Goal: Information Seeking & Learning: Learn about a topic

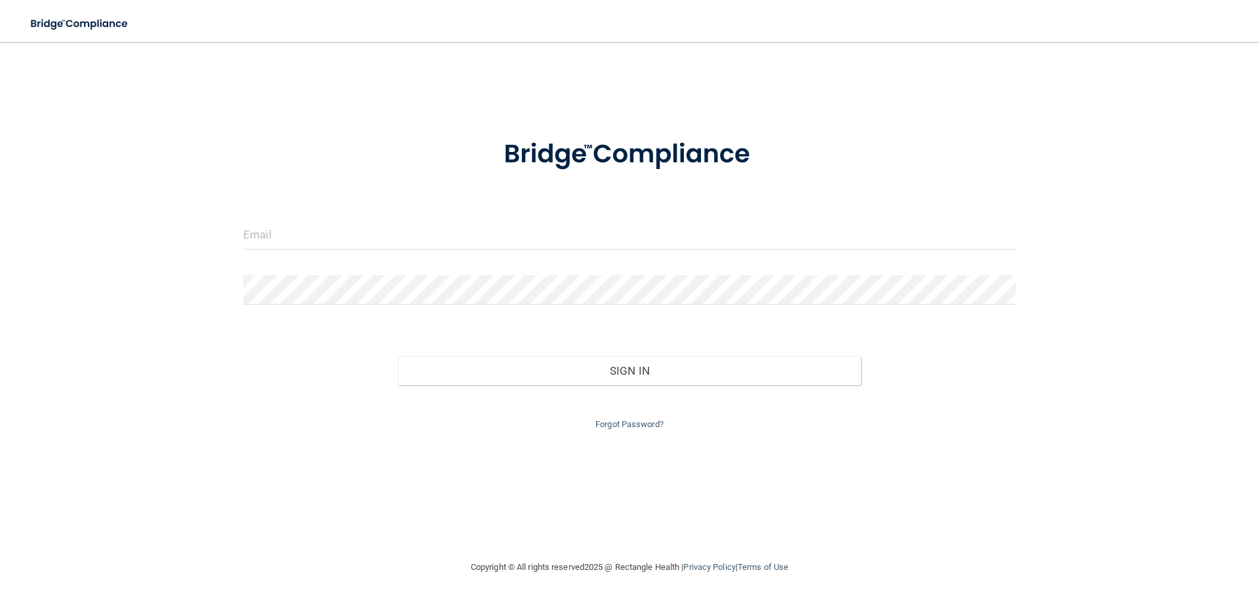
click at [406, 252] on div at bounding box center [629, 239] width 792 height 39
click at [413, 225] on input "email" at bounding box center [629, 234] width 772 height 29
click at [610, 428] on link "Forgot Password?" at bounding box center [629, 425] width 68 height 10
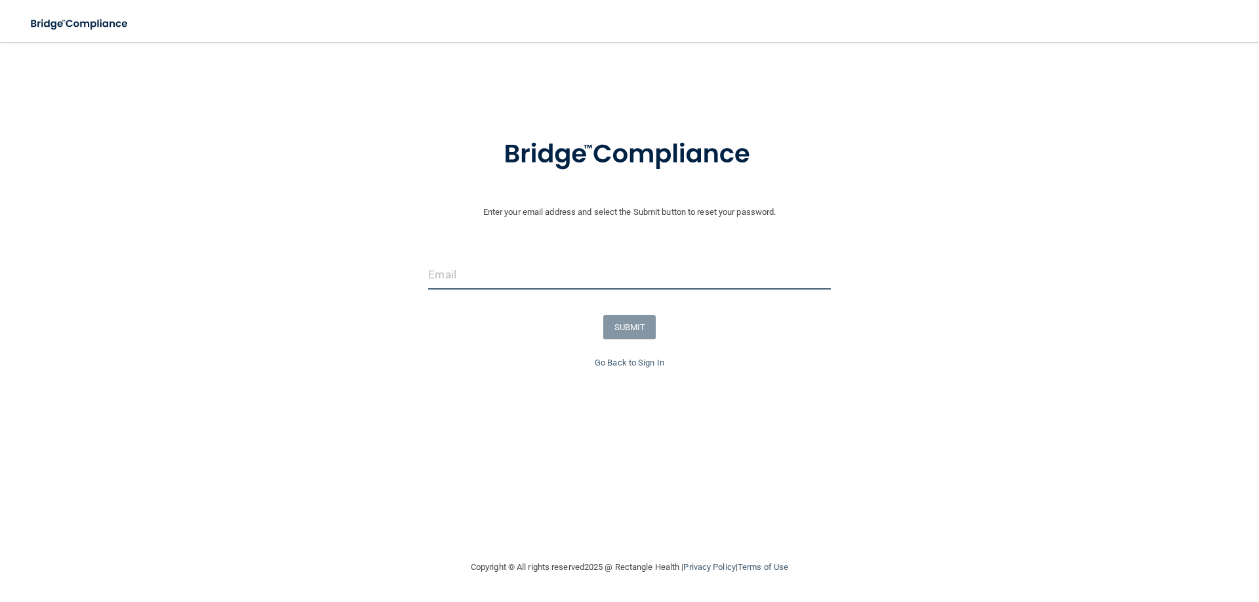
click at [465, 283] on input "email" at bounding box center [629, 274] width 402 height 29
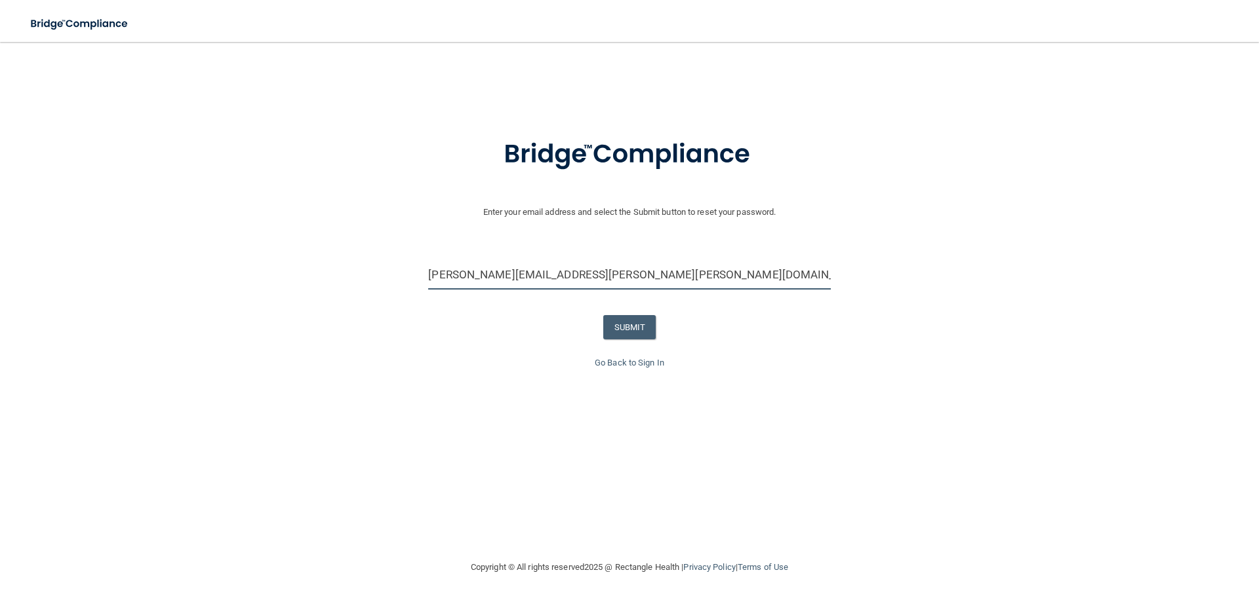
type input "[PERSON_NAME][EMAIL_ADDRESS][PERSON_NAME][PERSON_NAME][DOMAIN_NAME]"
click at [633, 330] on button "SUBMIT" at bounding box center [629, 327] width 53 height 24
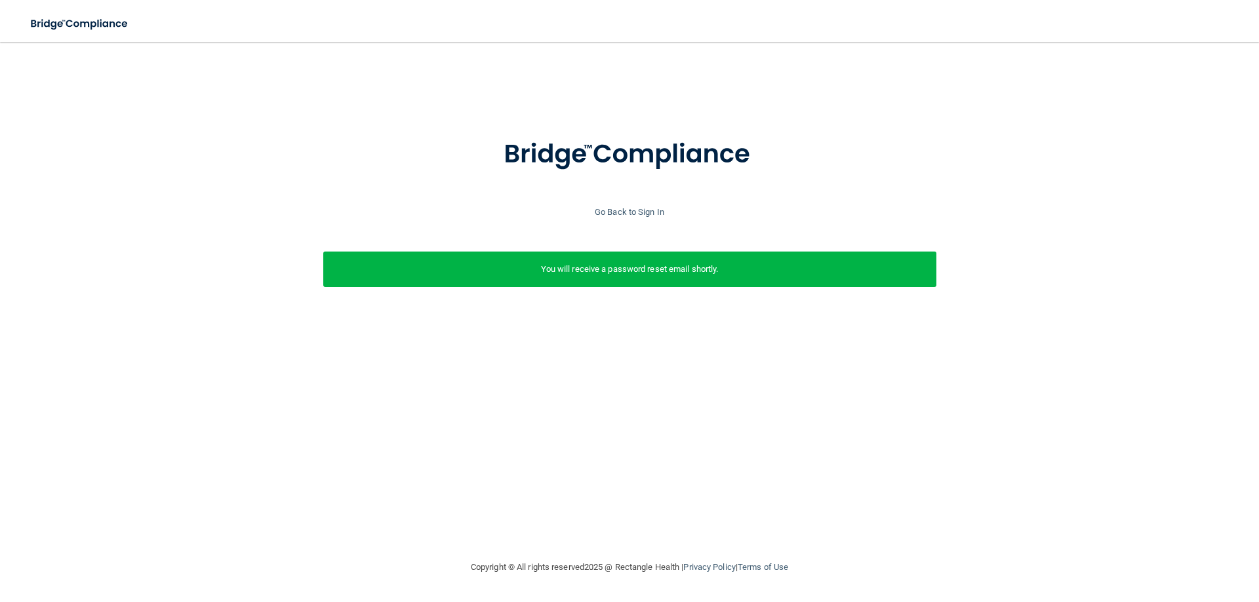
drag, startPoint x: 322, startPoint y: 3, endPoint x: 23, endPoint y: 144, distance: 331.0
click at [23, 144] on div at bounding box center [629, 163] width 1245 height 84
click at [633, 212] on link "Go Back to Sign In" at bounding box center [629, 212] width 69 height 10
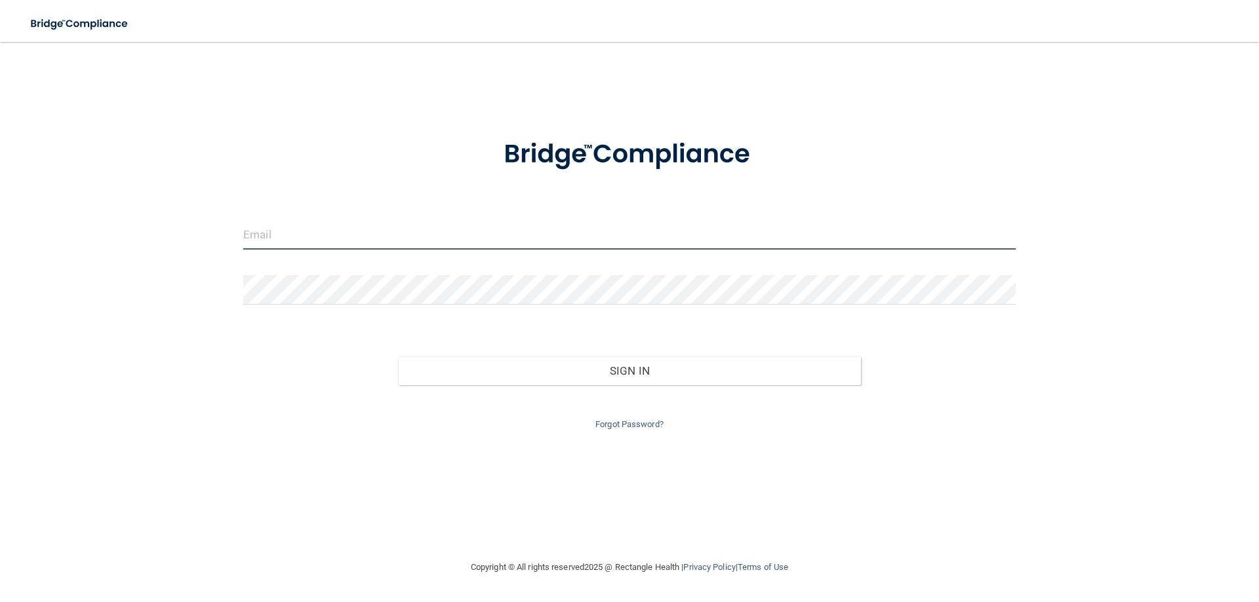
click at [302, 231] on input "email" at bounding box center [629, 234] width 772 height 29
drag, startPoint x: 506, startPoint y: 323, endPoint x: 519, endPoint y: 333, distance: 16.4
click at [506, 323] on form "Invalid email/password. You don't have permission to access that page. Sign In …" at bounding box center [629, 277] width 772 height 312
click at [634, 428] on link "Forgot Password?" at bounding box center [629, 425] width 68 height 10
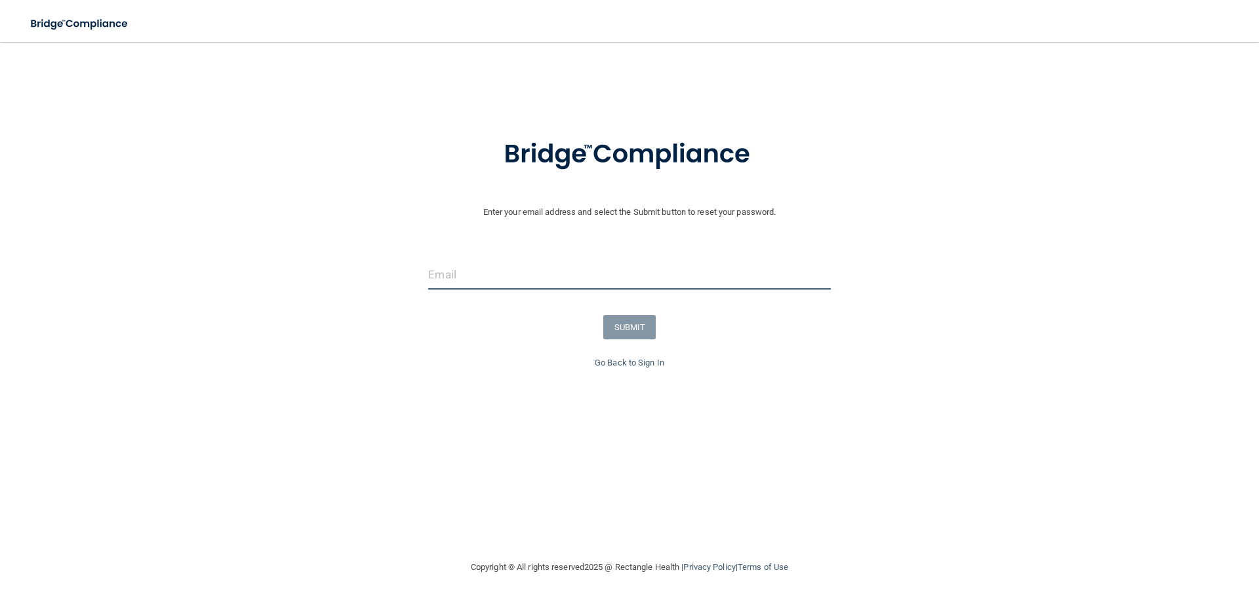
click at [445, 268] on input "email" at bounding box center [629, 274] width 402 height 29
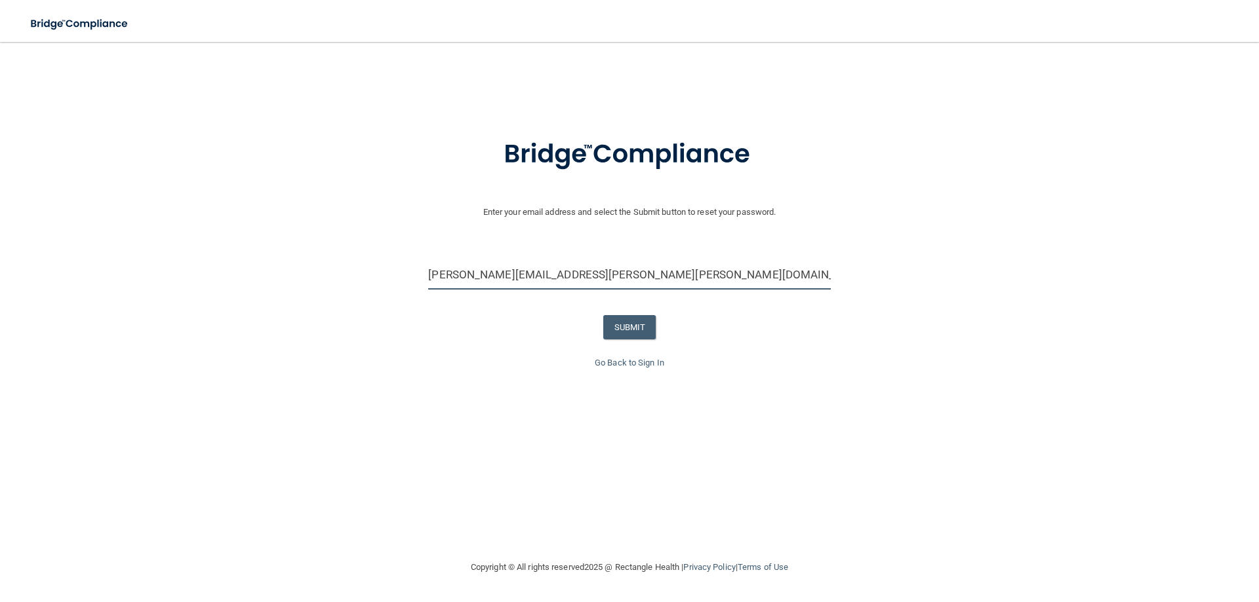
type input "[PERSON_NAME][EMAIL_ADDRESS][PERSON_NAME][PERSON_NAME][DOMAIN_NAME]"
drag, startPoint x: 927, startPoint y: 419, endPoint x: 903, endPoint y: 416, distance: 24.4
click at [926, 419] on div "Enter your email address and select the Submit button to reset your password. t…" at bounding box center [629, 278] width 1245 height 314
click at [621, 325] on button "SUBMIT" at bounding box center [629, 327] width 53 height 24
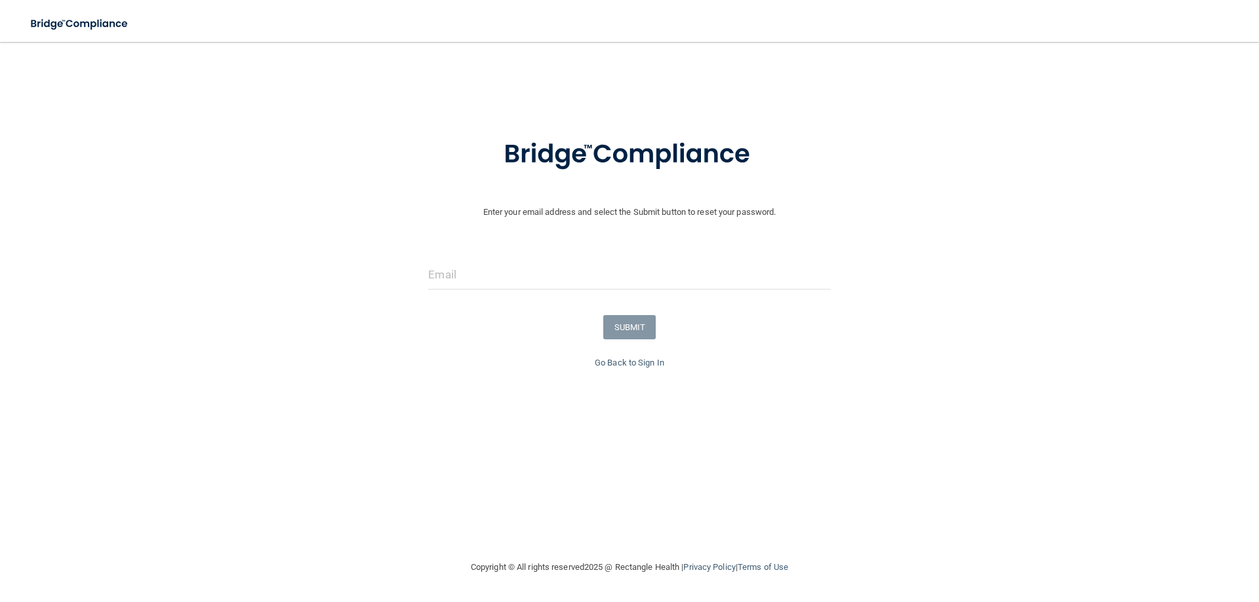
click at [1038, 369] on div "Go Back to Sign In" at bounding box center [629, 363] width 1265 height 16
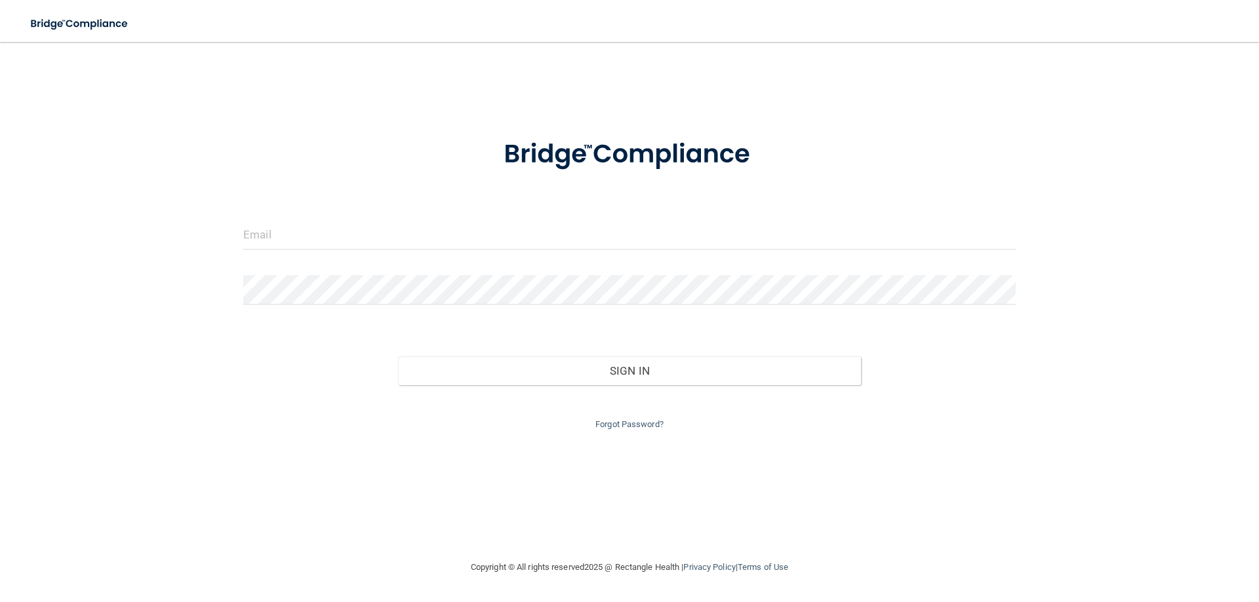
click at [607, 214] on form "Invalid email/password. You don't have permission to access that page. Sign In …" at bounding box center [629, 277] width 772 height 312
click at [576, 235] on input "email" at bounding box center [629, 234] width 772 height 29
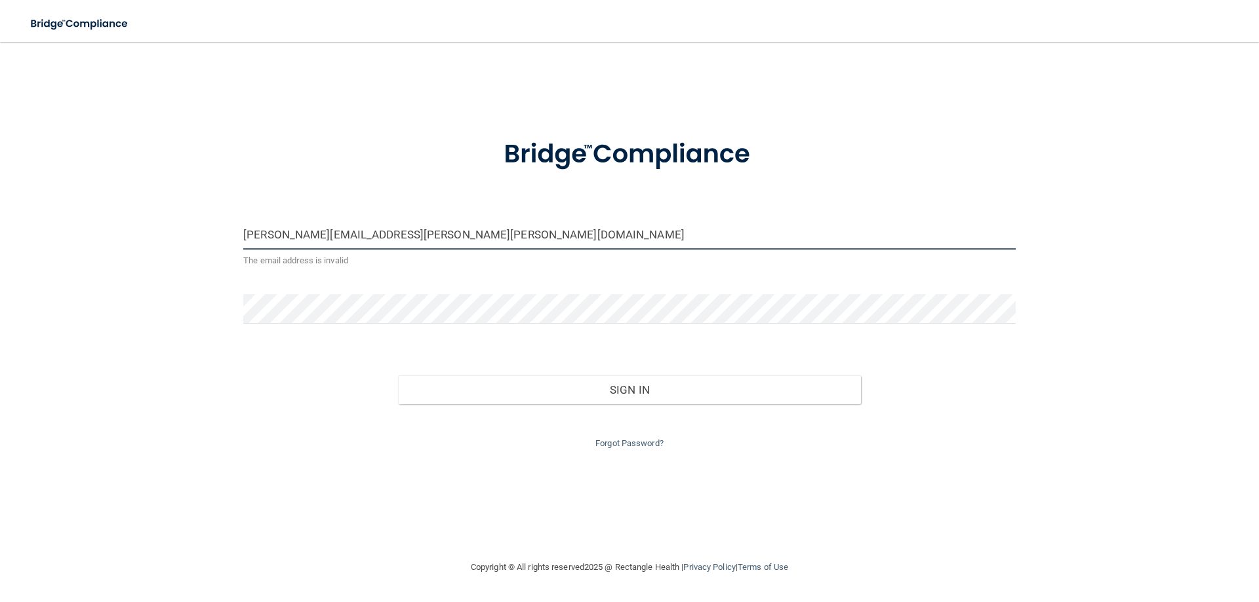
type input "[PERSON_NAME][EMAIL_ADDRESS][PERSON_NAME][PERSON_NAME][DOMAIN_NAME]"
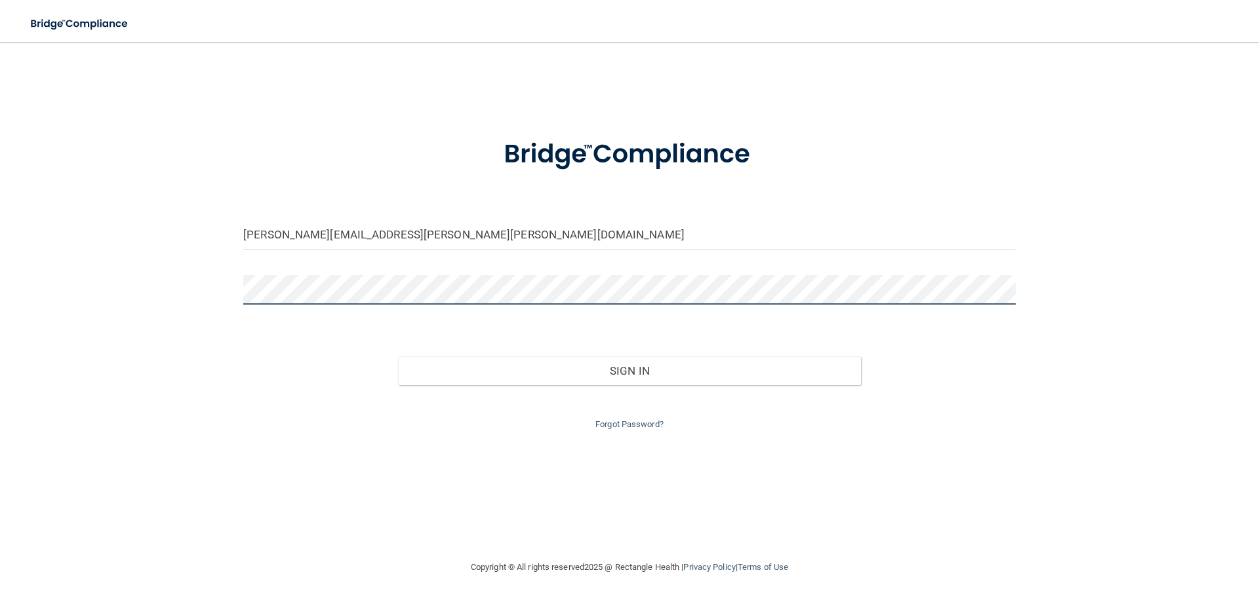
click at [398, 357] on button "Sign In" at bounding box center [629, 371] width 463 height 29
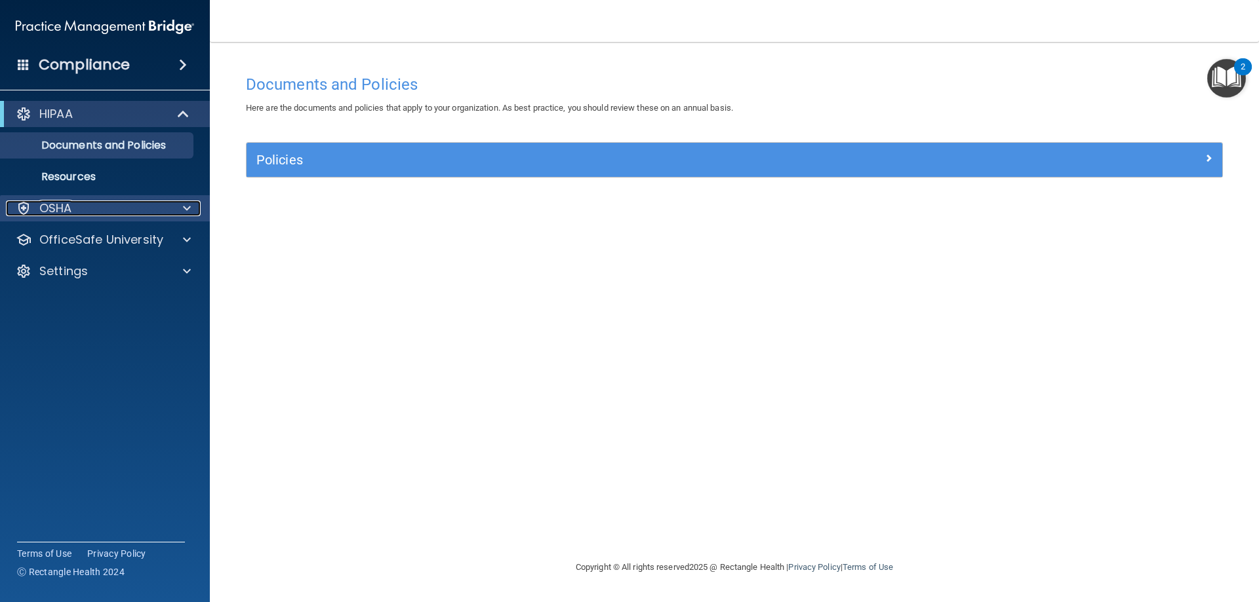
click at [82, 205] on div "OSHA" at bounding box center [87, 209] width 163 height 16
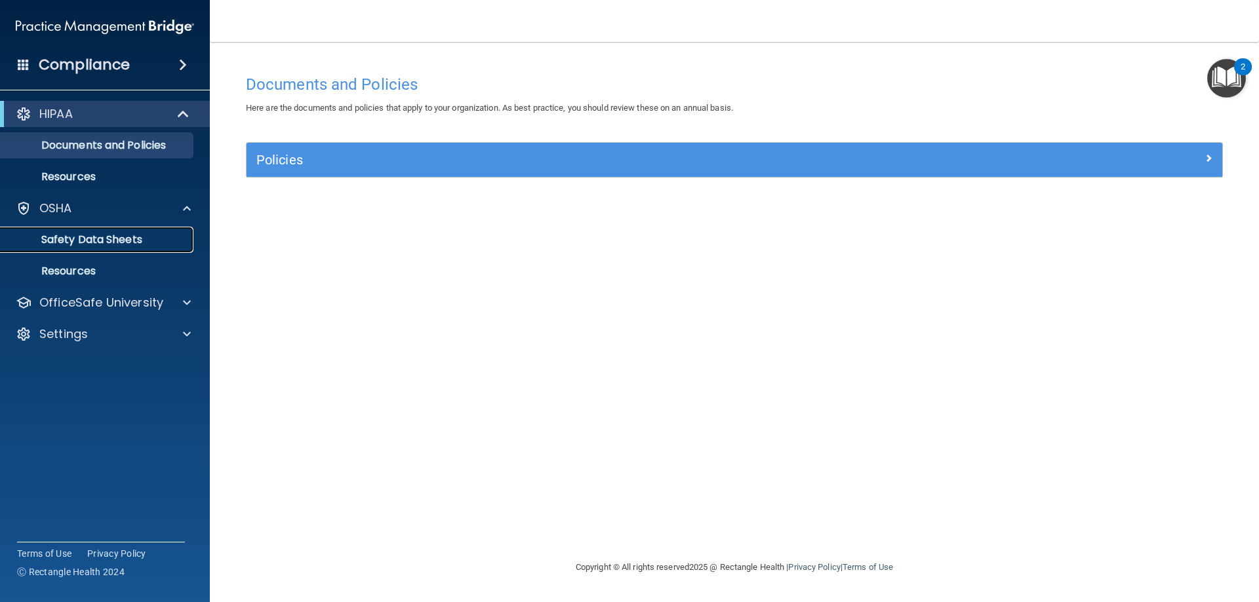
click at [93, 238] on p "Safety Data Sheets" at bounding box center [98, 239] width 179 height 13
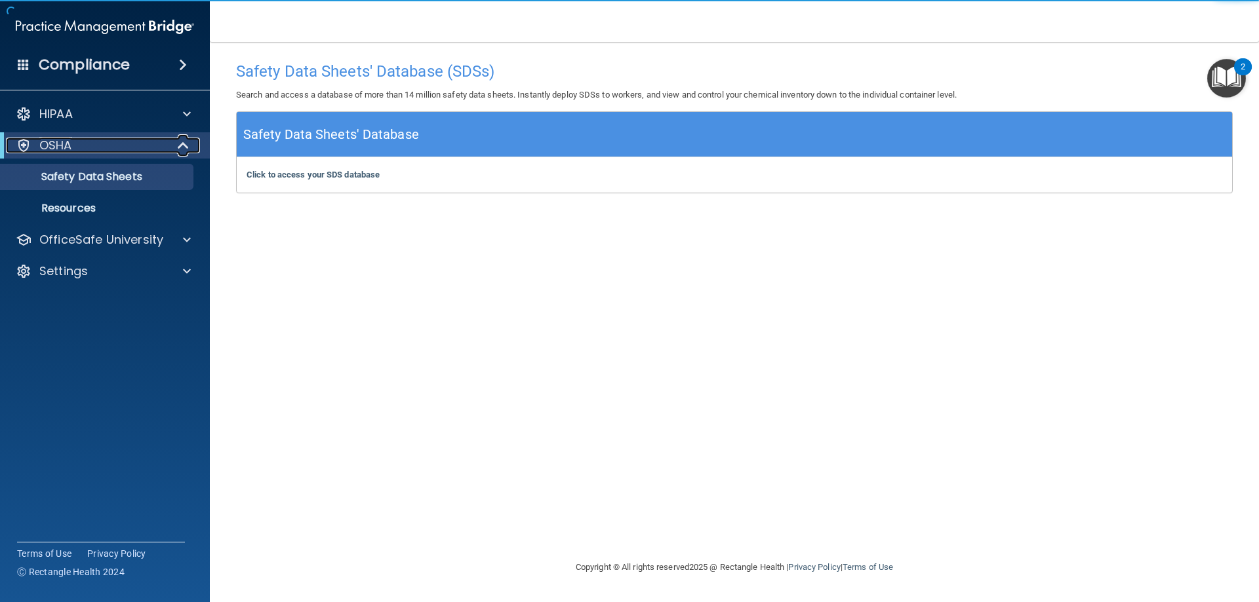
click at [77, 146] on div "OSHA" at bounding box center [87, 146] width 162 height 16
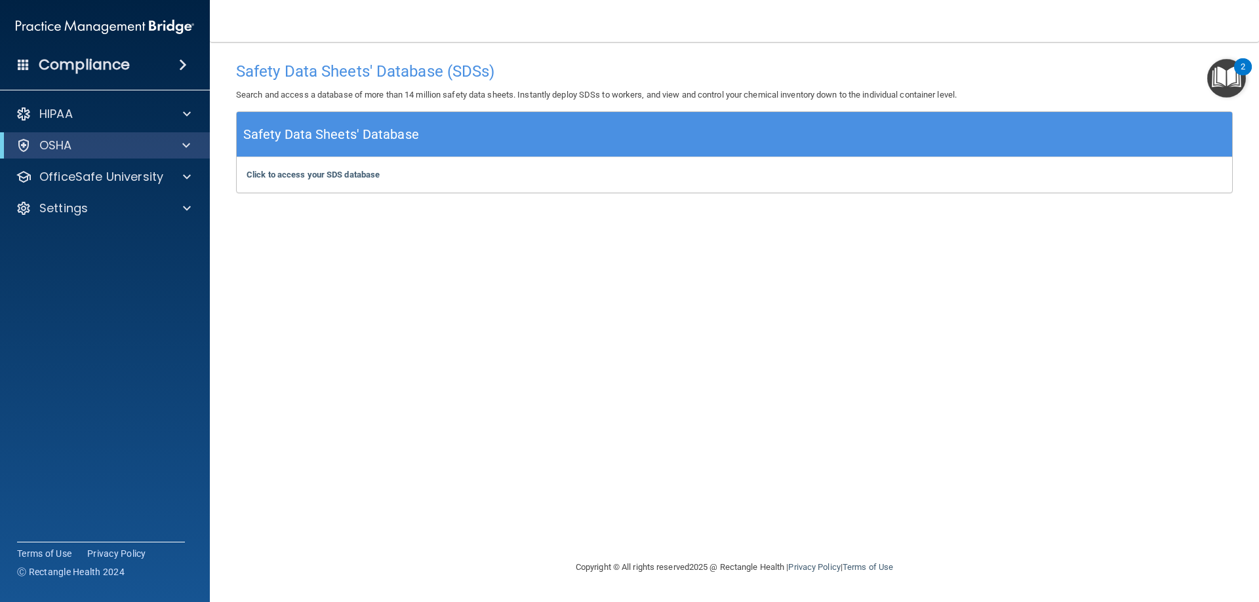
click at [109, 59] on h4 "Compliance" at bounding box center [84, 65] width 91 height 18
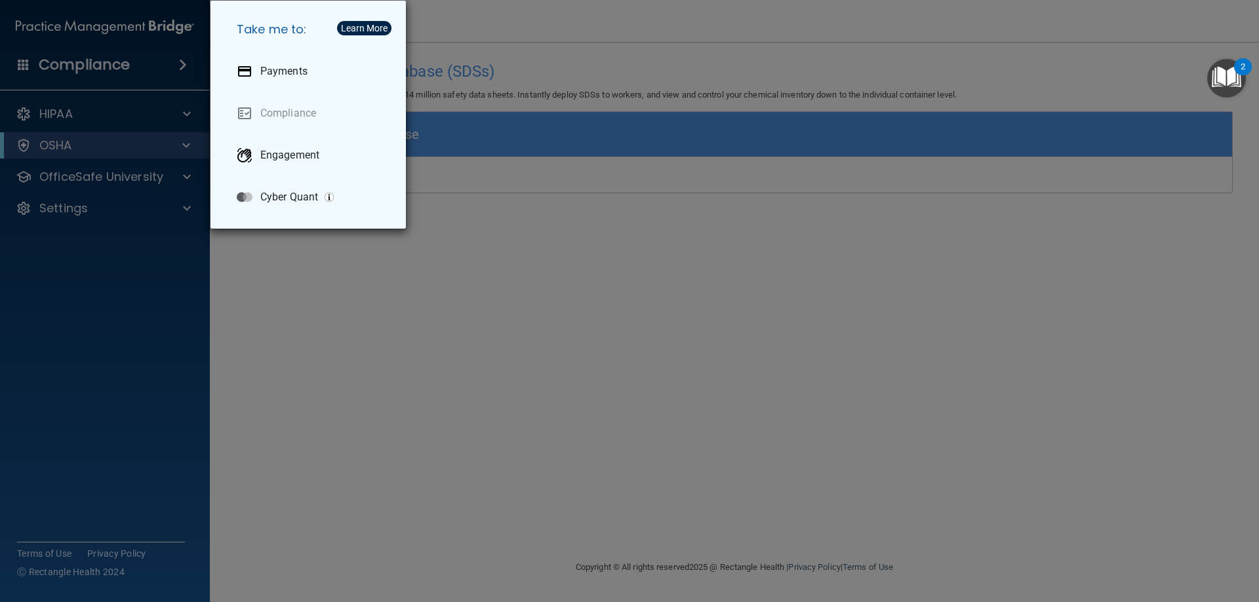
click at [313, 416] on div "Take me to: Payments Compliance Engagement Cyber Quant" at bounding box center [629, 301] width 1259 height 602
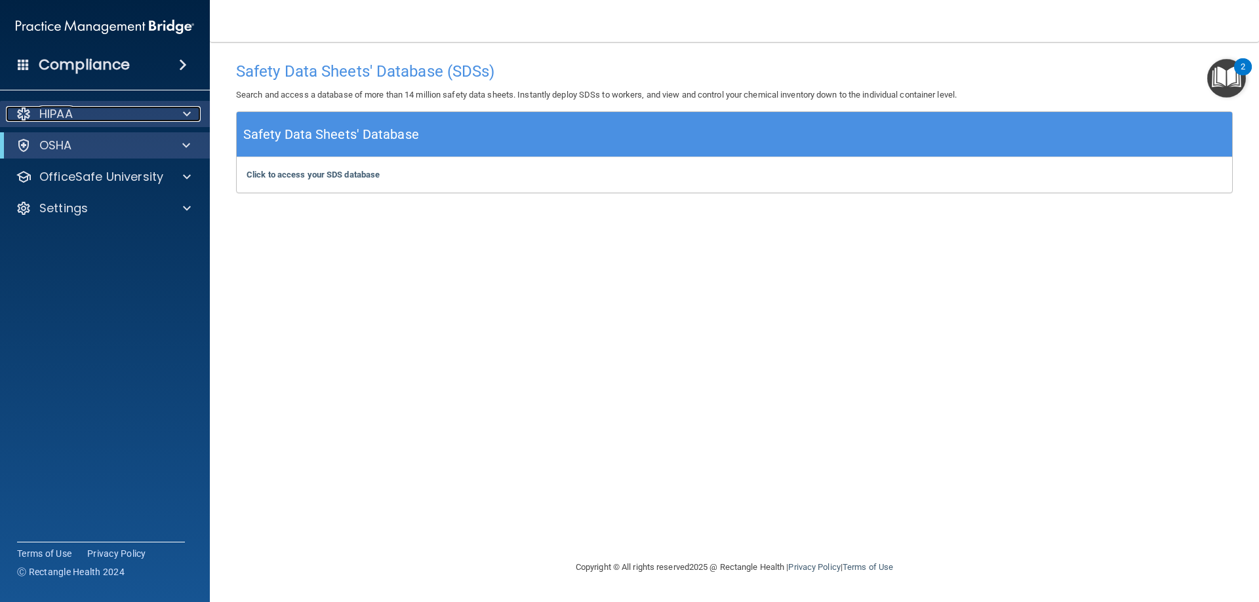
click at [188, 108] on span at bounding box center [187, 114] width 8 height 16
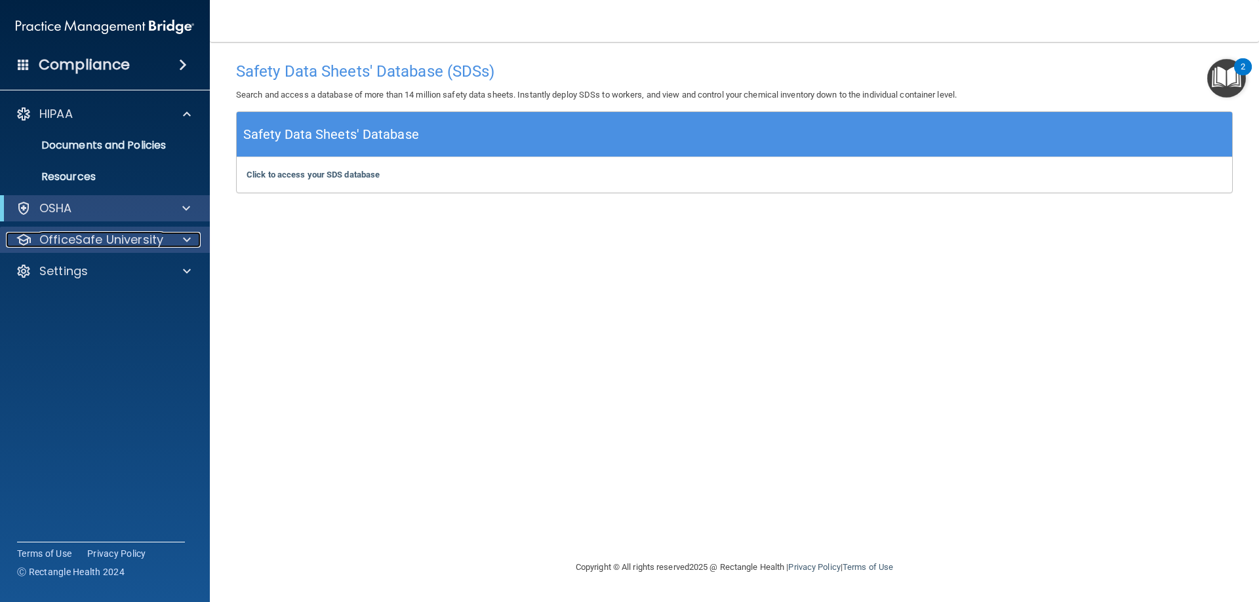
click at [180, 240] on div at bounding box center [184, 240] width 33 height 16
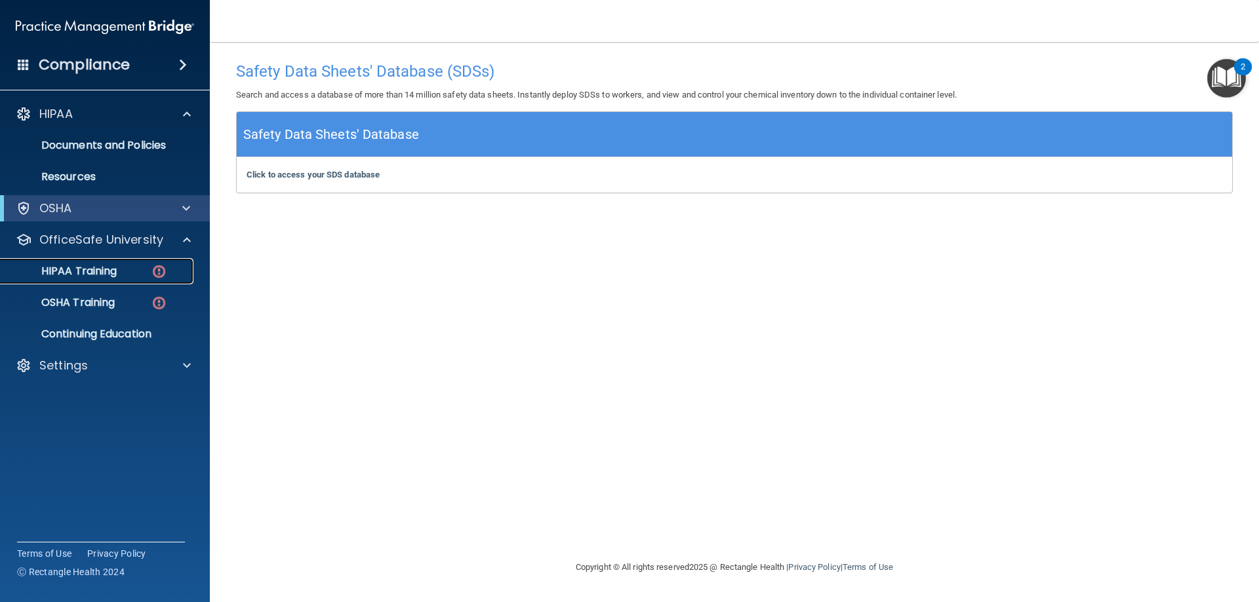
click at [98, 271] on p "HIPAA Training" at bounding box center [63, 271] width 108 height 13
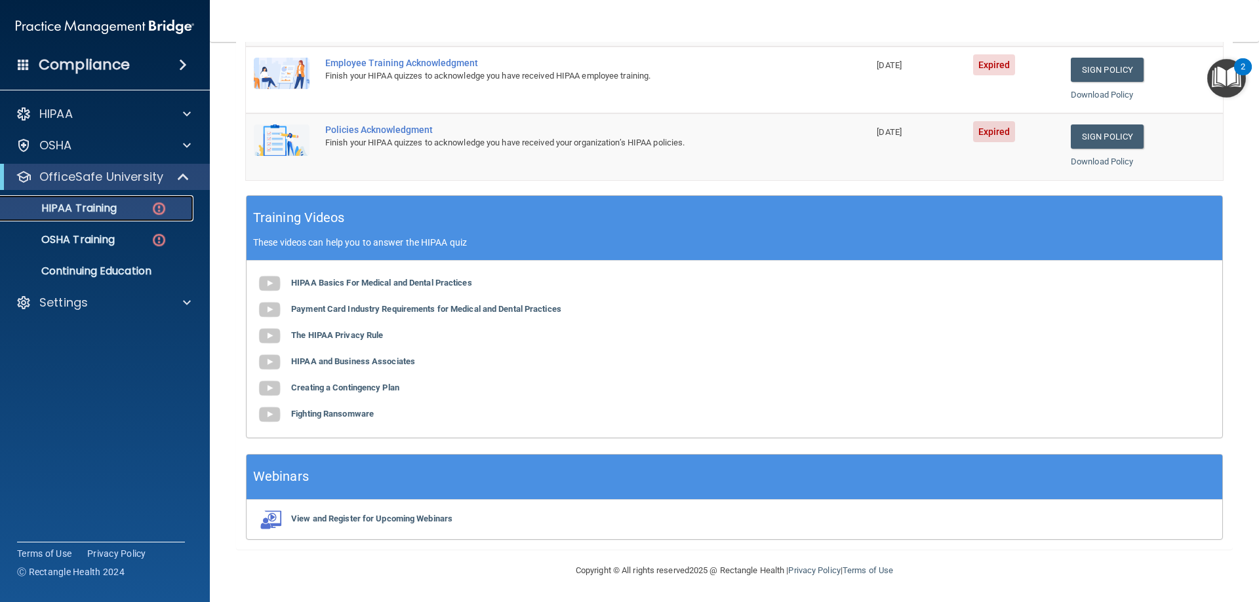
scroll to position [57, 0]
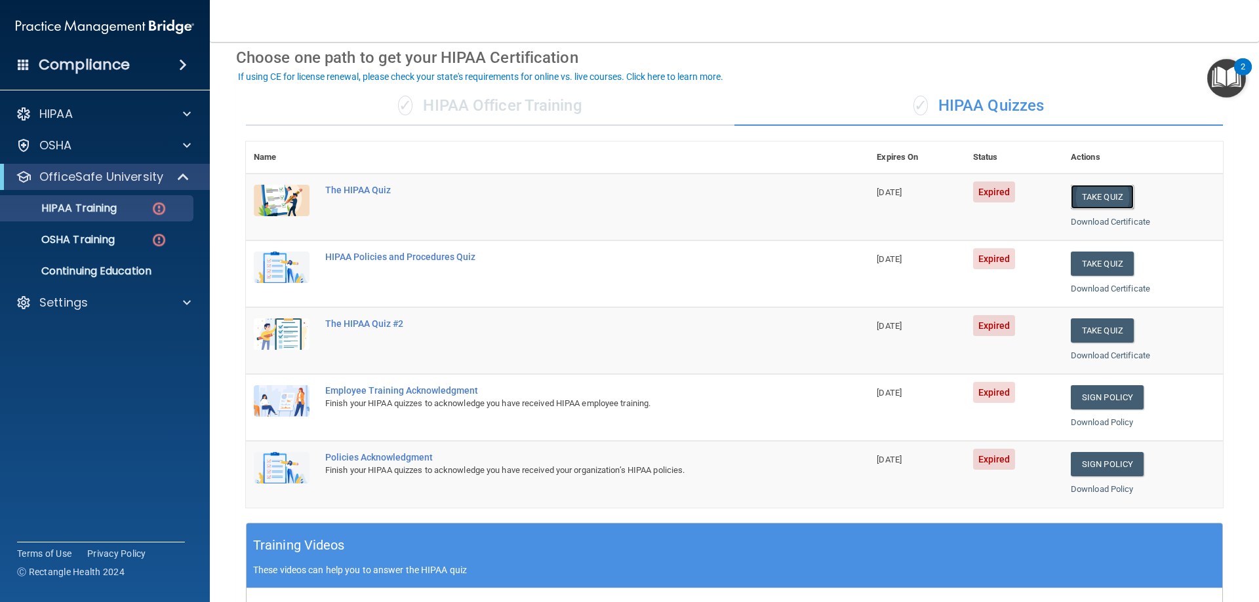
click at [1089, 195] on button "Take Quiz" at bounding box center [1101, 197] width 63 height 24
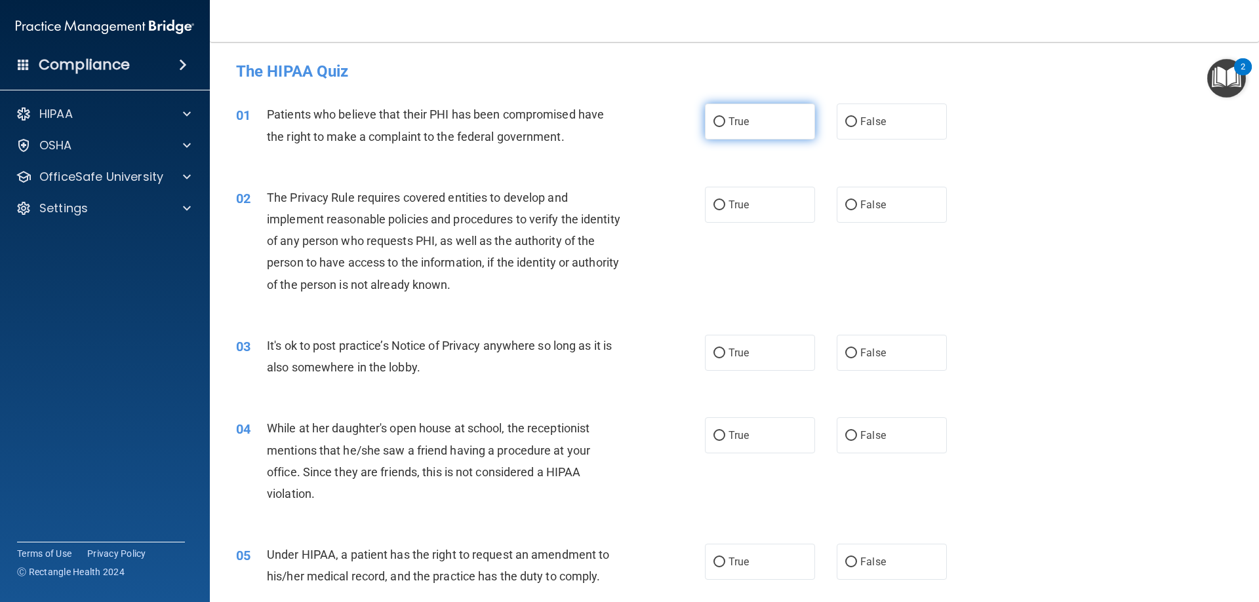
click at [740, 117] on span "True" at bounding box center [738, 121] width 20 height 12
click at [725, 117] on input "True" at bounding box center [719, 122] width 12 height 10
radio input "true"
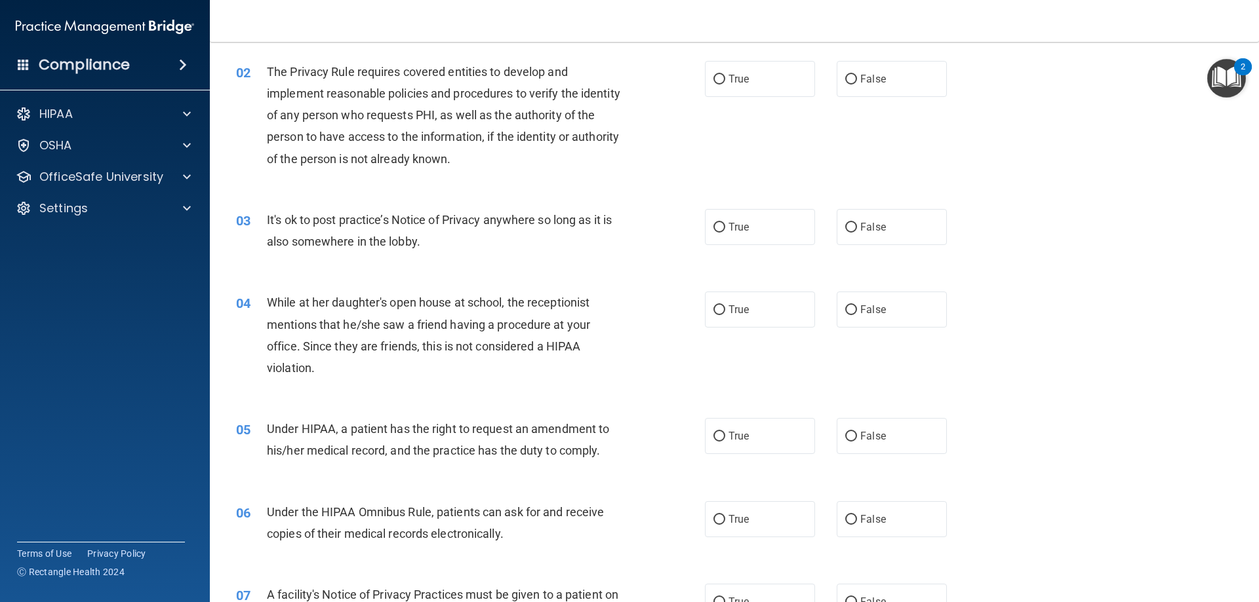
scroll to position [131, 0]
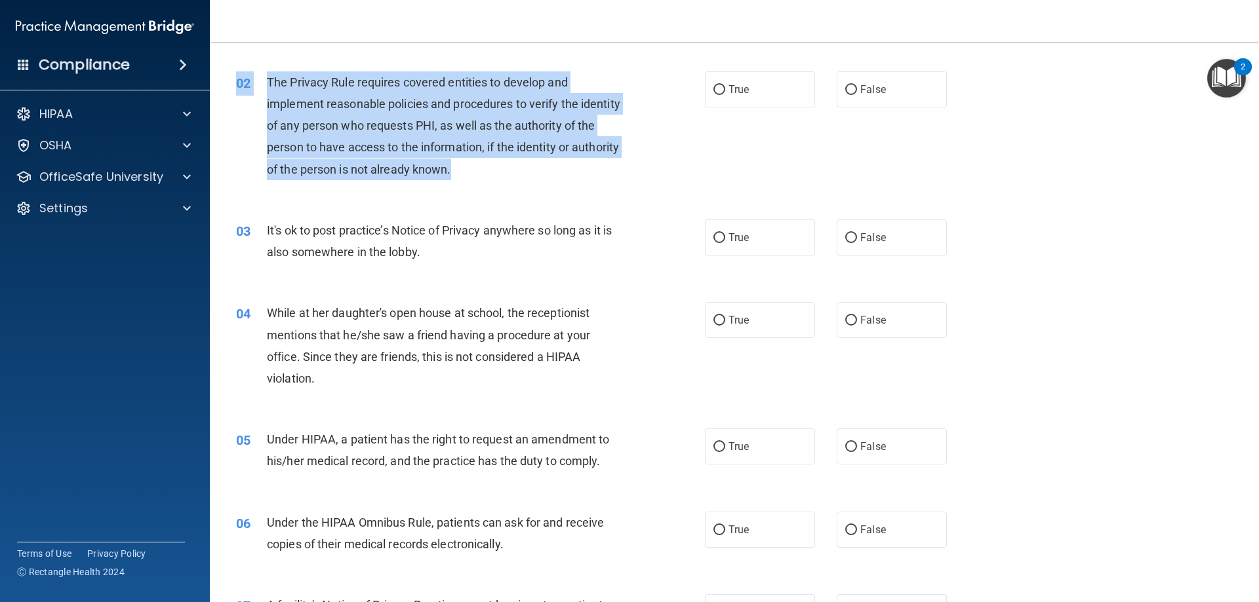
drag, startPoint x: 532, startPoint y: 151, endPoint x: 243, endPoint y: 52, distance: 306.2
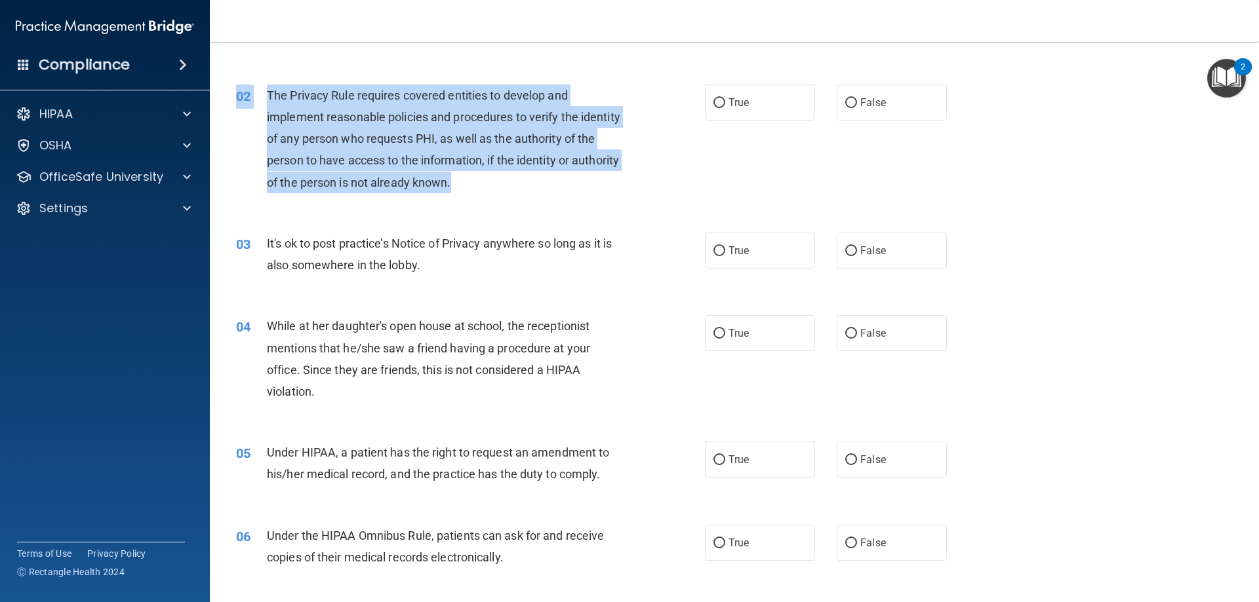
click at [536, 187] on div "The Privacy Rule requires covered entities to develop and implement reasonable …" at bounding box center [450, 139] width 366 height 109
drag, startPoint x: 475, startPoint y: 182, endPoint x: 281, endPoint y: 96, distance: 212.8
click at [262, 97] on div "02 The Privacy Rule requires covered entities to develop and implement reasonab…" at bounding box center [470, 142] width 508 height 115
copy div "The Privacy Rule requires covered entities to develop and implement reasonable …"
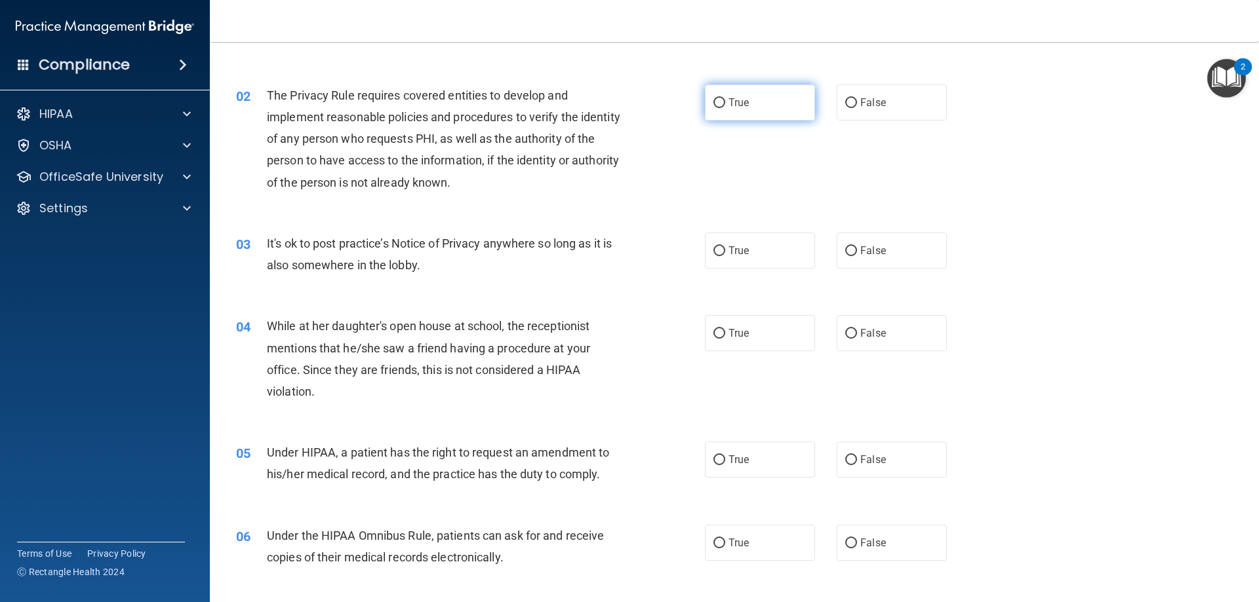
click at [739, 112] on label "True" at bounding box center [760, 103] width 110 height 36
click at [725, 108] on input "True" at bounding box center [719, 103] width 12 height 10
radio input "true"
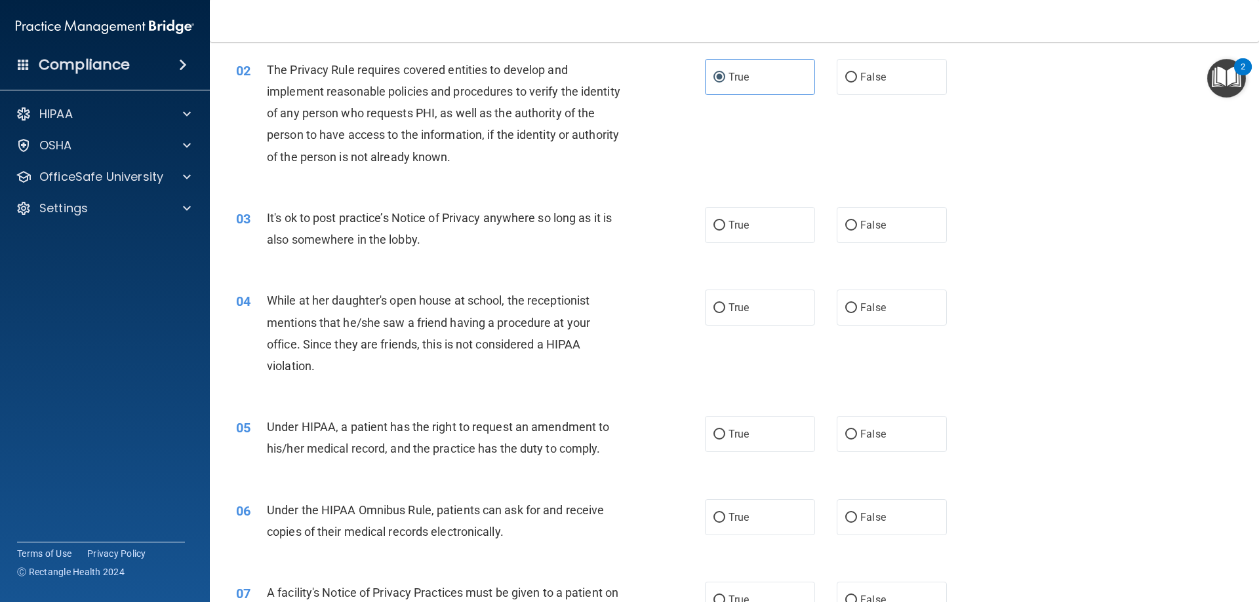
scroll to position [168, 0]
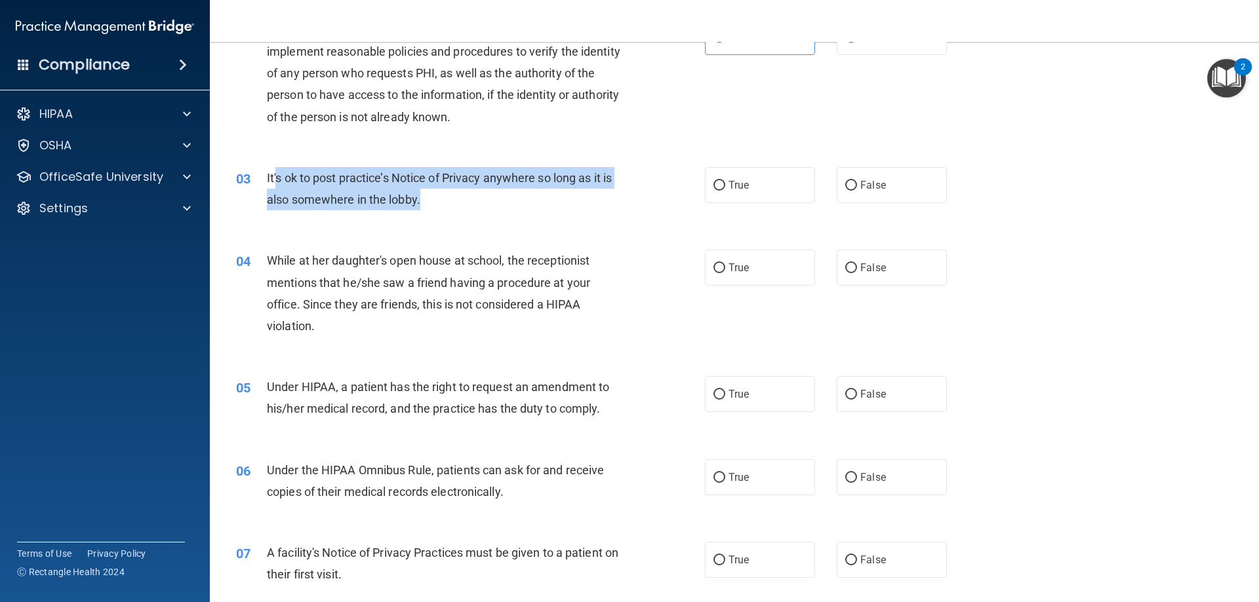
drag, startPoint x: 442, startPoint y: 201, endPoint x: 277, endPoint y: 184, distance: 166.6
click at [277, 184] on div "It's ok to post practice’s Notice of Privacy anywhere so long as it is also som…" at bounding box center [450, 188] width 366 height 43
click at [463, 208] on div "It's ok to post practice’s Notice of Privacy anywhere so long as it is also som…" at bounding box center [450, 188] width 366 height 43
drag, startPoint x: 435, startPoint y: 197, endPoint x: 258, endPoint y: 182, distance: 177.6
click at [258, 182] on div "03 It's ok to post practice’s Notice of Privacy anywhere so long as it is also …" at bounding box center [470, 192] width 508 height 50
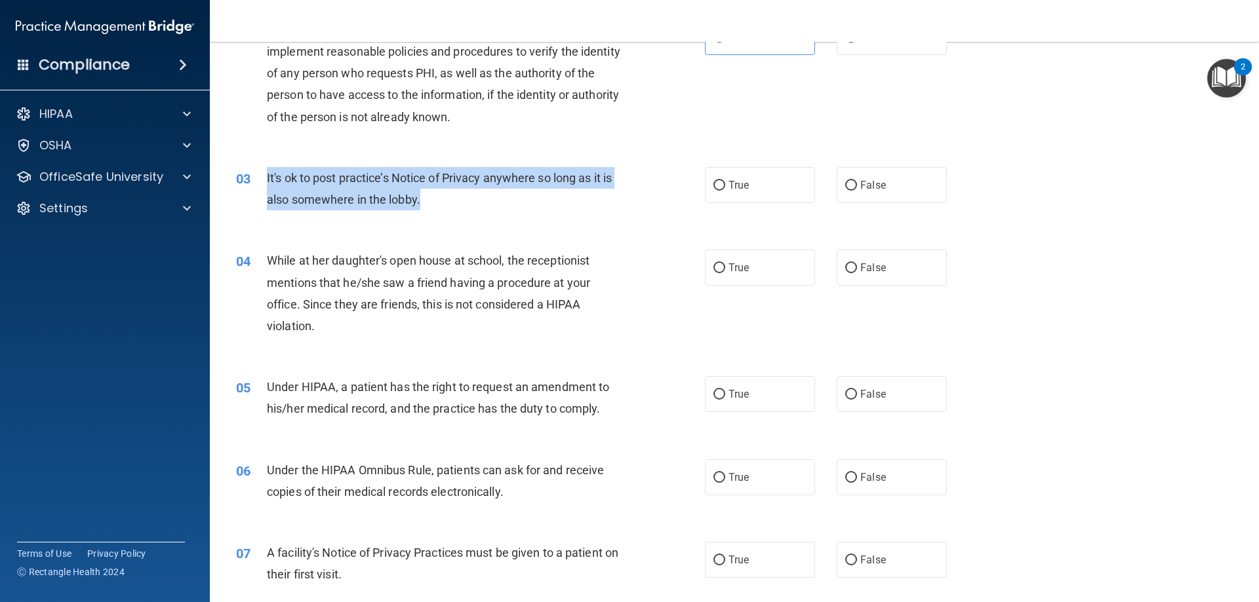
copy div "It's ok to post practice’s Notice of Privacy anywhere so long as it is also som…"
click at [520, 212] on div "03 It's ok to post practice’s Notice of Privacy anywhere so long as it is also …" at bounding box center [470, 192] width 508 height 50
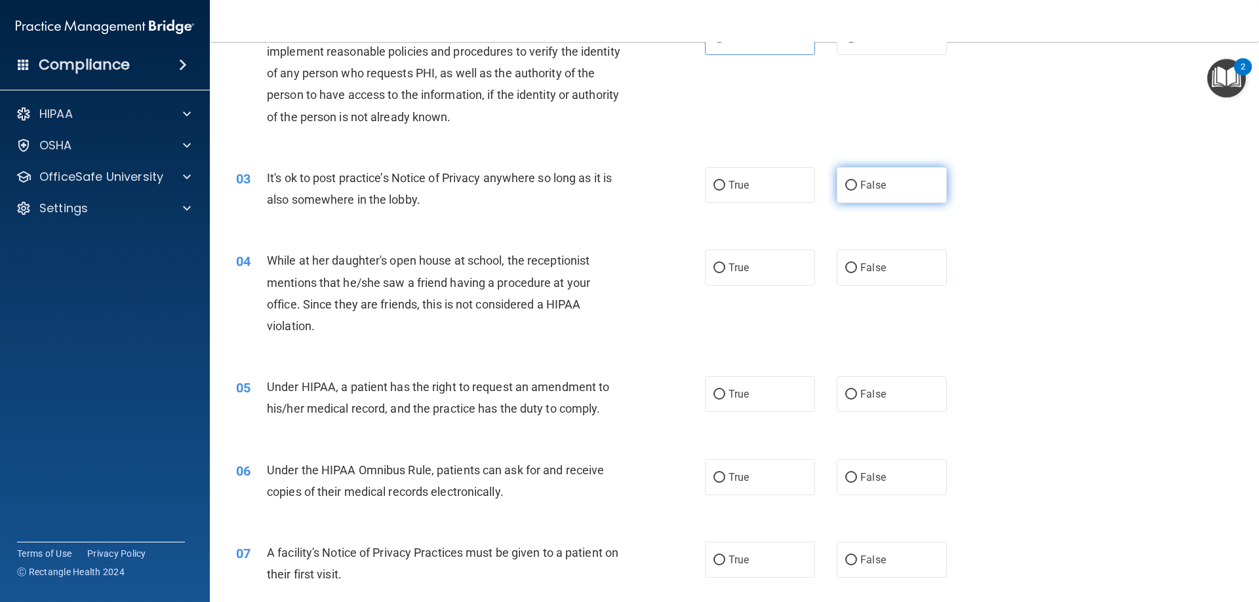
click at [860, 189] on span "False" at bounding box center [873, 185] width 26 height 12
click at [857, 189] on input "False" at bounding box center [851, 186] width 12 height 10
radio input "true"
click at [873, 271] on span "False" at bounding box center [873, 268] width 26 height 12
click at [857, 271] on input "False" at bounding box center [851, 269] width 12 height 10
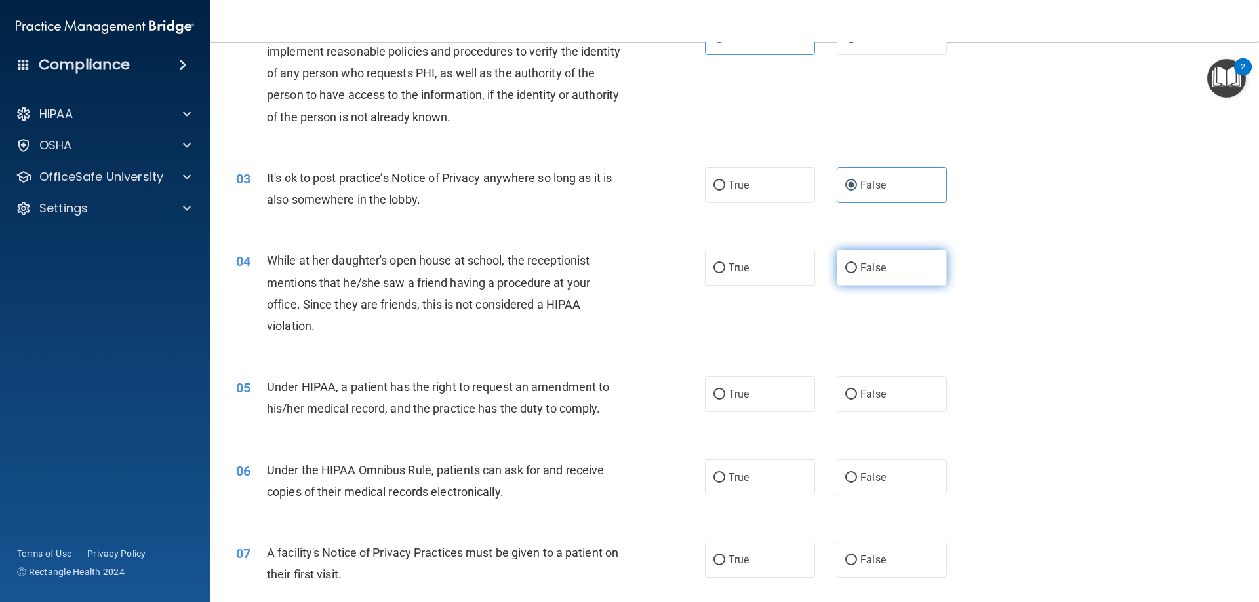
radio input "true"
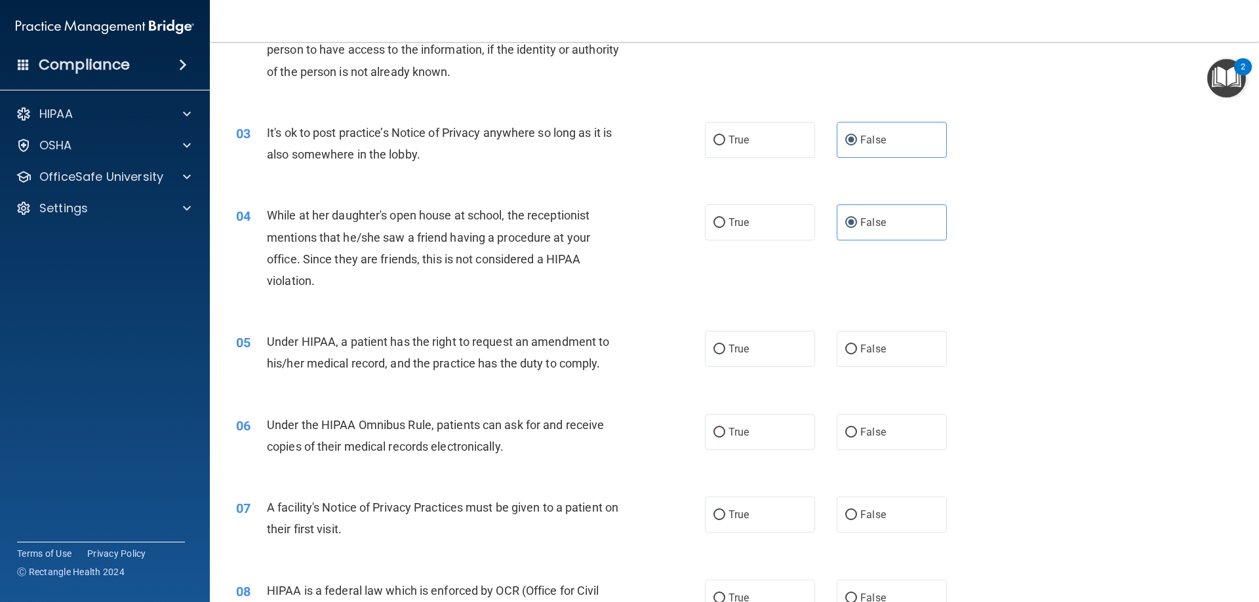
scroll to position [299, 0]
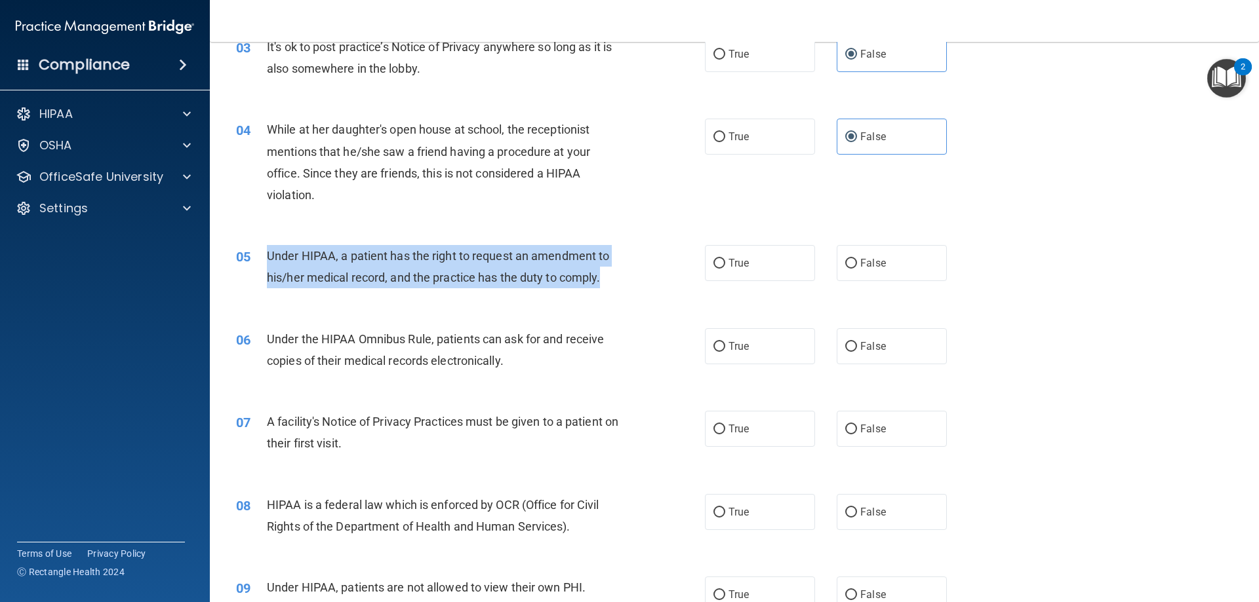
drag, startPoint x: 609, startPoint y: 277, endPoint x: 252, endPoint y: 255, distance: 357.9
click at [252, 255] on div "05 Under HIPAA, a patient has the right to request an amendment to his/her medi…" at bounding box center [470, 270] width 508 height 50
copy div "Under HIPAA, a patient has the right to request an amendment to his/her medical…"
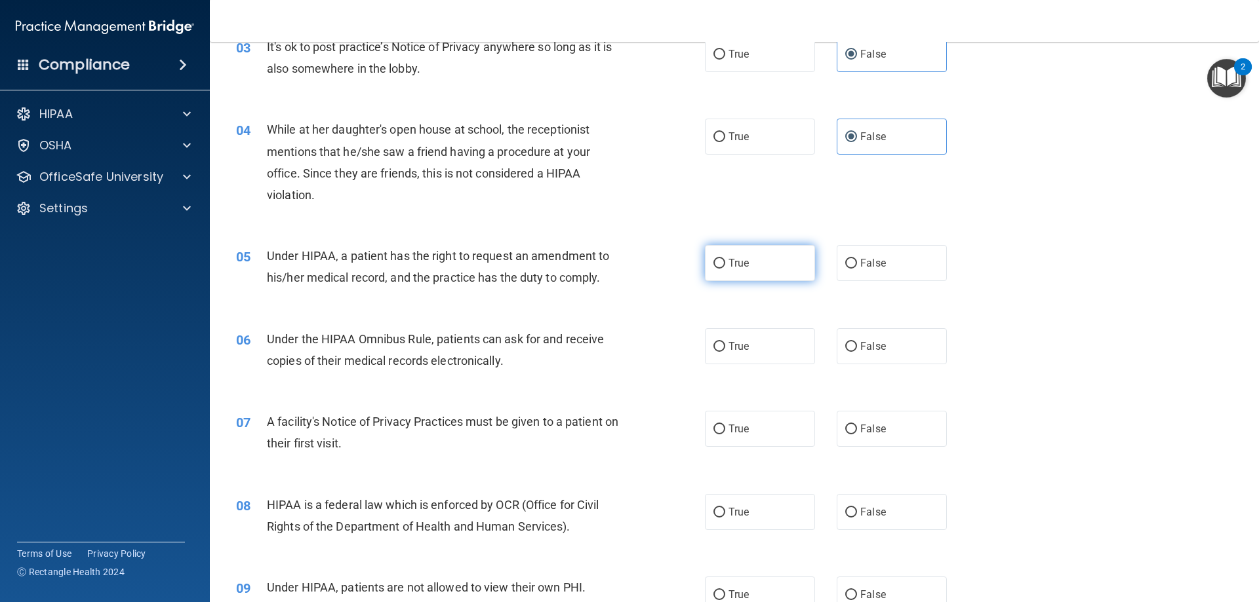
click at [749, 258] on label "True" at bounding box center [760, 263] width 110 height 36
click at [725, 259] on input "True" at bounding box center [719, 264] width 12 height 10
radio input "true"
click at [1137, 364] on div "06 Under the HIPAA Omnibus Rule, patients can ask for and receive copies of the…" at bounding box center [734, 353] width 1016 height 83
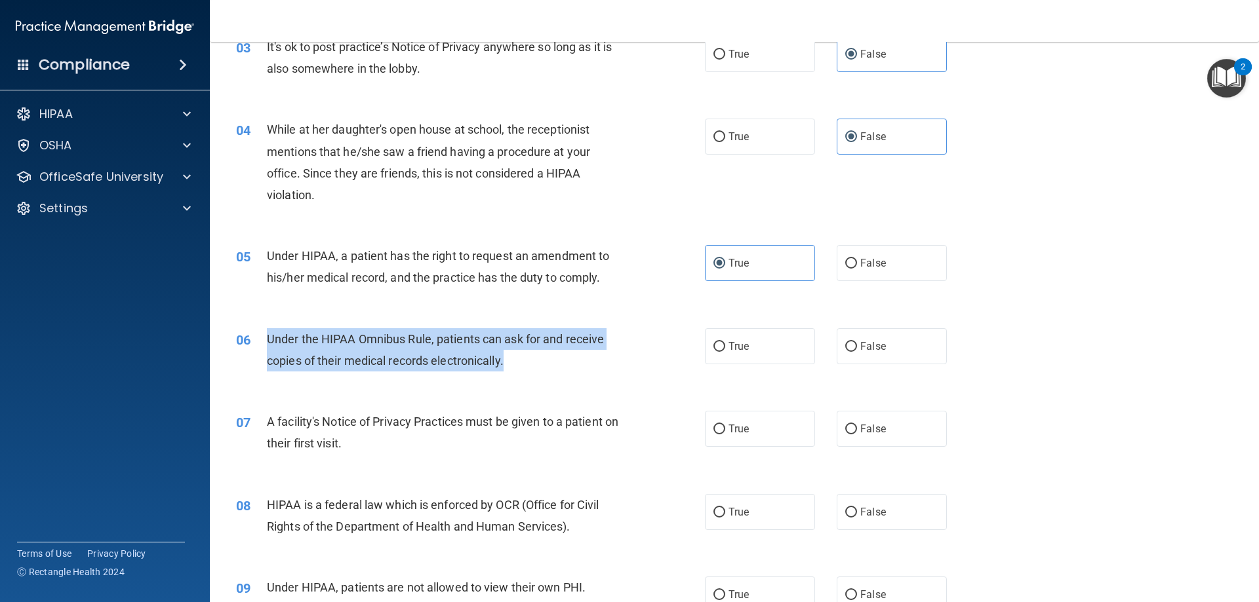
drag, startPoint x: 522, startPoint y: 359, endPoint x: 257, endPoint y: 340, distance: 266.1
click at [257, 340] on div "06 Under the HIPAA Omnibus Rule, patients can ask for and receive copies of the…" at bounding box center [470, 353] width 508 height 50
copy div "Under the HIPAA Omnibus Rule, patients can ask for and receive copies of their …"
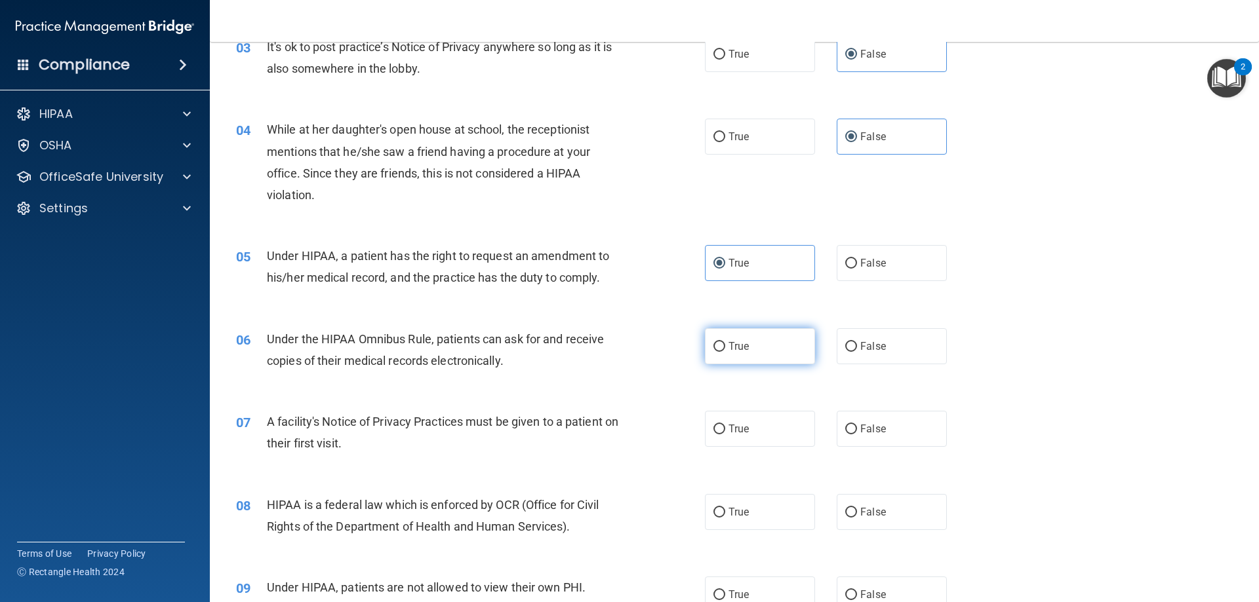
click at [762, 339] on label "True" at bounding box center [760, 346] width 110 height 36
click at [725, 342] on input "True" at bounding box center [719, 347] width 12 height 10
radio input "true"
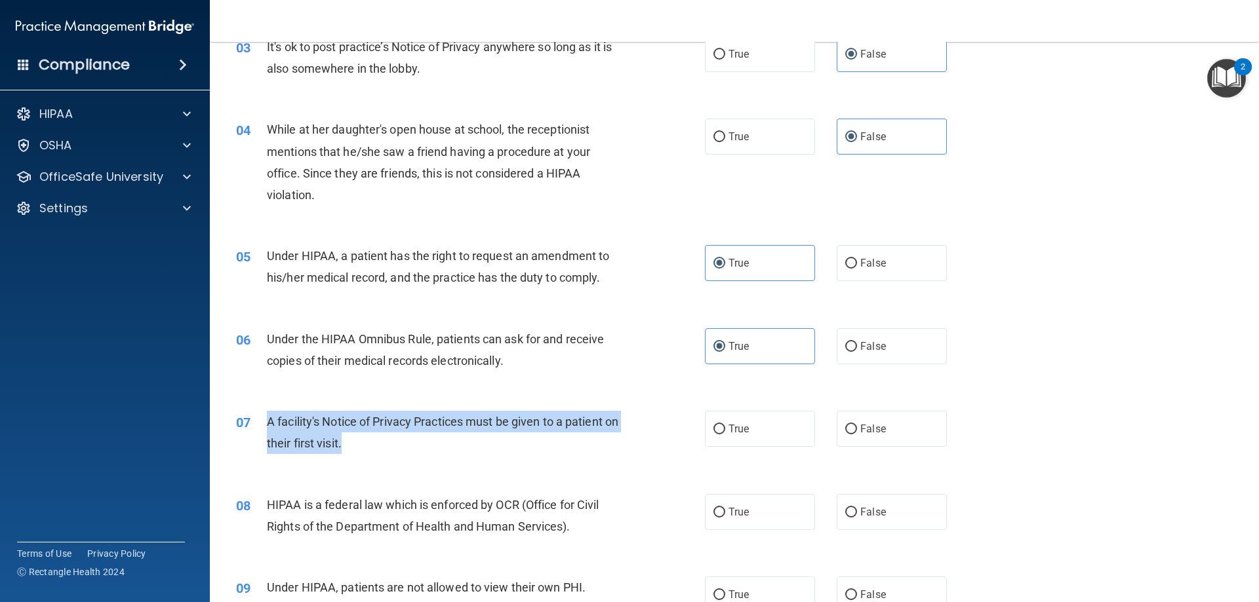
drag, startPoint x: 359, startPoint y: 441, endPoint x: 256, endPoint y: 425, distance: 104.2
click at [256, 425] on div "07 A facility's Notice of Privacy Practices must be given to a patient on their…" at bounding box center [470, 436] width 508 height 50
copy div "A facility's Notice of Privacy Practices must be given to a patient on their fi…"
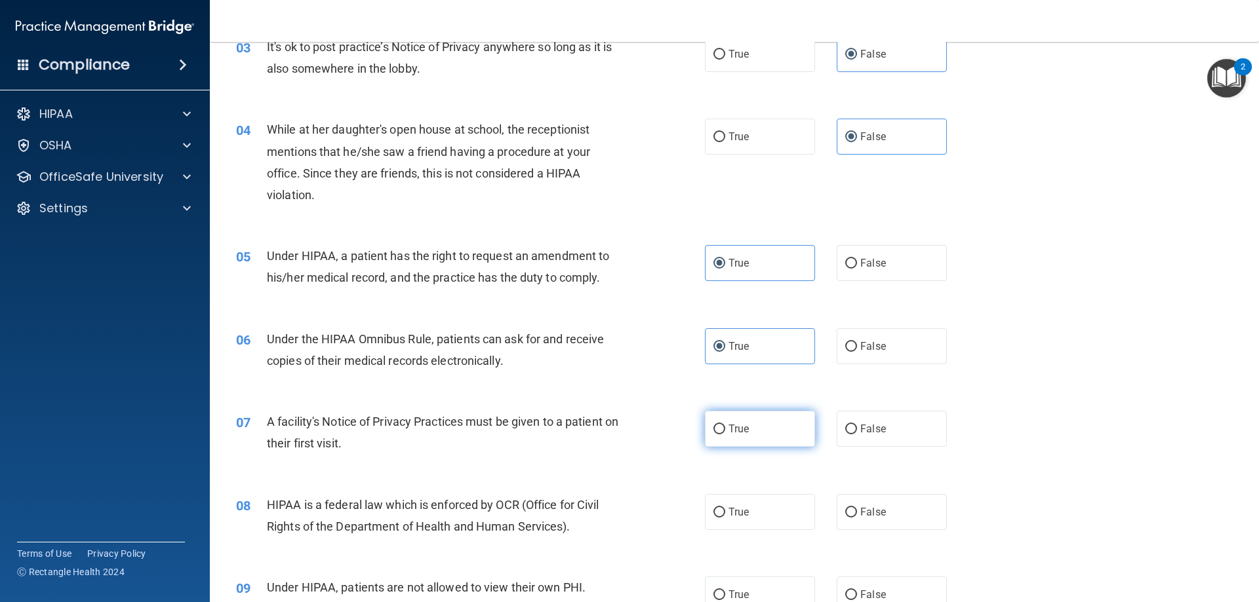
click at [745, 434] on label "True" at bounding box center [760, 429] width 110 height 36
click at [725, 434] on input "True" at bounding box center [719, 430] width 12 height 10
radio input "true"
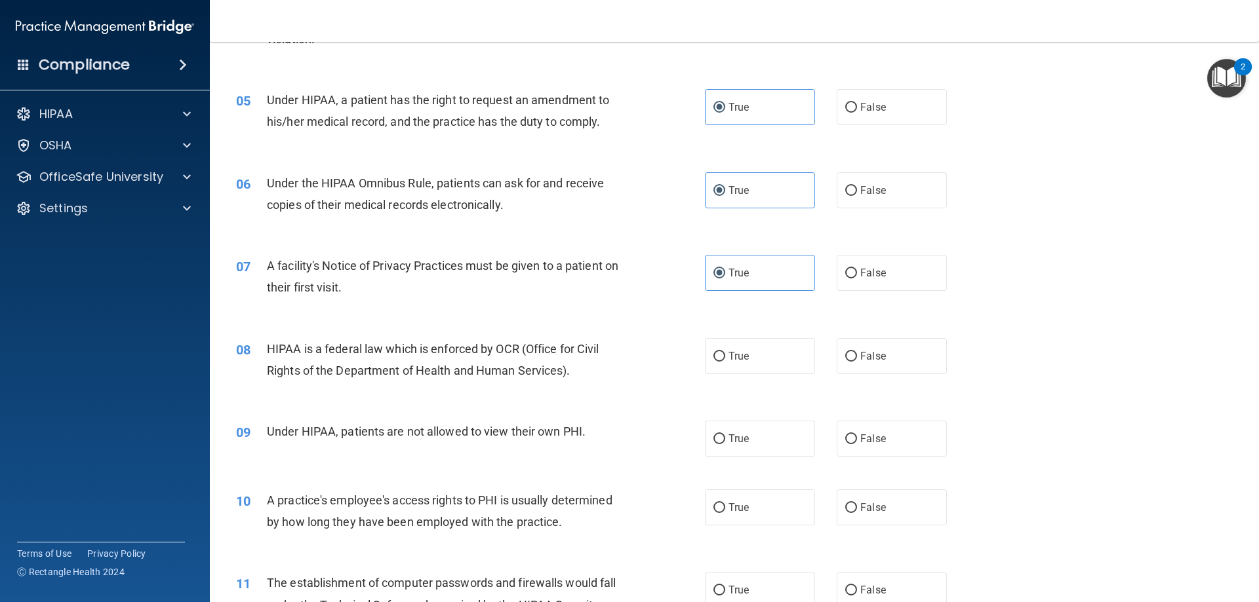
scroll to position [496, 0]
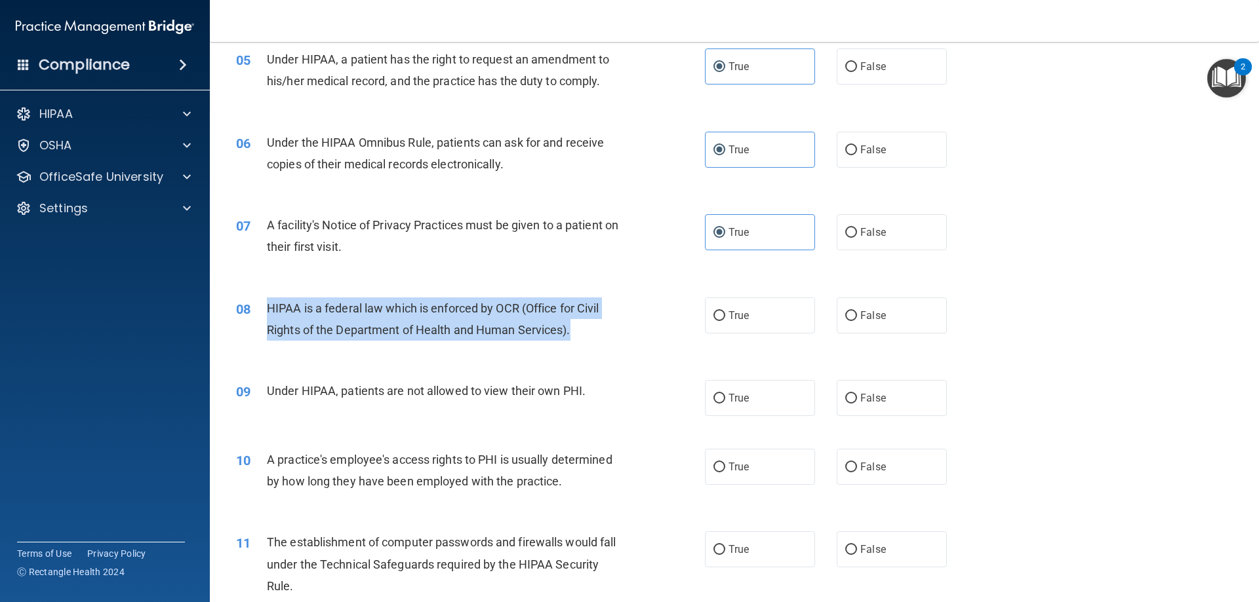
drag, startPoint x: 589, startPoint y: 329, endPoint x: 256, endPoint y: 305, distance: 334.5
click at [256, 305] on div "08 HIPAA is a federal law which is enforced by OCR (Office for Civil Rights of …" at bounding box center [470, 323] width 508 height 50
copy div "HIPAA is a federal law which is enforced by OCR (Office for Civil Rights of the…"
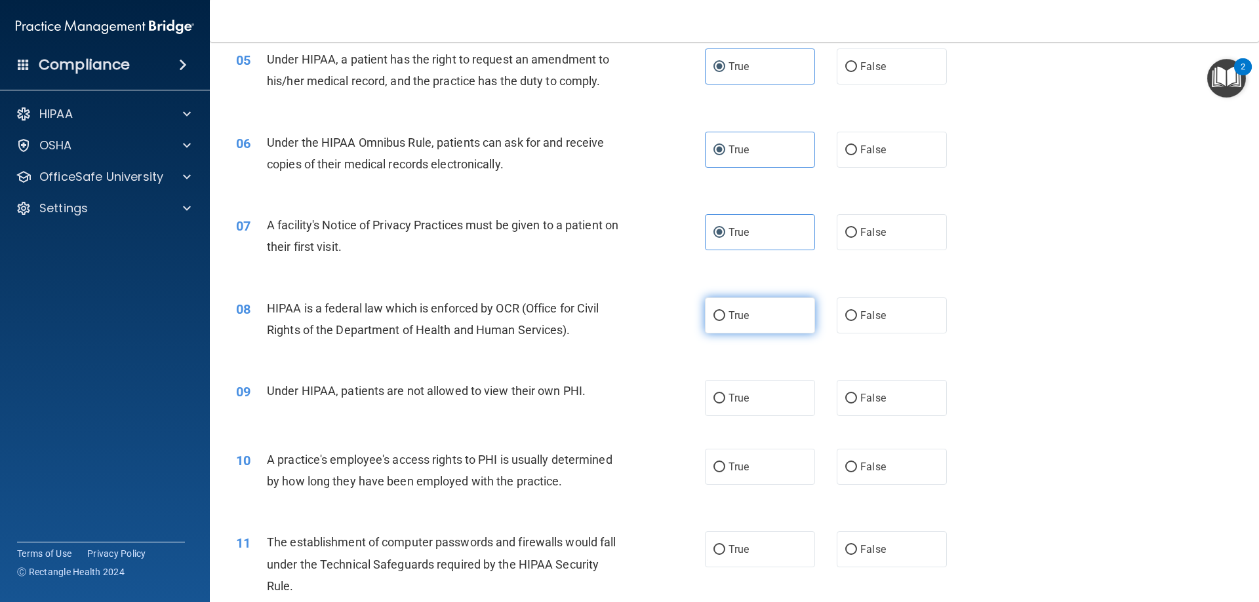
click at [756, 318] on label "True" at bounding box center [760, 316] width 110 height 36
click at [725, 318] on input "True" at bounding box center [719, 316] width 12 height 10
radio input "true"
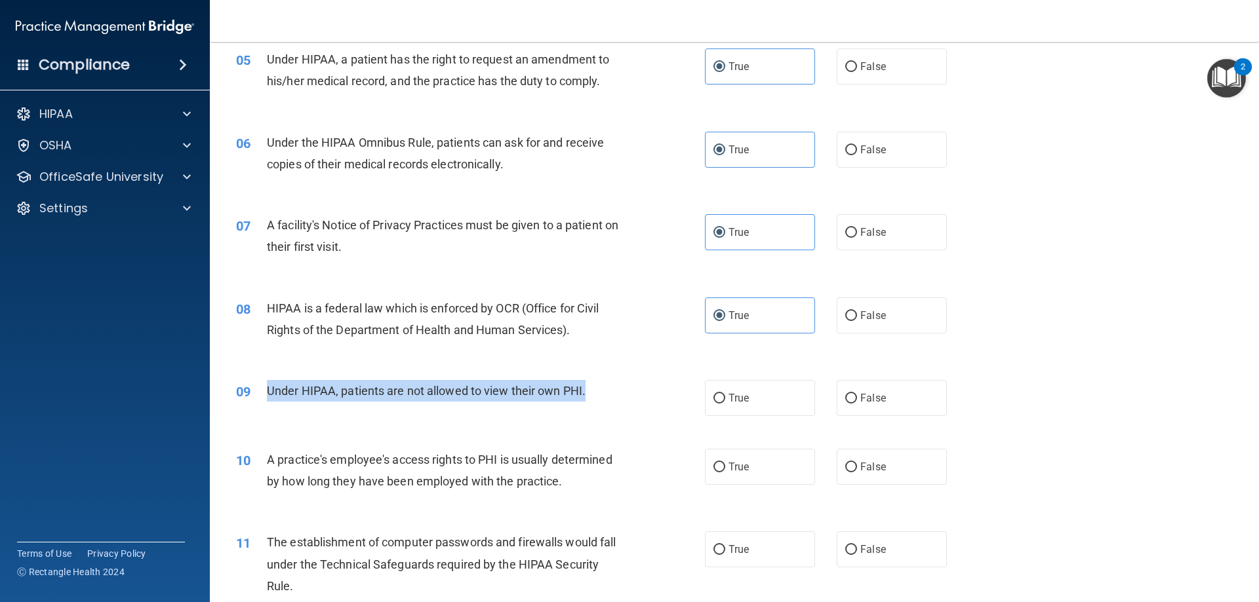
drag, startPoint x: 602, startPoint y: 393, endPoint x: 268, endPoint y: 385, distance: 334.4
click at [268, 385] on div "Under HIPAA, patients are not allowed to view their own PHI." at bounding box center [450, 391] width 366 height 22
copy span "Under HIPAA, patients are not allowed to view their own PHI."
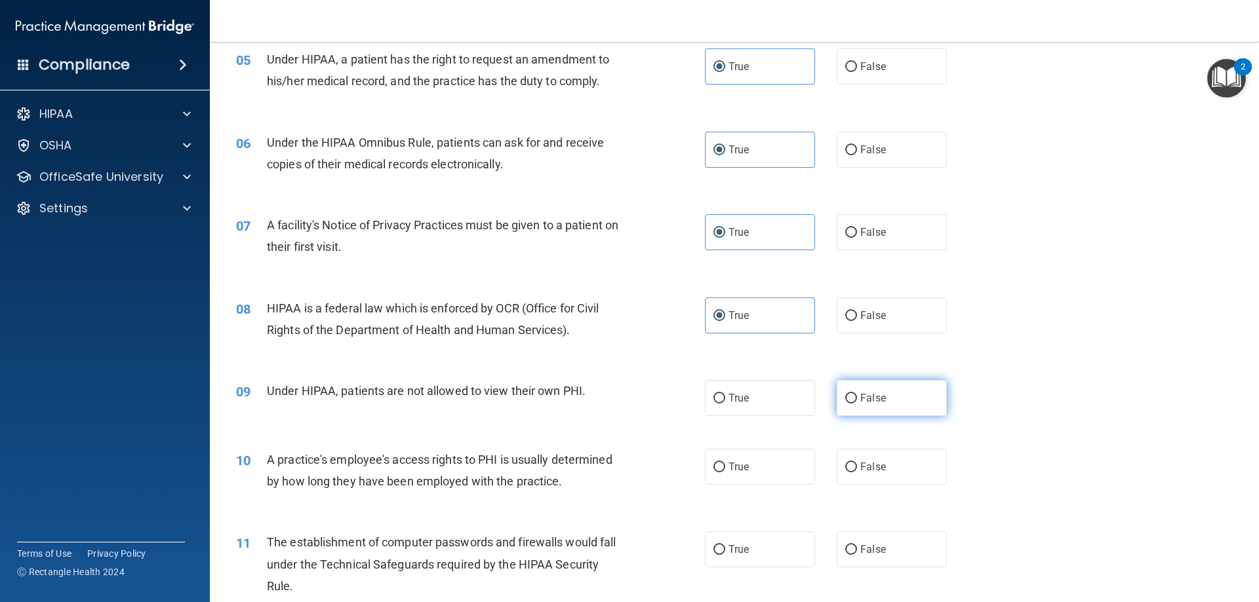
click at [891, 395] on label "False" at bounding box center [891, 398] width 110 height 36
click at [857, 395] on input "False" at bounding box center [851, 399] width 12 height 10
radio input "true"
click at [351, 437] on div "10 A practice's employee's access rights to PHI is usually determined by how lo…" at bounding box center [734, 474] width 1016 height 83
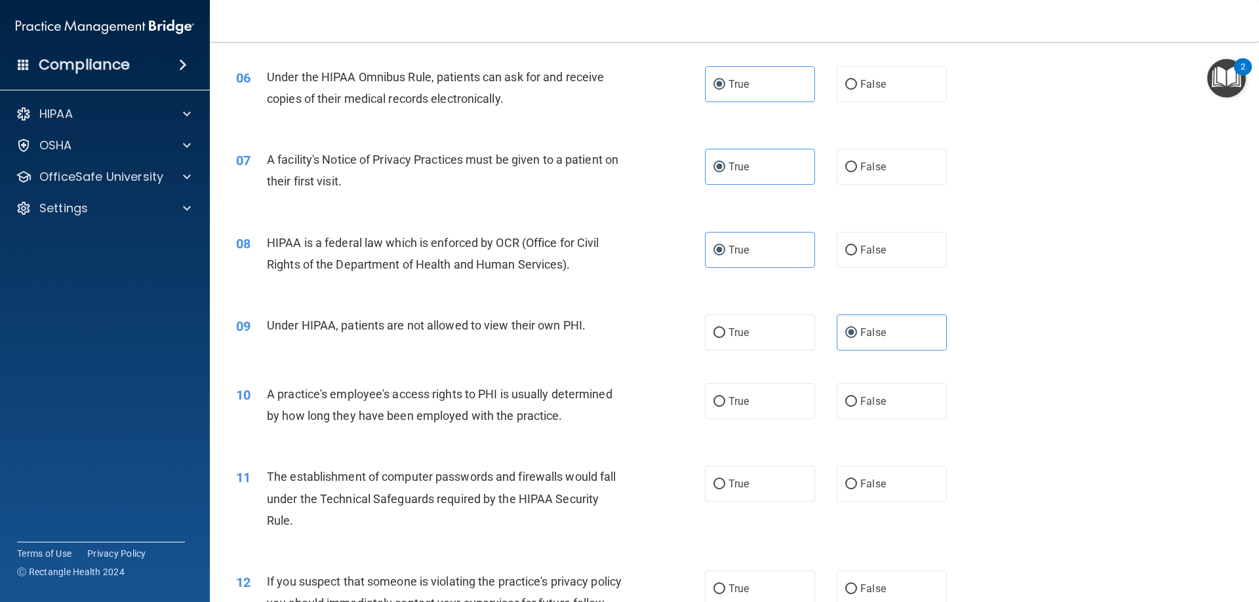
scroll to position [627, 0]
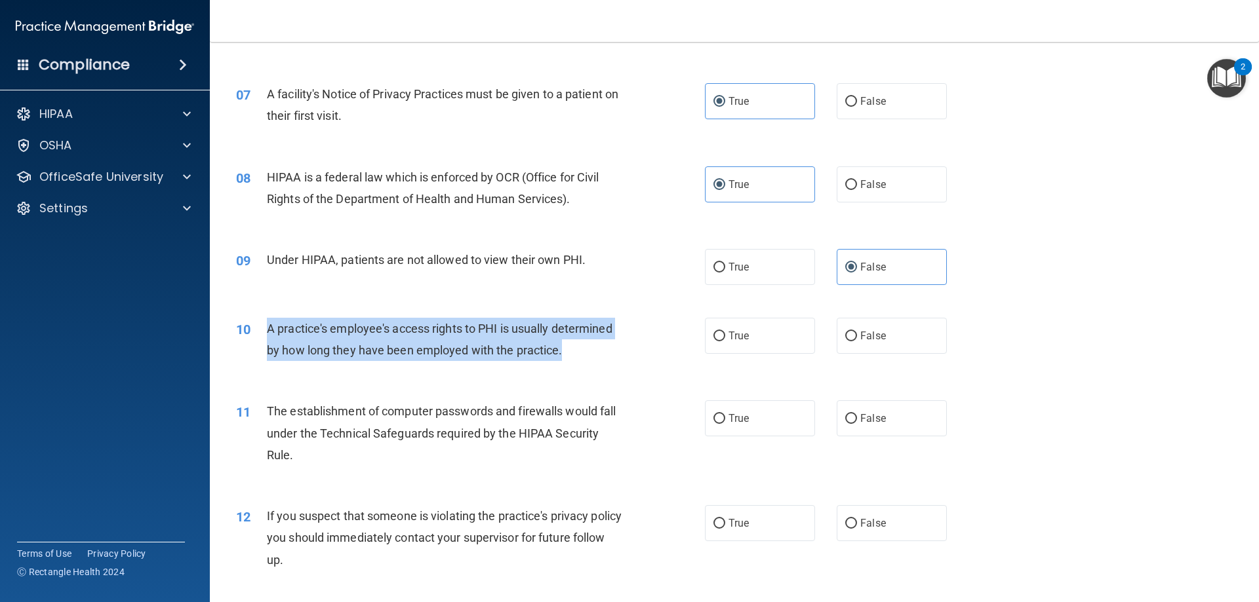
drag, startPoint x: 584, startPoint y: 353, endPoint x: 251, endPoint y: 332, distance: 333.7
click at [251, 332] on div "10 A practice's employee's access rights to PHI is usually determined by how lo…" at bounding box center [470, 343] width 508 height 50
copy div "A practice's employee's access rights to PHI is usually determined by how long …"
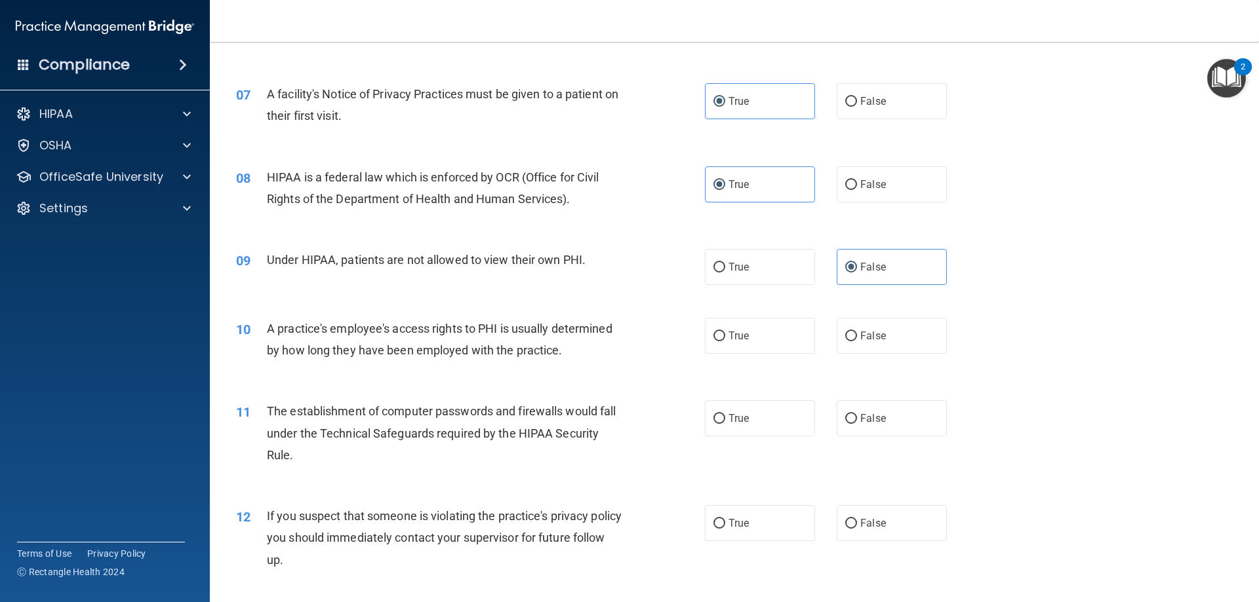
click at [330, 379] on div "10 A practice's employee's access rights to PHI is usually determined by how lo…" at bounding box center [734, 343] width 1016 height 83
click at [889, 347] on label "False" at bounding box center [891, 336] width 110 height 36
click at [857, 342] on input "False" at bounding box center [851, 337] width 12 height 10
radio input "true"
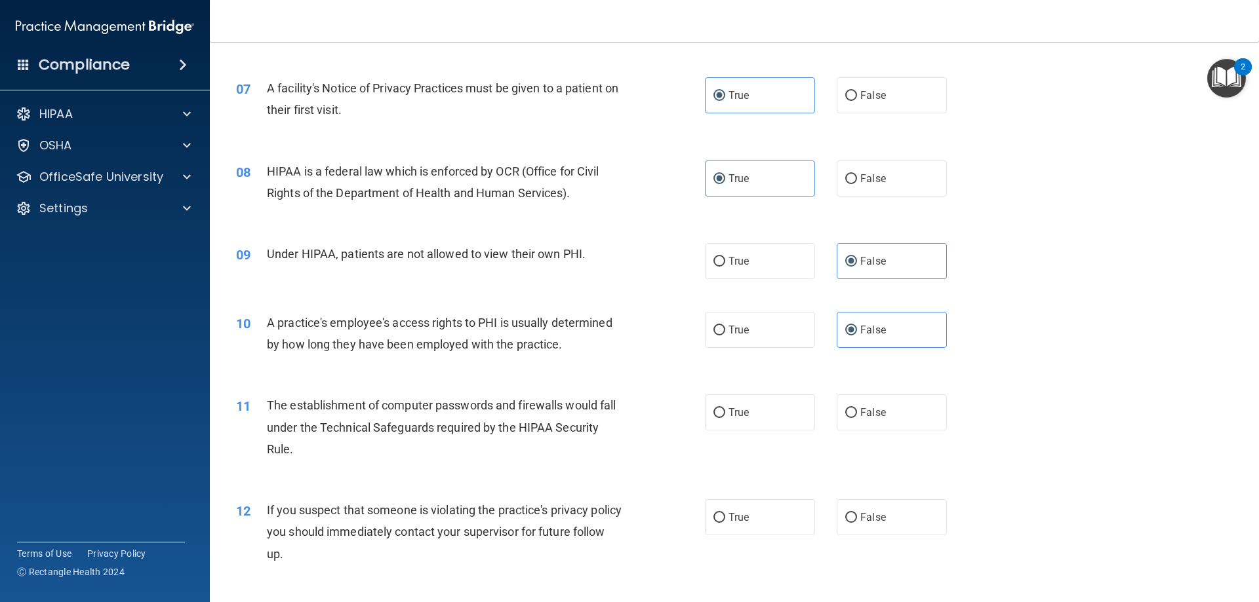
scroll to position [758, 0]
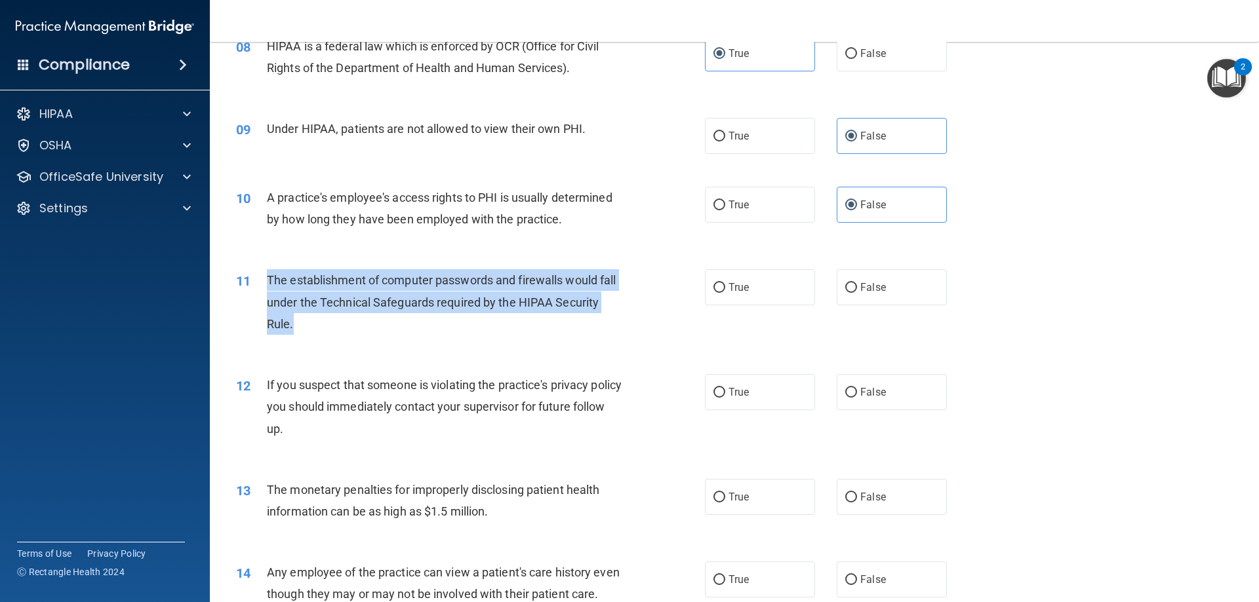
drag, startPoint x: 324, startPoint y: 331, endPoint x: 257, endPoint y: 273, distance: 88.8
click at [257, 273] on div "11 The establishment of computer passwords and firewalls would fall under the T…" at bounding box center [470, 305] width 508 height 72
copy div "The establishment of computer passwords and firewalls would fall under the Tech…"
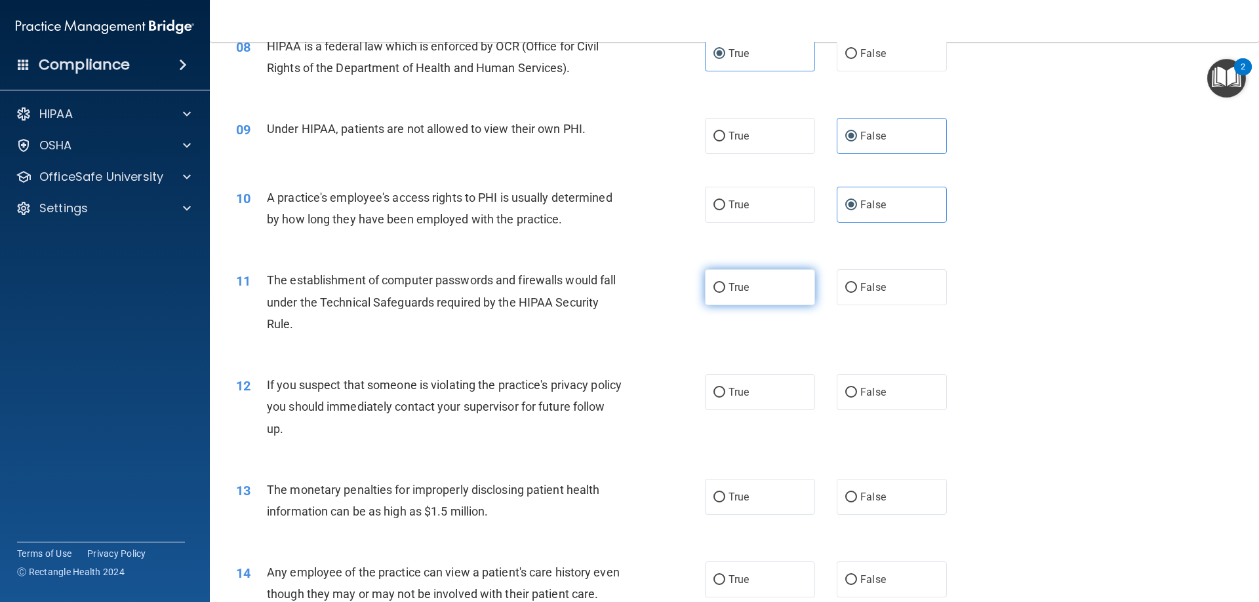
click at [773, 290] on label "True" at bounding box center [760, 287] width 110 height 36
click at [725, 290] on input "True" at bounding box center [719, 288] width 12 height 10
radio input "true"
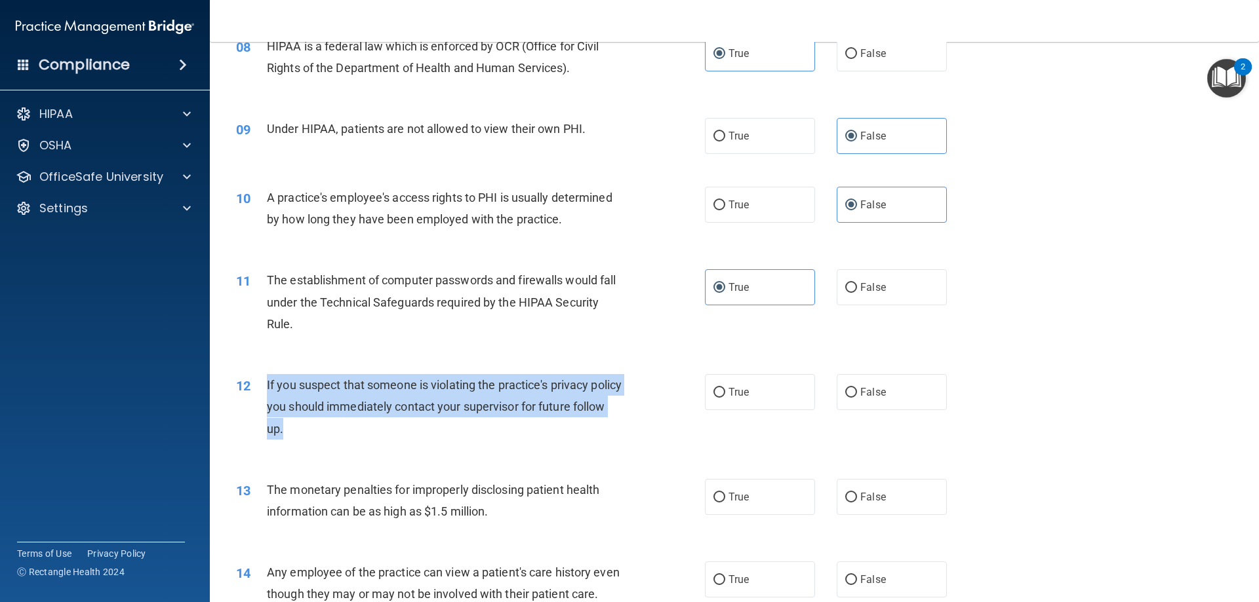
drag, startPoint x: 331, startPoint y: 426, endPoint x: 260, endPoint y: 387, distance: 81.0
click at [260, 387] on div "12 If you suspect that someone is violating the practice's privacy policy you s…" at bounding box center [470, 410] width 508 height 72
copy div "If you suspect that someone is violating the practice's privacy policy you shou…"
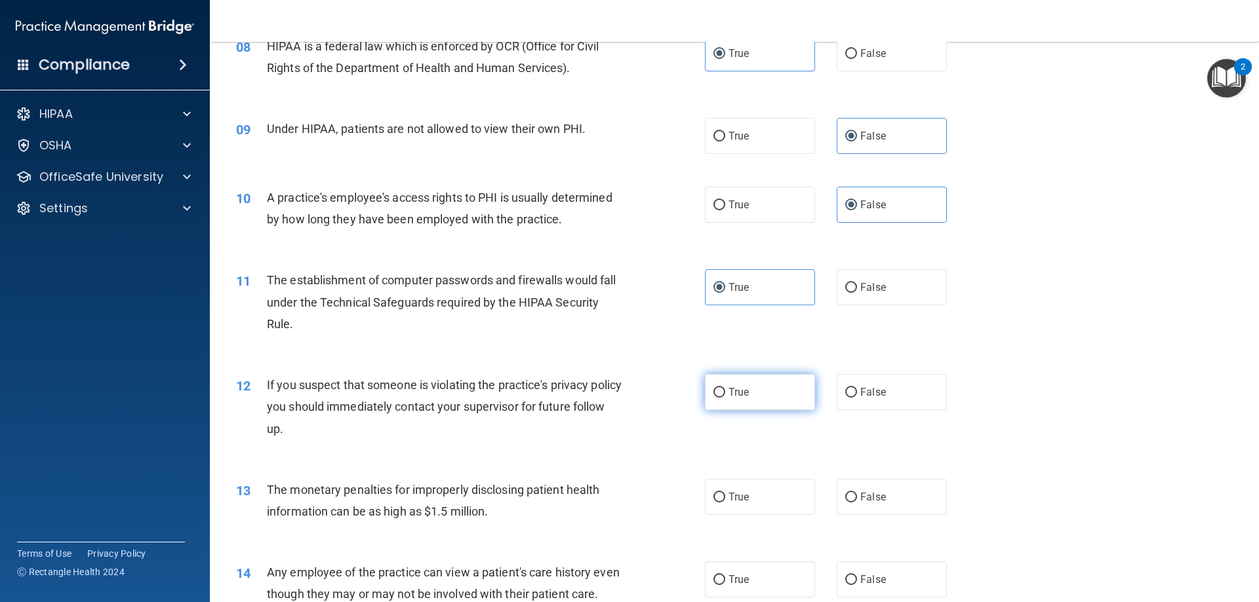
click at [787, 382] on label "True" at bounding box center [760, 392] width 110 height 36
click at [725, 388] on input "True" at bounding box center [719, 393] width 12 height 10
radio input "true"
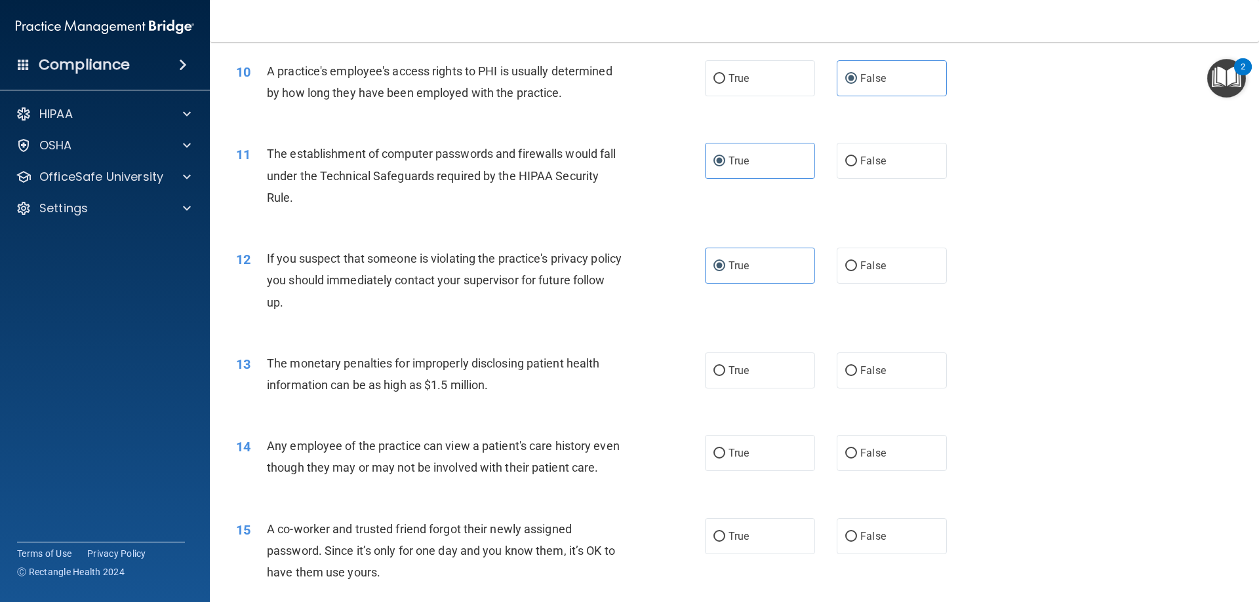
scroll to position [889, 0]
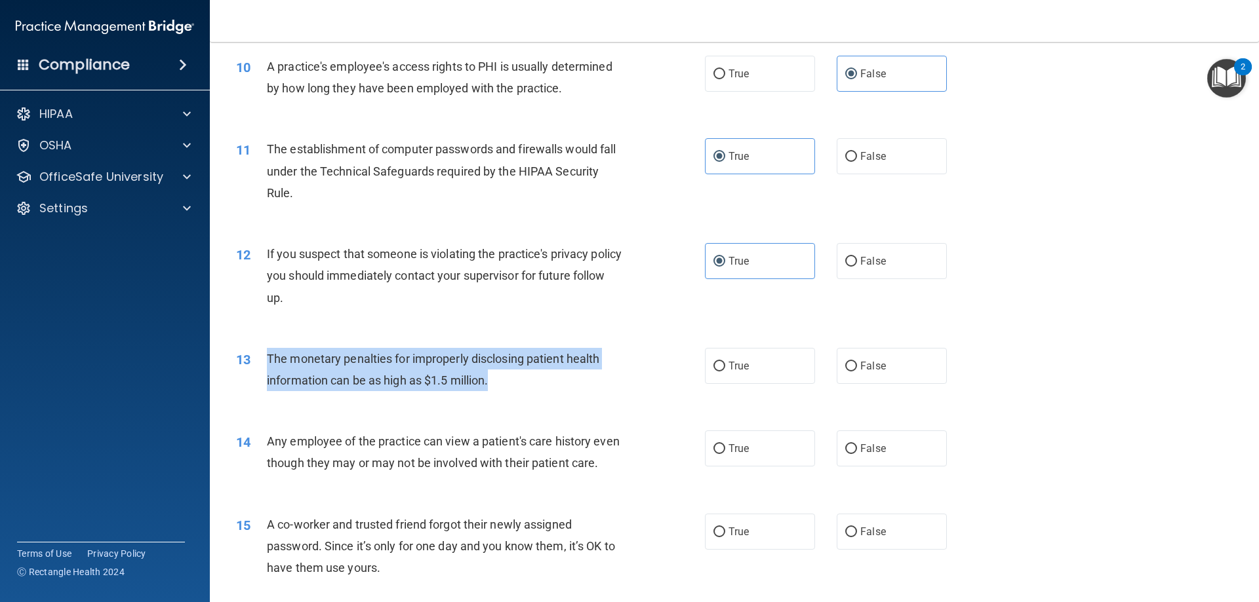
drag, startPoint x: 529, startPoint y: 380, endPoint x: 269, endPoint y: 357, distance: 260.6
click at [269, 357] on div "The monetary penalties for improperly disclosing patient health information can…" at bounding box center [450, 369] width 366 height 43
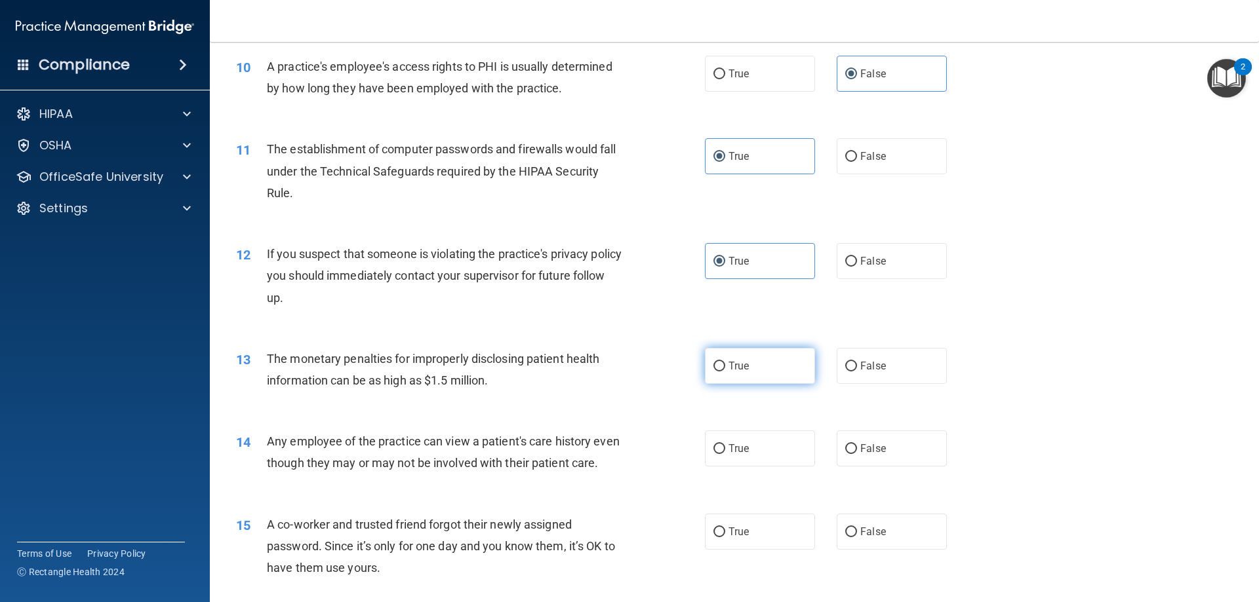
click at [761, 369] on label "True" at bounding box center [760, 366] width 110 height 36
click at [725, 369] on input "True" at bounding box center [719, 367] width 12 height 10
radio input "true"
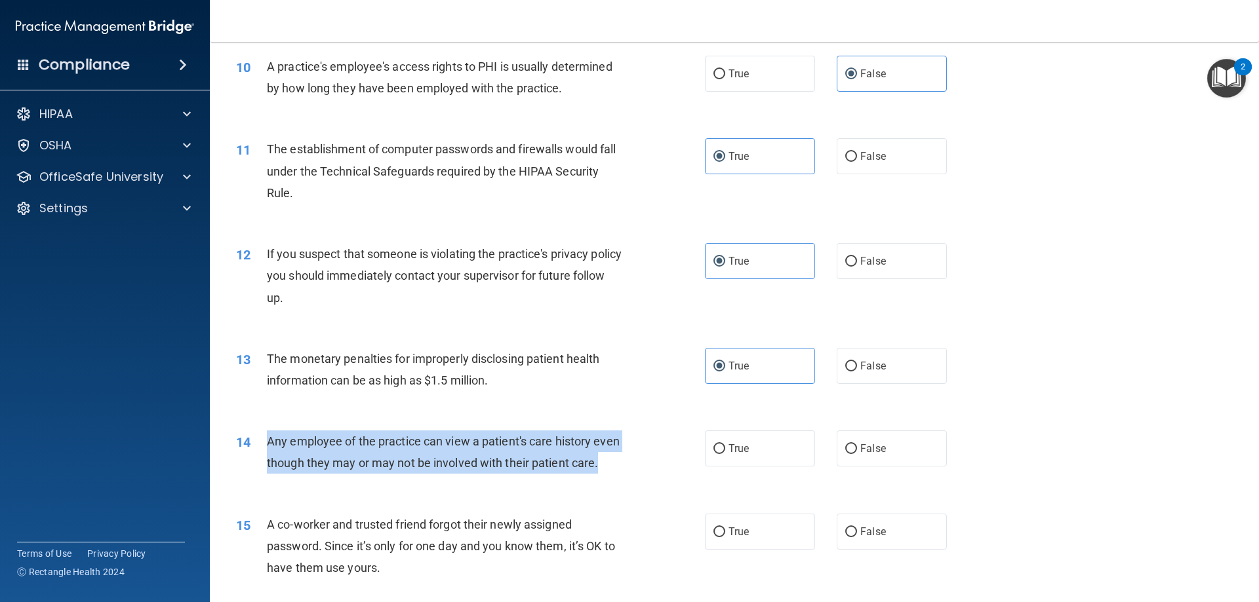
drag, startPoint x: 304, startPoint y: 488, endPoint x: 260, endPoint y: 444, distance: 62.1
click at [260, 444] on div "14 Any employee of the practice can view a patient's care history even though t…" at bounding box center [470, 456] width 508 height 50
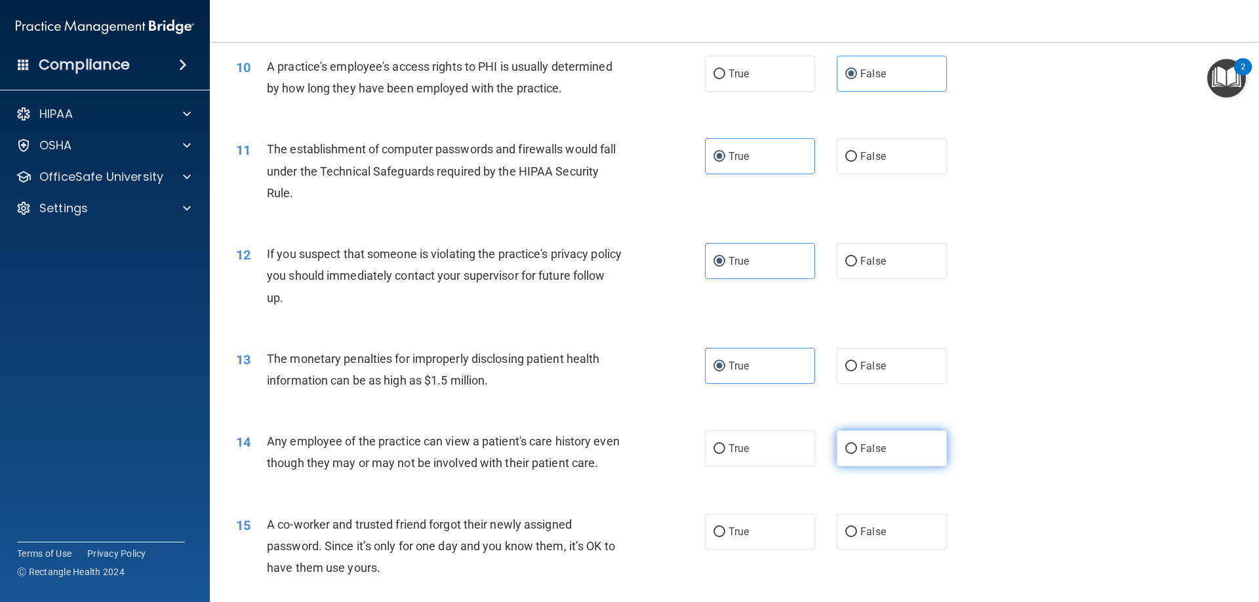
click at [869, 451] on span "False" at bounding box center [873, 448] width 26 height 12
click at [857, 451] on input "False" at bounding box center [851, 449] width 12 height 10
radio input "true"
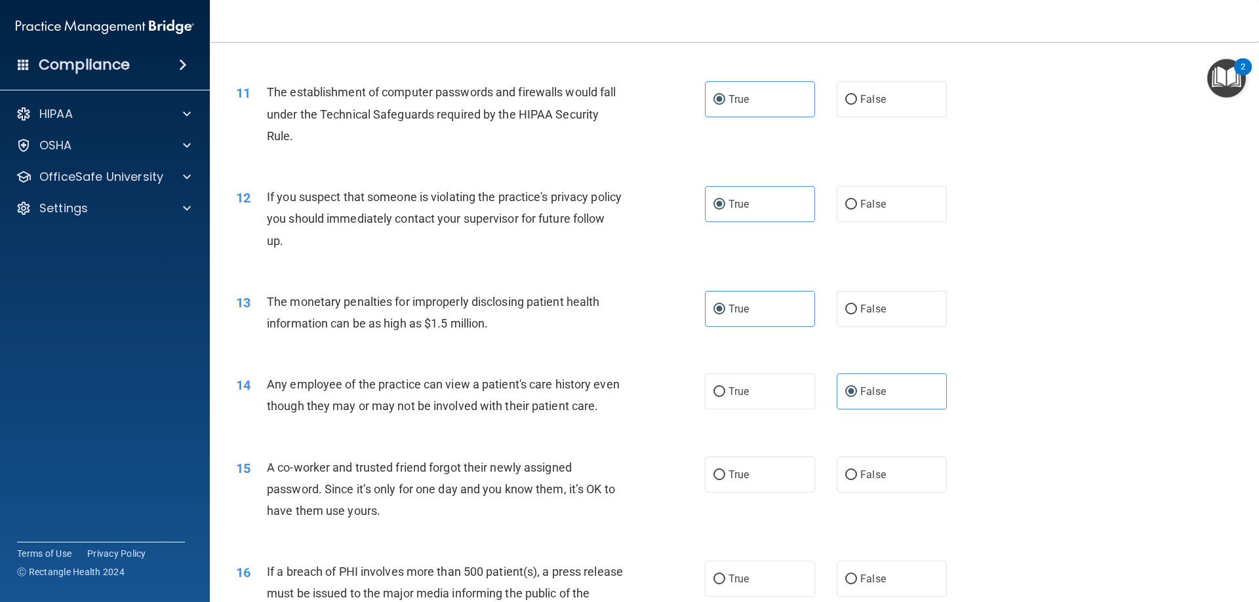
scroll to position [1020, 0]
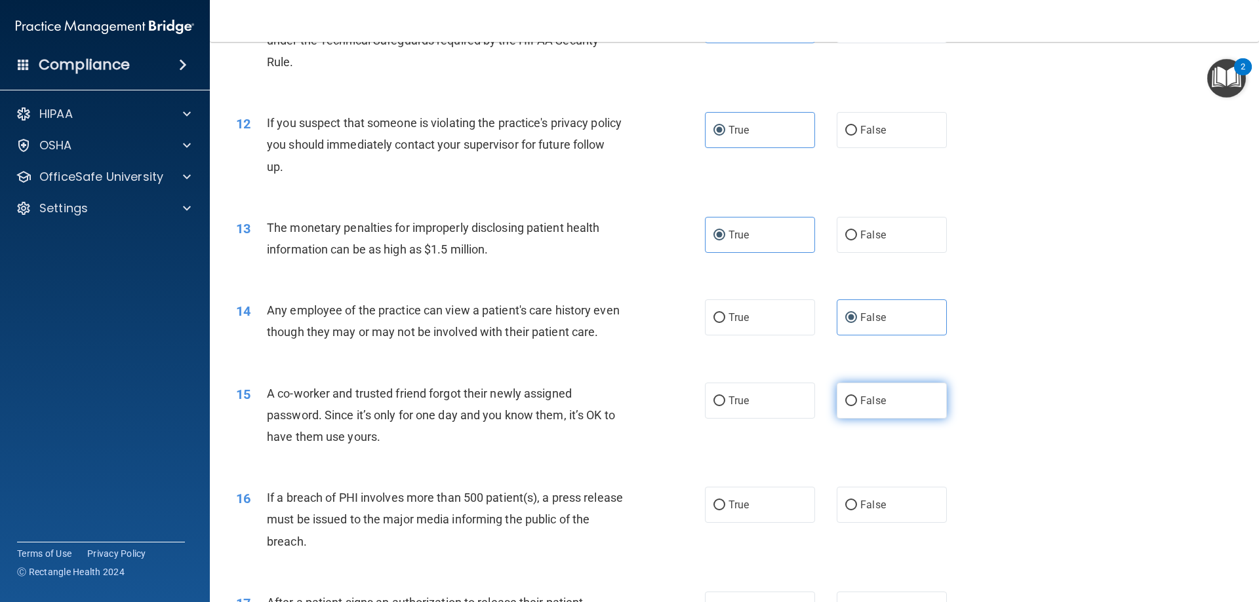
click at [868, 407] on span "False" at bounding box center [873, 401] width 26 height 12
click at [857, 406] on input "False" at bounding box center [851, 402] width 12 height 10
radio input "true"
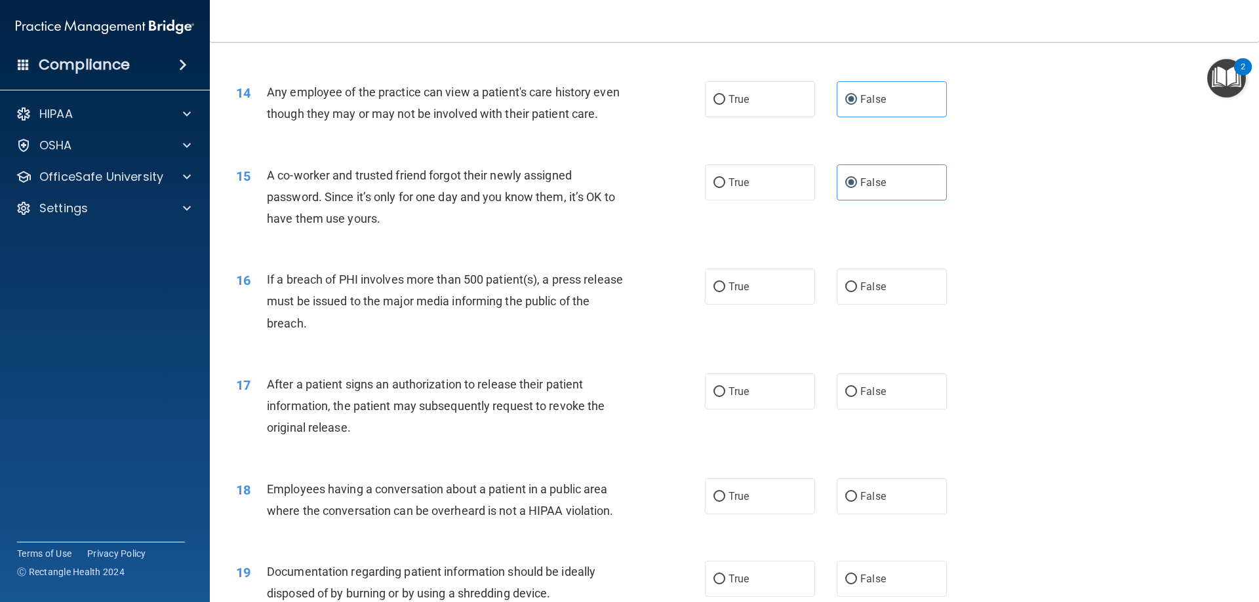
scroll to position [1282, 0]
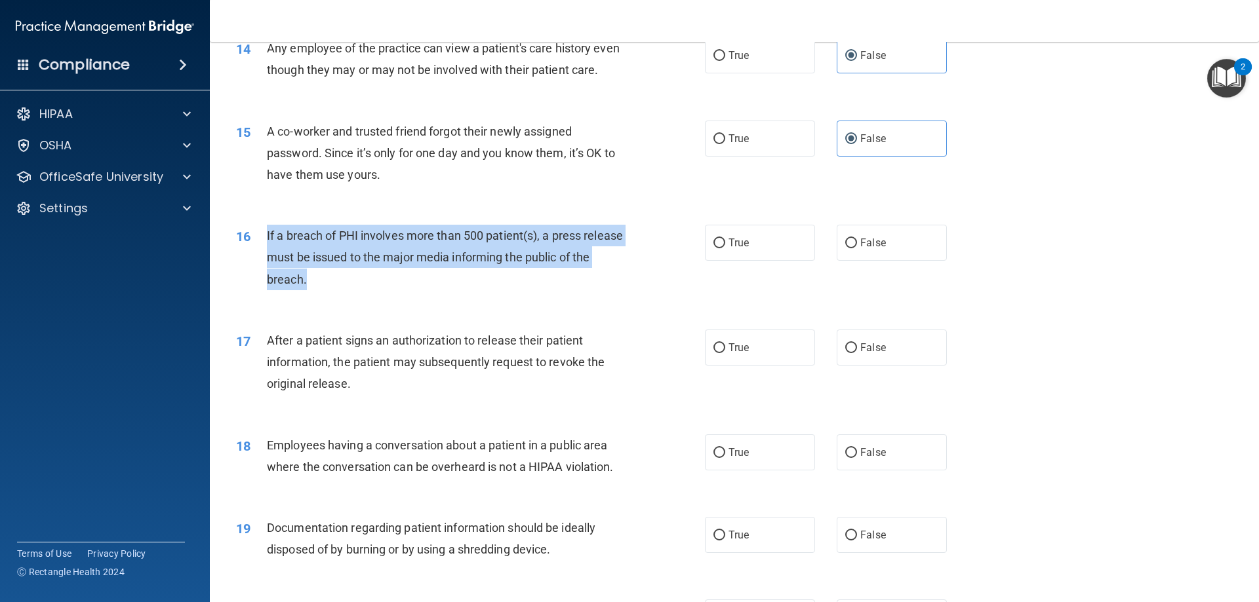
drag, startPoint x: 356, startPoint y: 293, endPoint x: 260, endPoint y: 252, distance: 104.2
click at [260, 252] on div "16 If a breach of PHI involves more than 500 patient(s), a press release must b…" at bounding box center [470, 261] width 508 height 72
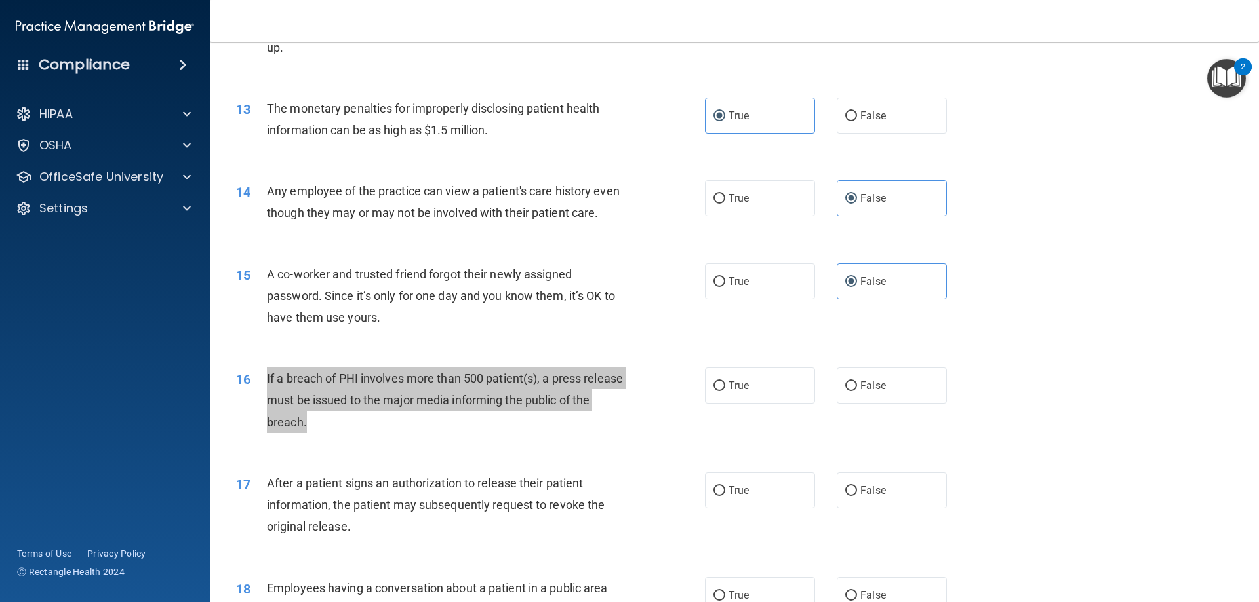
scroll to position [1180, 0]
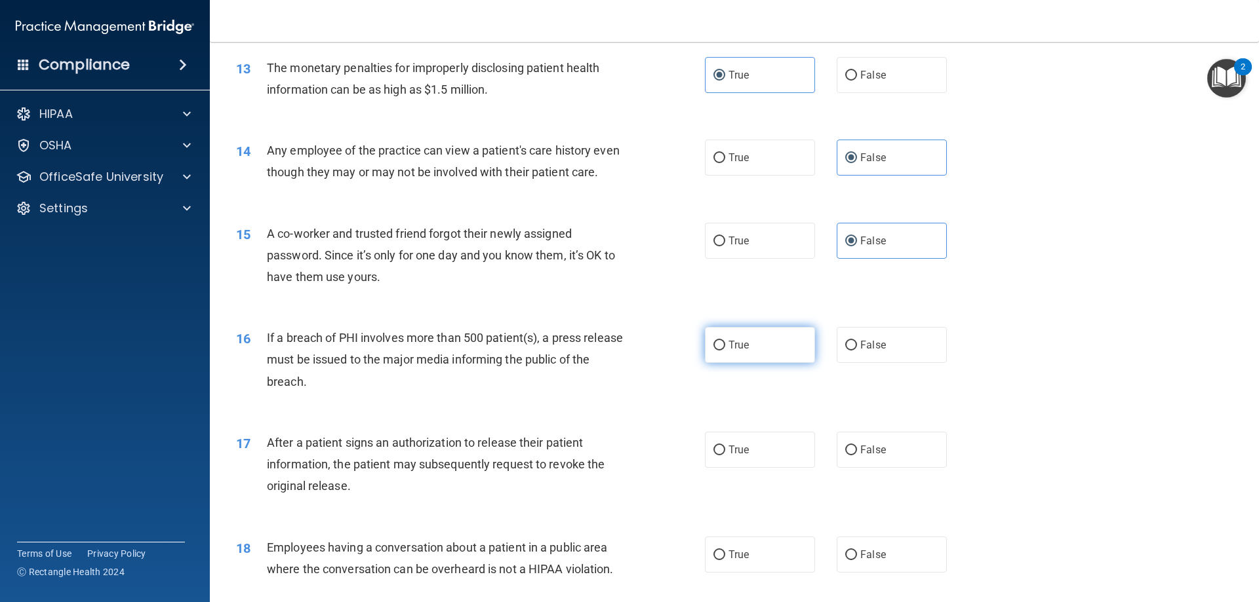
click at [783, 363] on label "True" at bounding box center [760, 345] width 110 height 36
click at [725, 351] on input "True" at bounding box center [719, 346] width 12 height 10
radio input "true"
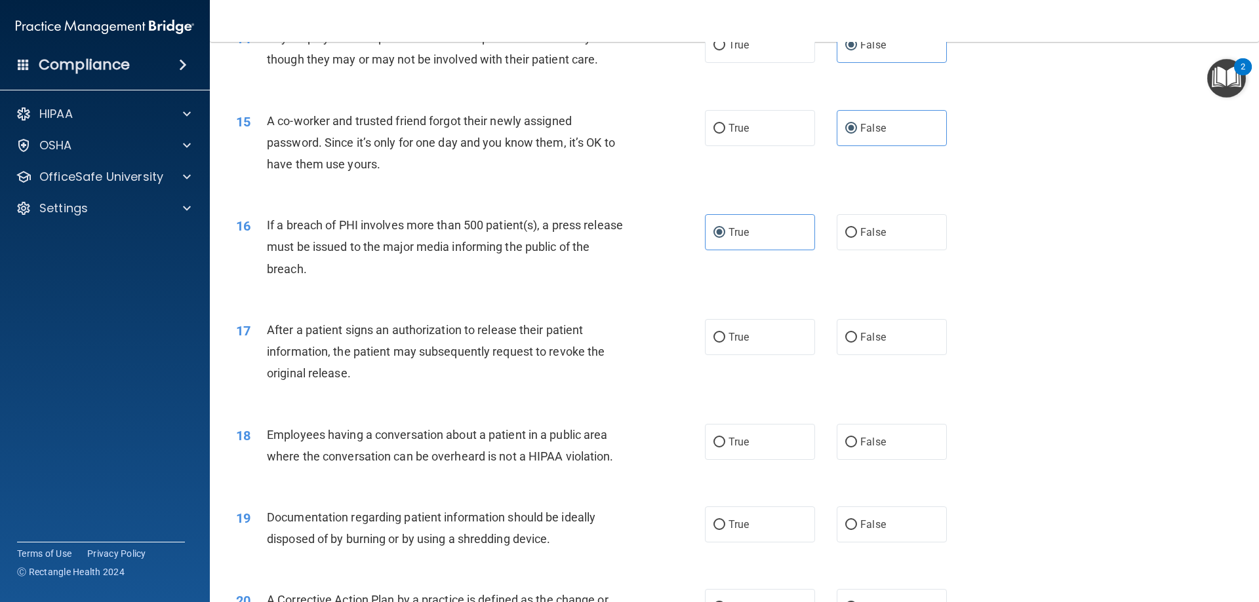
scroll to position [1311, 0]
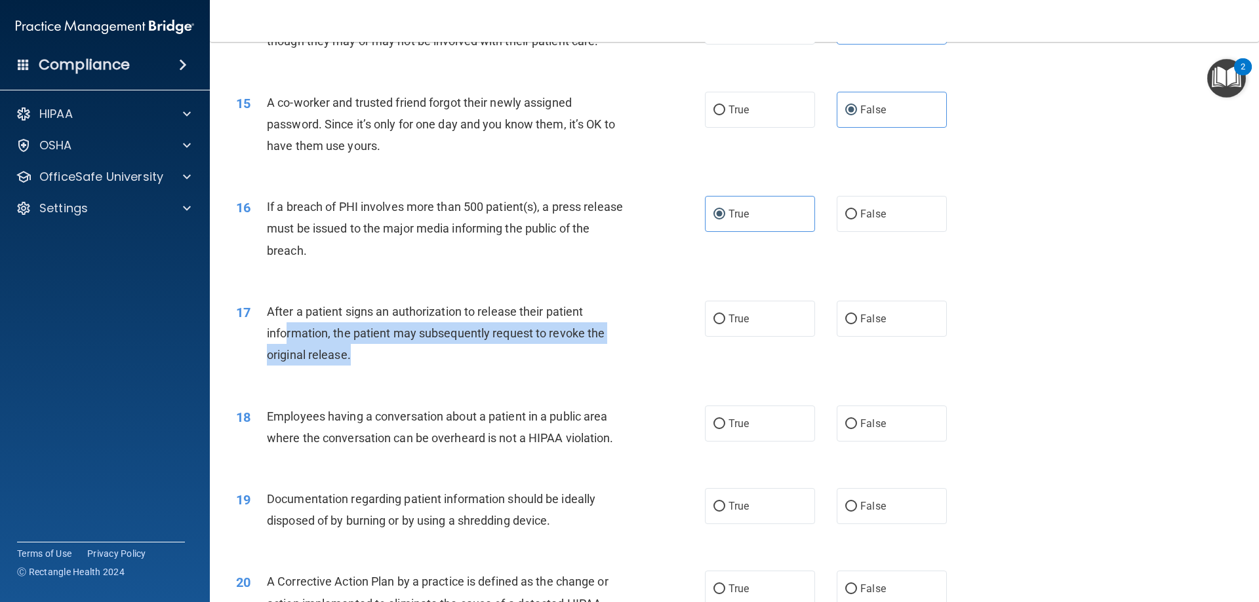
drag, startPoint x: 383, startPoint y: 378, endPoint x: 286, endPoint y: 356, distance: 98.8
click at [286, 356] on div "After a patient signs an authorization to release their patient information, th…" at bounding box center [450, 334] width 366 height 66
click at [461, 366] on div "After a patient signs an authorization to release their patient information, th…" at bounding box center [450, 334] width 366 height 66
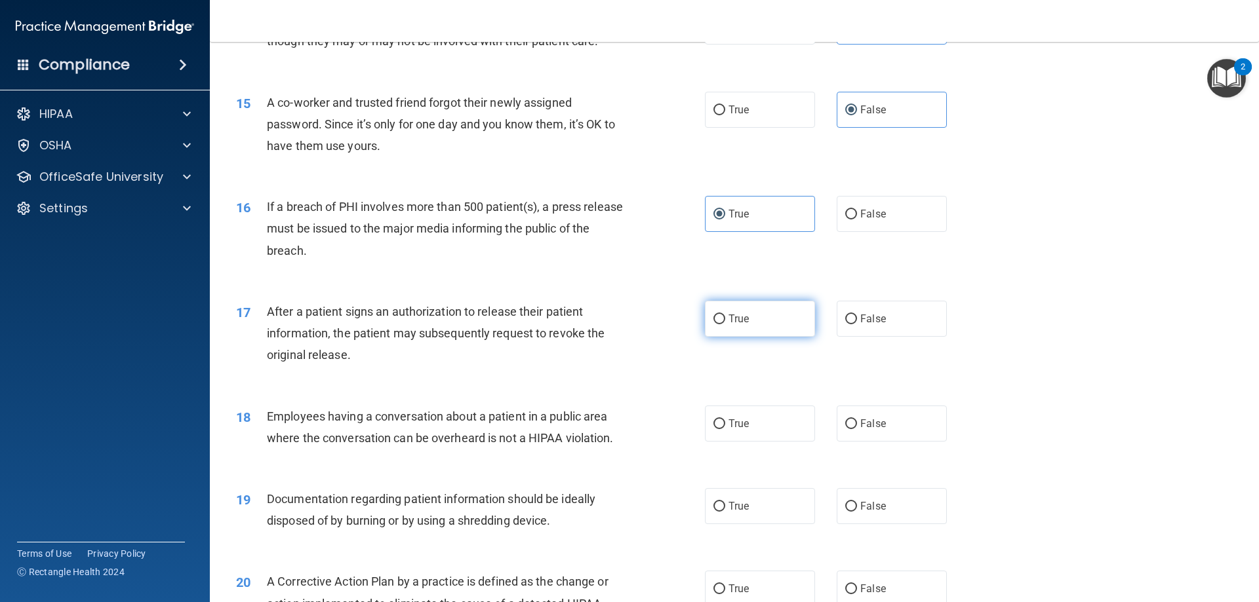
click at [785, 337] on label "True" at bounding box center [760, 319] width 110 height 36
click at [725, 324] on input "True" at bounding box center [719, 320] width 12 height 10
radio input "true"
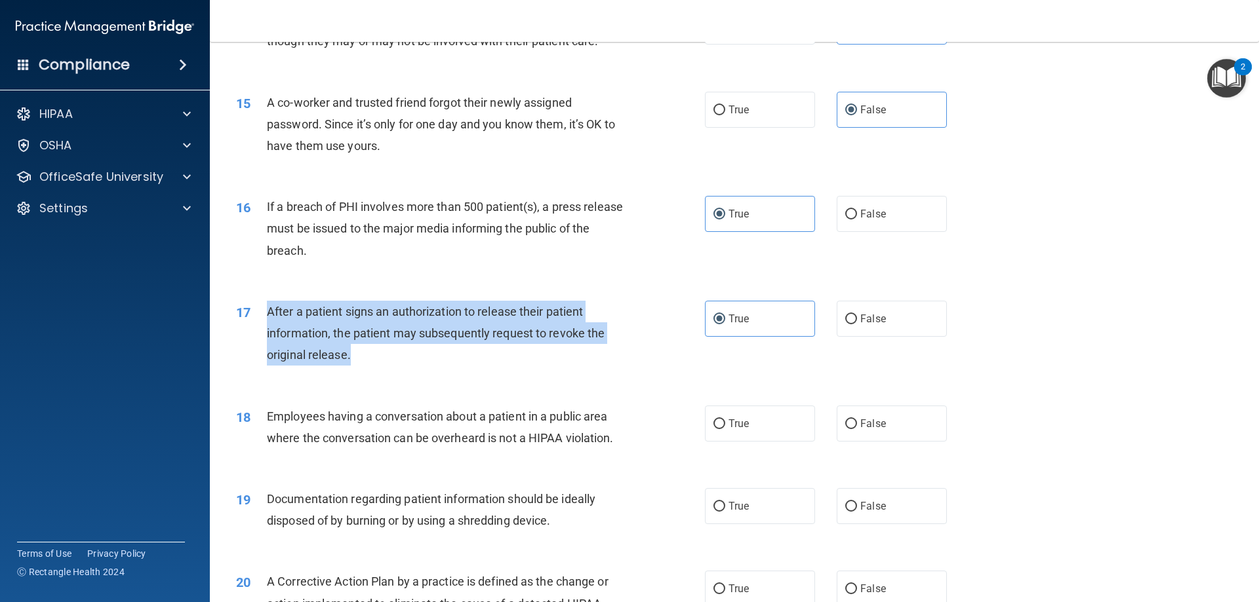
drag, startPoint x: 355, startPoint y: 378, endPoint x: 265, endPoint y: 338, distance: 98.0
click at [264, 339] on div "17 After a patient signs an authorization to release their patient information,…" at bounding box center [470, 337] width 508 height 72
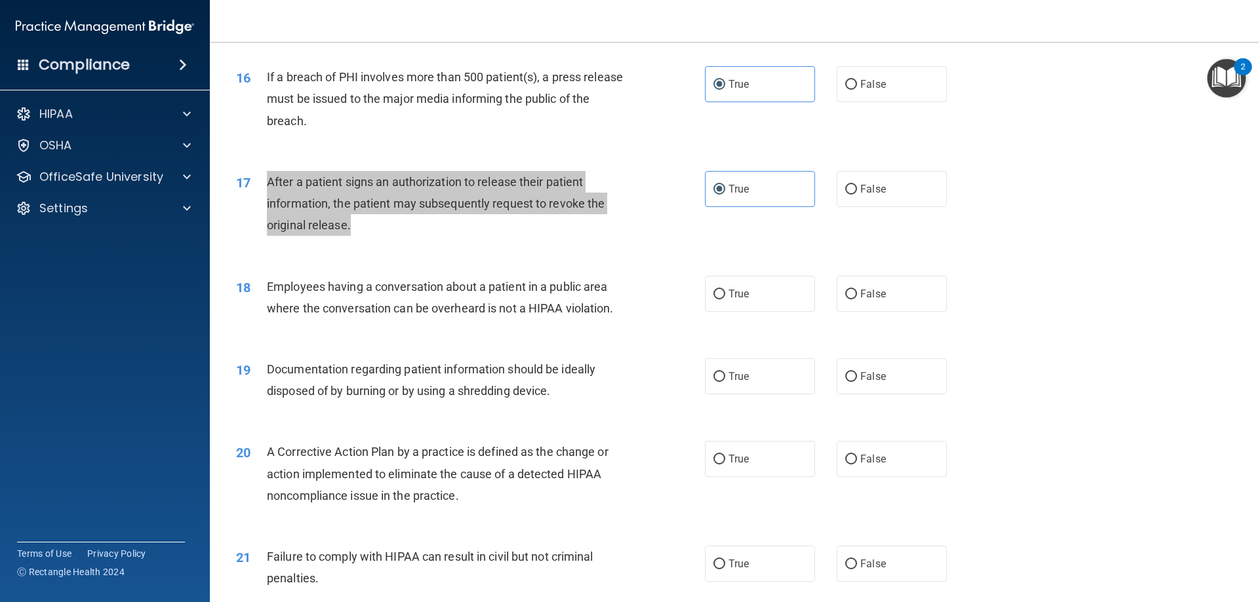
scroll to position [1442, 0]
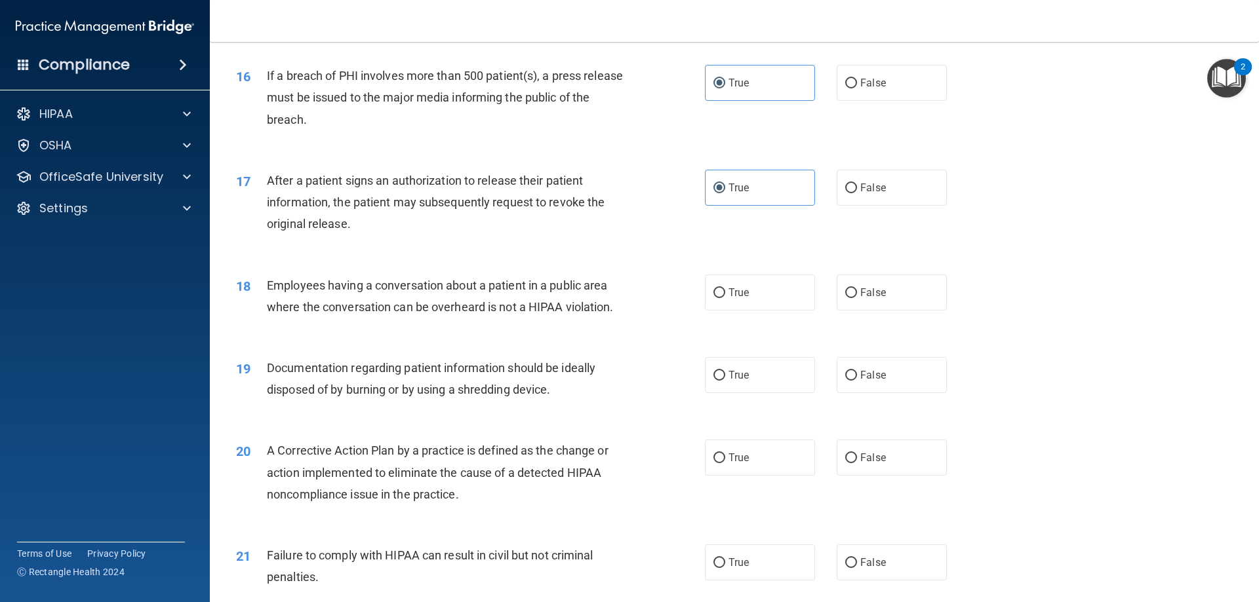
click at [407, 317] on div "Employees having a conversation about a patient in a public area where the conv…" at bounding box center [450, 296] width 366 height 43
click at [876, 299] on span "False" at bounding box center [873, 292] width 26 height 12
click at [857, 298] on input "False" at bounding box center [851, 293] width 12 height 10
radio input "true"
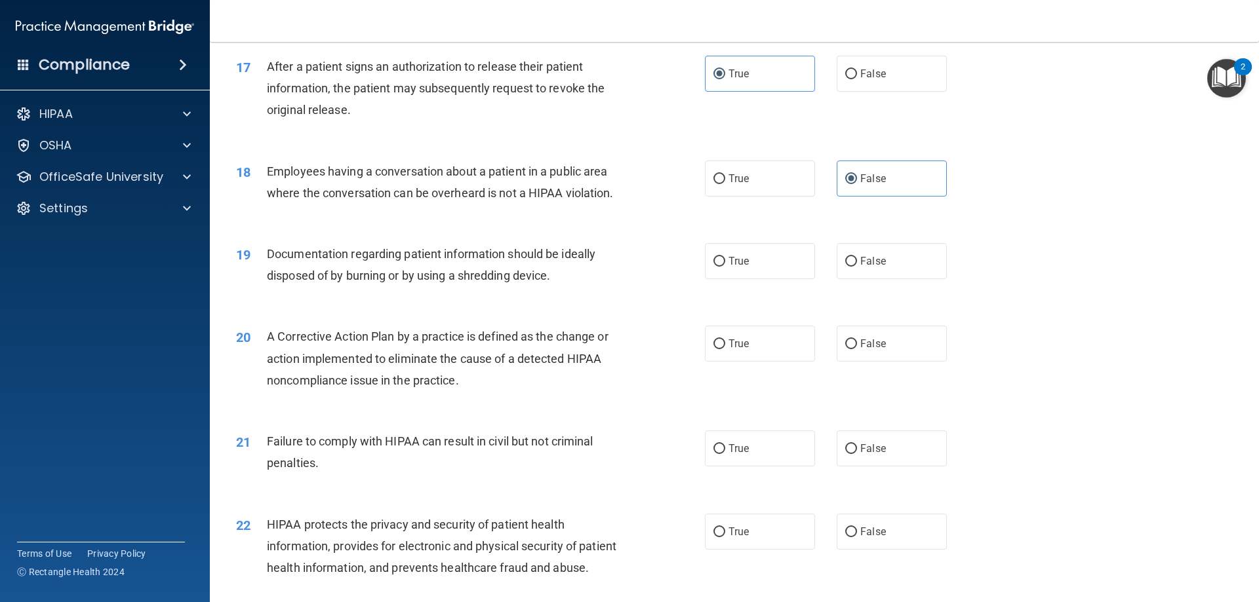
scroll to position [1573, 0]
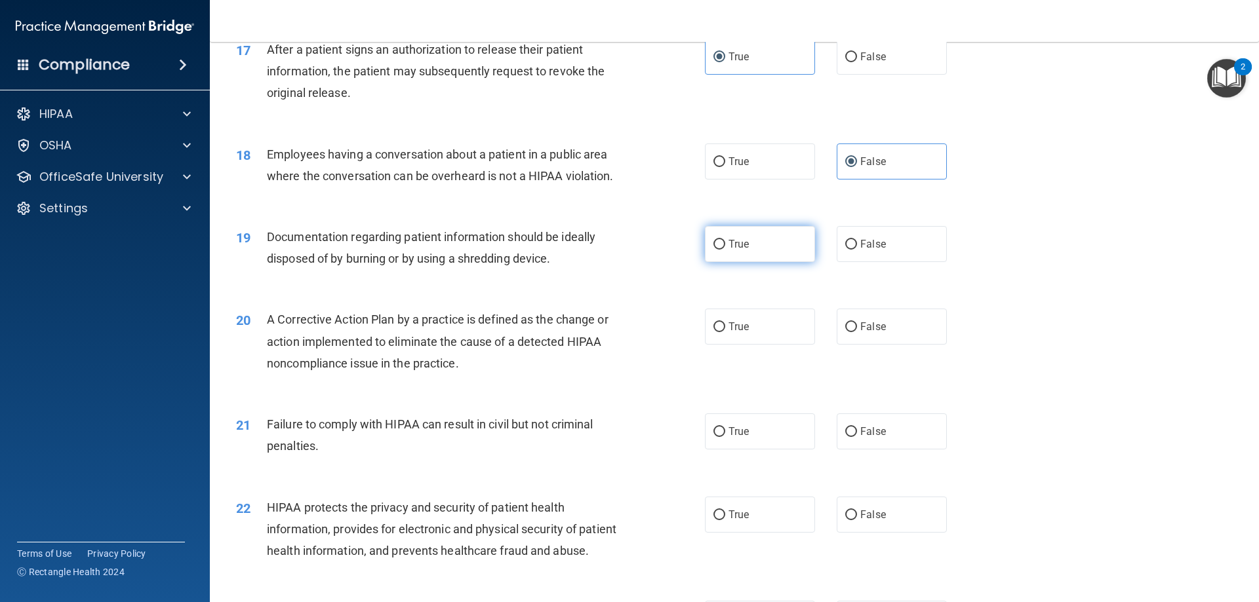
click at [722, 262] on label "True" at bounding box center [760, 244] width 110 height 36
click at [722, 250] on input "True" at bounding box center [719, 245] width 12 height 10
radio input "true"
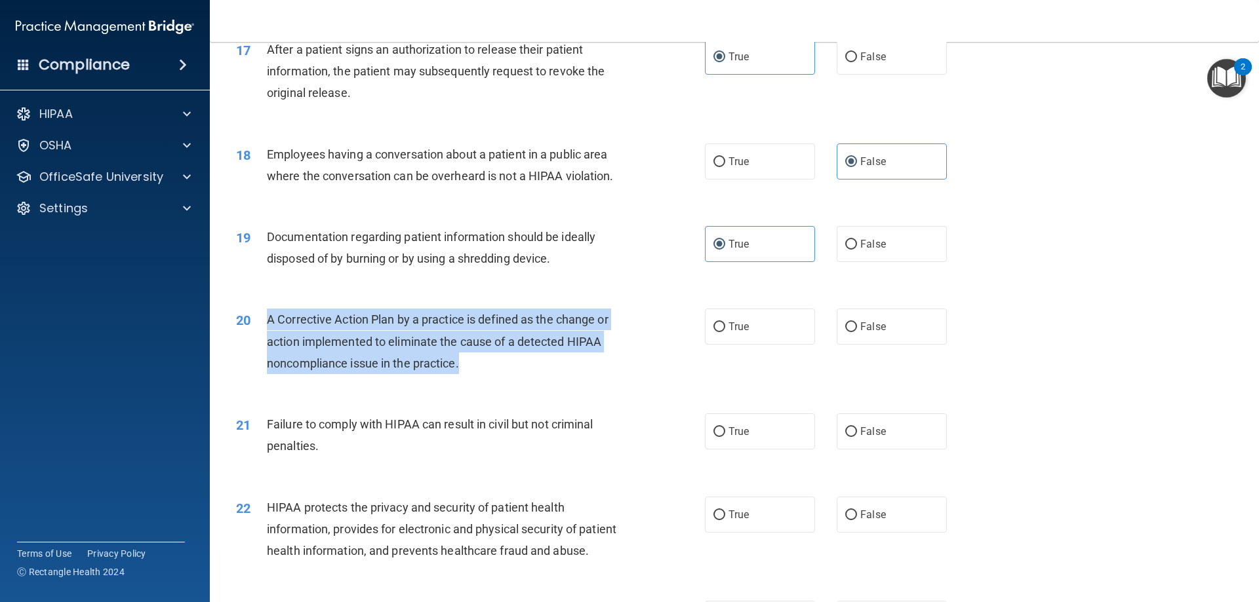
drag, startPoint x: 490, startPoint y: 388, endPoint x: 258, endPoint y: 342, distance: 237.2
click at [258, 342] on div "20 A Corrective Action Plan by a practice is defined as the change or action im…" at bounding box center [470, 345] width 508 height 72
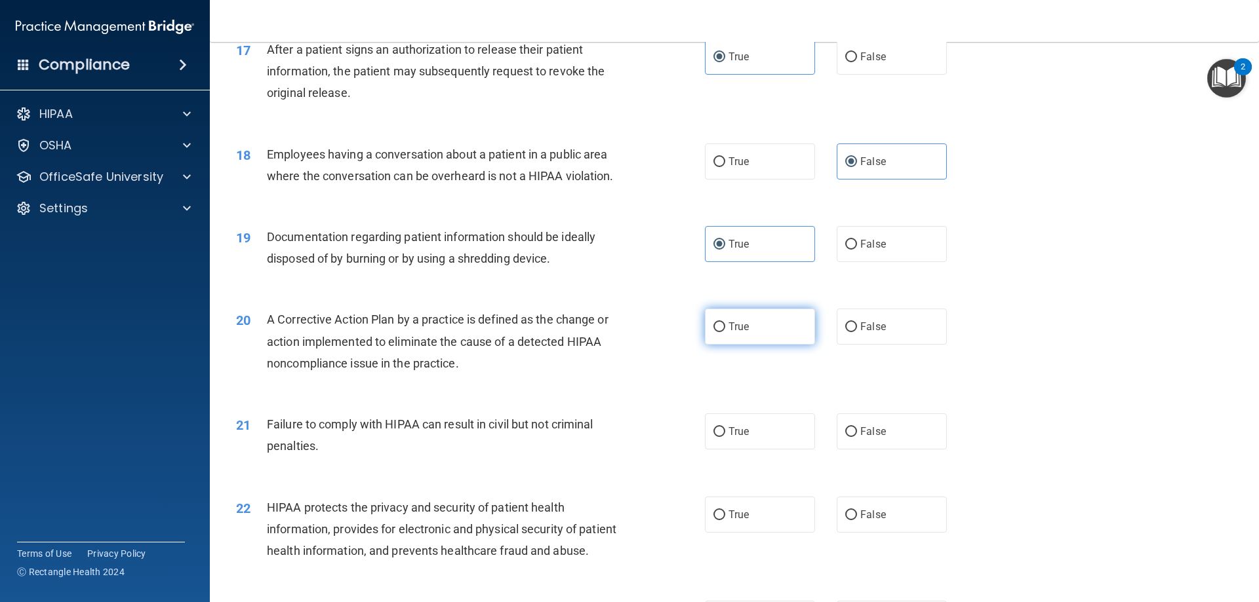
click at [745, 343] on label "True" at bounding box center [760, 327] width 110 height 36
click at [725, 332] on input "True" at bounding box center [719, 327] width 12 height 10
radio input "true"
drag, startPoint x: 328, startPoint y: 471, endPoint x: 288, endPoint y: 462, distance: 40.2
click at [288, 457] on div "Failure to comply with HIPAA can result in civil but not criminal penalties." at bounding box center [450, 435] width 366 height 43
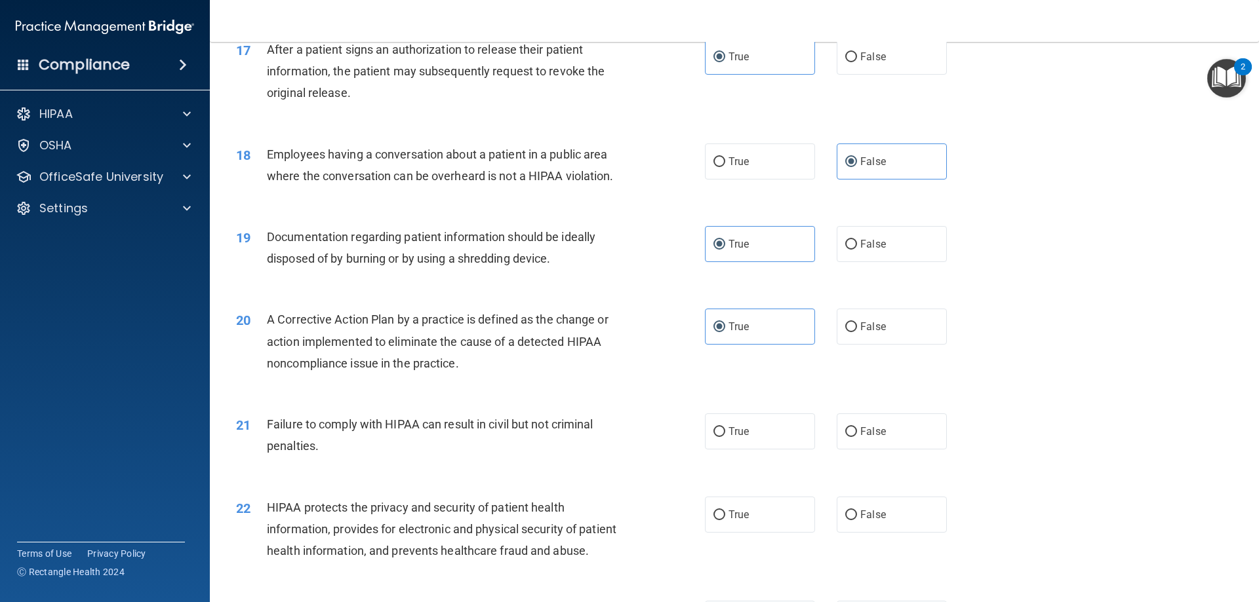
click at [190, 496] on div "Compliance HIPAA Documents and Policies Report an Incident Business Associates …" at bounding box center [105, 301] width 210 height 602
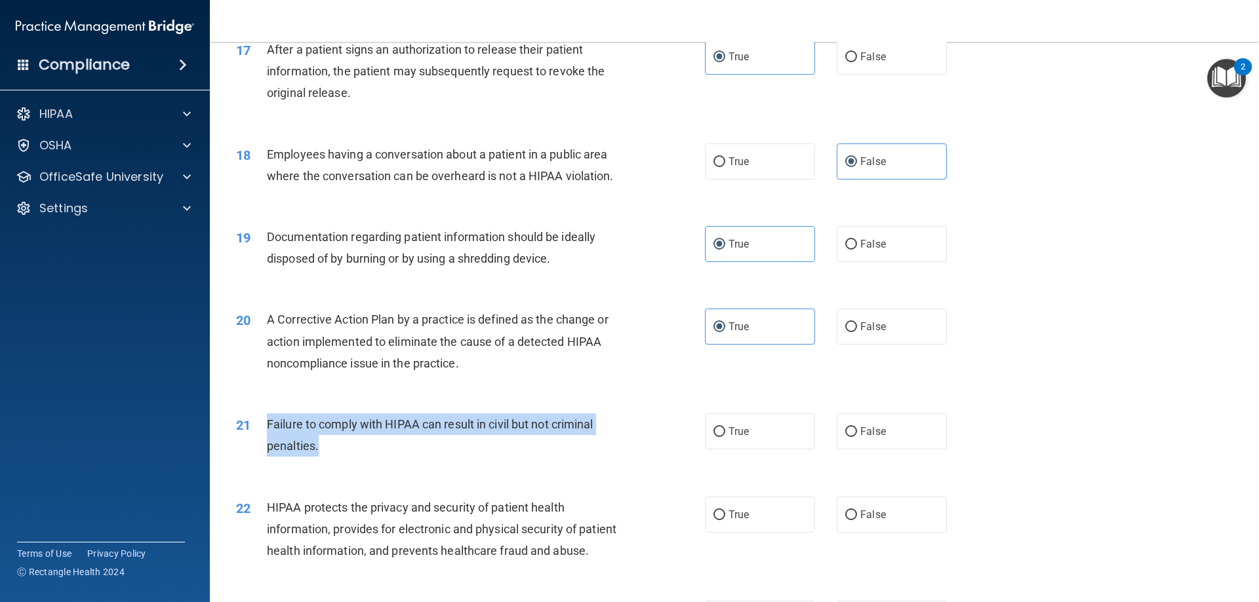
drag, startPoint x: 326, startPoint y: 464, endPoint x: 265, endPoint y: 444, distance: 63.6
click at [265, 444] on div "21 Failure to comply with HIPAA can result in civil but not criminal penalties." at bounding box center [470, 439] width 508 height 50
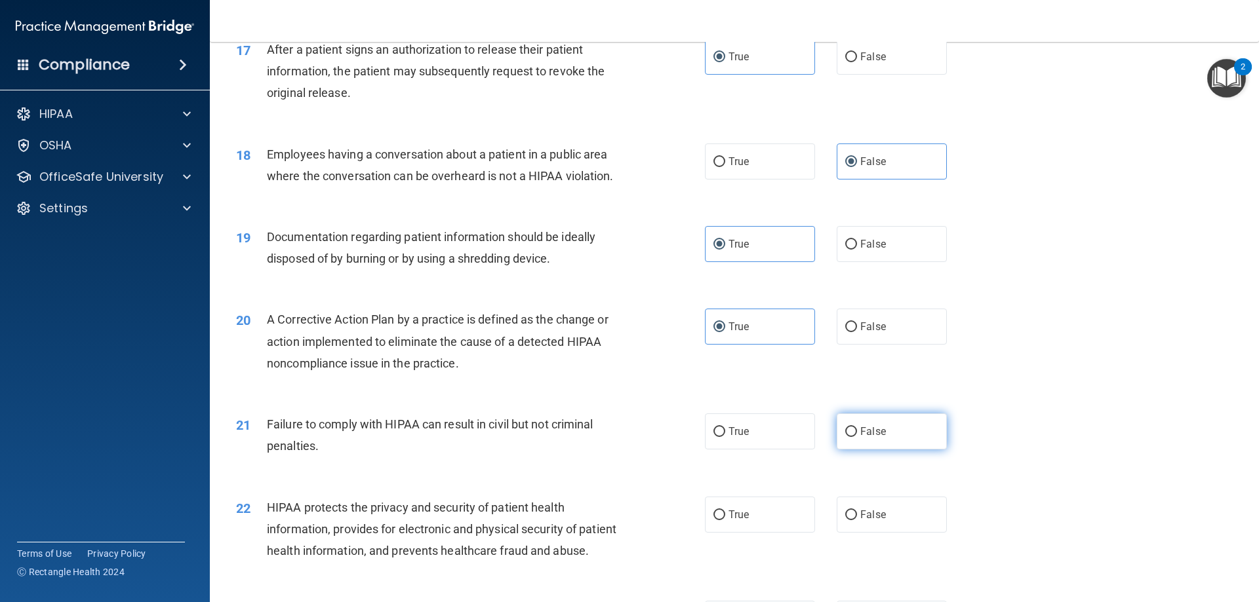
click at [900, 450] on label "False" at bounding box center [891, 432] width 110 height 36
click at [857, 437] on input "False" at bounding box center [851, 432] width 12 height 10
radio input "true"
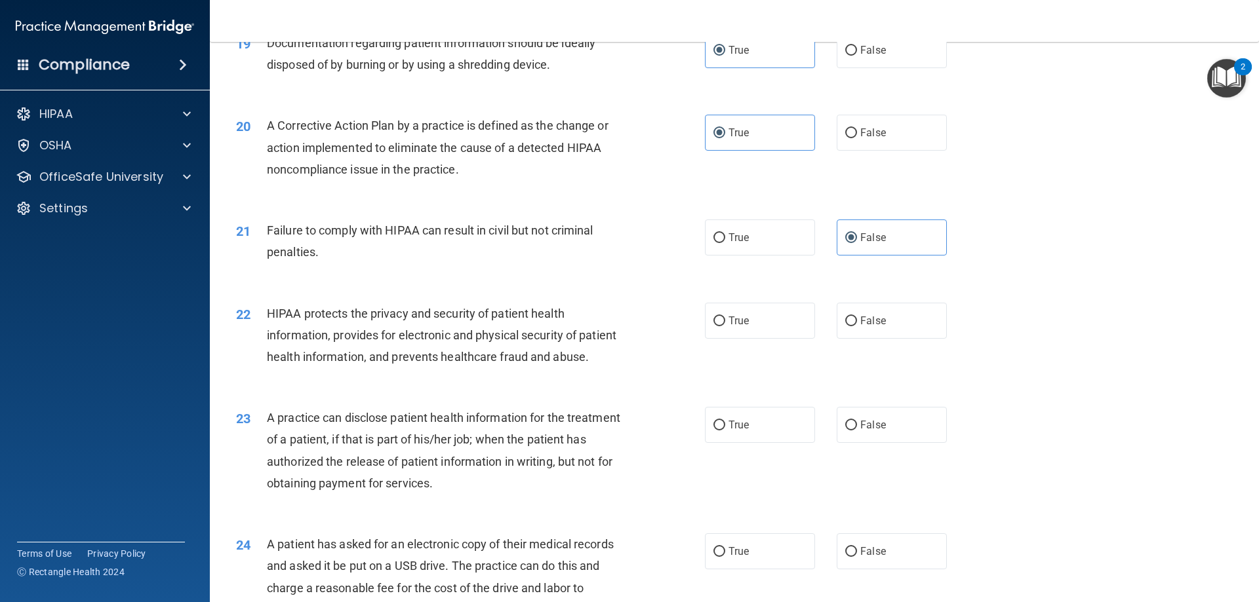
scroll to position [1770, 0]
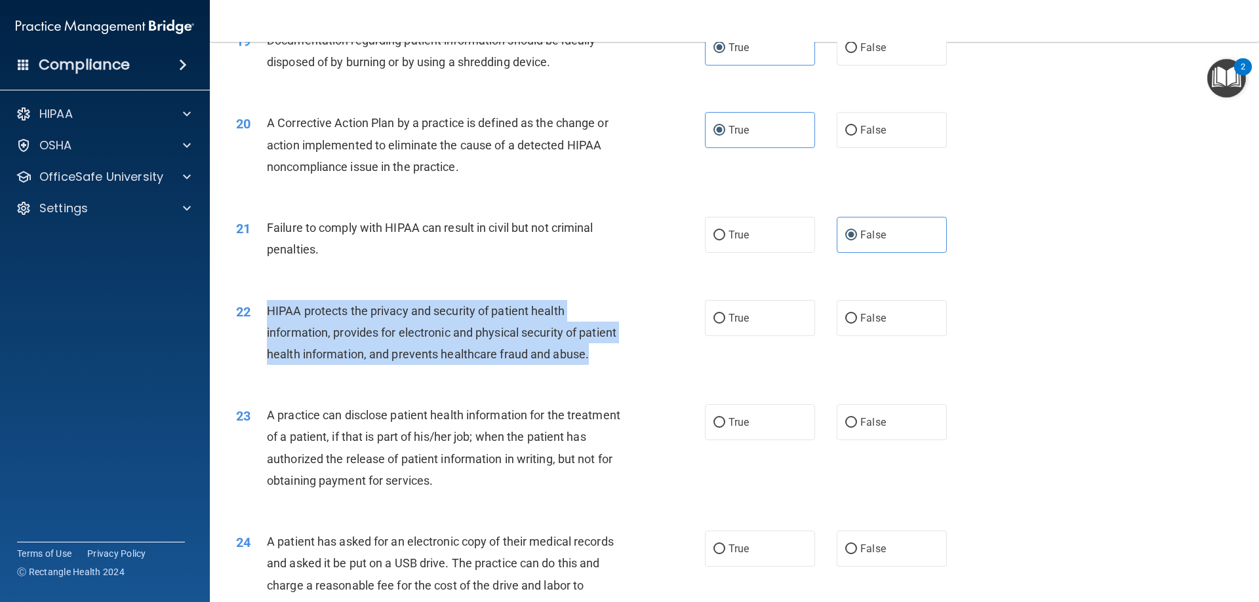
drag, startPoint x: 322, startPoint y: 396, endPoint x: 265, endPoint y: 327, distance: 89.8
click at [265, 327] on div "22 HIPAA protects the privacy and security of patient health information, provi…" at bounding box center [470, 336] width 508 height 72
click at [420, 366] on div "HIPAA protects the privacy and security of patient health information, provides…" at bounding box center [450, 333] width 366 height 66
click at [376, 366] on div "HIPAA protects the privacy and security of patient health information, provides…" at bounding box center [450, 333] width 366 height 66
click at [395, 366] on div "HIPAA protects the privacy and security of patient health information, provides…" at bounding box center [450, 333] width 366 height 66
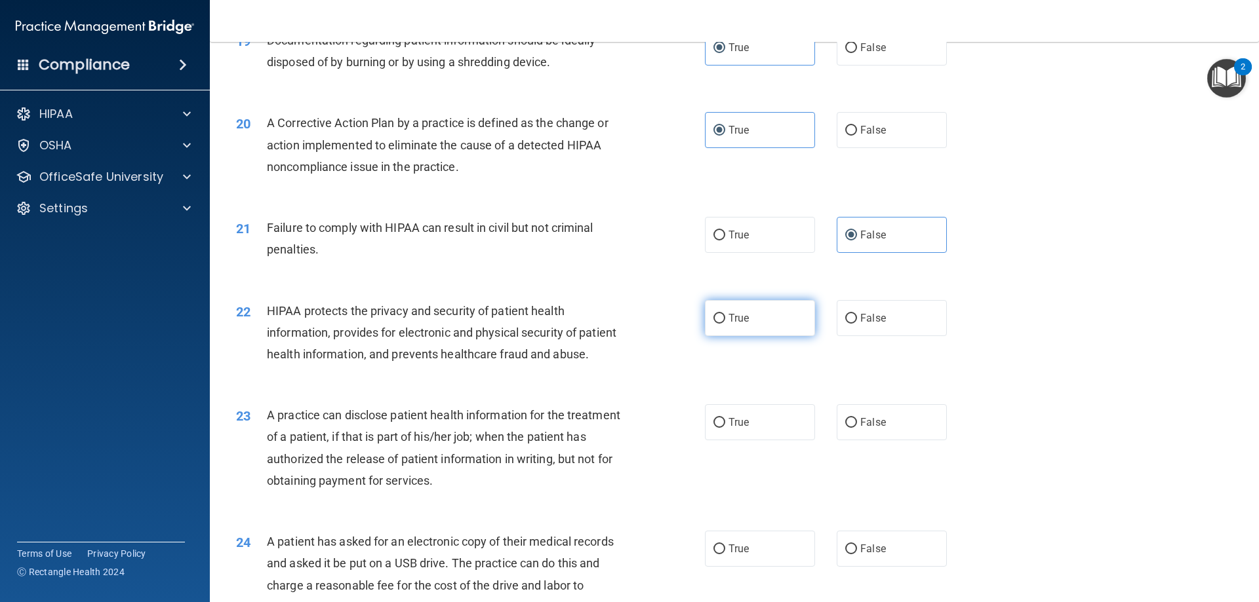
click at [772, 336] on label "True" at bounding box center [760, 318] width 110 height 36
click at [725, 324] on input "True" at bounding box center [719, 319] width 12 height 10
radio input "true"
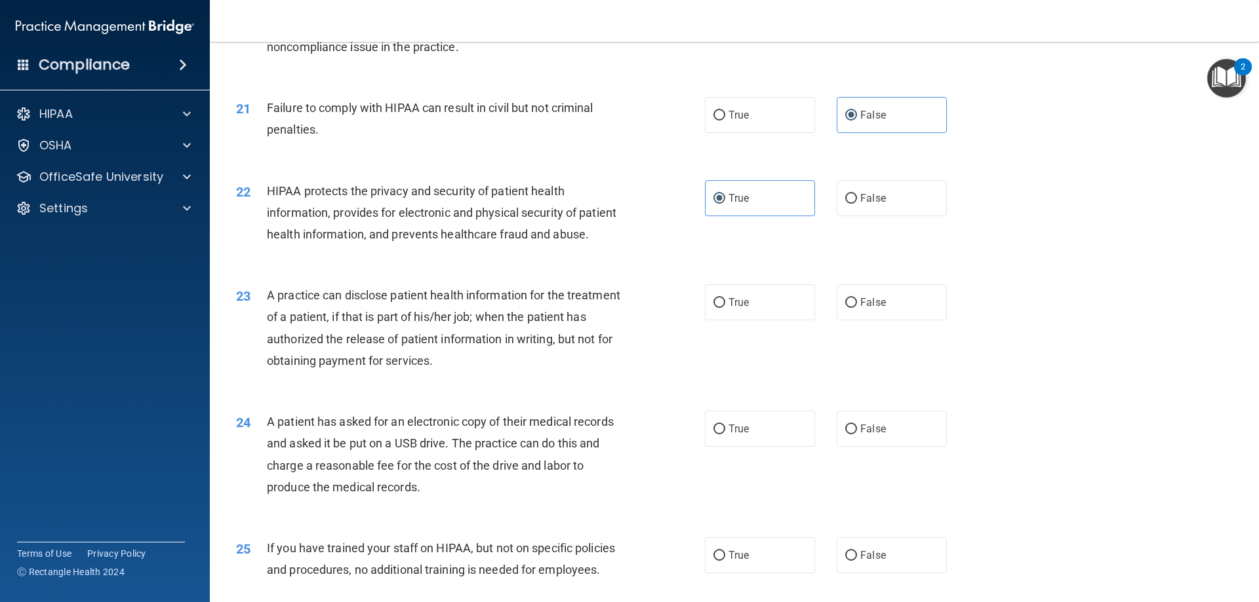
scroll to position [1901, 0]
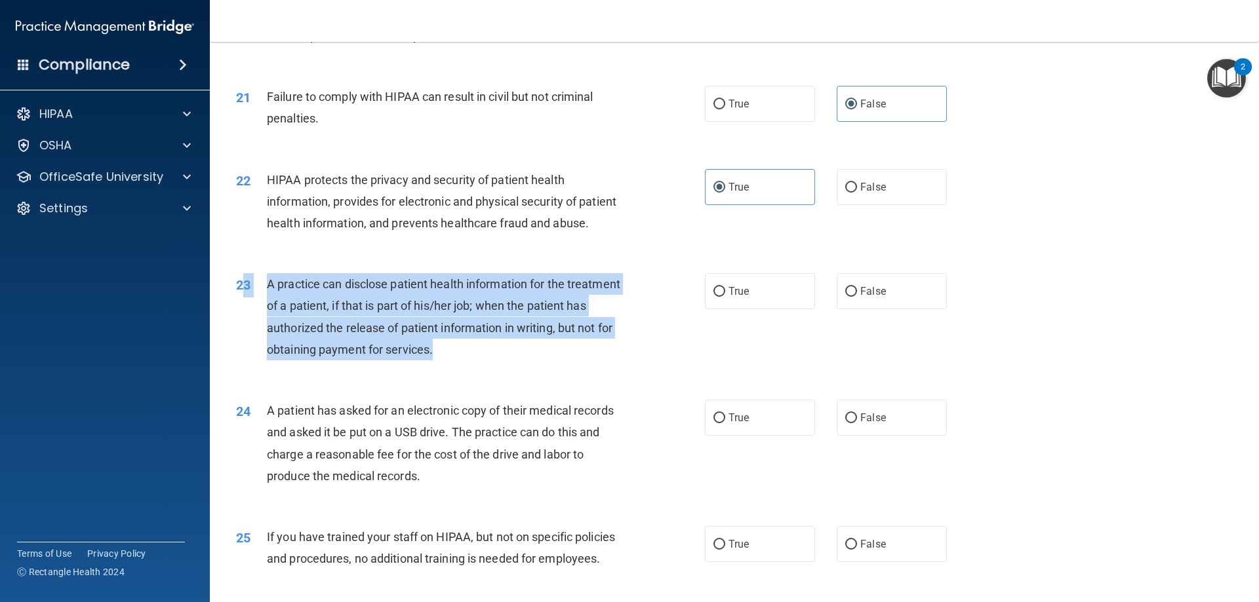
drag, startPoint x: 507, startPoint y: 391, endPoint x: 246, endPoint y: 330, distance: 267.9
click at [246, 330] on div "23 A practice can disclose patient health information for the treatment of a pa…" at bounding box center [470, 320] width 508 height 94
click at [367, 351] on span "A practice can disclose patient health information for the treatment of a patie…" at bounding box center [443, 316] width 353 height 79
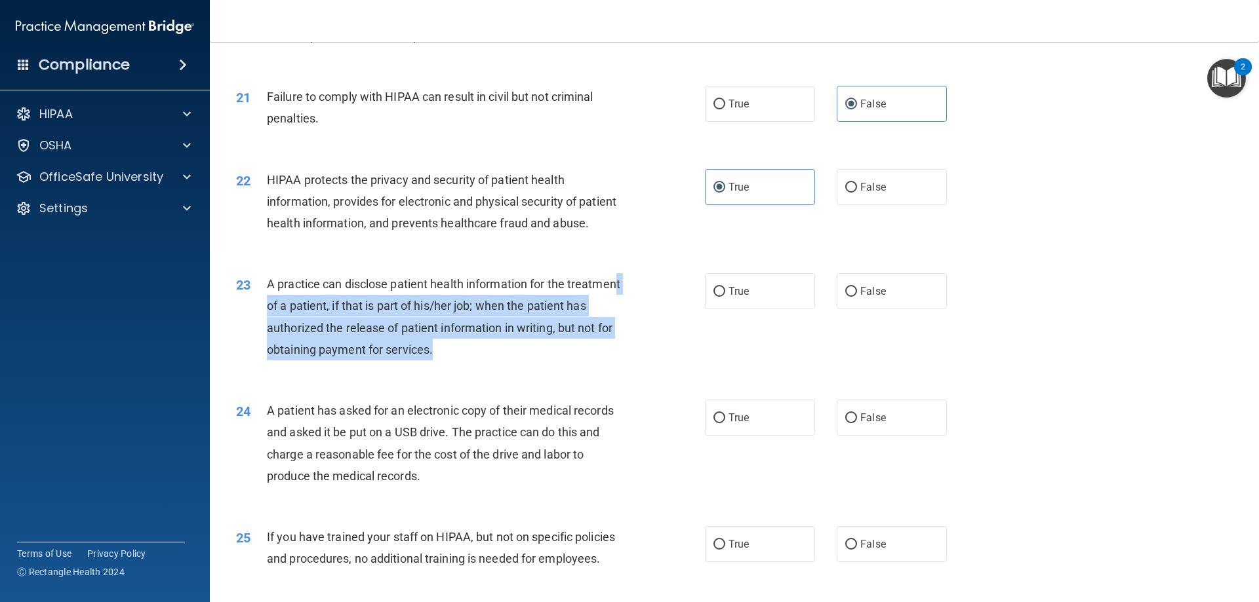
drag, startPoint x: 497, startPoint y: 388, endPoint x: 313, endPoint y: 353, distance: 187.4
click at [313, 353] on div "A practice can disclose patient health information for the treatment of a patie…" at bounding box center [450, 316] width 366 height 87
click at [589, 361] on div "A practice can disclose patient health information for the treatment of a patie…" at bounding box center [450, 316] width 366 height 87
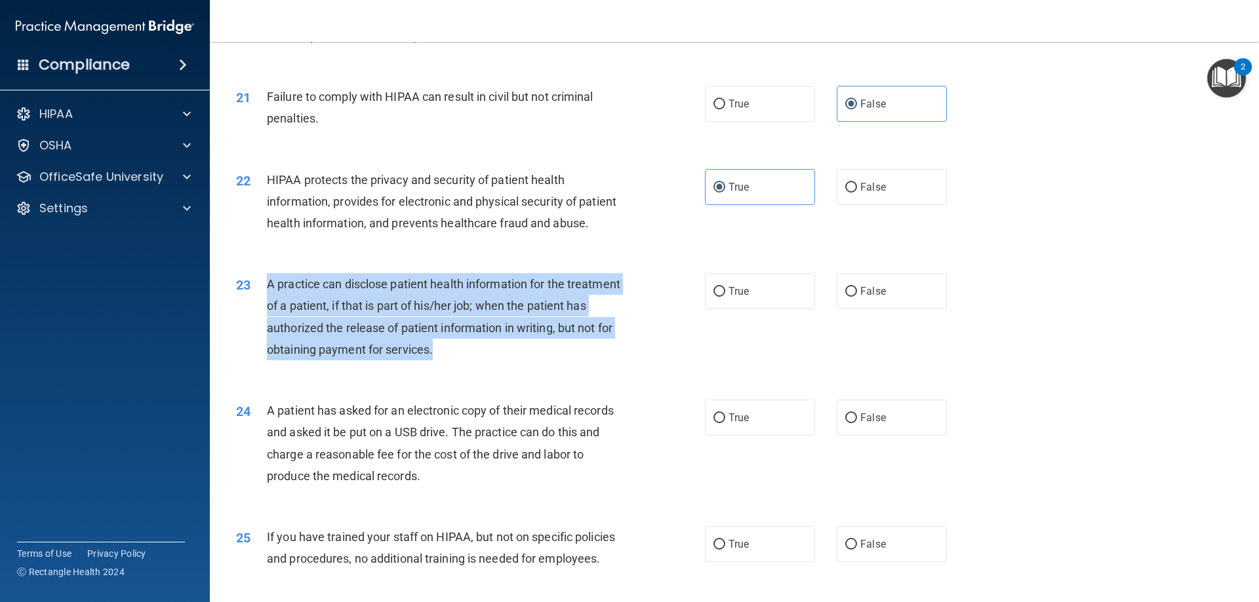
drag, startPoint x: 492, startPoint y: 392, endPoint x: 264, endPoint y: 329, distance: 236.6
click at [264, 329] on div "23 A practice can disclose patient health information for the treatment of a pa…" at bounding box center [470, 320] width 508 height 94
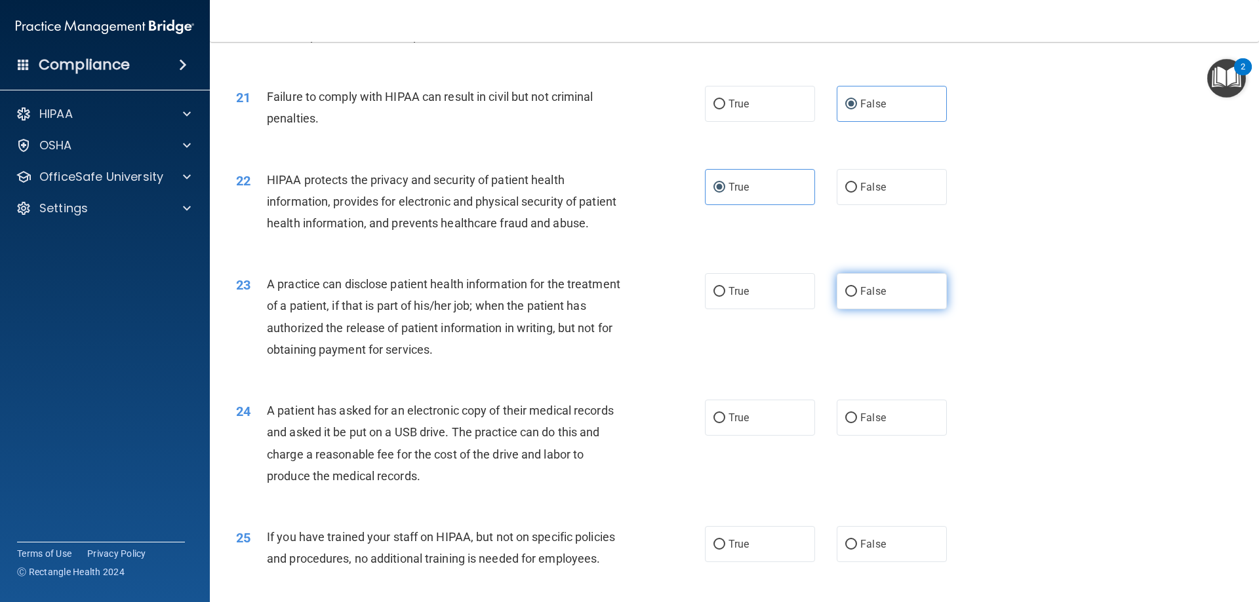
click at [885, 309] on label "False" at bounding box center [891, 291] width 110 height 36
click at [857, 297] on input "False" at bounding box center [851, 292] width 12 height 10
radio input "true"
drag, startPoint x: 122, startPoint y: 412, endPoint x: 146, endPoint y: 410, distance: 23.7
click at [123, 412] on accordion "HIPAA Documents and Policies Report an Incident Business Associates Emergency P…" at bounding box center [105, 264] width 210 height 337
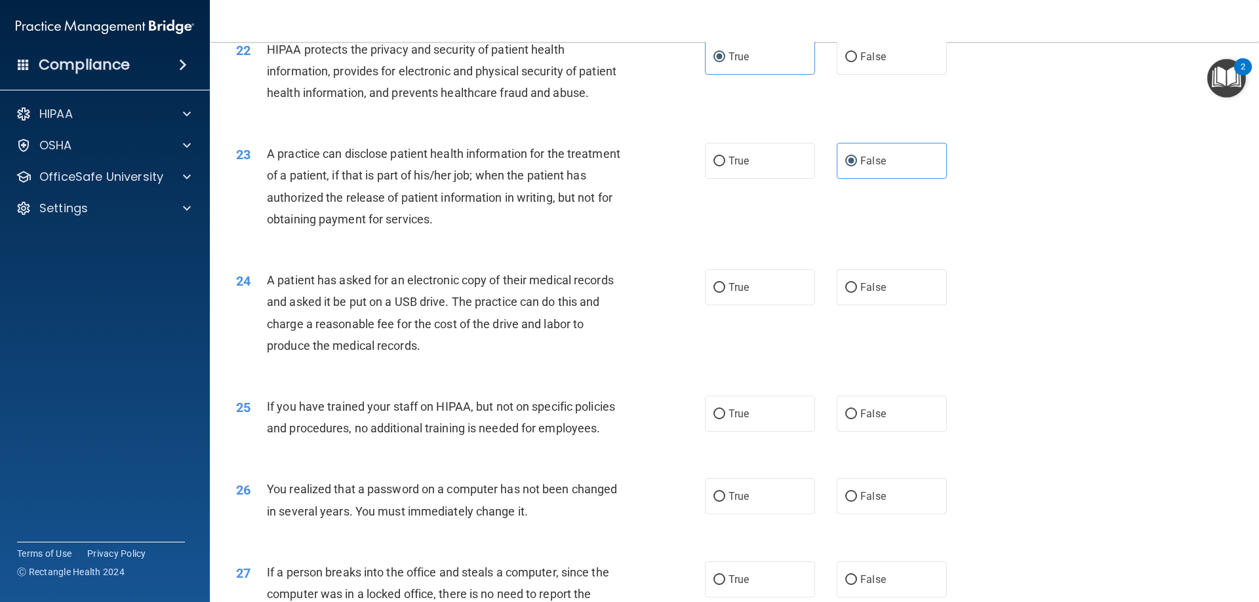
scroll to position [2032, 0]
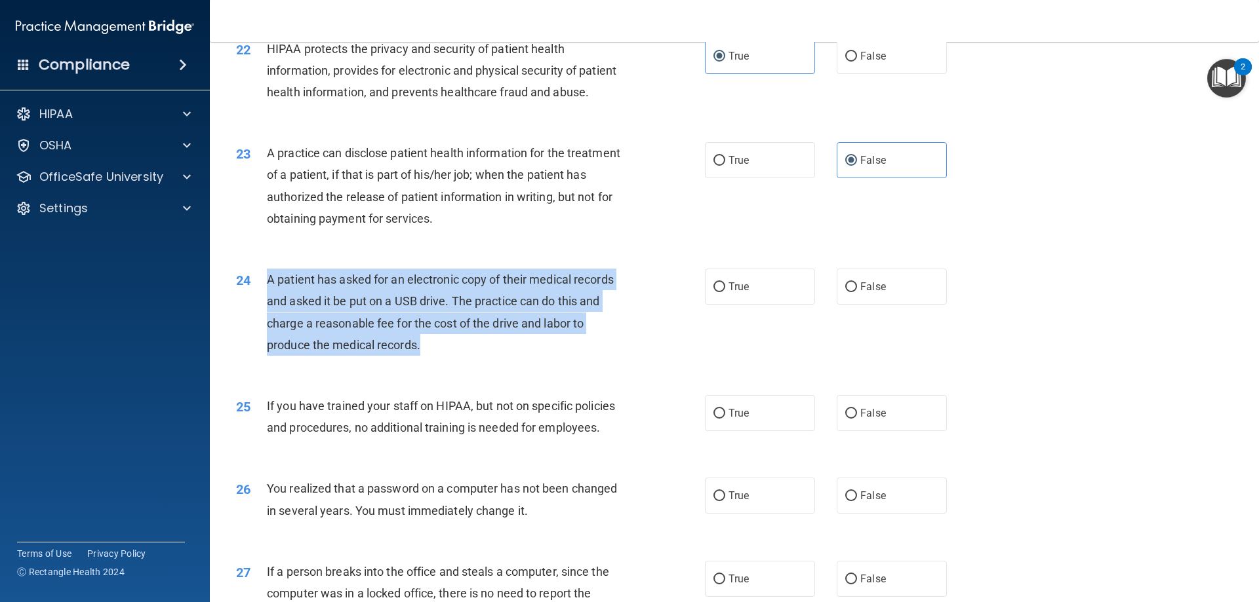
drag, startPoint x: 433, startPoint y: 400, endPoint x: 260, endPoint y: 326, distance: 188.0
click at [260, 326] on div "24 A patient has asked for an electronic copy of their medical records and aske…" at bounding box center [470, 316] width 508 height 94
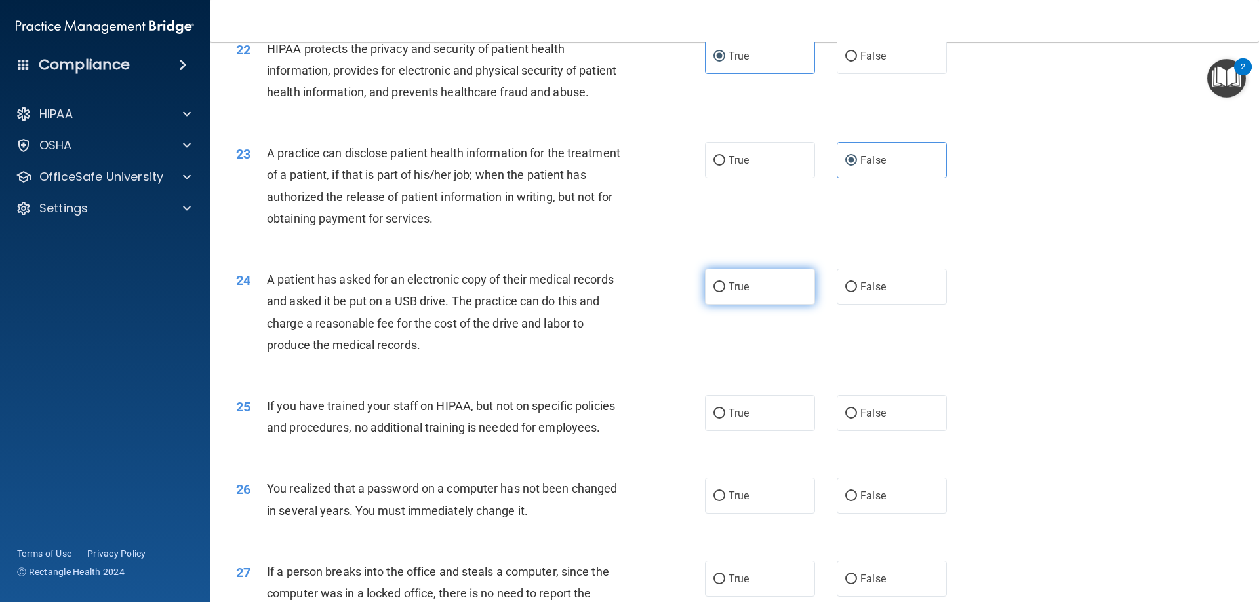
click at [783, 305] on label "True" at bounding box center [760, 287] width 110 height 36
click at [725, 292] on input "True" at bounding box center [719, 288] width 12 height 10
radio input "true"
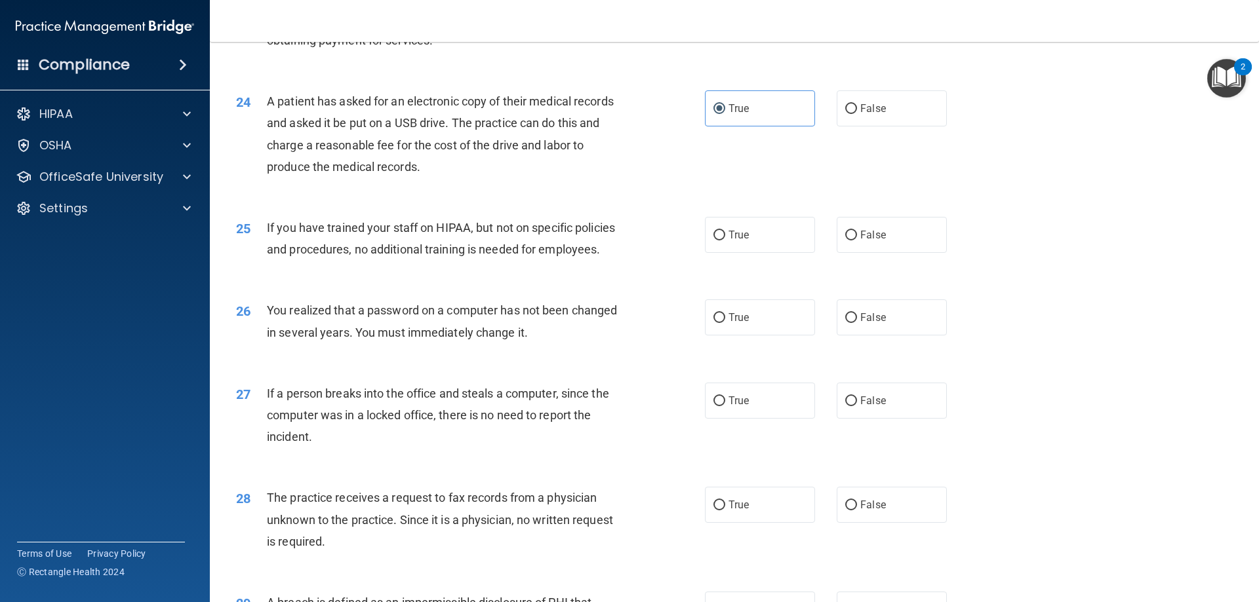
scroll to position [2229, 0]
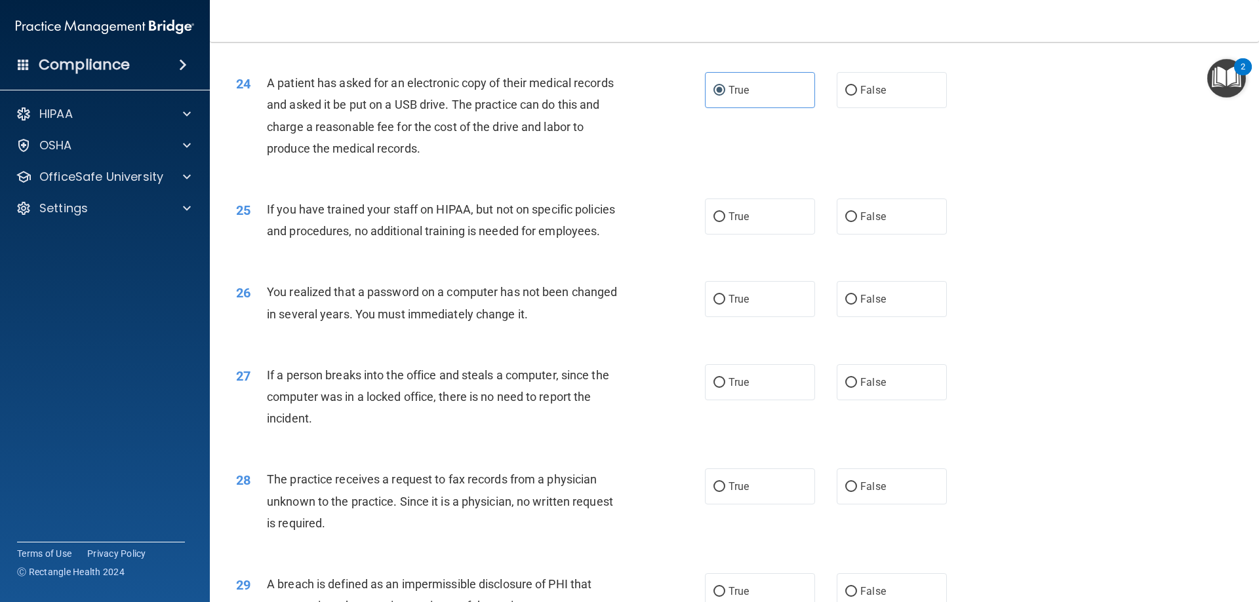
click at [456, 265] on div "25 If you have trained your staff on HIPAA, but not on specific policies and pr…" at bounding box center [734, 223] width 1016 height 83
click at [900, 235] on label "False" at bounding box center [891, 217] width 110 height 36
click at [857, 222] on input "False" at bounding box center [851, 217] width 12 height 10
radio input "true"
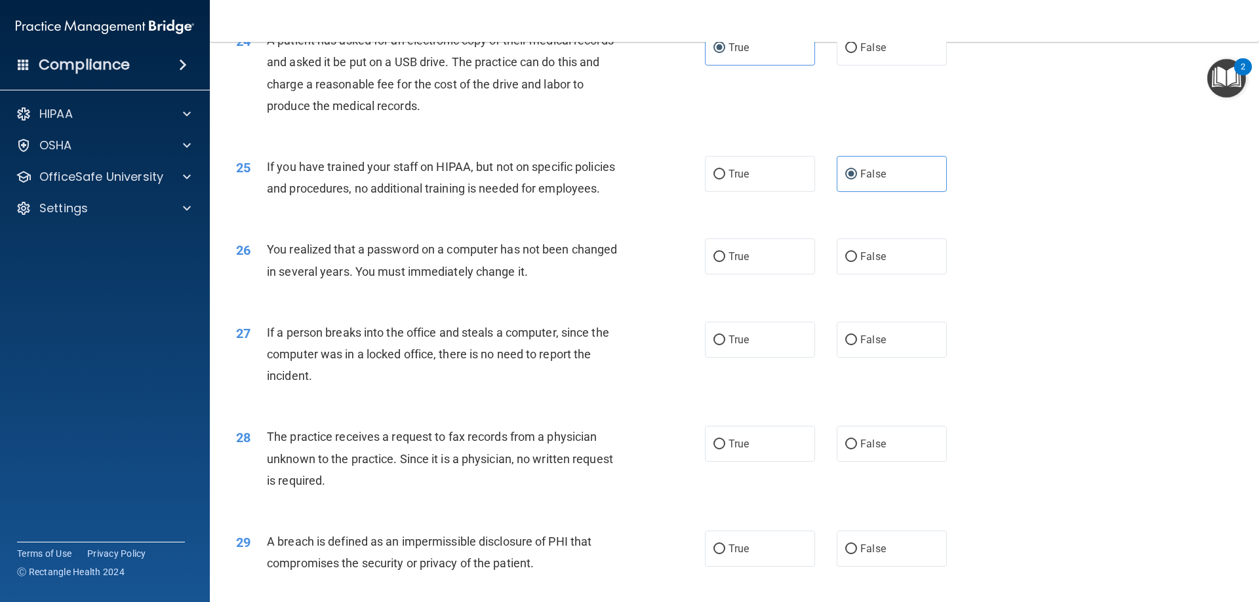
scroll to position [2294, 0]
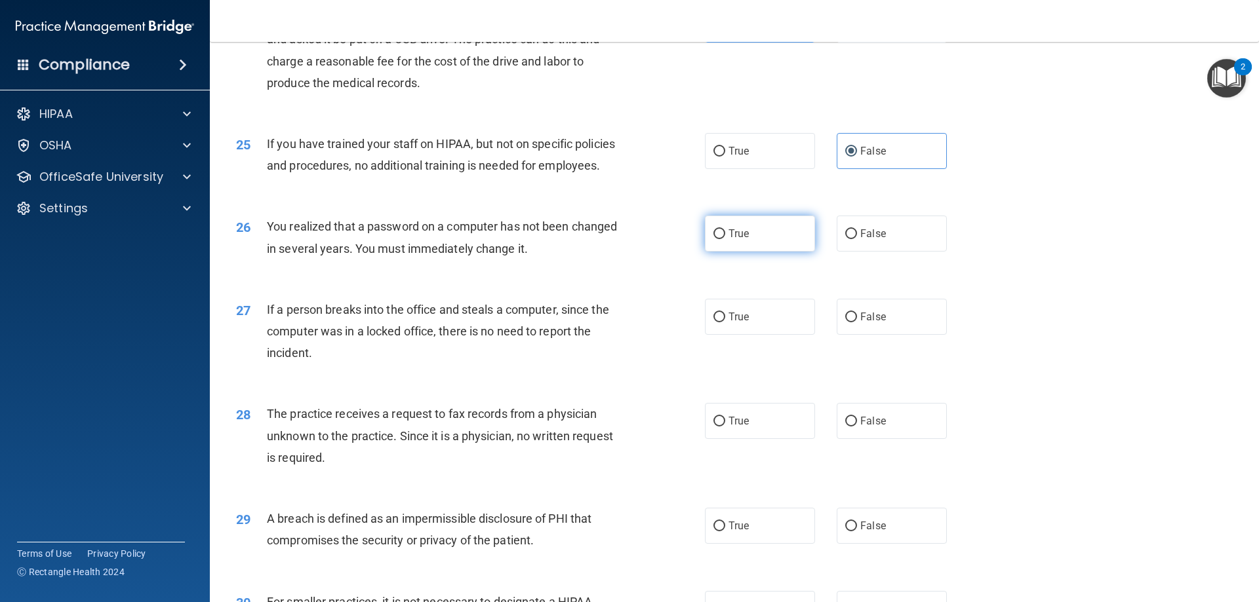
click at [768, 252] on label "True" at bounding box center [760, 234] width 110 height 36
click at [725, 239] on input "True" at bounding box center [719, 234] width 12 height 10
radio input "true"
drag, startPoint x: 836, startPoint y: 362, endPoint x: 843, endPoint y: 362, distance: 7.2
click at [836, 335] on label "False" at bounding box center [891, 317] width 110 height 36
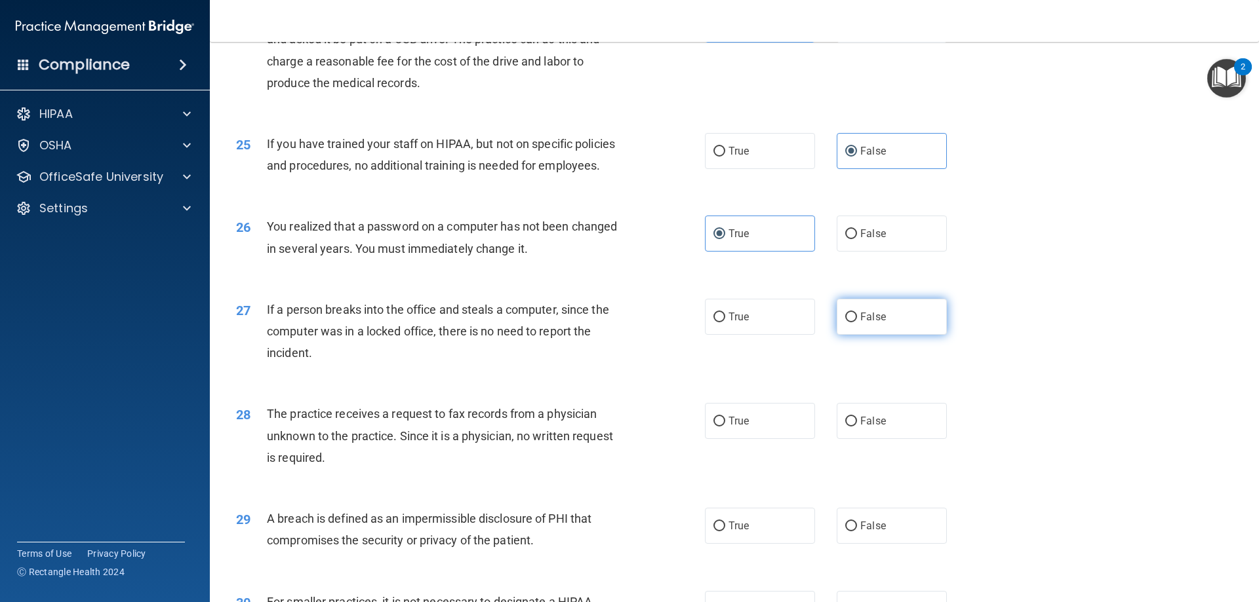
click at [845, 322] on input "False" at bounding box center [851, 318] width 12 height 10
radio input "true"
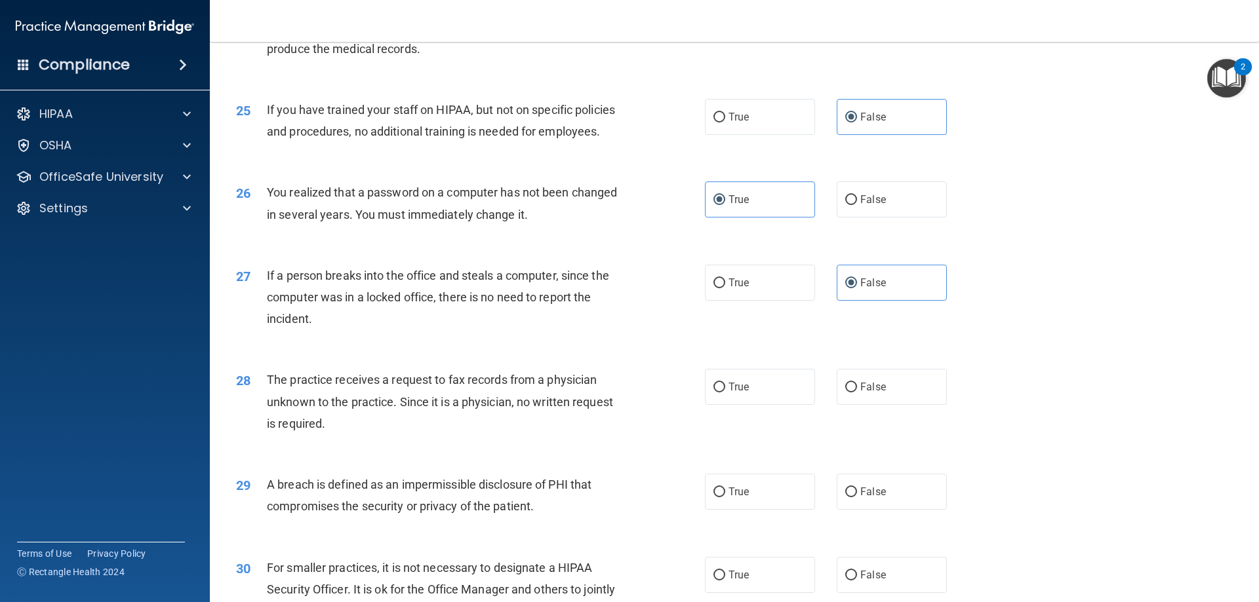
scroll to position [2360, 0]
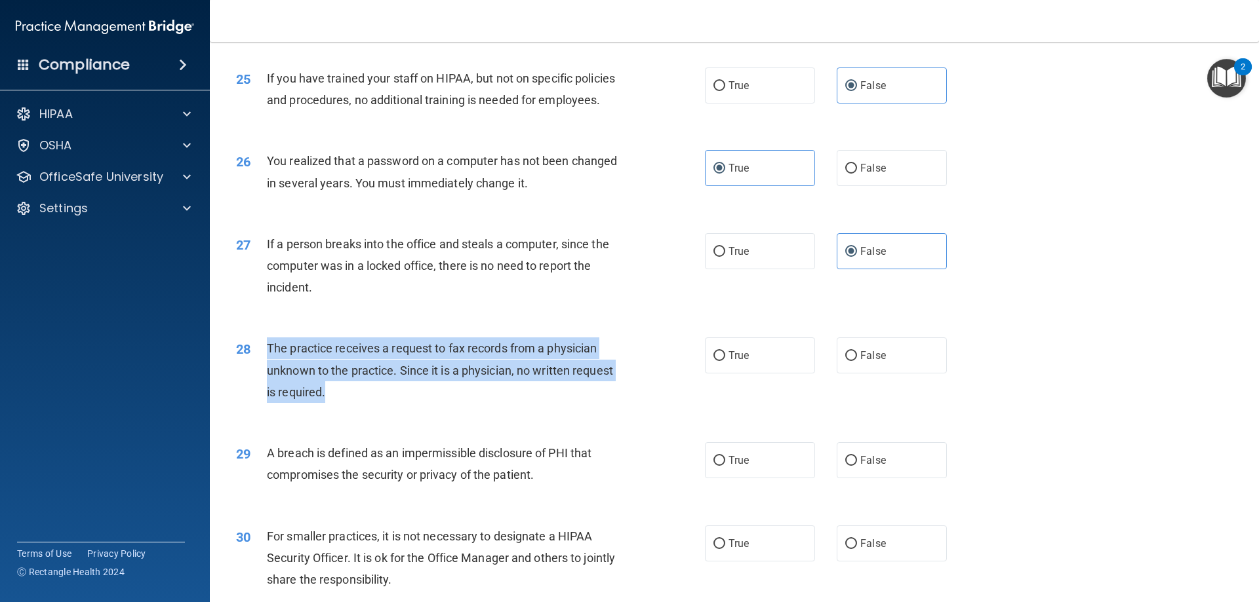
drag, startPoint x: 340, startPoint y: 439, endPoint x: 257, endPoint y: 394, distance: 93.8
click at [257, 394] on div "28 The practice receives a request to fax records from a physician unknown to t…" at bounding box center [470, 374] width 508 height 72
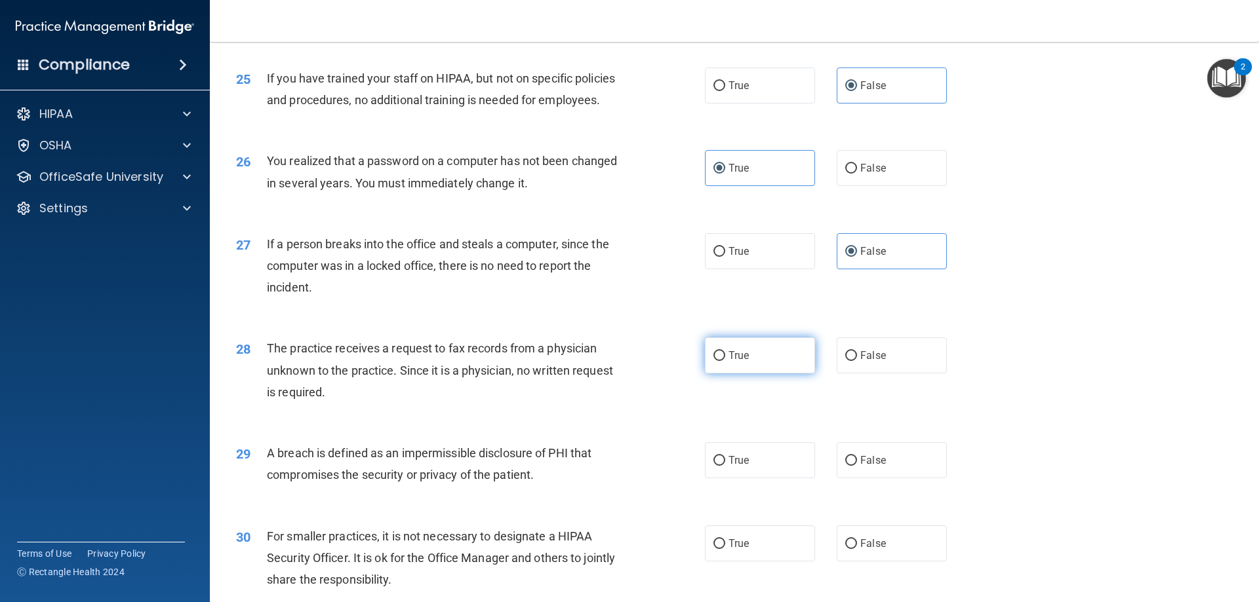
click at [754, 374] on label "True" at bounding box center [760, 356] width 110 height 36
click at [725, 361] on input "True" at bounding box center [719, 356] width 12 height 10
radio input "true"
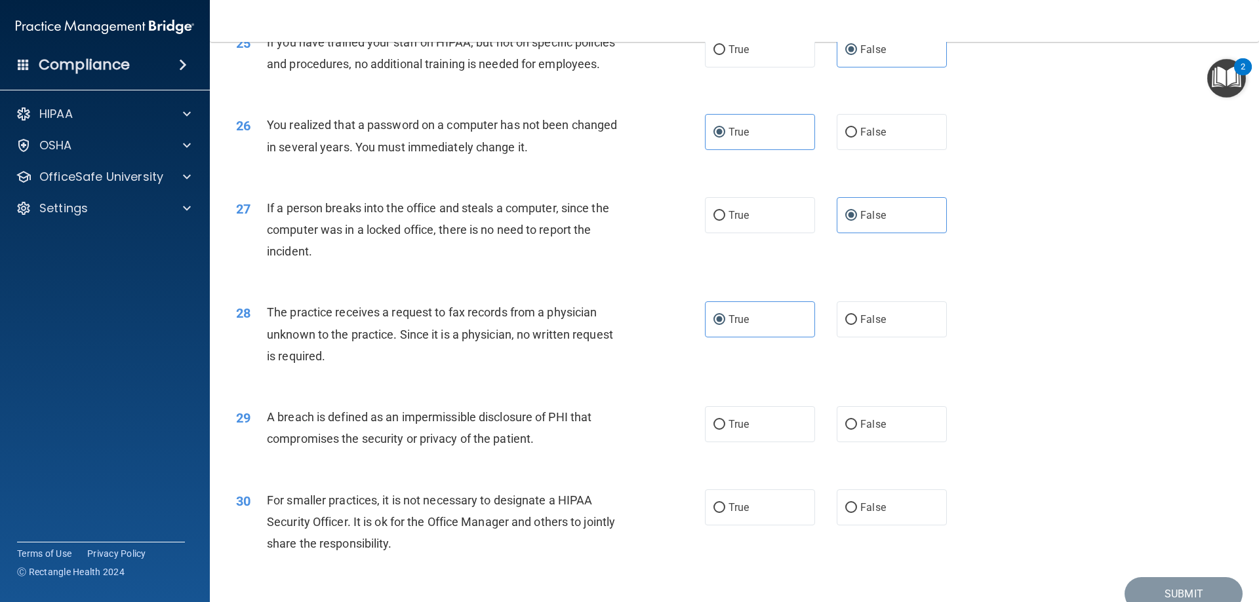
scroll to position [2491, 0]
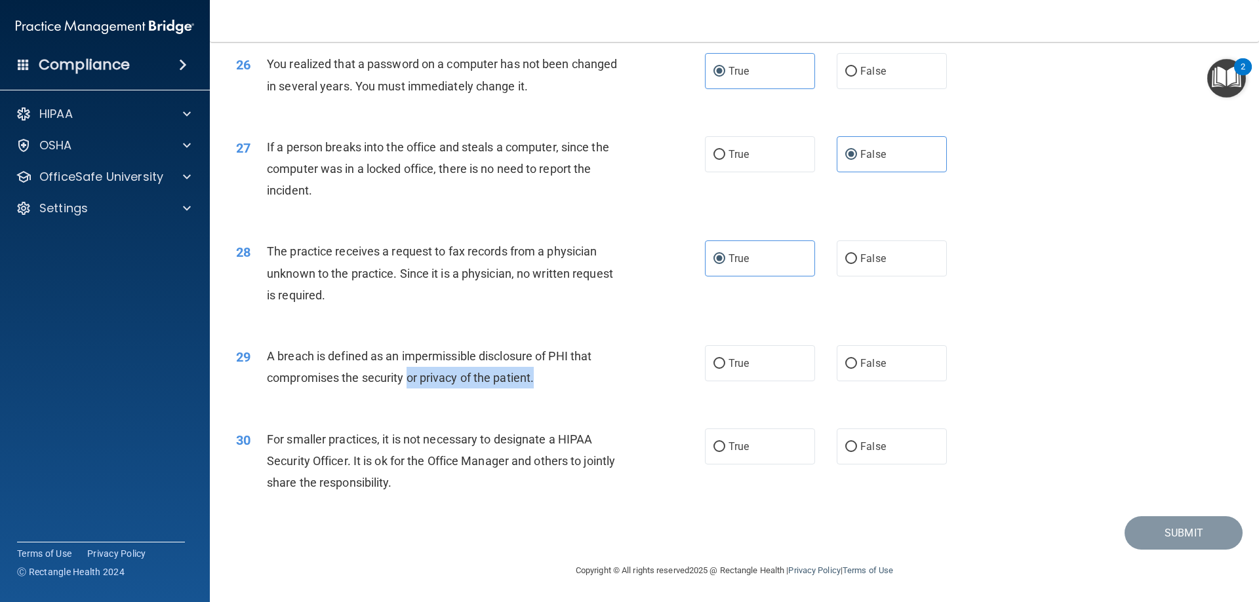
drag, startPoint x: 541, startPoint y: 389, endPoint x: 406, endPoint y: 389, distance: 134.4
click at [406, 389] on div "A breach is defined as an impermissible disclosure of PHI that compromises the …" at bounding box center [450, 366] width 366 height 43
click at [307, 412] on div "29 A breach is defined as an impermissible disclosure of PHI that compromises t…" at bounding box center [734, 370] width 1016 height 83
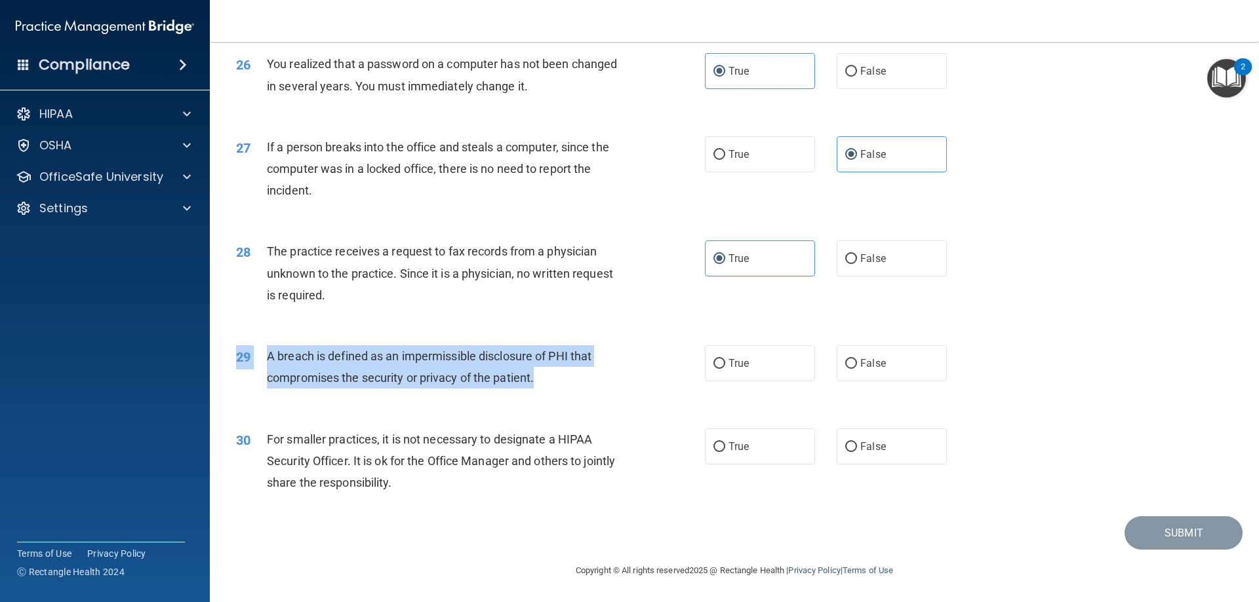
drag, startPoint x: 539, startPoint y: 392, endPoint x: 239, endPoint y: 370, distance: 301.0
click at [234, 370] on div "29 A breach is defined as an impermissible disclosure of PHI that compromises t…" at bounding box center [470, 370] width 508 height 50
click at [301, 378] on div "A breach is defined as an impermissible disclosure of PHI that compromises the …" at bounding box center [450, 366] width 366 height 43
drag, startPoint x: 566, startPoint y: 385, endPoint x: 269, endPoint y: 369, distance: 298.0
click at [269, 369] on div "A breach is defined as an impermissible disclosure of PHI that compromises the …" at bounding box center [450, 366] width 366 height 43
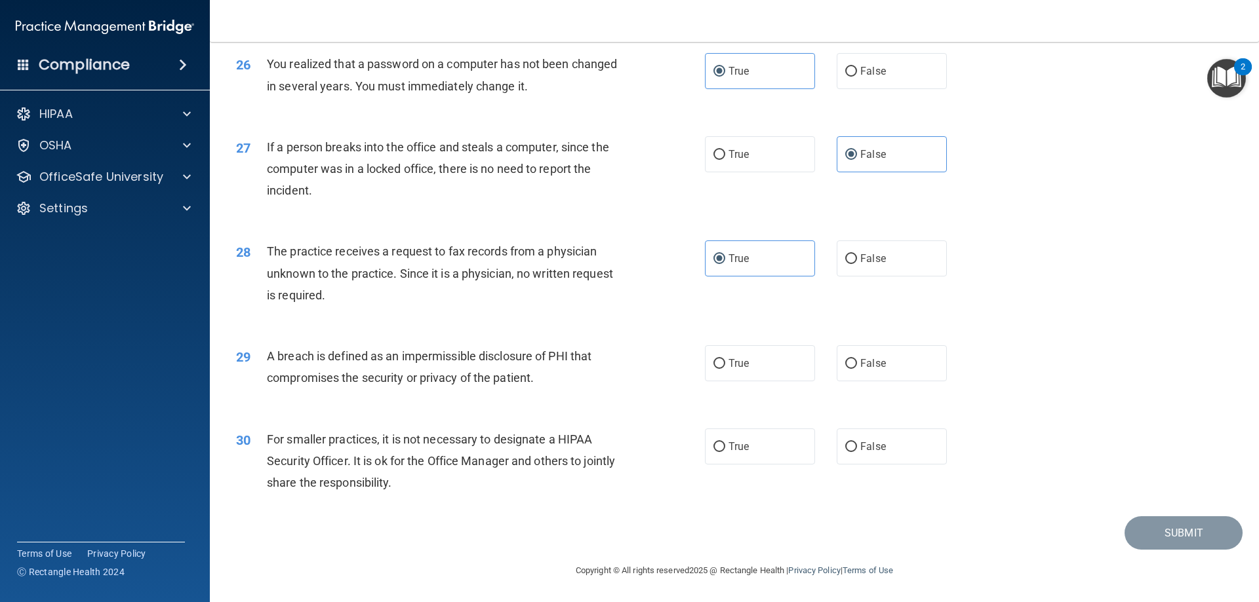
click at [446, 410] on div "29 A breach is defined as an impermissible disclosure of PHI that compromises t…" at bounding box center [734, 370] width 1016 height 83
click at [764, 381] on label "True" at bounding box center [760, 363] width 110 height 36
click at [725, 369] on input "True" at bounding box center [719, 364] width 12 height 10
radio input "true"
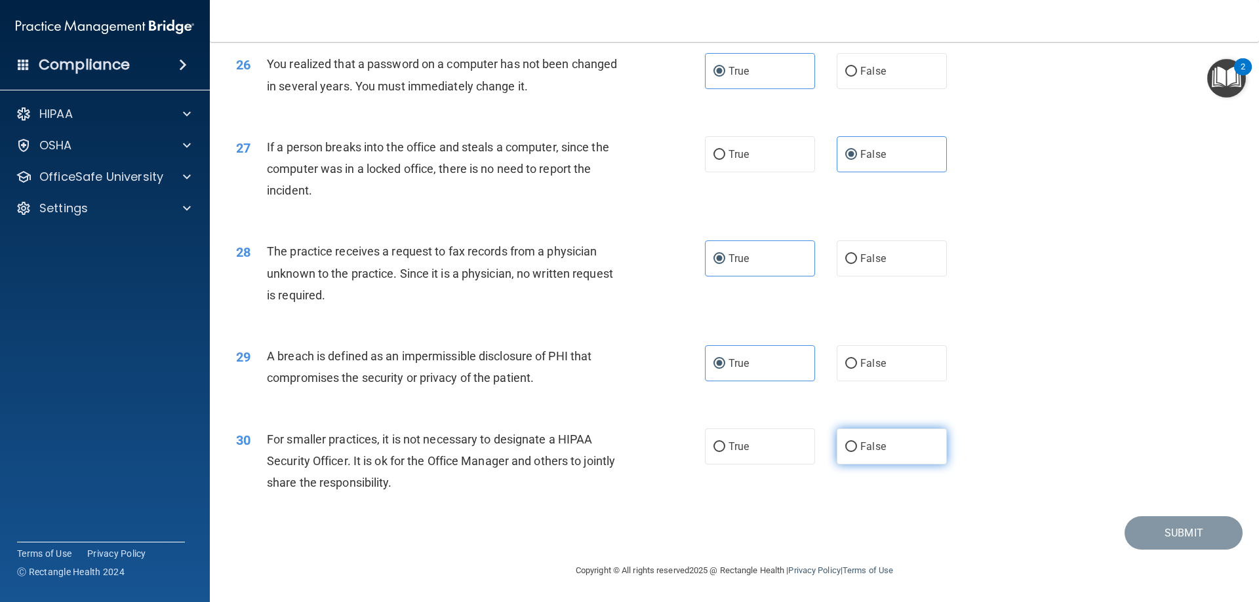
click at [874, 449] on span "False" at bounding box center [873, 446] width 26 height 12
click at [857, 449] on input "False" at bounding box center [851, 447] width 12 height 10
radio input "true"
click at [1154, 526] on button "Submit" at bounding box center [1183, 533] width 118 height 33
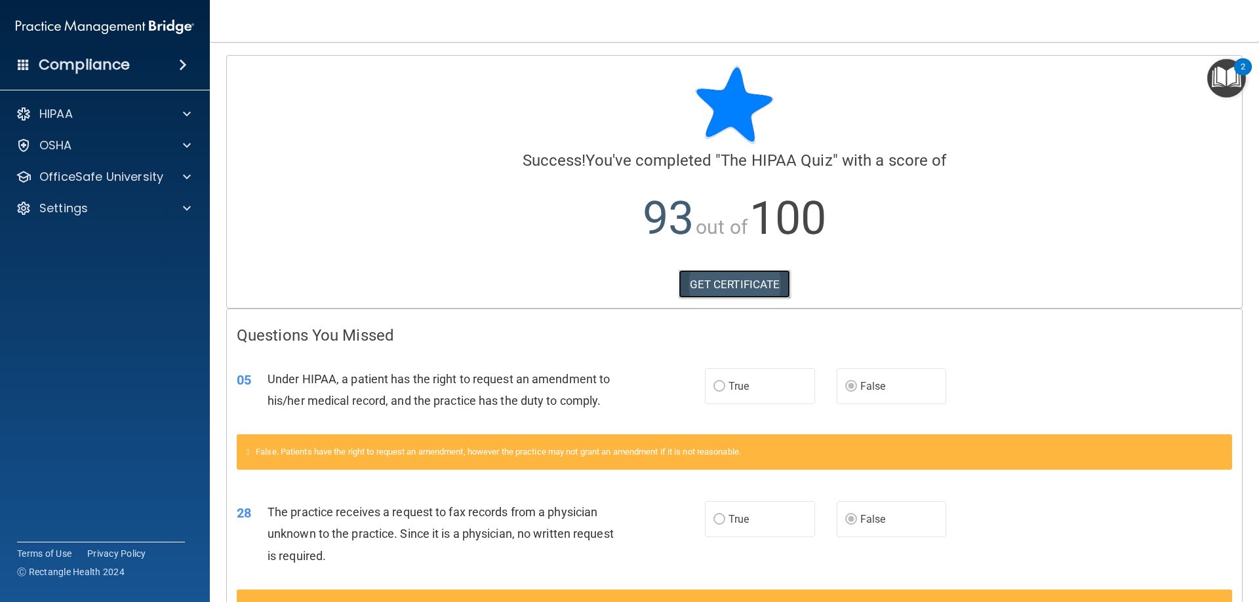
click at [720, 283] on link "GET CERTIFICATE" at bounding box center [734, 284] width 112 height 29
click at [174, 171] on div at bounding box center [184, 177] width 33 height 16
click at [163, 207] on img at bounding box center [159, 209] width 16 height 16
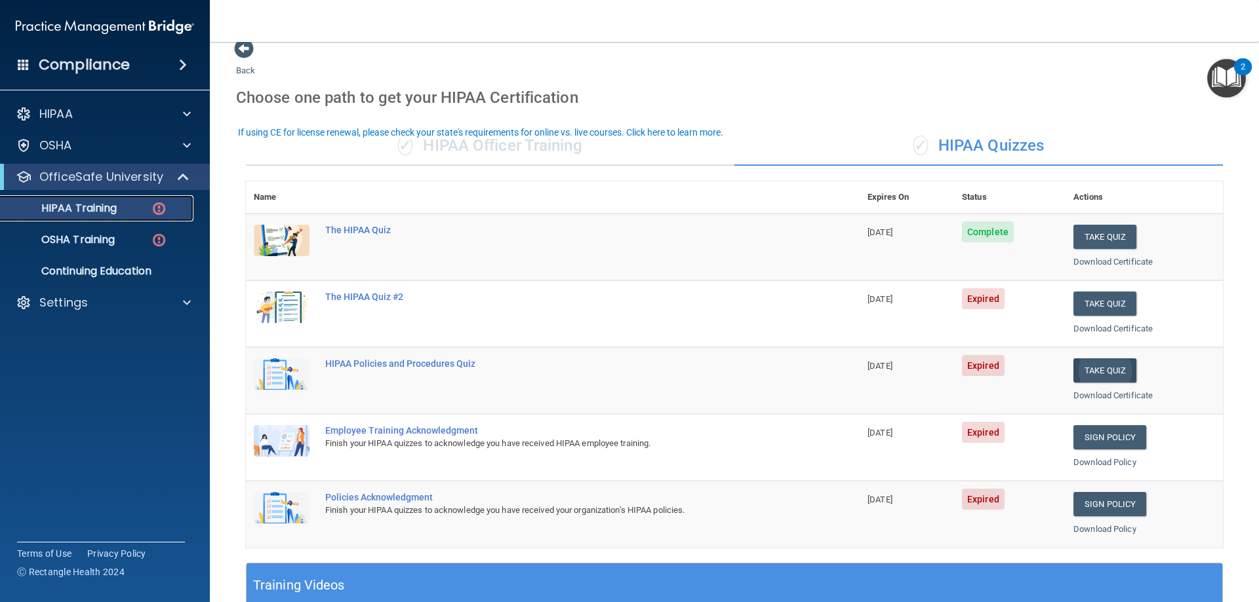
scroll to position [66, 0]
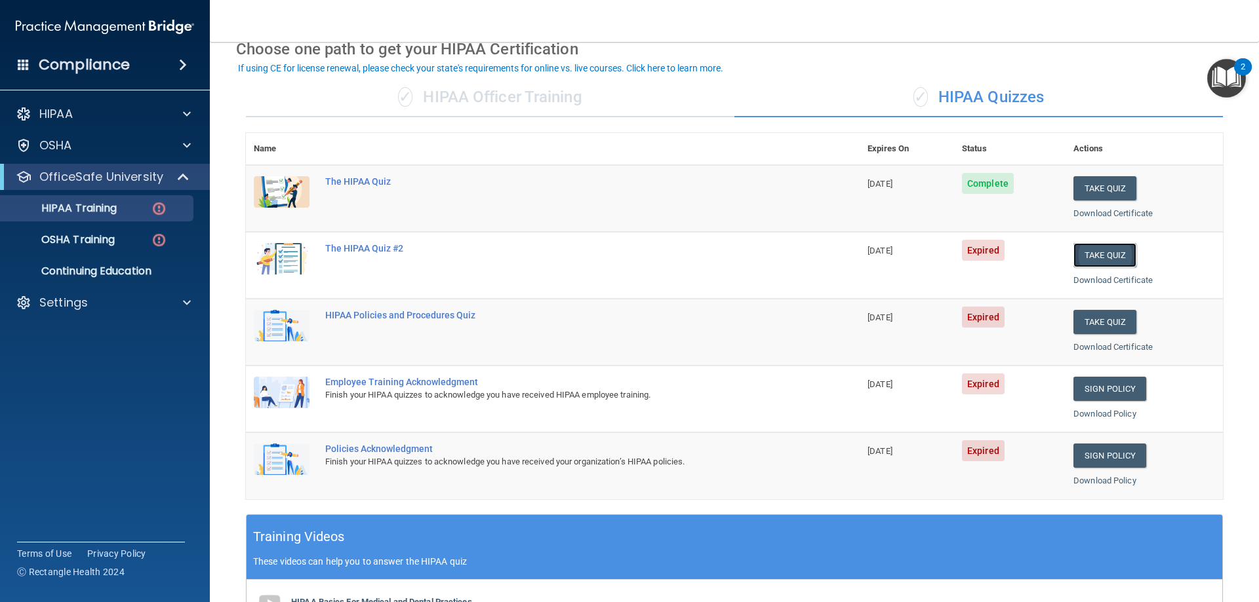
click at [1096, 252] on button "Take Quiz" at bounding box center [1104, 255] width 63 height 24
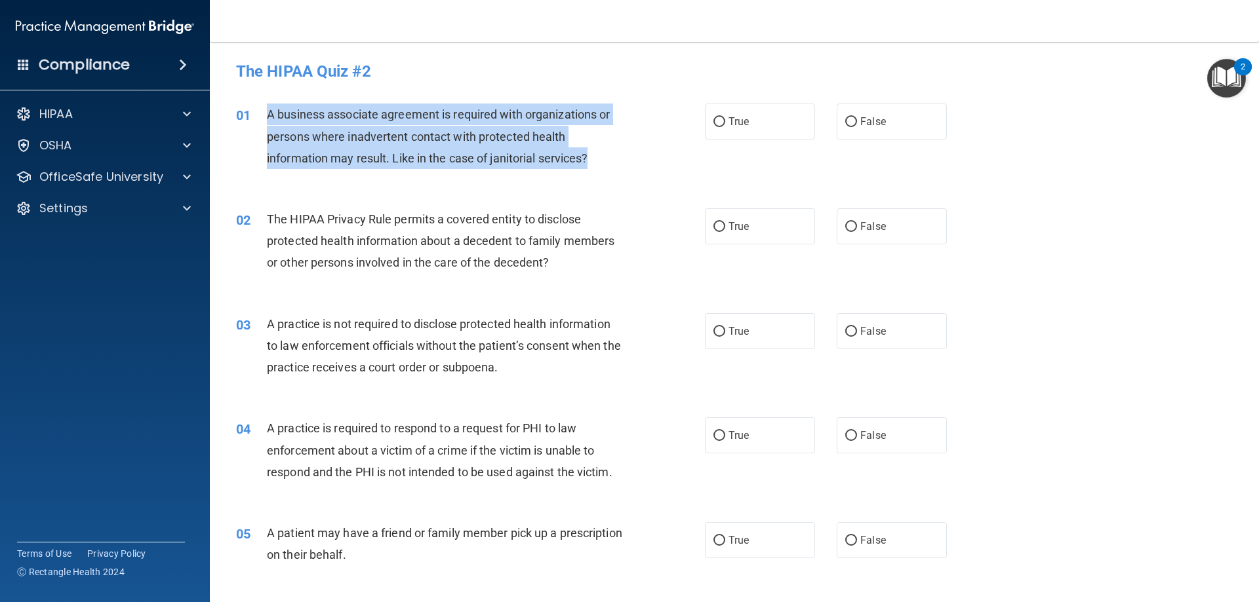
drag, startPoint x: 598, startPoint y: 158, endPoint x: 255, endPoint y: 107, distance: 347.2
click at [256, 107] on div "01 A business associate agreement is required with organizations or persons whe…" at bounding box center [470, 140] width 508 height 72
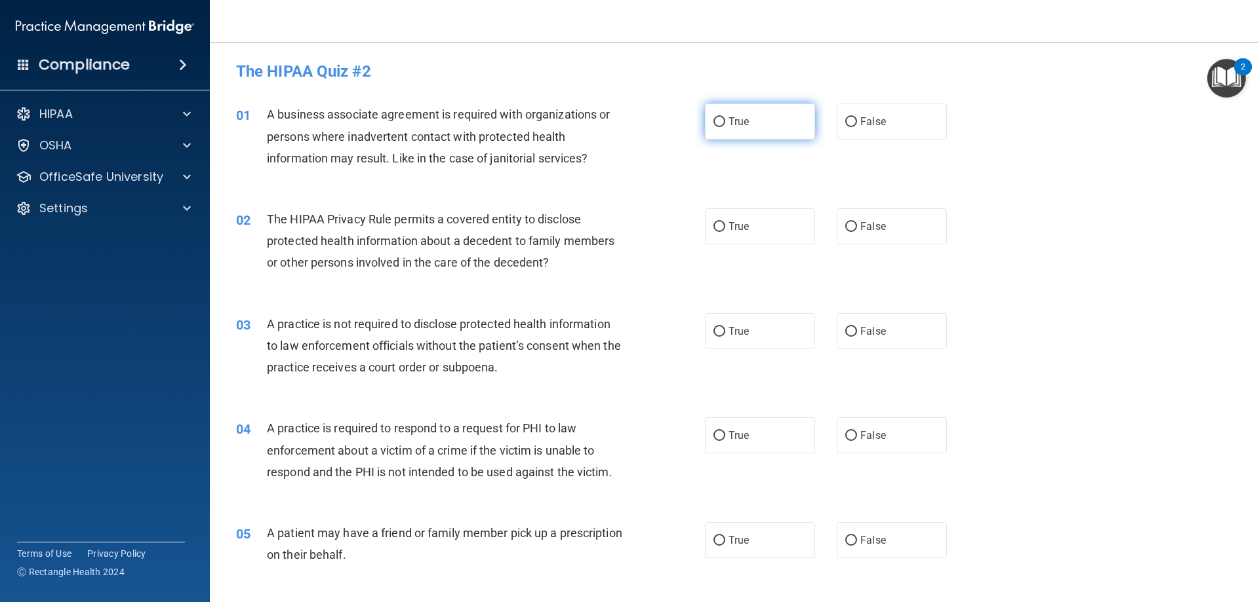
click at [760, 125] on label "True" at bounding box center [760, 122] width 110 height 36
click at [725, 125] on input "True" at bounding box center [719, 122] width 12 height 10
radio input "true"
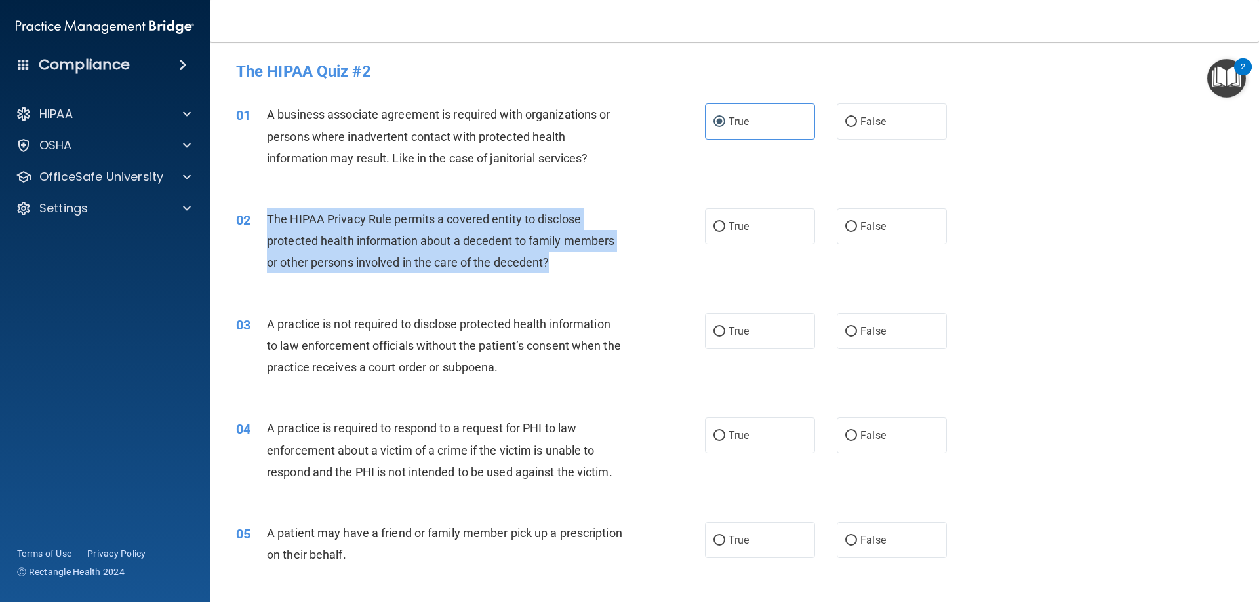
drag, startPoint x: 549, startPoint y: 254, endPoint x: 260, endPoint y: 217, distance: 291.5
click at [260, 217] on div "02 The HIPAA Privacy Rule permits a covered entity to disclose protected health…" at bounding box center [470, 244] width 508 height 72
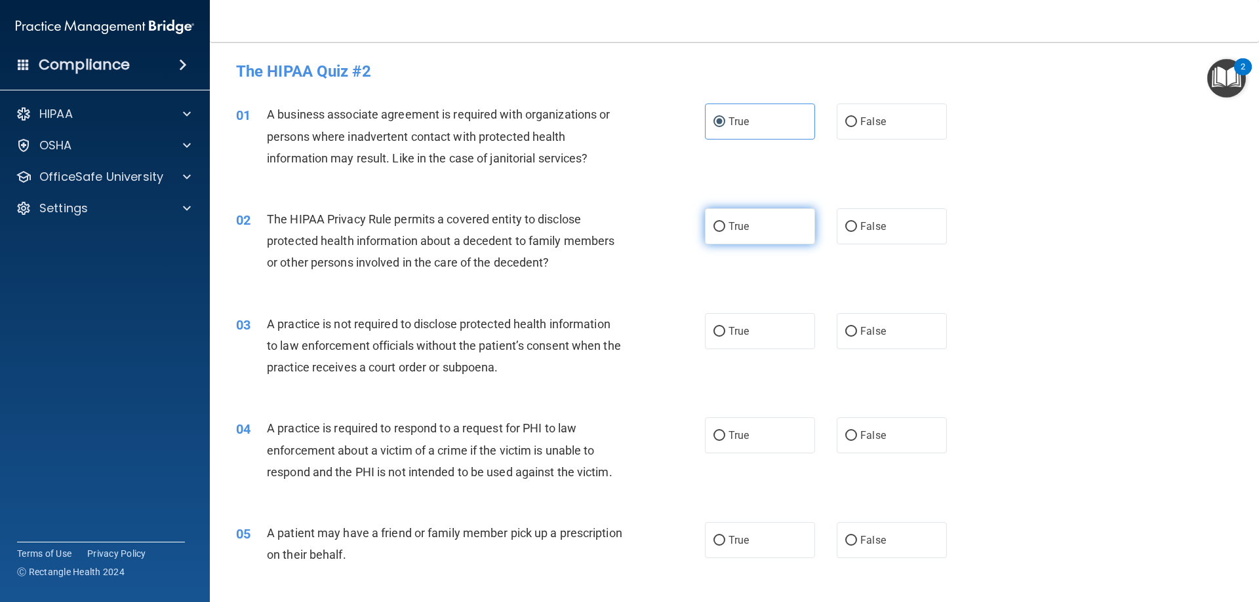
click at [720, 233] on label "True" at bounding box center [760, 226] width 110 height 36
click at [720, 232] on input "True" at bounding box center [719, 227] width 12 height 10
radio input "true"
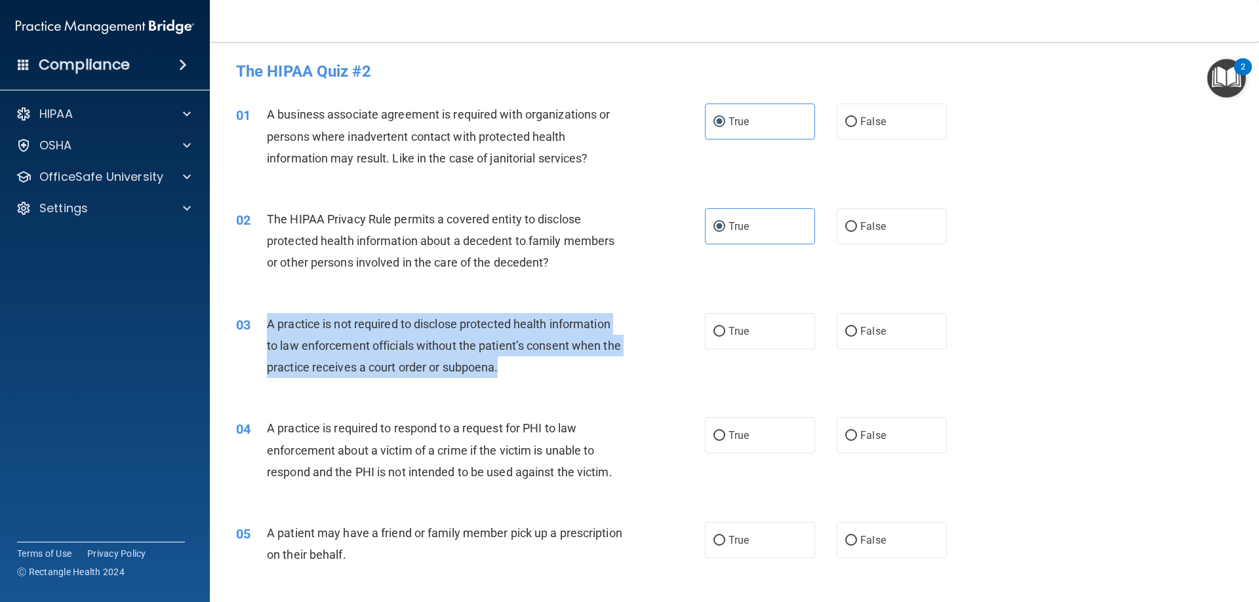
drag, startPoint x: 532, startPoint y: 372, endPoint x: 262, endPoint y: 328, distance: 273.6
click at [262, 328] on div "03 A practice is not required to disclose protected health information to law e…" at bounding box center [470, 349] width 508 height 72
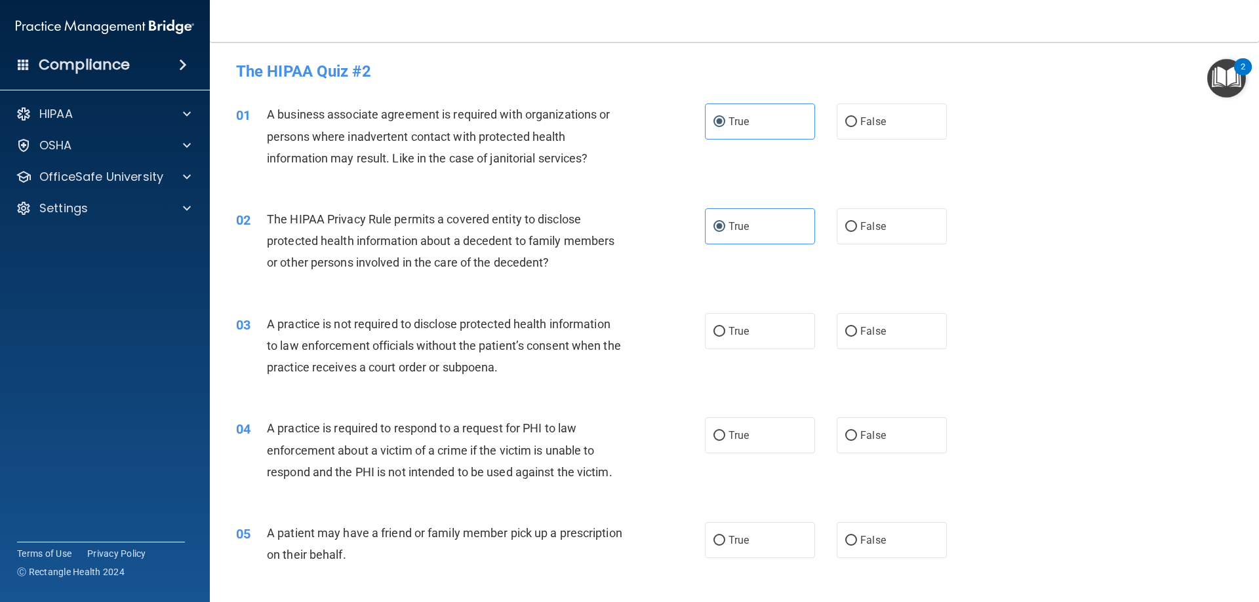
click at [378, 397] on div "03 A practice is not required to disclose protected health information to law e…" at bounding box center [734, 349] width 1016 height 105
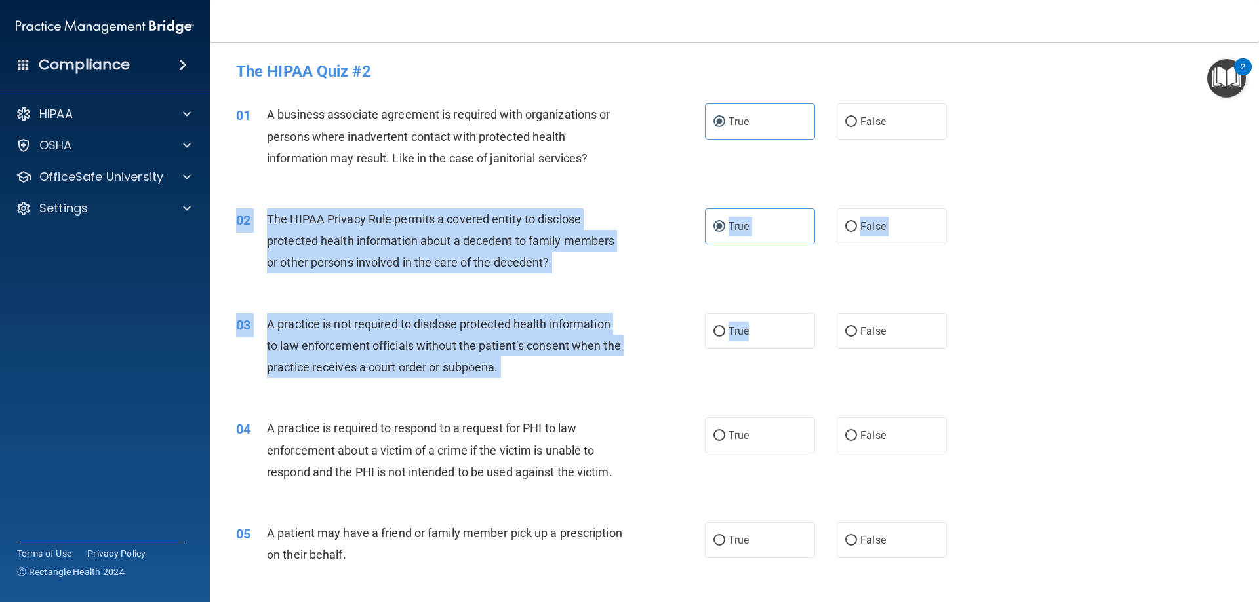
drag, startPoint x: 754, startPoint y: 340, endPoint x: 884, endPoint y: 291, distance: 138.6
click at [791, 368] on div "03 A practice is not required to disclose protected health information to law e…" at bounding box center [734, 349] width 1016 height 105
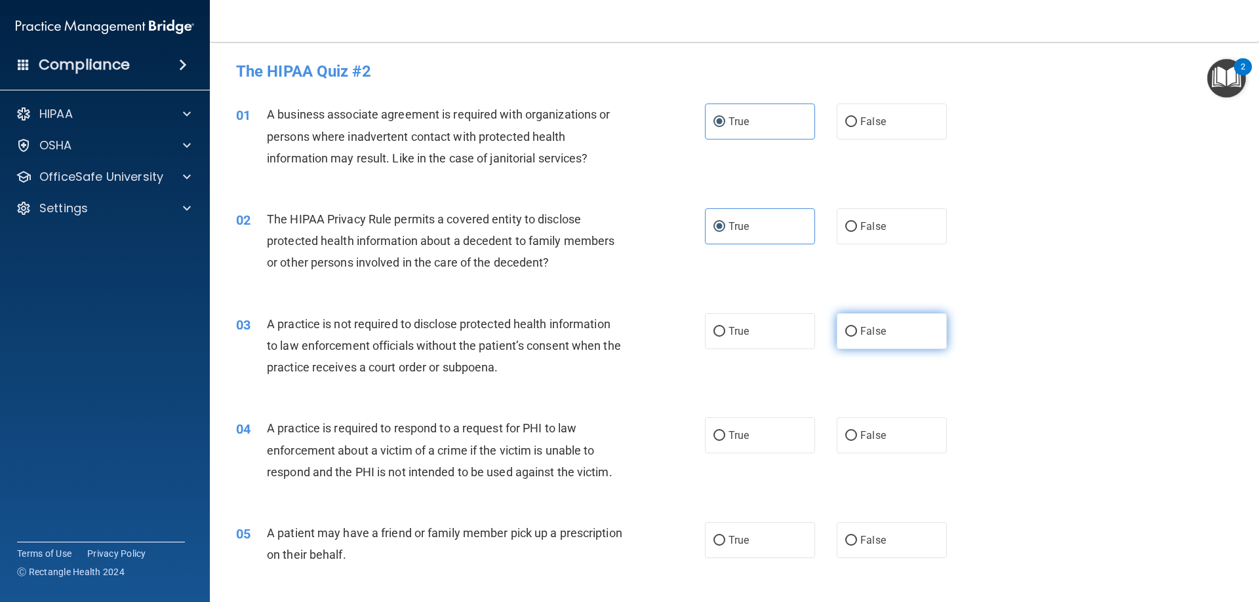
click at [885, 334] on label "False" at bounding box center [891, 331] width 110 height 36
click at [857, 334] on input "False" at bounding box center [851, 332] width 12 height 10
radio input "true"
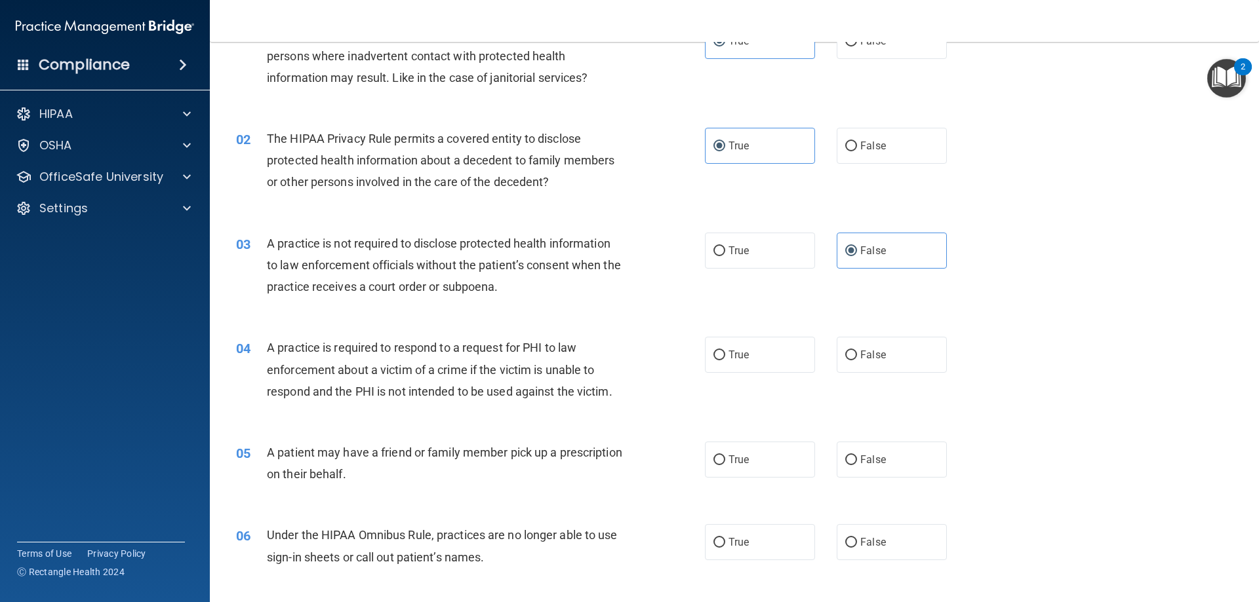
scroll to position [131, 0]
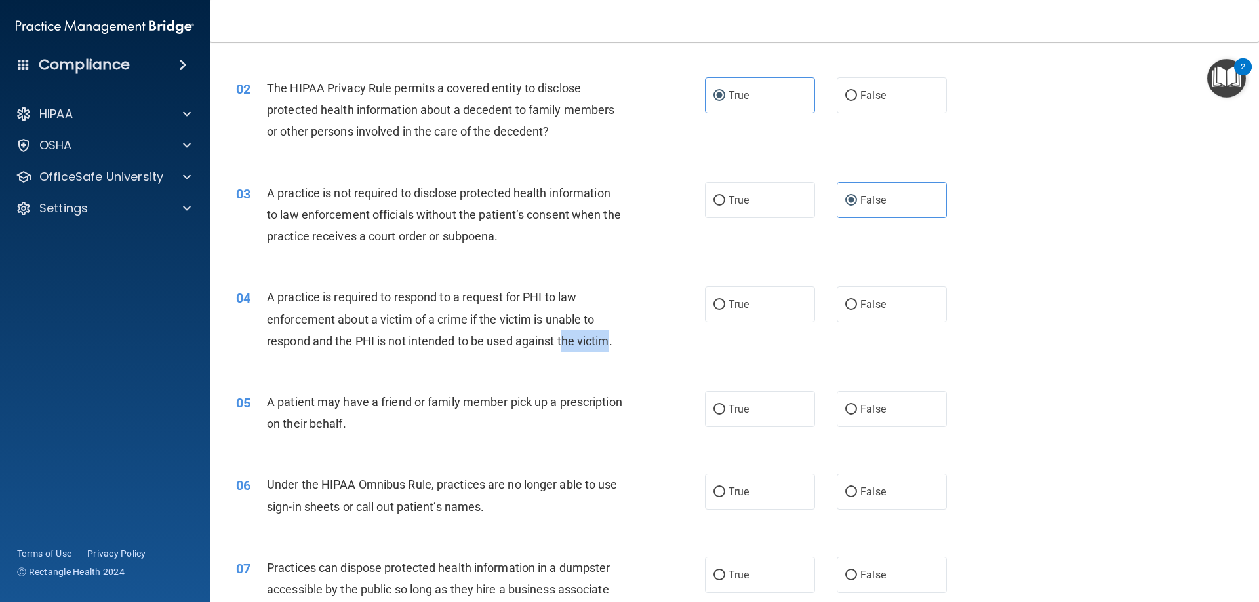
drag, startPoint x: 606, startPoint y: 339, endPoint x: 565, endPoint y: 338, distance: 40.6
click at [565, 338] on span "A practice is required to respond to a request for PHI to law enforcement about…" at bounding box center [439, 318] width 345 height 57
click at [659, 343] on div "04 A practice is required to respond to a request for PHI to law enforcement ab…" at bounding box center [470, 322] width 508 height 72
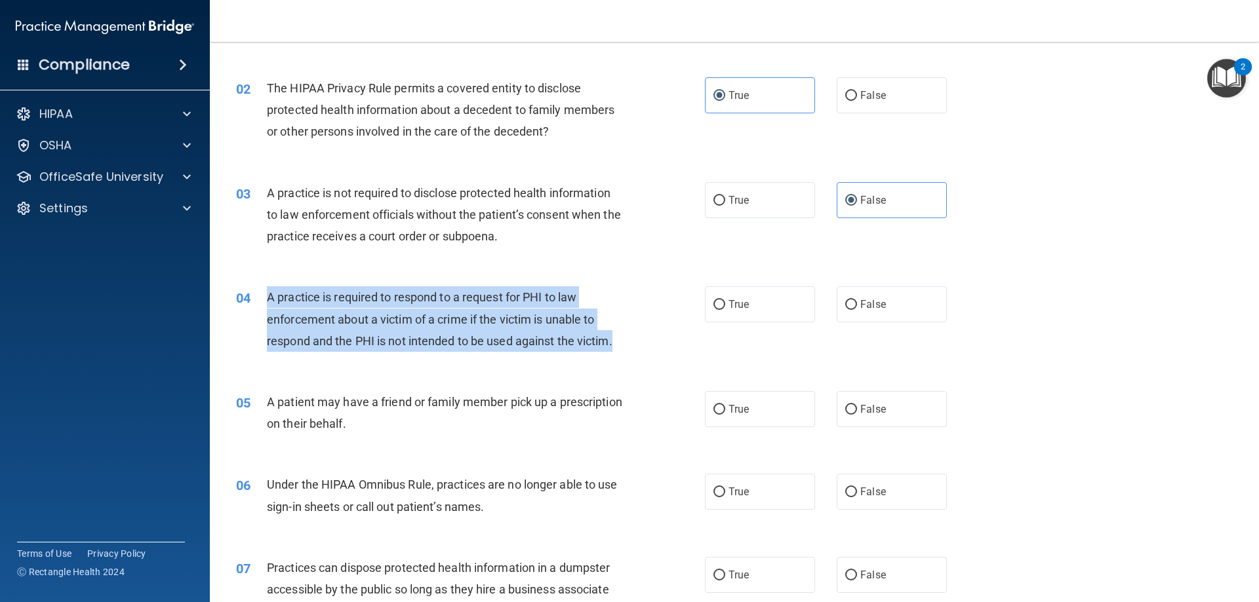
drag, startPoint x: 618, startPoint y: 342, endPoint x: 258, endPoint y: 297, distance: 363.3
click at [258, 297] on div "04 A practice is required to respond to a request for PHI to law enforcement ab…" at bounding box center [470, 322] width 508 height 72
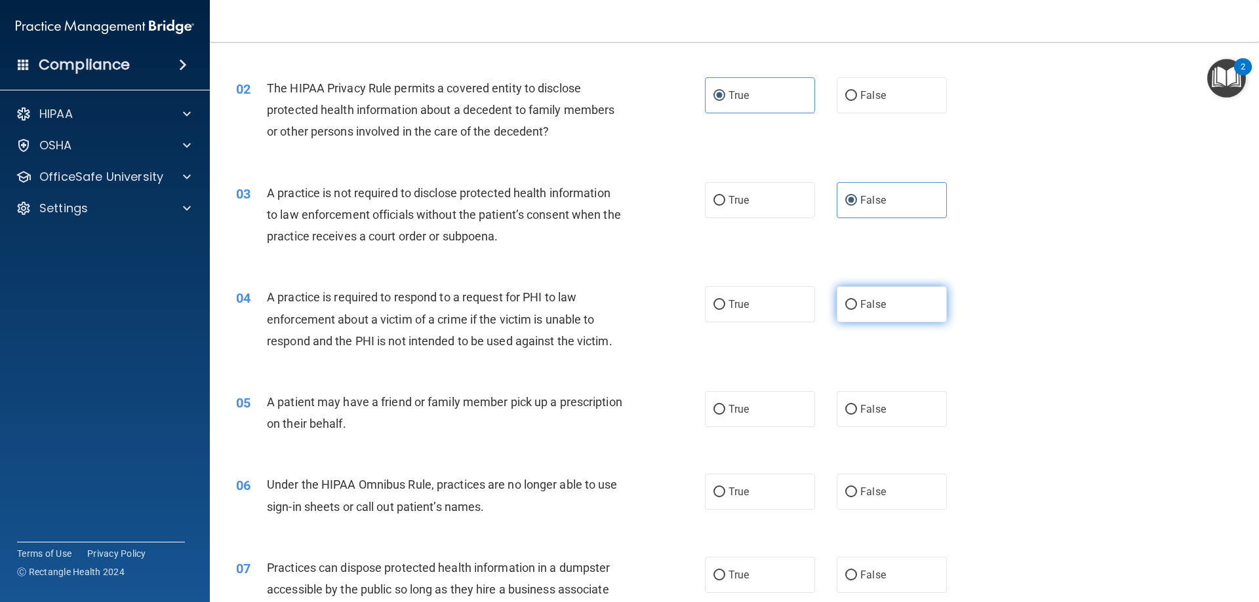
click at [869, 300] on span "False" at bounding box center [873, 304] width 26 height 12
click at [857, 300] on input "False" at bounding box center [851, 305] width 12 height 10
radio input "true"
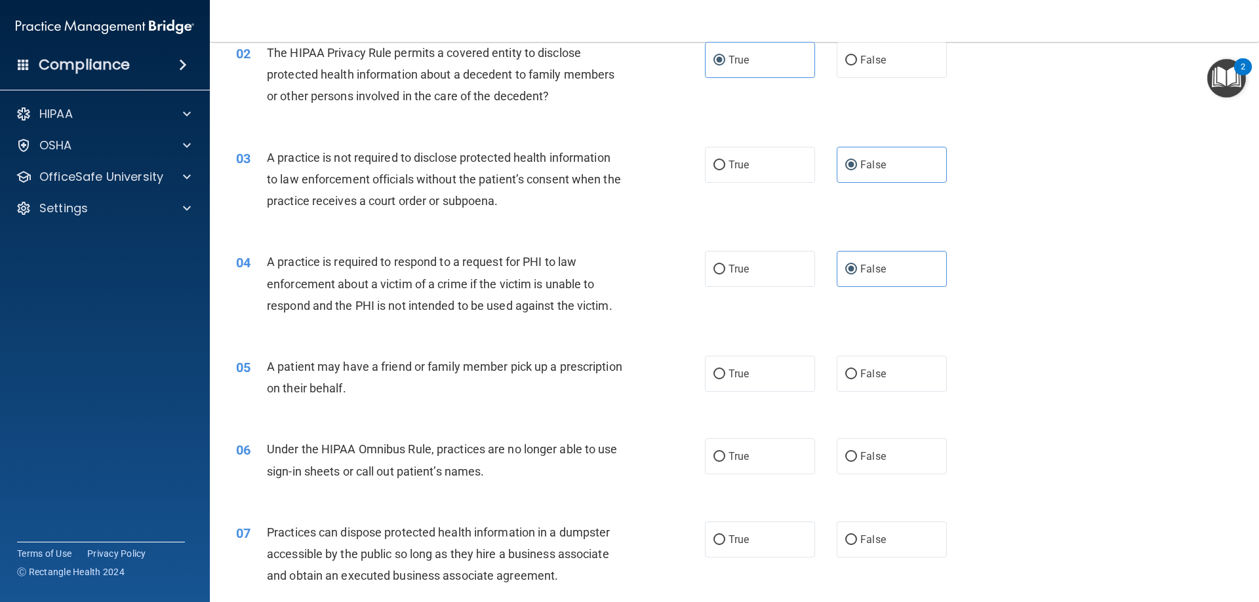
scroll to position [197, 0]
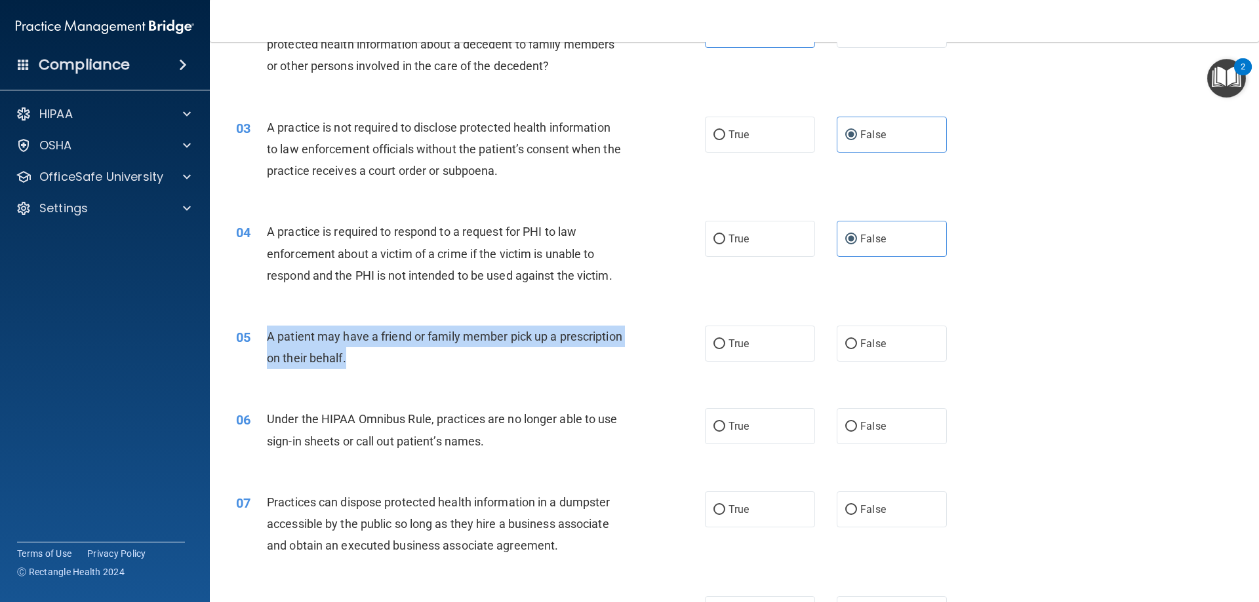
drag, startPoint x: 437, startPoint y: 364, endPoint x: 258, endPoint y: 333, distance: 182.2
click at [258, 333] on div "05 A patient may have a friend or family member pick up a prescription on their…" at bounding box center [470, 351] width 508 height 50
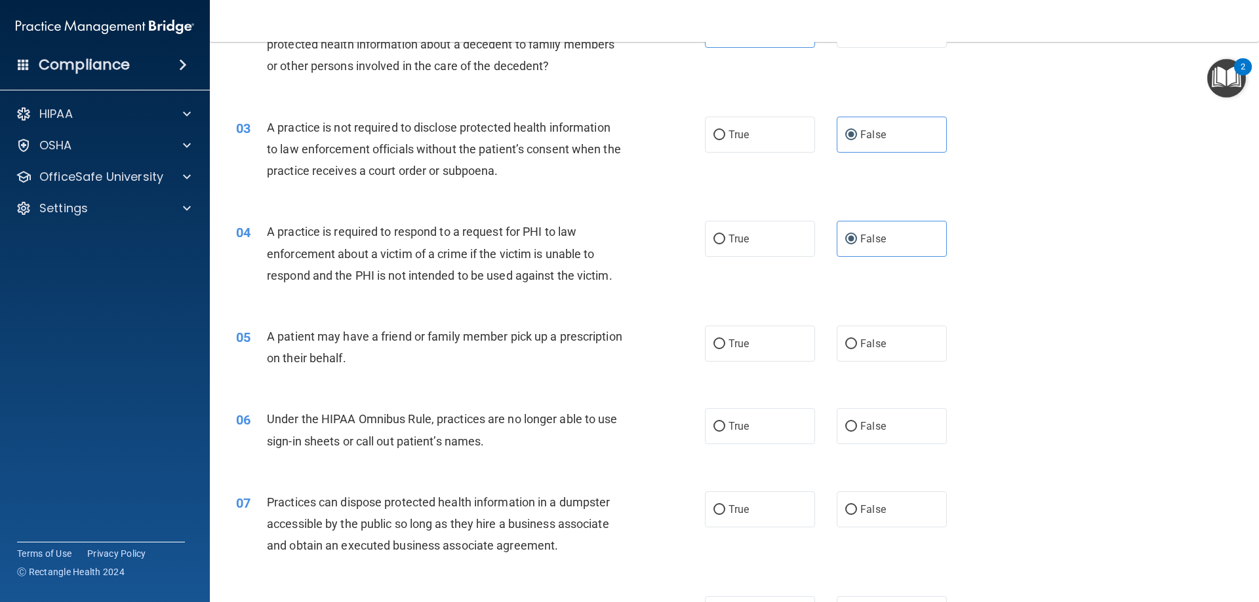
drag, startPoint x: 330, startPoint y: 347, endPoint x: 221, endPoint y: 389, distance: 117.2
click at [220, 389] on main "- The HIPAA Quiz #2 This quiz doesn’t expire until 08/13/2024. Are you sure you…" at bounding box center [734, 322] width 1049 height 560
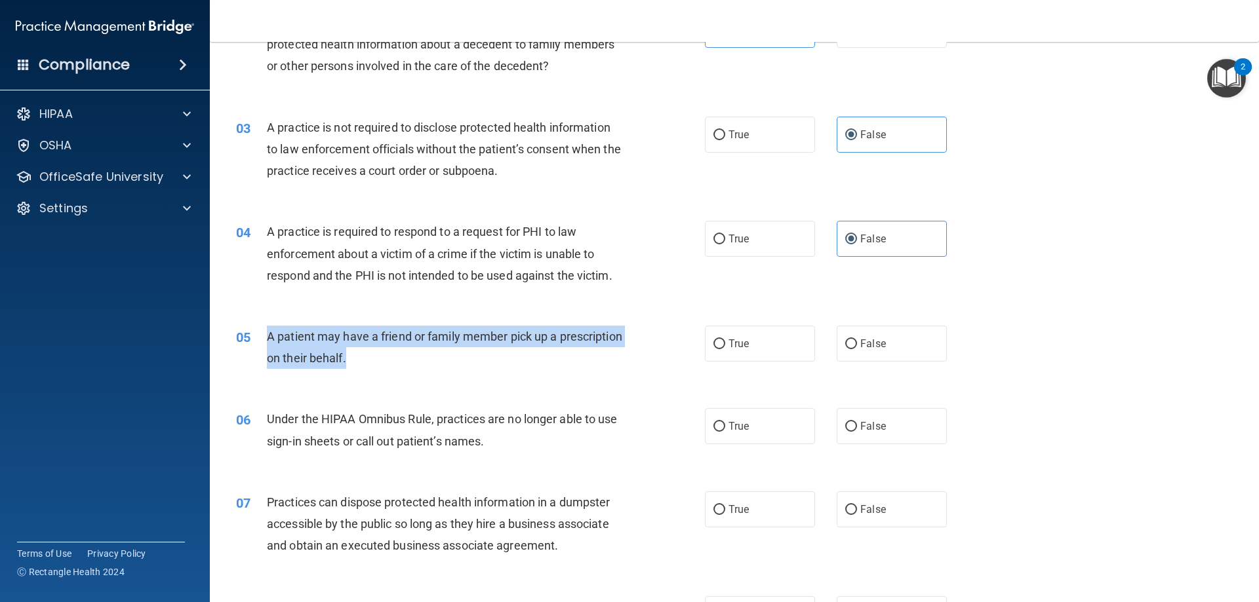
drag, startPoint x: 442, startPoint y: 360, endPoint x: 254, endPoint y: 336, distance: 190.3
click at [254, 336] on div "05 A patient may have a friend or family member pick up a prescription on their…" at bounding box center [470, 351] width 508 height 50
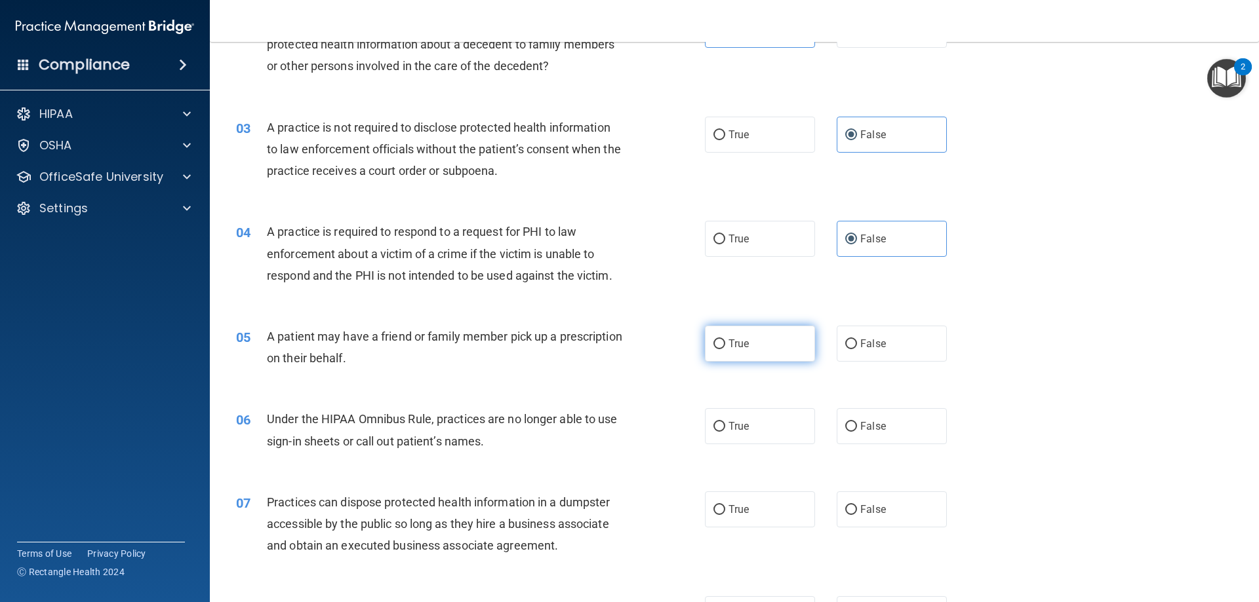
drag, startPoint x: 738, startPoint y: 352, endPoint x: 707, endPoint y: 351, distance: 31.5
click at [738, 352] on label "True" at bounding box center [760, 344] width 110 height 36
click at [725, 349] on input "True" at bounding box center [719, 345] width 12 height 10
radio input "true"
click at [316, 378] on div "05 A patient may have a friend or family member pick up a prescription on their…" at bounding box center [734, 350] width 1016 height 83
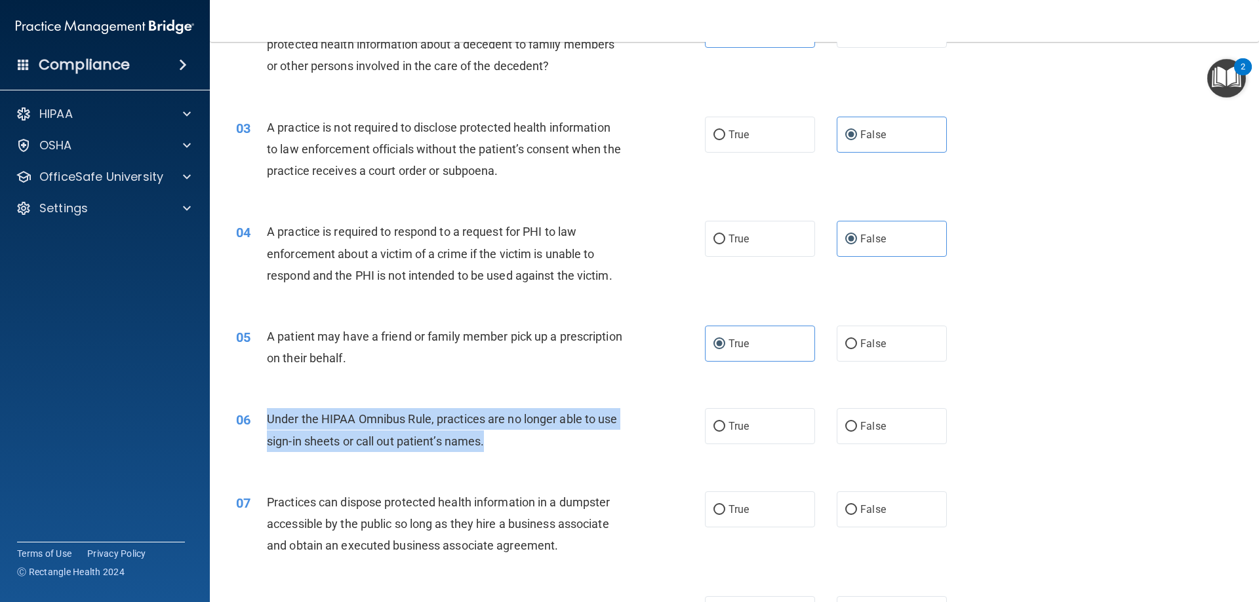
drag, startPoint x: 453, startPoint y: 437, endPoint x: 267, endPoint y: 416, distance: 186.7
click at [267, 416] on div "Under the HIPAA Omnibus Rule, practices are no longer able to use sign-in sheet…" at bounding box center [450, 429] width 366 height 43
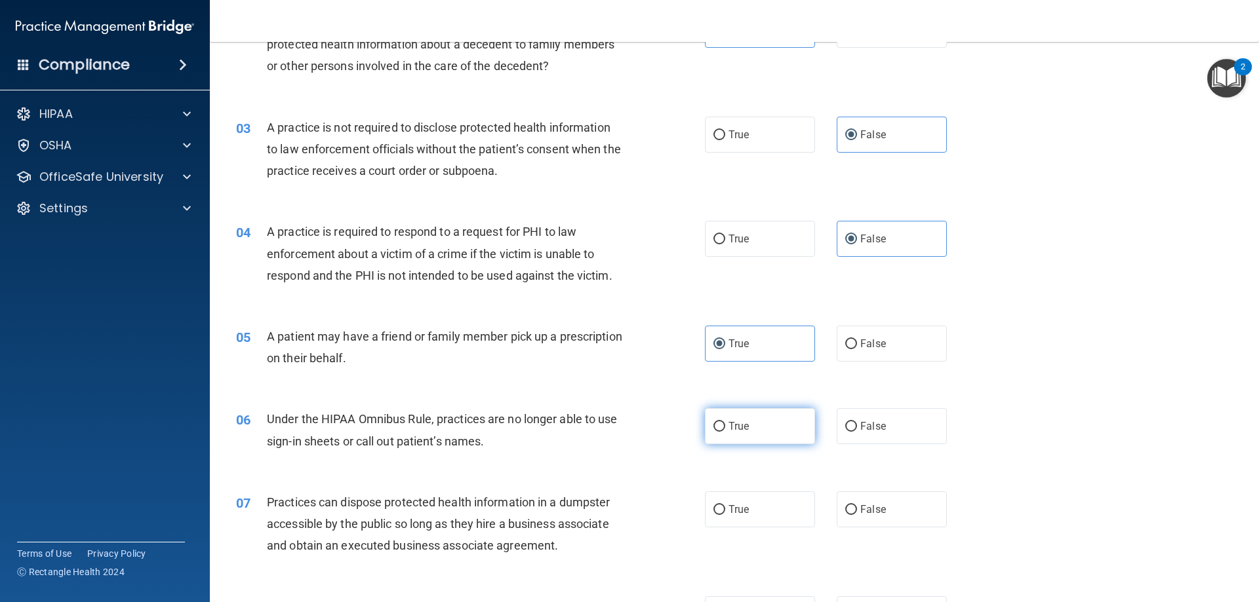
click at [776, 435] on label "True" at bounding box center [760, 426] width 110 height 36
click at [725, 432] on input "True" at bounding box center [719, 427] width 12 height 10
radio input "true"
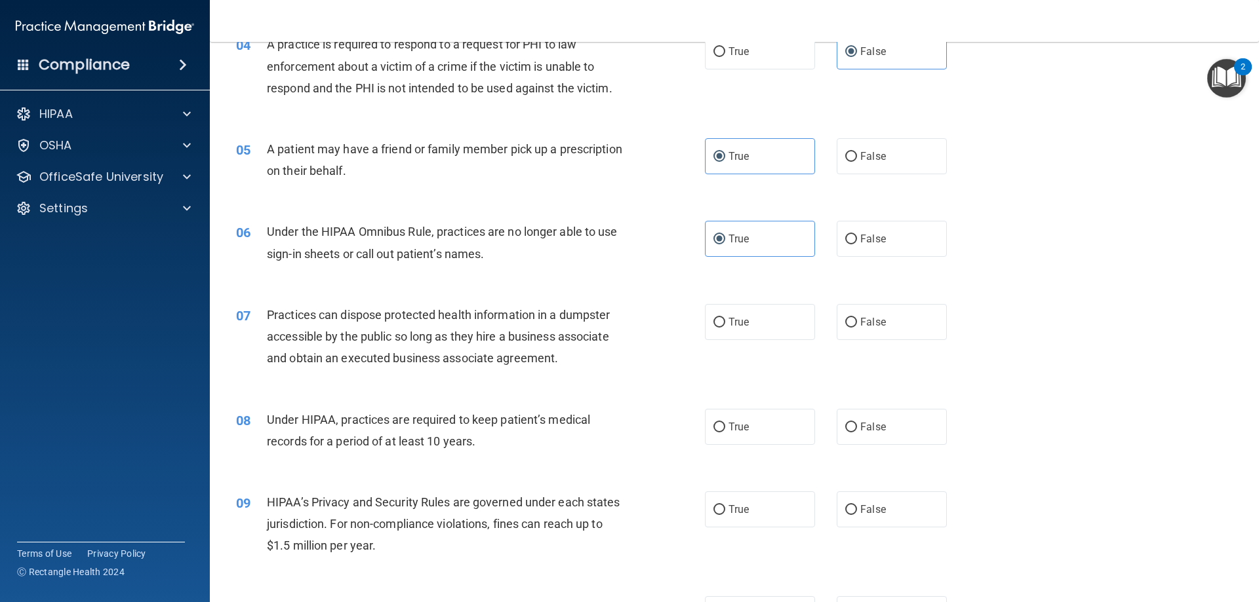
scroll to position [393, 0]
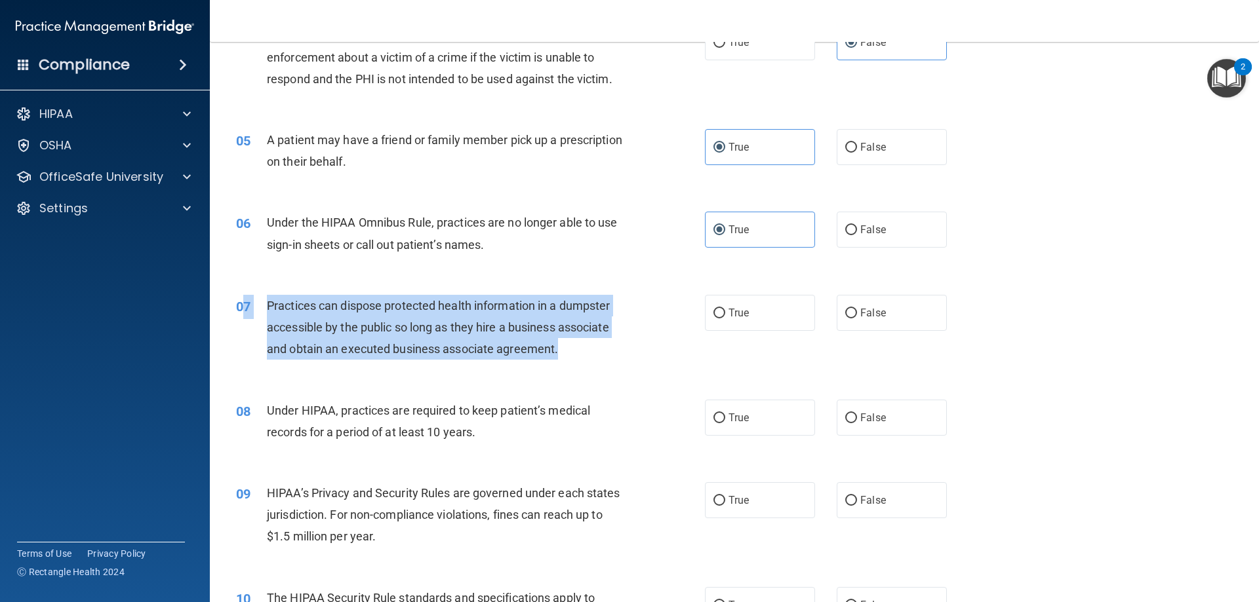
drag, startPoint x: 578, startPoint y: 350, endPoint x: 247, endPoint y: 337, distance: 331.3
click at [247, 337] on div "07 Practices can dispose protected health information in a dumpster accessible …" at bounding box center [470, 331] width 508 height 72
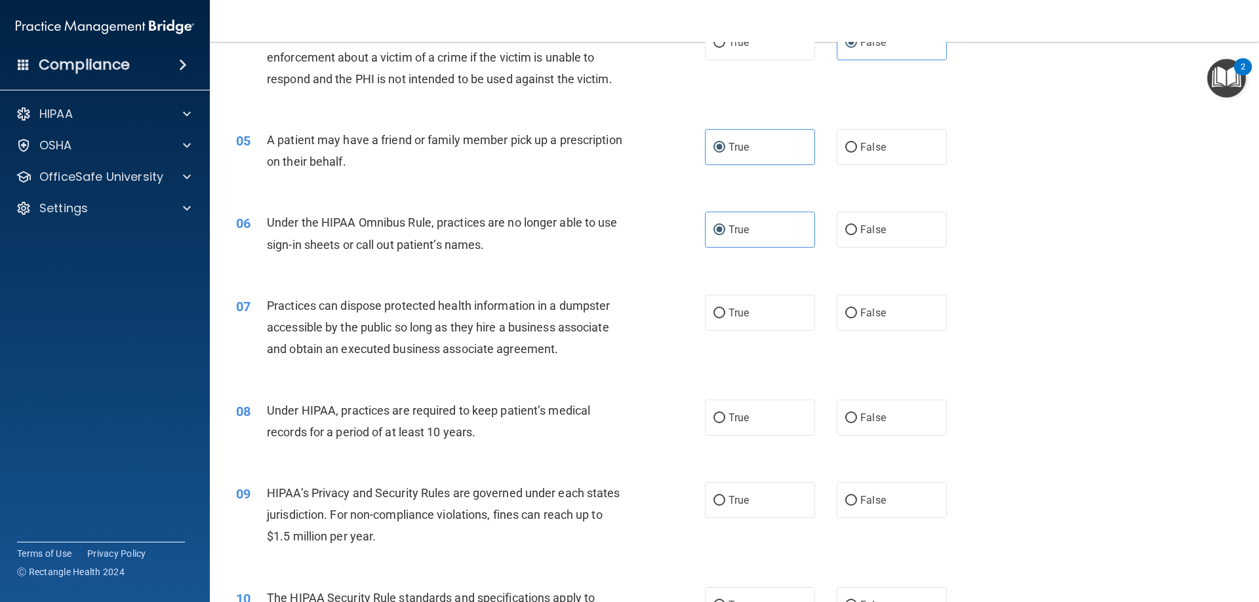
click at [494, 406] on span "Under HIPAA, practices are required to keep patient’s medical records for a per…" at bounding box center [428, 421] width 323 height 35
click at [863, 323] on label "False" at bounding box center [891, 313] width 110 height 36
click at [857, 319] on input "False" at bounding box center [851, 314] width 12 height 10
radio input "true"
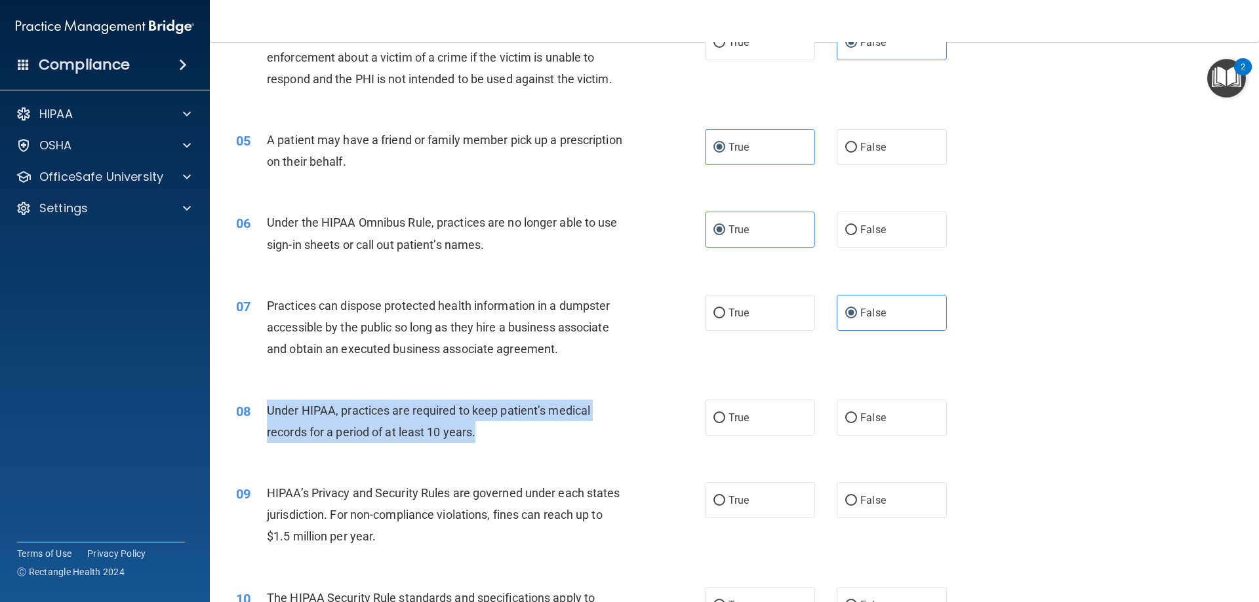
drag, startPoint x: 497, startPoint y: 429, endPoint x: 258, endPoint y: 412, distance: 239.9
click at [258, 412] on div "08 Under HIPAA, practices are required to keep patient’s medical records for a …" at bounding box center [470, 425] width 508 height 50
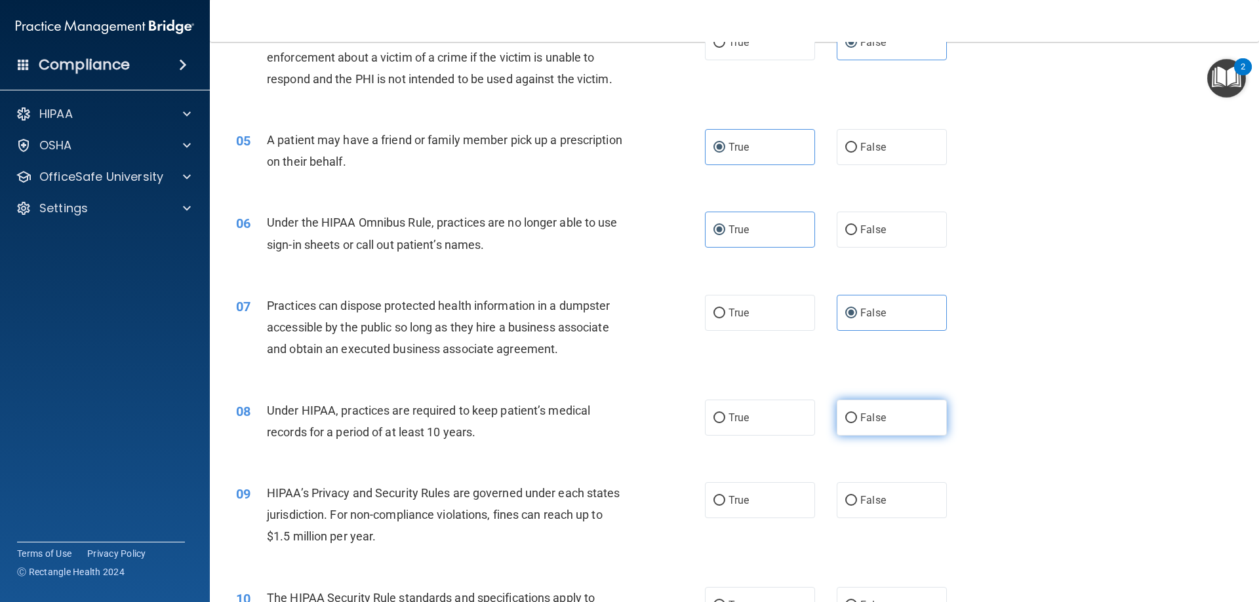
click at [919, 429] on label "False" at bounding box center [891, 418] width 110 height 36
click at [857, 423] on input "False" at bounding box center [851, 419] width 12 height 10
radio input "true"
click at [479, 510] on span "HIPAA’s Privacy and Security Rules are governed under each states jurisdiction.…" at bounding box center [443, 514] width 353 height 57
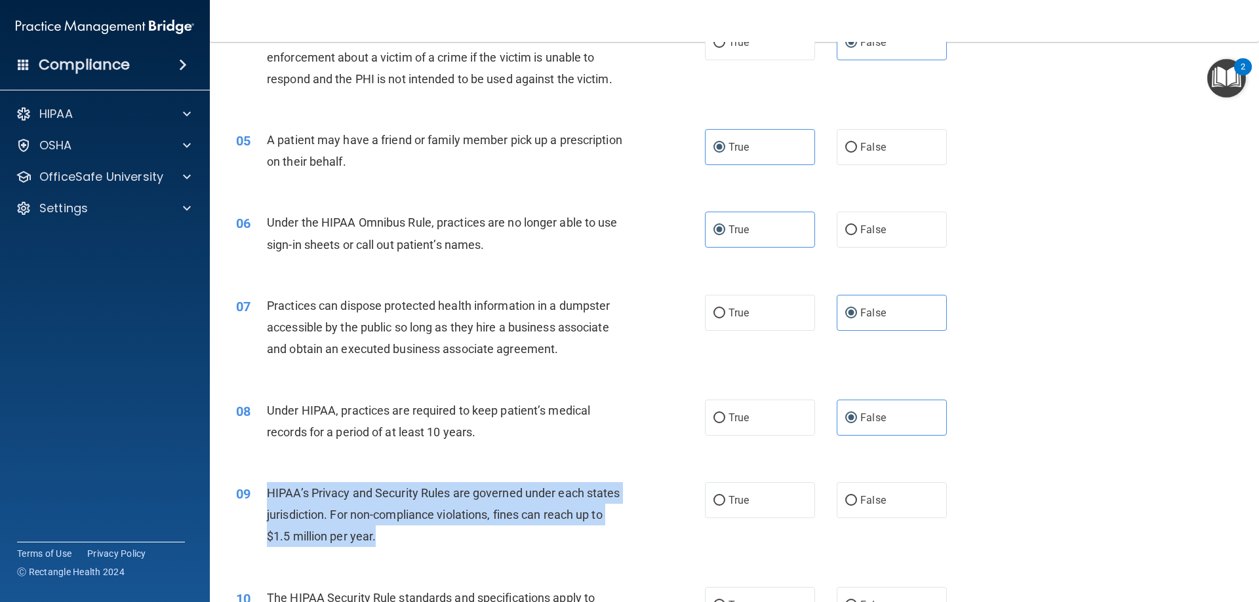
drag, startPoint x: 443, startPoint y: 543, endPoint x: 267, endPoint y: 492, distance: 183.6
click at [267, 492] on div "HIPAA’s Privacy and Security Rules are governed under each states jurisdiction.…" at bounding box center [450, 515] width 366 height 66
click at [502, 546] on div "HIPAA’s Privacy and Security Rules are governed under each states jurisdiction.…" at bounding box center [450, 515] width 366 height 66
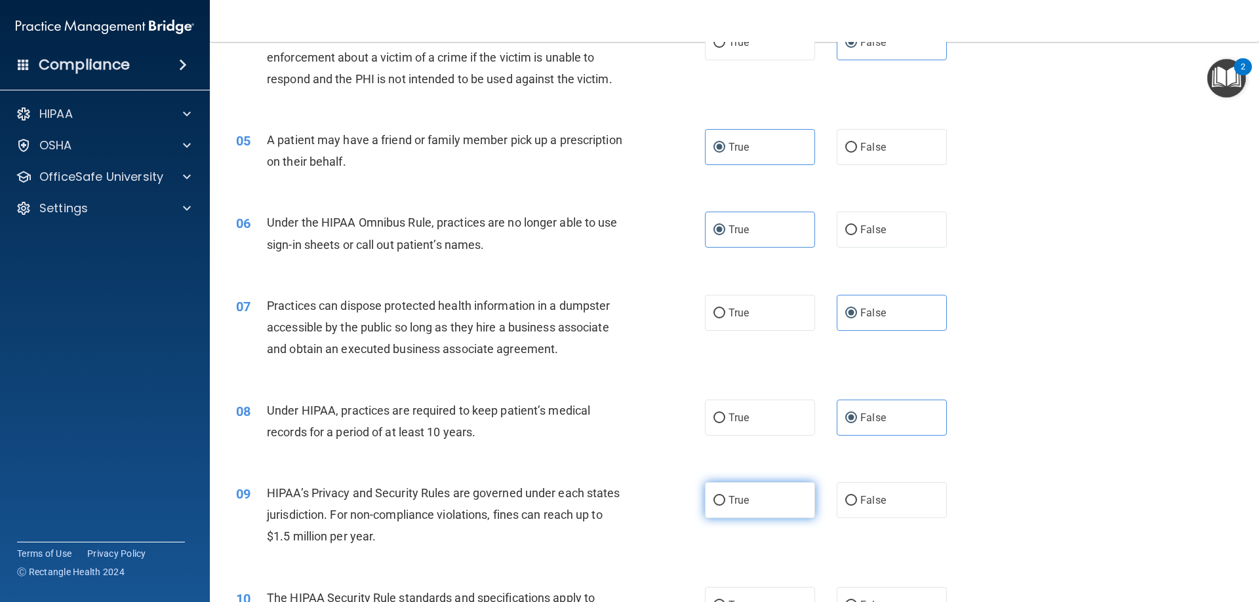
drag, startPoint x: 817, startPoint y: 506, endPoint x: 799, endPoint y: 505, distance: 17.7
click at [814, 506] on div "True False" at bounding box center [837, 500] width 264 height 36
click at [773, 505] on label "True" at bounding box center [760, 500] width 110 height 36
click at [725, 505] on input "True" at bounding box center [719, 501] width 12 height 10
radio input "true"
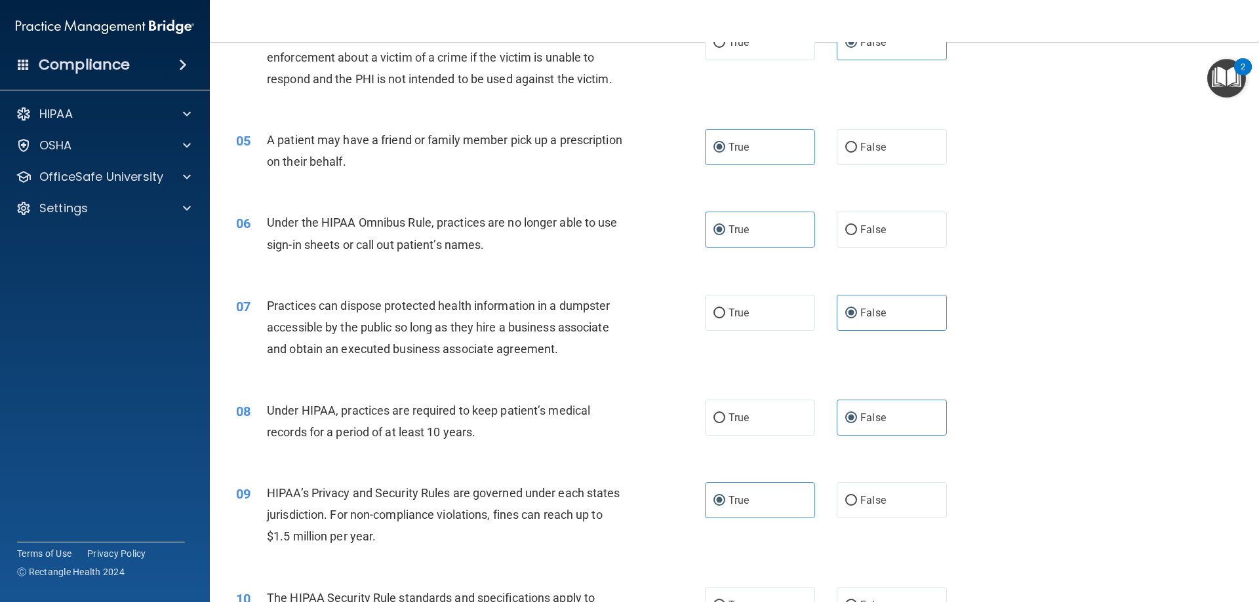
click at [170, 450] on div "Compliance HIPAA Documents and Policies Report an Incident Business Associates …" at bounding box center [105, 301] width 210 height 602
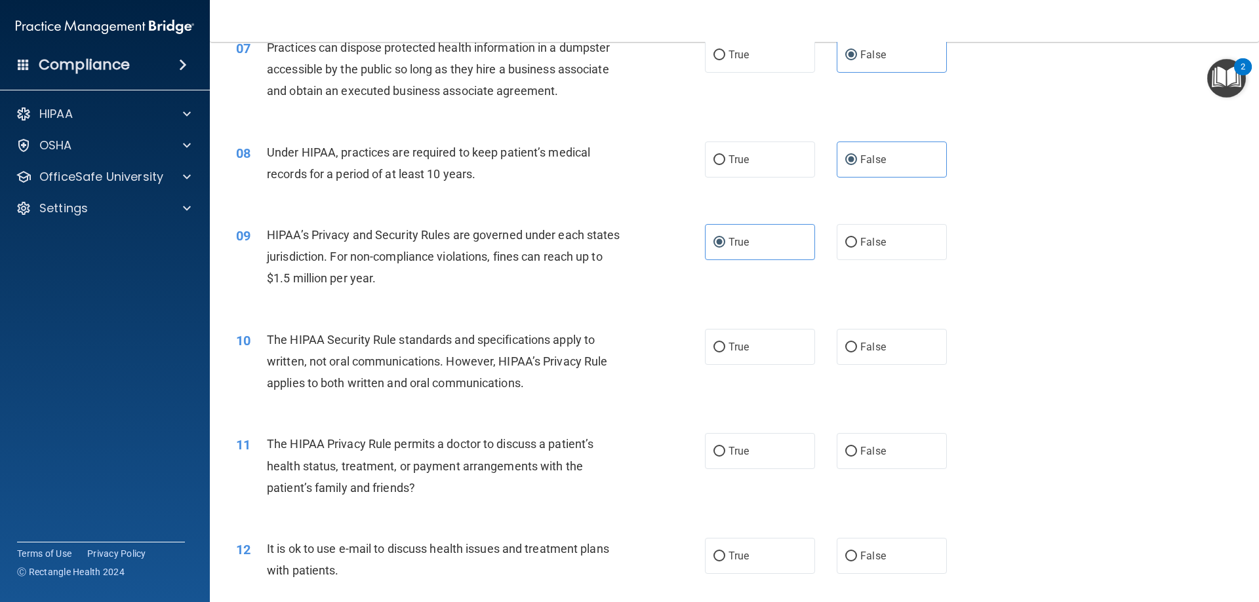
scroll to position [655, 0]
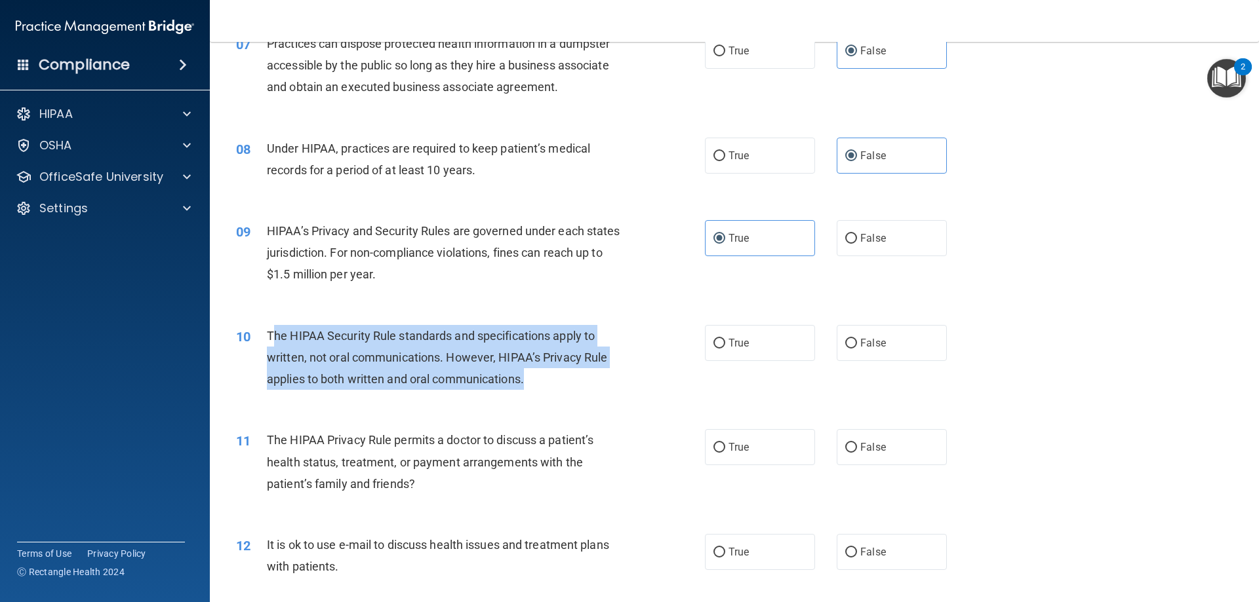
drag, startPoint x: 543, startPoint y: 385, endPoint x: 271, endPoint y: 331, distance: 277.3
click at [271, 331] on div "The HIPAA Security Rule standards and specifications apply to written, not oral…" at bounding box center [450, 358] width 366 height 66
click at [288, 340] on span "The HIPAA Security Rule standards and specifications apply to written, not oral…" at bounding box center [437, 357] width 340 height 57
drag, startPoint x: 555, startPoint y: 380, endPoint x: 229, endPoint y: 334, distance: 329.0
click at [229, 334] on div "10 The HIPAA Security Rule standards and specifications apply to written, not o…" at bounding box center [470, 361] width 508 height 72
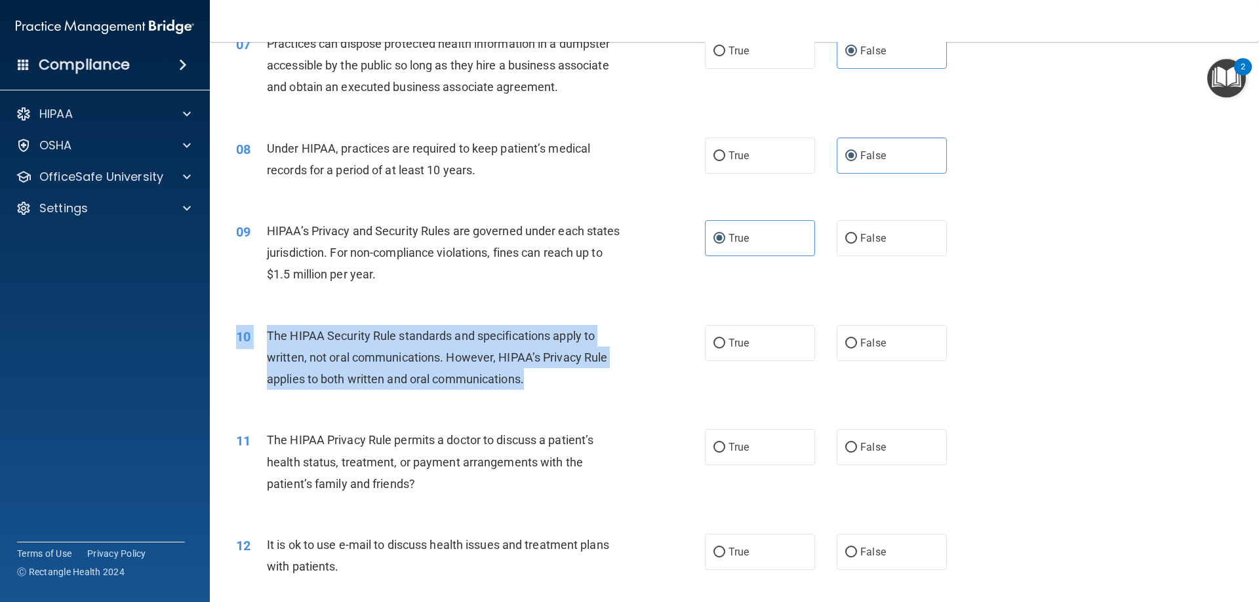
click at [267, 336] on span "The HIPAA Security Rule standards and specifications apply to written, not oral…" at bounding box center [437, 357] width 340 height 57
drag, startPoint x: 265, startPoint y: 336, endPoint x: 549, endPoint y: 375, distance: 287.2
click at [549, 375] on div "10 The HIPAA Security Rule standards and specifications apply to written, not o…" at bounding box center [470, 361] width 508 height 72
click at [550, 379] on div "The HIPAA Security Rule standards and specifications apply to written, not oral…" at bounding box center [450, 358] width 366 height 66
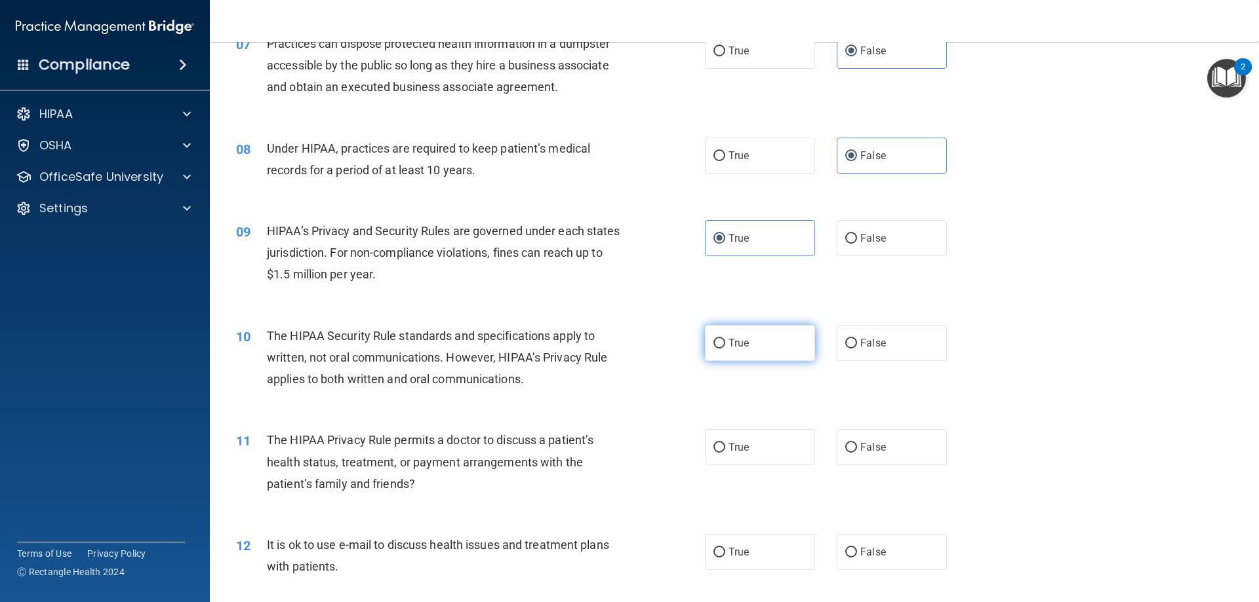
click at [758, 347] on label "True" at bounding box center [760, 343] width 110 height 36
click at [725, 347] on input "True" at bounding box center [719, 344] width 12 height 10
radio input "true"
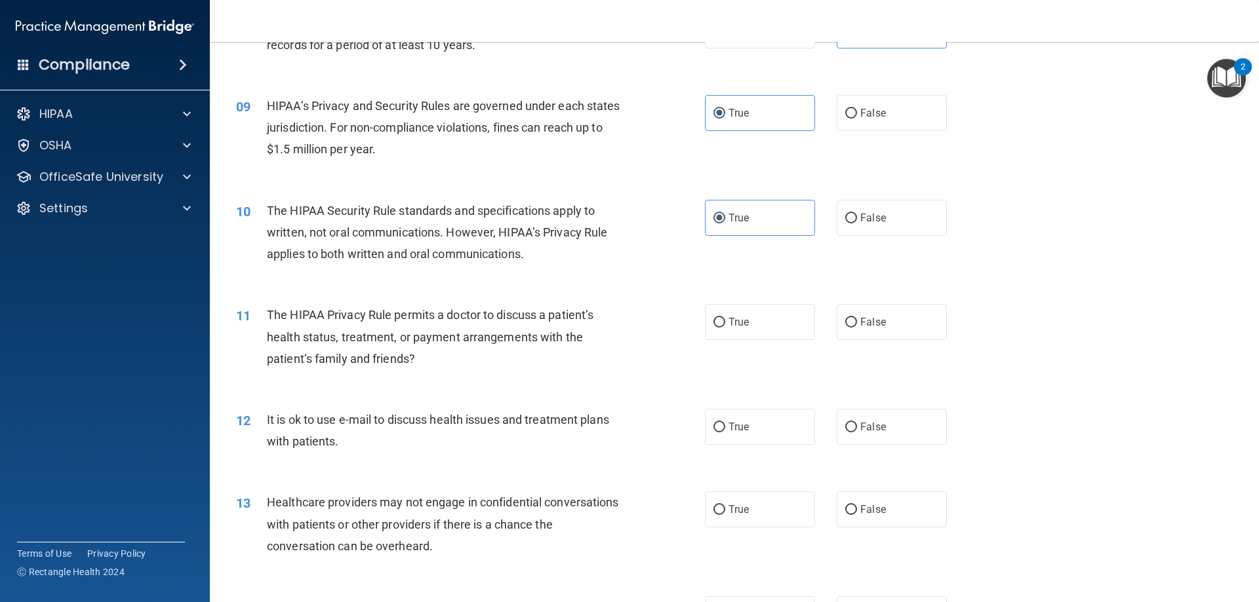
scroll to position [787, 0]
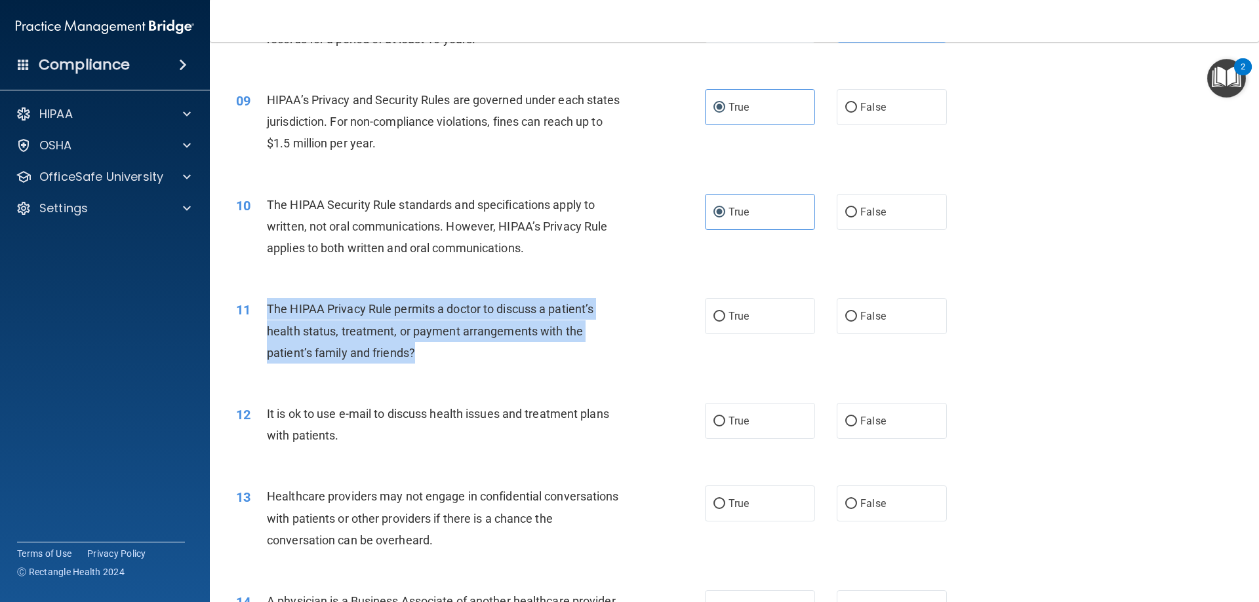
drag, startPoint x: 426, startPoint y: 358, endPoint x: 264, endPoint y: 305, distance: 171.0
click at [264, 305] on div "11 The HIPAA Privacy Rule permits a doctor to discuss a patient’s health status…" at bounding box center [470, 334] width 508 height 72
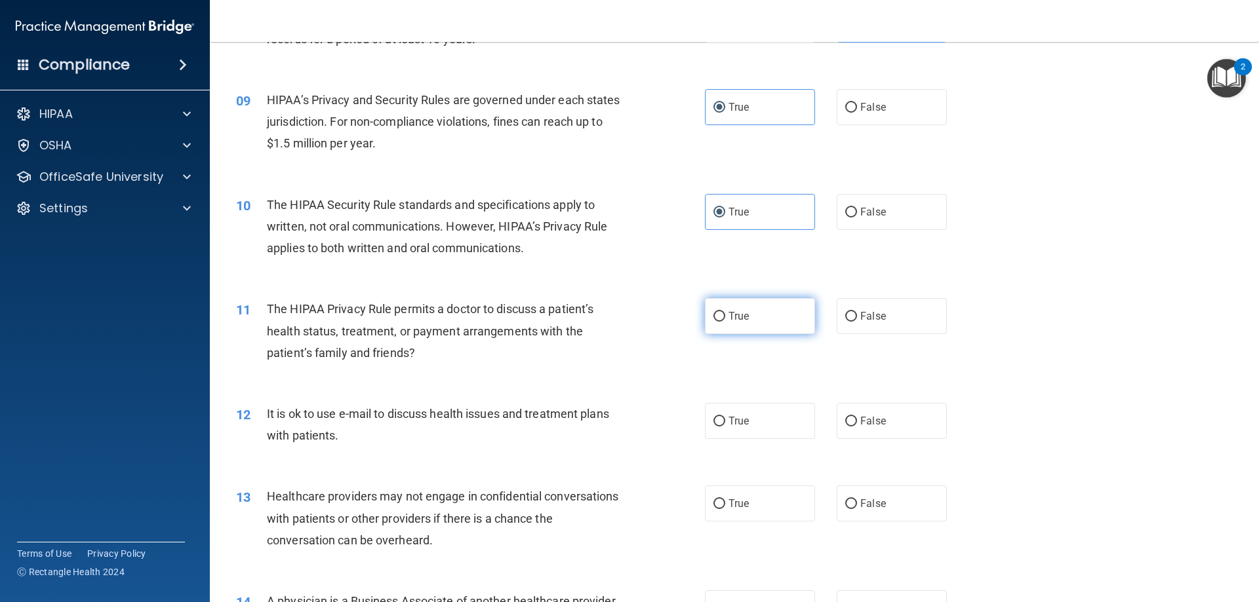
click at [775, 320] on label "True" at bounding box center [760, 316] width 110 height 36
click at [725, 320] on input "True" at bounding box center [719, 317] width 12 height 10
radio input "true"
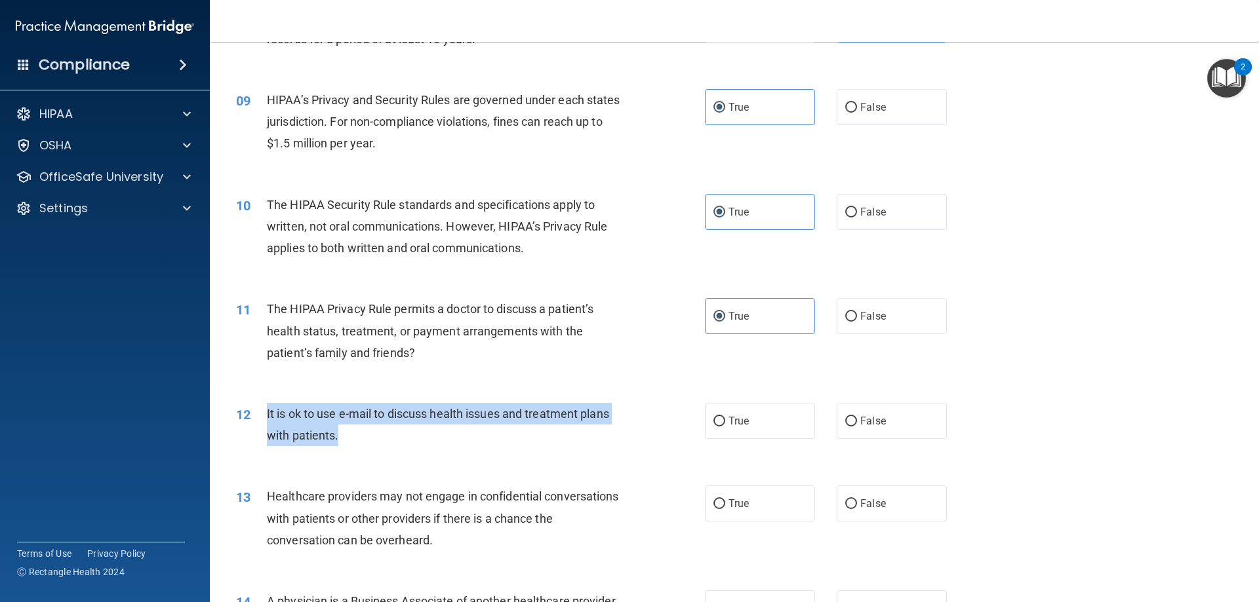
drag, startPoint x: 349, startPoint y: 434, endPoint x: 255, endPoint y: 411, distance: 96.5
click at [255, 411] on div "12 It is ok to use e-mail to discuss health issues and treatment plans with pat…" at bounding box center [470, 428] width 508 height 50
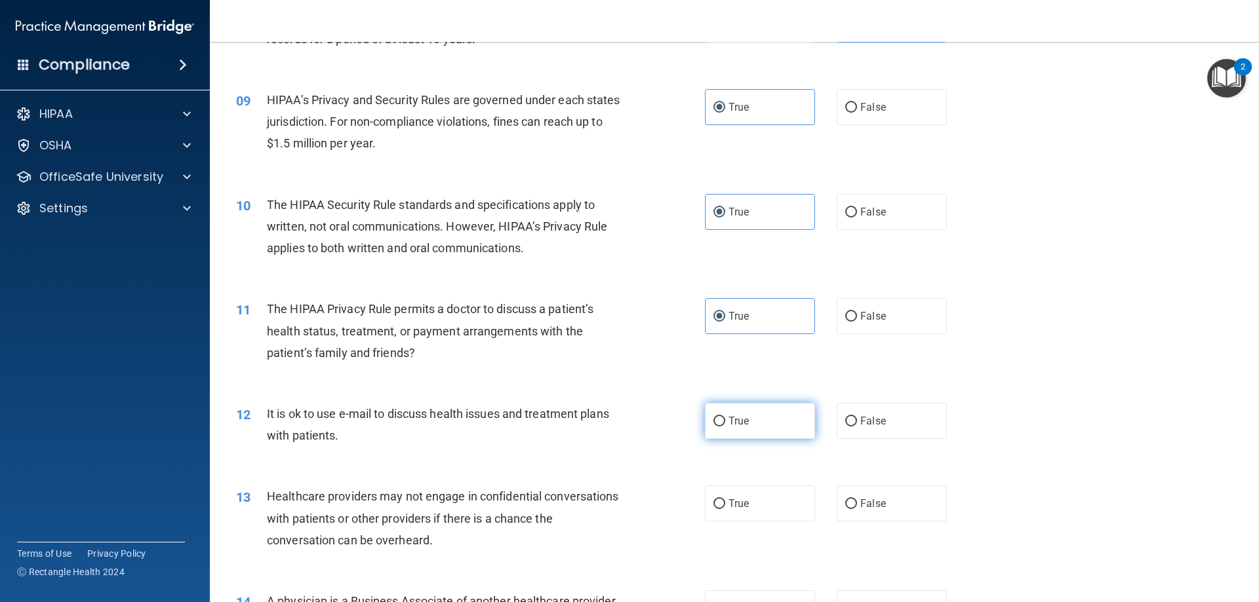
click at [806, 423] on label "True" at bounding box center [760, 421] width 110 height 36
click at [725, 423] on input "True" at bounding box center [719, 422] width 12 height 10
radio input "true"
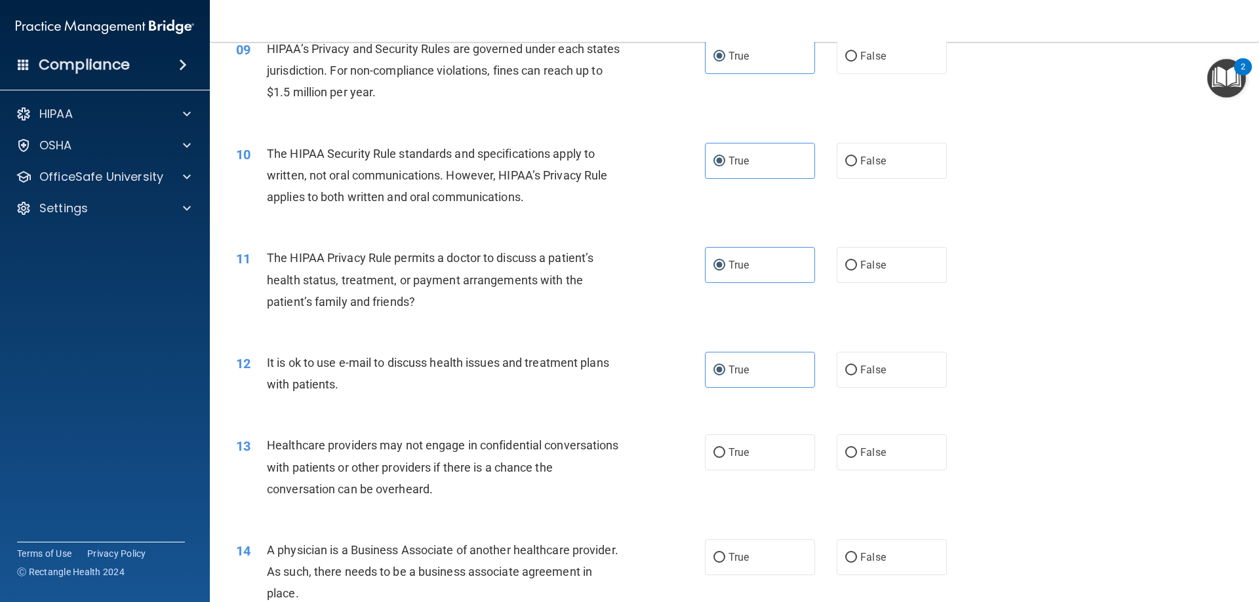
scroll to position [918, 0]
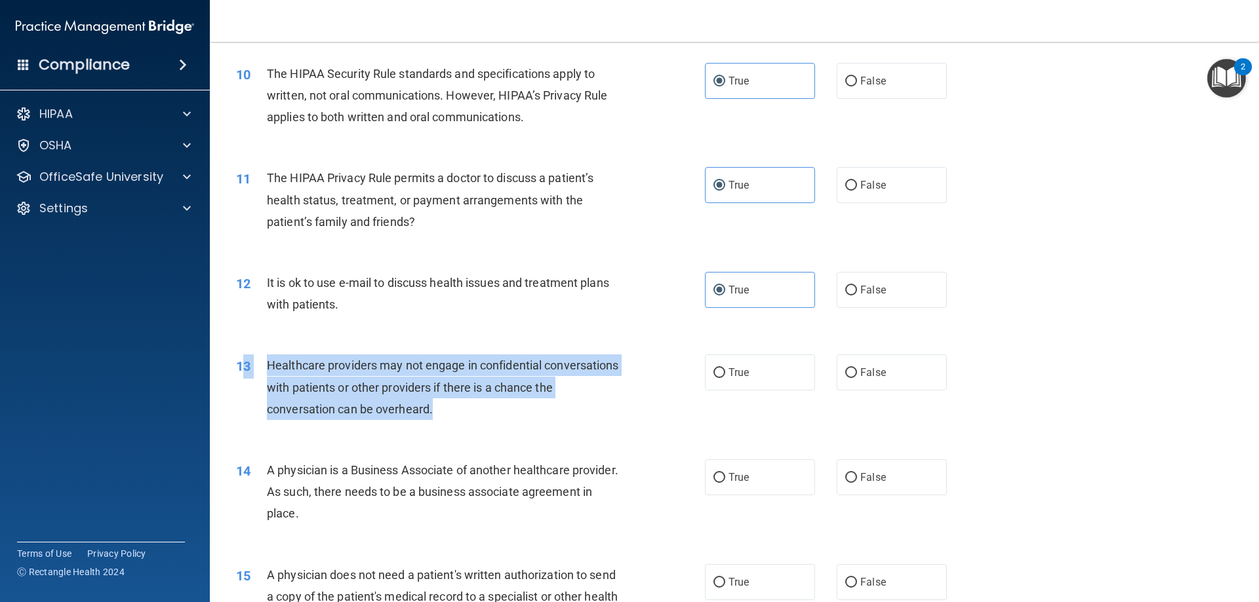
drag, startPoint x: 462, startPoint y: 412, endPoint x: 244, endPoint y: 363, distance: 223.7
click at [244, 363] on div "13 Healthcare providers may not engage in confidential conversations with patie…" at bounding box center [470, 391] width 508 height 72
click at [385, 398] on div "Healthcare providers may not engage in confidential conversations with patients…" at bounding box center [450, 388] width 366 height 66
drag, startPoint x: 492, startPoint y: 408, endPoint x: 265, endPoint y: 375, distance: 228.5
click at [265, 375] on div "13 Healthcare providers may not engage in confidential conversations with patie…" at bounding box center [470, 391] width 508 height 72
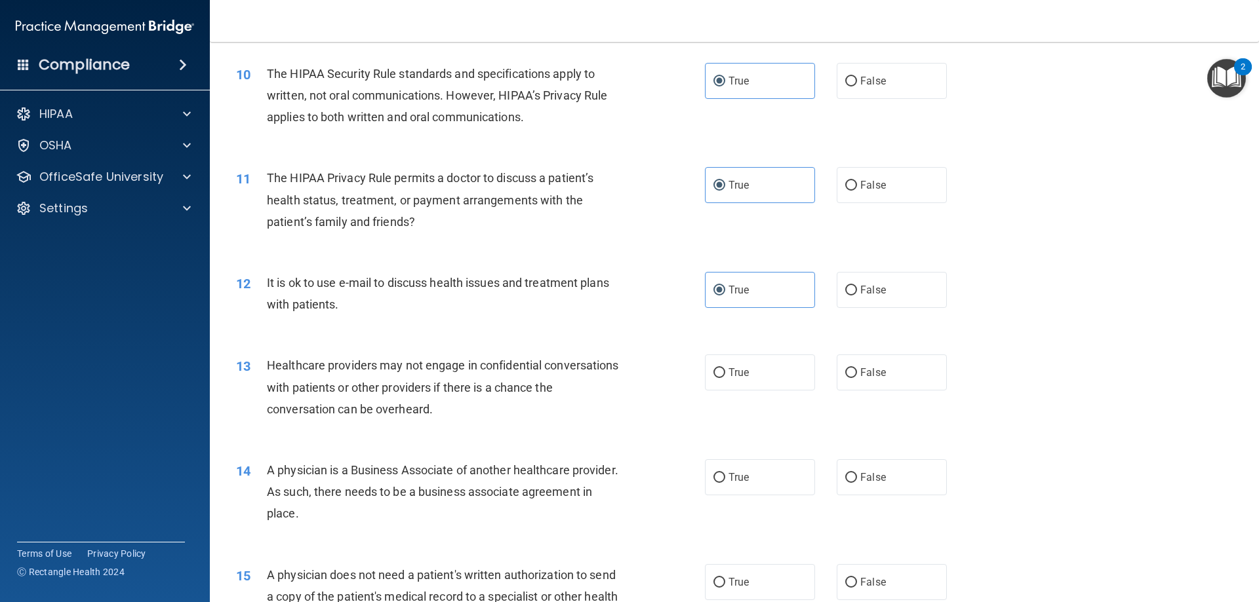
click at [560, 427] on div "13 Healthcare providers may not engage in confidential conversations with patie…" at bounding box center [734, 390] width 1016 height 105
click at [747, 367] on label "True" at bounding box center [760, 373] width 110 height 36
click at [725, 368] on input "True" at bounding box center [719, 373] width 12 height 10
radio input "true"
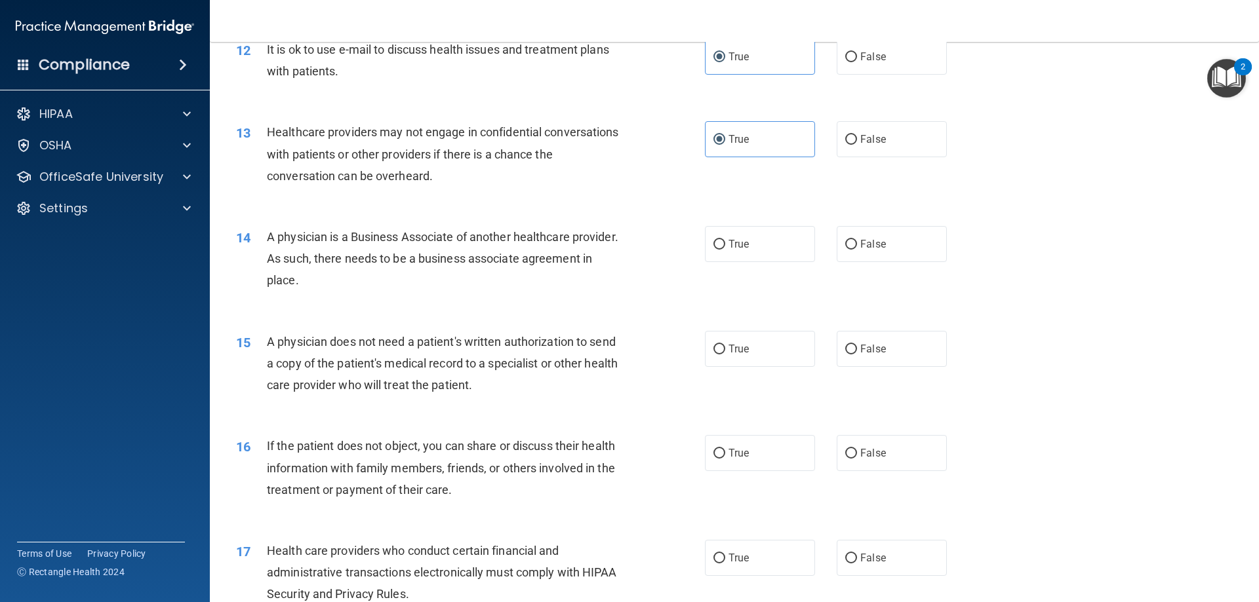
scroll to position [1180, 0]
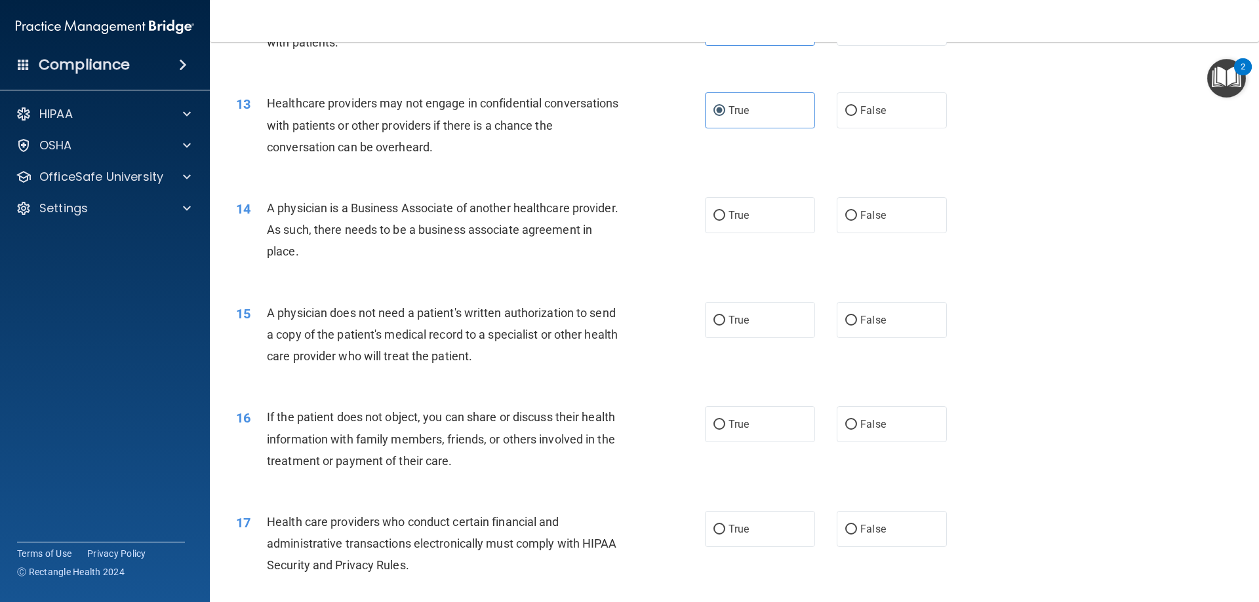
drag, startPoint x: 395, startPoint y: 244, endPoint x: 258, endPoint y: 214, distance: 140.9
click at [258, 214] on div "14 A physician is a Business Associate of another healthcare provider. As such,…" at bounding box center [470, 233] width 508 height 72
click at [770, 214] on label "True" at bounding box center [760, 215] width 110 height 36
click at [725, 214] on input "True" at bounding box center [719, 216] width 12 height 10
radio input "true"
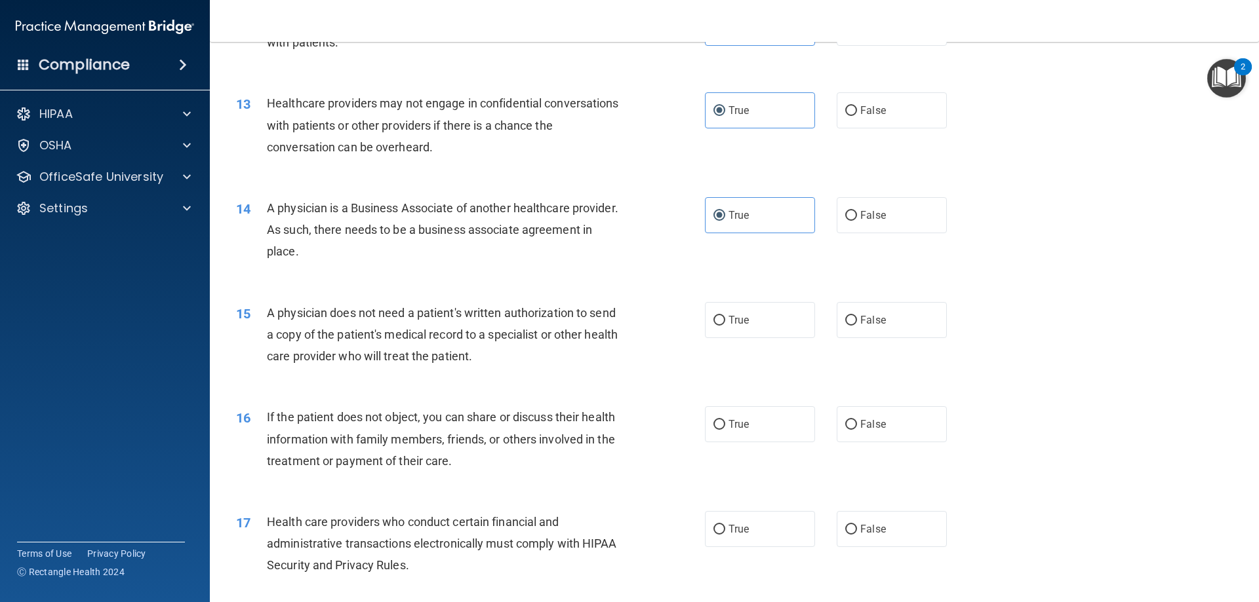
click at [546, 271] on div "14 A physician is a Business Associate of another healthcare provider. As such,…" at bounding box center [734, 233] width 1016 height 105
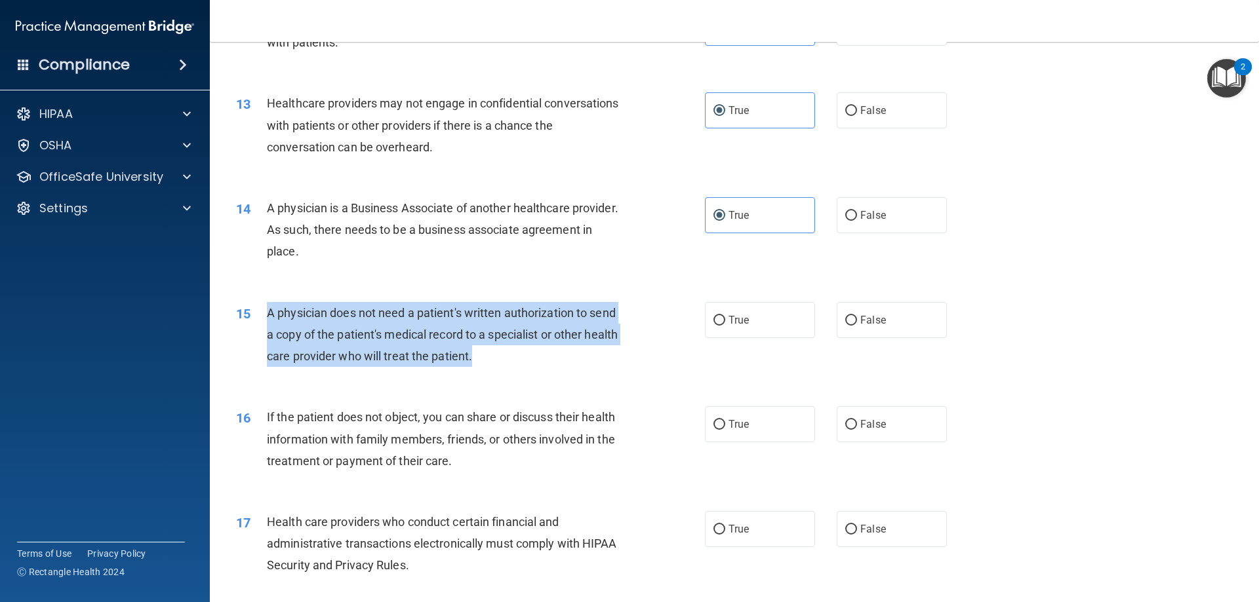
drag, startPoint x: 537, startPoint y: 356, endPoint x: 254, endPoint y: 319, distance: 285.5
click at [254, 319] on div "15 A physician does not need a patient's written authorization to send a copy o…" at bounding box center [470, 338] width 508 height 72
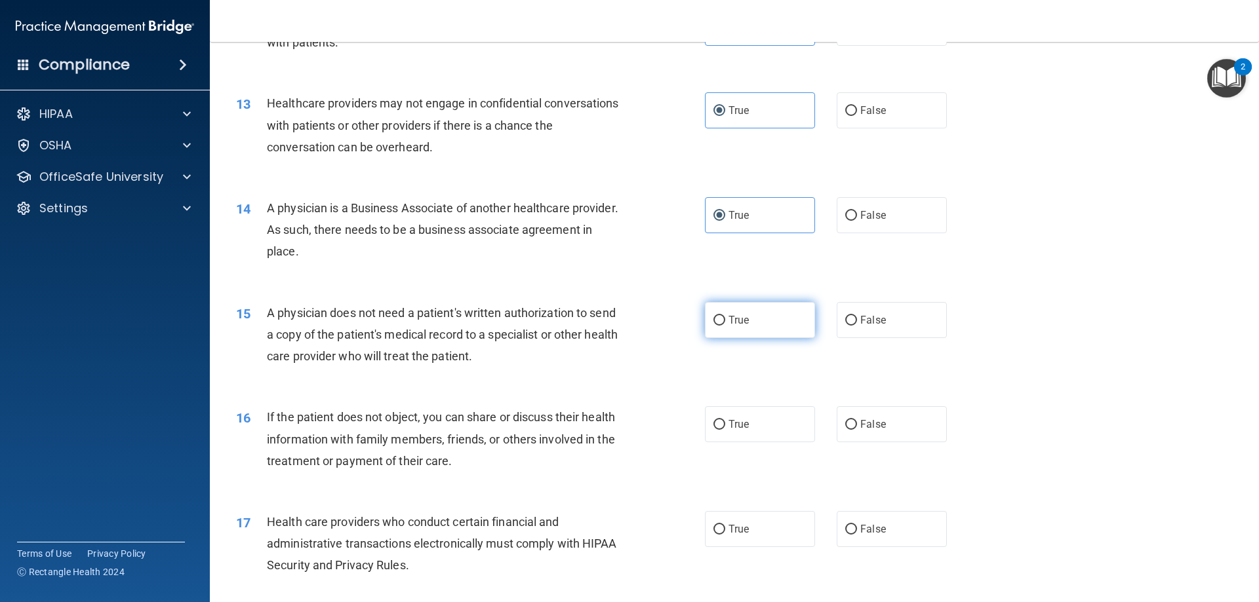
click at [762, 322] on label "True" at bounding box center [760, 320] width 110 height 36
click at [725, 322] on input "True" at bounding box center [719, 321] width 12 height 10
radio input "true"
click at [565, 369] on div "15 A physician does not need a patient's written authorization to send a copy o…" at bounding box center [470, 338] width 508 height 72
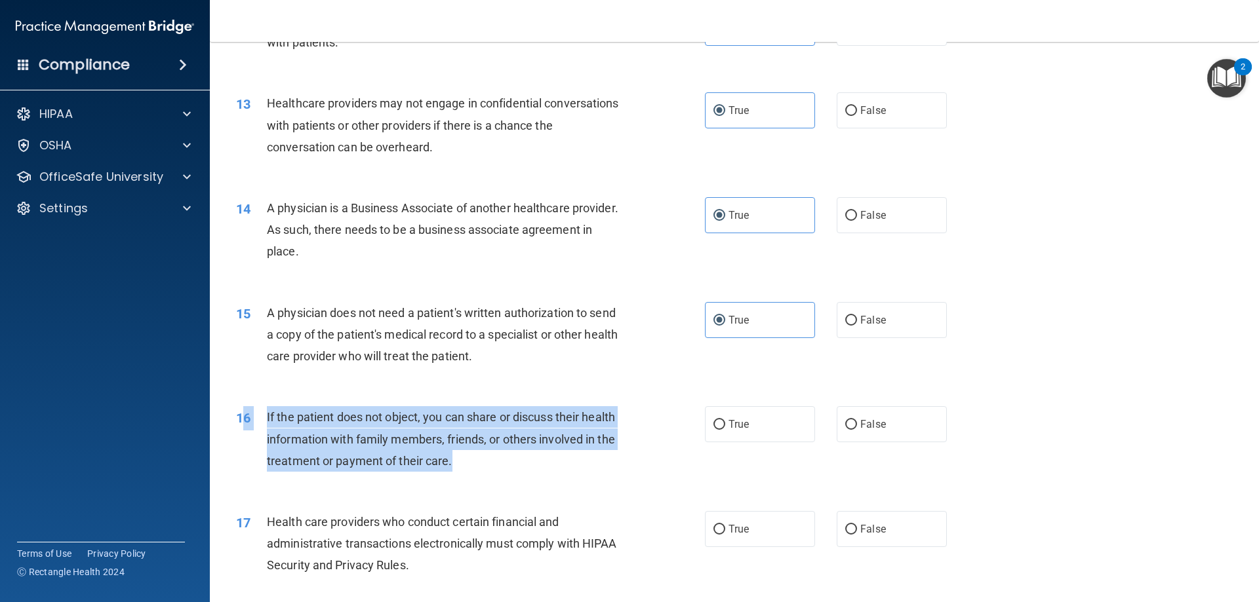
drag, startPoint x: 439, startPoint y: 465, endPoint x: 246, endPoint y: 425, distance: 196.8
click at [246, 425] on div "16 If the patient does not object, you can share or discuss their health inform…" at bounding box center [470, 442] width 508 height 72
click at [508, 450] on div "If the patient does not object, you can share or discuss their health informati…" at bounding box center [450, 439] width 366 height 66
click at [498, 466] on div "If the patient does not object, you can share or discuss their health informati…" at bounding box center [450, 439] width 366 height 66
drag, startPoint x: 465, startPoint y: 463, endPoint x: 265, endPoint y: 416, distance: 206.1
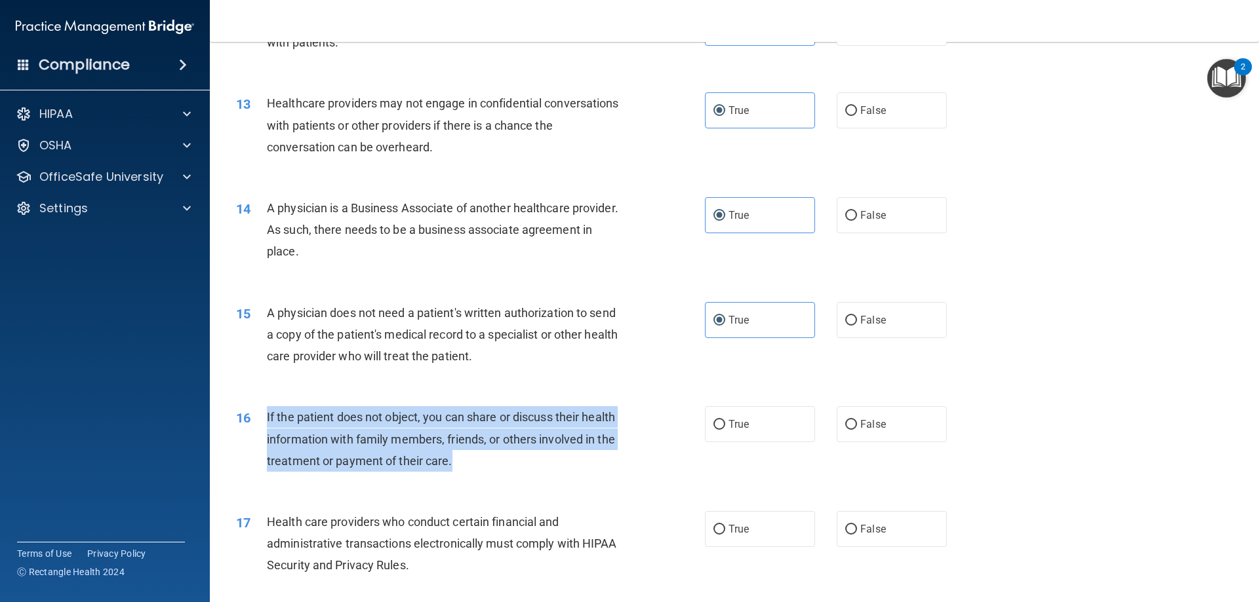
click at [265, 416] on div "16 If the patient does not object, you can share or discuss their health inform…" at bounding box center [470, 442] width 508 height 72
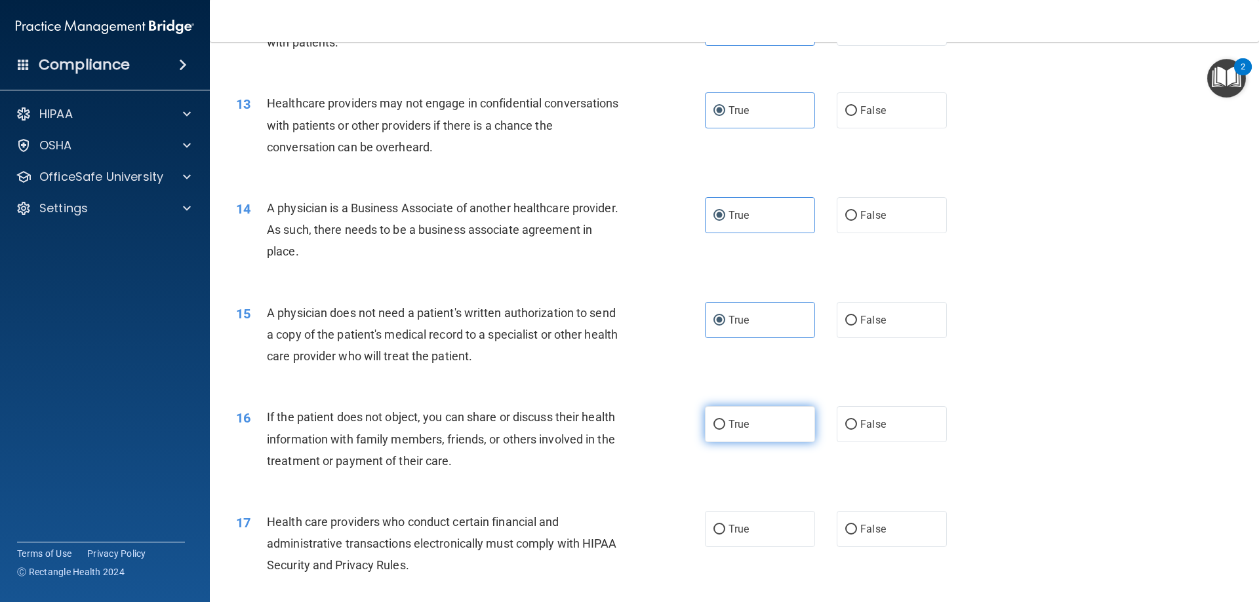
click at [776, 423] on label "True" at bounding box center [760, 424] width 110 height 36
click at [725, 423] on input "True" at bounding box center [719, 425] width 12 height 10
radio input "true"
drag, startPoint x: 604, startPoint y: 461, endPoint x: 596, endPoint y: 459, distance: 8.3
click at [602, 461] on div "If the patient does not object, you can share or discuss their health informati…" at bounding box center [450, 439] width 366 height 66
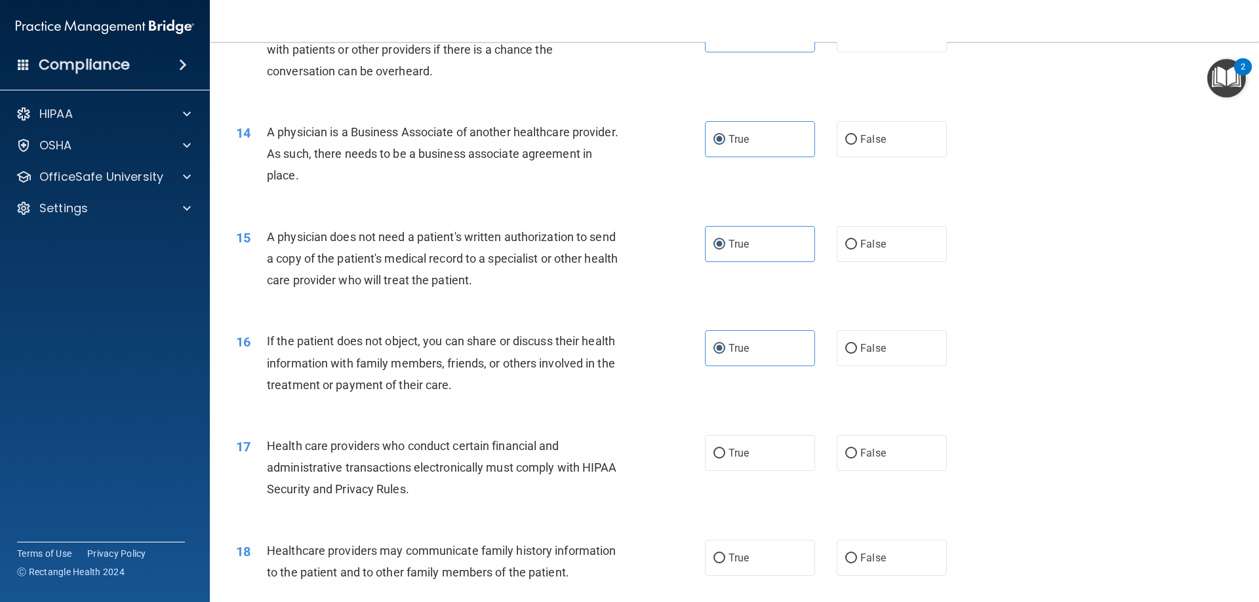
scroll to position [1376, 0]
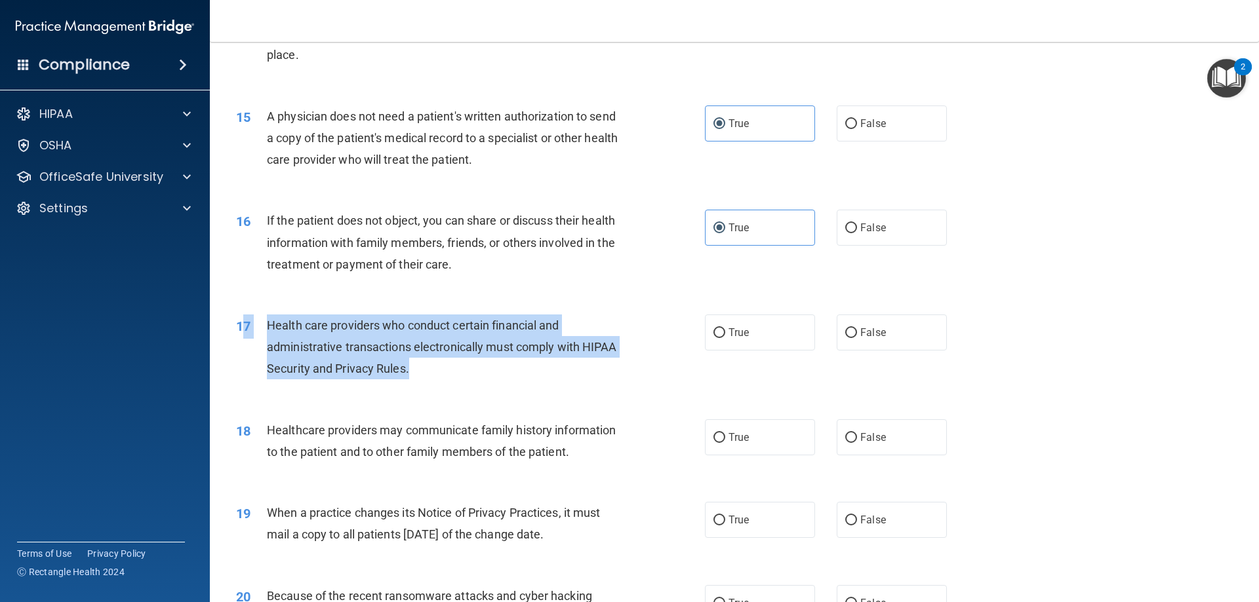
drag, startPoint x: 418, startPoint y: 371, endPoint x: 247, endPoint y: 328, distance: 175.7
click at [247, 328] on div "17 Health care providers who conduct certain financial and administrative trans…" at bounding box center [470, 351] width 508 height 72
click at [412, 368] on div "Health care providers who conduct certain financial and administrative transact…" at bounding box center [450, 348] width 366 height 66
drag, startPoint x: 440, startPoint y: 374, endPoint x: 264, endPoint y: 331, distance: 181.4
click at [264, 331] on div "17 Health care providers who conduct certain financial and administrative trans…" at bounding box center [470, 351] width 508 height 72
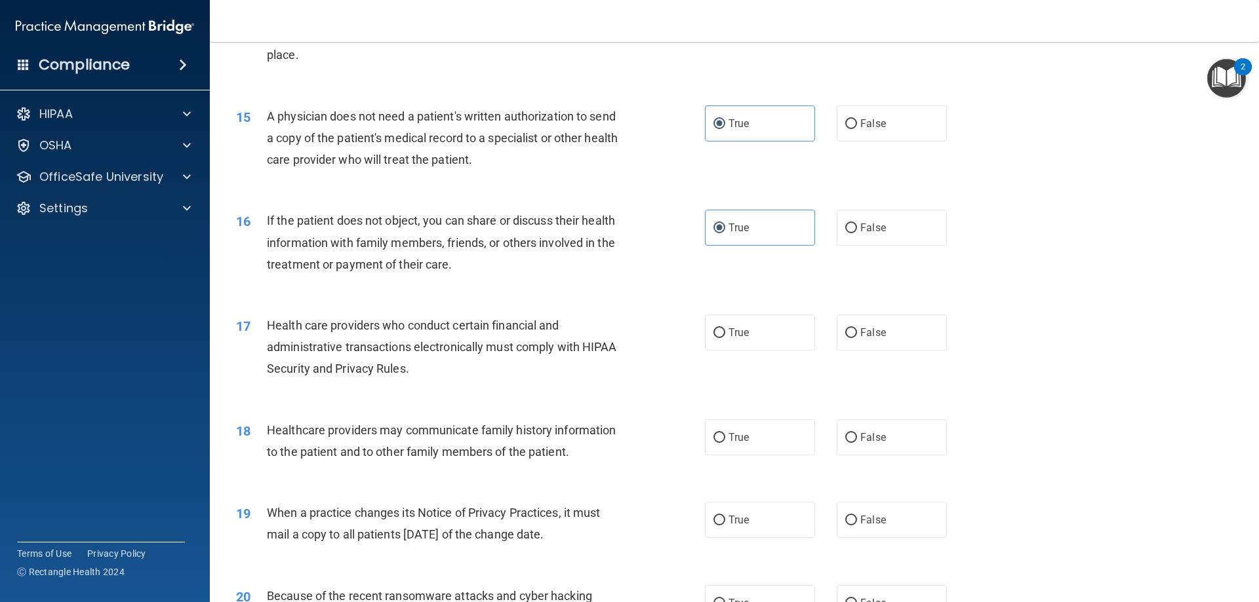
drag, startPoint x: 404, startPoint y: 322, endPoint x: 568, endPoint y: 318, distance: 164.6
click at [532, 305] on div "17 Health care providers who conduct certain financial and administrative trans…" at bounding box center [734, 350] width 1016 height 105
click at [730, 337] on span "True" at bounding box center [738, 332] width 20 height 12
click at [725, 337] on input "True" at bounding box center [719, 333] width 12 height 10
radio input "true"
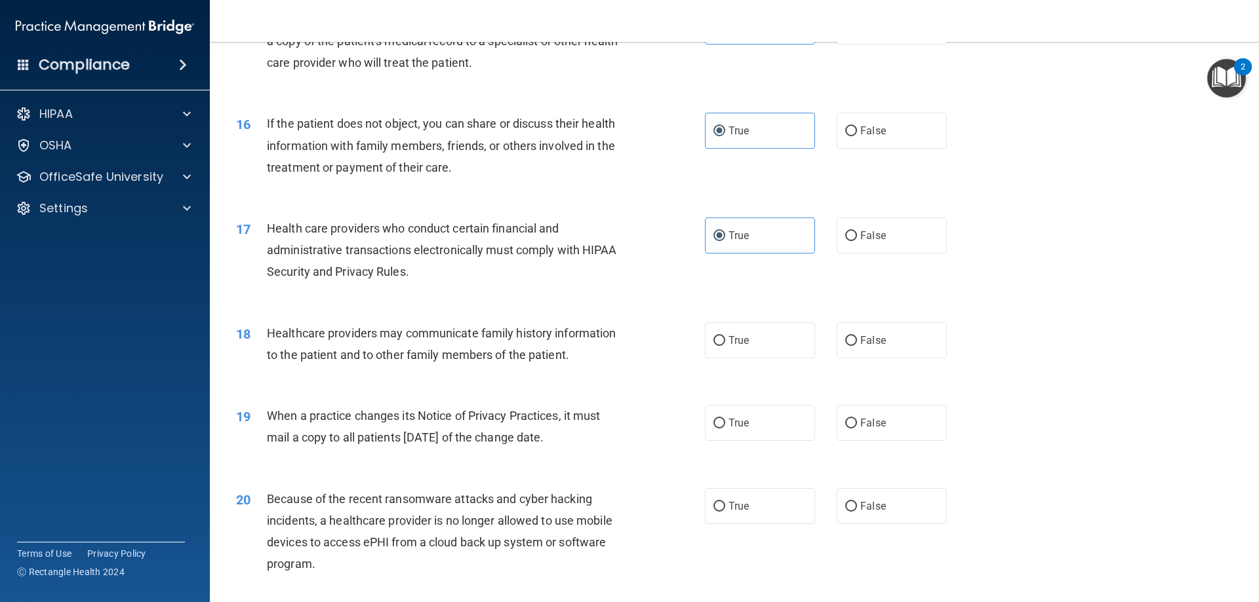
scroll to position [1508, 0]
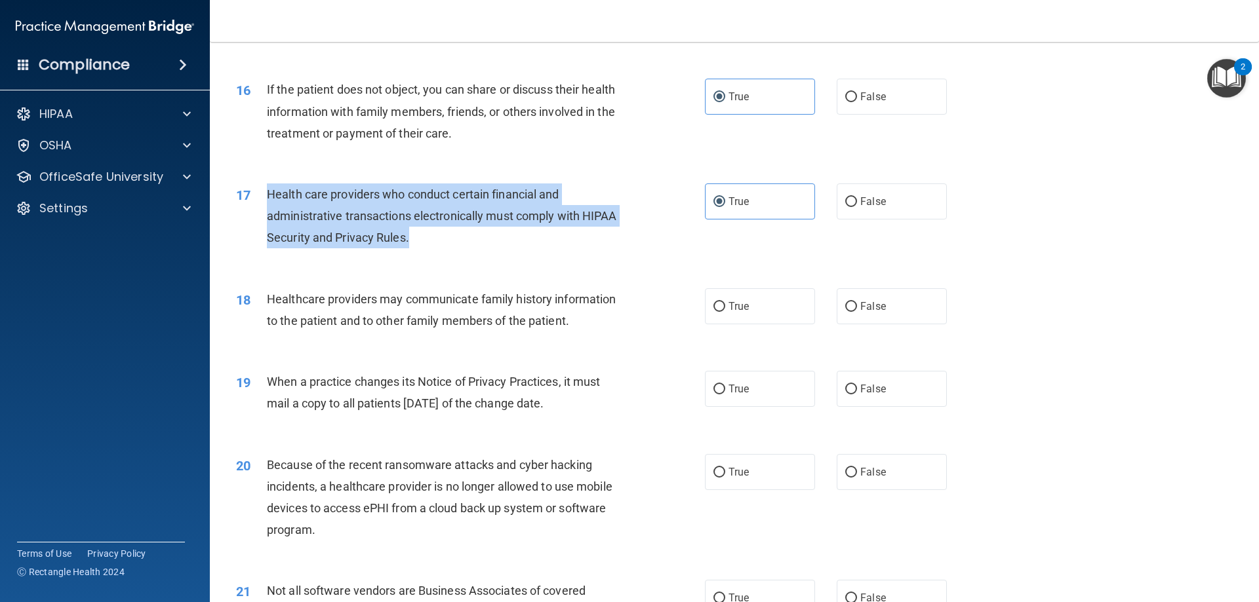
drag, startPoint x: 438, startPoint y: 241, endPoint x: 264, endPoint y: 196, distance: 180.0
click at [264, 196] on div "17 Health care providers who conduct certain financial and administrative trans…" at bounding box center [470, 220] width 508 height 72
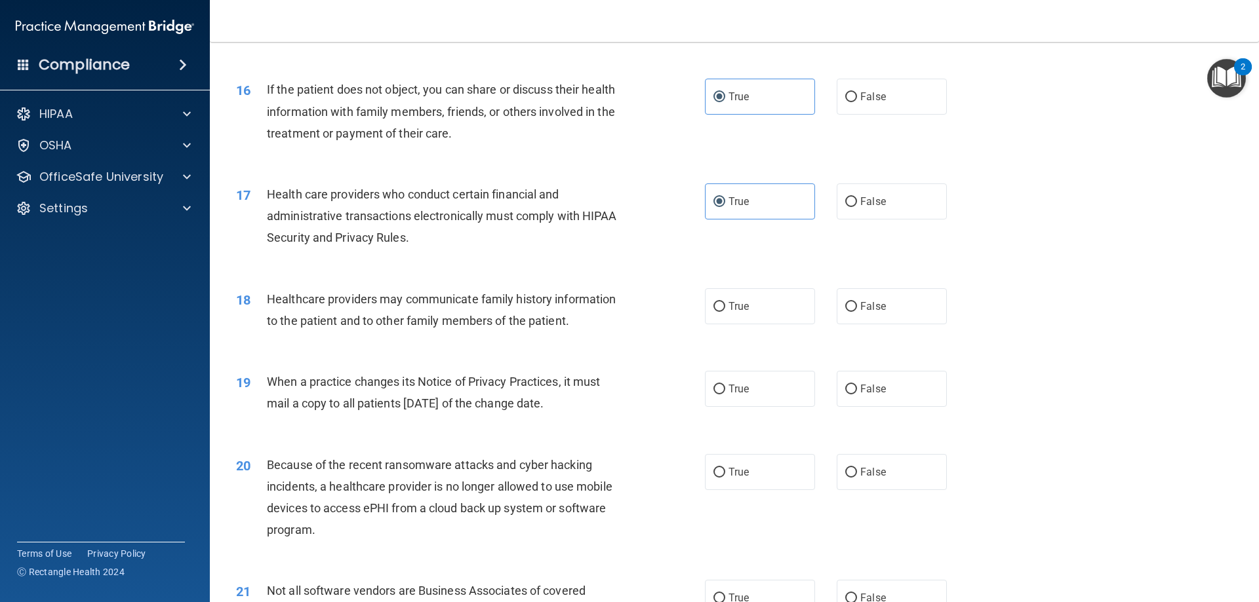
click at [567, 322] on span "Healthcare providers may communicate family history information to the patient …" at bounding box center [441, 309] width 349 height 35
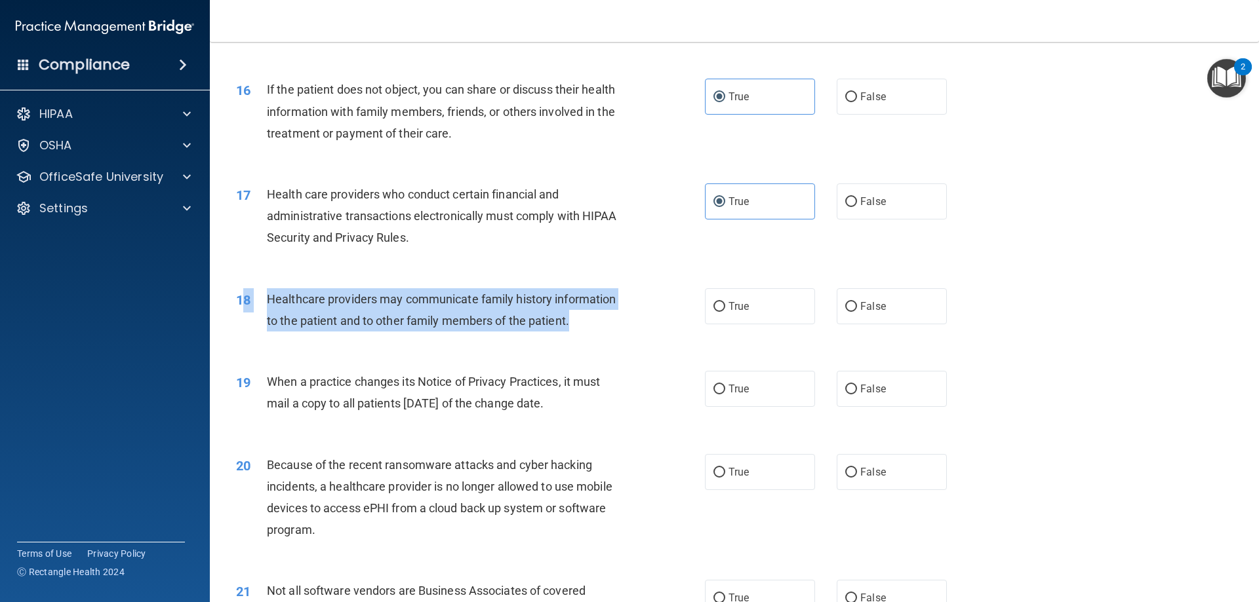
drag, startPoint x: 585, startPoint y: 319, endPoint x: 247, endPoint y: 310, distance: 338.3
click at [247, 310] on div "18 Healthcare providers may communicate family history information to the patie…" at bounding box center [470, 313] width 508 height 50
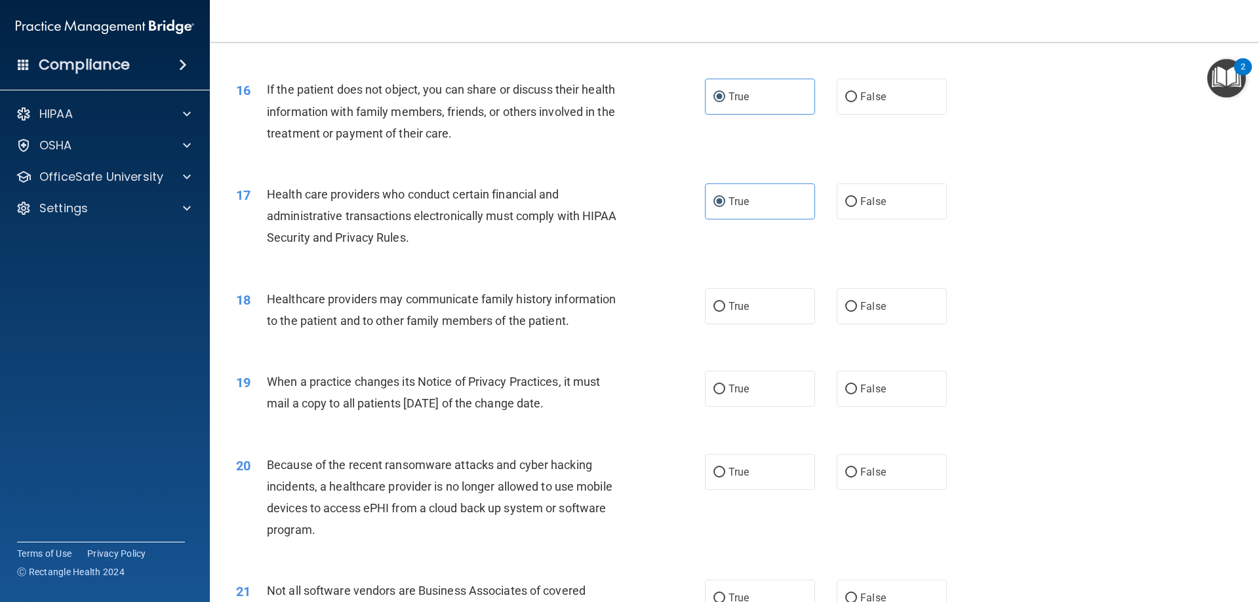
click at [445, 340] on div "18 Healthcare providers may communicate family history information to the patie…" at bounding box center [734, 313] width 1016 height 83
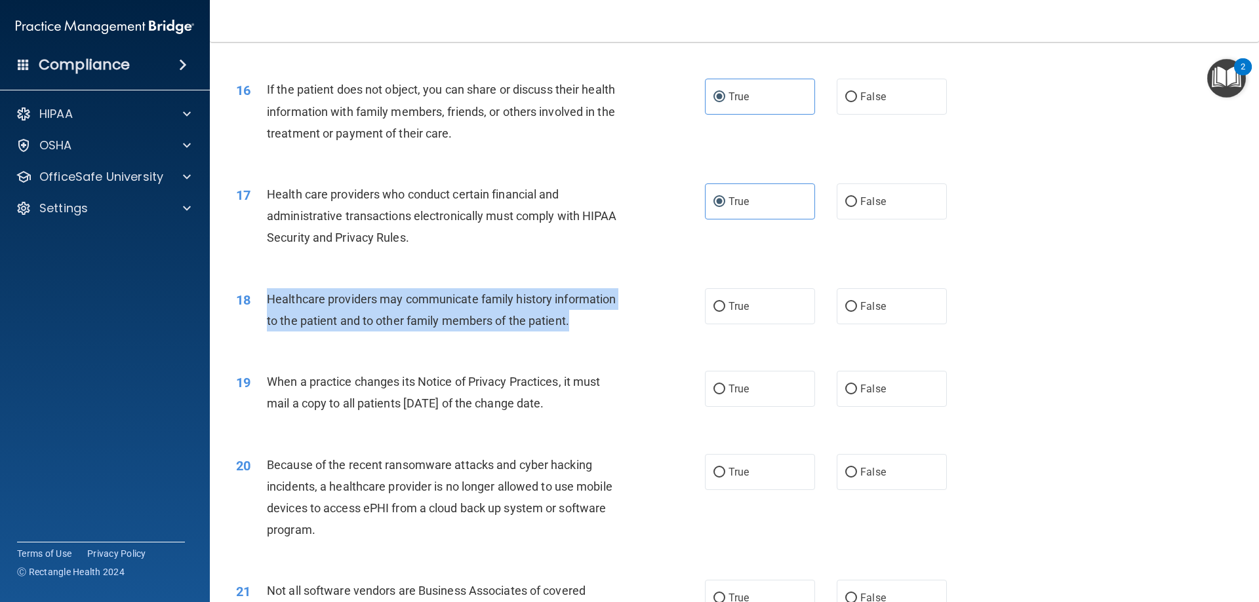
drag, startPoint x: 591, startPoint y: 321, endPoint x: 256, endPoint y: 300, distance: 335.6
click at [256, 300] on div "18 Healthcare providers may communicate family history information to the patie…" at bounding box center [470, 313] width 508 height 50
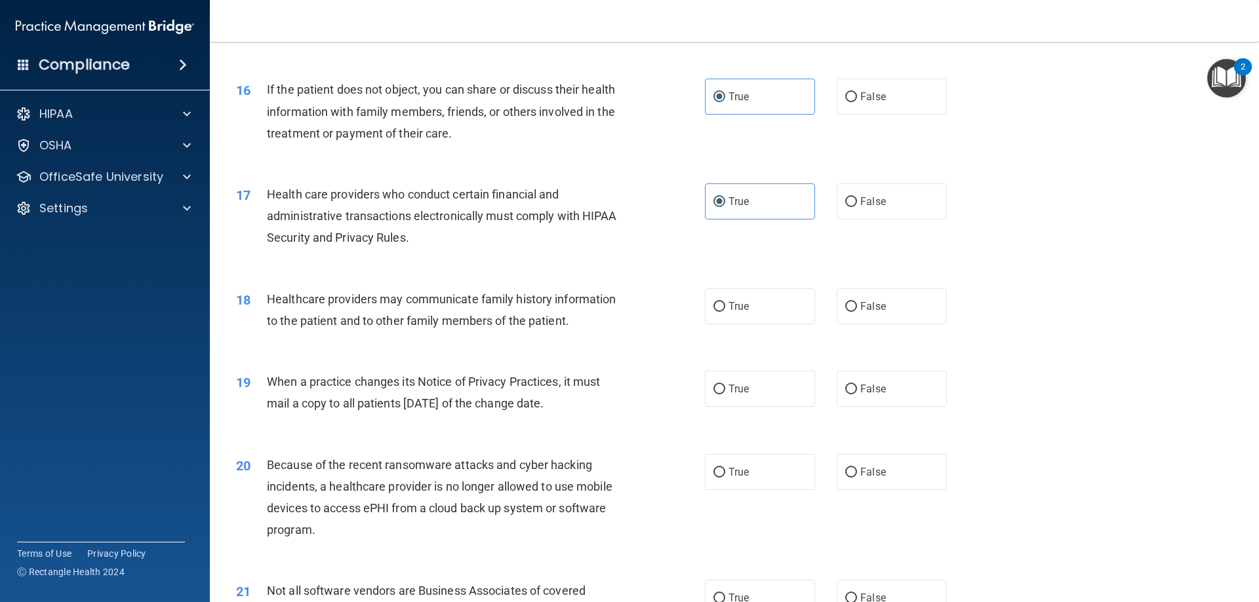
click at [381, 347] on div "18 Healthcare providers may communicate family history information to the patie…" at bounding box center [734, 313] width 1016 height 83
click at [881, 301] on label "False" at bounding box center [891, 306] width 110 height 36
click at [857, 302] on input "False" at bounding box center [851, 307] width 12 height 10
radio input "true"
drag, startPoint x: 583, startPoint y: 410, endPoint x: 263, endPoint y: 383, distance: 321.1
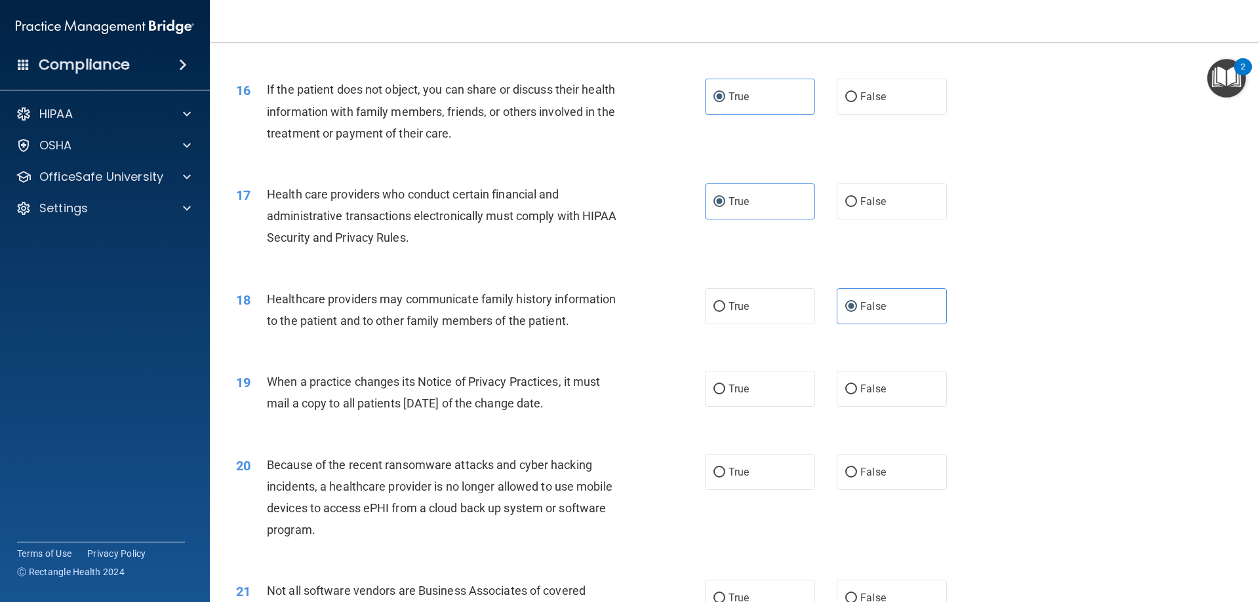
click at [263, 383] on div "19 When a practice changes its Notice of Privacy Practices, it must mail a copy…" at bounding box center [470, 396] width 508 height 50
click at [600, 412] on div "When a practice changes its Notice of Privacy Practices, it must mail a copy to…" at bounding box center [450, 392] width 366 height 43
click at [845, 398] on label "False" at bounding box center [891, 389] width 110 height 36
click at [845, 395] on input "False" at bounding box center [851, 390] width 12 height 10
radio input "true"
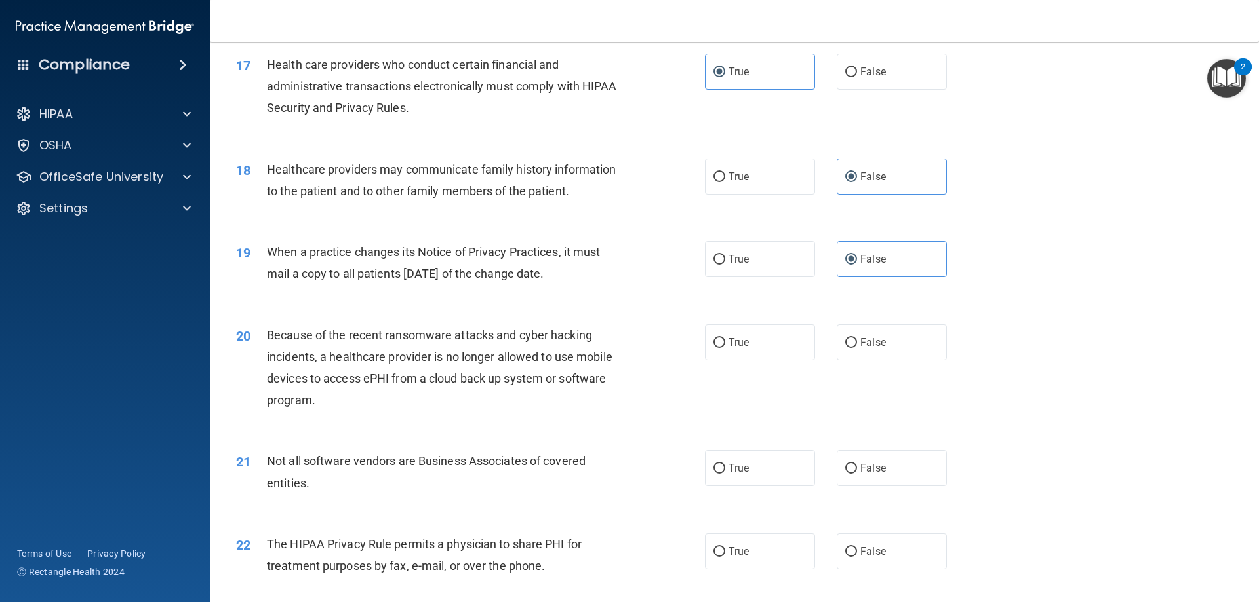
scroll to position [1639, 0]
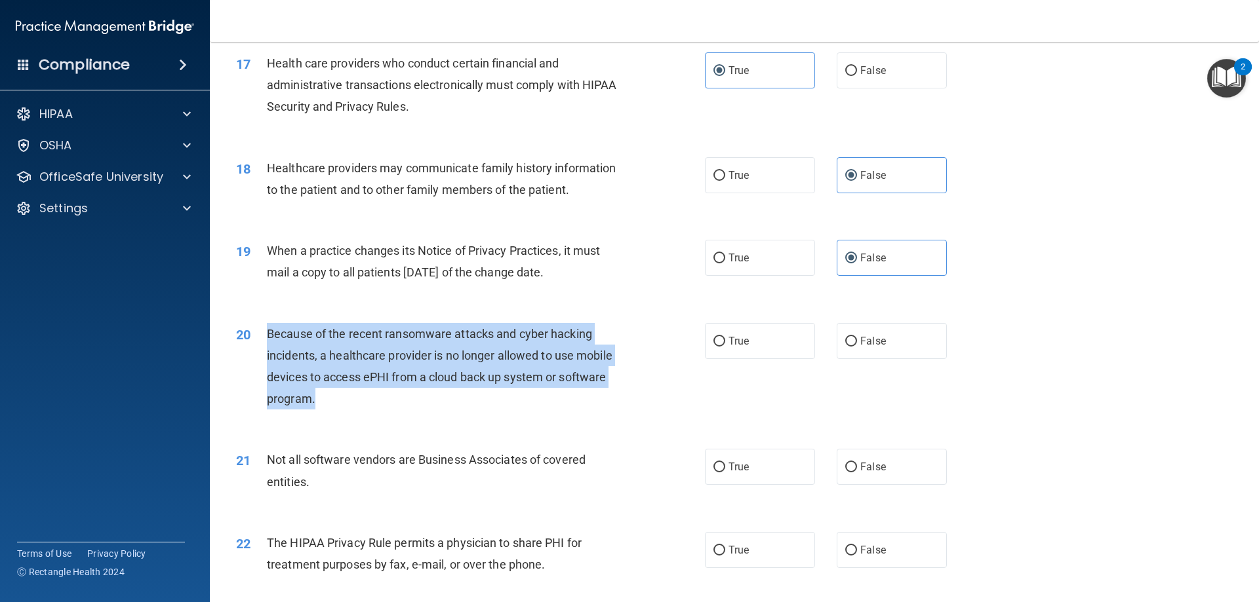
drag, startPoint x: 324, startPoint y: 400, endPoint x: 258, endPoint y: 336, distance: 92.2
click at [258, 336] on div "20 Because of the recent ransomware attacks and cyber hacking incidents, a heal…" at bounding box center [470, 370] width 508 height 94
click at [576, 405] on div "Because of the recent ransomware attacks and cyber hacking incidents, a healthc…" at bounding box center [450, 366] width 366 height 87
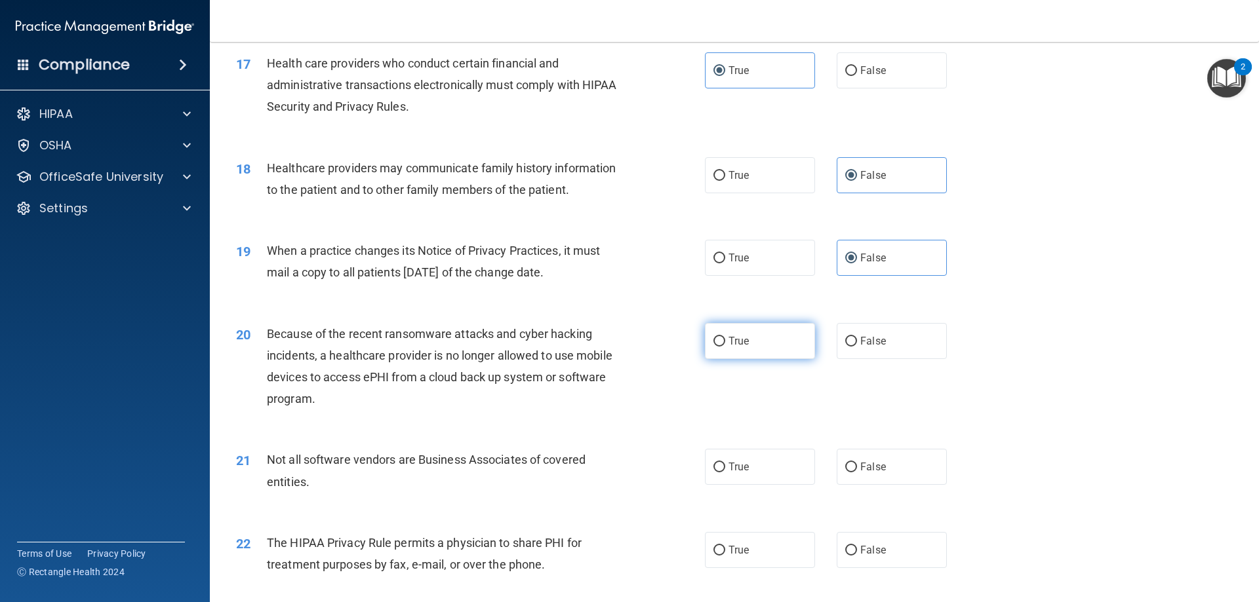
click at [784, 345] on label "True" at bounding box center [760, 341] width 110 height 36
click at [725, 345] on input "True" at bounding box center [719, 342] width 12 height 10
radio input "true"
drag, startPoint x: 330, startPoint y: 478, endPoint x: 312, endPoint y: 478, distance: 18.4
click at [312, 478] on div "Not all software vendors are Business Associates of covered entities." at bounding box center [450, 470] width 366 height 43
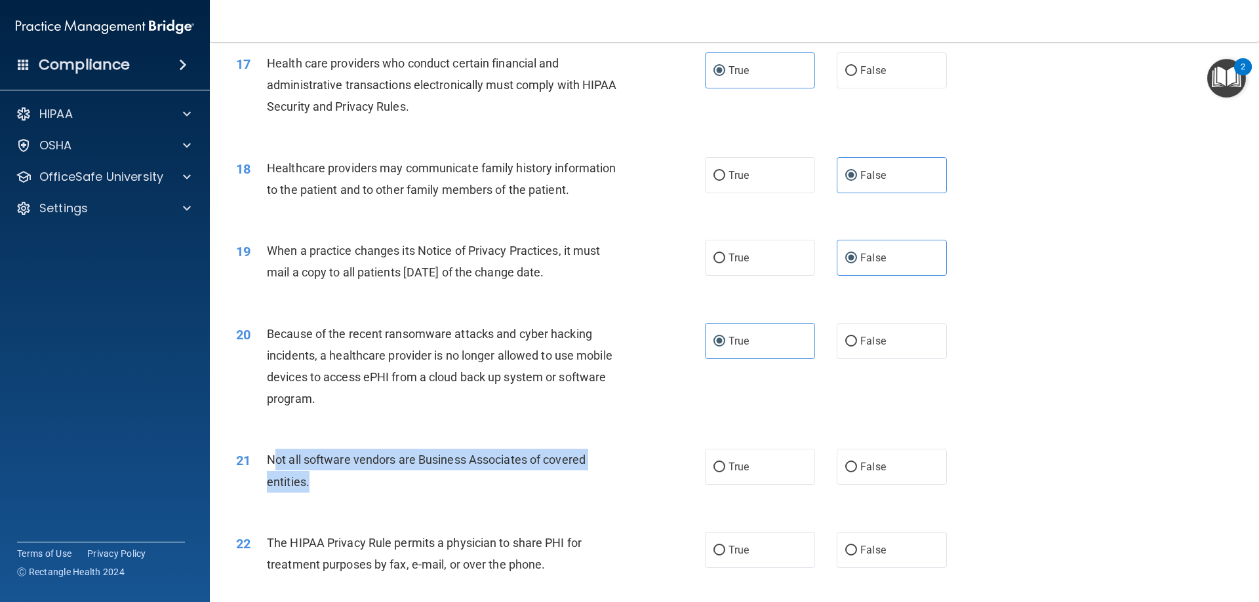
drag, startPoint x: 315, startPoint y: 486, endPoint x: 271, endPoint y: 456, distance: 52.9
click at [271, 456] on div "Not all software vendors are Business Associates of covered entities." at bounding box center [450, 470] width 366 height 43
click at [305, 486] on span "Not all software vendors are Business Associates of covered entities." at bounding box center [426, 470] width 319 height 35
drag, startPoint x: 341, startPoint y: 490, endPoint x: 257, endPoint y: 458, distance: 89.6
click at [256, 458] on div "21 Not all software vendors are Business Associates of covered entities." at bounding box center [470, 474] width 508 height 50
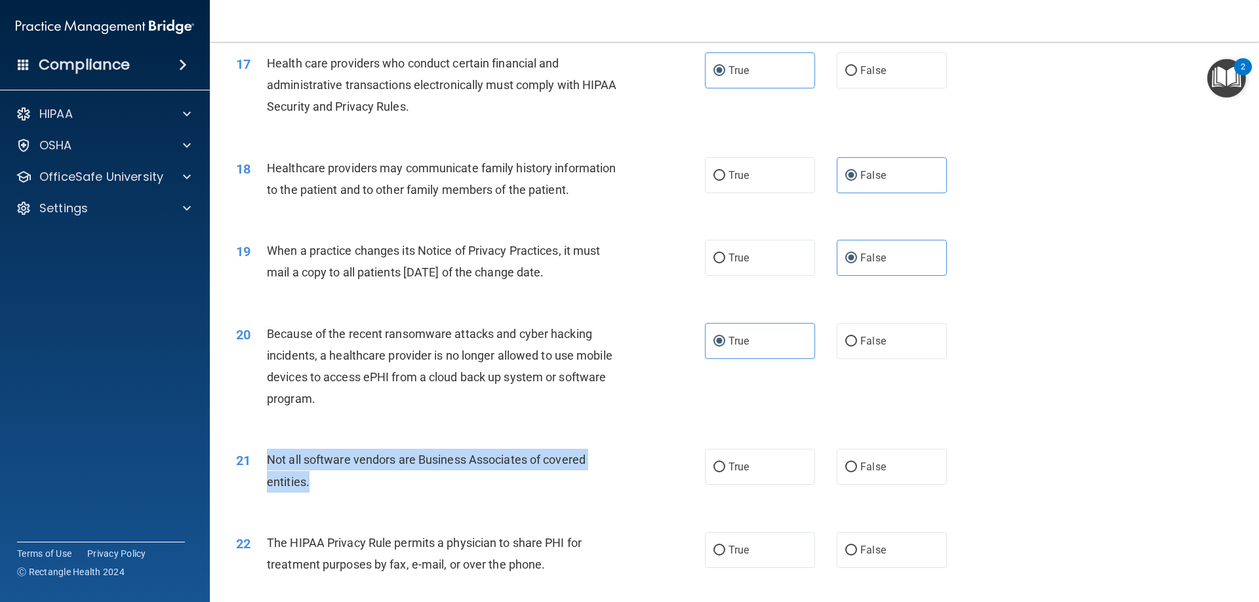
click at [443, 494] on div "21 Not all software vendors are Business Associates of covered entities." at bounding box center [470, 474] width 508 height 50
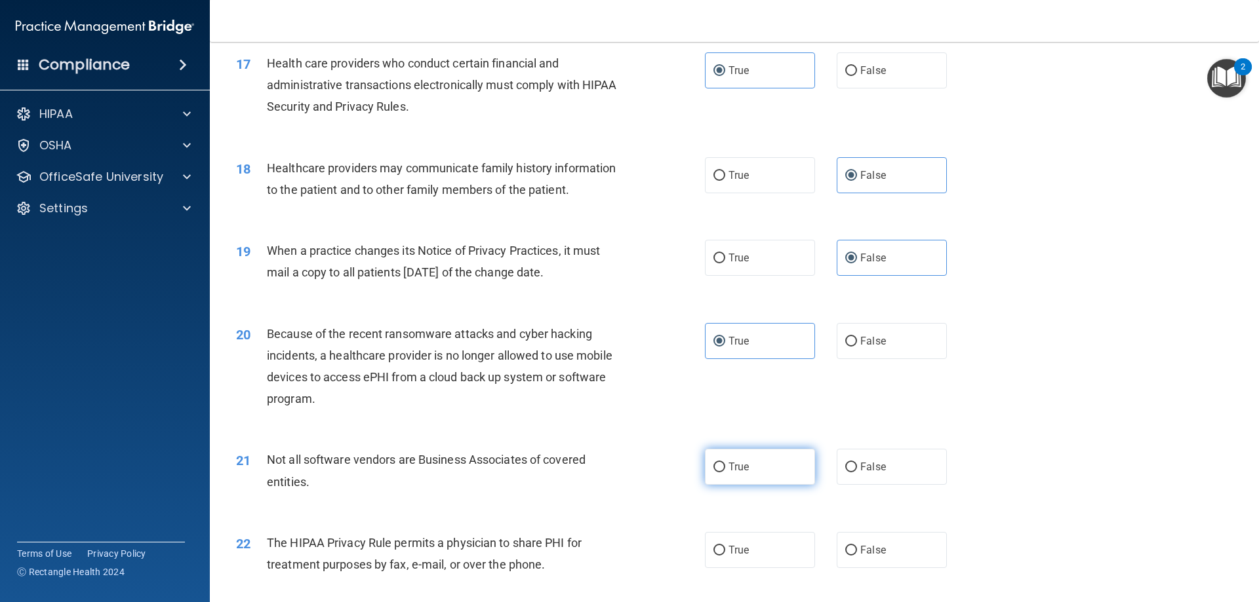
click at [741, 469] on span "True" at bounding box center [738, 467] width 20 height 12
click at [725, 469] on input "True" at bounding box center [719, 468] width 12 height 10
radio input "true"
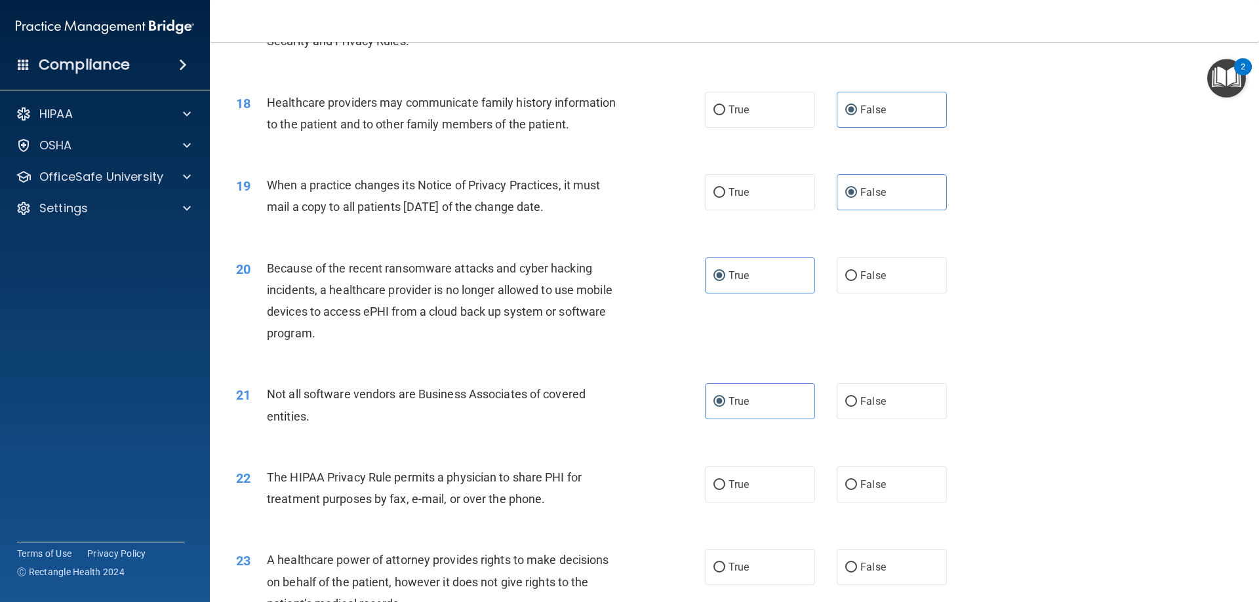
scroll to position [1835, 0]
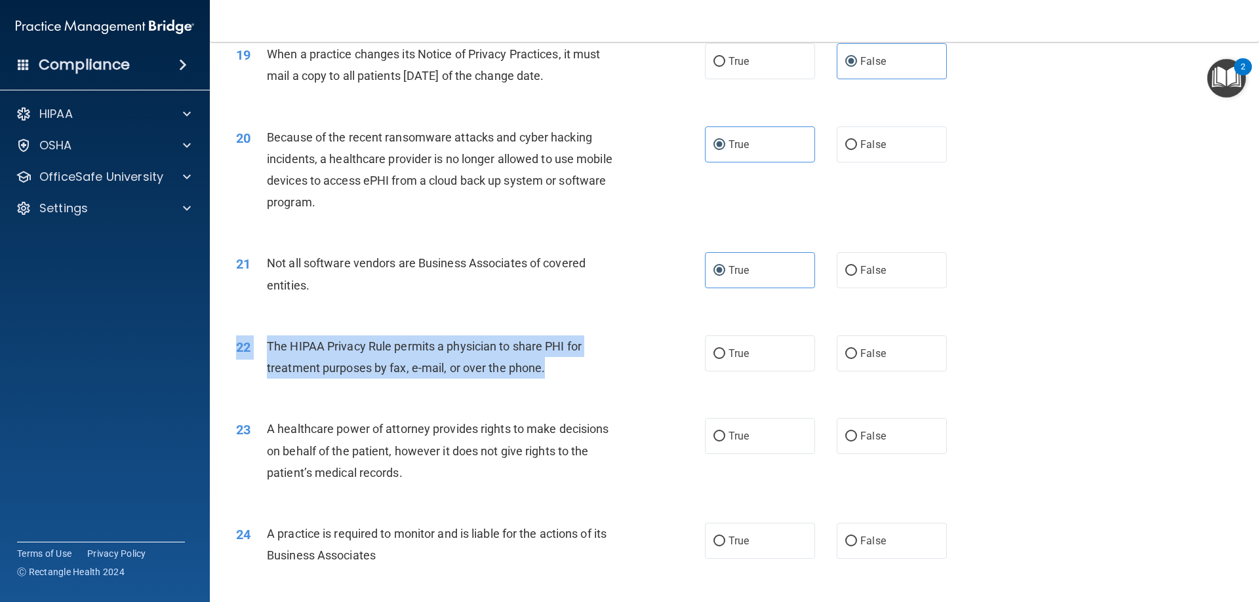
drag, startPoint x: 562, startPoint y: 368, endPoint x: 235, endPoint y: 338, distance: 328.4
click at [235, 338] on div "22 The HIPAA Privacy Rule permits a physician to share PHI for treatment purpos…" at bounding box center [470, 361] width 508 height 50
click at [373, 372] on span "The HIPAA Privacy Rule permits a physician to share PHI for treatment purposes …" at bounding box center [424, 357] width 315 height 35
drag, startPoint x: 562, startPoint y: 365, endPoint x: 264, endPoint y: 347, distance: 298.8
click at [264, 347] on div "22 The HIPAA Privacy Rule permits a physician to share PHI for treatment purpos…" at bounding box center [470, 361] width 508 height 50
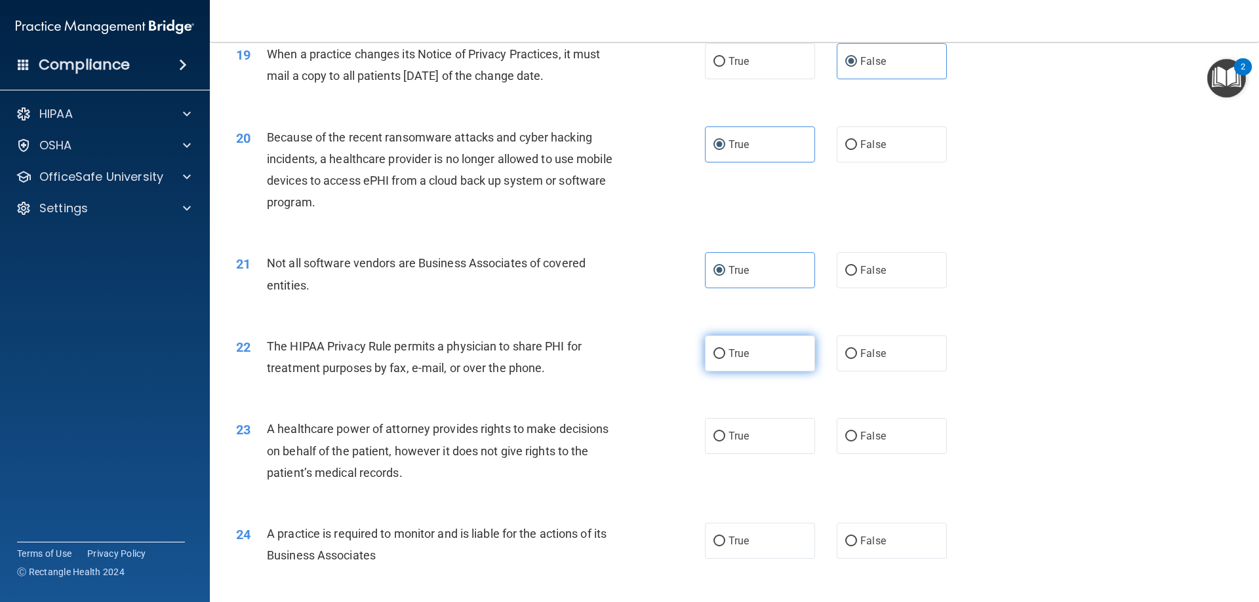
click at [743, 360] on label "True" at bounding box center [760, 354] width 110 height 36
click at [725, 359] on input "True" at bounding box center [719, 354] width 12 height 10
radio input "true"
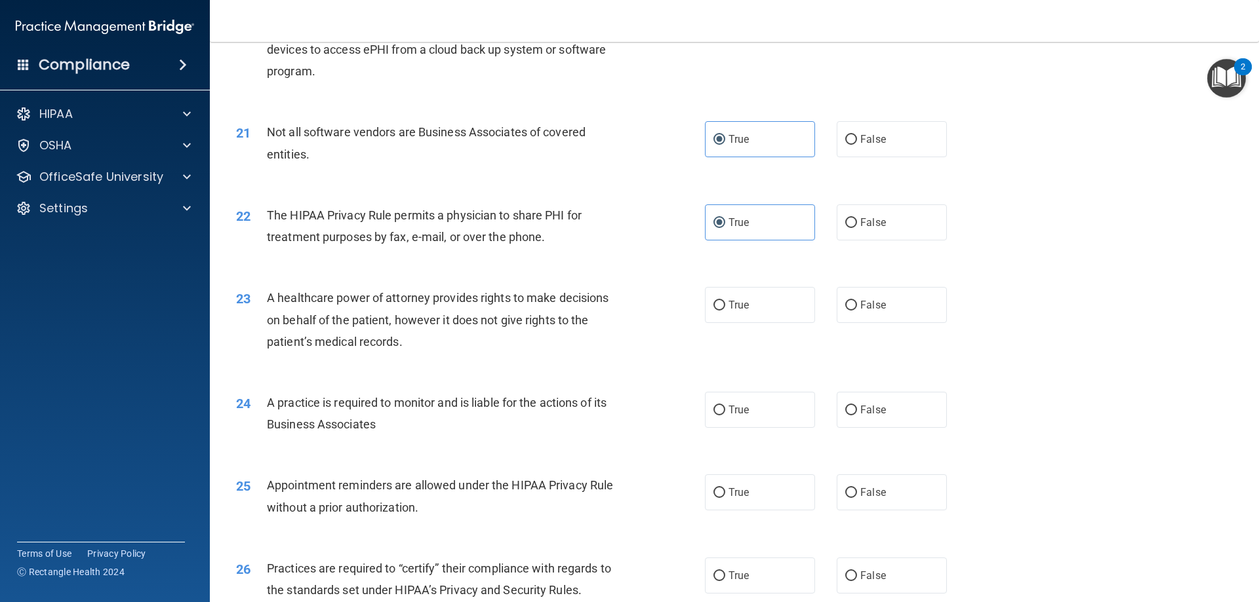
click at [382, 367] on div "23 A healthcare power of attorney provides rights to make decisions on behalf o…" at bounding box center [734, 323] width 1016 height 105
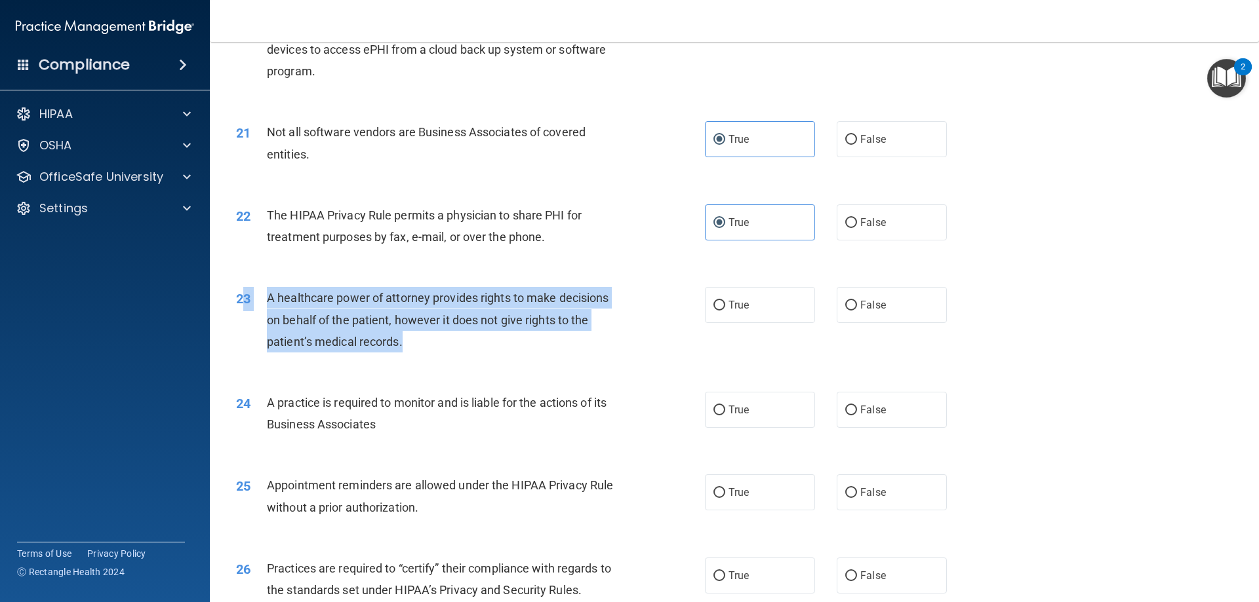
drag, startPoint x: 425, startPoint y: 345, endPoint x: 245, endPoint y: 303, distance: 184.4
click at [245, 303] on div "23 A healthcare power of attorney provides rights to make decisions on behalf o…" at bounding box center [470, 323] width 508 height 72
click at [435, 326] on span "A healthcare power of attorney provides rights to make decisions on behalf of t…" at bounding box center [438, 319] width 342 height 57
drag, startPoint x: 451, startPoint y: 347, endPoint x: 265, endPoint y: 298, distance: 191.9
click at [264, 297] on div "23 A healthcare power of attorney provides rights to make decisions on behalf o…" at bounding box center [470, 323] width 508 height 72
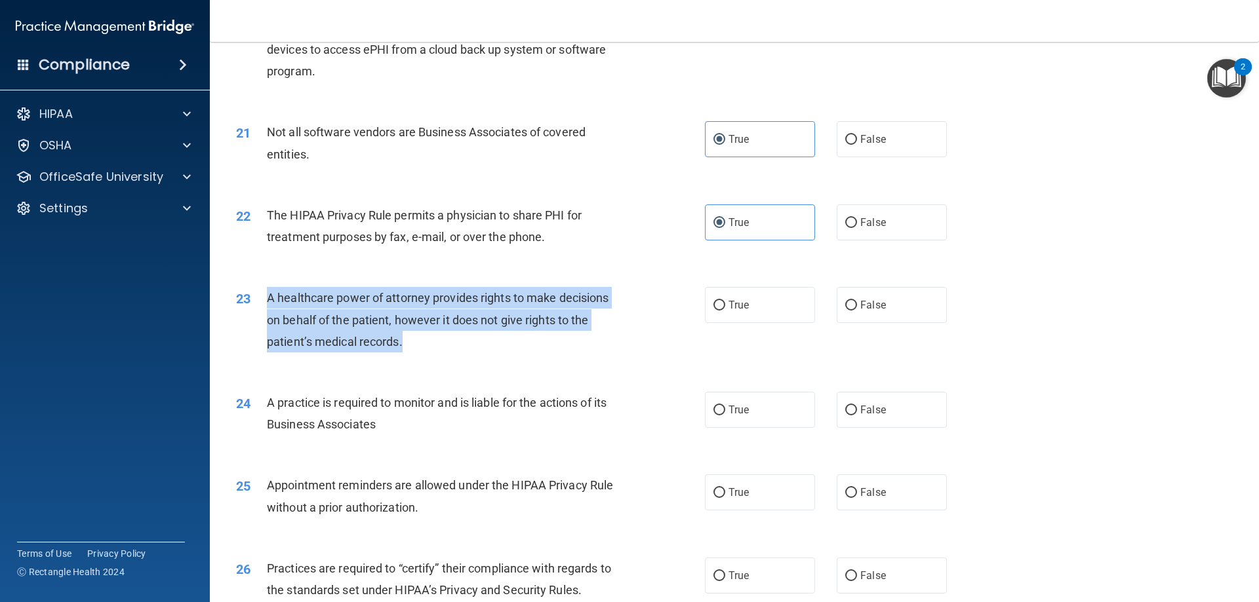
click at [584, 344] on div "A healthcare power of attorney provides rights to make decisions on behalf of t…" at bounding box center [450, 320] width 366 height 66
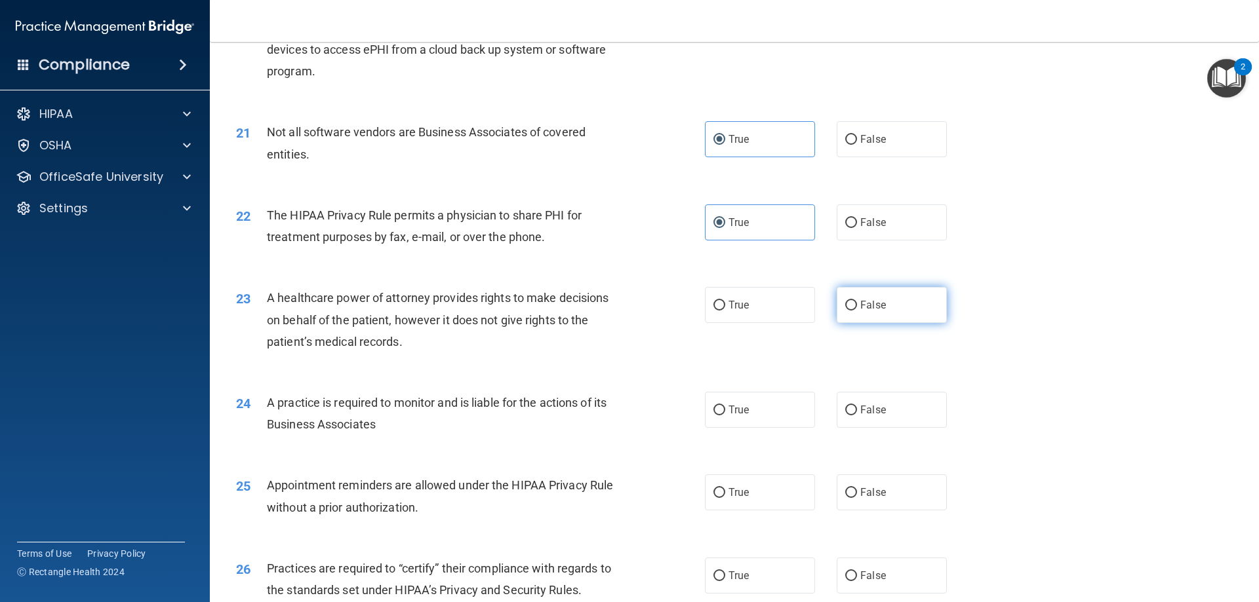
click at [869, 307] on span "False" at bounding box center [873, 305] width 26 height 12
click at [857, 307] on input "False" at bounding box center [851, 306] width 12 height 10
radio input "true"
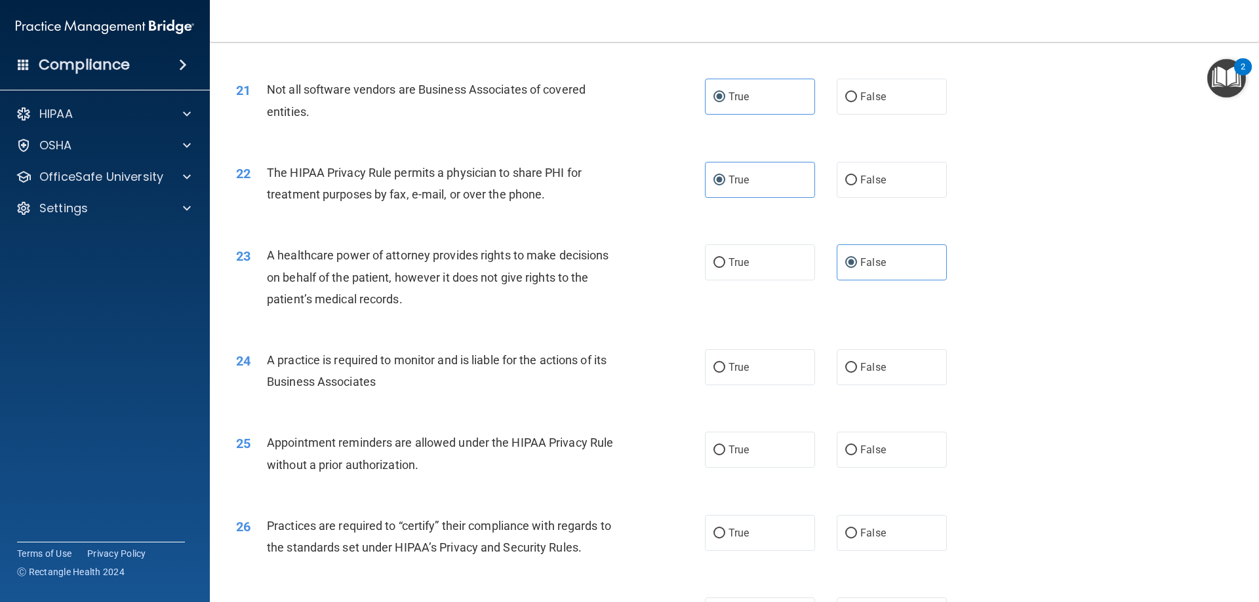
scroll to position [2032, 0]
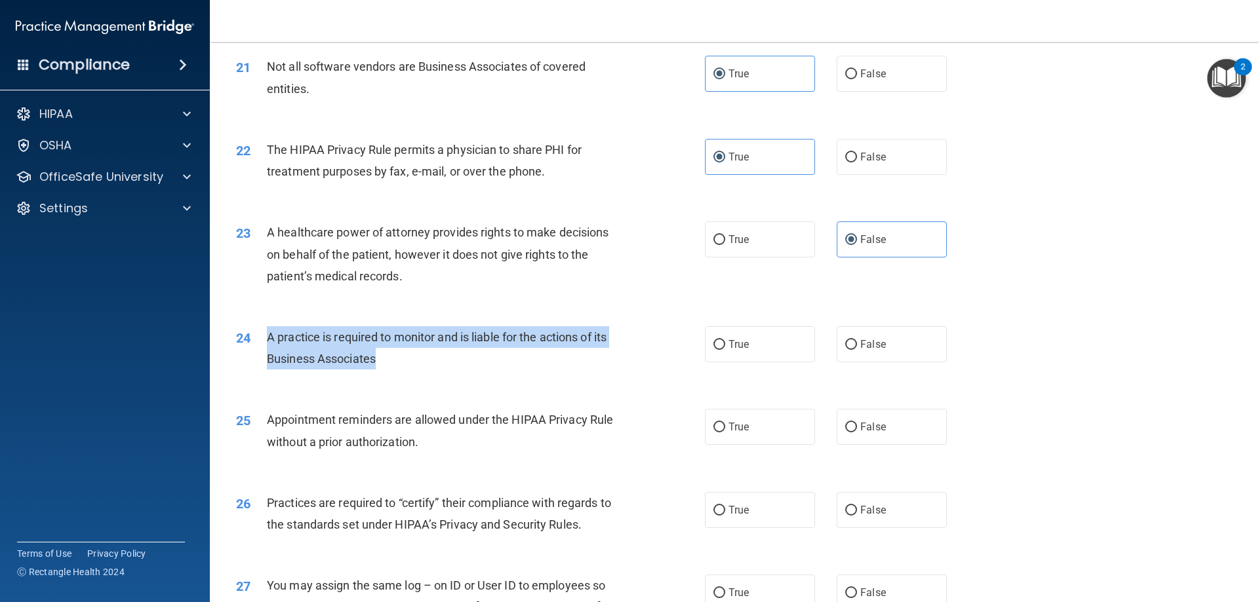
drag, startPoint x: 395, startPoint y: 358, endPoint x: 253, endPoint y: 331, distance: 144.1
click at [253, 331] on div "24 A practice is required to monitor and is liable for the actions of its Busin…" at bounding box center [470, 351] width 508 height 50
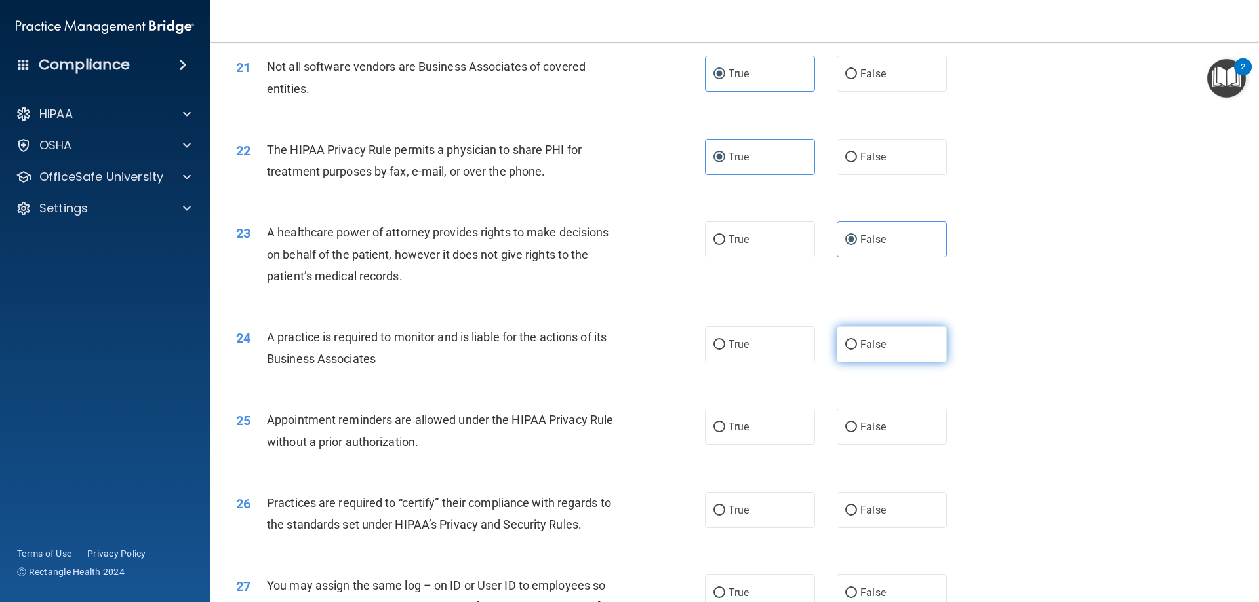
click at [904, 342] on label "False" at bounding box center [891, 344] width 110 height 36
click at [857, 342] on input "False" at bounding box center [851, 345] width 12 height 10
radio input "true"
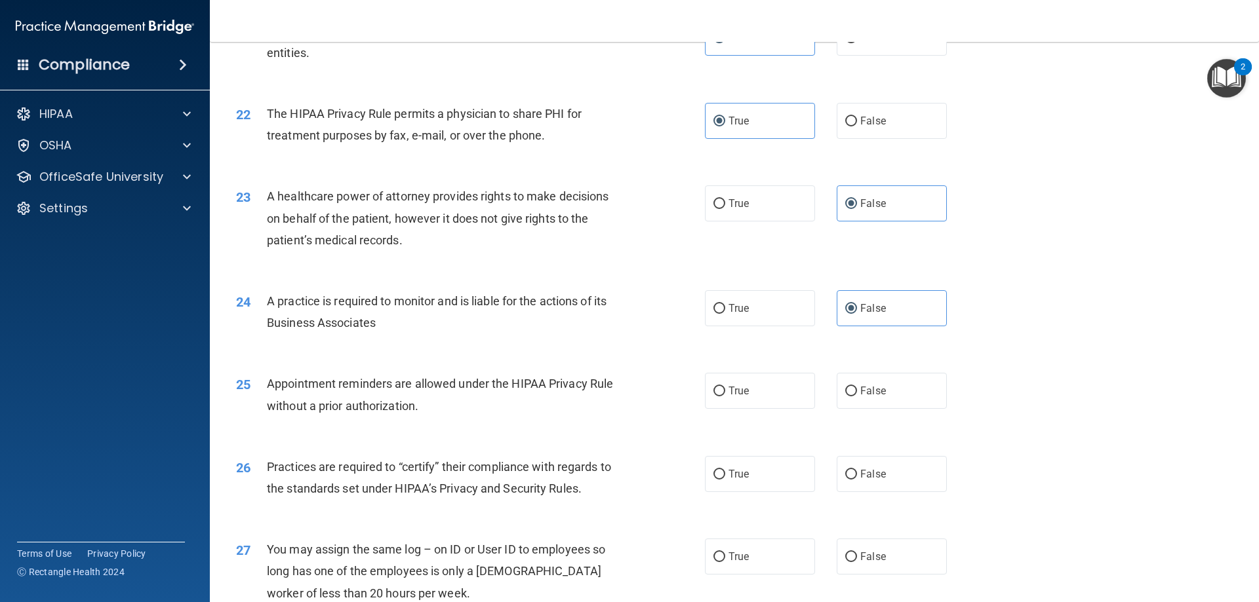
scroll to position [2098, 0]
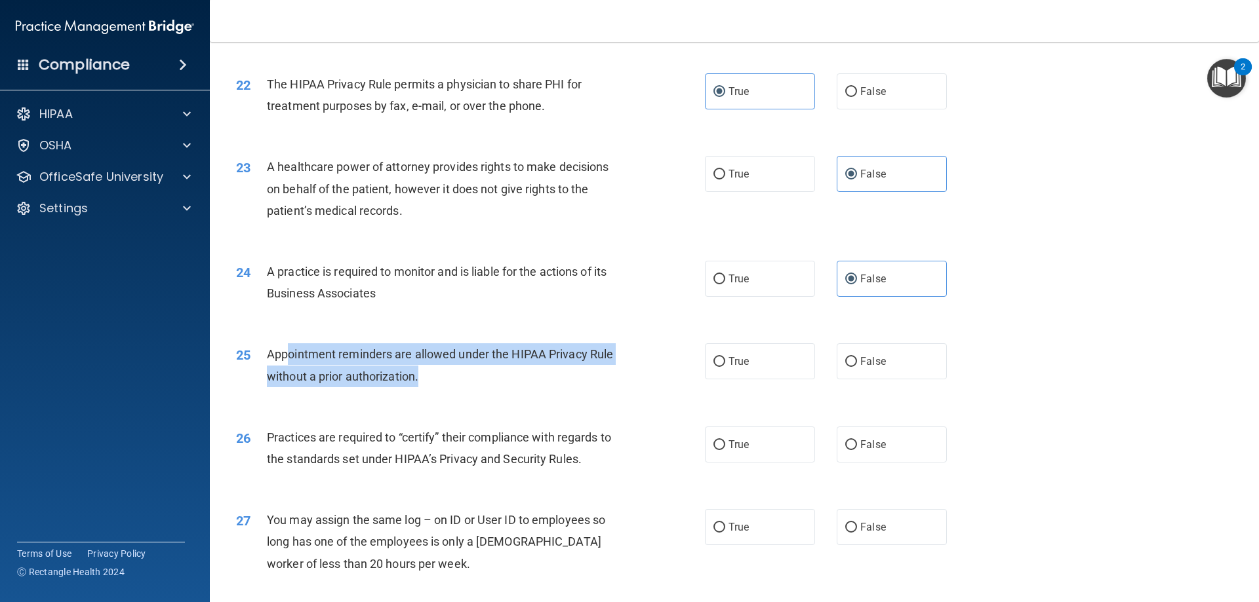
drag, startPoint x: 439, startPoint y: 378, endPoint x: 286, endPoint y: 353, distance: 154.1
click at [286, 353] on div "Appointment reminders are allowed under the HIPAA Privacy Rule without a prior …" at bounding box center [450, 364] width 366 height 43
click at [436, 370] on div "Appointment reminders are allowed under the HIPAA Privacy Rule without a prior …" at bounding box center [450, 364] width 366 height 43
drag, startPoint x: 438, startPoint y: 372, endPoint x: 268, endPoint y: 353, distance: 170.8
click at [265, 353] on div "25 Appointment reminders are allowed under the HIPAA Privacy Rule without a pri…" at bounding box center [470, 368] width 508 height 50
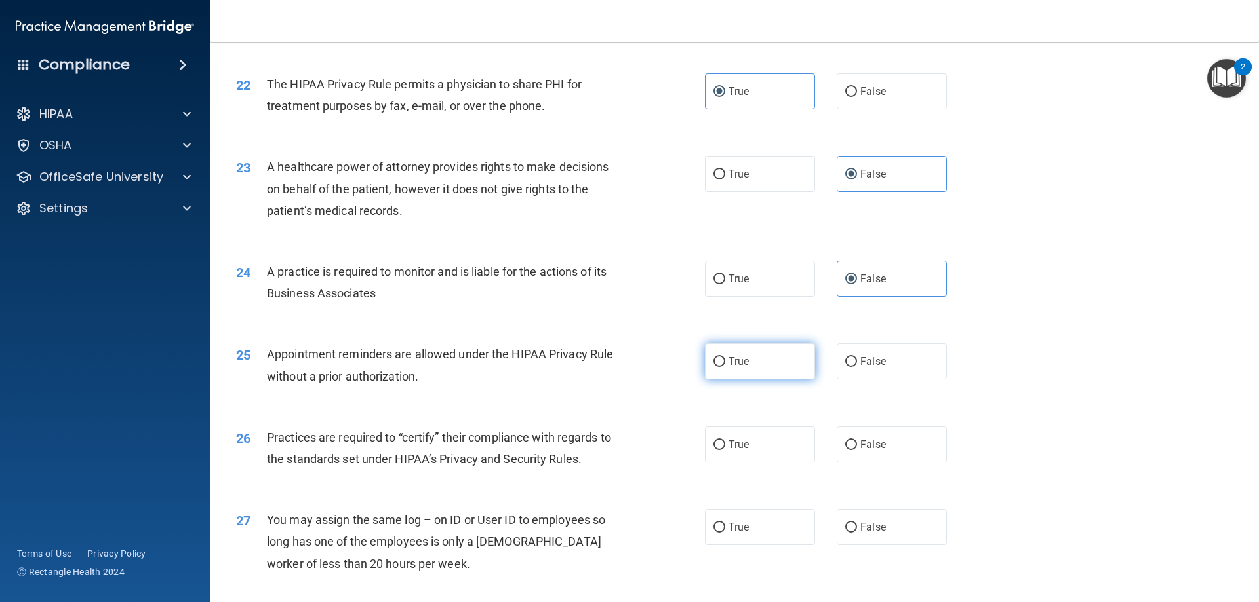
click at [741, 351] on label "True" at bounding box center [760, 361] width 110 height 36
click at [725, 357] on input "True" at bounding box center [719, 362] width 12 height 10
radio input "true"
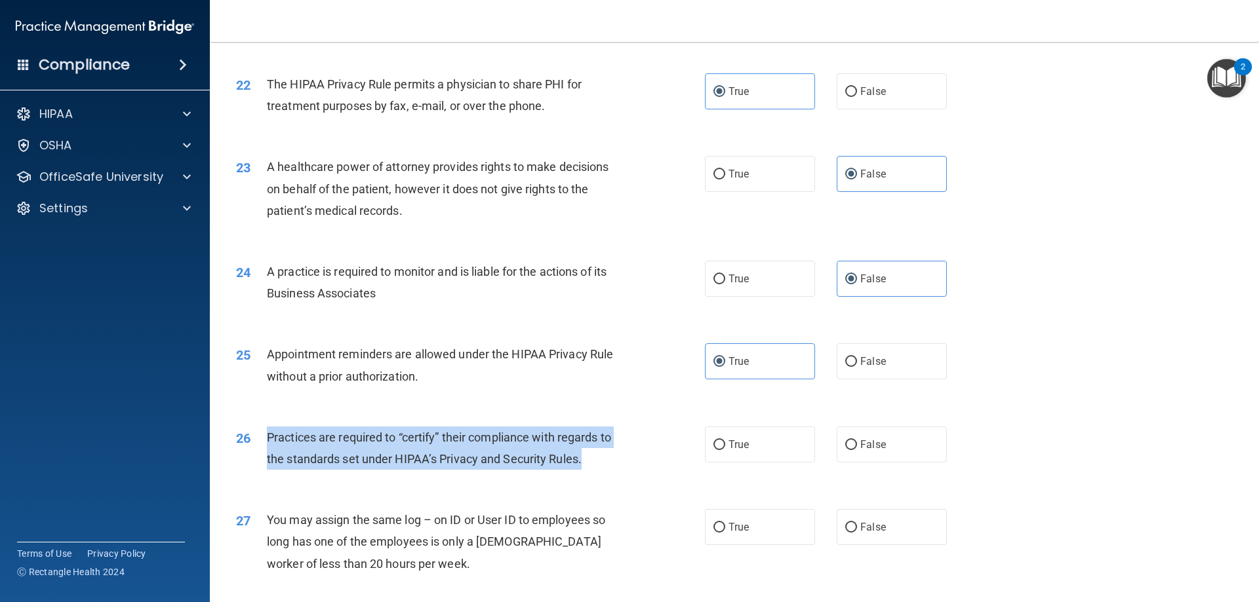
drag, startPoint x: 592, startPoint y: 459, endPoint x: 257, endPoint y: 444, distance: 335.3
click at [257, 444] on div "26 Practices are required to “certify” their compliance with regards to the sta…" at bounding box center [470, 452] width 508 height 50
click at [516, 465] on span "Practices are required to “certify” their compliance with regards to the standa…" at bounding box center [439, 448] width 344 height 35
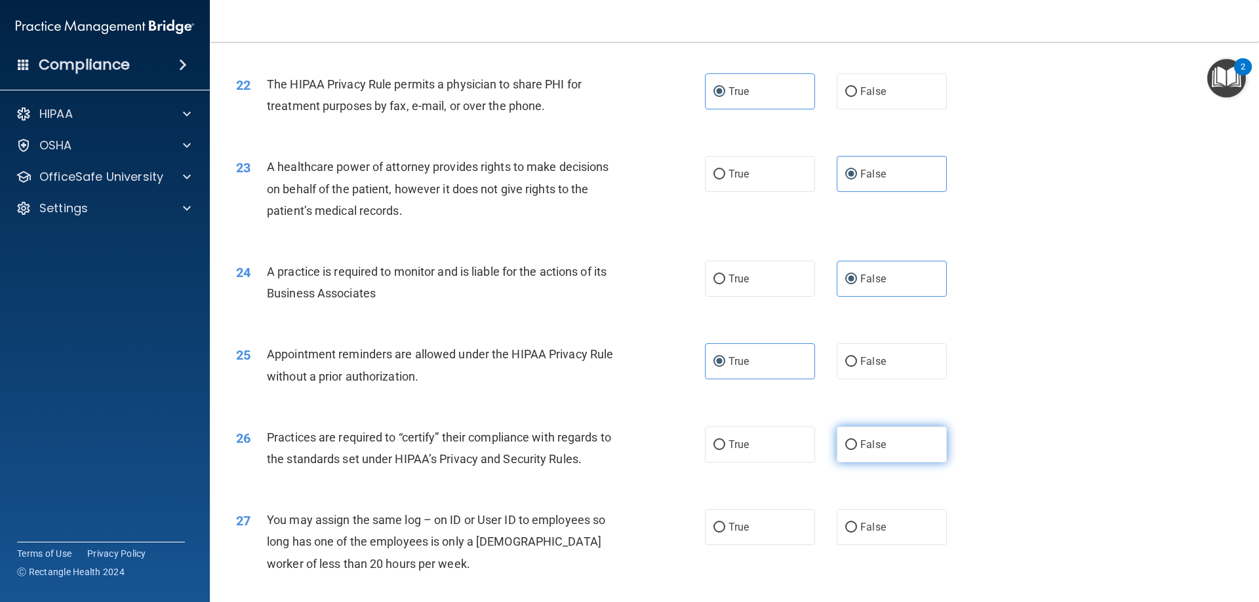
click at [904, 439] on label "False" at bounding box center [891, 445] width 110 height 36
click at [857, 440] on input "False" at bounding box center [851, 445] width 12 height 10
radio input "true"
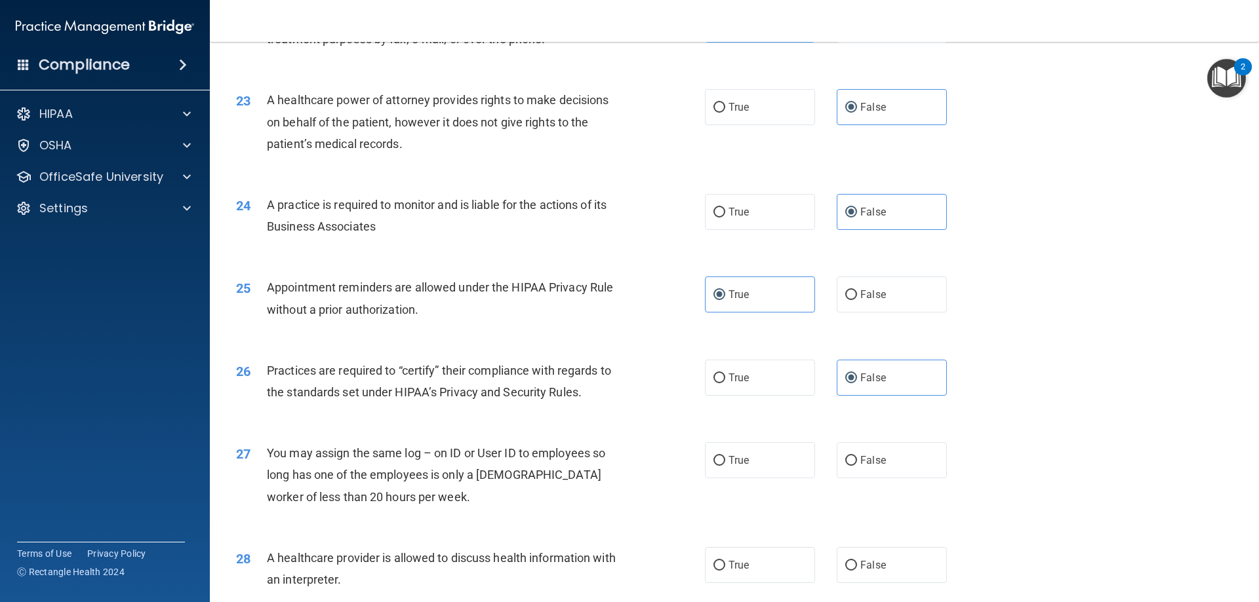
scroll to position [2229, 0]
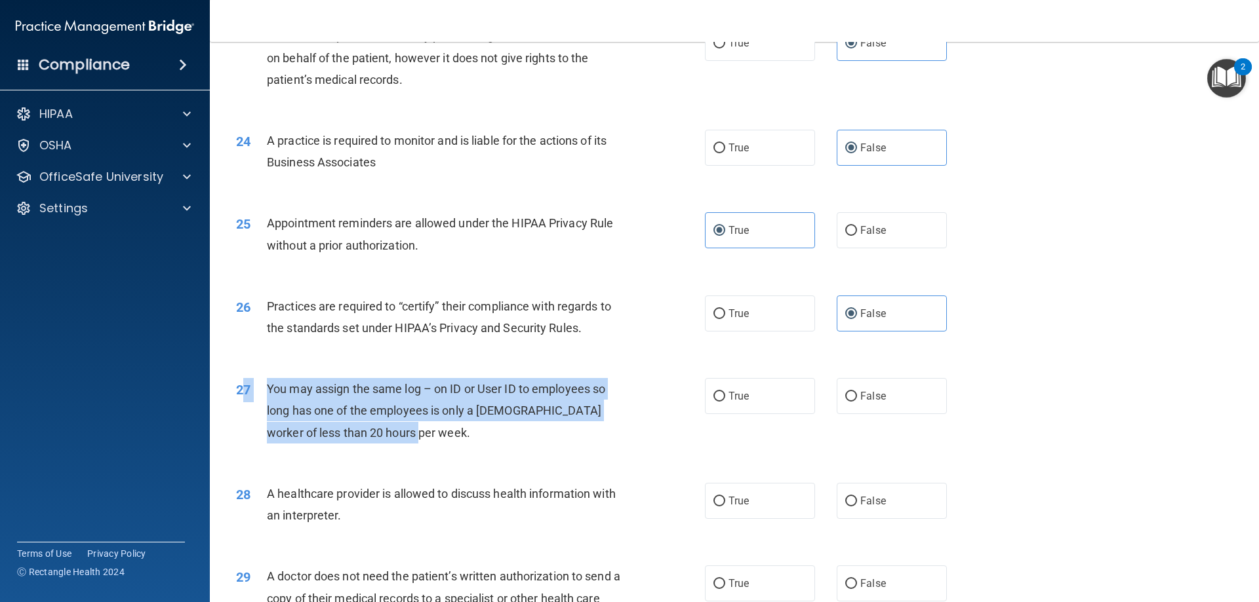
drag, startPoint x: 424, startPoint y: 440, endPoint x: 244, endPoint y: 383, distance: 188.9
click at [244, 383] on div "27 You may assign the same log – on ID or User ID to employees so long has one …" at bounding box center [470, 414] width 508 height 72
click at [462, 435] on div "You may assign the same log – on ID or User ID to employees so long has one of …" at bounding box center [450, 411] width 366 height 66
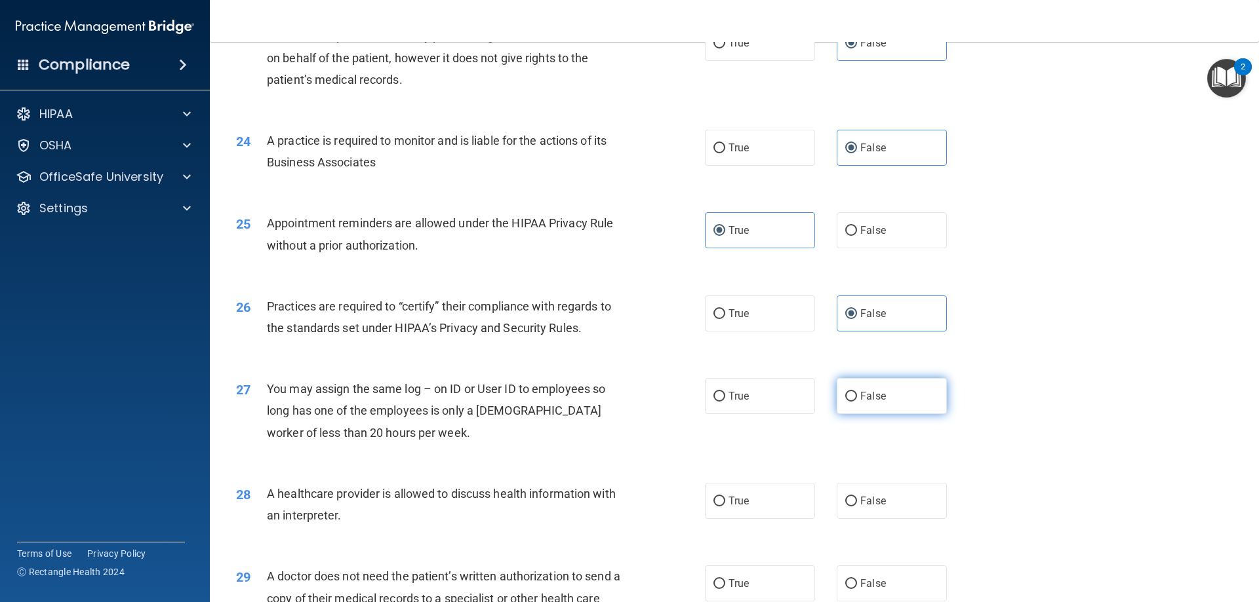
click at [890, 406] on label "False" at bounding box center [891, 396] width 110 height 36
click at [857, 402] on input "False" at bounding box center [851, 397] width 12 height 10
radio input "true"
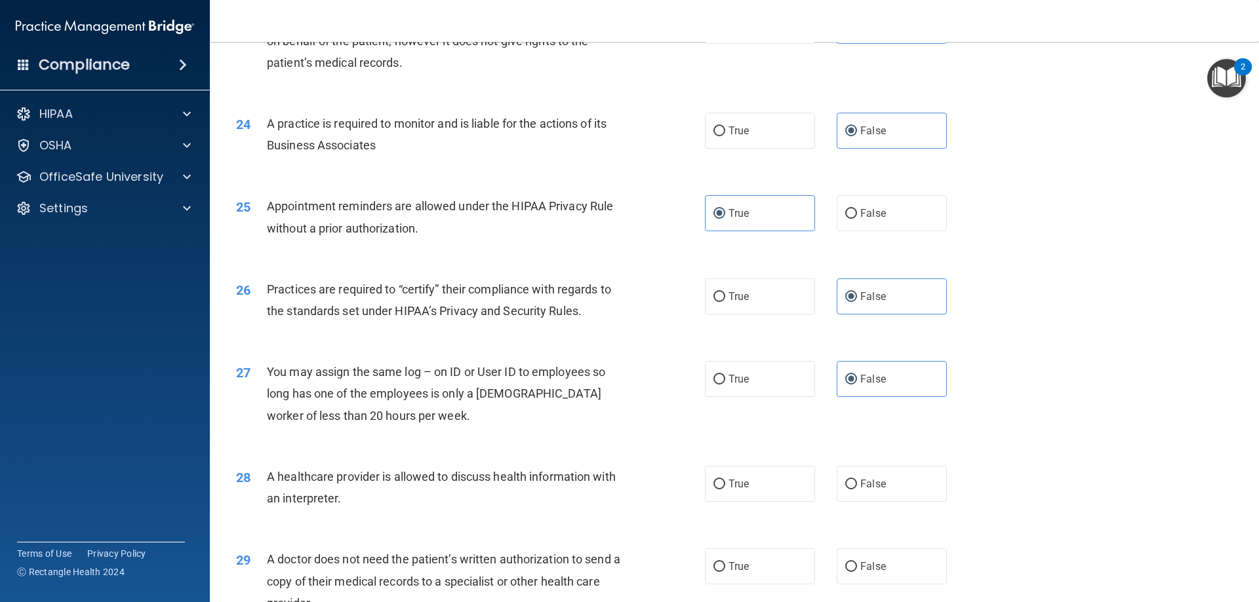
scroll to position [2294, 0]
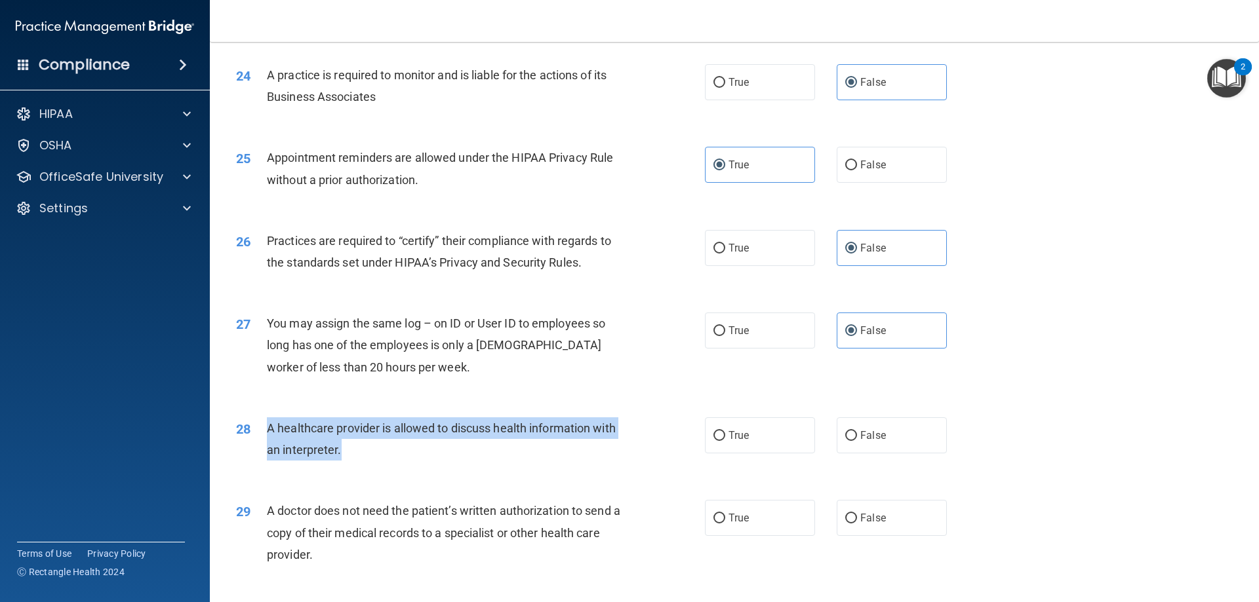
drag, startPoint x: 361, startPoint y: 448, endPoint x: 265, endPoint y: 434, distance: 96.7
click at [265, 434] on div "28 A healthcare provider is allowed to discuss health information with an inter…" at bounding box center [470, 443] width 508 height 50
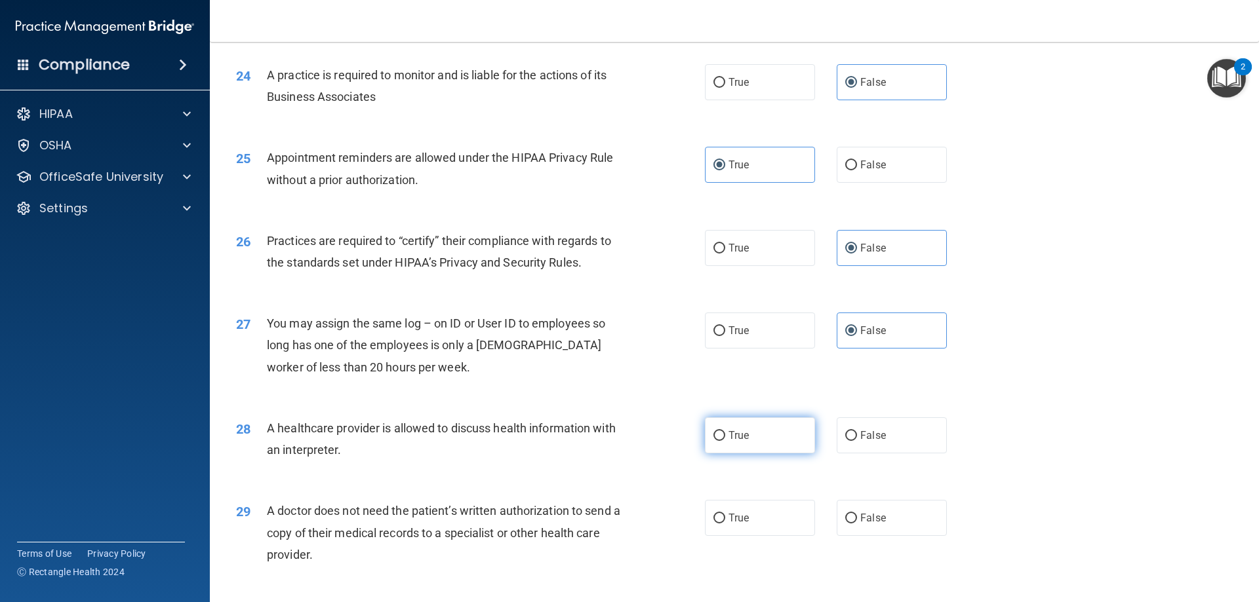
click at [748, 442] on label "True" at bounding box center [760, 436] width 110 height 36
click at [725, 441] on input "True" at bounding box center [719, 436] width 12 height 10
radio input "true"
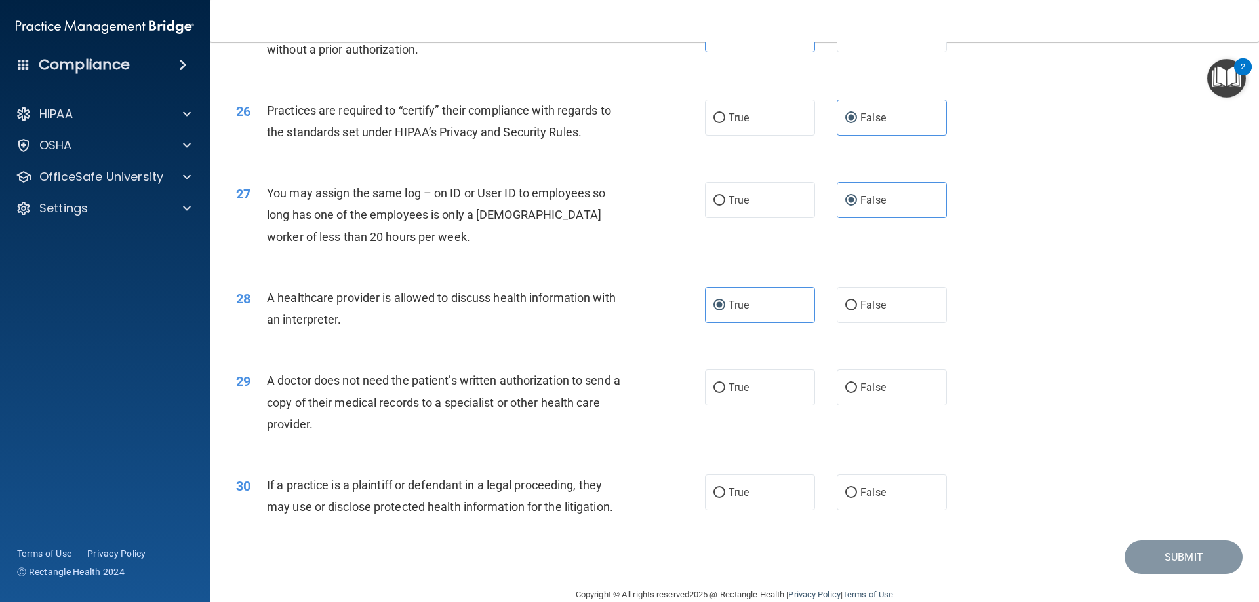
scroll to position [2425, 0]
drag, startPoint x: 332, startPoint y: 420, endPoint x: 263, endPoint y: 383, distance: 78.3
click at [263, 383] on div "29 A doctor does not need the patient’s written authorization to send a copy of…" at bounding box center [470, 405] width 508 height 72
click at [908, 385] on label "False" at bounding box center [891, 387] width 110 height 36
click at [857, 385] on input "False" at bounding box center [851, 388] width 12 height 10
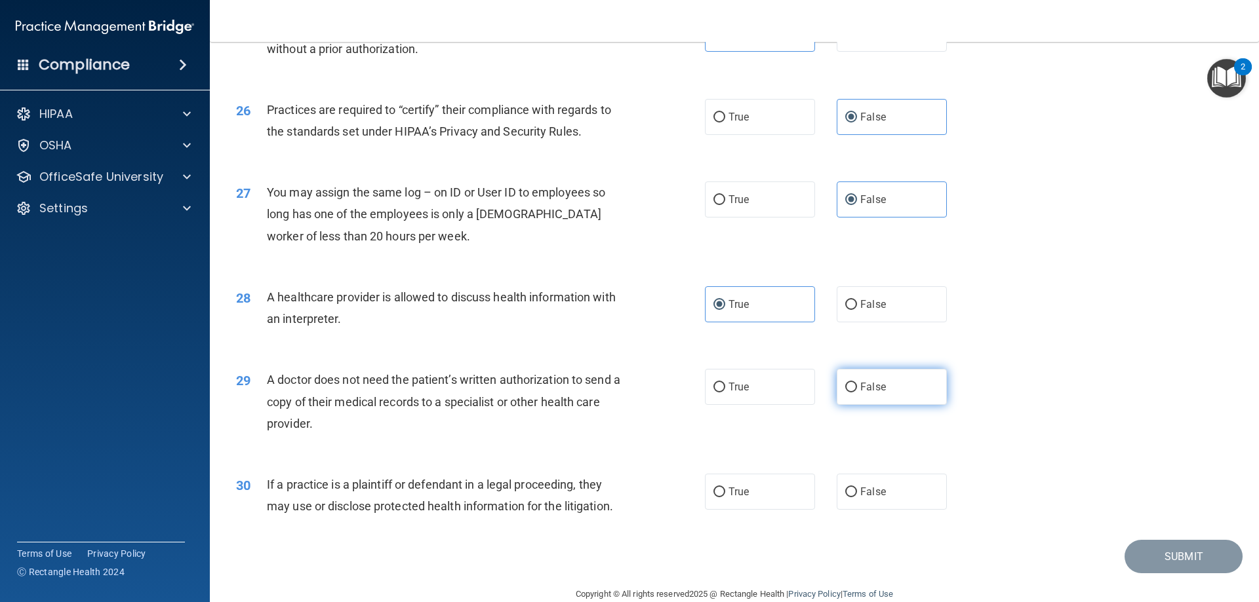
radio input "true"
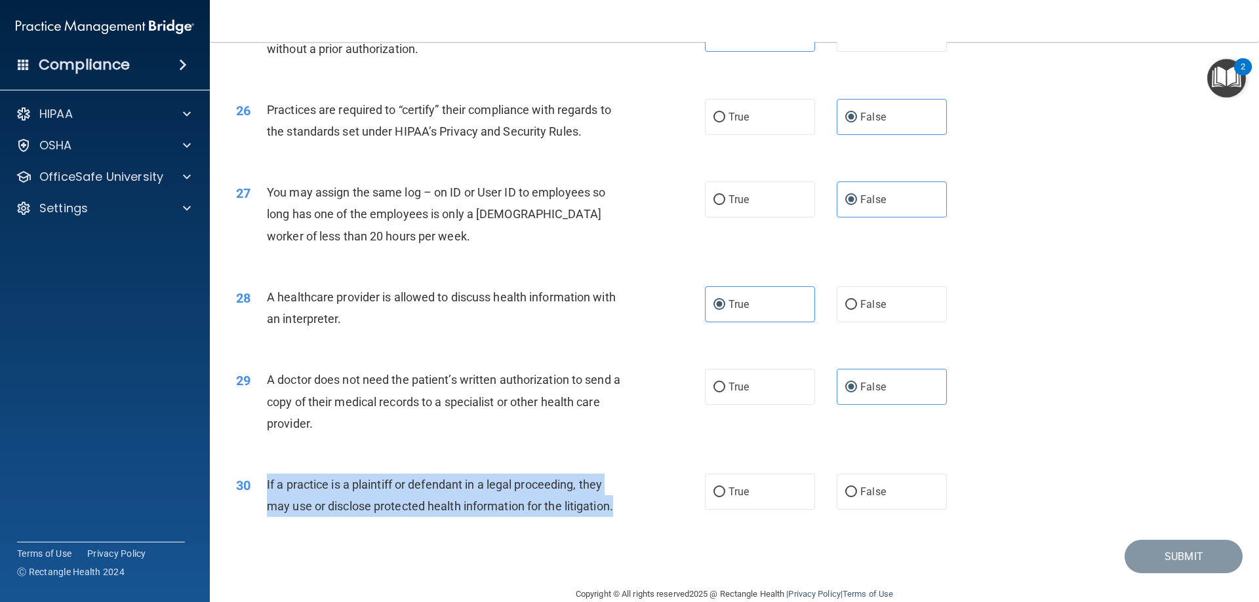
drag, startPoint x: 650, startPoint y: 510, endPoint x: 253, endPoint y: 487, distance: 397.2
click at [253, 487] on div "30 If a practice is a plaintiff or defendant in a legal proceeding, they may us…" at bounding box center [470, 499] width 508 height 50
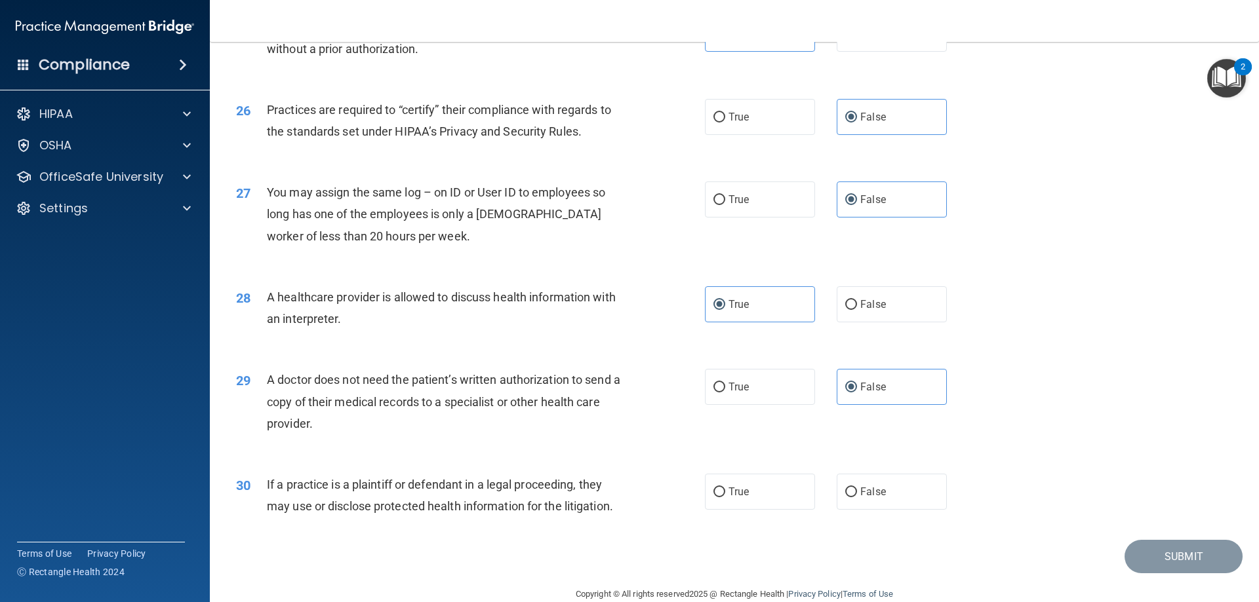
click at [603, 551] on div "Submit" at bounding box center [734, 556] width 1016 height 33
click at [741, 496] on span "True" at bounding box center [738, 492] width 20 height 12
click at [725, 496] on input "True" at bounding box center [719, 493] width 12 height 10
radio input "true"
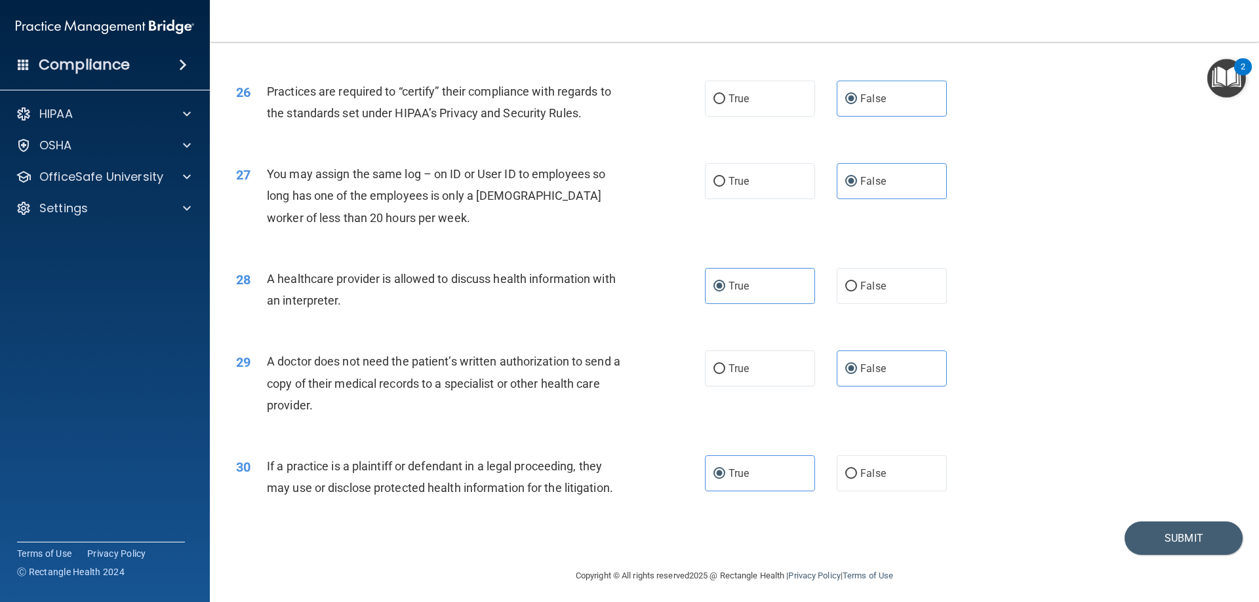
scroll to position [2449, 0]
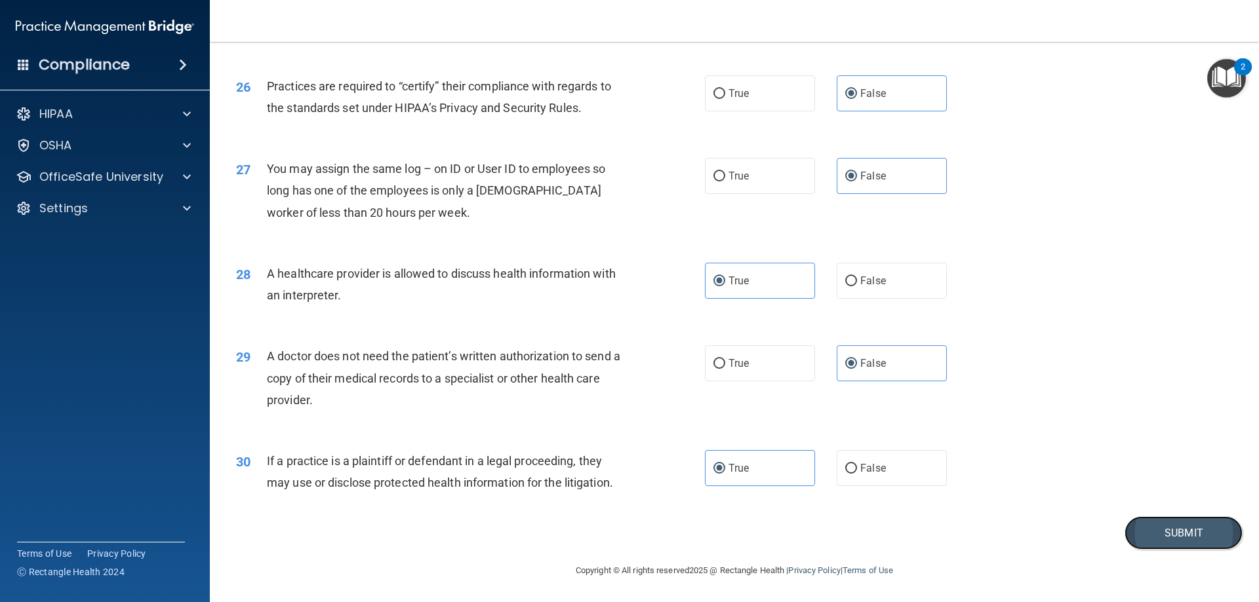
click at [1134, 533] on button "Submit" at bounding box center [1183, 533] width 118 height 33
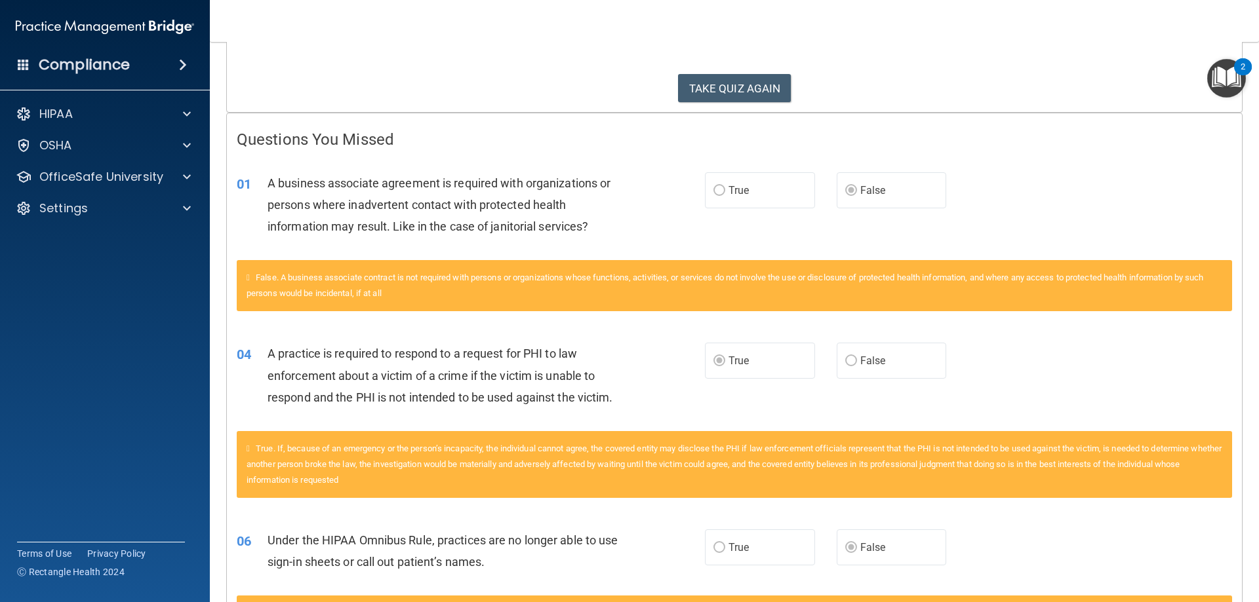
scroll to position [197, 0]
click at [860, 189] on span "False" at bounding box center [873, 190] width 26 height 12
click at [764, 182] on label "True" at bounding box center [760, 190] width 110 height 36
click at [764, 187] on label "True" at bounding box center [760, 190] width 110 height 36
click at [908, 189] on label "False" at bounding box center [891, 190] width 110 height 36
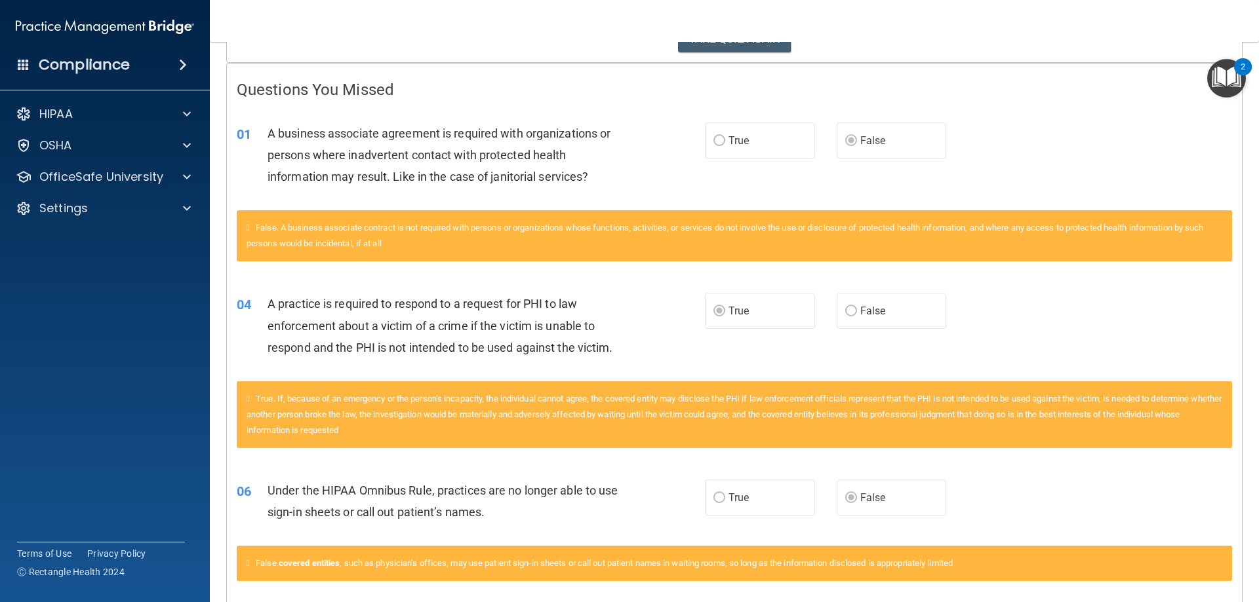
scroll to position [0, 0]
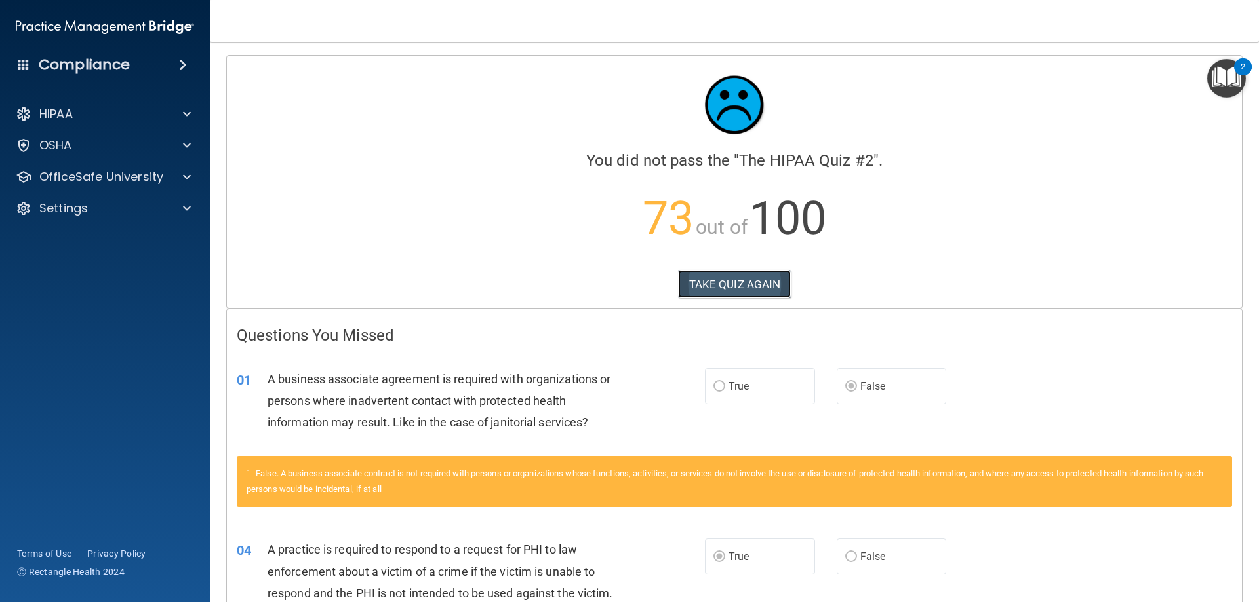
click at [726, 283] on button "TAKE QUIZ AGAIN" at bounding box center [734, 284] width 113 height 29
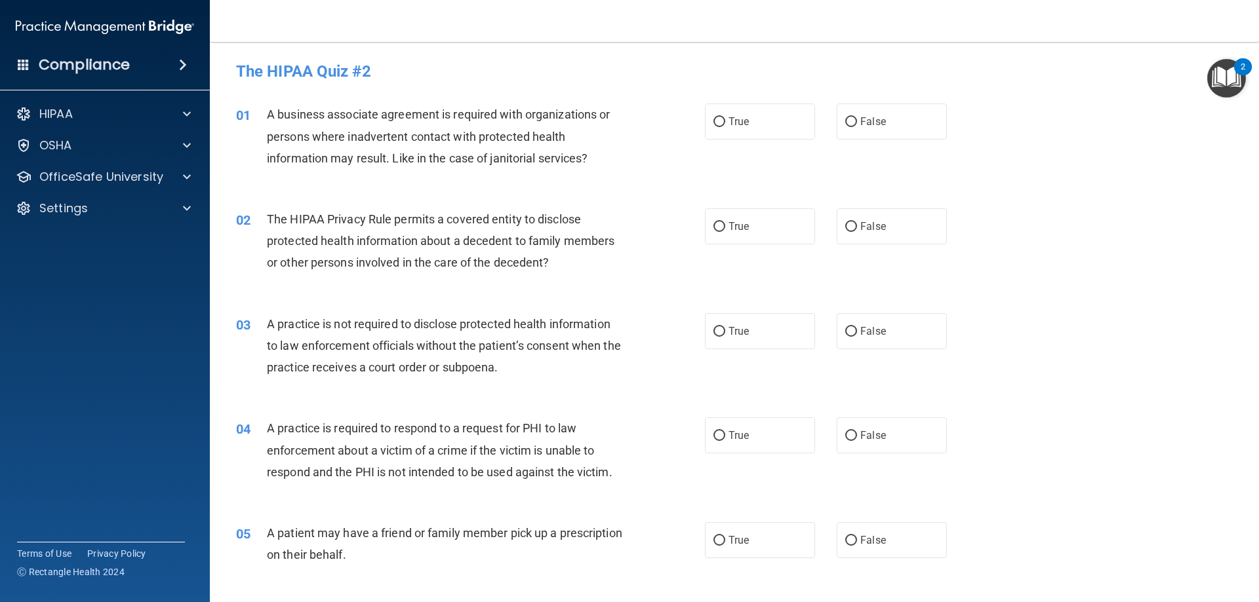
drag, startPoint x: 580, startPoint y: 169, endPoint x: 596, endPoint y: 163, distance: 16.8
click at [582, 169] on div "A business associate agreement is required with organizations or persons where …" at bounding box center [450, 137] width 366 height 66
click at [609, 151] on div "A business associate agreement is required with organizations or persons where …" at bounding box center [450, 137] width 366 height 66
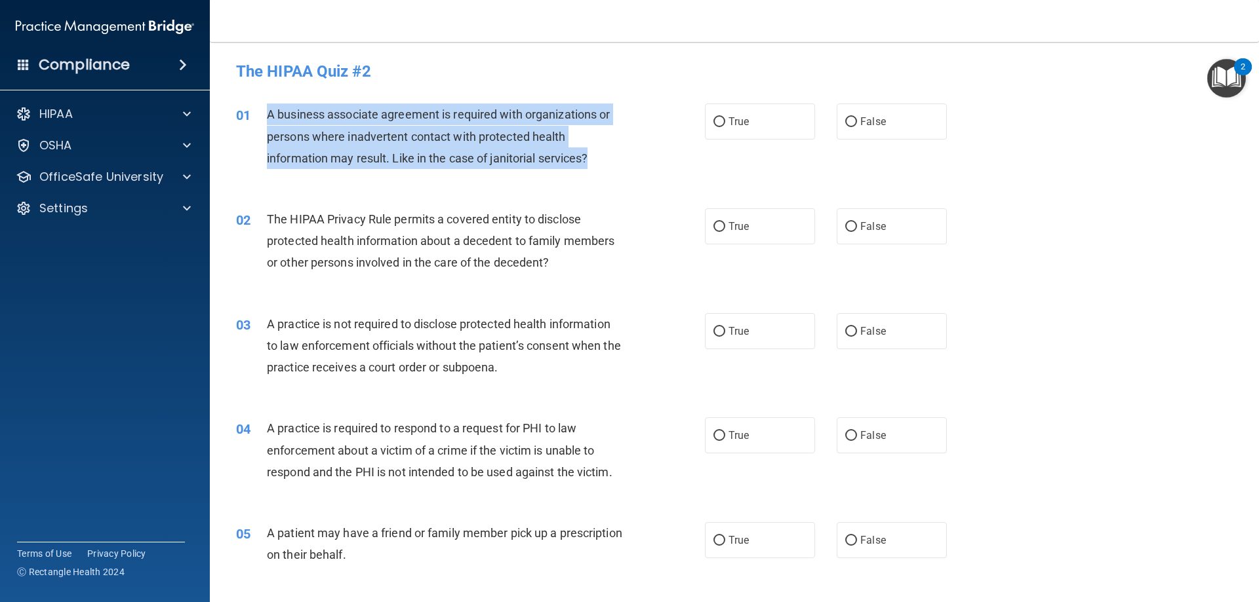
drag, startPoint x: 598, startPoint y: 158, endPoint x: 264, endPoint y: 117, distance: 336.2
click at [264, 117] on div "01 A business associate agreement is required with organizations or persons whe…" at bounding box center [470, 140] width 508 height 72
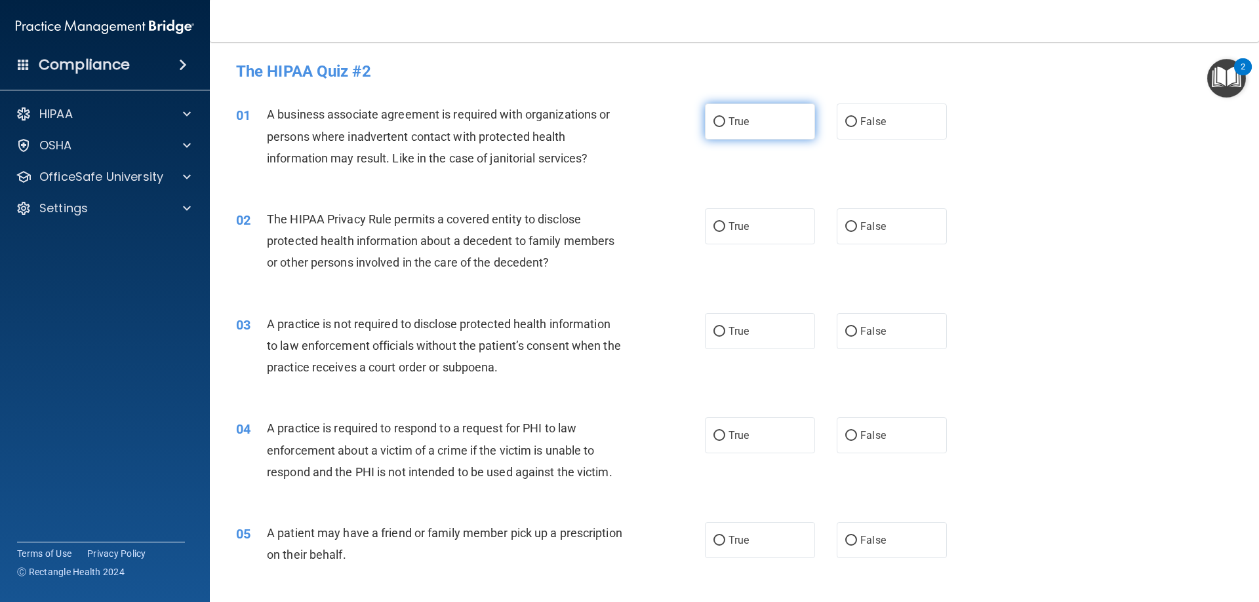
click at [739, 124] on span "True" at bounding box center [738, 121] width 20 height 12
click at [725, 124] on input "True" at bounding box center [719, 122] width 12 height 10
radio input "true"
click at [492, 239] on span "The HIPAA Privacy Rule permits a covered entity to disclose protected health in…" at bounding box center [440, 240] width 347 height 57
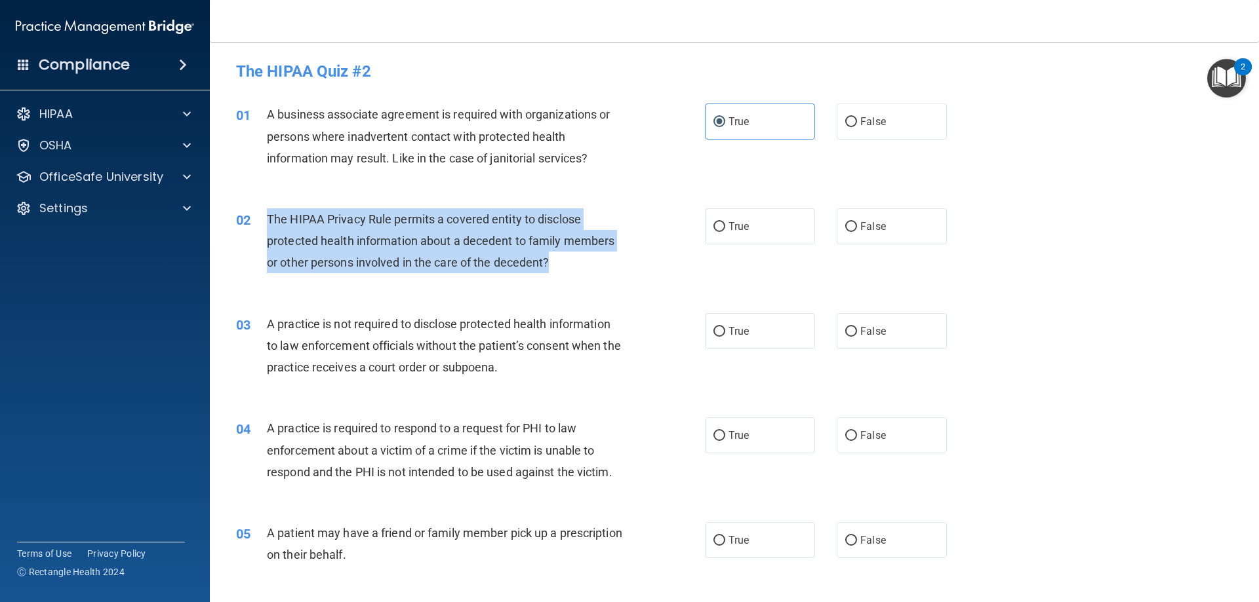
drag, startPoint x: 564, startPoint y: 260, endPoint x: 269, endPoint y: 225, distance: 297.0
click at [269, 225] on div "The HIPAA Privacy Rule permits a covered entity to disclose protected health in…" at bounding box center [450, 241] width 366 height 66
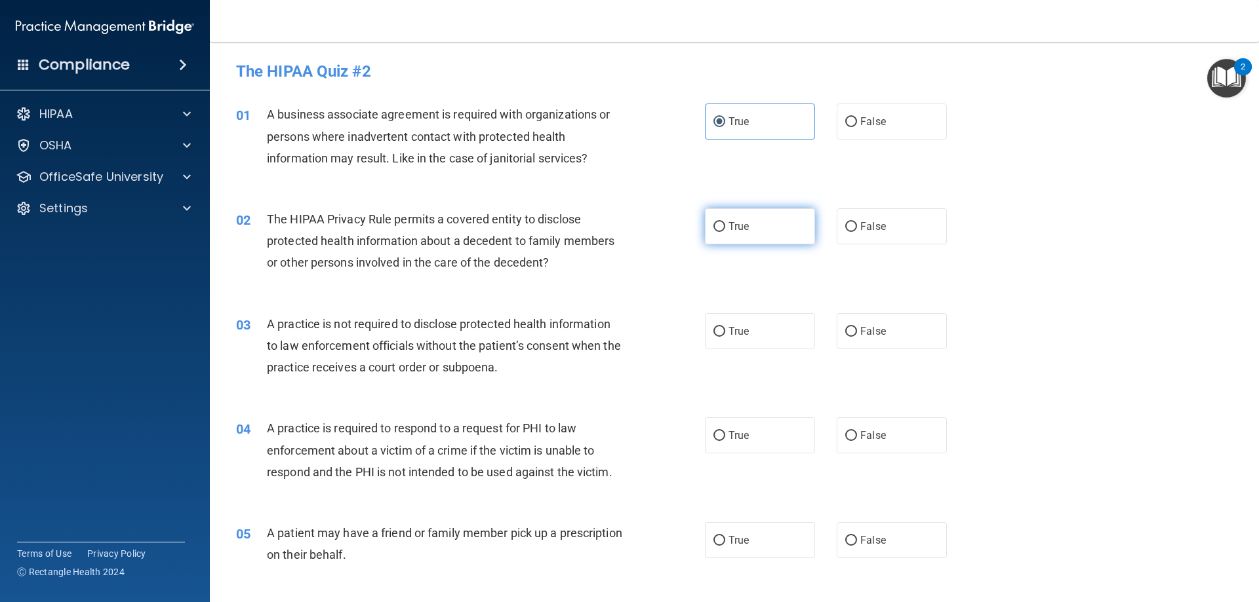
click at [757, 233] on label "True" at bounding box center [760, 226] width 110 height 36
click at [725, 232] on input "True" at bounding box center [719, 227] width 12 height 10
radio input "true"
click at [583, 283] on div "02 The HIPAA Privacy Rule permits a covered entity to disclose protected health…" at bounding box center [734, 244] width 1016 height 105
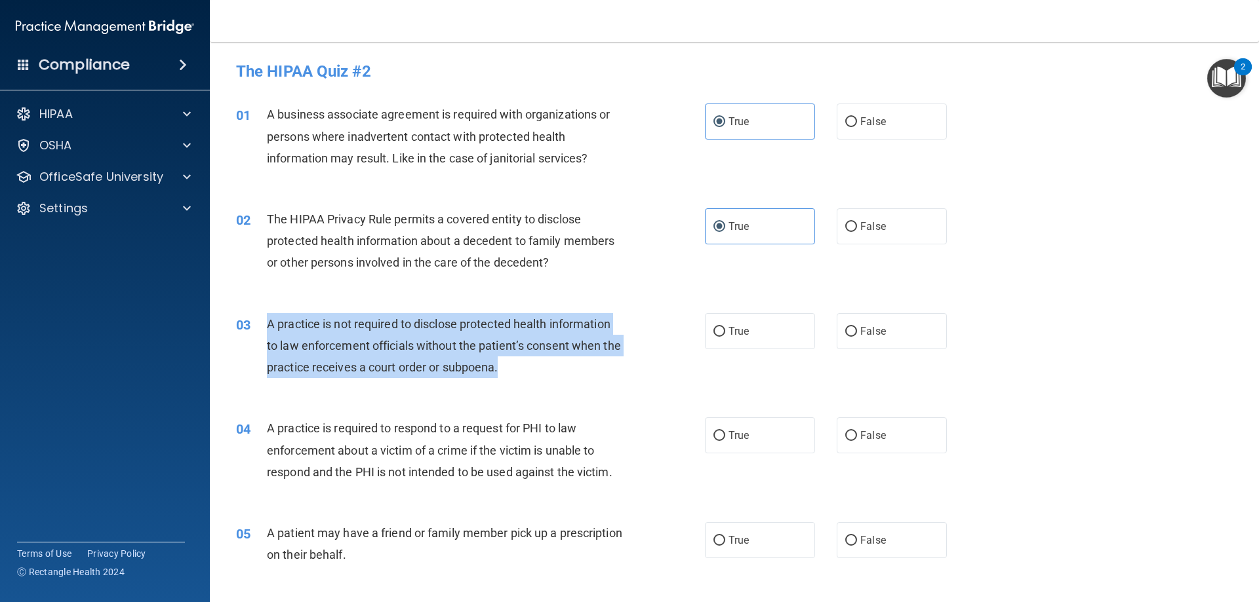
drag, startPoint x: 543, startPoint y: 368, endPoint x: 257, endPoint y: 323, distance: 289.3
click at [257, 323] on div "03 A practice is not required to disclose protected health information to law e…" at bounding box center [470, 349] width 508 height 72
click at [558, 369] on div "A practice is not required to disclose protected health information to law enfo…" at bounding box center [450, 346] width 366 height 66
click at [535, 374] on div "A practice is not required to disclose protected health information to law enfo…" at bounding box center [450, 346] width 366 height 66
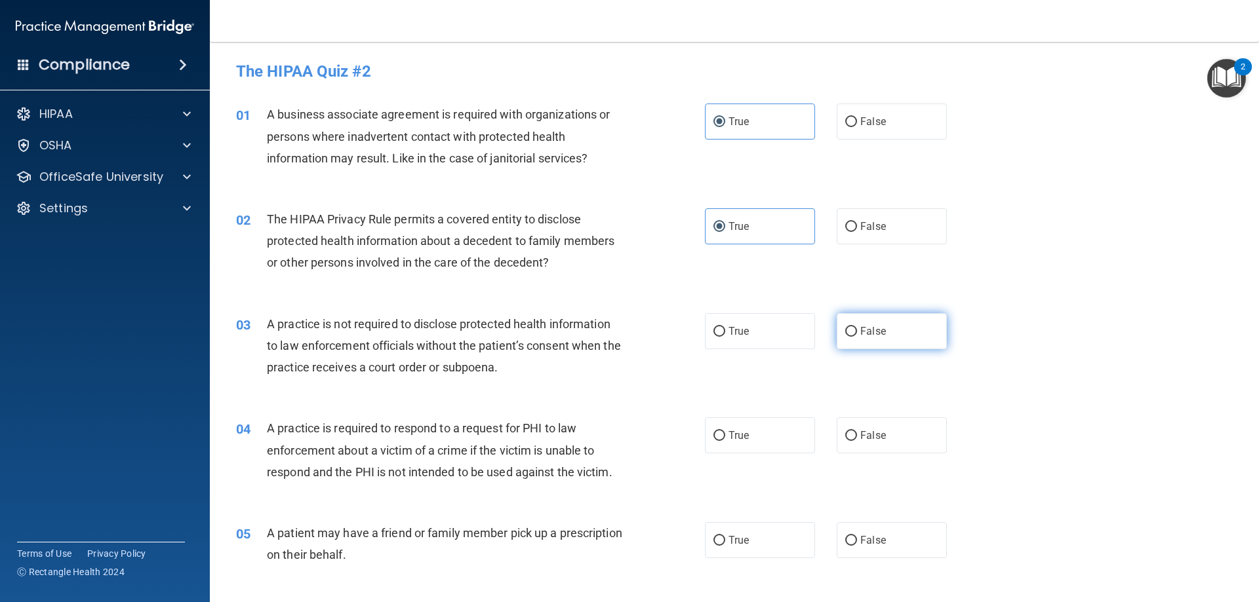
click at [910, 331] on label "False" at bounding box center [891, 331] width 110 height 36
click at [857, 331] on input "False" at bounding box center [851, 332] width 12 height 10
radio input "true"
click at [425, 448] on span "A practice is required to respond to a request for PHI to law enforcement about…" at bounding box center [439, 449] width 345 height 57
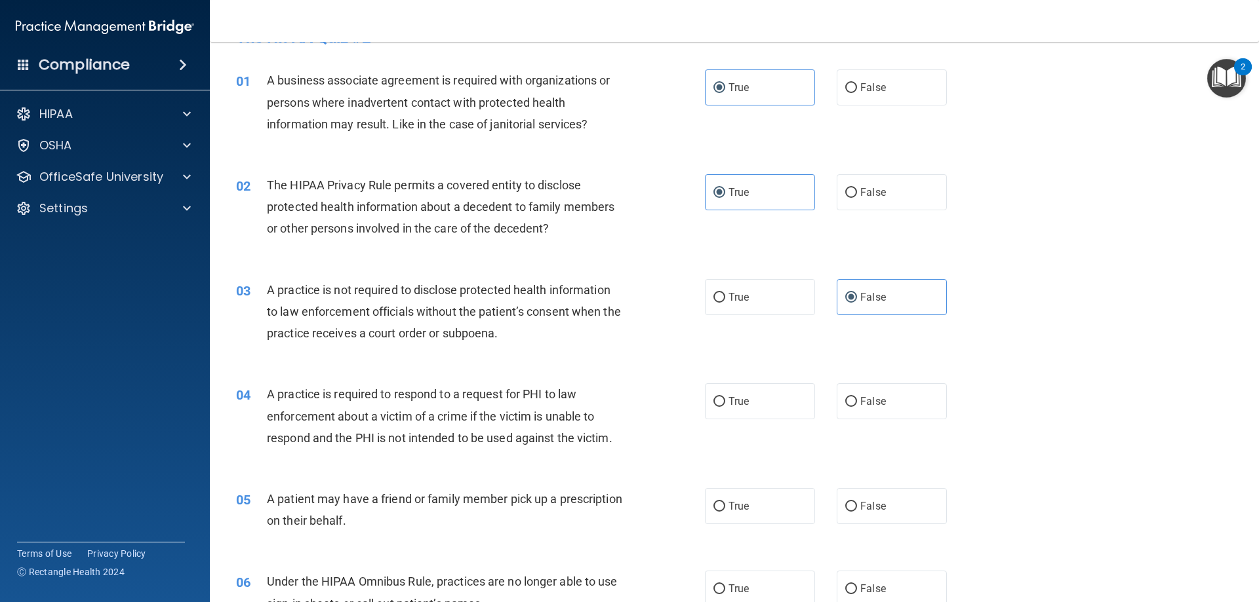
scroll to position [66, 0]
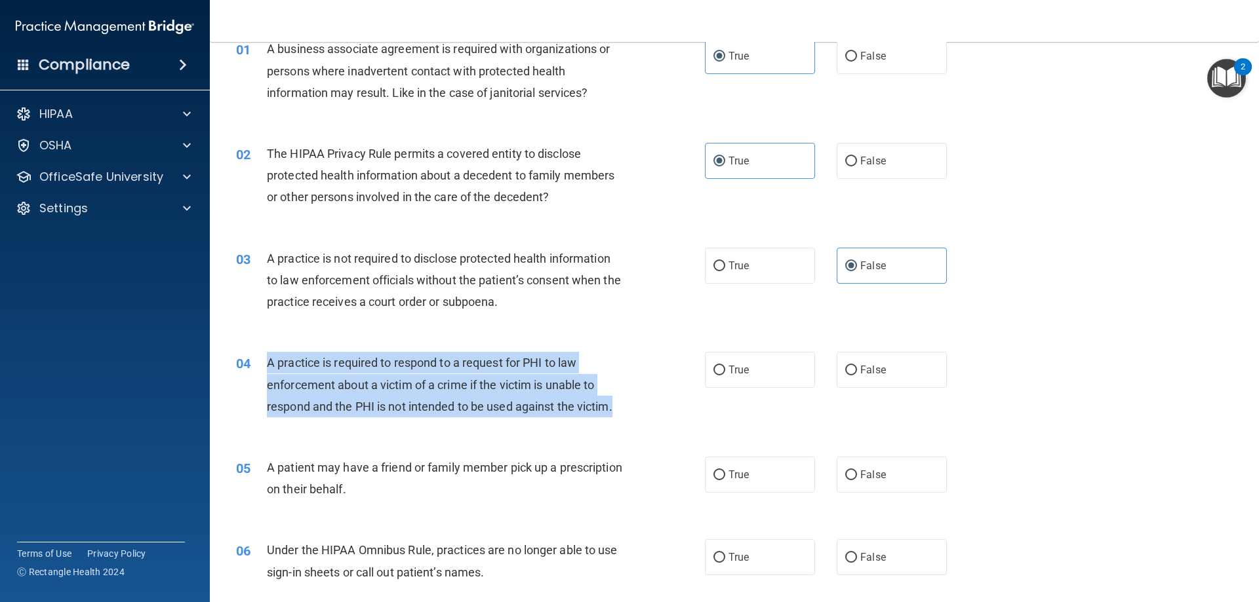
drag, startPoint x: 622, startPoint y: 408, endPoint x: 259, endPoint y: 372, distance: 364.9
click at [259, 372] on div "04 A practice is required to respond to a request for PHI to law enforcement ab…" at bounding box center [470, 388] width 508 height 72
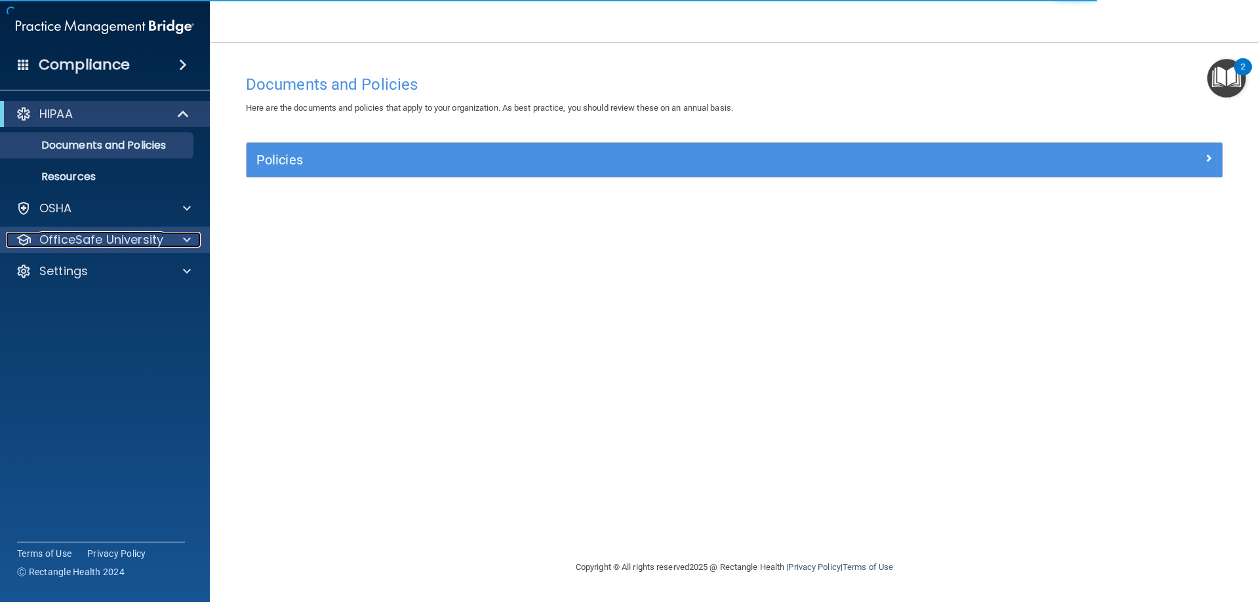
click at [111, 239] on p "OfficeSafe University" at bounding box center [101, 240] width 124 height 16
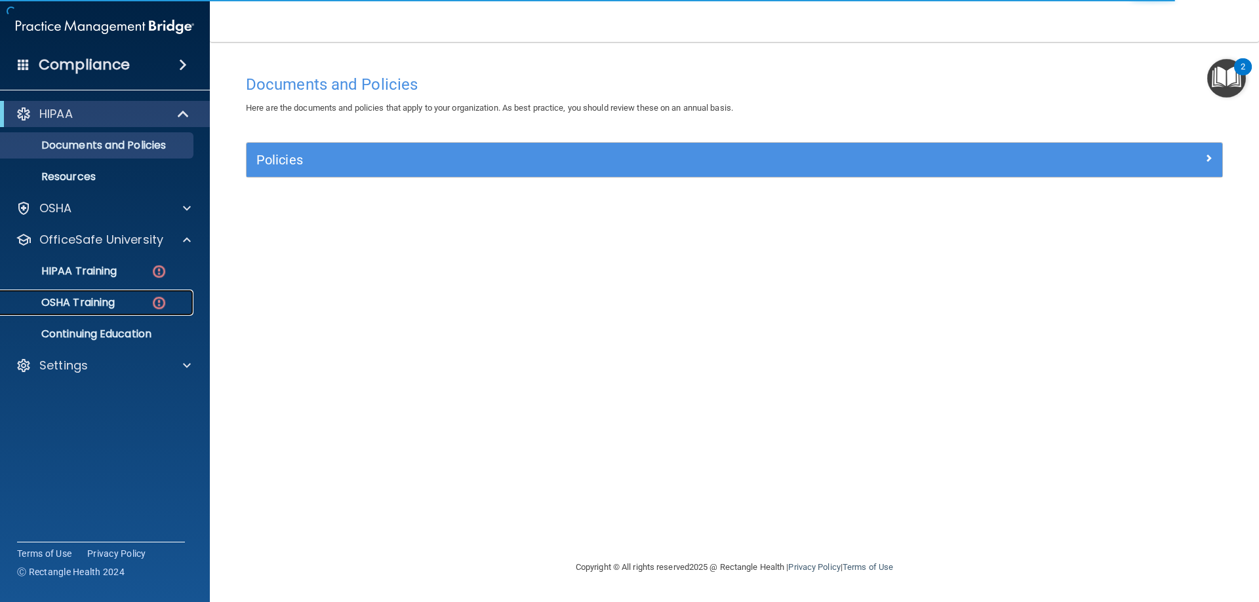
click at [89, 307] on p "OSHA Training" at bounding box center [62, 302] width 106 height 13
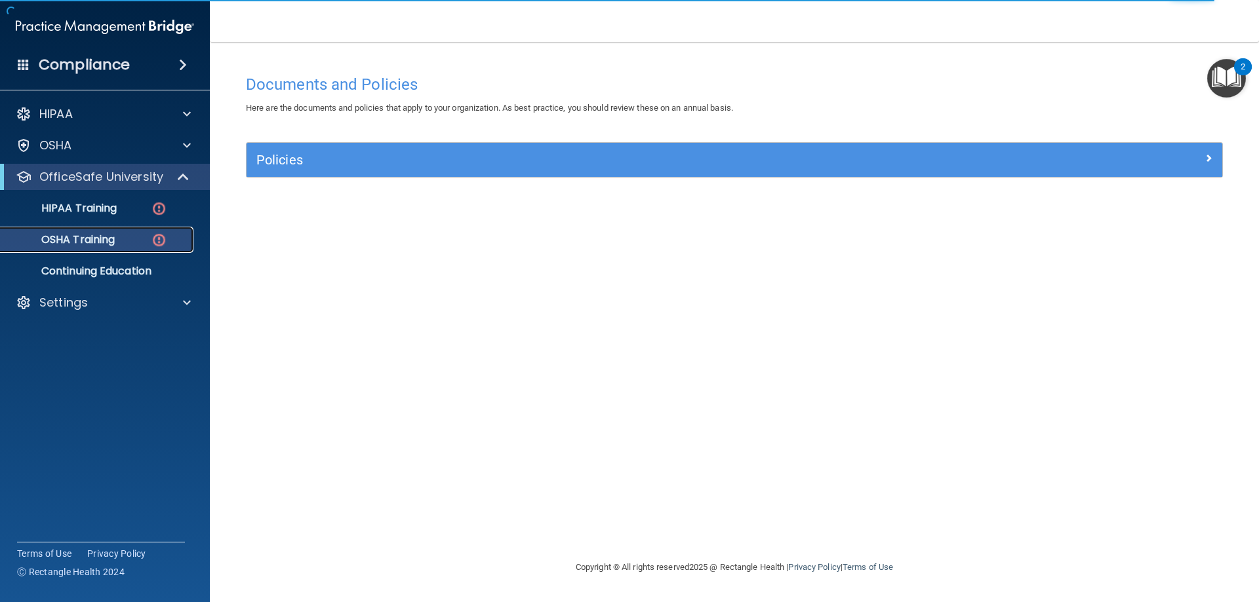
click at [161, 239] on img at bounding box center [159, 240] width 16 height 16
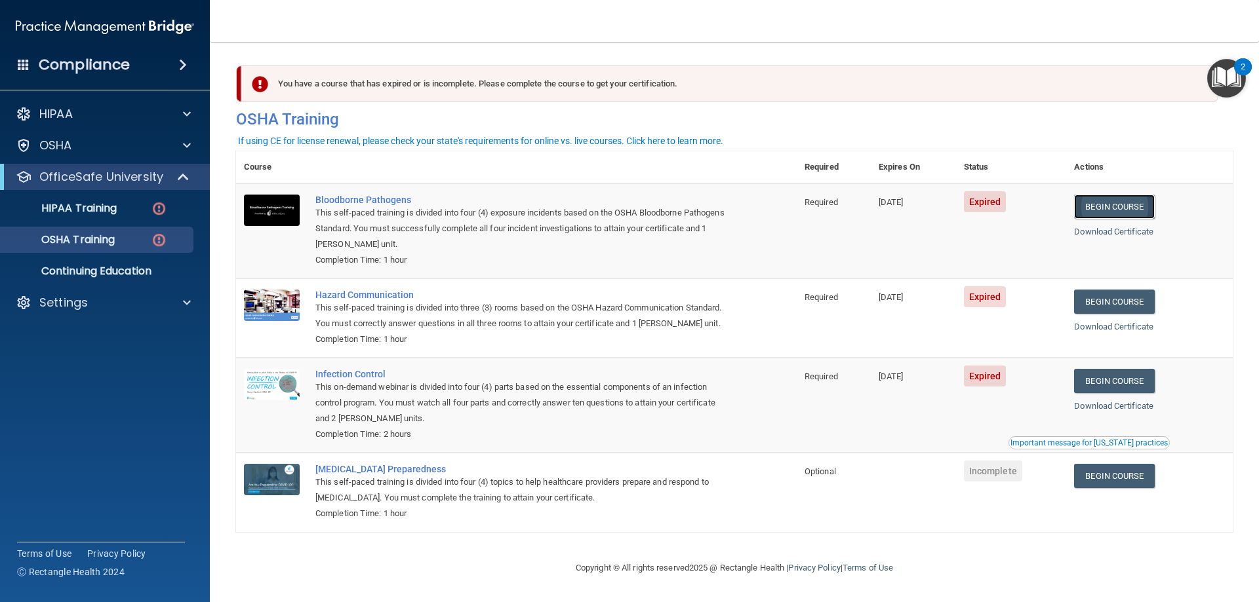
click at [1126, 205] on link "Begin Course" at bounding box center [1114, 207] width 80 height 24
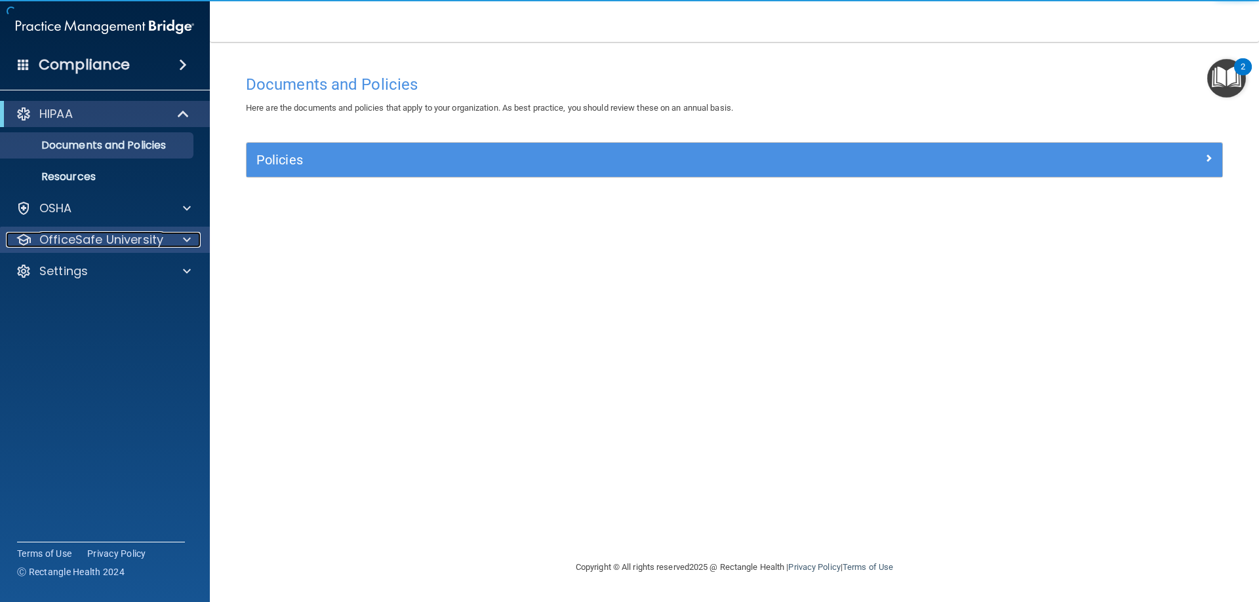
click at [117, 240] on p "OfficeSafe University" at bounding box center [101, 240] width 124 height 16
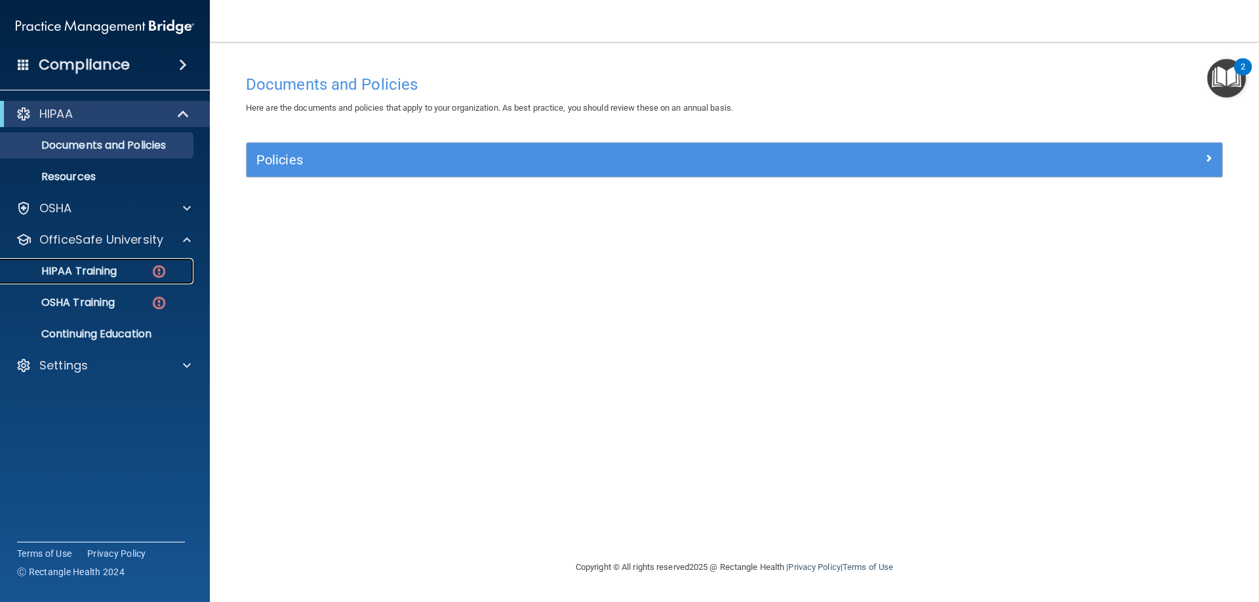
click at [90, 271] on p "HIPAA Training" at bounding box center [63, 271] width 108 height 13
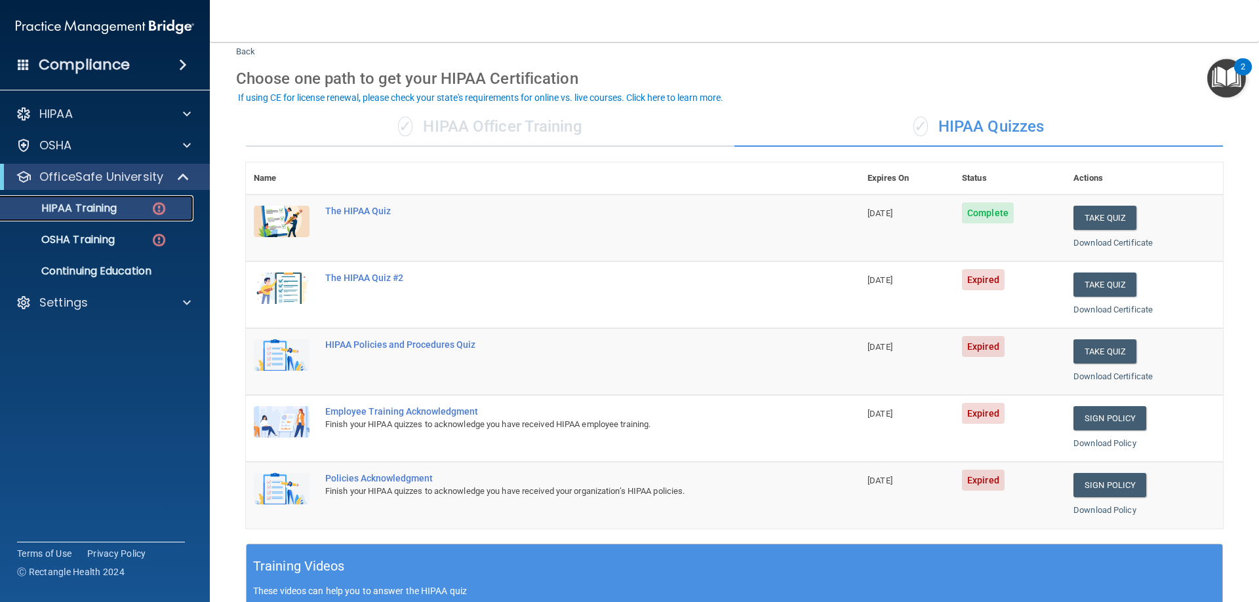
scroll to position [66, 0]
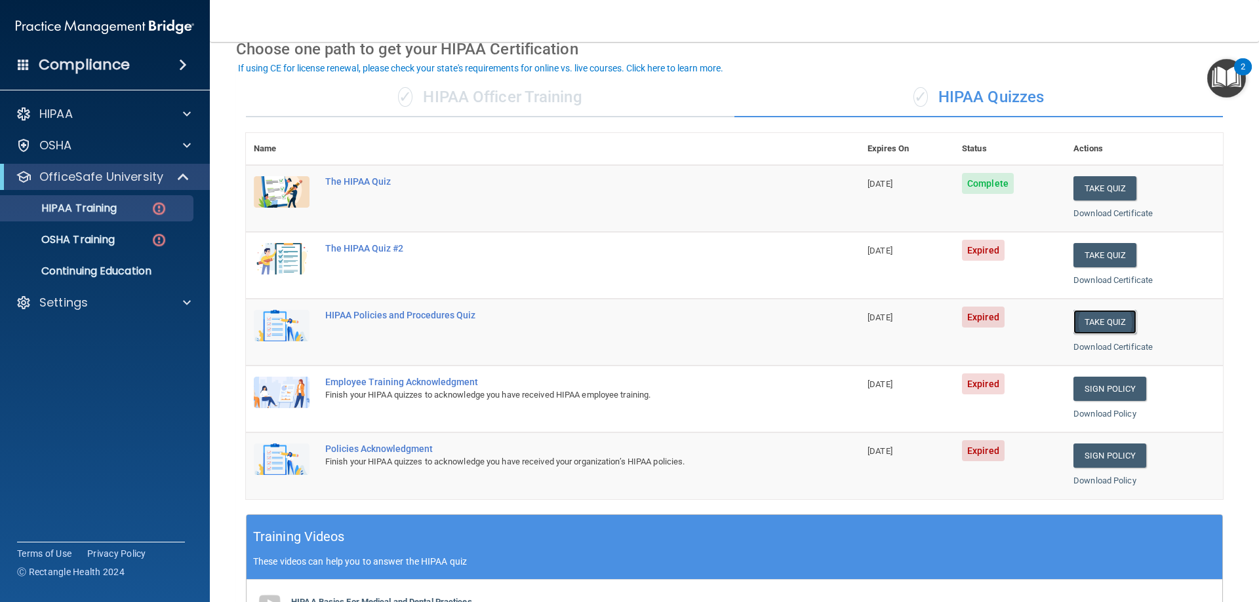
click at [1098, 321] on button "Take Quiz" at bounding box center [1104, 322] width 63 height 24
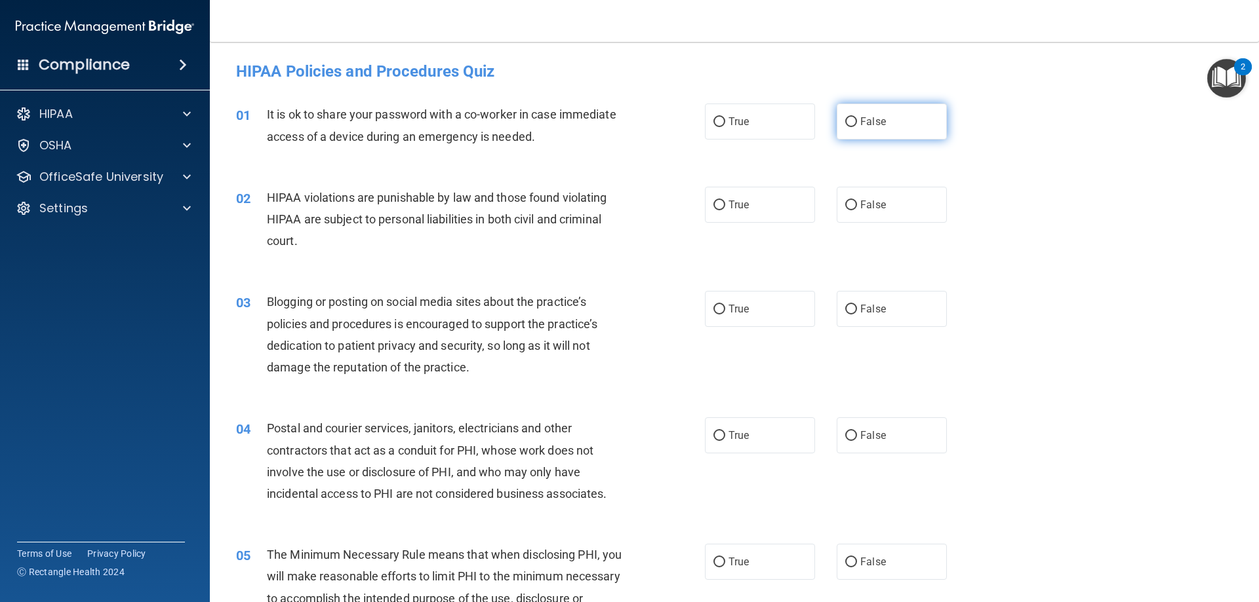
click at [864, 113] on label "False" at bounding box center [891, 122] width 110 height 36
click at [857, 117] on input "False" at bounding box center [851, 122] width 12 height 10
radio input "true"
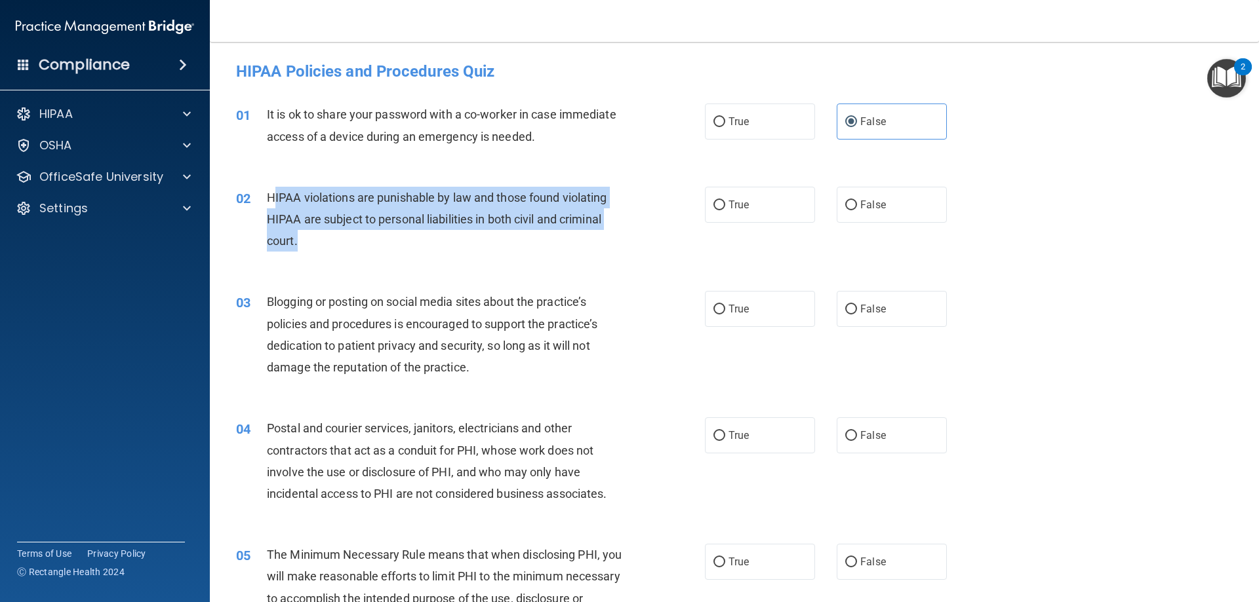
drag, startPoint x: 338, startPoint y: 239, endPoint x: 273, endPoint y: 194, distance: 78.7
click at [273, 194] on div "HIPAA violations are punishable by law and those found violating HIPAA are subj…" at bounding box center [450, 220] width 366 height 66
click at [273, 194] on span "HIPAA violations are punishable by law and those found violating HIPAA are subj…" at bounding box center [437, 219] width 340 height 57
drag, startPoint x: 306, startPoint y: 247, endPoint x: 264, endPoint y: 197, distance: 65.1
click at [264, 197] on div "02 HIPAA violations are punishable by law and those found violating HIPAA are s…" at bounding box center [470, 223] width 508 height 72
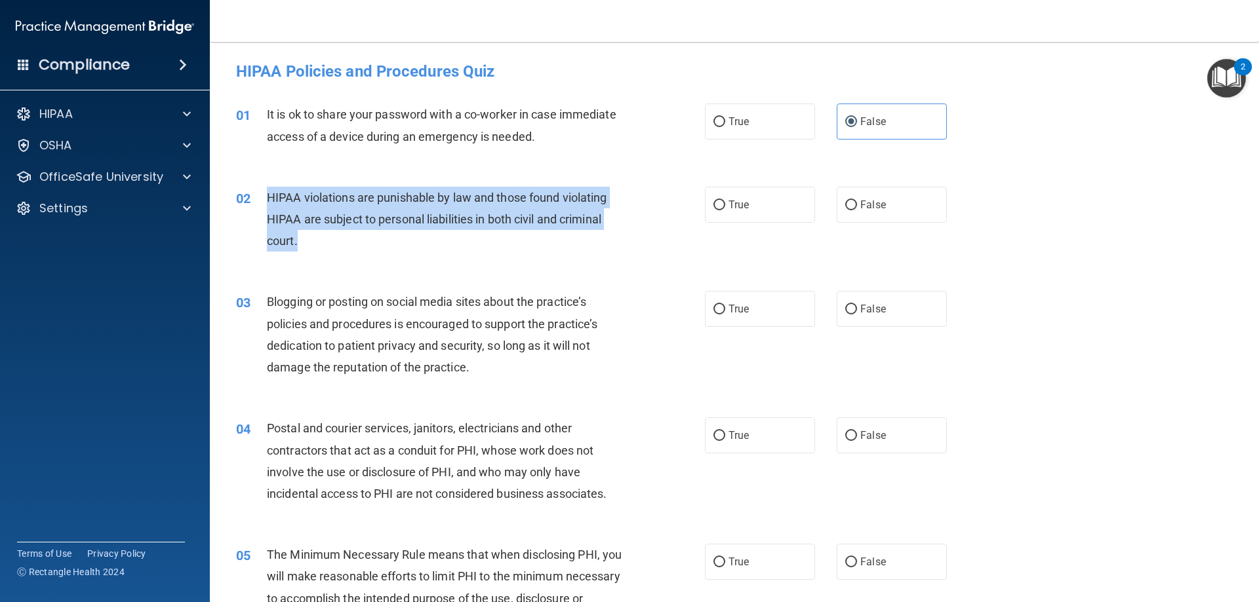
copy div "HIPAA violations are punishable by law and those found violating HIPAA are subj…"
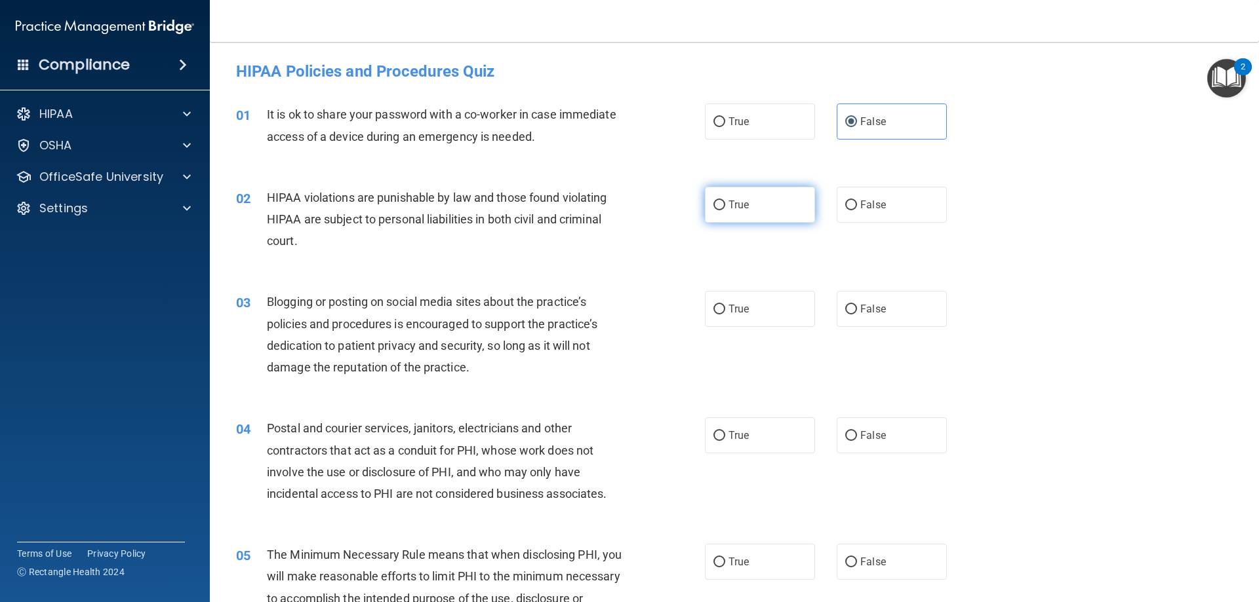
click at [757, 210] on label "True" at bounding box center [760, 205] width 110 height 36
click at [725, 210] on input "True" at bounding box center [719, 206] width 12 height 10
radio input "true"
click at [500, 264] on div "02 HIPAA violations are punishable by law and those found violating HIPAA are s…" at bounding box center [734, 222] width 1016 height 105
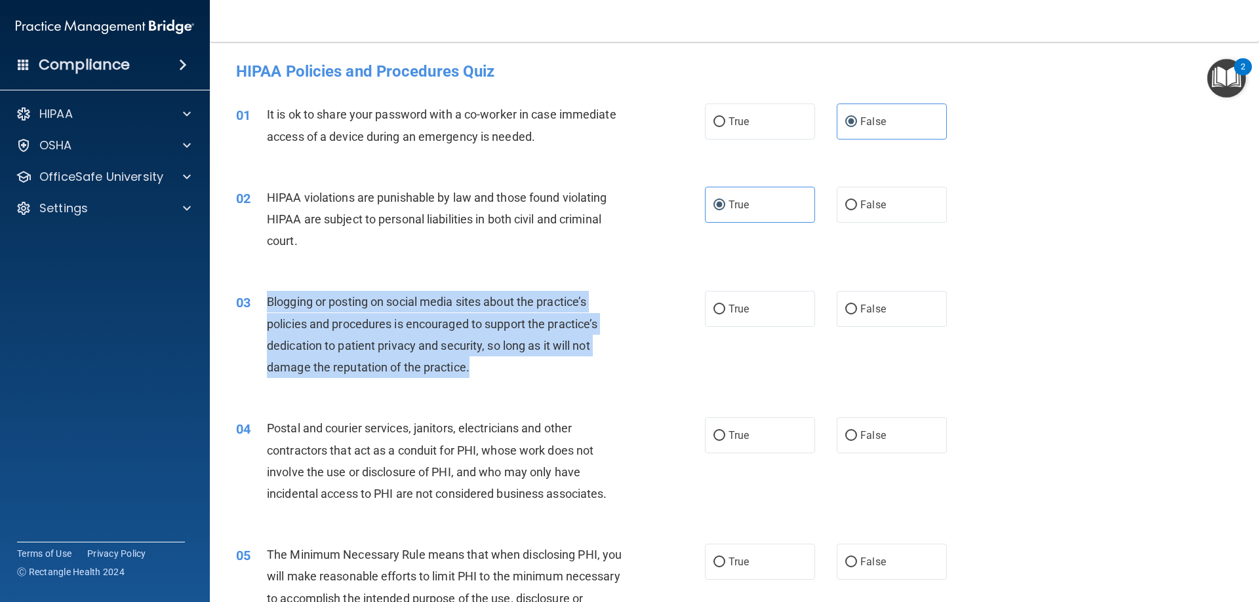
drag, startPoint x: 486, startPoint y: 369, endPoint x: 263, endPoint y: 299, distance: 234.3
click at [263, 299] on div "03 Blogging or posting on social media sites about the practice’s policies and …" at bounding box center [470, 338] width 508 height 94
copy div "Blogging or posting on social media sites about the practice’s policies and pro…"
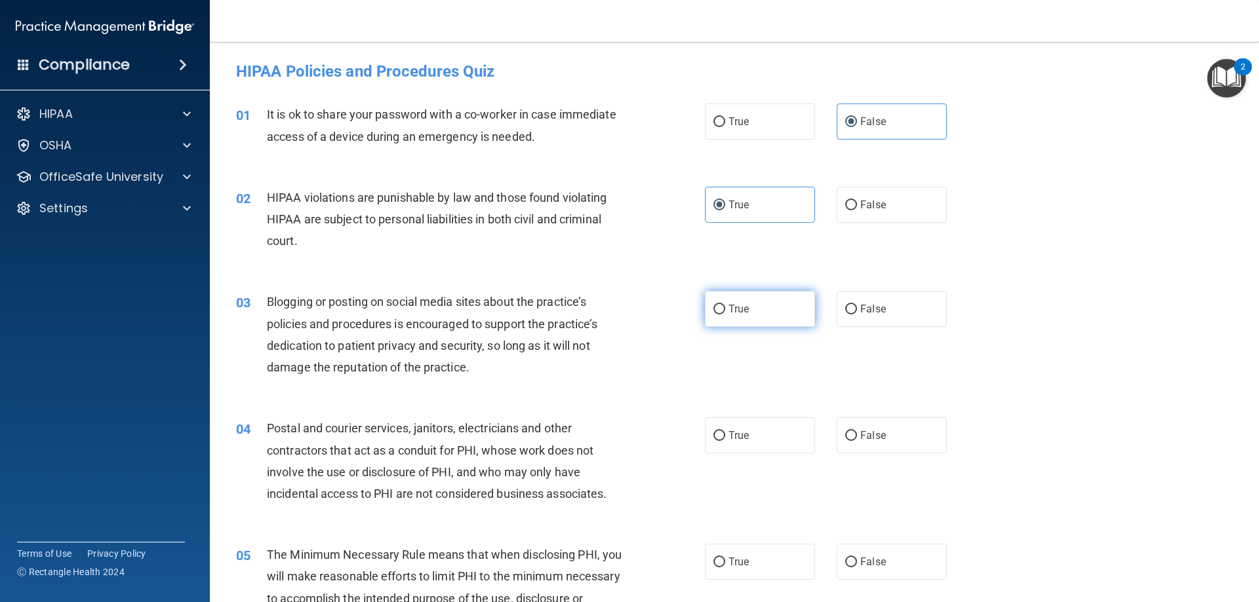
click at [760, 306] on label "True" at bounding box center [760, 309] width 110 height 36
click at [725, 306] on input "True" at bounding box center [719, 310] width 12 height 10
radio input "true"
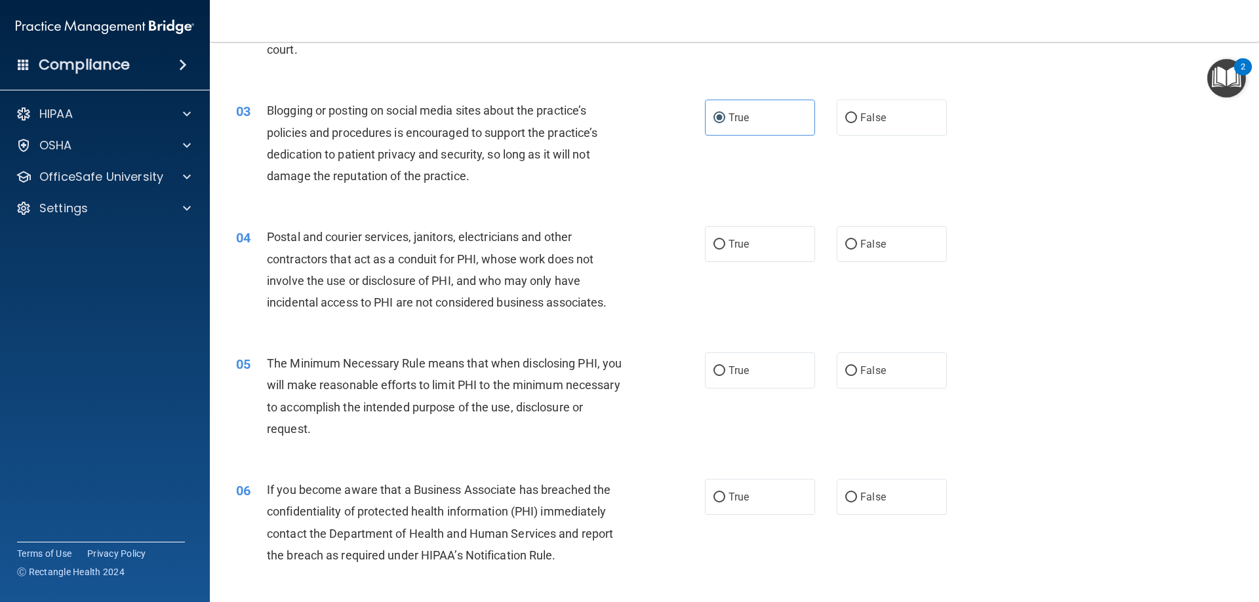
scroll to position [197, 0]
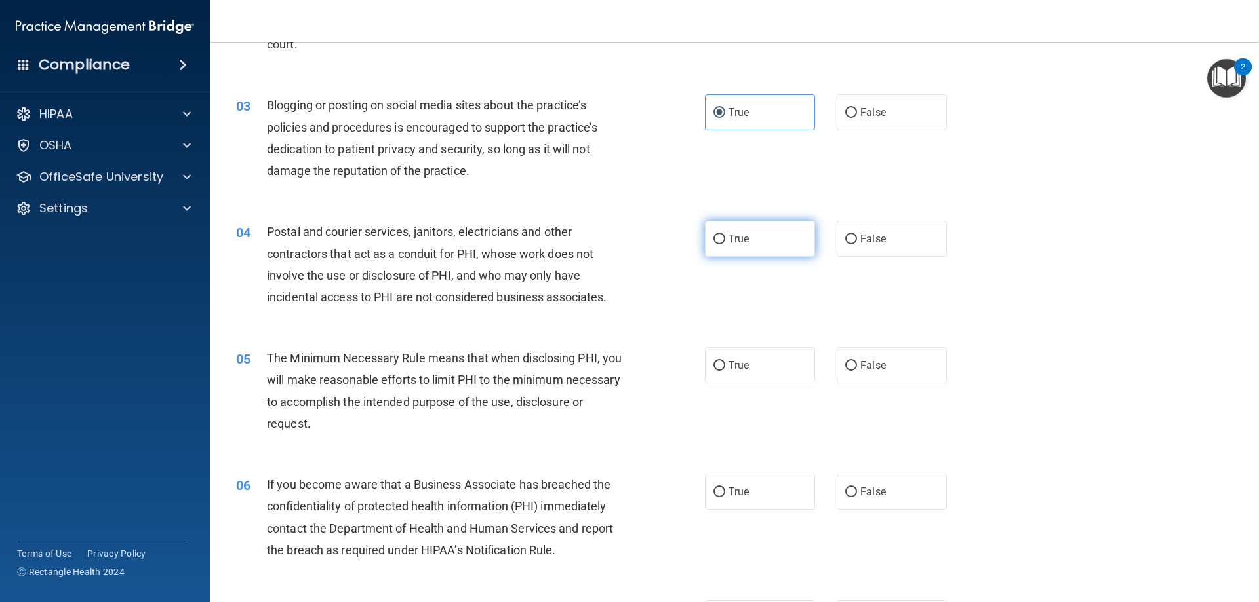
click at [749, 243] on label "True" at bounding box center [760, 239] width 110 height 36
click at [725, 243] on input "True" at bounding box center [719, 240] width 12 height 10
radio input "true"
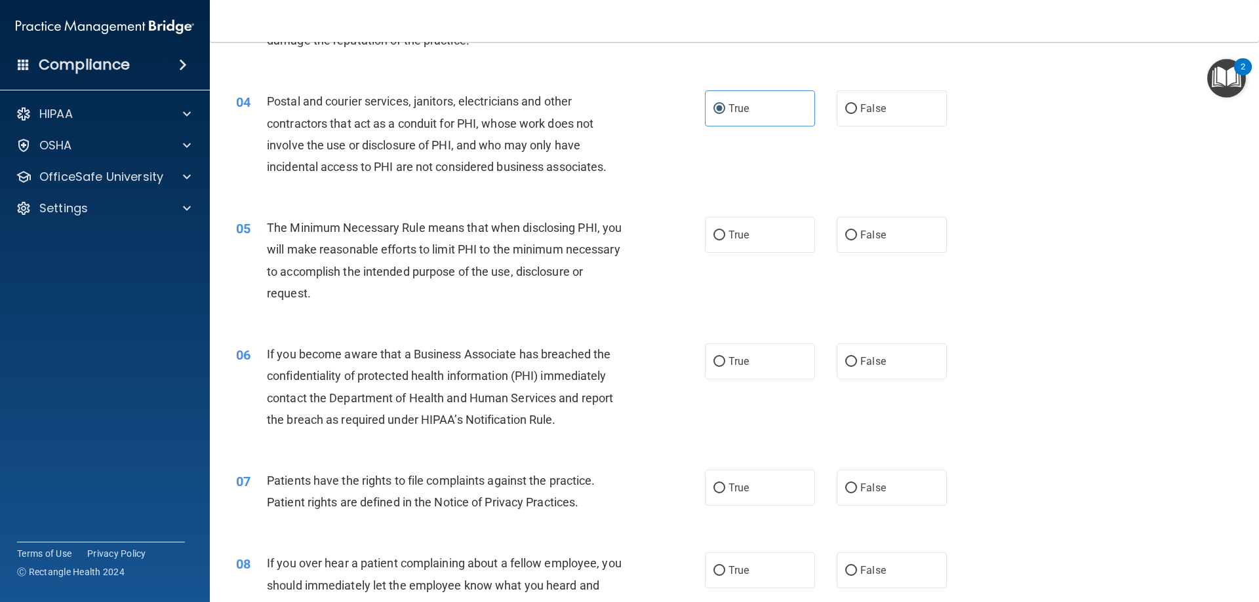
scroll to position [328, 0]
click at [410, 298] on div "The Minimum Necessary Rule means that when disclosing PHI, you will make reason…" at bounding box center [450, 259] width 366 height 87
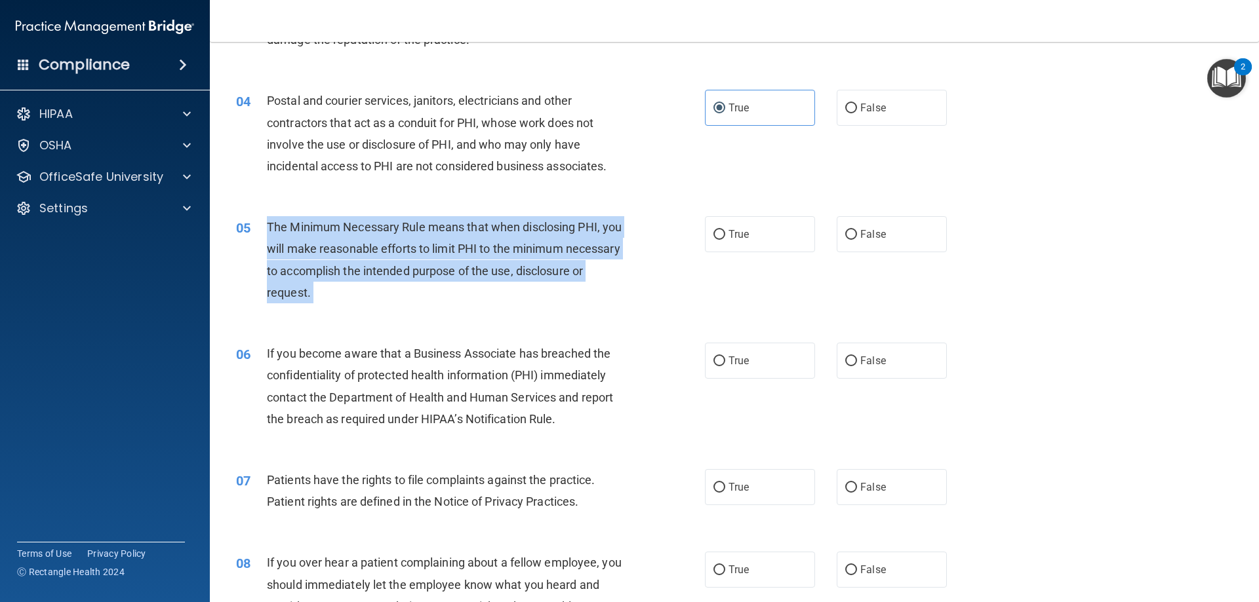
drag, startPoint x: 411, startPoint y: 297, endPoint x: 271, endPoint y: 222, distance: 158.9
click at [271, 222] on div "The Minimum Necessary Rule means that when disclosing PHI, you will make reason…" at bounding box center [450, 259] width 366 height 87
copy ng-form "The Minimum Necessary Rule means that when disclosing PHI, you will make reason…"
click at [416, 302] on div "The Minimum Necessary Rule means that when disclosing PHI, you will make reason…" at bounding box center [450, 259] width 366 height 87
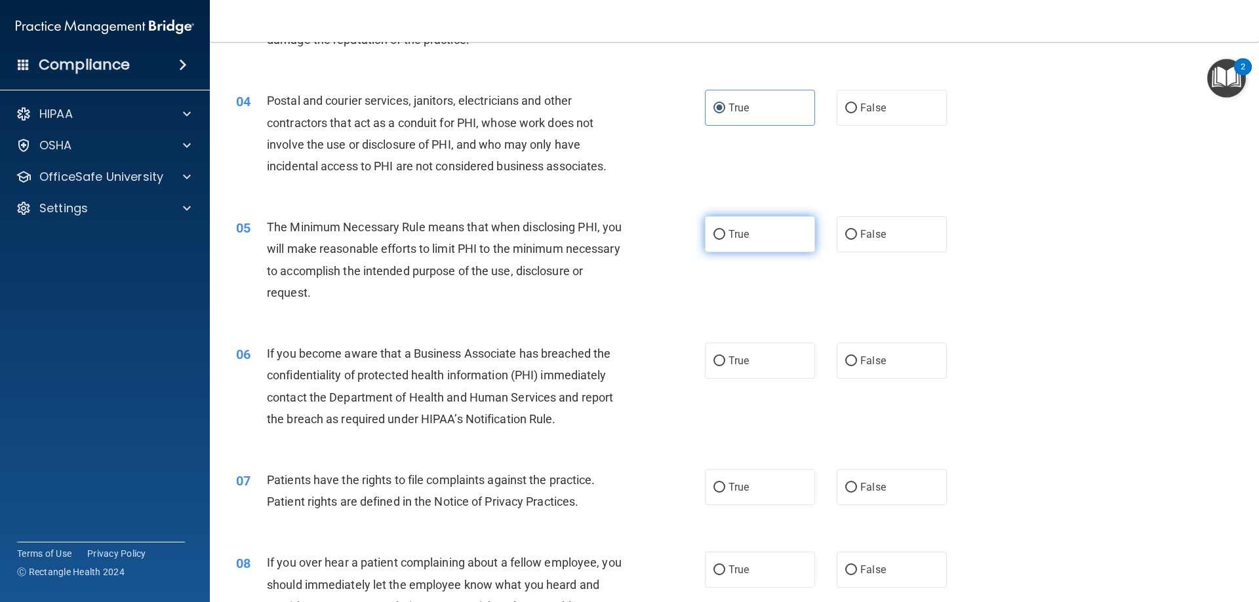
click at [752, 241] on label "True" at bounding box center [760, 234] width 110 height 36
click at [725, 240] on input "True" at bounding box center [719, 235] width 12 height 10
radio input "true"
click at [361, 430] on div "06 If you become aware that a Business Associate has breached the confidentiali…" at bounding box center [470, 390] width 508 height 94
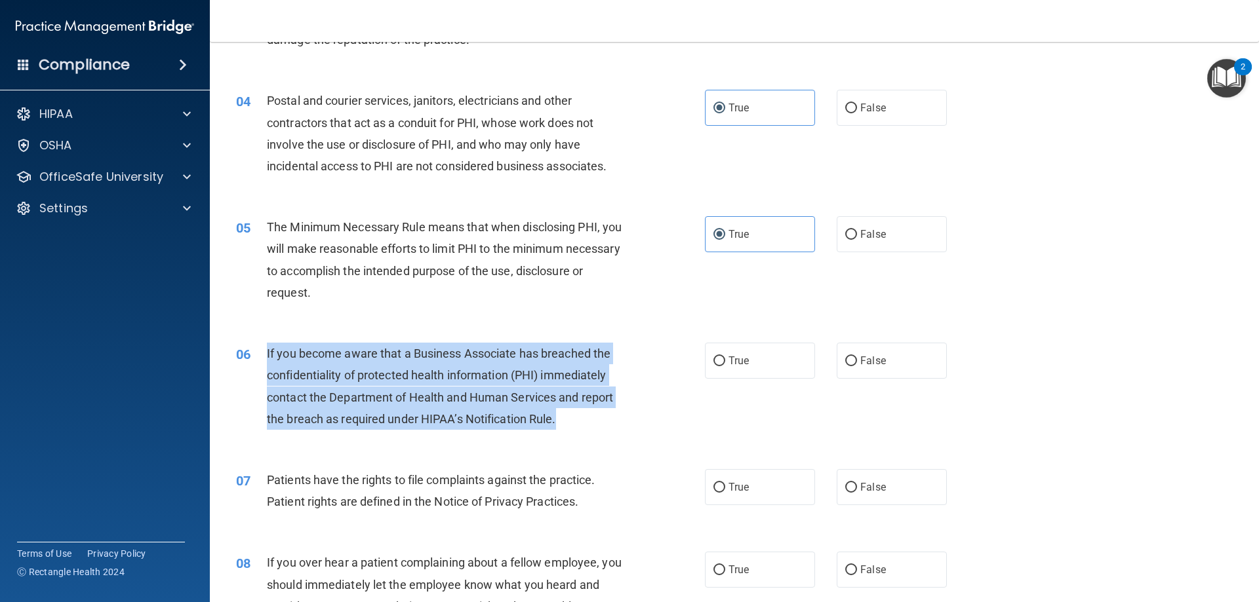
drag, startPoint x: 566, startPoint y: 416, endPoint x: 250, endPoint y: 353, distance: 321.5
click at [250, 353] on div "06 If you become aware that a Business Associate has breached the confidentiali…" at bounding box center [470, 390] width 508 height 94
copy div "If you become aware that a Business Associate has breached the confidentiality …"
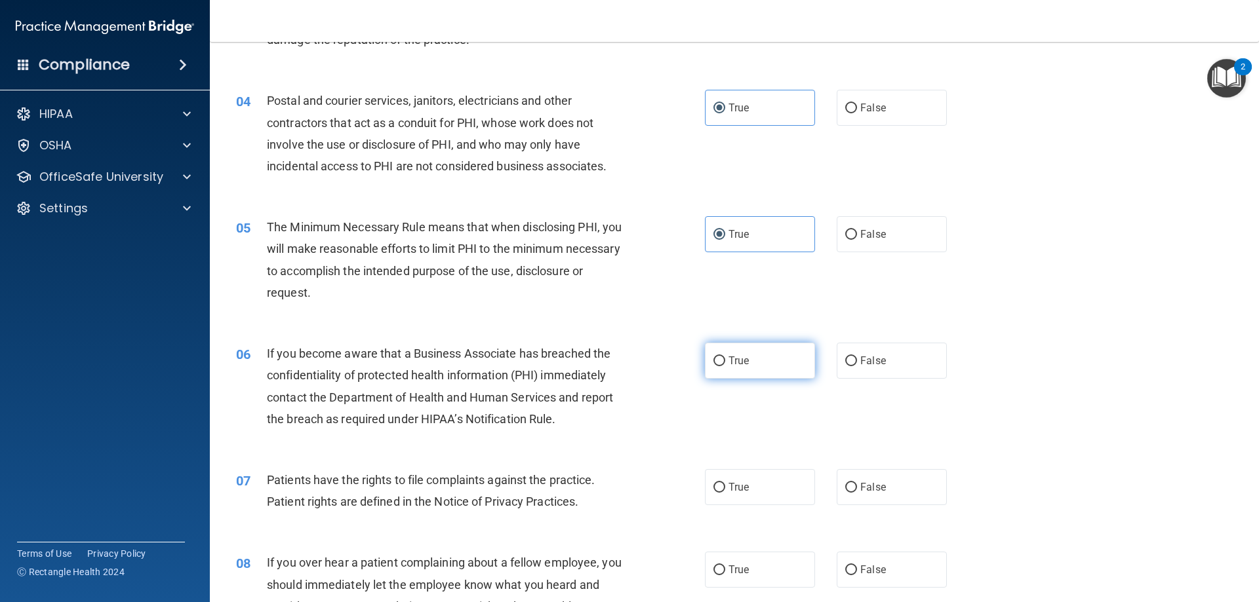
click at [738, 370] on label "True" at bounding box center [760, 361] width 110 height 36
click at [725, 366] on input "True" at bounding box center [719, 362] width 12 height 10
radio input "true"
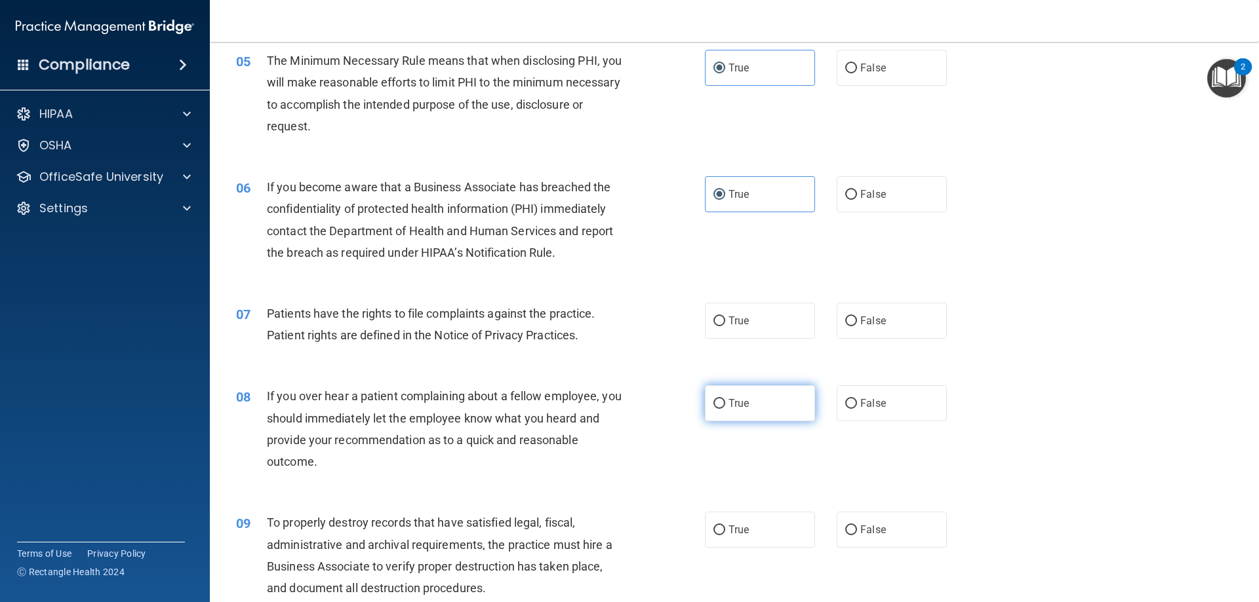
scroll to position [524, 0]
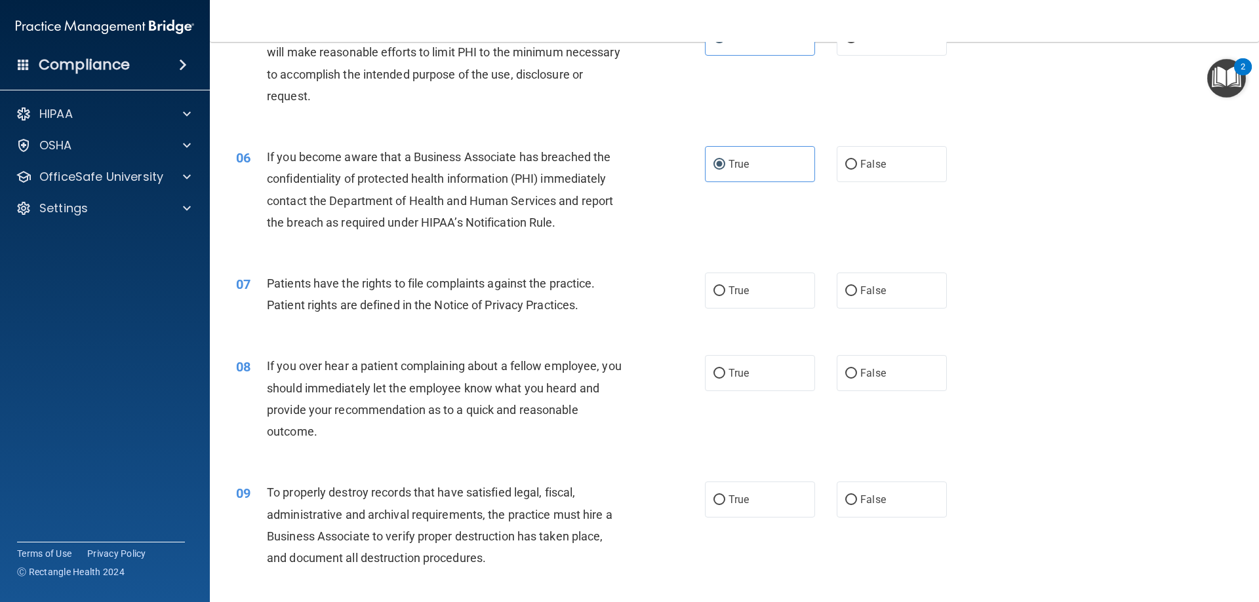
click at [587, 302] on div "Patients have the rights to file complaints against the practice. Patient right…" at bounding box center [450, 294] width 366 height 43
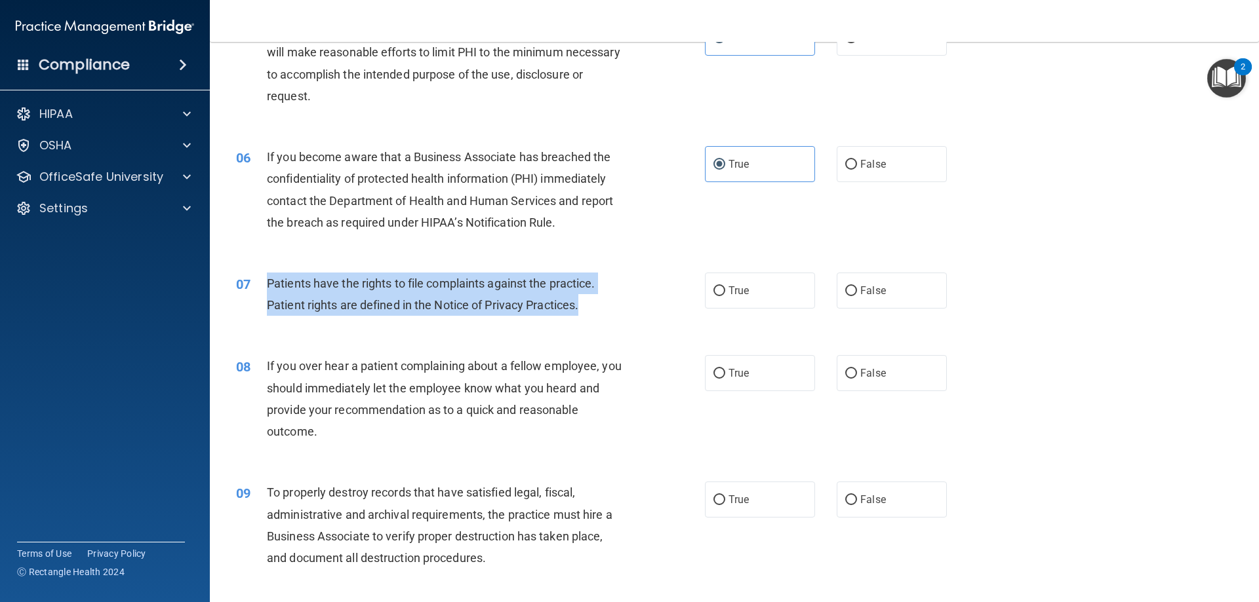
drag, startPoint x: 592, startPoint y: 301, endPoint x: 265, endPoint y: 292, distance: 326.5
click at [265, 292] on div "07 Patients have the rights to file complaints against the practice. Patient ri…" at bounding box center [470, 298] width 508 height 50
copy div "Patients have the rights to file complaints against the practice. Patient right…"
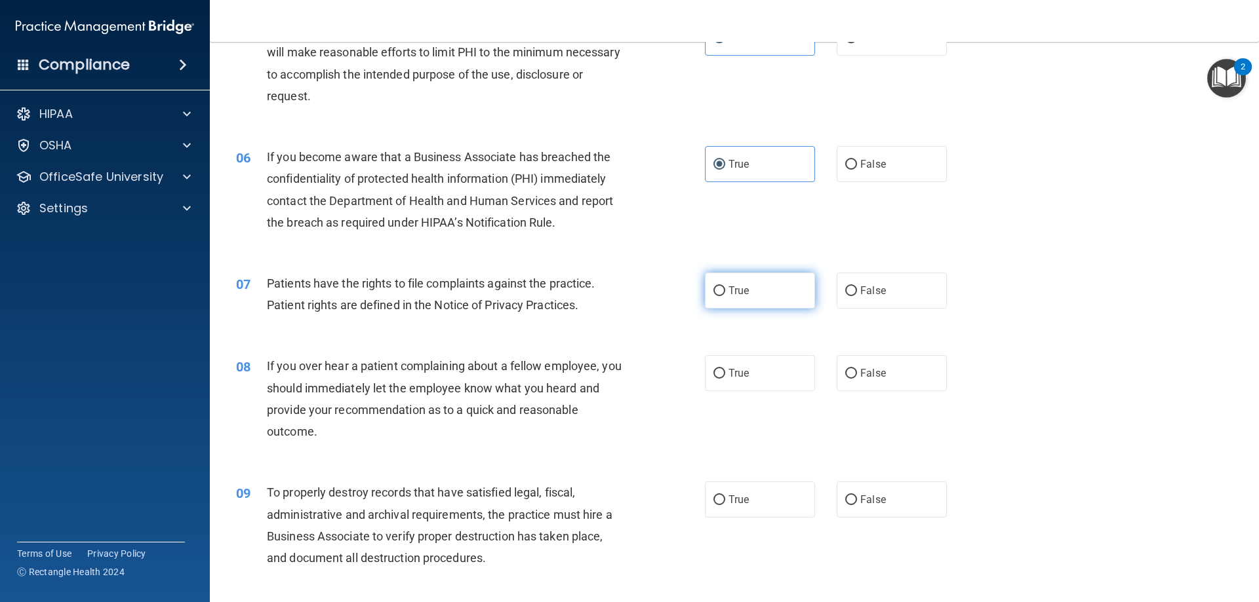
click at [747, 302] on label "True" at bounding box center [760, 291] width 110 height 36
click at [725, 296] on input "True" at bounding box center [719, 291] width 12 height 10
radio input "true"
click at [435, 448] on div "08 If you over hear a patient complaining about a fellow employee, you should i…" at bounding box center [470, 402] width 508 height 94
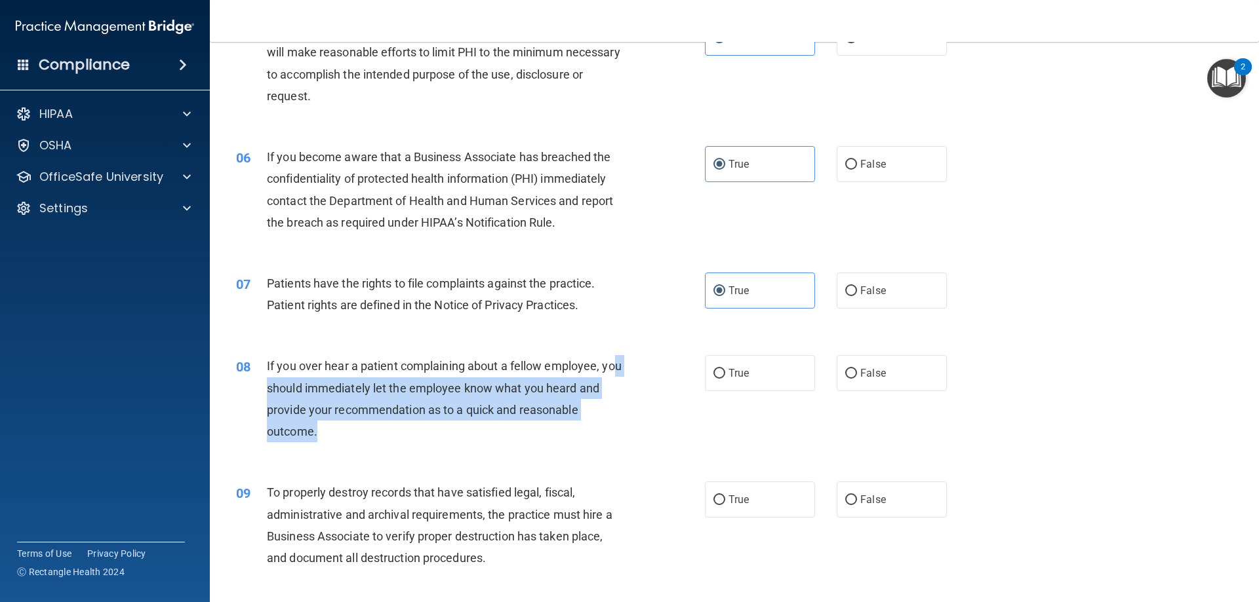
drag, startPoint x: 319, startPoint y: 435, endPoint x: 279, endPoint y: 389, distance: 60.9
click at [279, 389] on div "If you over hear a patient complaining about a fellow employee, you should imme…" at bounding box center [450, 398] width 366 height 87
click at [399, 429] on div "If you over hear a patient complaining about a fellow employee, you should imme…" at bounding box center [450, 398] width 366 height 87
drag, startPoint x: 356, startPoint y: 436, endPoint x: 275, endPoint y: 364, distance: 108.7
click at [275, 364] on div "If you over hear a patient complaining about a fellow employee, you should imme…" at bounding box center [450, 398] width 366 height 87
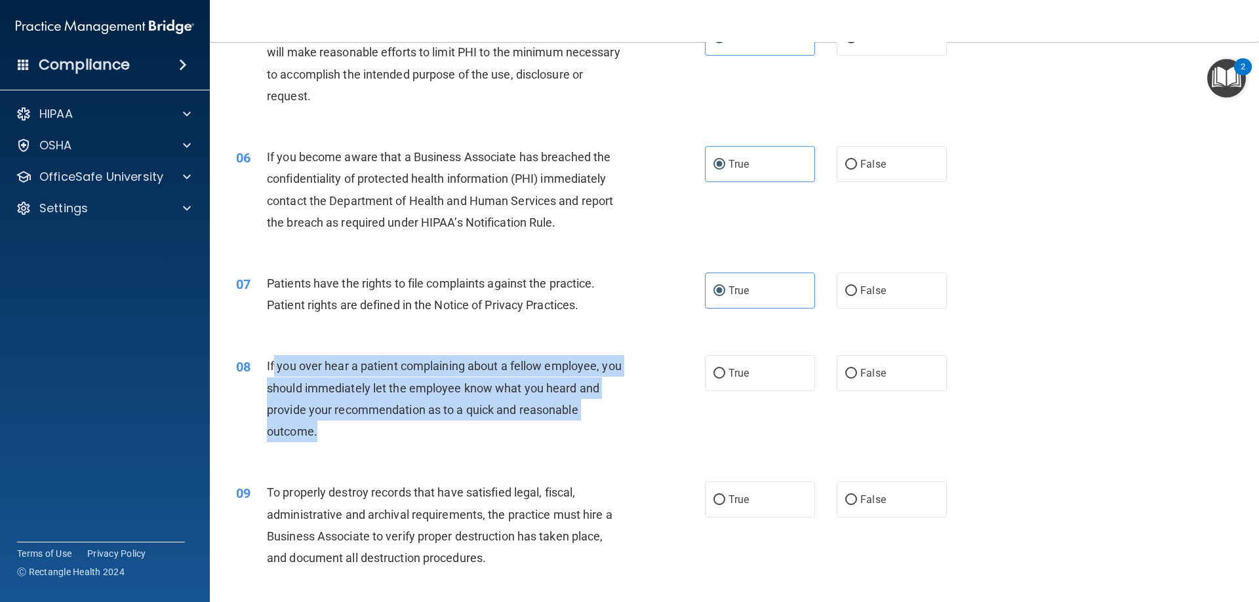
click at [332, 427] on div "If you over hear a patient complaining about a fellow employee, you should imme…" at bounding box center [450, 398] width 366 height 87
drag, startPoint x: 333, startPoint y: 433, endPoint x: 257, endPoint y: 361, distance: 104.3
click at [257, 361] on div "08 If you over hear a patient complaining about a fellow employee, you should i…" at bounding box center [470, 402] width 508 height 94
copy div "If you over hear a patient complaining about a fellow employee, you should imme…"
drag, startPoint x: 552, startPoint y: 449, endPoint x: 568, endPoint y: 443, distance: 17.4
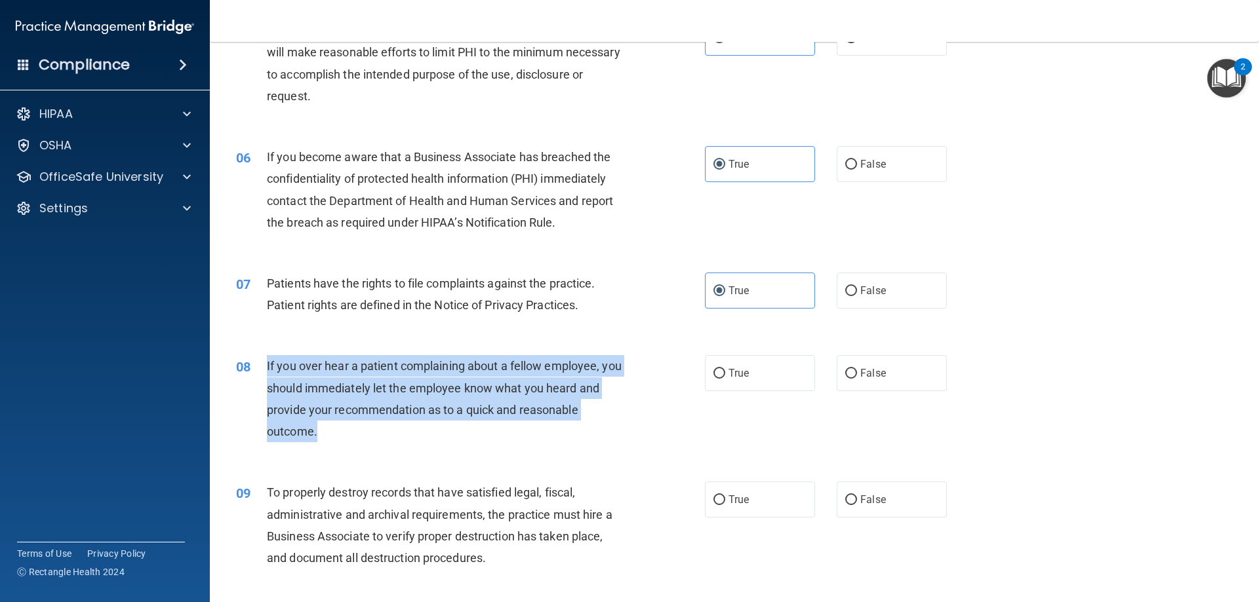
click at [552, 449] on div "08 If you over hear a patient complaining about a fellow employee, you should i…" at bounding box center [470, 402] width 508 height 94
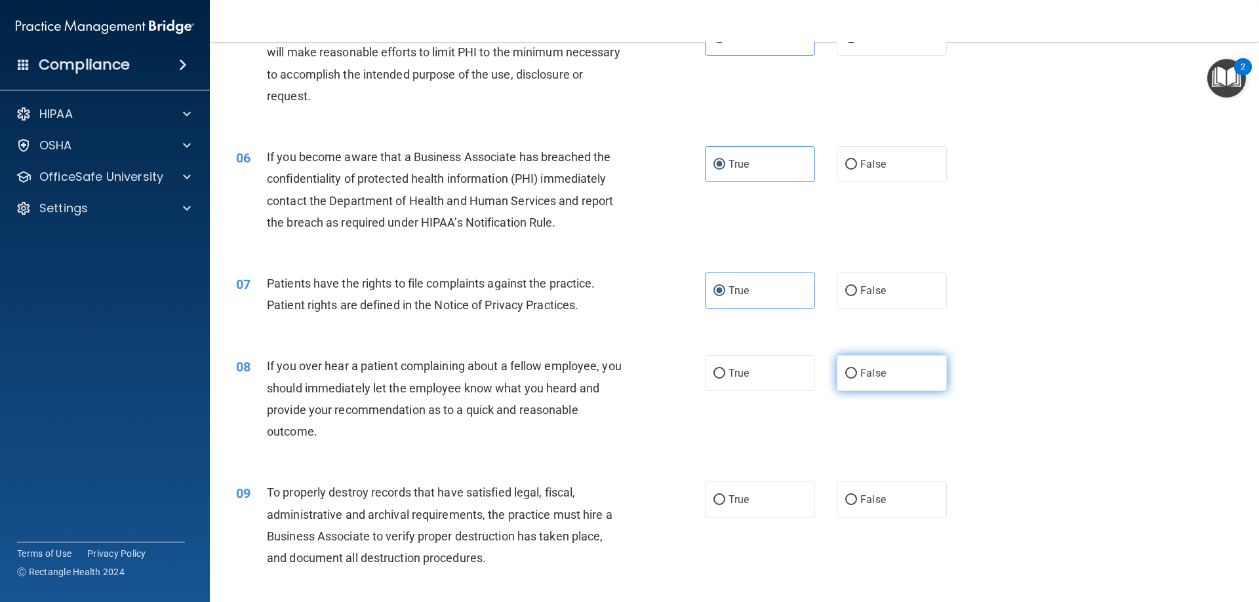
click at [888, 377] on label "False" at bounding box center [891, 373] width 110 height 36
click at [857, 377] on input "False" at bounding box center [851, 374] width 12 height 10
radio input "true"
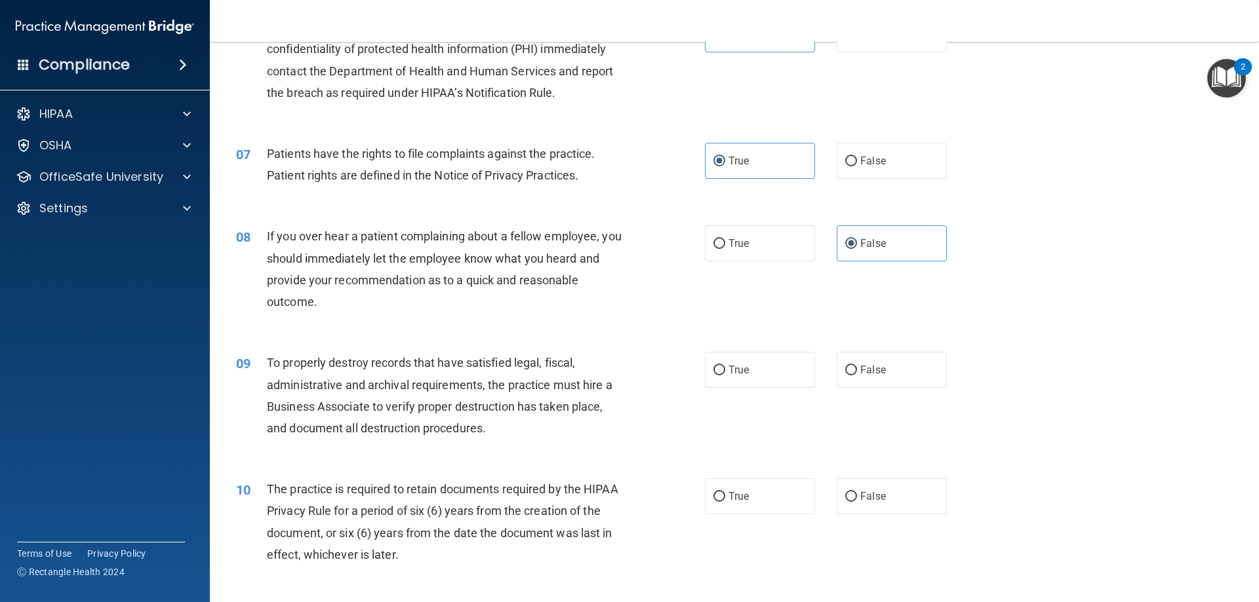
scroll to position [655, 0]
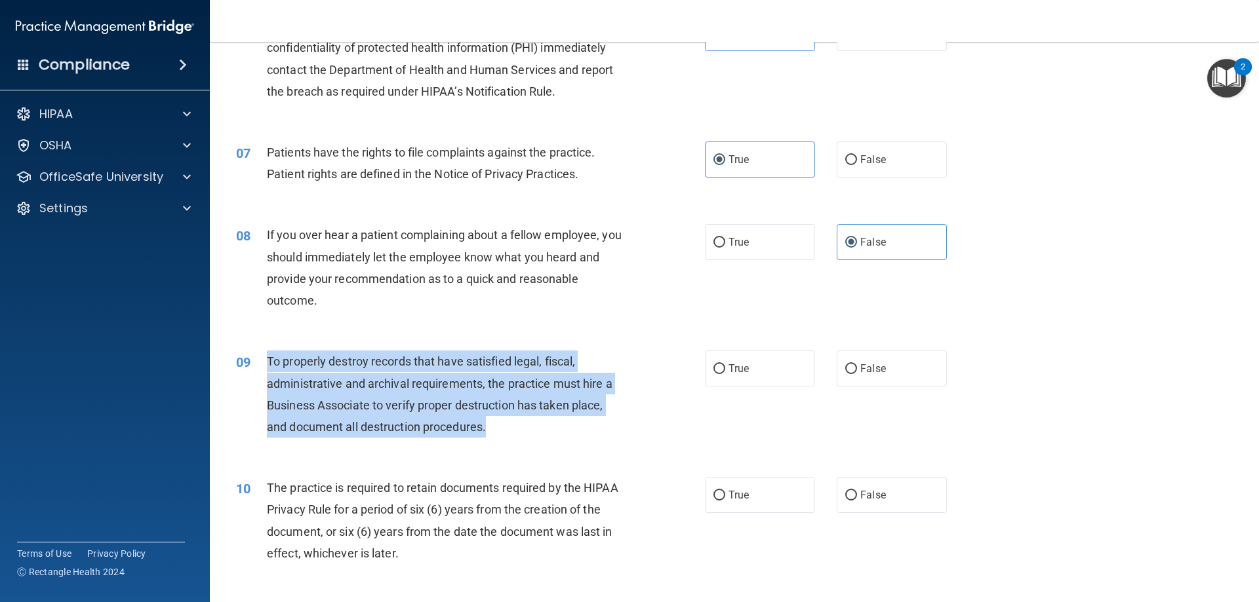
drag, startPoint x: 526, startPoint y: 426, endPoint x: 265, endPoint y: 369, distance: 267.0
click at [265, 369] on div "09 To properly destroy records that have satisfied legal, fiscal, administrativ…" at bounding box center [470, 398] width 508 height 94
copy div "To properly destroy records that have satisfied legal, fiscal, administrative a…"
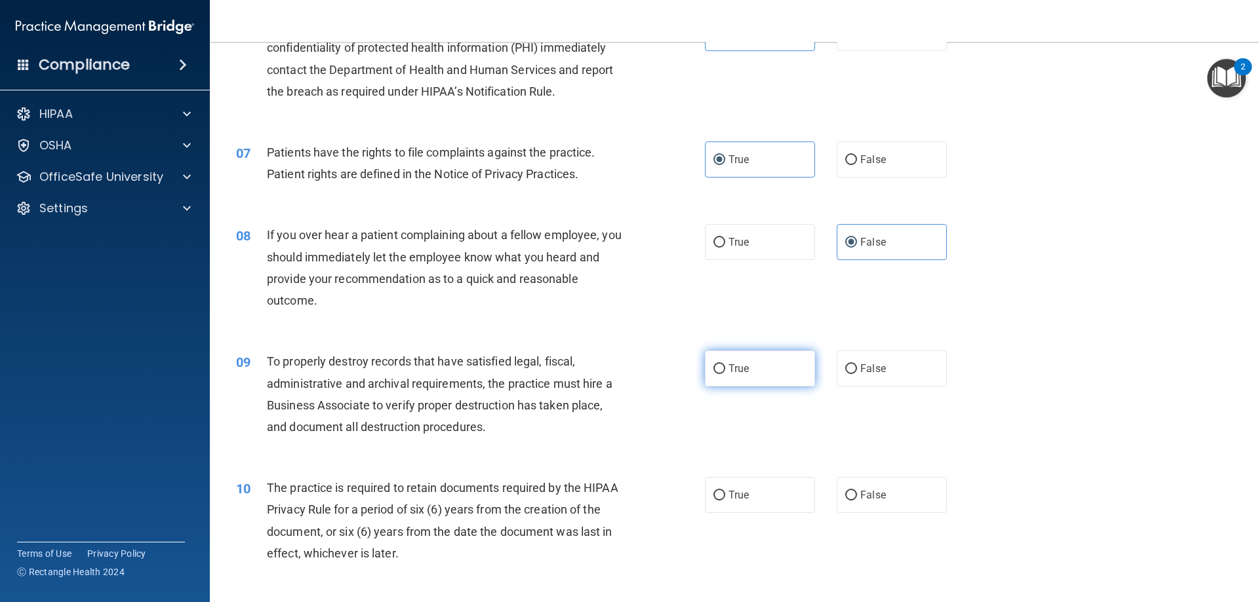
click at [749, 365] on label "True" at bounding box center [760, 369] width 110 height 36
click at [725, 365] on input "True" at bounding box center [719, 369] width 12 height 10
radio input "true"
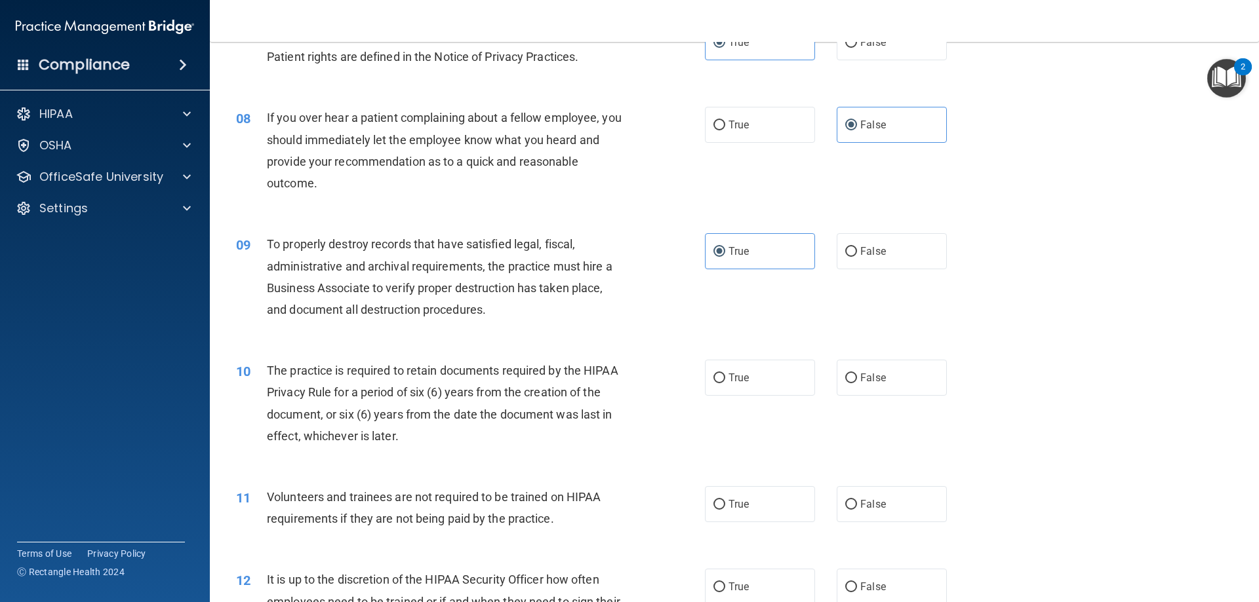
scroll to position [852, 0]
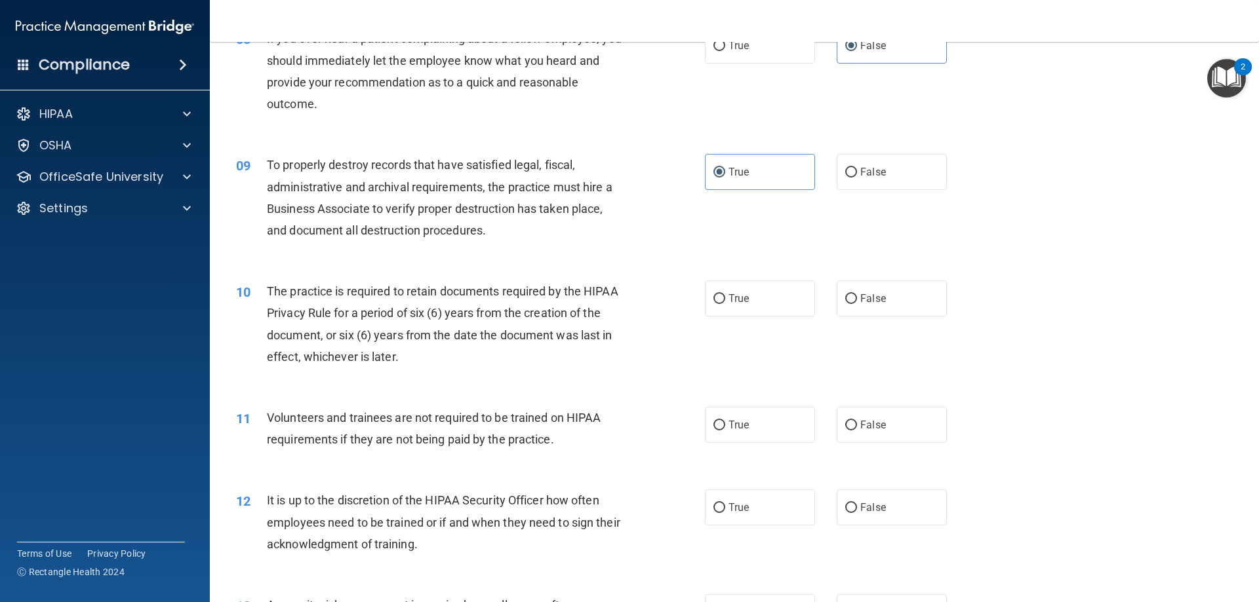
click at [426, 361] on div "The practice is required to retain documents required by the HIPAA Privacy Rule…" at bounding box center [450, 324] width 366 height 87
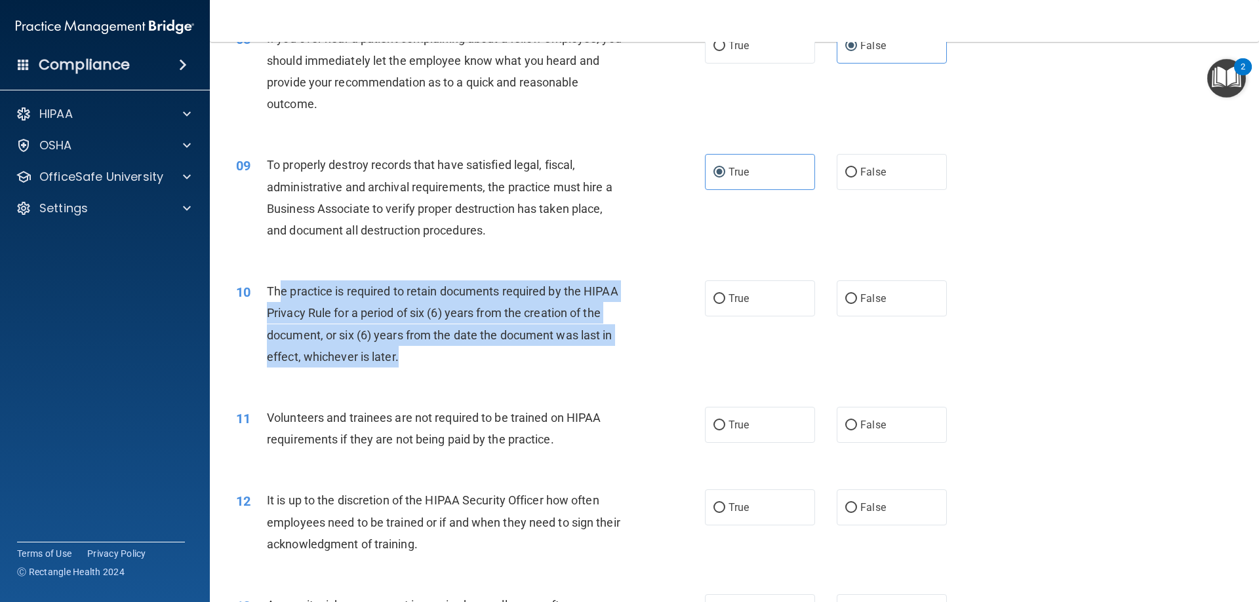
drag, startPoint x: 418, startPoint y: 354, endPoint x: 283, endPoint y: 292, distance: 148.7
click at [283, 292] on div "The practice is required to retain documents required by the HIPAA Privacy Rule…" at bounding box center [450, 324] width 366 height 87
click at [539, 364] on div "The practice is required to retain documents required by the HIPAA Privacy Rule…" at bounding box center [450, 324] width 366 height 87
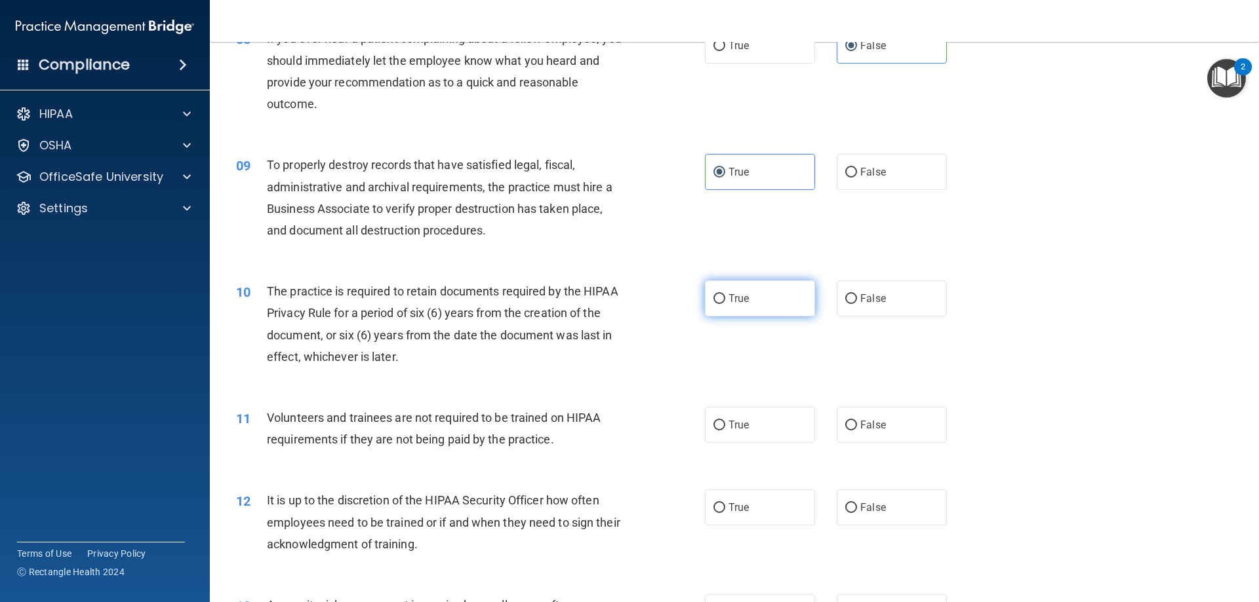
click at [738, 304] on span "True" at bounding box center [738, 298] width 20 height 12
click at [725, 304] on input "True" at bounding box center [719, 299] width 12 height 10
radio input "true"
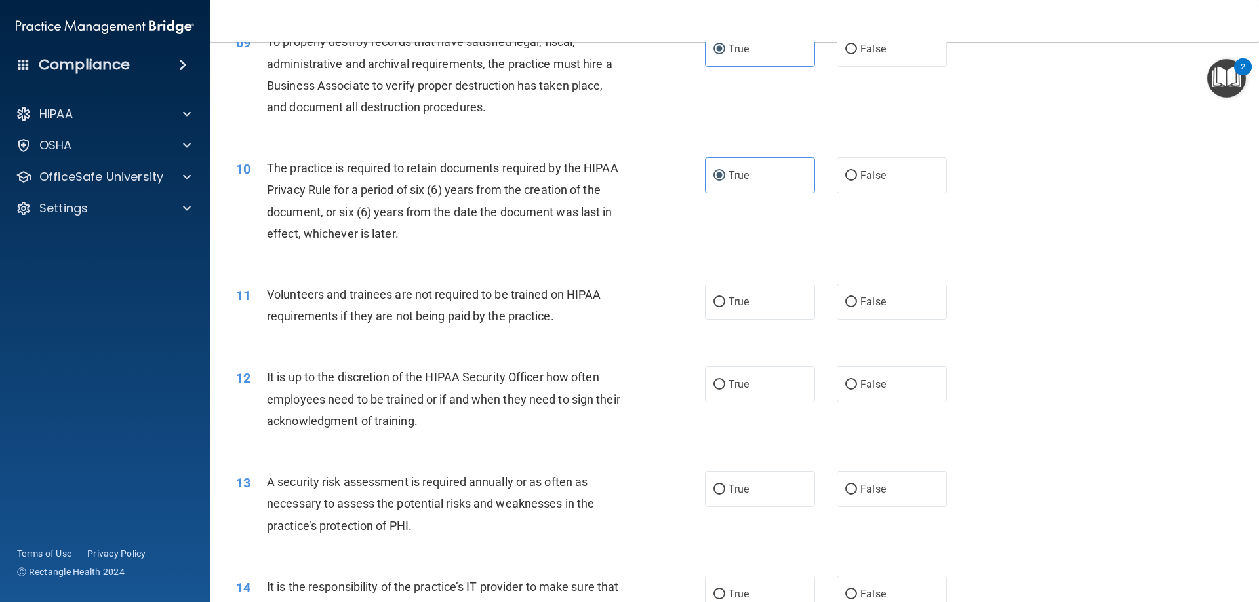
scroll to position [983, 0]
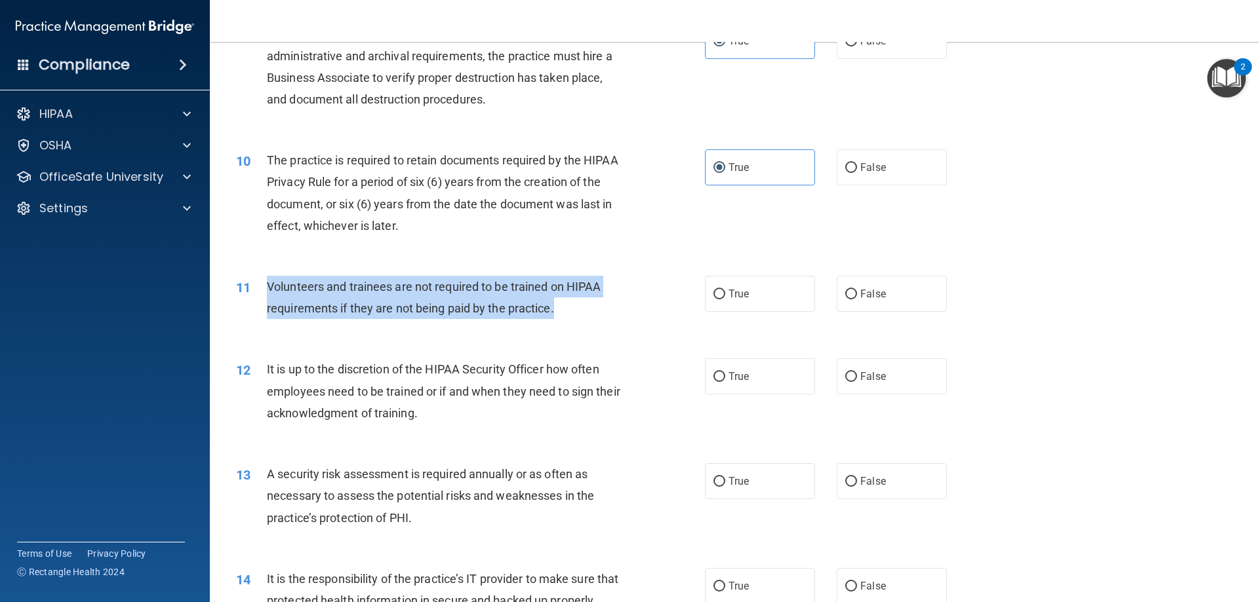
drag, startPoint x: 554, startPoint y: 310, endPoint x: 265, endPoint y: 291, distance: 289.0
click at [265, 291] on div "11 Volunteers and trainees are not required to be trained on HIPAA requirements…" at bounding box center [470, 301] width 508 height 50
copy div "Volunteers and trainees are not required to be trained on HIPAA requirements if…"
click at [849, 381] on input "False" at bounding box center [851, 377] width 12 height 10
radio input "true"
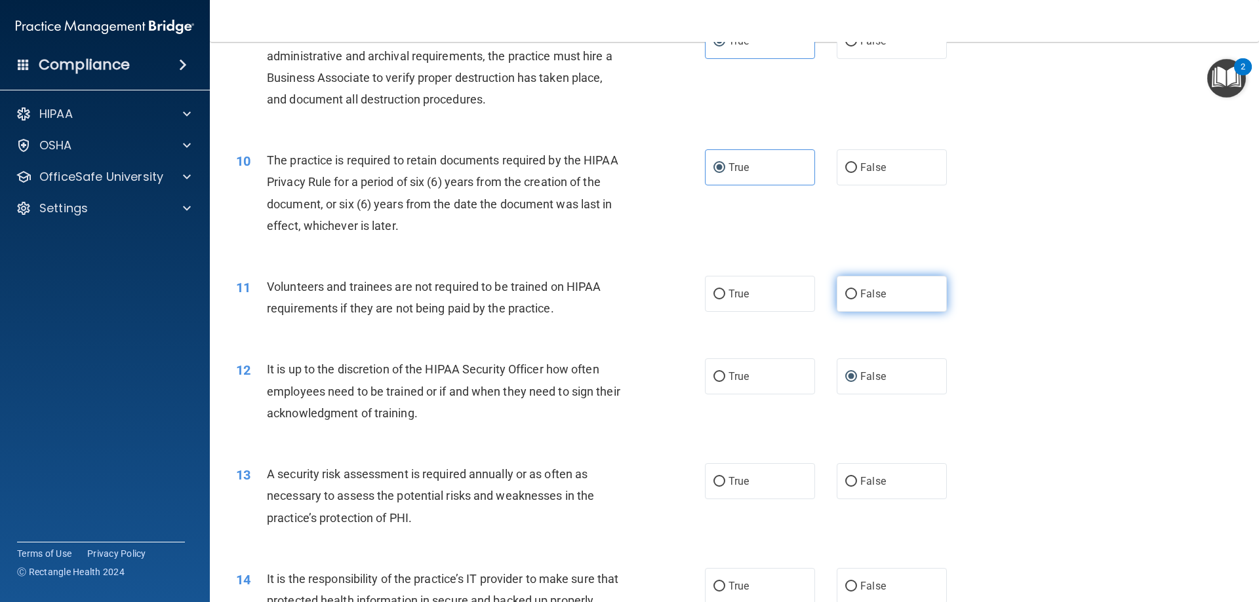
click at [883, 290] on label "False" at bounding box center [891, 294] width 110 height 36
click at [857, 290] on input "False" at bounding box center [851, 295] width 12 height 10
radio input "true"
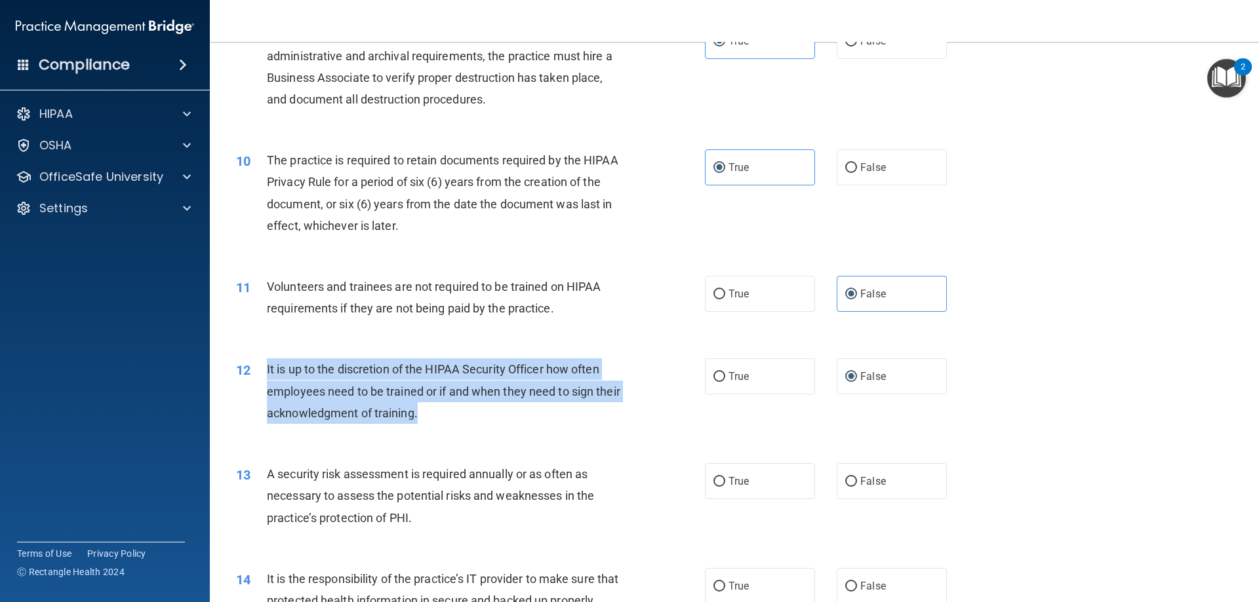
drag, startPoint x: 462, startPoint y: 418, endPoint x: 248, endPoint y: 376, distance: 217.8
click at [248, 376] on div "12 It is up to the discretion of the HIPAA Security Officer how often employees…" at bounding box center [470, 395] width 508 height 72
copy div "It is up to the discretion of the HIPAA Security Officer how often employees ne…"
click at [501, 418] on div "It is up to the discretion of the HIPAA Security Officer how often employees ne…" at bounding box center [450, 392] width 366 height 66
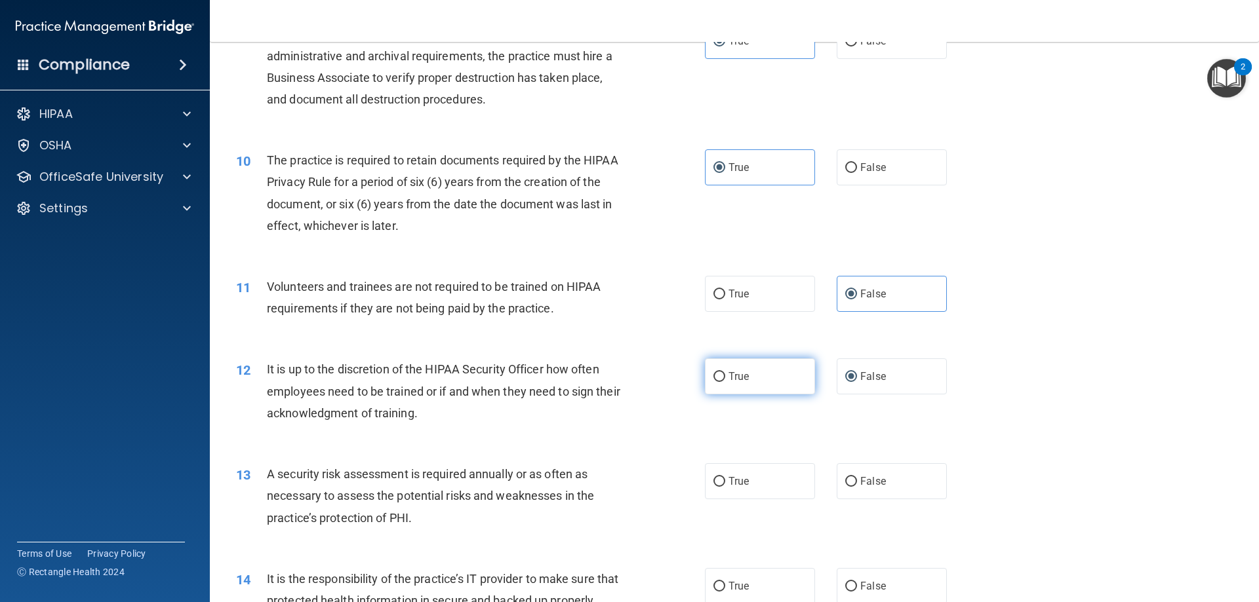
click at [743, 376] on span "True" at bounding box center [738, 376] width 20 height 12
click at [725, 376] on input "True" at bounding box center [719, 377] width 12 height 10
radio input "true"
radio input "false"
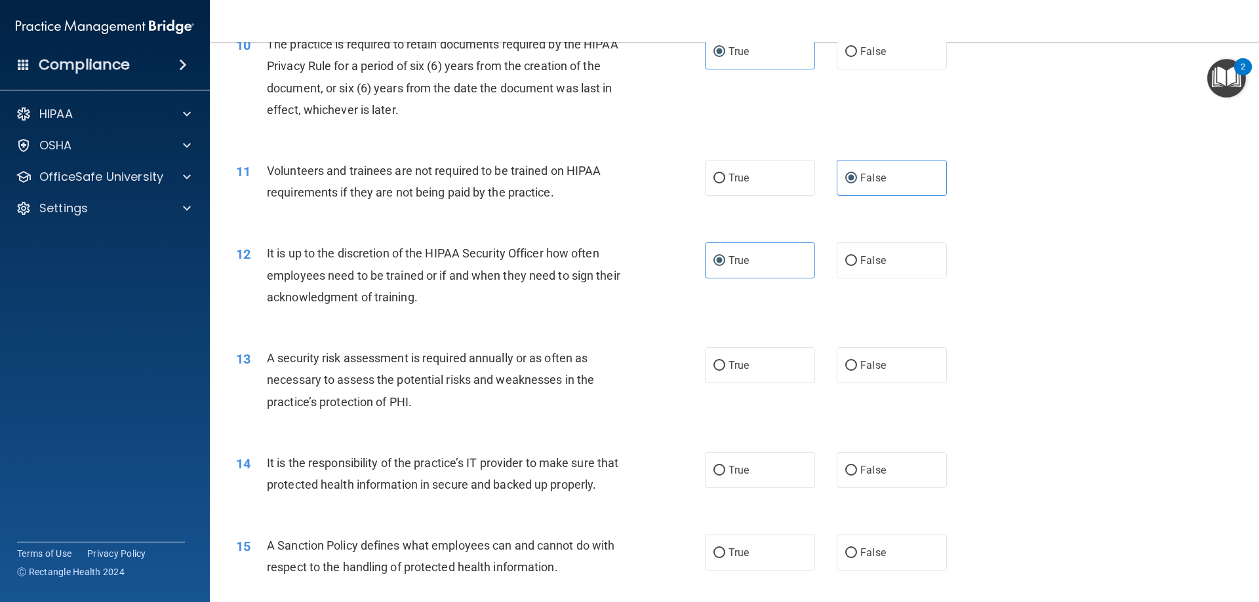
scroll to position [1114, 0]
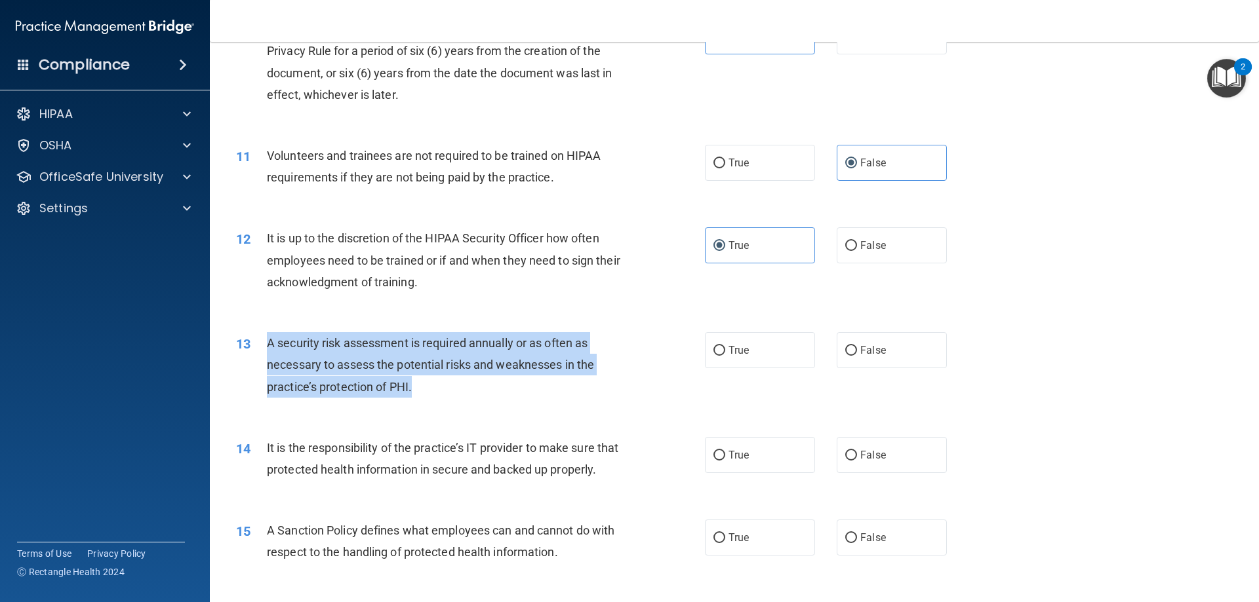
drag, startPoint x: 438, startPoint y: 387, endPoint x: 262, endPoint y: 347, distance: 180.8
click at [262, 347] on div "13 A security risk assessment is required annually or as often as necessary to …" at bounding box center [470, 368] width 508 height 72
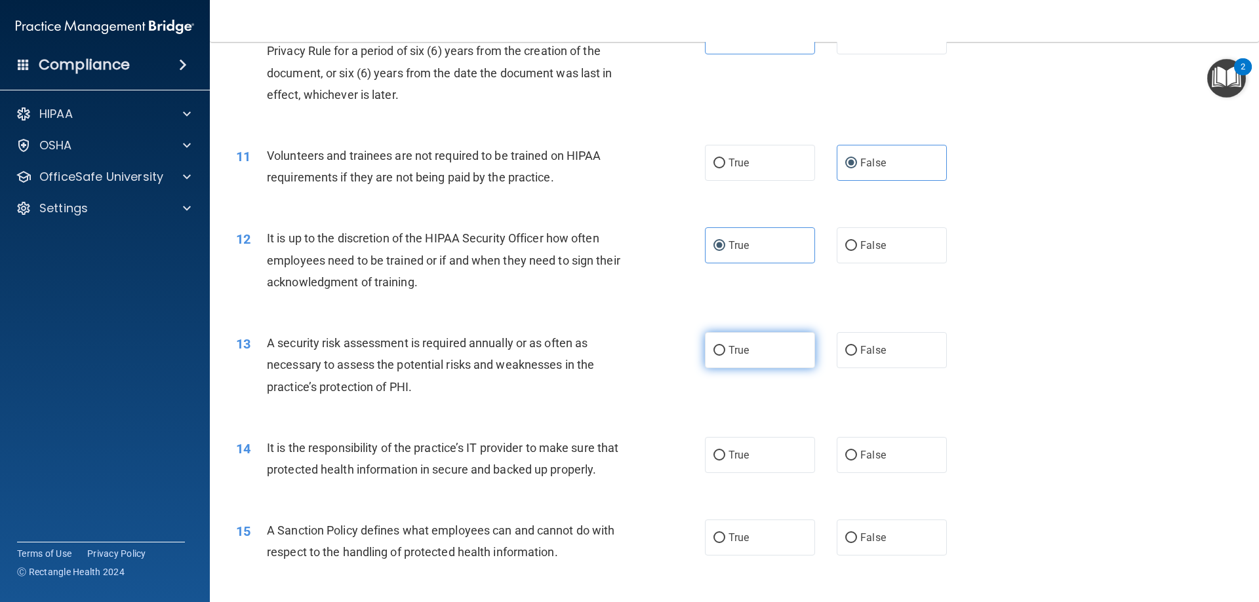
click at [750, 351] on label "True" at bounding box center [760, 350] width 110 height 36
click at [725, 351] on input "True" at bounding box center [719, 351] width 12 height 10
radio input "true"
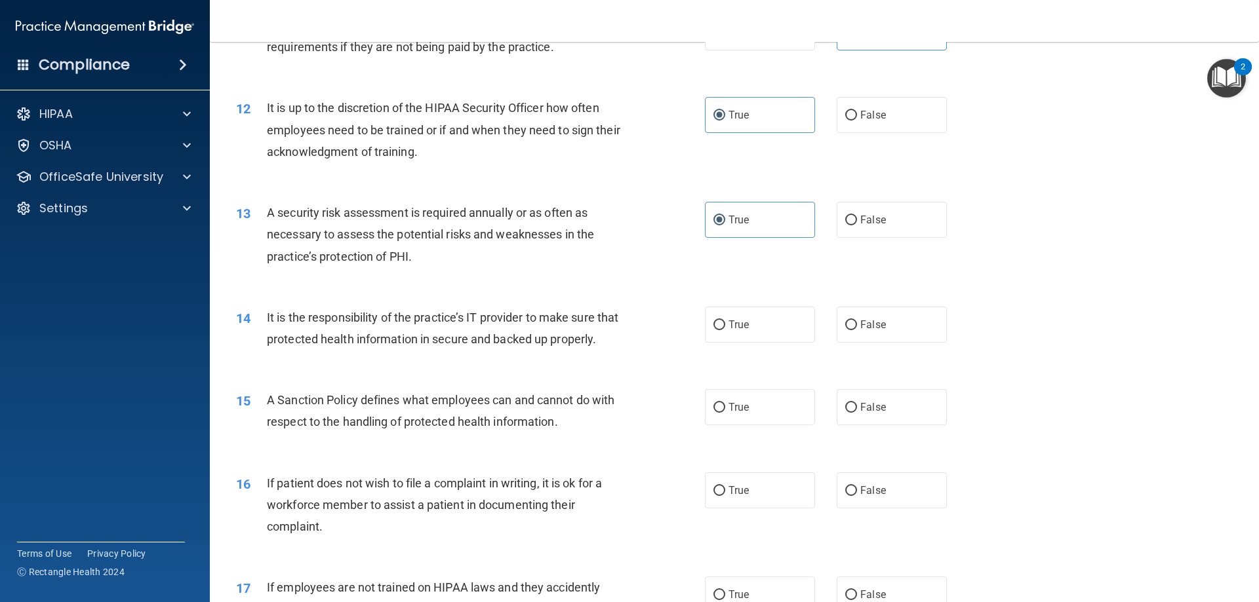
scroll to position [1245, 0]
click at [362, 372] on div "14 It is the responsibility of the practice’s IT provider to make sure that pro…" at bounding box center [734, 331] width 1016 height 83
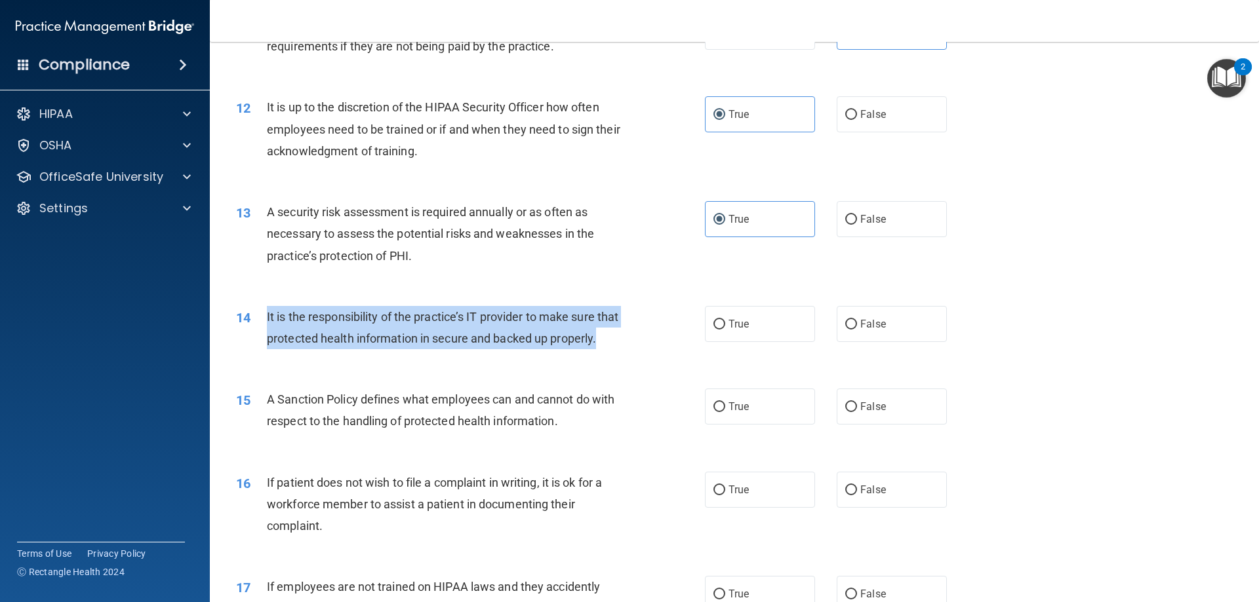
drag, startPoint x: 336, startPoint y: 361, endPoint x: 264, endPoint y: 315, distance: 85.5
click at [264, 315] on div "14 It is the responsibility of the practice’s IT provider to make sure that pro…" at bounding box center [470, 331] width 508 height 50
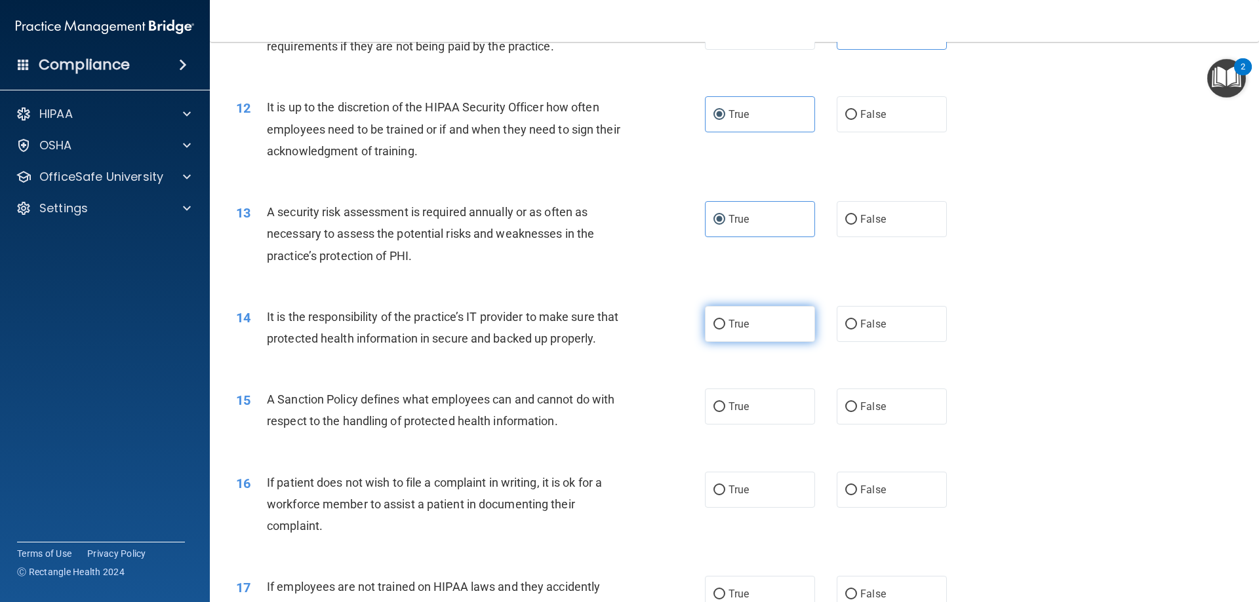
click at [760, 321] on label "True" at bounding box center [760, 324] width 110 height 36
click at [725, 321] on input "True" at bounding box center [719, 325] width 12 height 10
radio input "true"
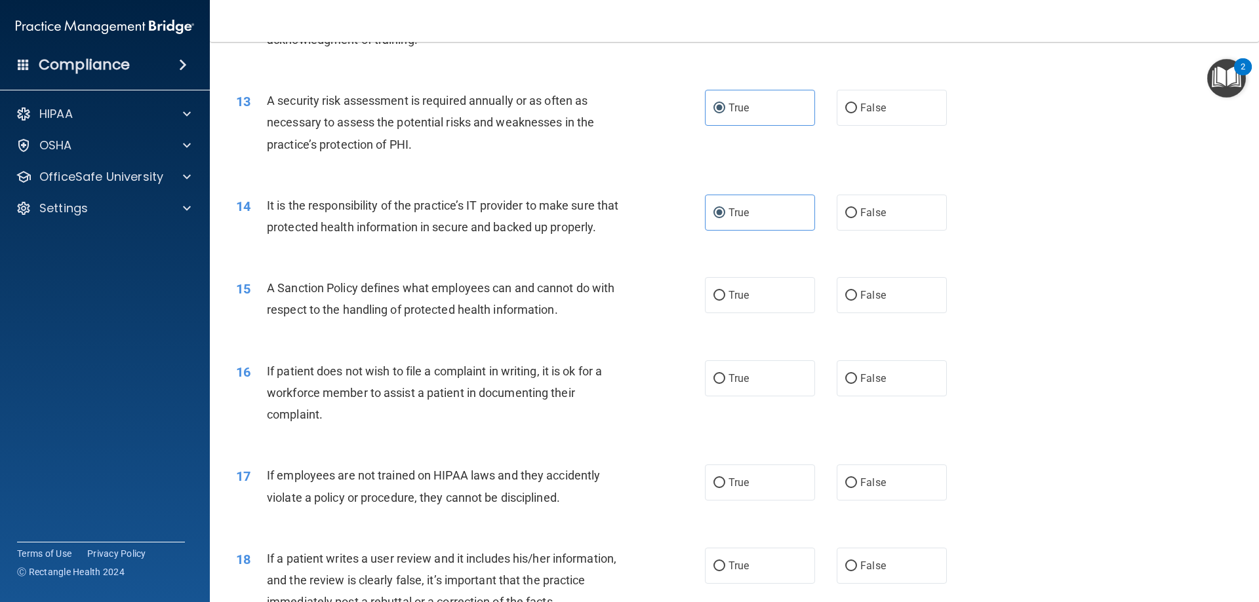
scroll to position [1376, 0]
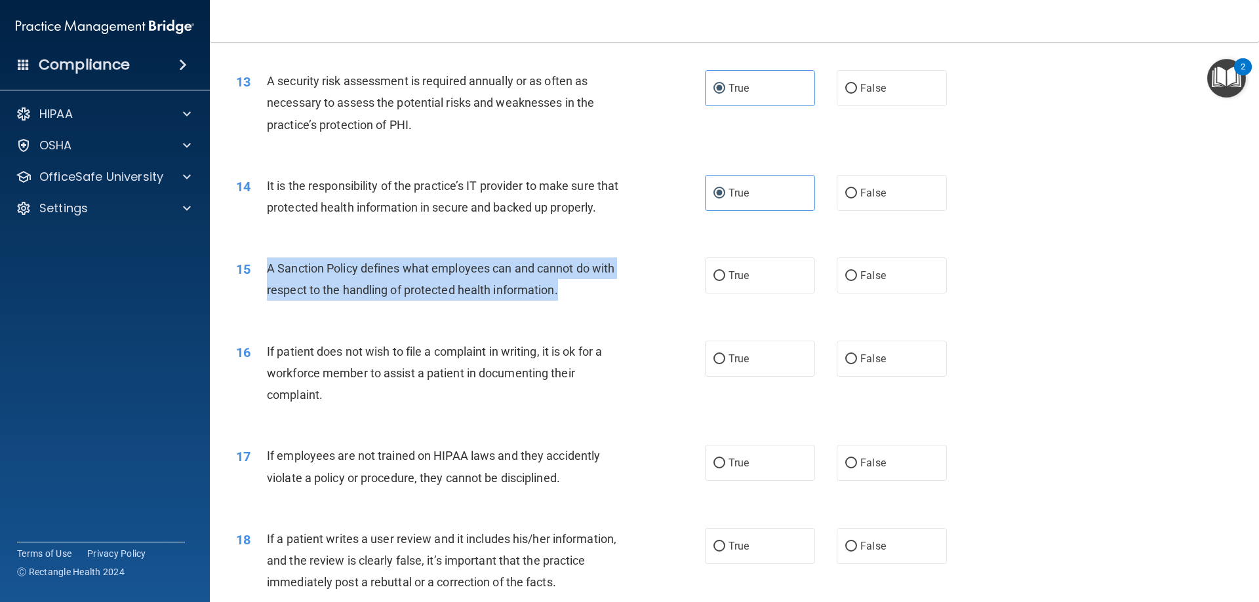
drag, startPoint x: 559, startPoint y: 313, endPoint x: 259, endPoint y: 290, distance: 301.1
click at [259, 290] on div "15 A Sanction Policy defines what employees can and cannot do with respect to t…" at bounding box center [470, 283] width 508 height 50
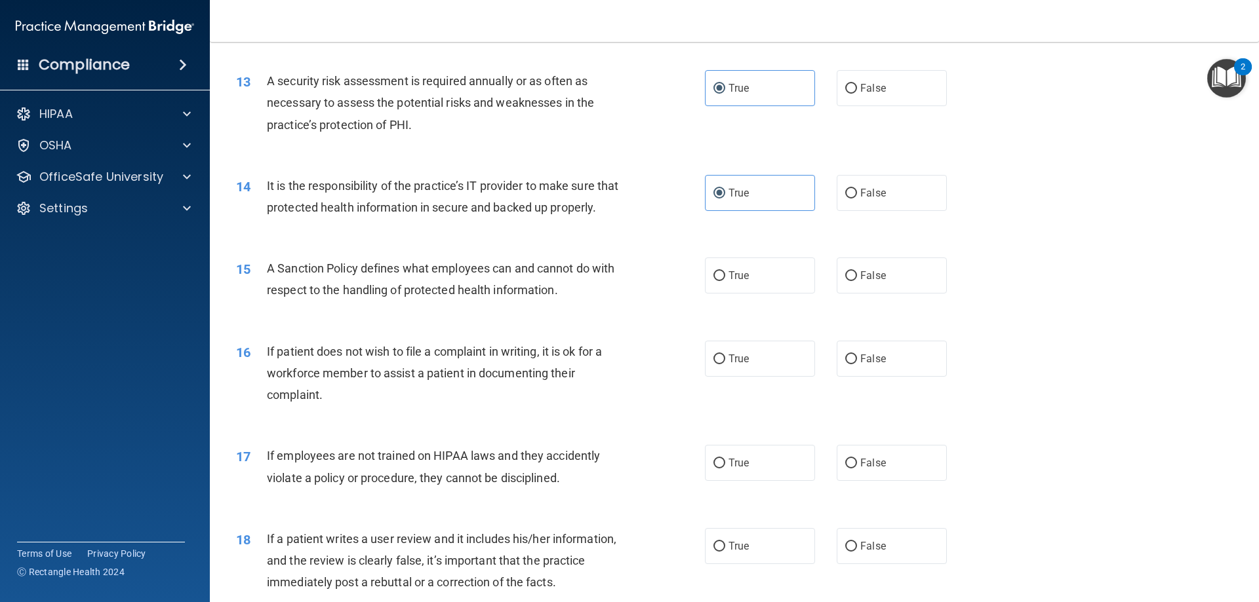
click at [383, 399] on span "If patient does not wish to file a complaint in writing, it is ok for a workfor…" at bounding box center [434, 373] width 335 height 57
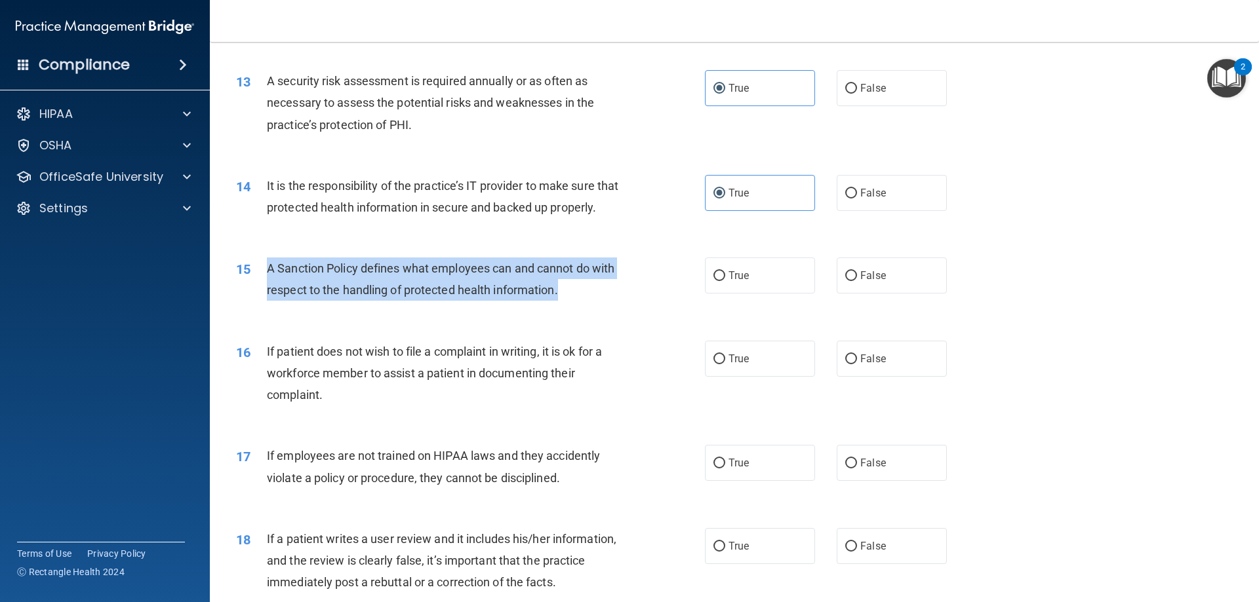
drag, startPoint x: 583, startPoint y: 315, endPoint x: 266, endPoint y: 288, distance: 317.7
click at [267, 288] on div "A Sanction Policy defines what employees can and cannot do with respect to the …" at bounding box center [450, 279] width 366 height 43
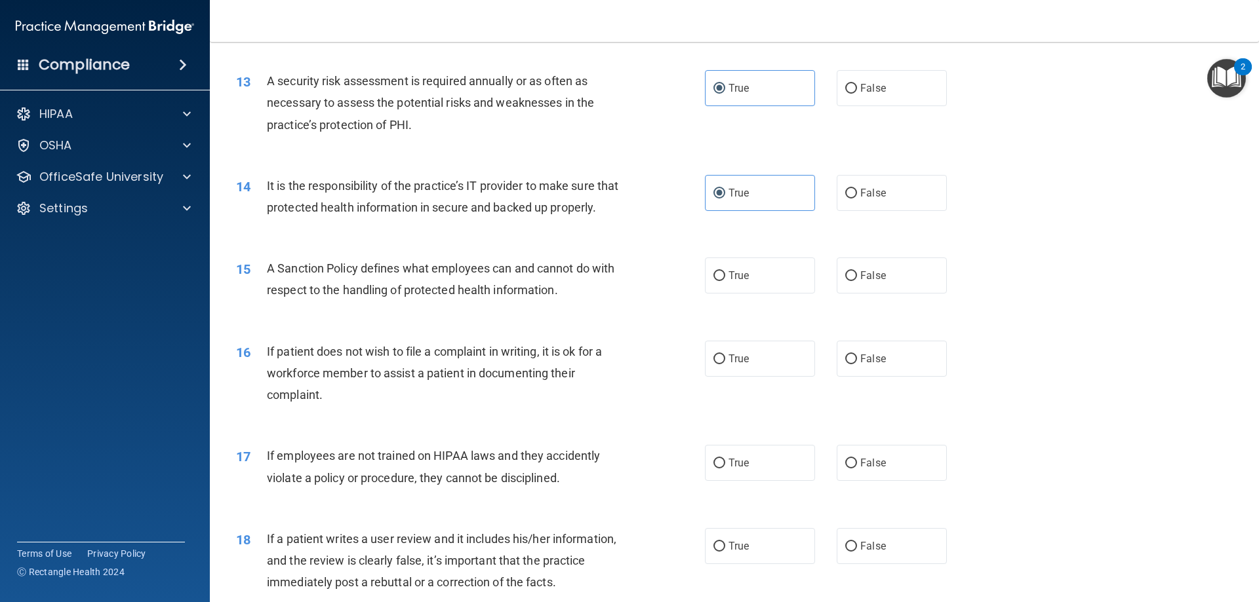
click at [388, 324] on div "15 A Sanction Policy defines what employees can and cannot do with respect to t…" at bounding box center [734, 282] width 1016 height 83
click at [786, 294] on label "True" at bounding box center [760, 276] width 110 height 36
click at [725, 281] on input "True" at bounding box center [719, 276] width 12 height 10
radio input "true"
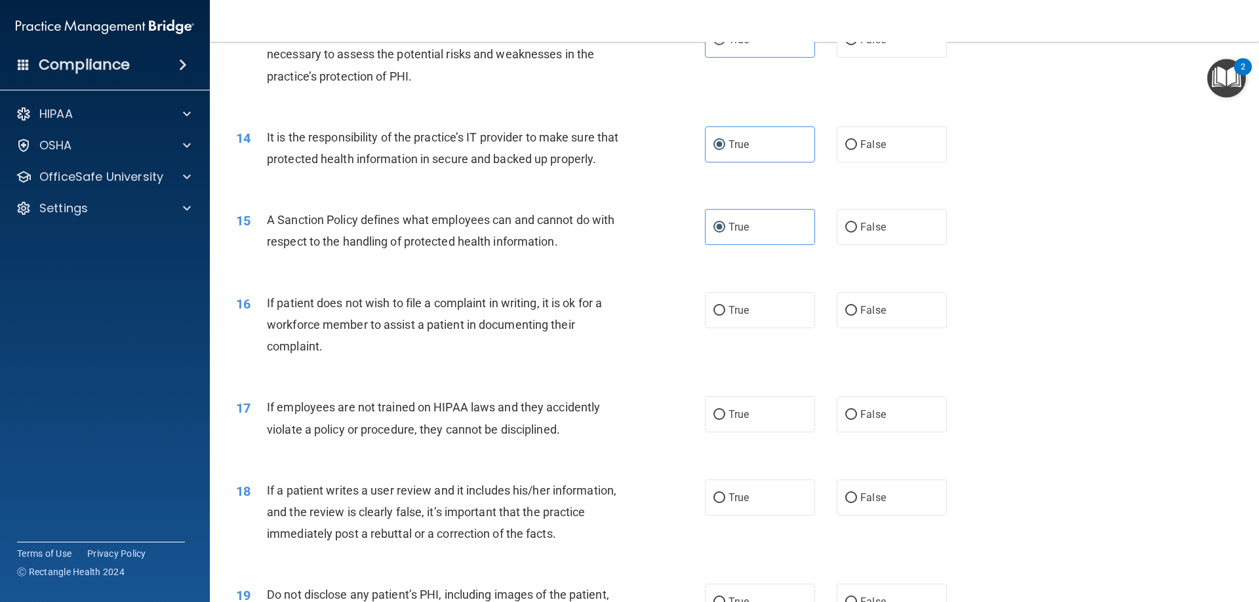
scroll to position [1508, 0]
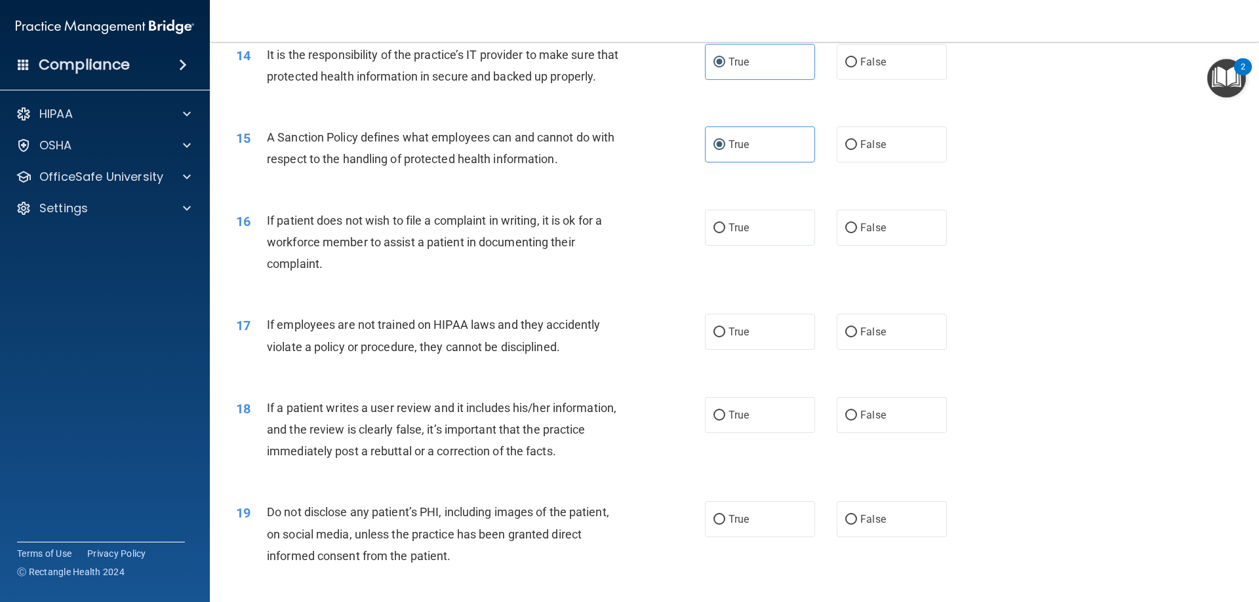
click at [366, 275] on div "If patient does not wish to file a complaint in writing, it is ok for a workfor…" at bounding box center [450, 243] width 366 height 66
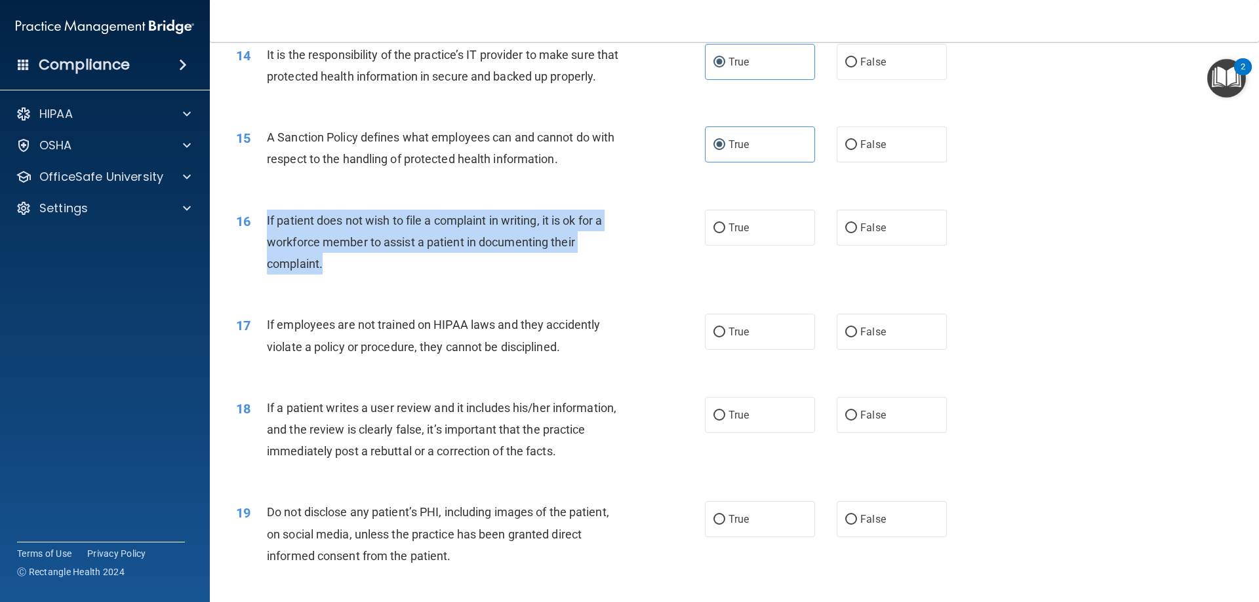
drag, startPoint x: 352, startPoint y: 286, endPoint x: 265, endPoint y: 236, distance: 100.2
click at [265, 236] on div "16 If patient does not wish to file a complaint in writing, it is ok for a work…" at bounding box center [470, 246] width 508 height 72
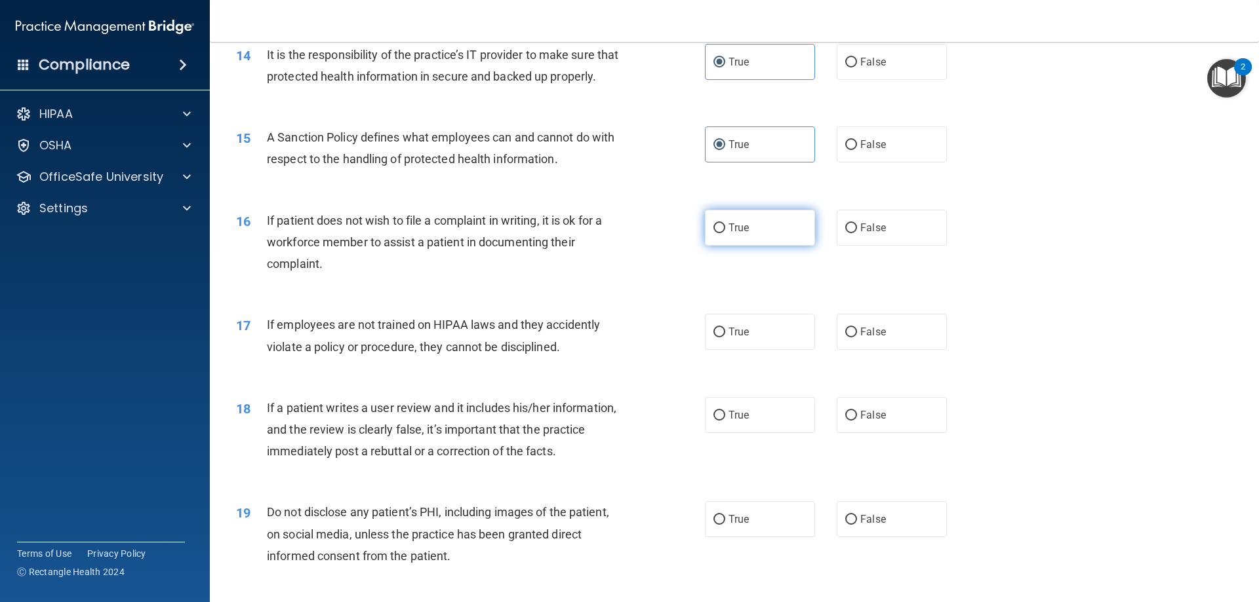
click at [728, 234] on span "True" at bounding box center [738, 228] width 20 height 12
click at [725, 233] on input "True" at bounding box center [719, 229] width 12 height 10
radio input "true"
click at [311, 380] on div "17 If employees are not trained on HIPAA laws and they accidently violate a pol…" at bounding box center [734, 339] width 1016 height 83
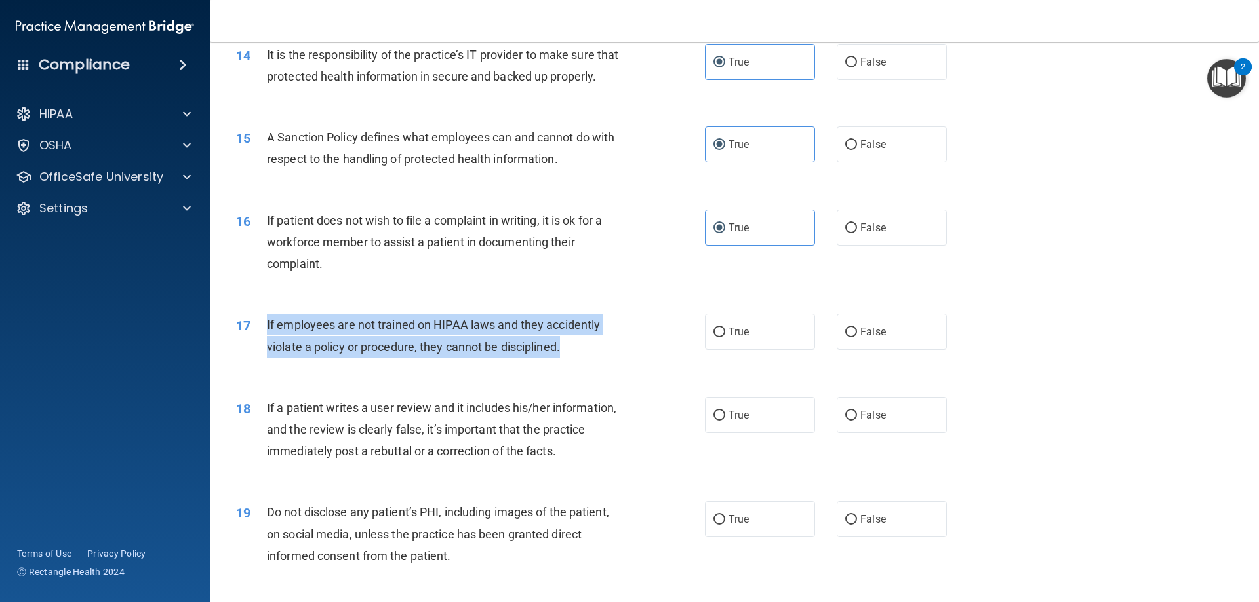
drag, startPoint x: 574, startPoint y: 365, endPoint x: 262, endPoint y: 354, distance: 312.2
click at [262, 354] on div "17 If employees are not trained on HIPAA laws and they accidently violate a pol…" at bounding box center [470, 339] width 508 height 50
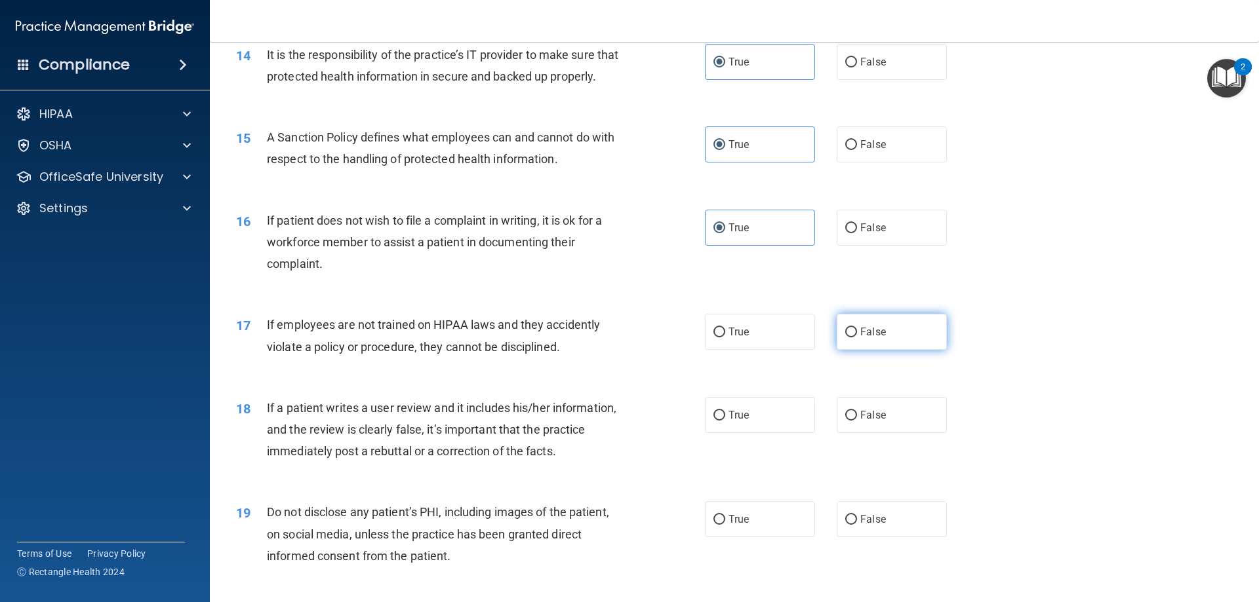
click at [855, 350] on label "False" at bounding box center [891, 332] width 110 height 36
click at [855, 338] on input "False" at bounding box center [851, 333] width 12 height 10
radio input "true"
click at [473, 435] on span "If a patient writes a user review and it includes his/her information, and the …" at bounding box center [441, 429] width 349 height 57
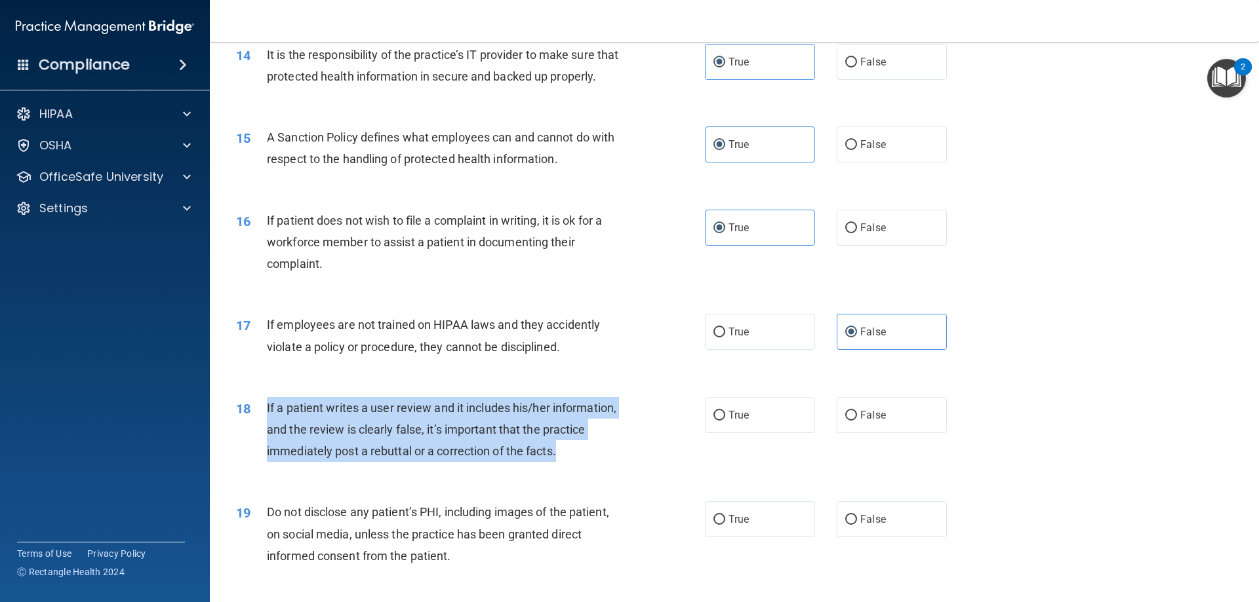
drag, startPoint x: 563, startPoint y: 471, endPoint x: 296, endPoint y: 433, distance: 269.6
click at [264, 430] on div "18 If a patient writes a user review and it includes his/her information, and t…" at bounding box center [470, 433] width 508 height 72
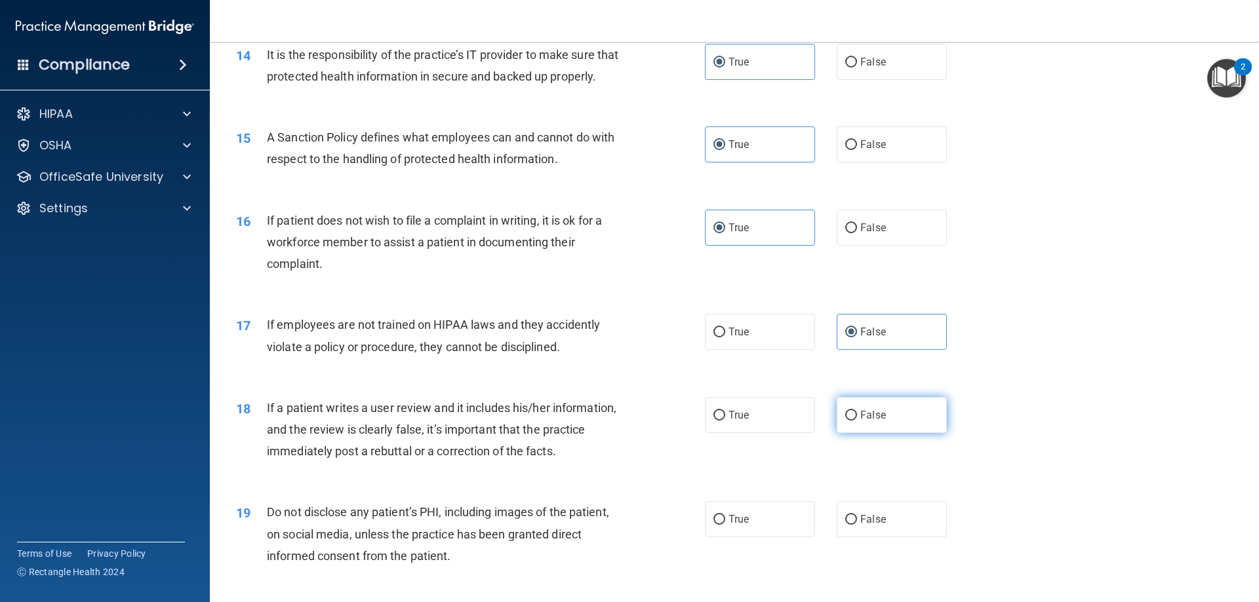
click at [897, 433] on label "False" at bounding box center [891, 415] width 110 height 36
click at [857, 421] on input "False" at bounding box center [851, 416] width 12 height 10
radio input "true"
click at [162, 427] on accordion "HIPAA Documents and Policies Report an Incident Business Associates Emergency P…" at bounding box center [105, 264] width 210 height 337
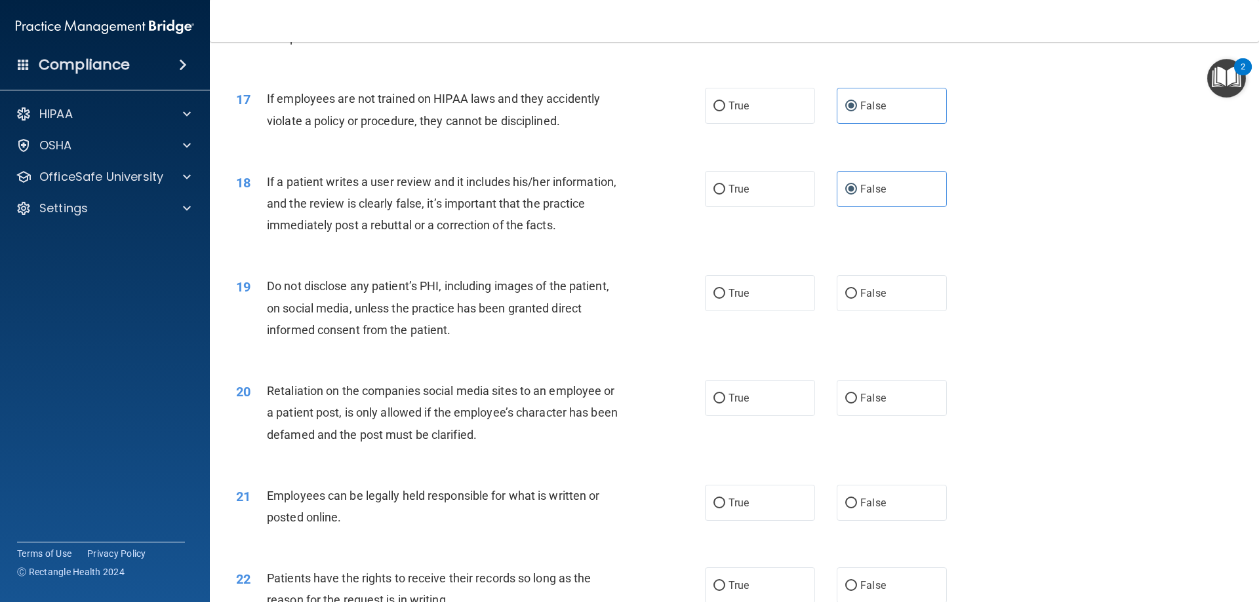
scroll to position [1770, 0]
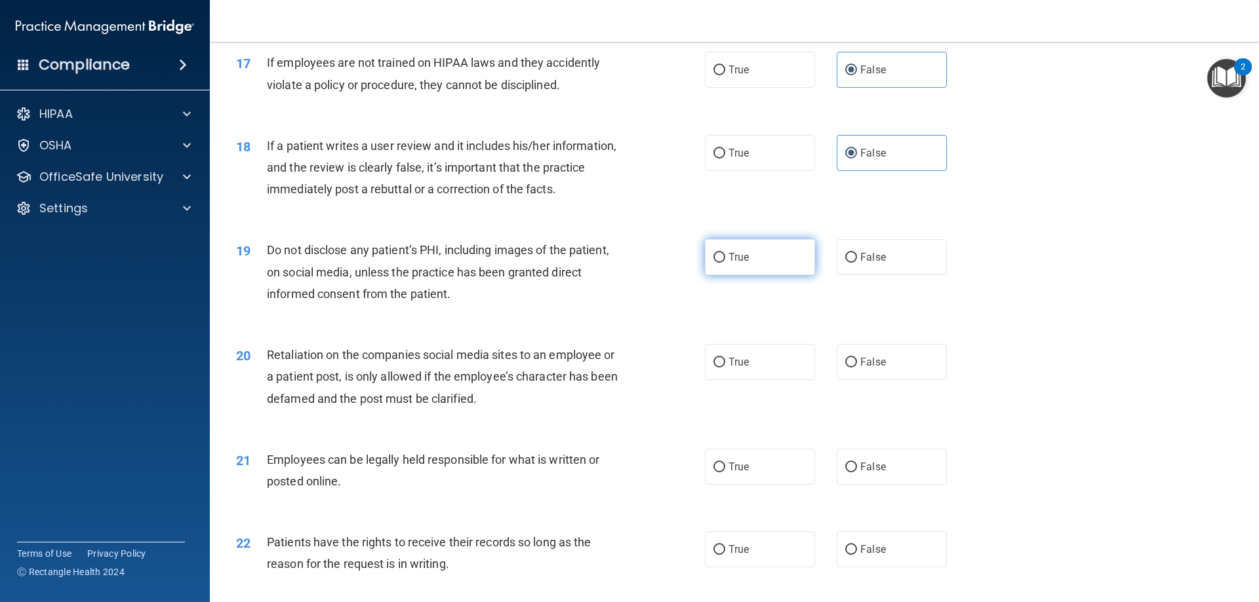
click at [751, 275] on label "True" at bounding box center [760, 257] width 110 height 36
click at [725, 263] on input "True" at bounding box center [719, 258] width 12 height 10
radio input "true"
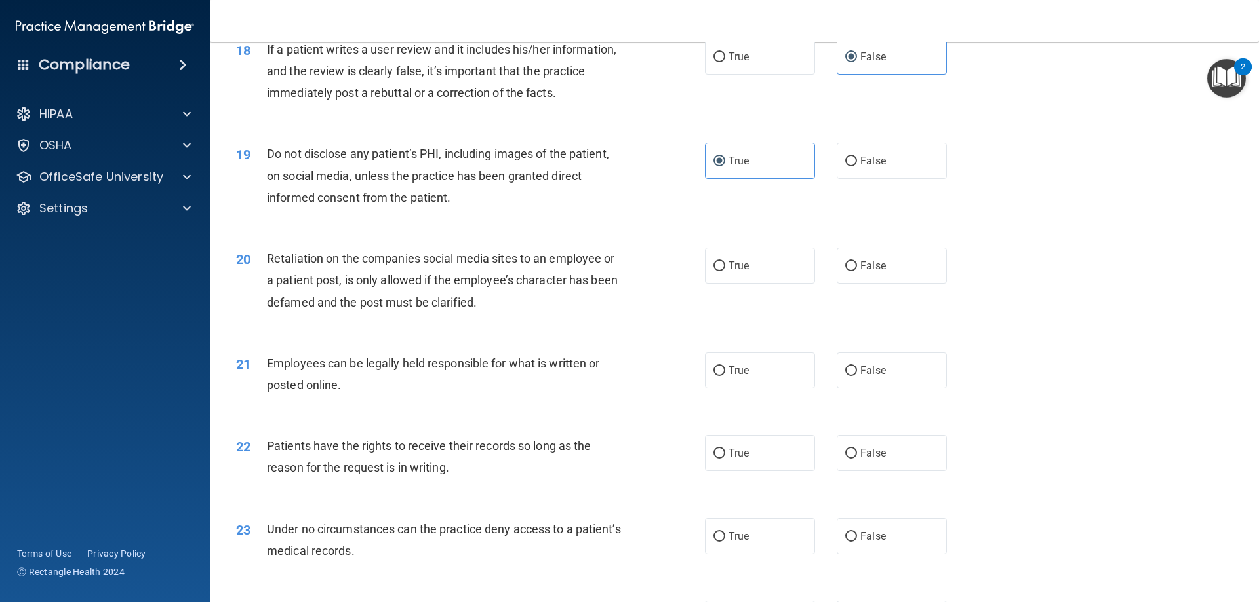
scroll to position [1901, 0]
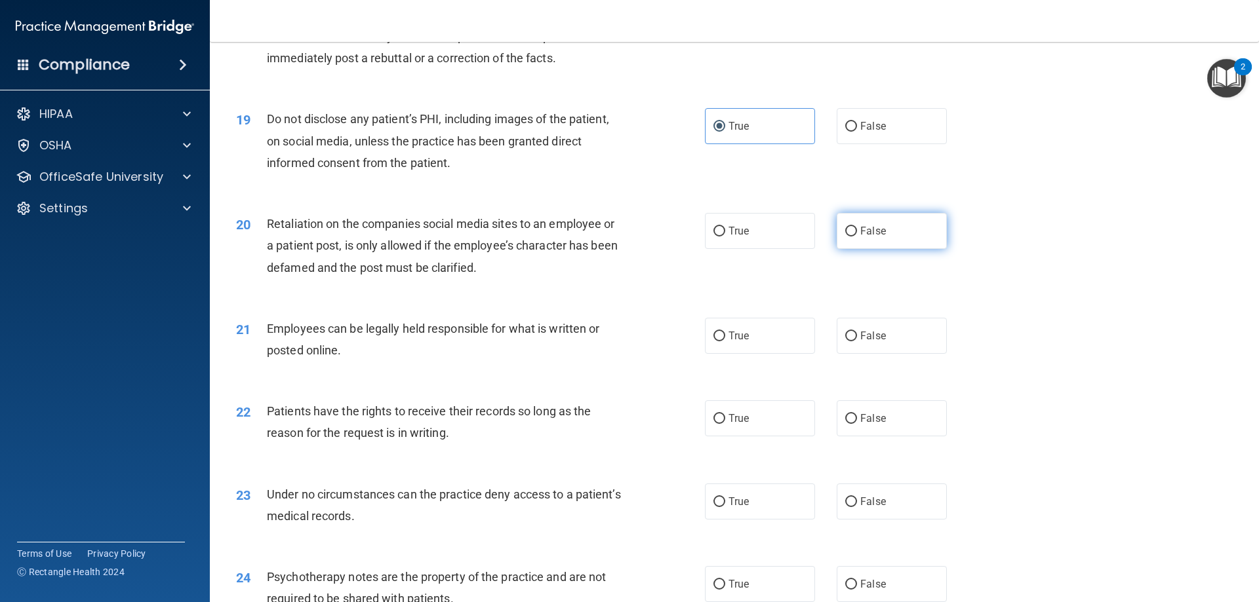
click at [870, 237] on span "False" at bounding box center [873, 231] width 26 height 12
click at [857, 237] on input "False" at bounding box center [851, 232] width 12 height 10
radio input "true"
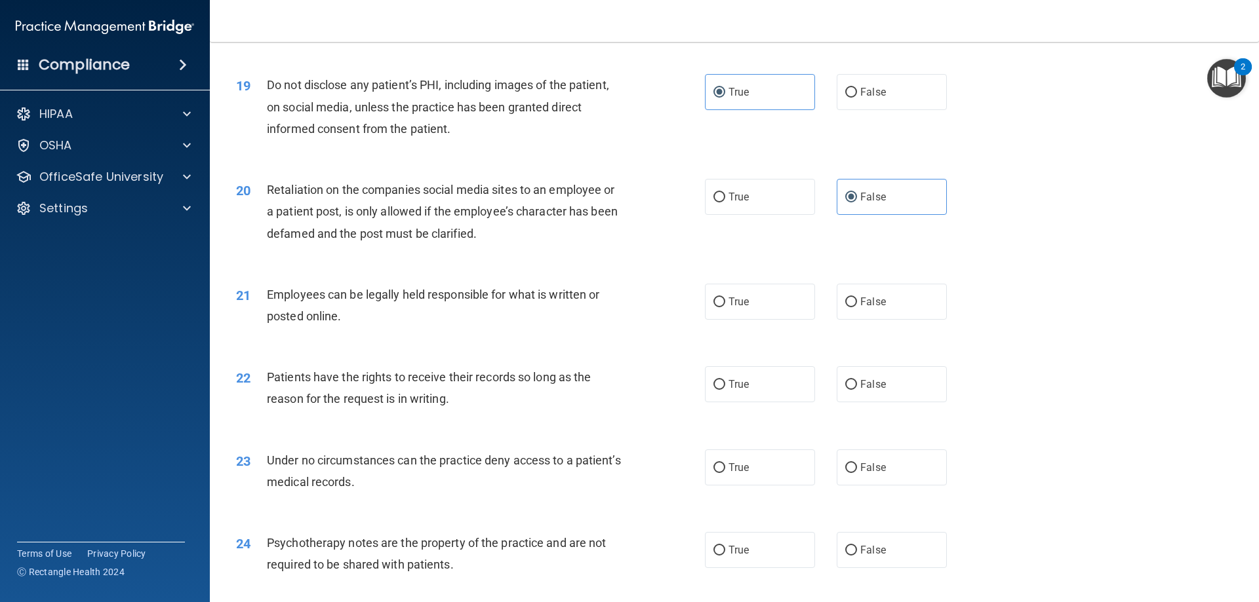
scroll to position [1966, 0]
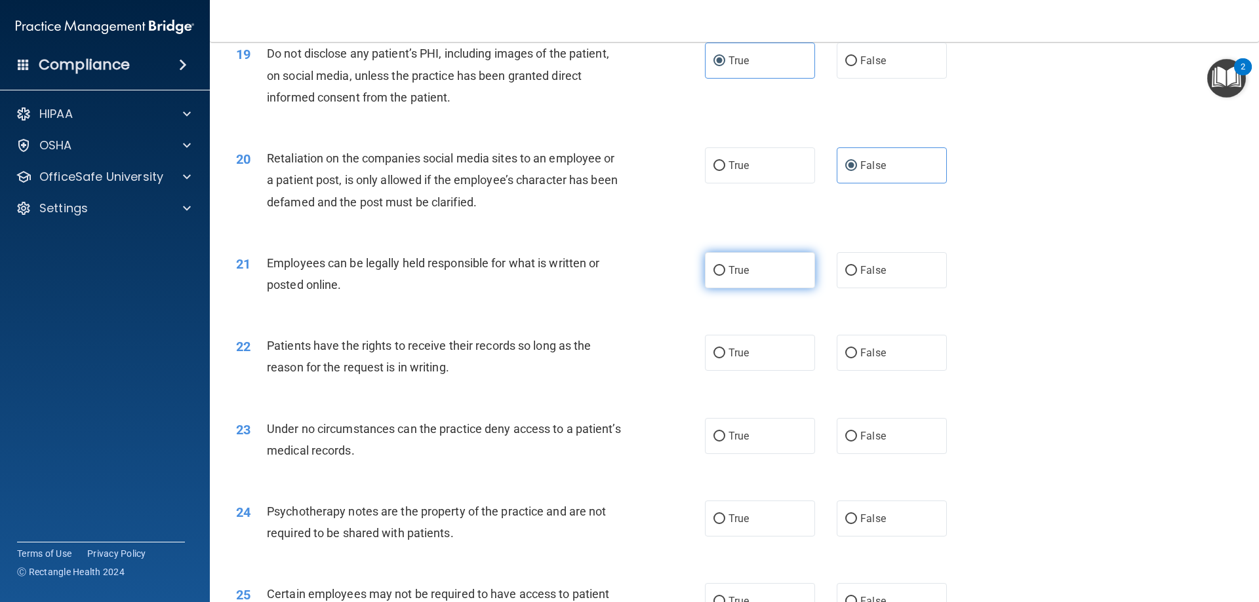
click at [765, 288] on label "True" at bounding box center [760, 270] width 110 height 36
click at [725, 276] on input "True" at bounding box center [719, 271] width 12 height 10
radio input "true"
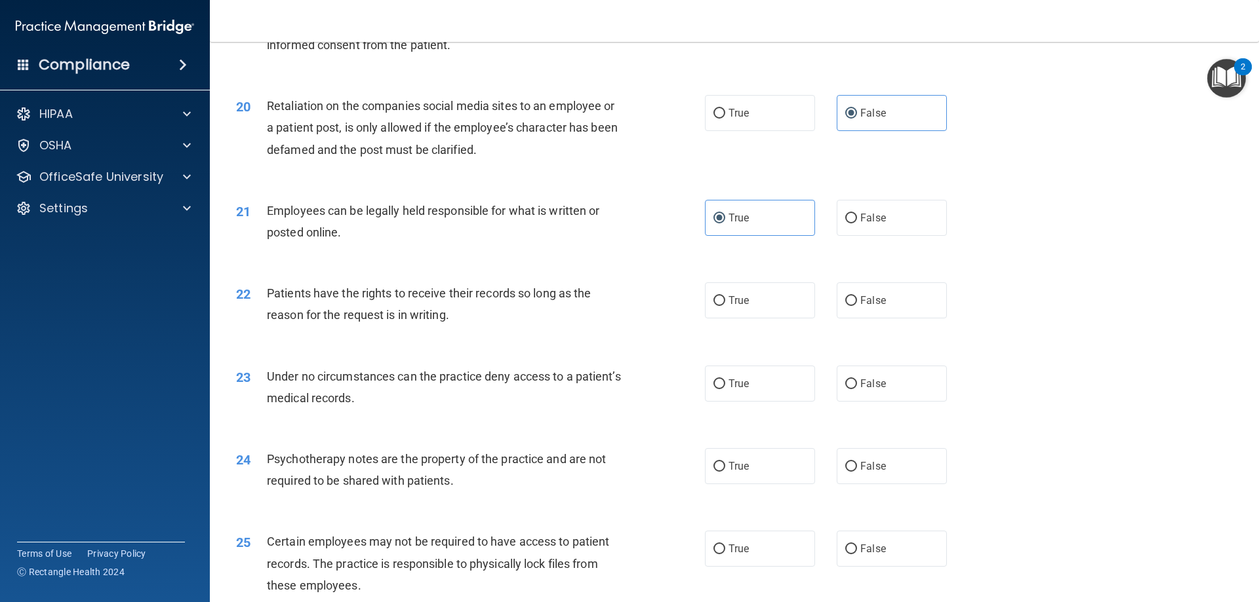
scroll to position [2098, 0]
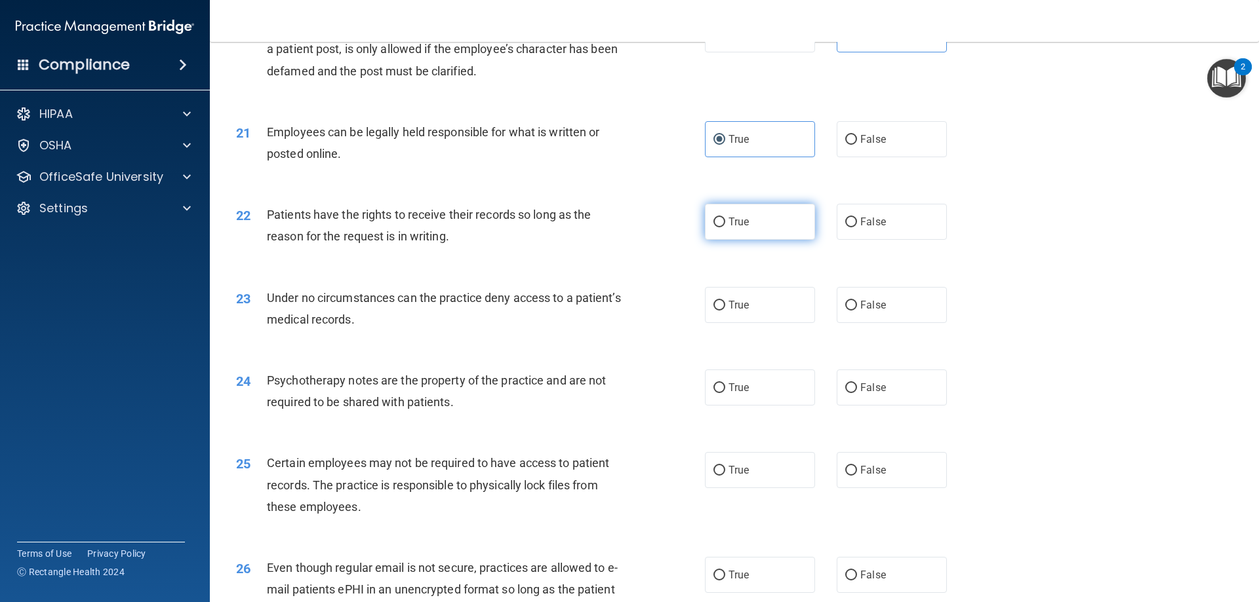
click at [786, 240] on label "True" at bounding box center [760, 222] width 110 height 36
click at [725, 227] on input "True" at bounding box center [719, 223] width 12 height 10
radio input "true"
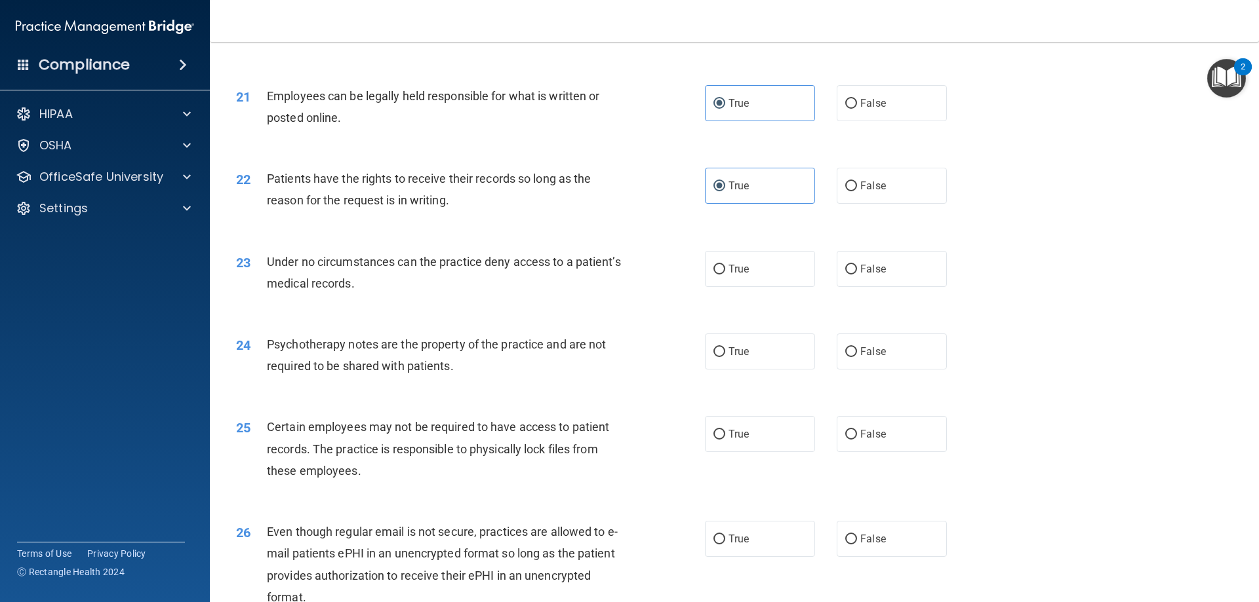
scroll to position [2163, 0]
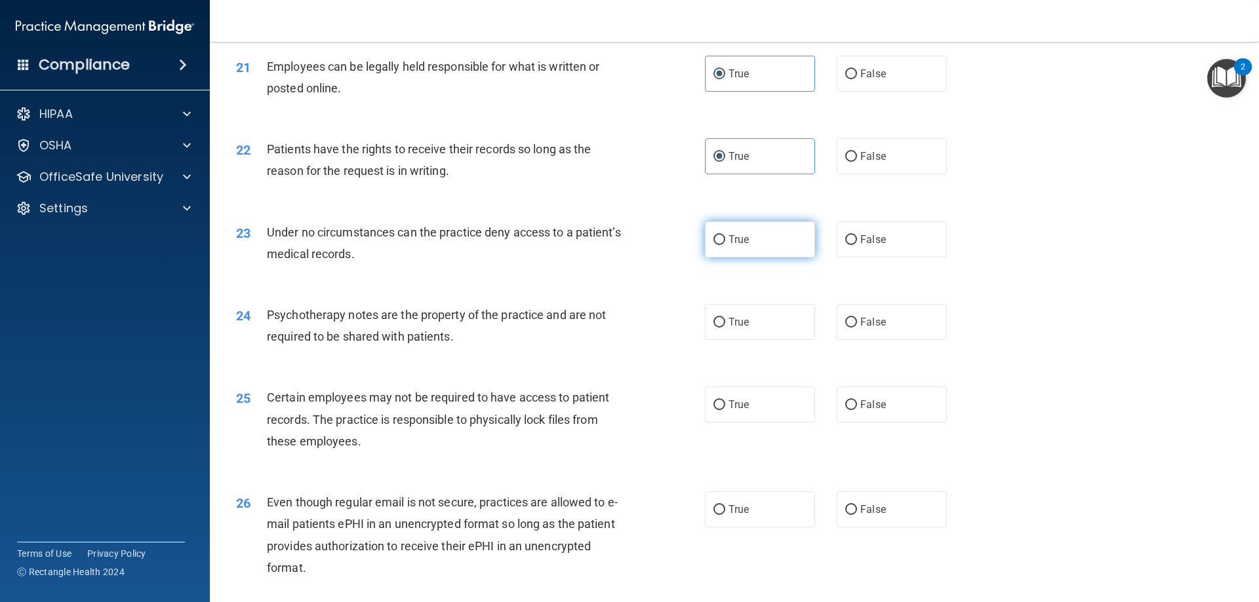
click at [784, 258] on label "True" at bounding box center [760, 240] width 110 height 36
click at [725, 245] on input "True" at bounding box center [719, 240] width 12 height 10
radio input "true"
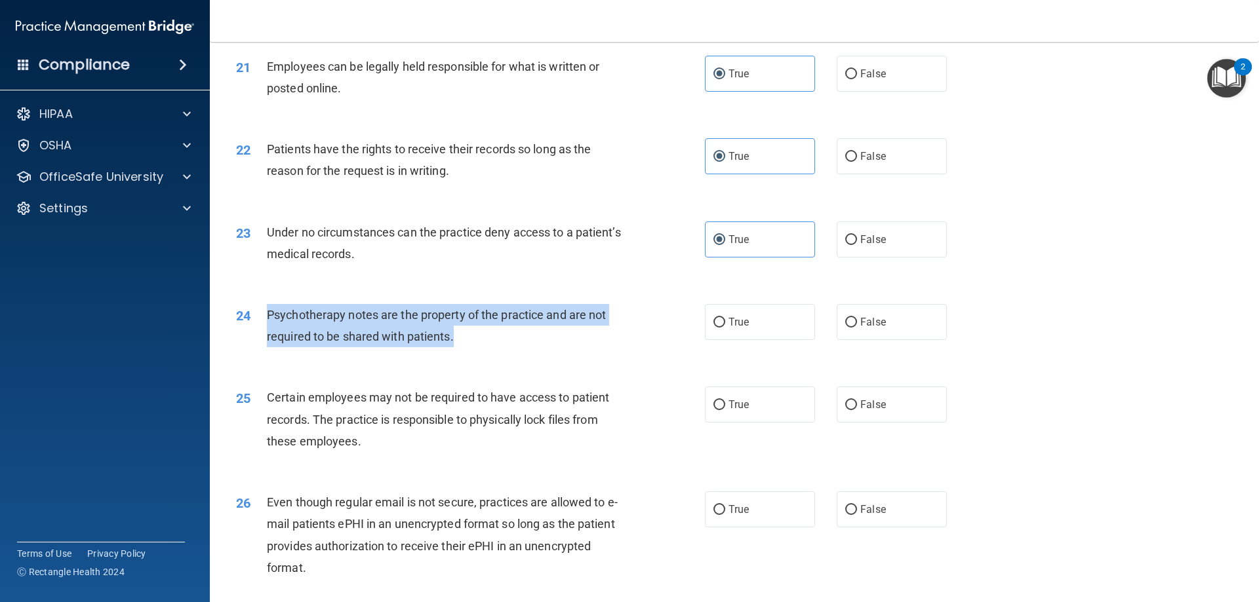
drag, startPoint x: 464, startPoint y: 361, endPoint x: 265, endPoint y: 335, distance: 200.3
click at [265, 335] on div "24 Psychotherapy notes are the property of the practice and are not required to…" at bounding box center [470, 329] width 508 height 50
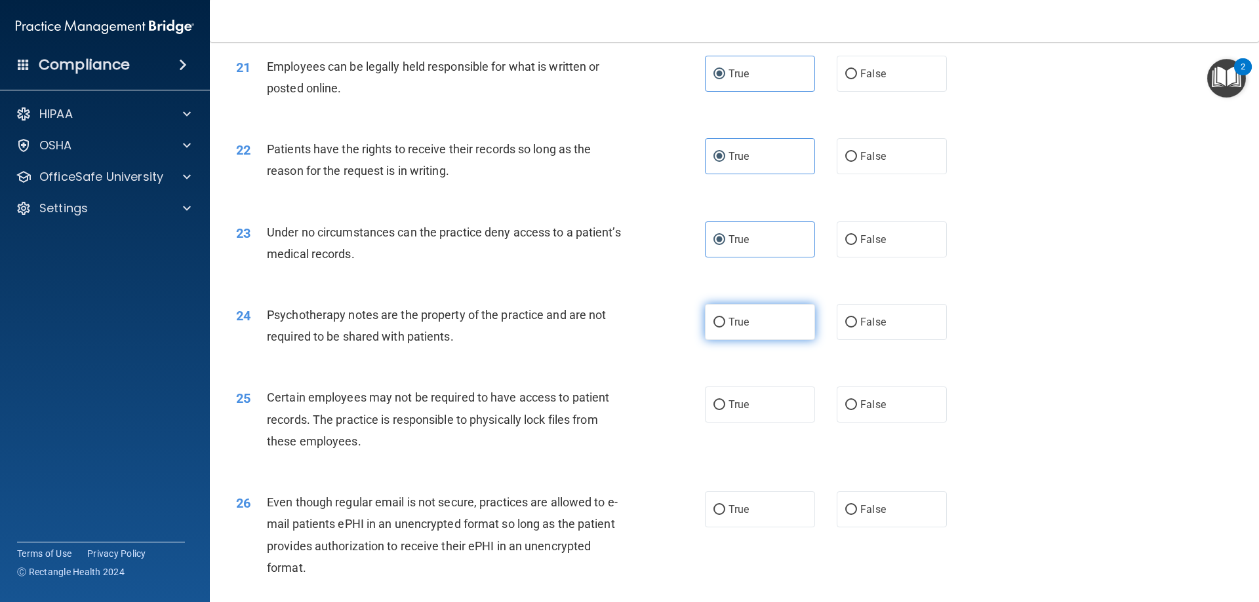
click at [754, 340] on label "True" at bounding box center [760, 322] width 110 height 36
click at [725, 328] on input "True" at bounding box center [719, 323] width 12 height 10
radio input "true"
click at [512, 370] on div "24 Psychotherapy notes are the property of the practice and are not required to…" at bounding box center [734, 329] width 1016 height 83
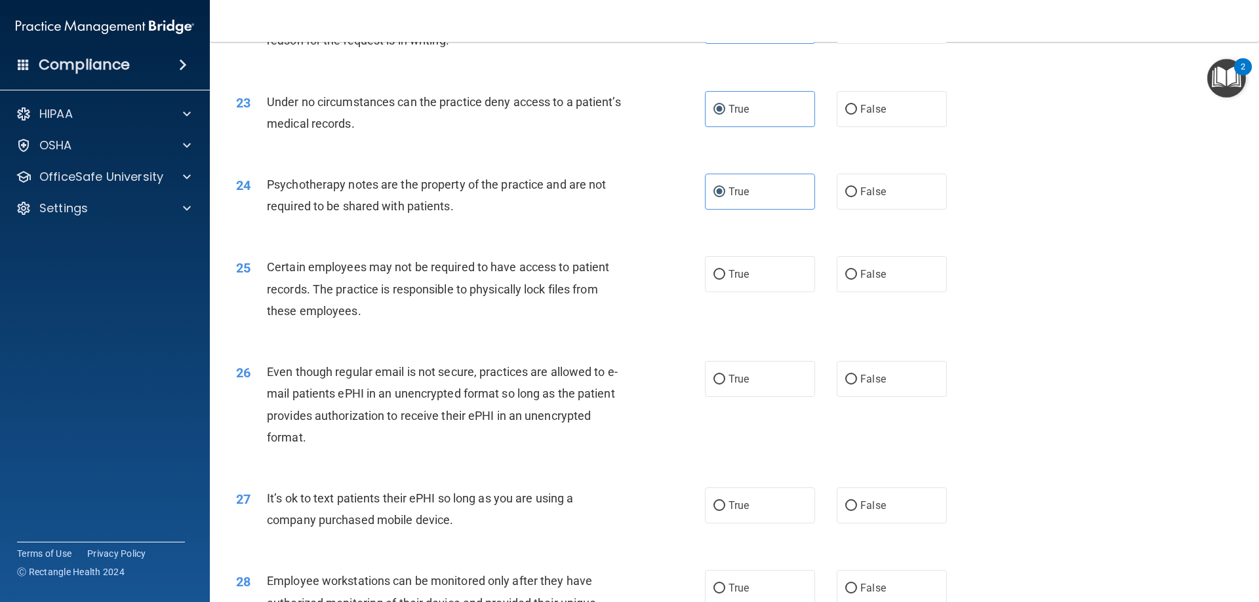
scroll to position [2294, 0]
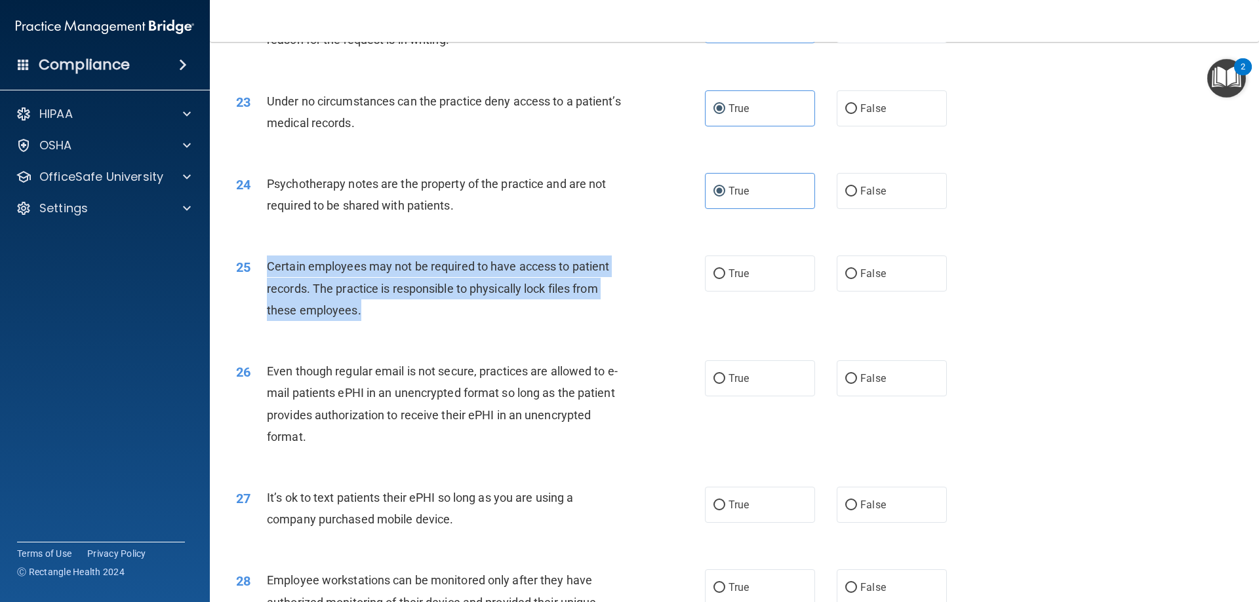
drag, startPoint x: 402, startPoint y: 332, endPoint x: 265, endPoint y: 292, distance: 142.1
click at [265, 292] on div "25 Certain employees may not be required to have access to patient records. The…" at bounding box center [470, 292] width 508 height 72
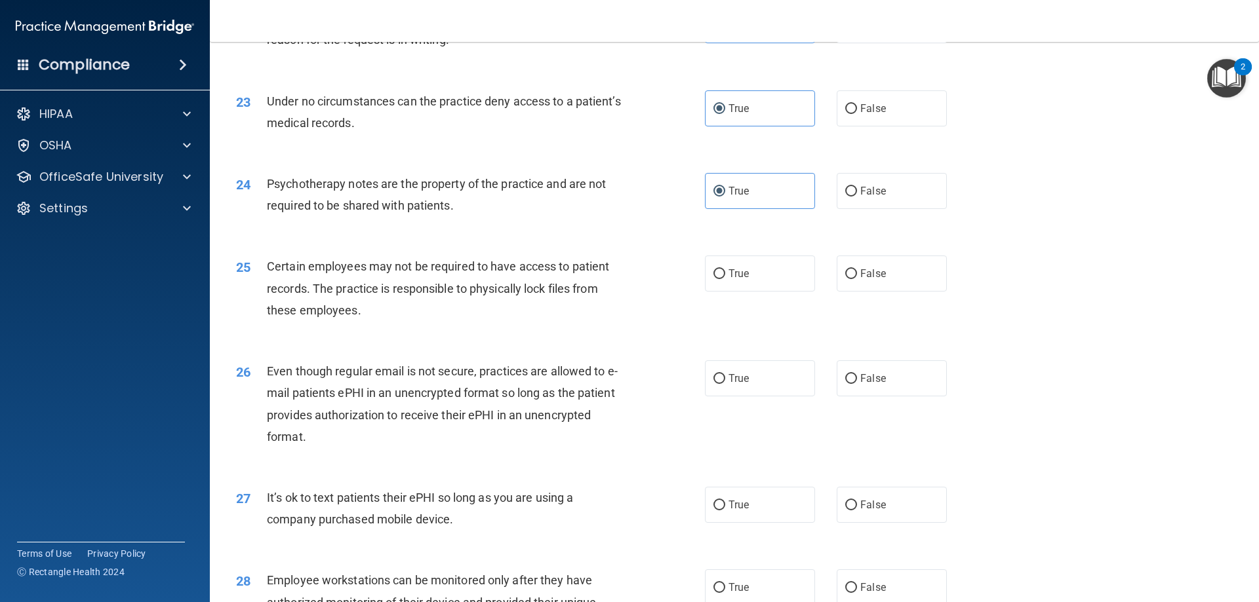
click at [536, 344] on div "25 Certain employees may not be required to have access to patient records. The…" at bounding box center [734, 291] width 1016 height 105
click at [745, 292] on label "True" at bounding box center [760, 274] width 110 height 36
click at [725, 279] on input "True" at bounding box center [719, 274] width 12 height 10
radio input "true"
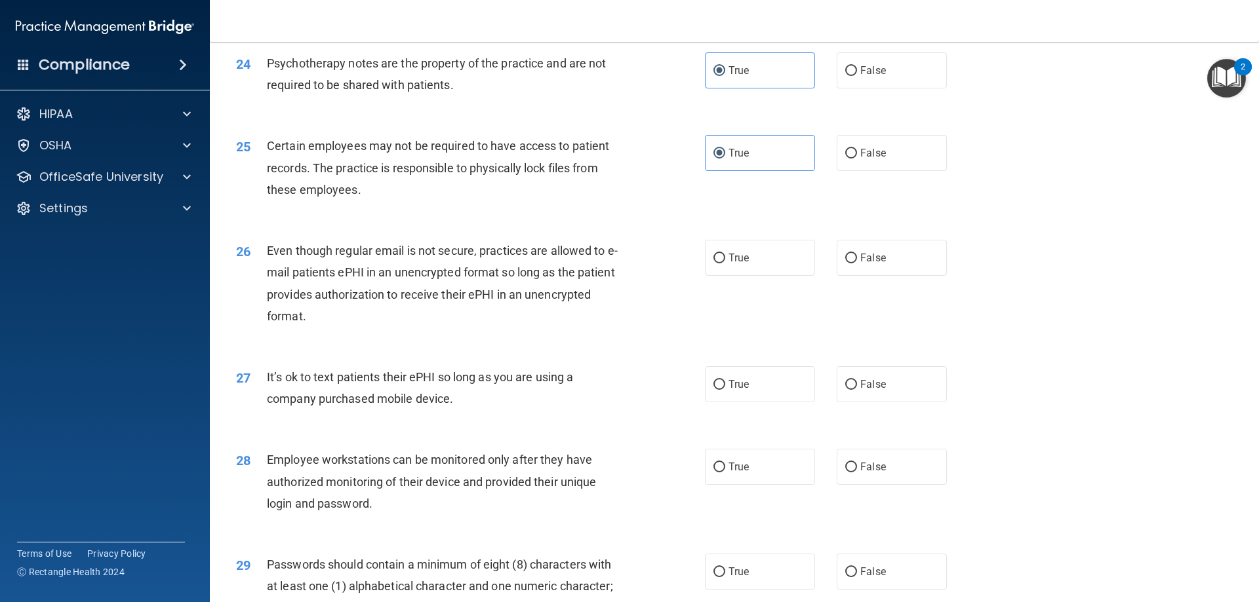
scroll to position [2425, 0]
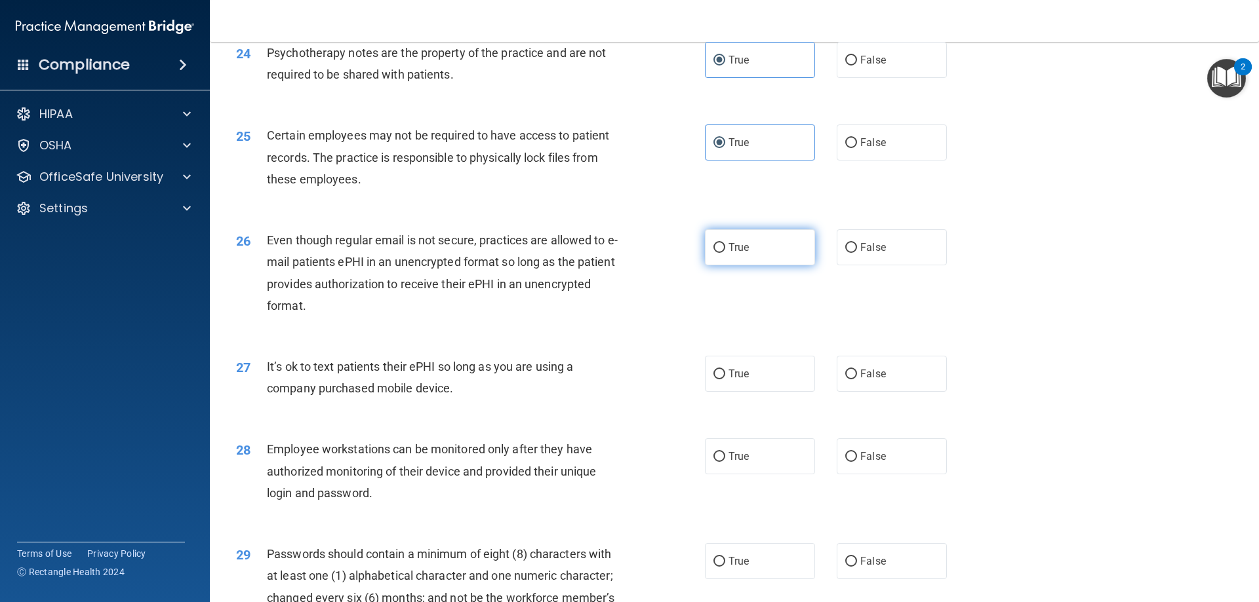
click at [763, 265] on label "True" at bounding box center [760, 247] width 110 height 36
click at [725, 253] on input "True" at bounding box center [719, 248] width 12 height 10
radio input "true"
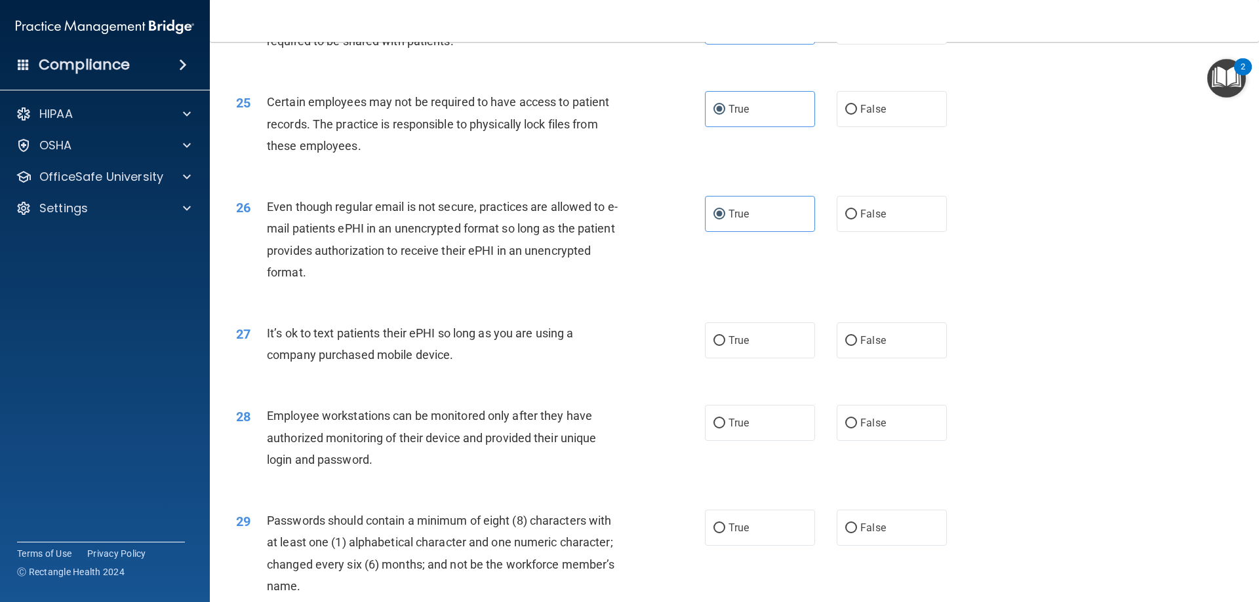
scroll to position [2491, 0]
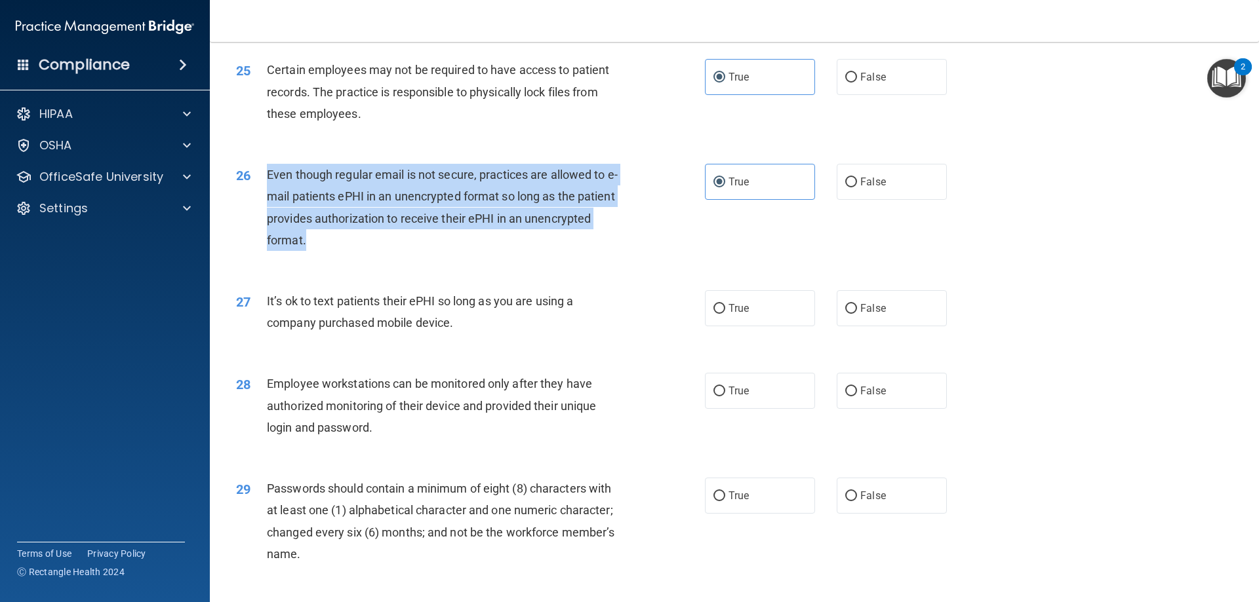
drag, startPoint x: 329, startPoint y: 275, endPoint x: 263, endPoint y: 200, distance: 99.8
click at [263, 200] on div "26 Even though regular email is not secure, practices are allowed to e-mail pat…" at bounding box center [470, 211] width 508 height 94
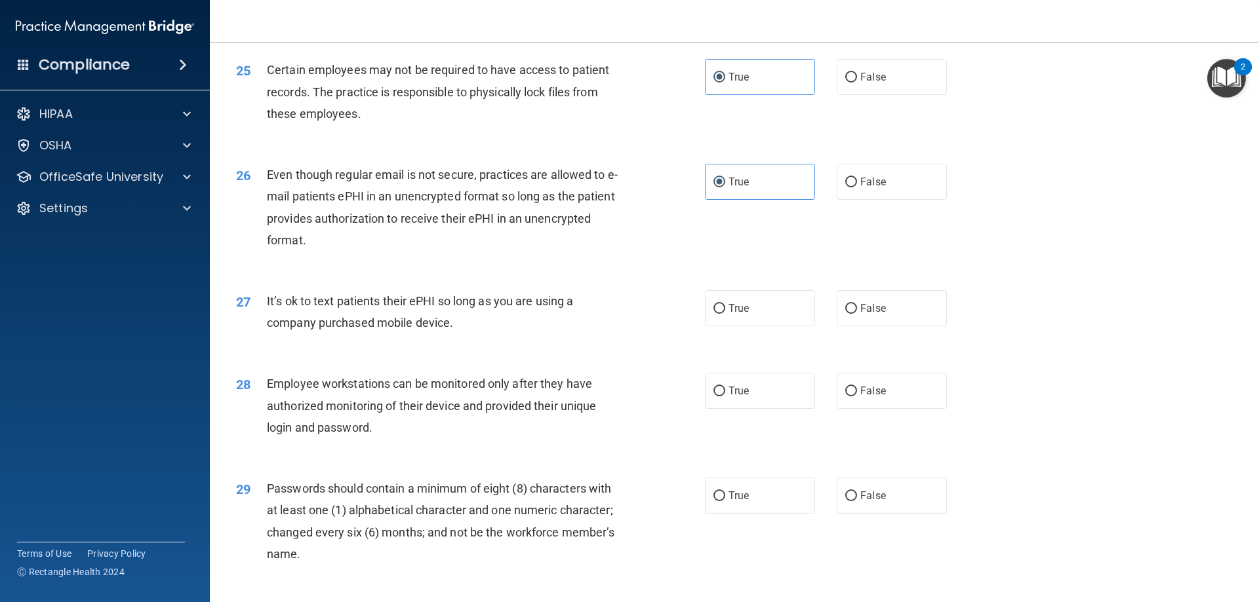
click at [477, 274] on div "26 Even though regular email is not secure, practices are allowed to e-mail pat…" at bounding box center [734, 210] width 1016 height 127
drag, startPoint x: 474, startPoint y: 345, endPoint x: 263, endPoint y: 330, distance: 211.6
click at [263, 330] on div "27 It’s ok to text patients their ePHI so long as you are using a company purch…" at bounding box center [470, 315] width 508 height 50
click at [747, 324] on label "True" at bounding box center [760, 308] width 110 height 36
click at [725, 314] on input "True" at bounding box center [719, 309] width 12 height 10
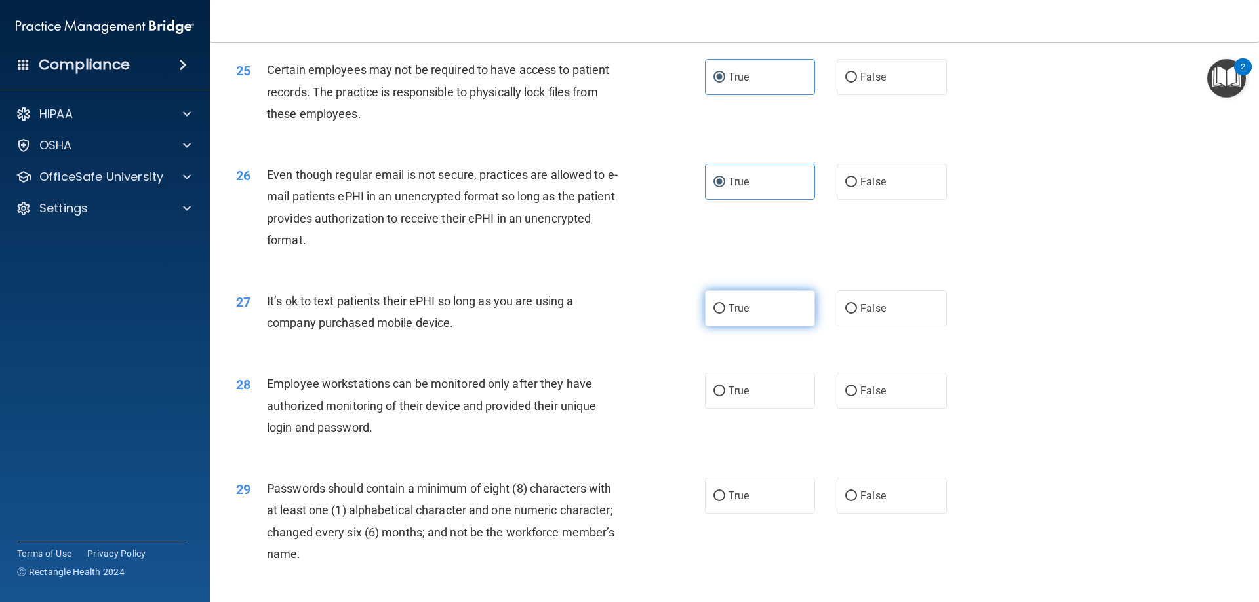
radio input "true"
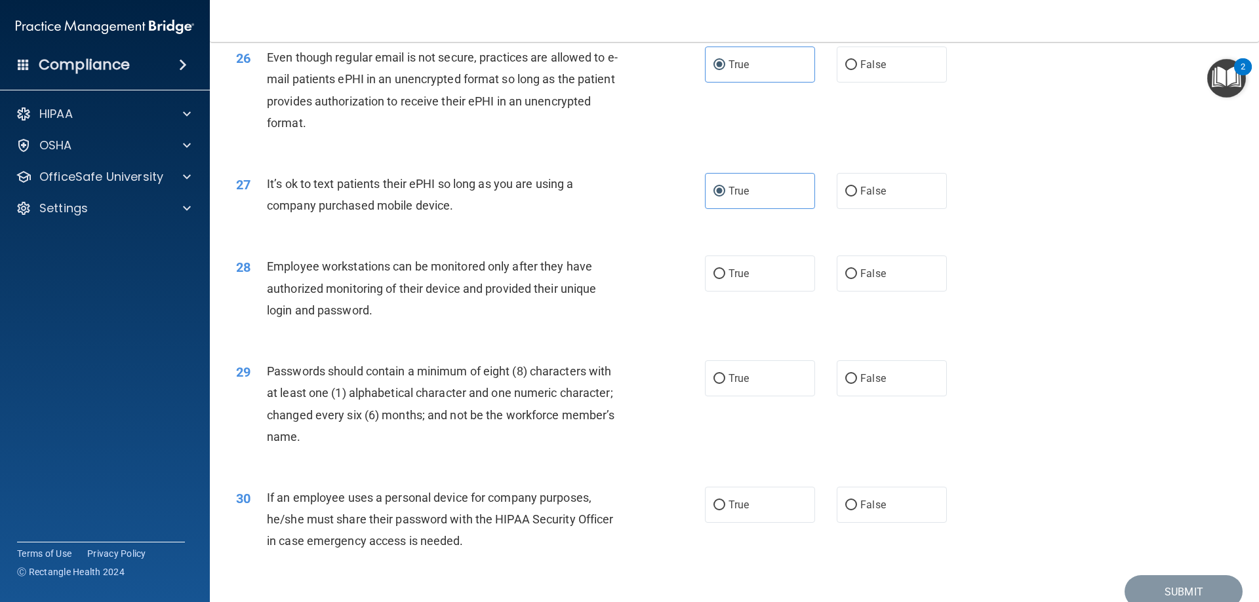
scroll to position [2622, 0]
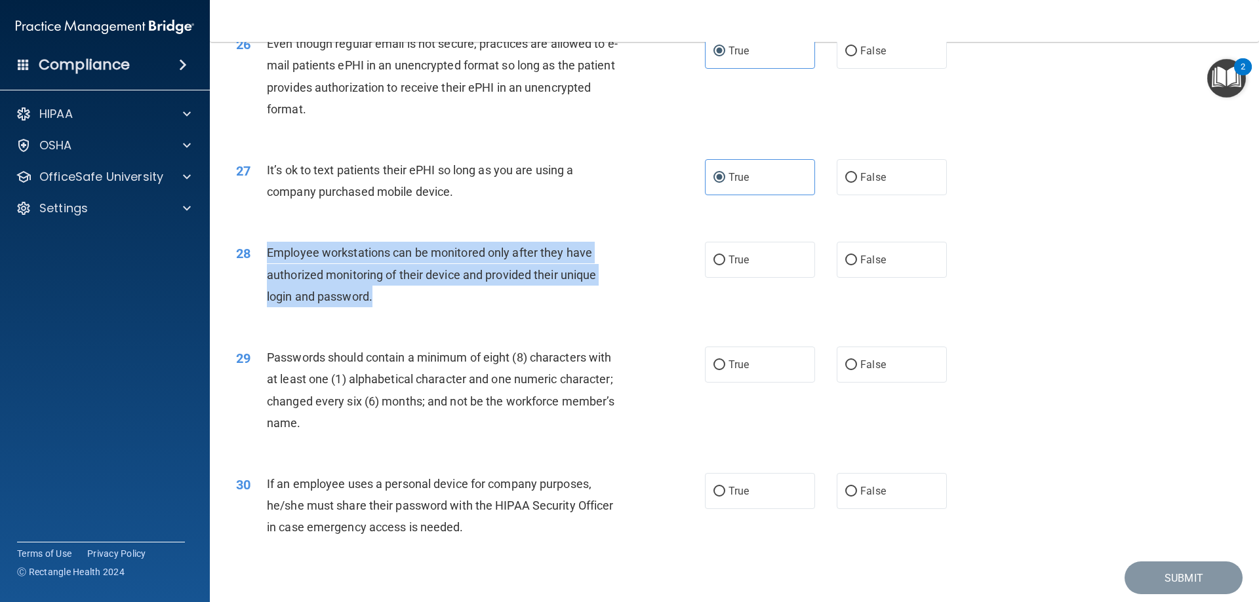
drag, startPoint x: 389, startPoint y: 318, endPoint x: 261, endPoint y: 278, distance: 134.6
click at [261, 278] on div "28 Employee workstations can be monitored only after they have authorized monit…" at bounding box center [470, 278] width 508 height 72
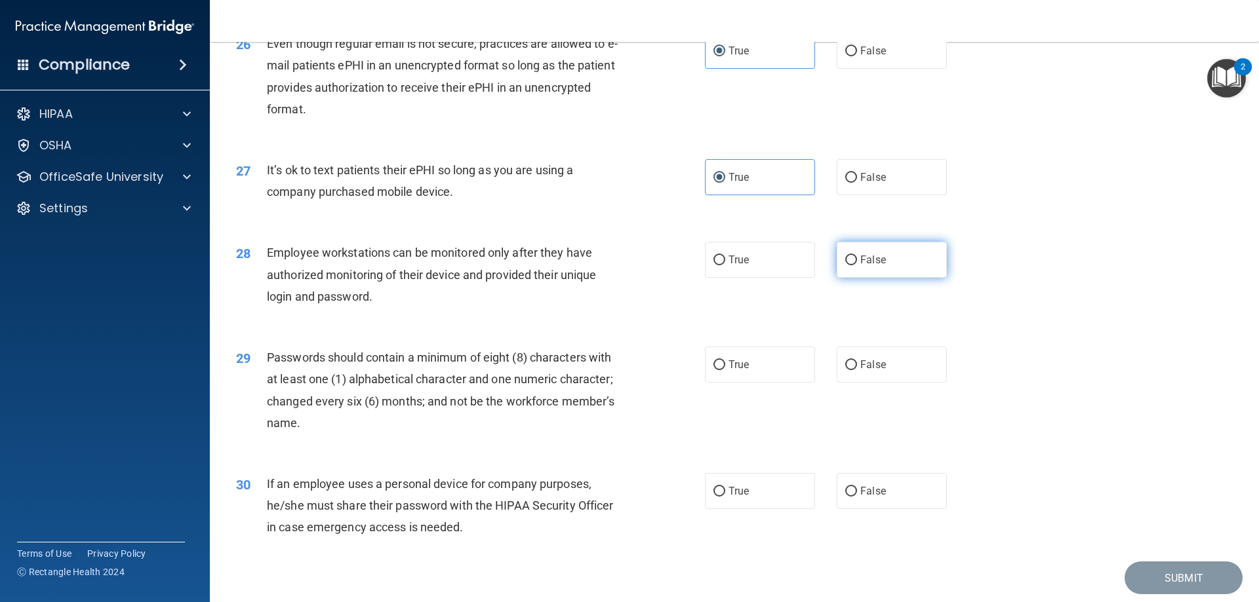
click at [878, 266] on span "False" at bounding box center [873, 260] width 26 height 12
click at [857, 265] on input "False" at bounding box center [851, 261] width 12 height 10
radio input "true"
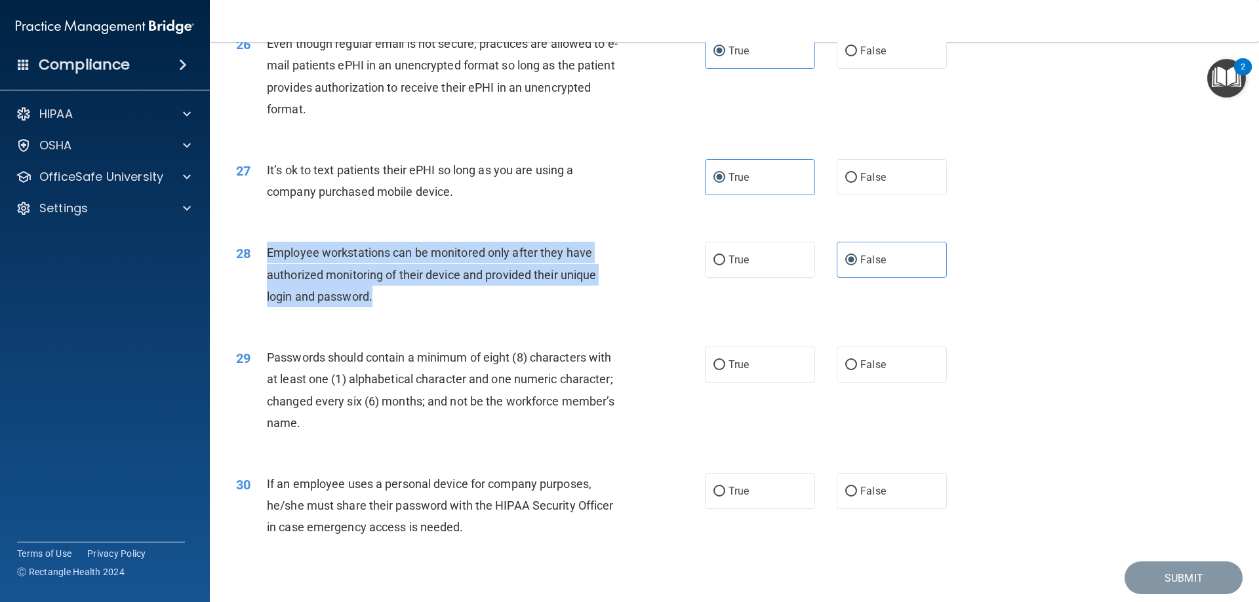
drag, startPoint x: 387, startPoint y: 315, endPoint x: 264, endPoint y: 275, distance: 130.0
click at [264, 275] on div "28 Employee workstations can be monitored only after they have authorized monit…" at bounding box center [470, 278] width 508 height 72
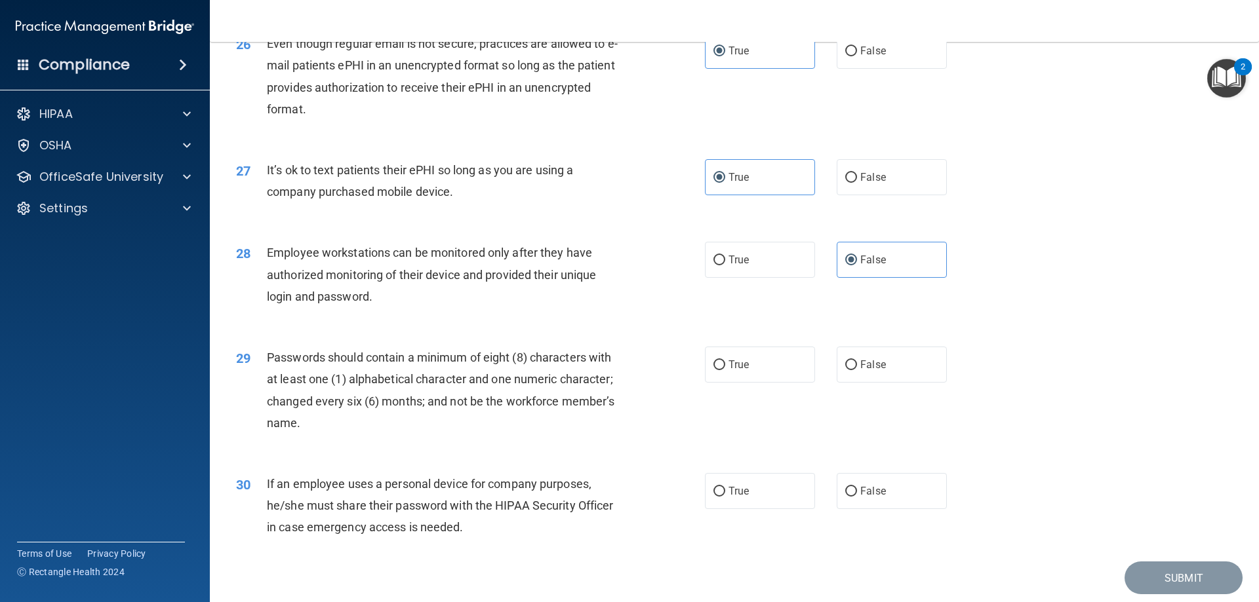
click at [464, 330] on div "28 Employee workstations can be monitored only after they have authorized monit…" at bounding box center [734, 277] width 1016 height 105
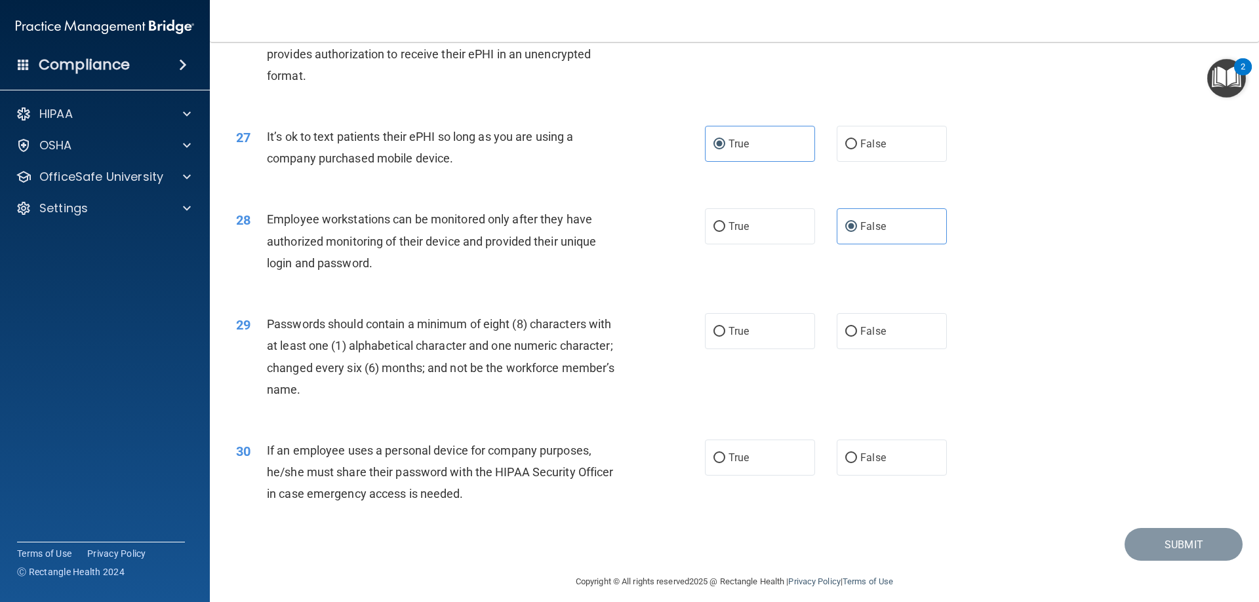
scroll to position [2687, 0]
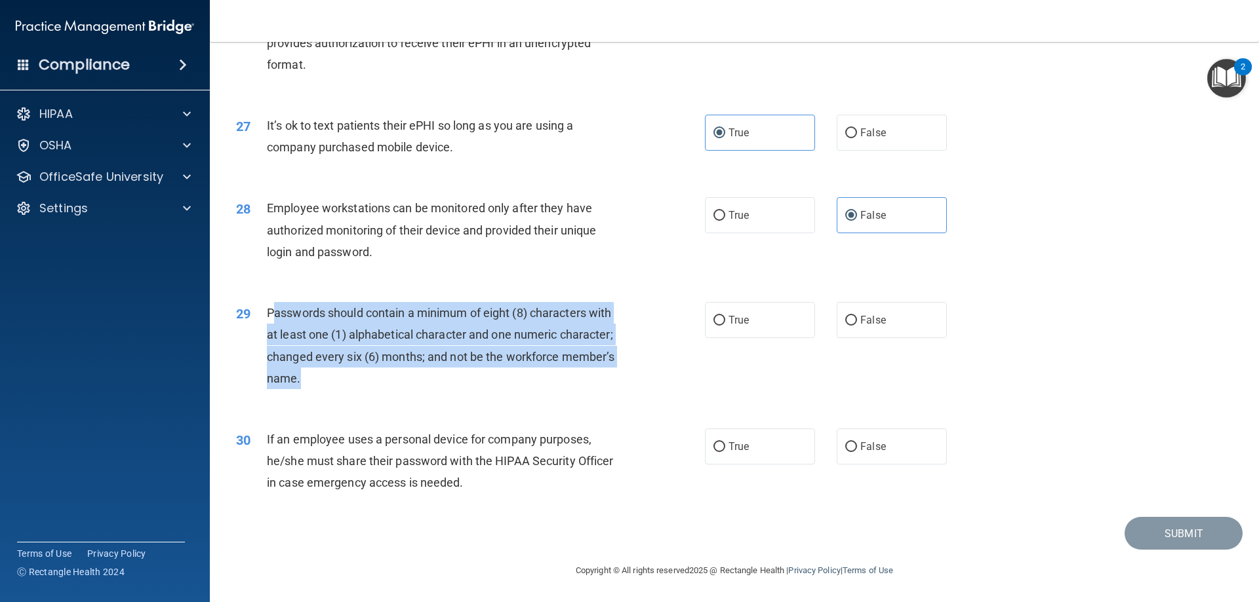
drag, startPoint x: 328, startPoint y: 376, endPoint x: 273, endPoint y: 316, distance: 82.1
click at [273, 316] on div "Passwords should contain a minimum of eight (8) characters with at least one (1…" at bounding box center [450, 345] width 366 height 87
click at [328, 388] on div "Passwords should contain a minimum of eight (8) characters with at least one (1…" at bounding box center [450, 345] width 366 height 87
drag, startPoint x: 328, startPoint y: 380, endPoint x: 267, endPoint y: 318, distance: 86.2
click at [267, 318] on div "Passwords should contain a minimum of eight (8) characters with at least one (1…" at bounding box center [450, 345] width 366 height 87
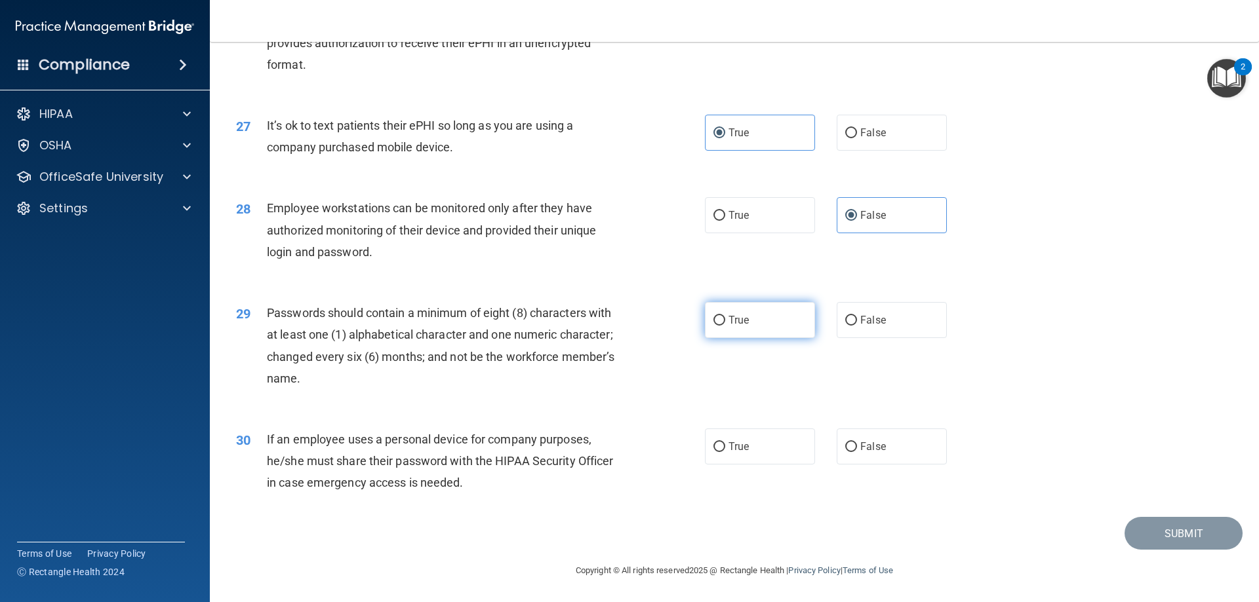
click at [751, 327] on label "True" at bounding box center [760, 320] width 110 height 36
click at [725, 326] on input "True" at bounding box center [719, 321] width 12 height 10
radio input "true"
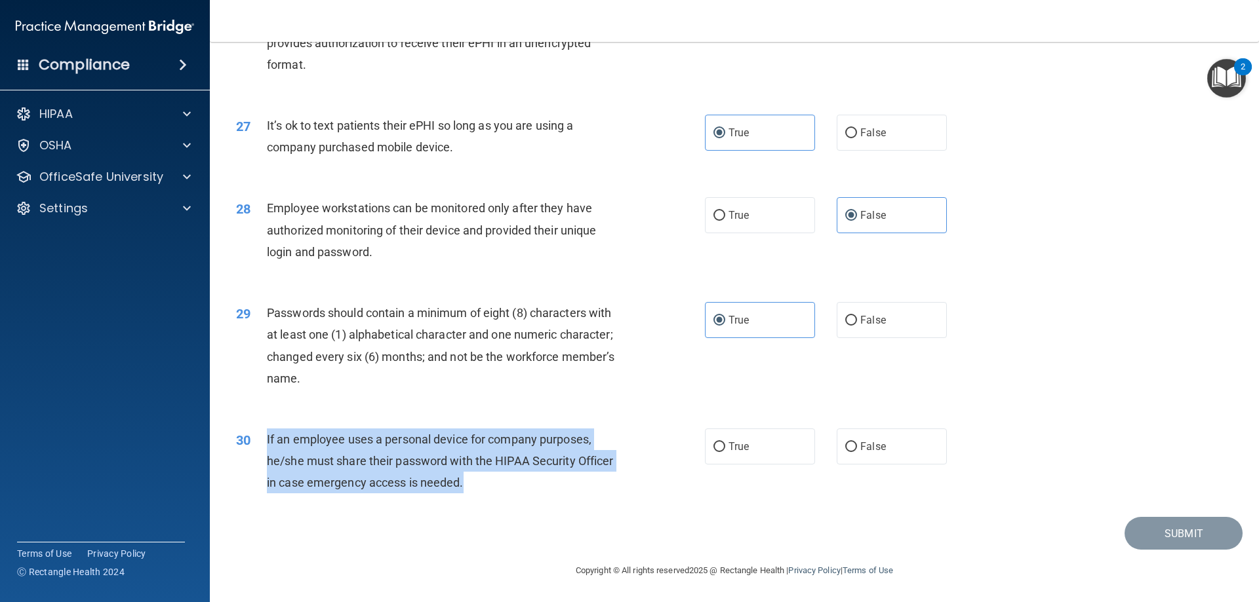
drag, startPoint x: 478, startPoint y: 484, endPoint x: 269, endPoint y: 440, distance: 213.7
click at [258, 440] on div "30 If an employee uses a personal device for company purposes, he/she must shar…" at bounding box center [470, 465] width 508 height 72
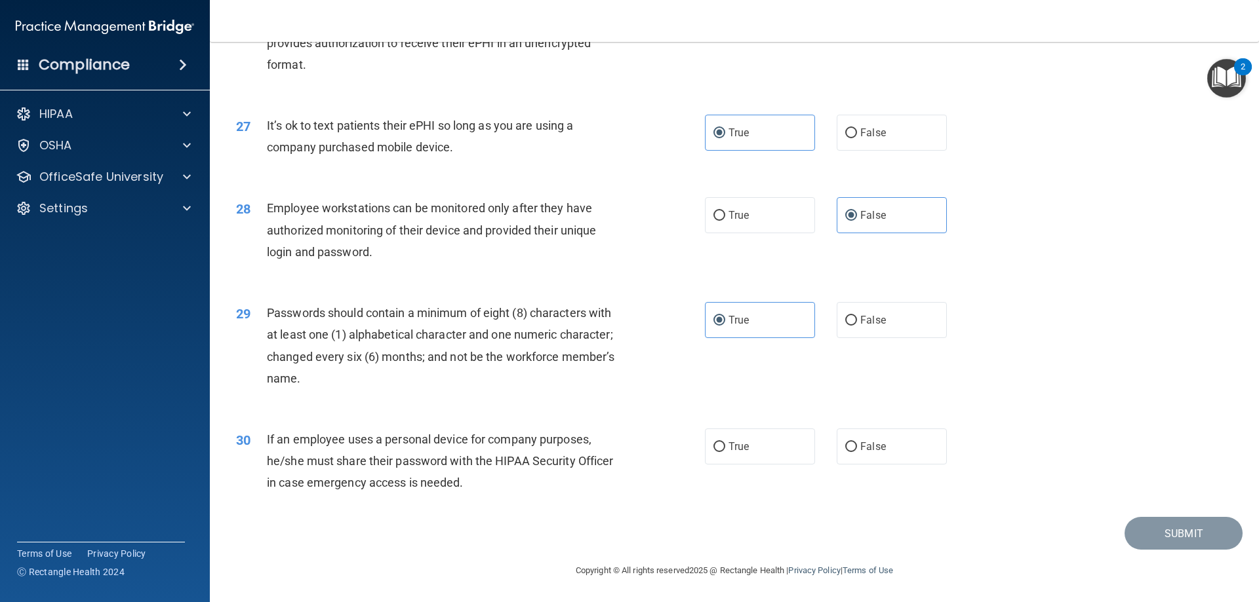
drag, startPoint x: 549, startPoint y: 509, endPoint x: 647, endPoint y: 490, distance: 99.5
click at [553, 507] on div "30 If an employee uses a personal device for company purposes, he/she must shar…" at bounding box center [734, 464] width 1016 height 105
click at [886, 455] on label "False" at bounding box center [891, 447] width 110 height 36
click at [857, 452] on input "False" at bounding box center [851, 447] width 12 height 10
radio input "true"
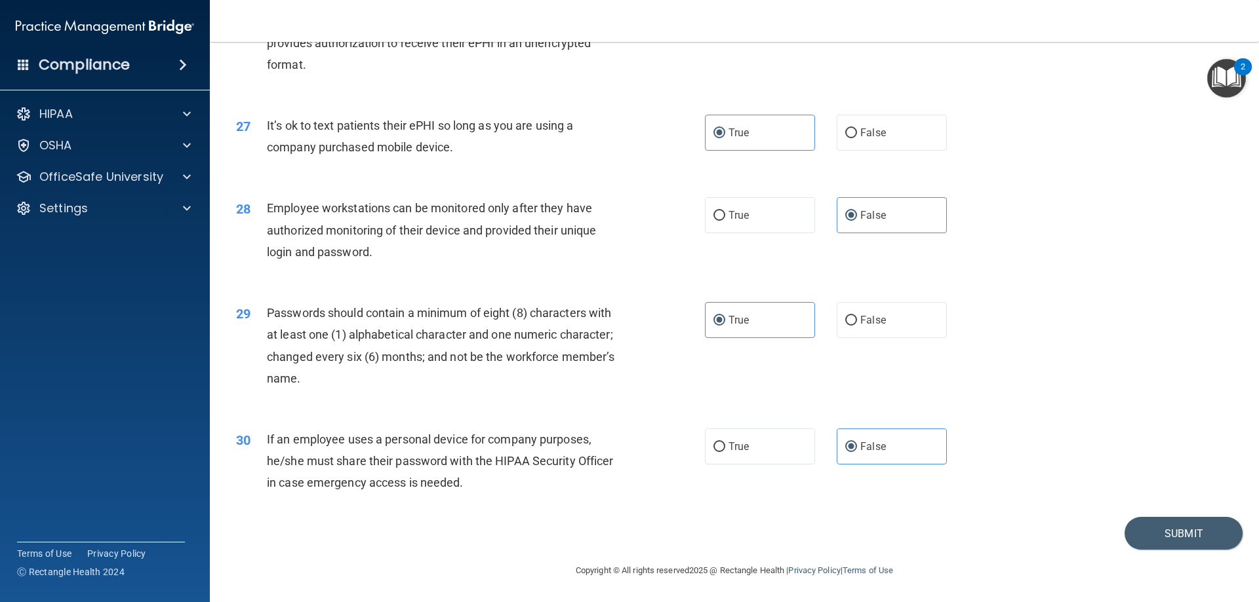
click at [509, 512] on div "30 If an employee uses a personal device for company purposes, he/she must shar…" at bounding box center [734, 464] width 1016 height 105
click at [1198, 541] on button "Submit" at bounding box center [1183, 533] width 118 height 33
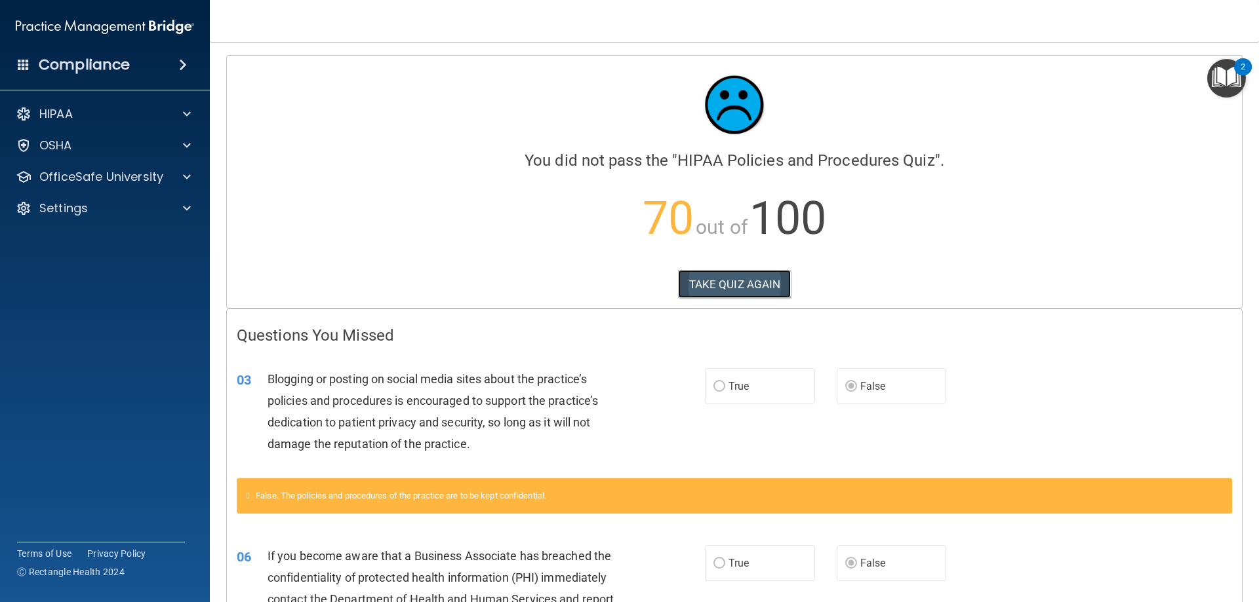
click at [711, 292] on button "TAKE QUIZ AGAIN" at bounding box center [734, 284] width 113 height 29
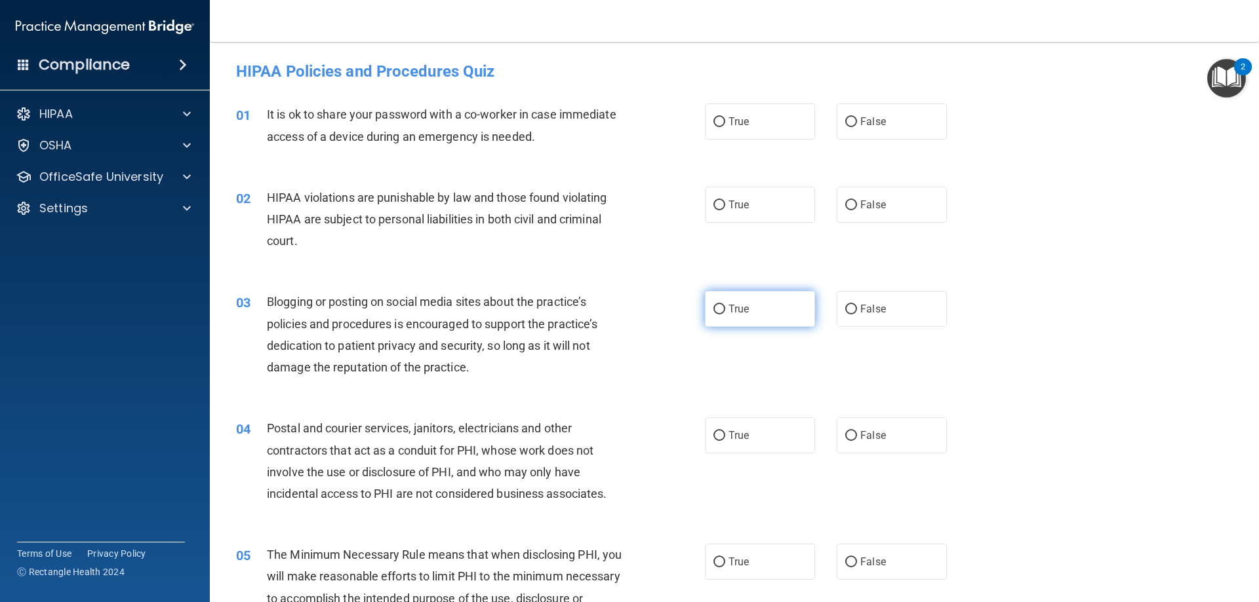
click at [770, 310] on label "True" at bounding box center [760, 309] width 110 height 36
click at [725, 310] on input "True" at bounding box center [719, 310] width 12 height 10
radio input "true"
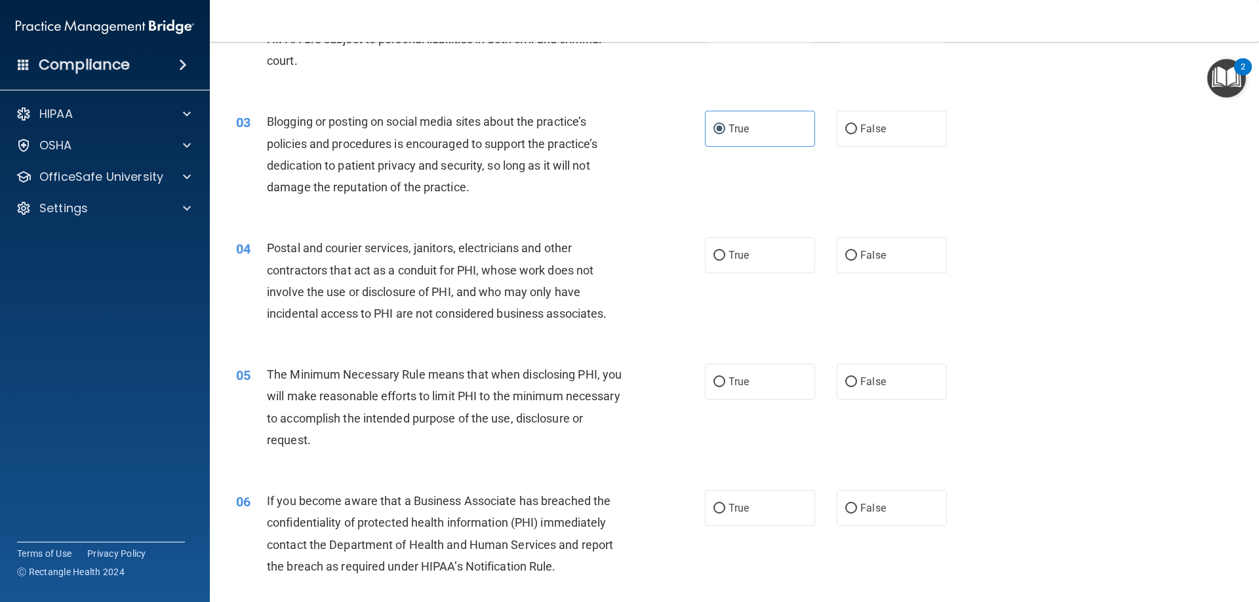
scroll to position [262, 0]
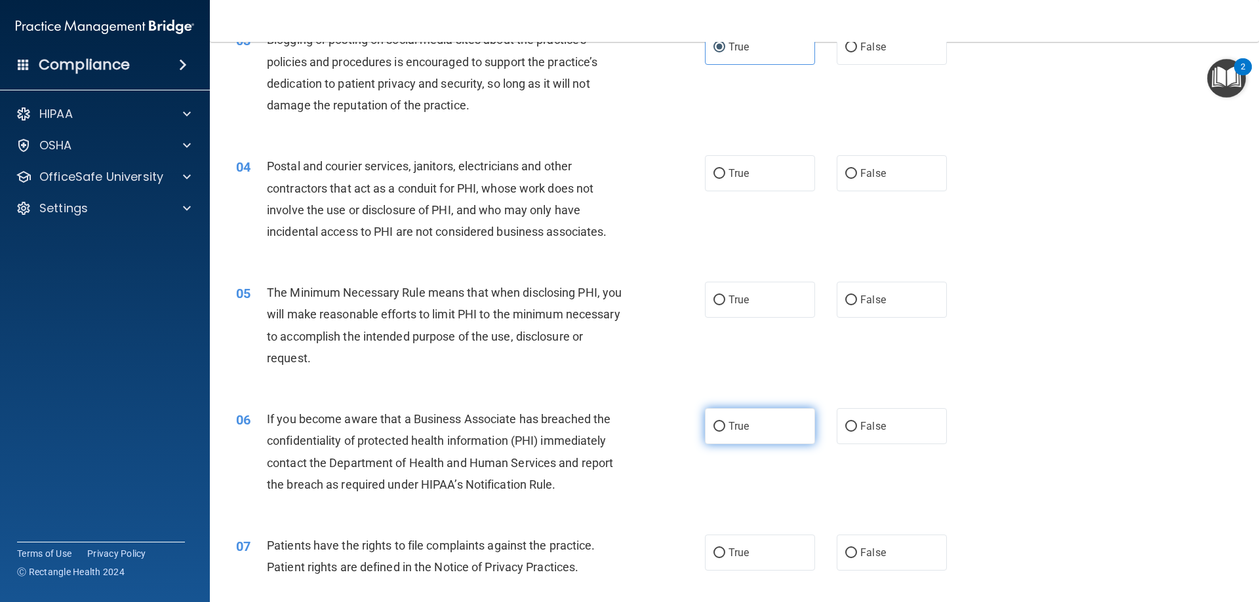
click at [760, 424] on label "True" at bounding box center [760, 426] width 110 height 36
click at [725, 424] on input "True" at bounding box center [719, 427] width 12 height 10
radio input "true"
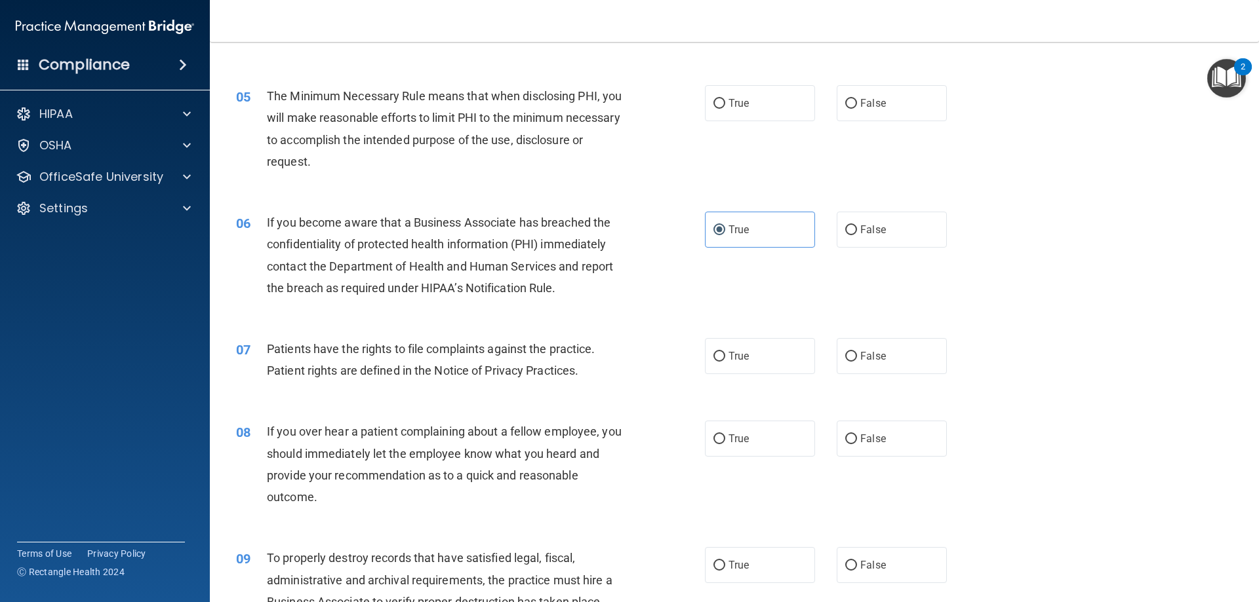
scroll to position [590, 0]
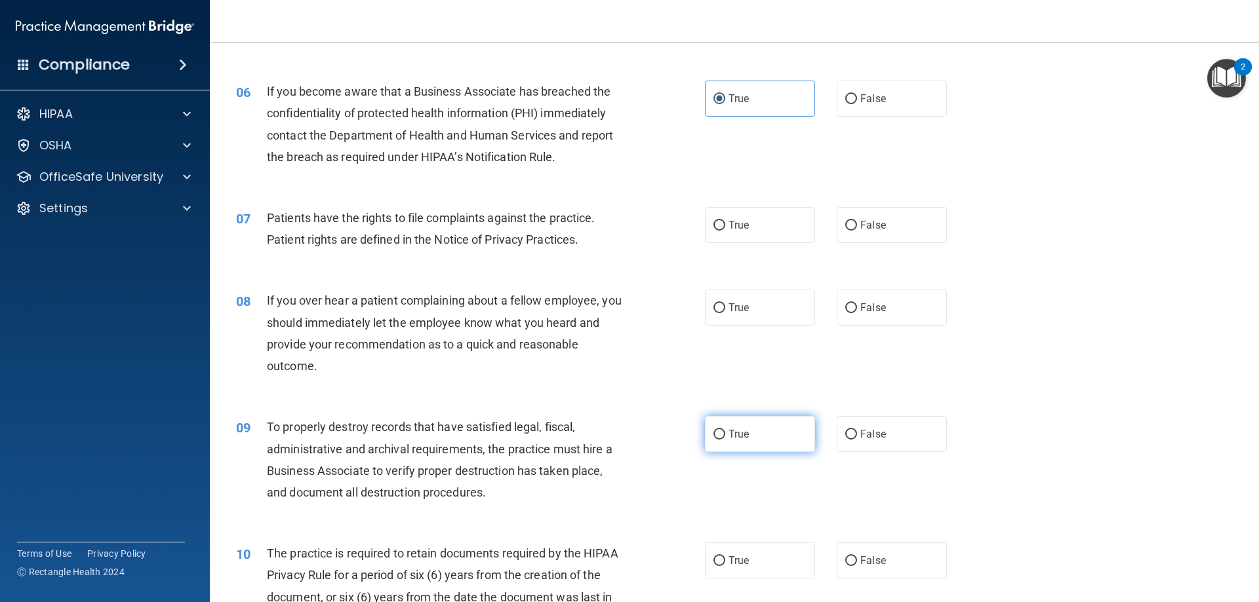
click at [741, 425] on label "True" at bounding box center [760, 434] width 110 height 36
click at [725, 430] on input "True" at bounding box center [719, 435] width 12 height 10
radio input "true"
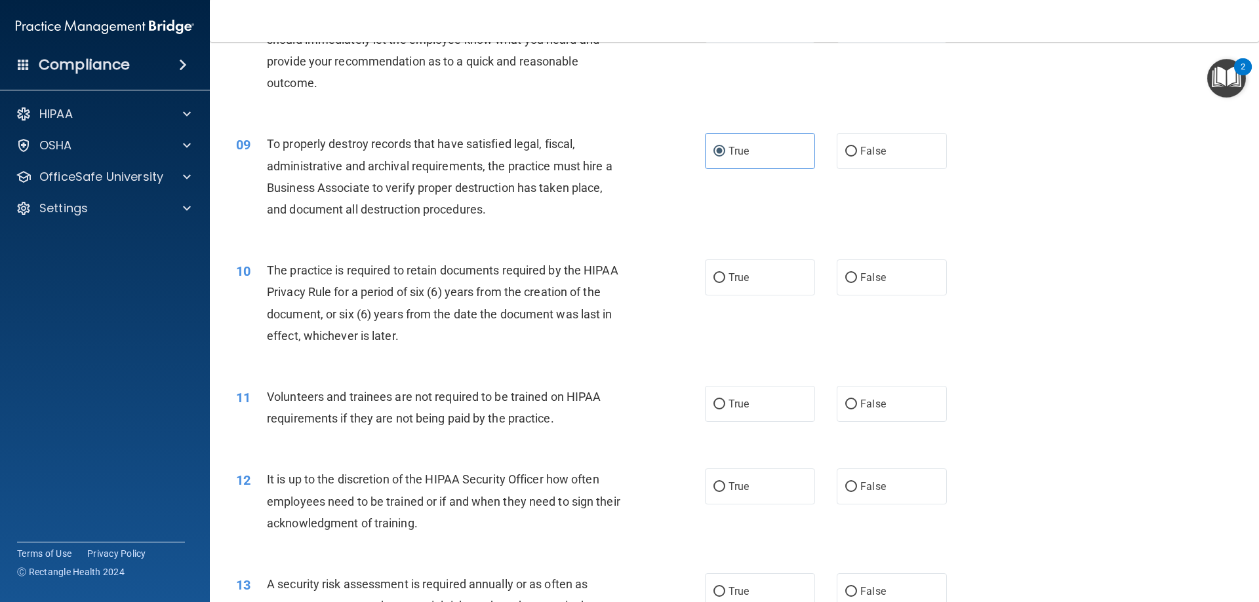
scroll to position [852, 0]
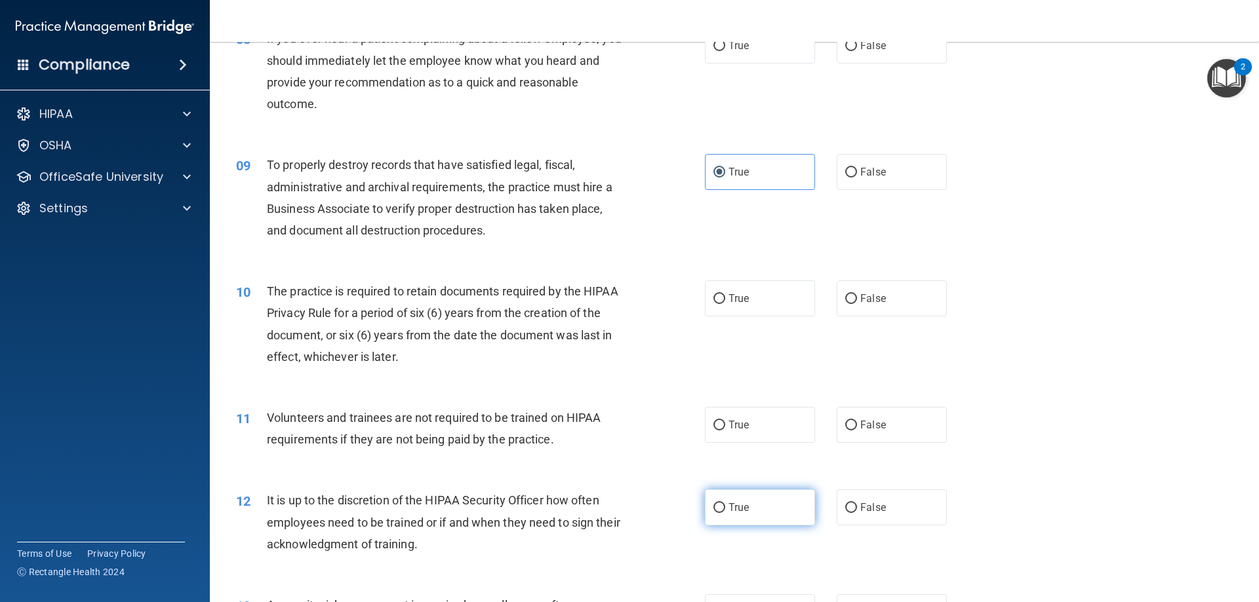
click at [751, 512] on label "True" at bounding box center [760, 508] width 110 height 36
click at [725, 512] on input "True" at bounding box center [719, 508] width 12 height 10
radio input "true"
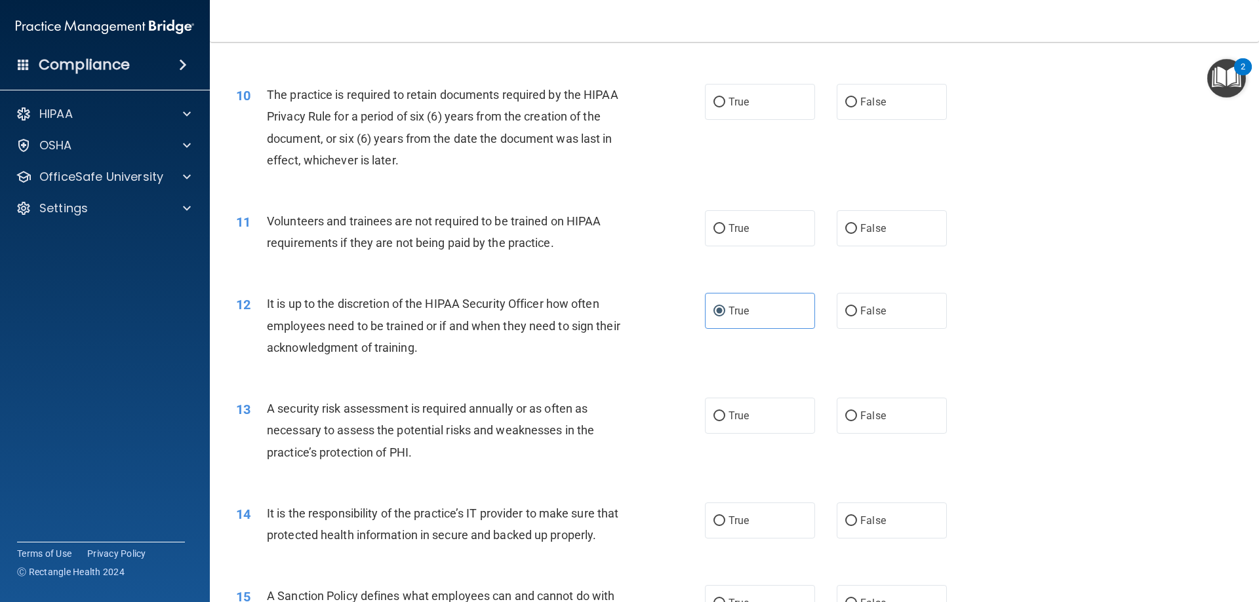
scroll to position [1114, 0]
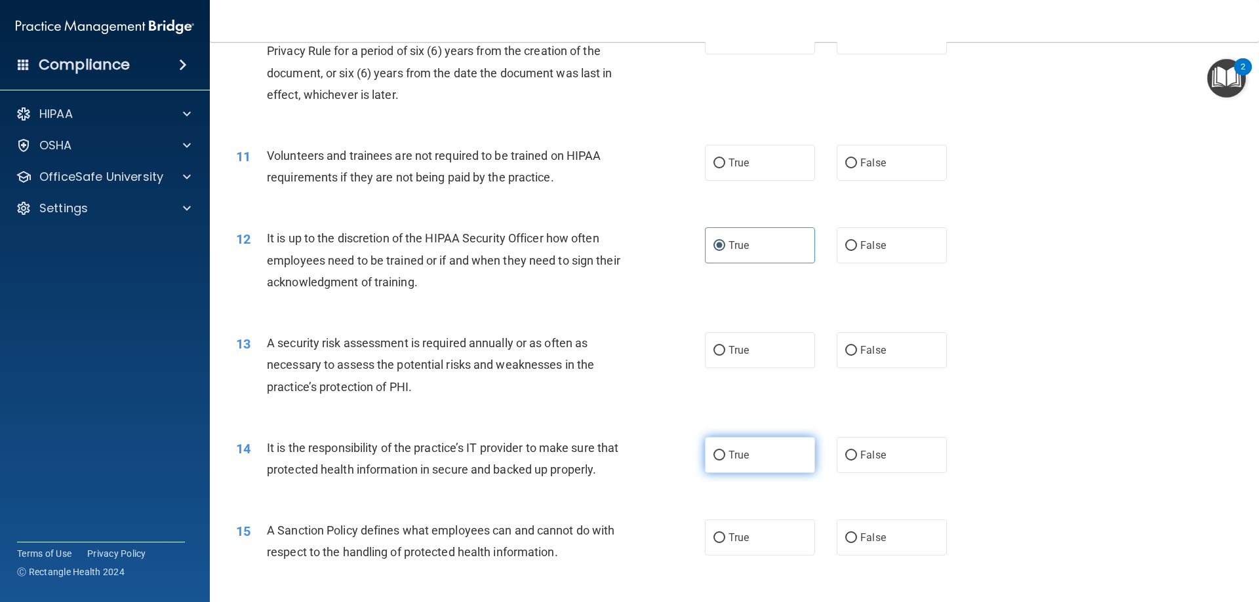
click at [749, 463] on label "True" at bounding box center [760, 455] width 110 height 36
click at [725, 461] on input "True" at bounding box center [719, 456] width 12 height 10
radio input "true"
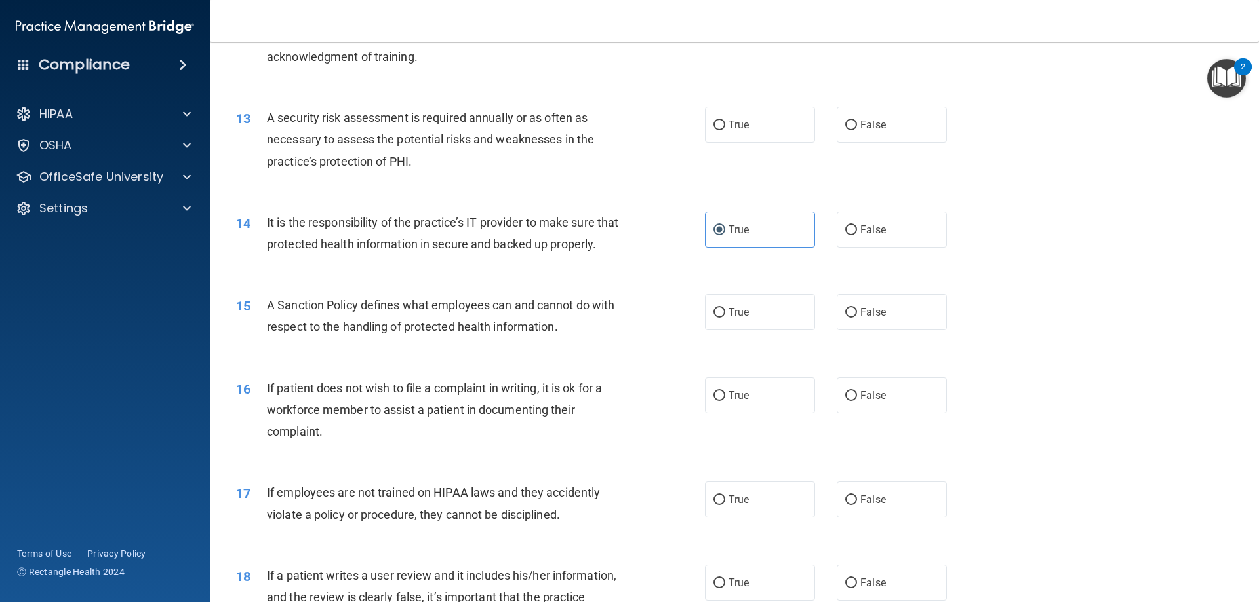
scroll to position [1376, 0]
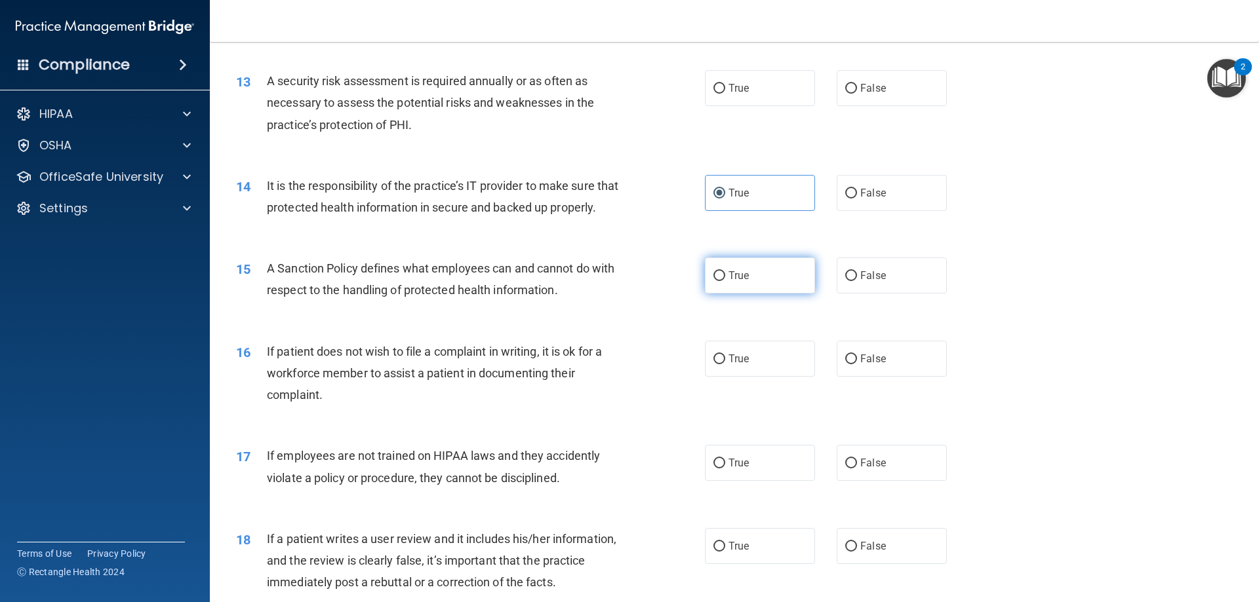
click at [722, 294] on label "True" at bounding box center [760, 276] width 110 height 36
click at [722, 281] on input "True" at bounding box center [719, 276] width 12 height 10
radio input "true"
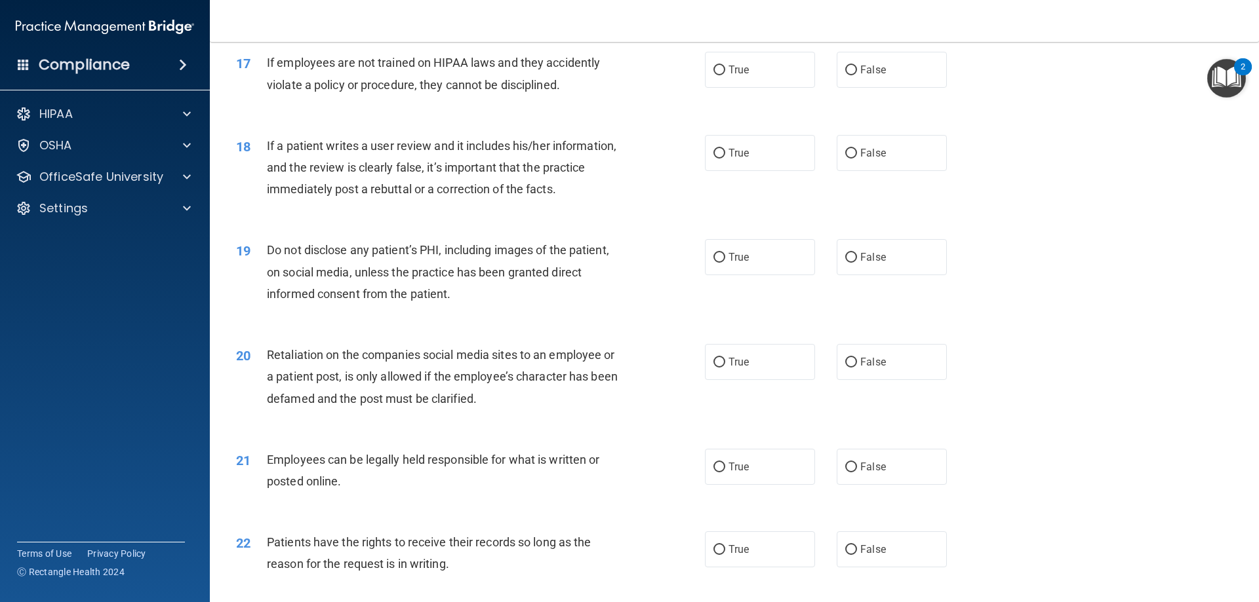
scroll to position [1966, 0]
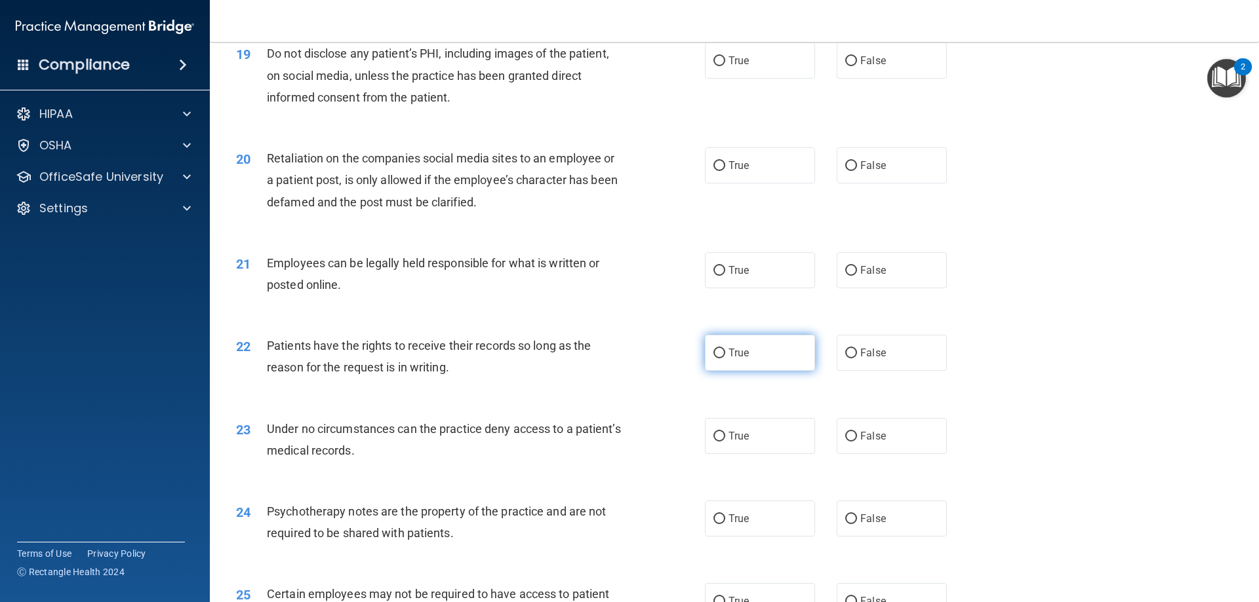
click at [745, 368] on label "True" at bounding box center [760, 353] width 110 height 36
click at [725, 359] on input "True" at bounding box center [719, 354] width 12 height 10
radio input "true"
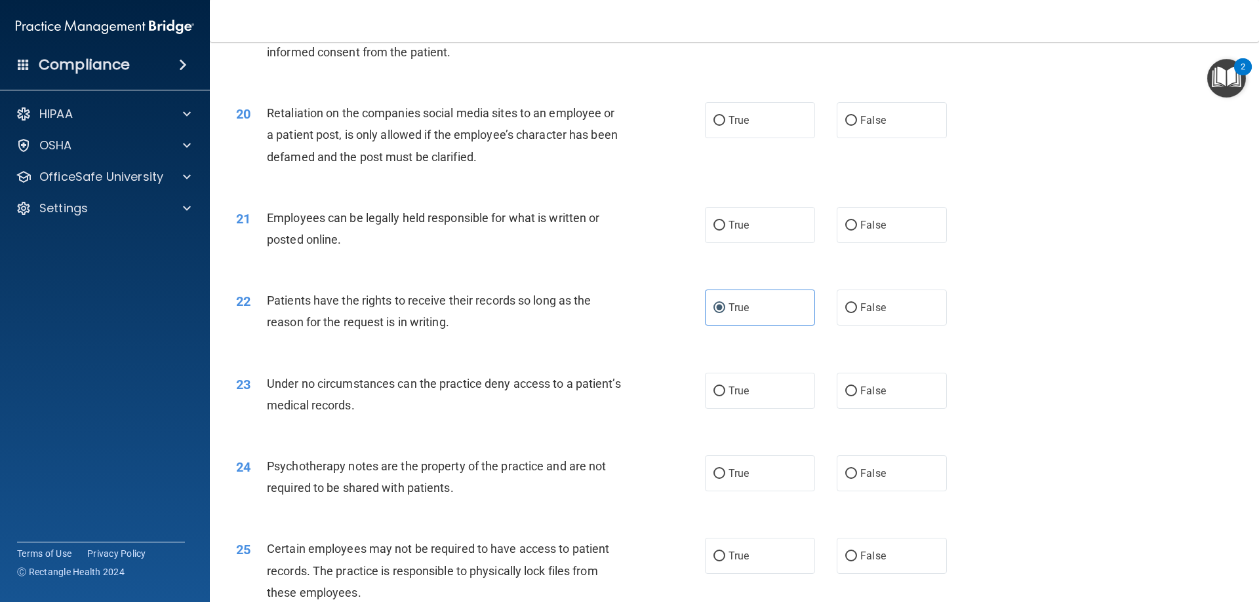
scroll to position [2098, 0]
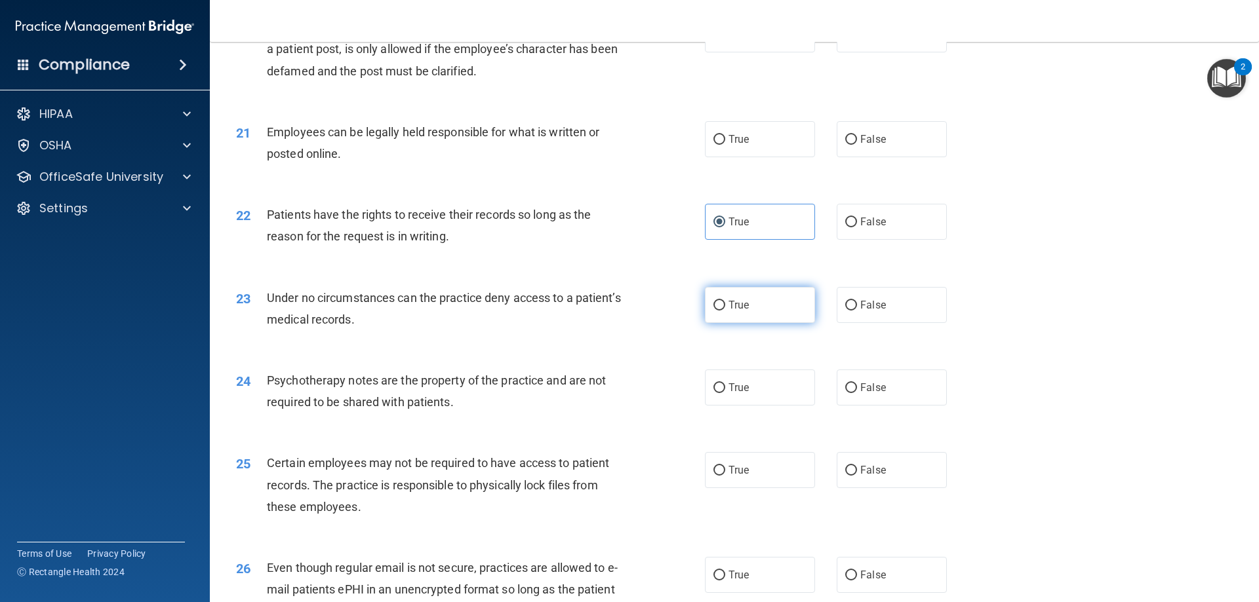
click at [739, 323] on label "True" at bounding box center [760, 305] width 110 height 36
click at [725, 311] on input "True" at bounding box center [719, 306] width 12 height 10
radio input "true"
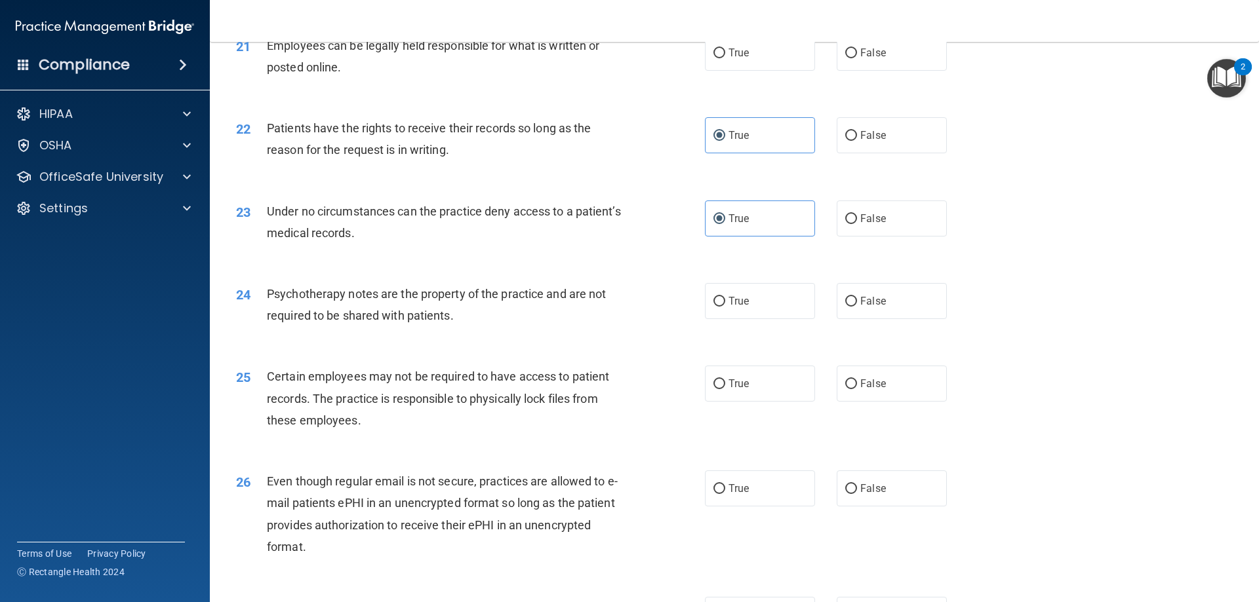
scroll to position [2360, 0]
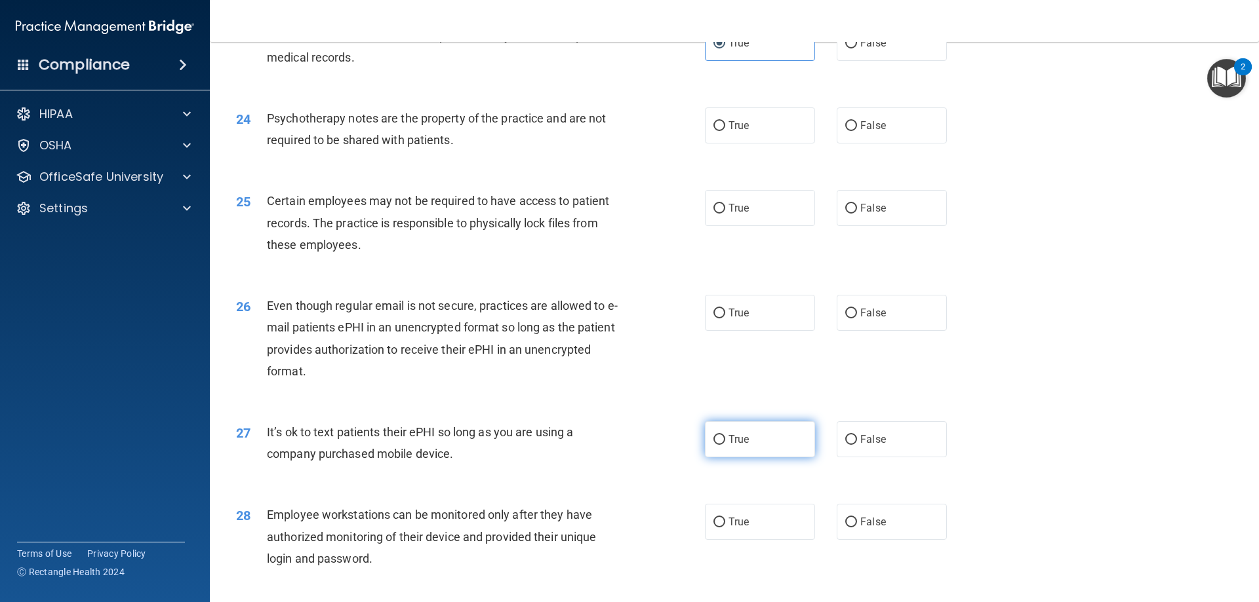
click at [748, 458] on label "True" at bounding box center [760, 439] width 110 height 36
click at [725, 445] on input "True" at bounding box center [719, 440] width 12 height 10
radio input "true"
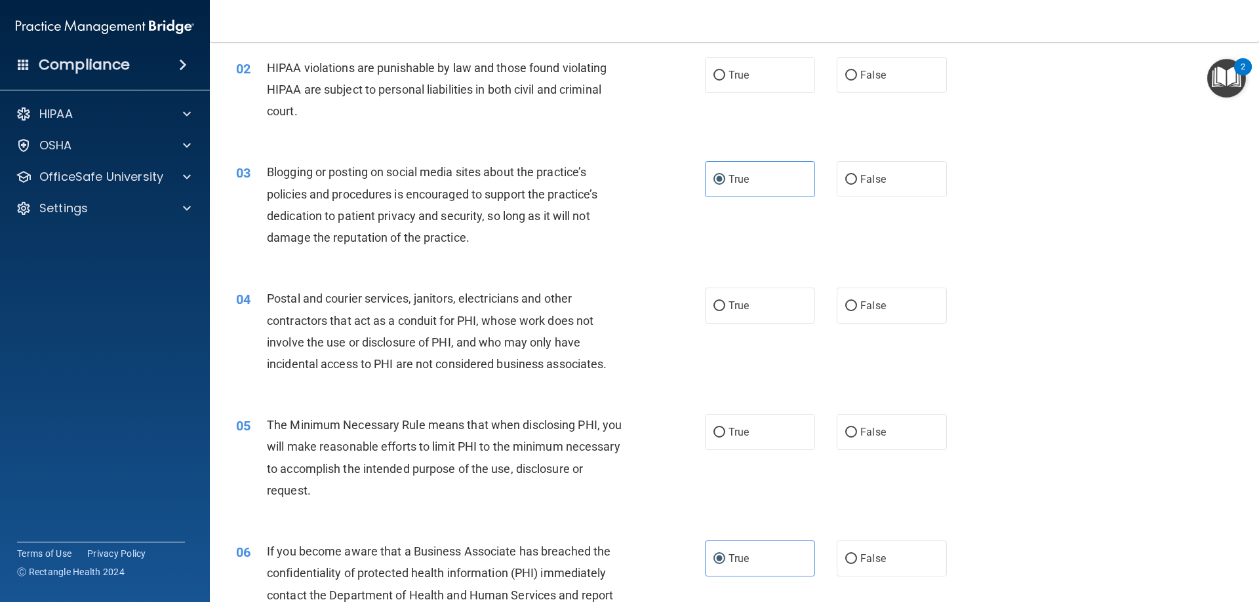
scroll to position [0, 0]
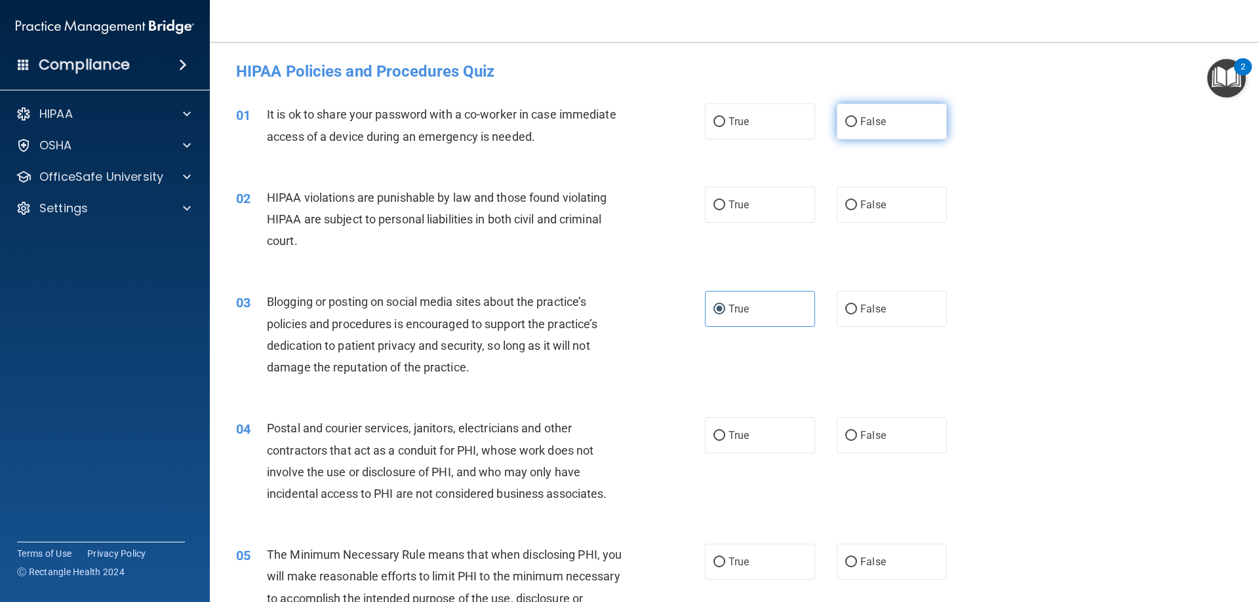
click at [849, 123] on input "False" at bounding box center [851, 122] width 12 height 10
radio input "true"
click at [749, 201] on label "True" at bounding box center [760, 205] width 110 height 36
click at [725, 201] on input "True" at bounding box center [719, 206] width 12 height 10
radio input "true"
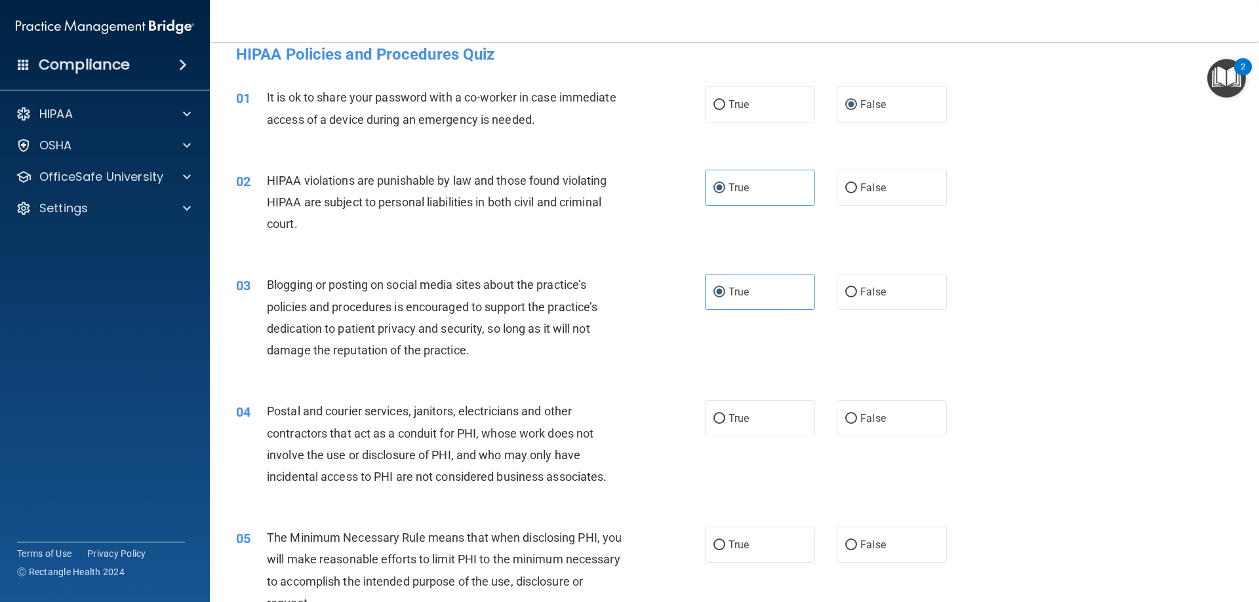
scroll to position [66, 0]
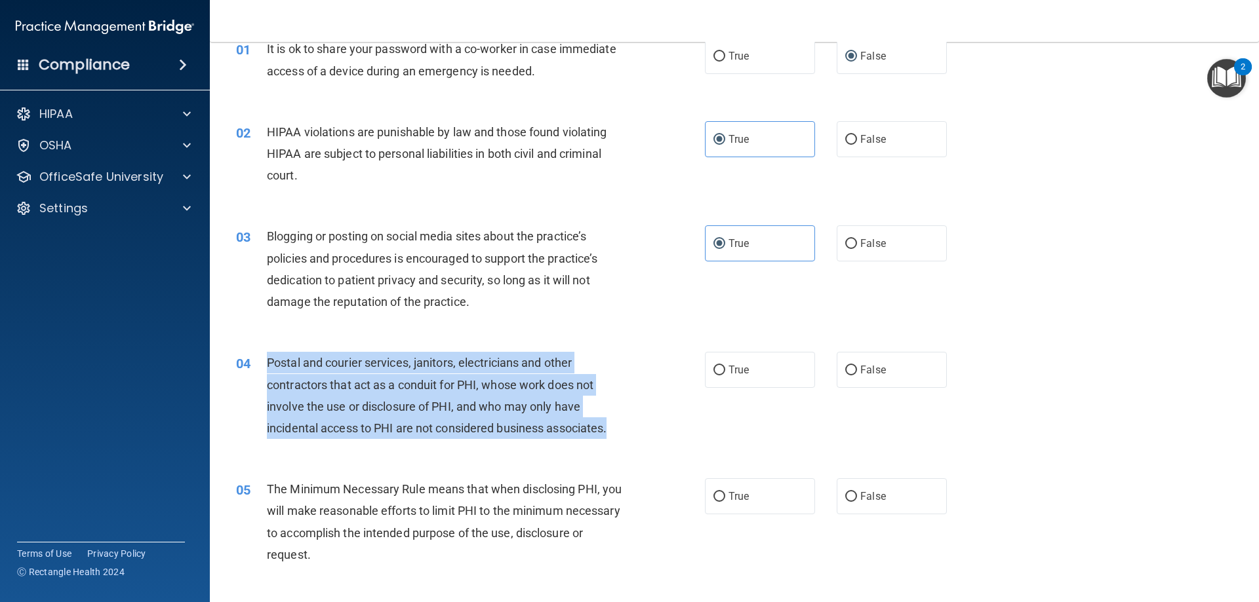
drag, startPoint x: 629, startPoint y: 427, endPoint x: 264, endPoint y: 356, distance: 372.7
click at [261, 356] on div "04 Postal and courier services, janitors, electricians and other contractors th…" at bounding box center [470, 399] width 508 height 94
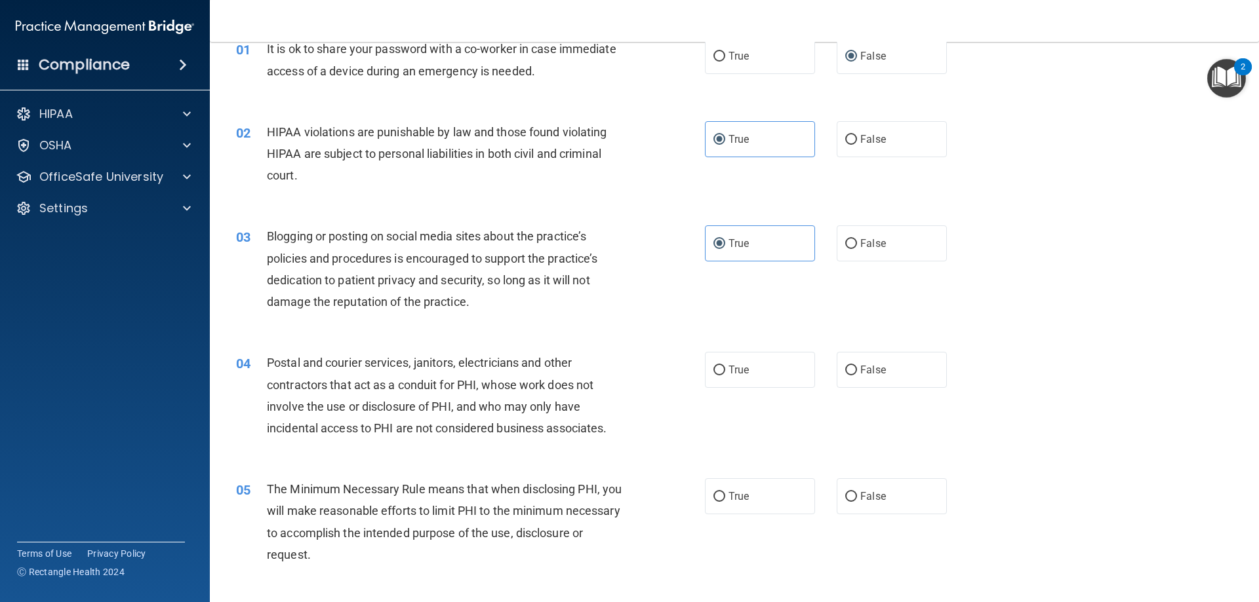
click at [577, 460] on div "04 Postal and courier services, janitors, electricians and other contractors th…" at bounding box center [734, 399] width 1016 height 127
click at [735, 385] on label "True" at bounding box center [760, 370] width 110 height 36
click at [725, 376] on input "True" at bounding box center [719, 371] width 12 height 10
radio input "true"
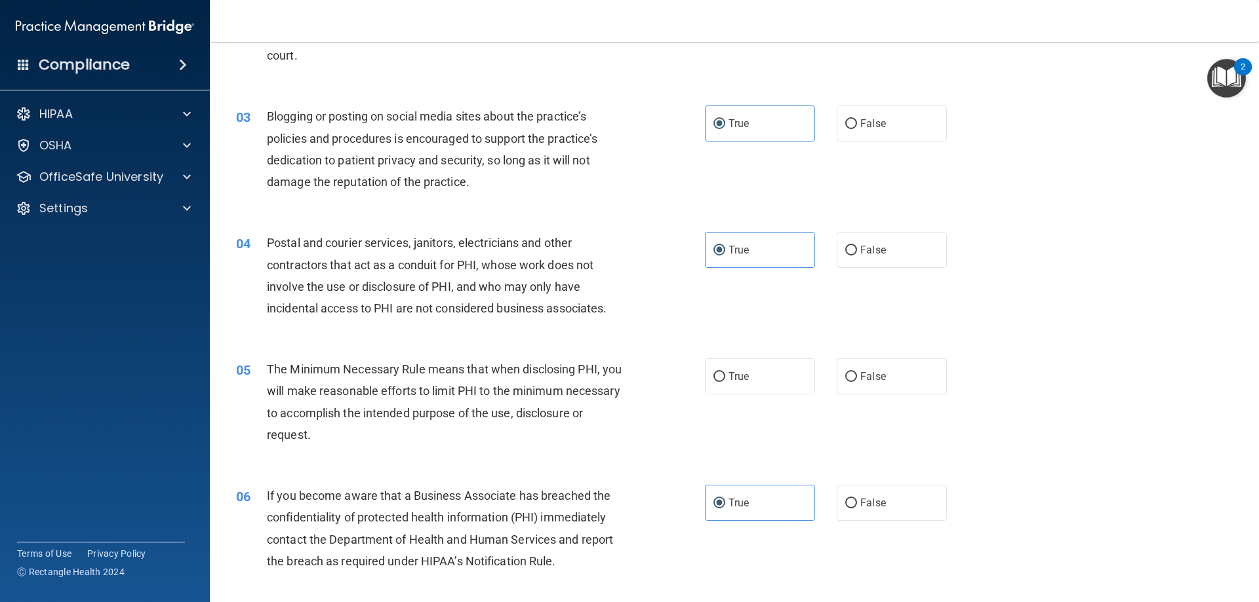
scroll to position [197, 0]
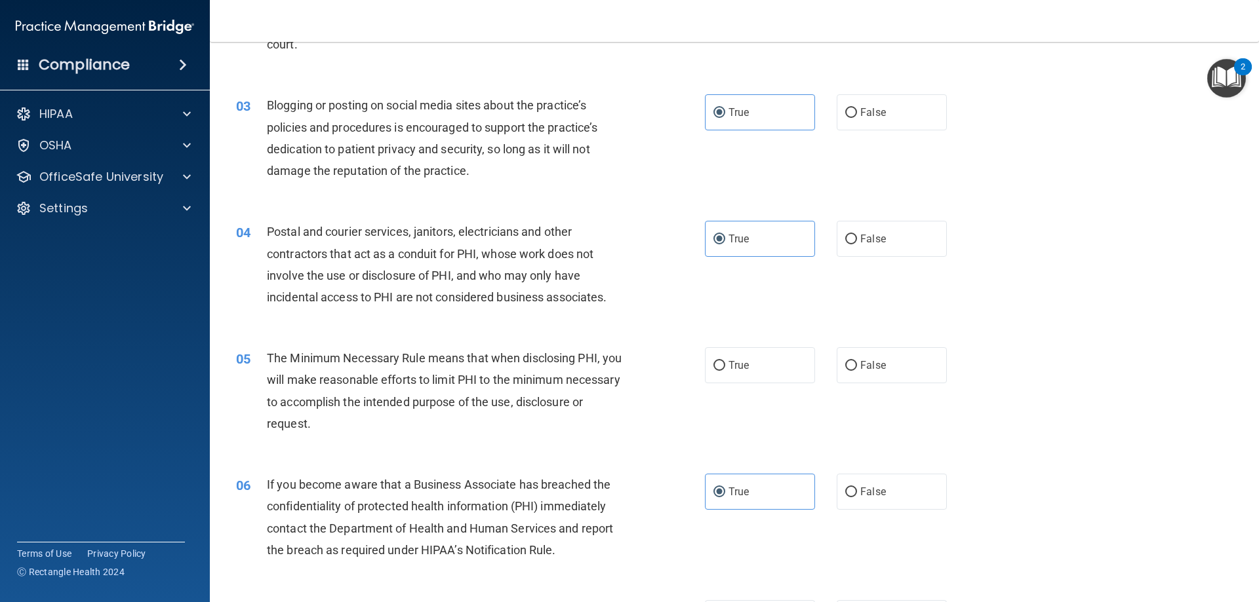
click at [398, 425] on div "The Minimum Necessary Rule means that when disclosing PHI, you will make reason…" at bounding box center [450, 390] width 366 height 87
click at [753, 370] on label "True" at bounding box center [760, 365] width 110 height 36
click at [725, 370] on input "True" at bounding box center [719, 366] width 12 height 10
radio input "true"
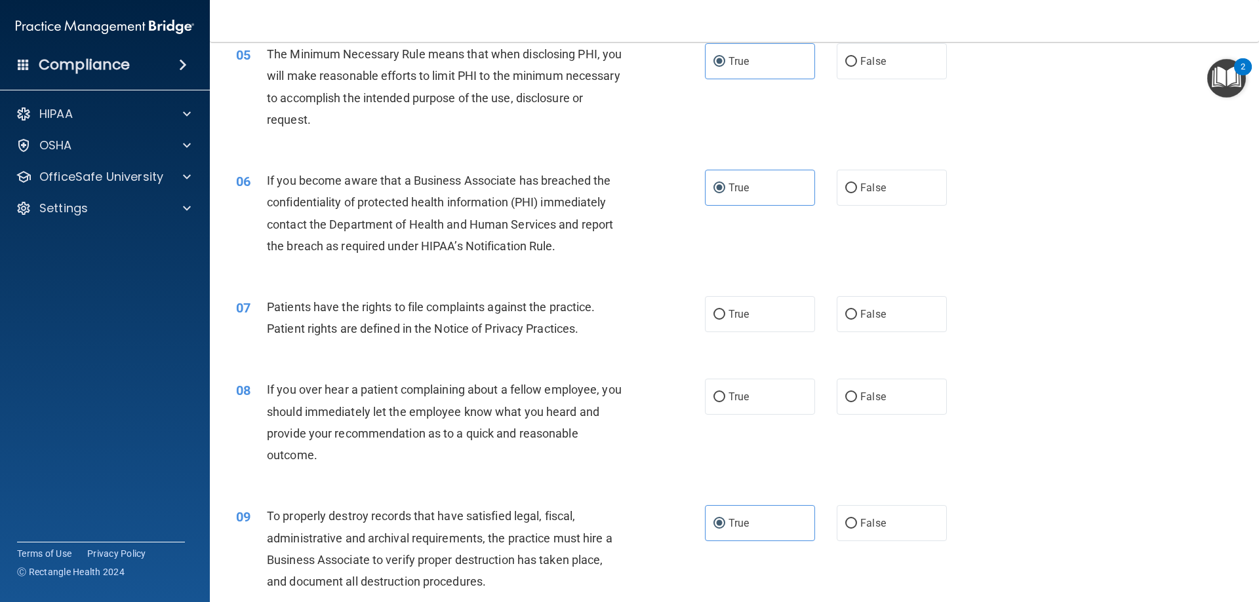
scroll to position [524, 0]
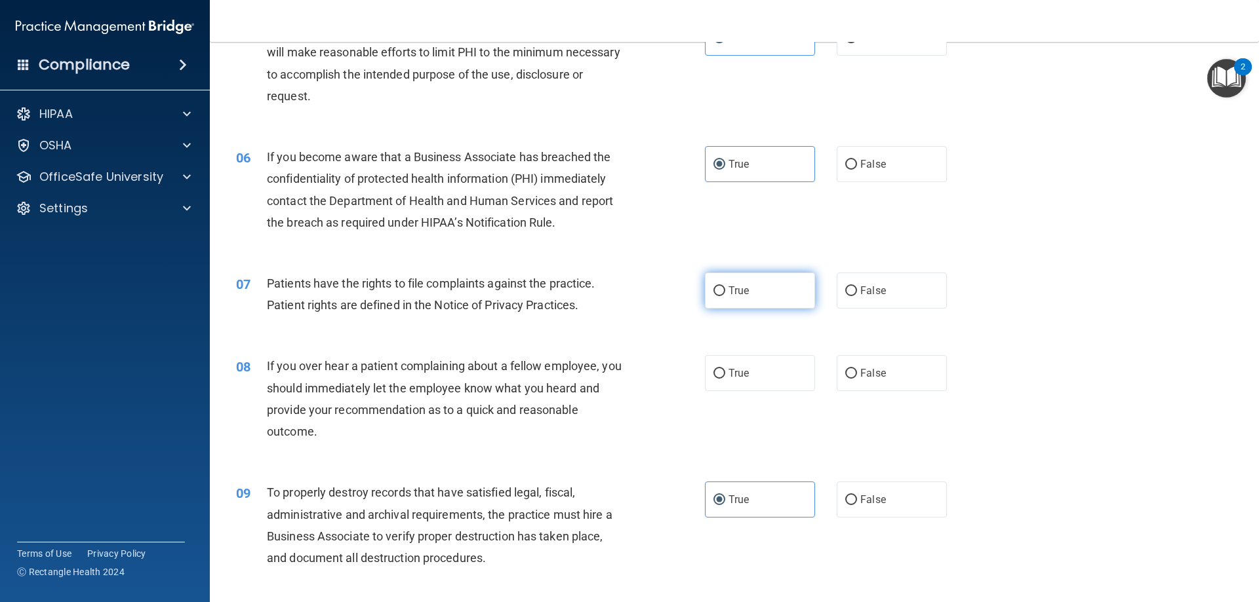
click at [742, 291] on span "True" at bounding box center [738, 290] width 20 height 12
click at [725, 291] on input "True" at bounding box center [719, 291] width 12 height 10
radio input "true"
click at [882, 380] on label "False" at bounding box center [891, 373] width 110 height 36
click at [857, 379] on input "False" at bounding box center [851, 374] width 12 height 10
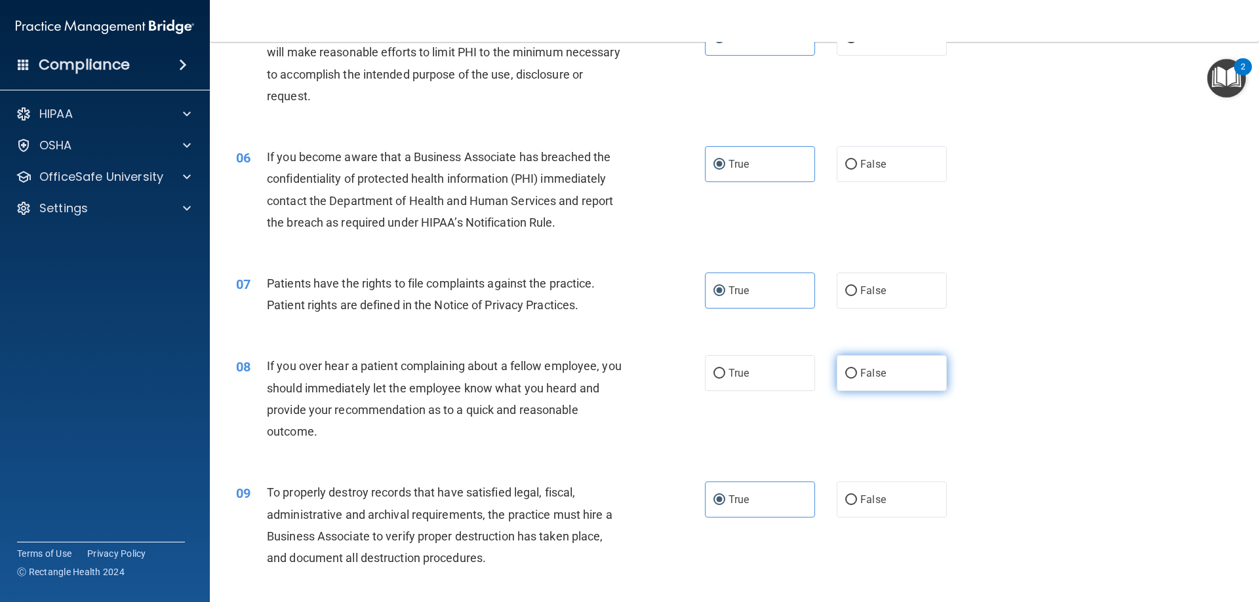
radio input "true"
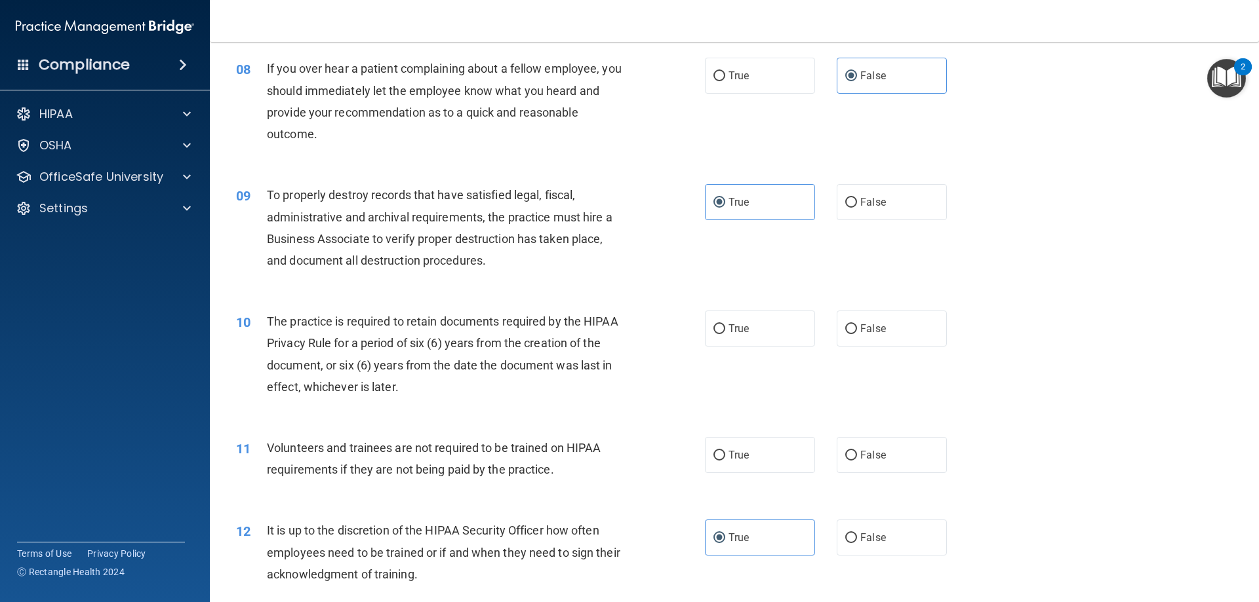
scroll to position [852, 0]
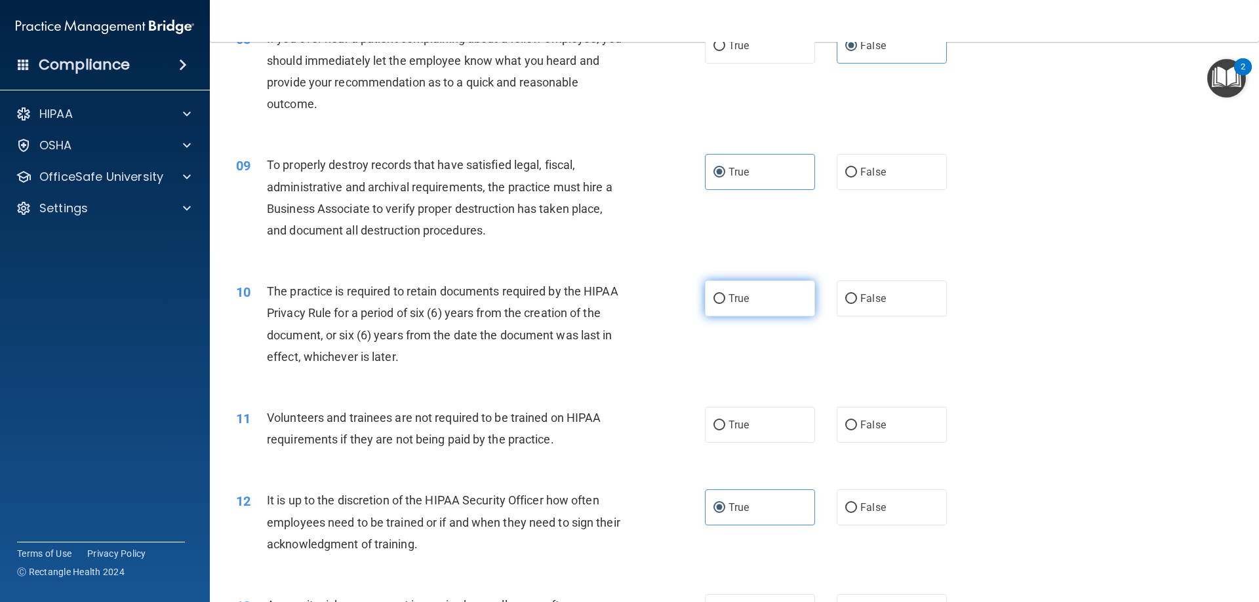
click at [760, 299] on label "True" at bounding box center [760, 299] width 110 height 36
click at [725, 299] on input "True" at bounding box center [719, 299] width 12 height 10
radio input "true"
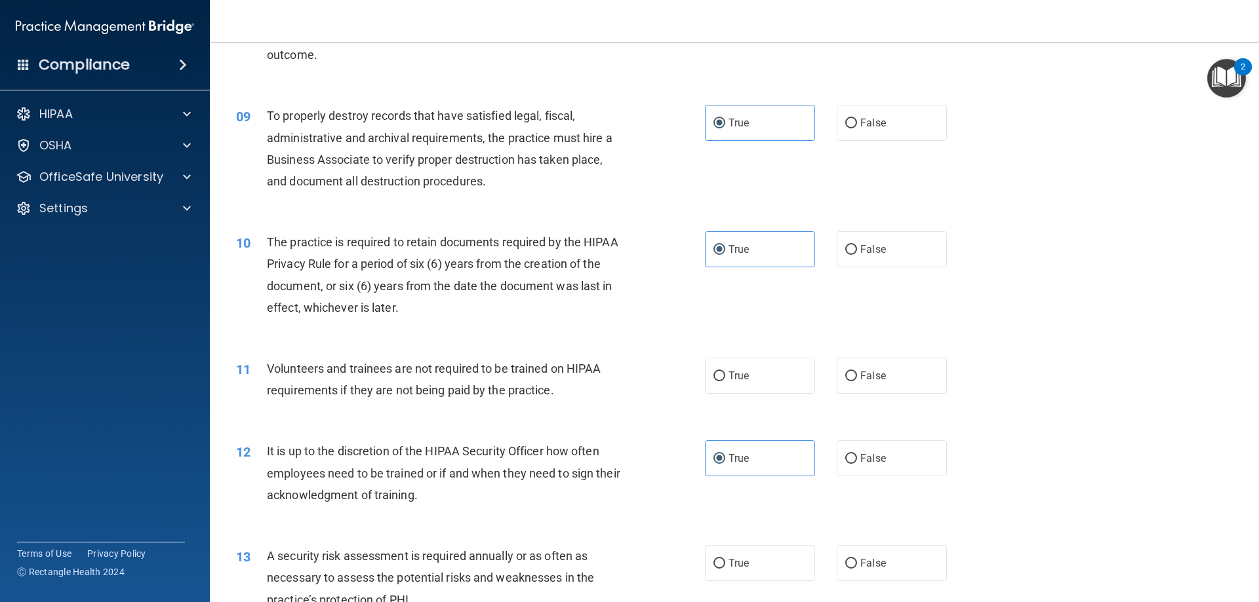
scroll to position [1049, 0]
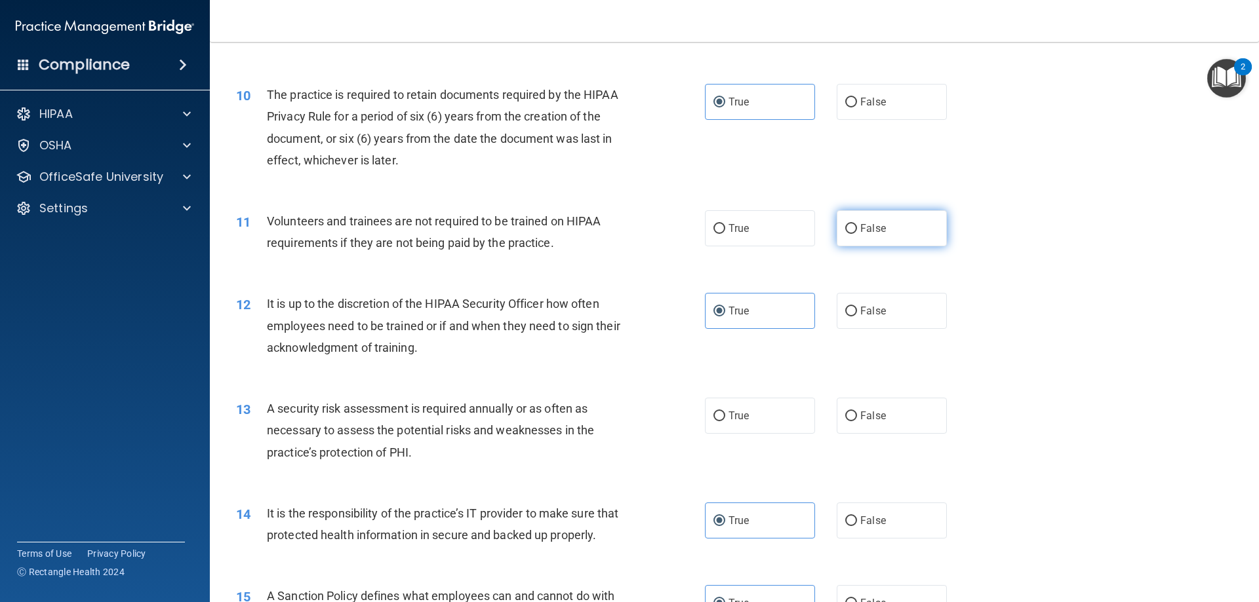
click at [887, 239] on label "False" at bounding box center [891, 228] width 110 height 36
click at [857, 234] on input "False" at bounding box center [851, 229] width 12 height 10
radio input "true"
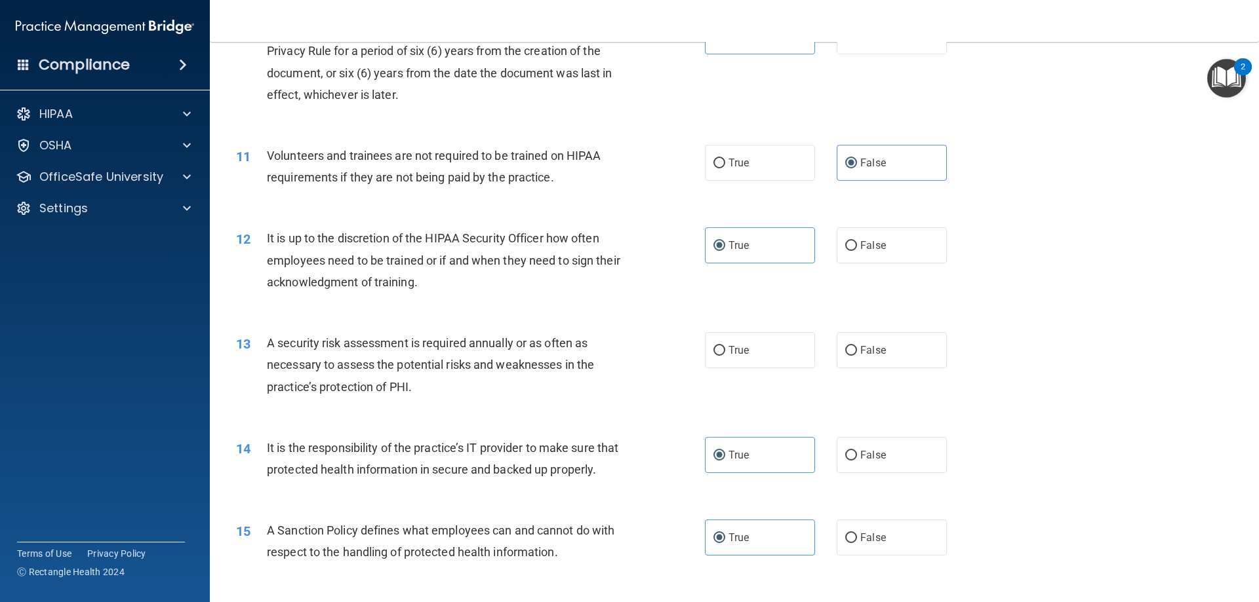
scroll to position [1180, 0]
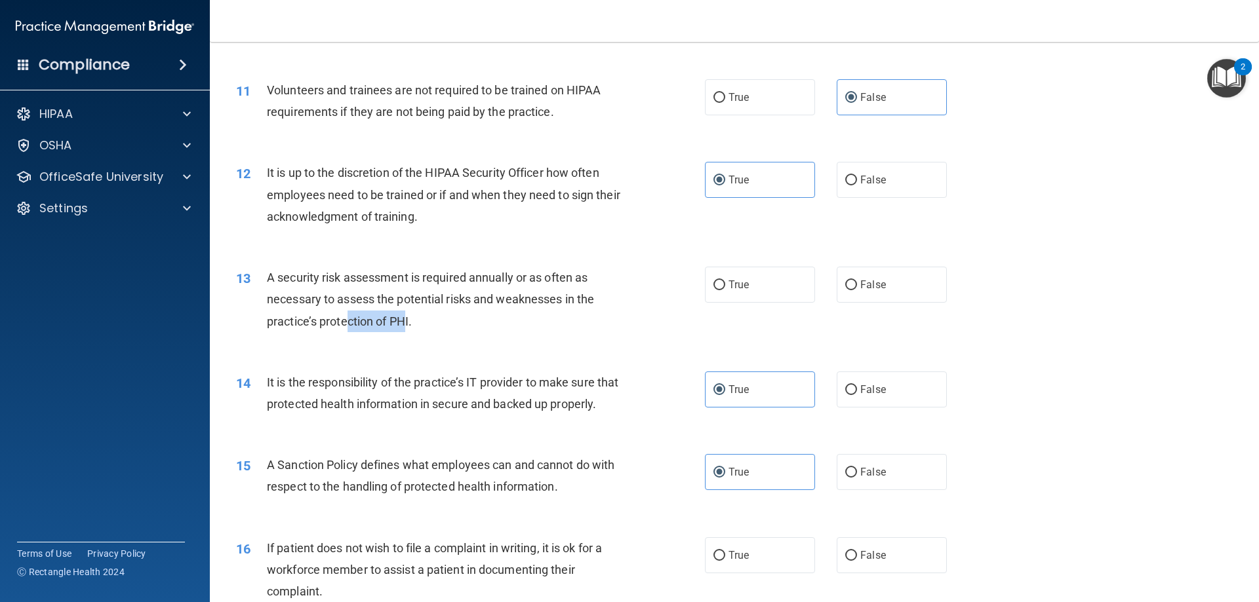
drag, startPoint x: 406, startPoint y: 318, endPoint x: 345, endPoint y: 317, distance: 61.0
click at [345, 317] on span "A security risk assessment is required annually or as often as necessary to ass…" at bounding box center [430, 299] width 327 height 57
click at [463, 326] on div "A security risk assessment is required annually or as often as necessary to ass…" at bounding box center [450, 300] width 366 height 66
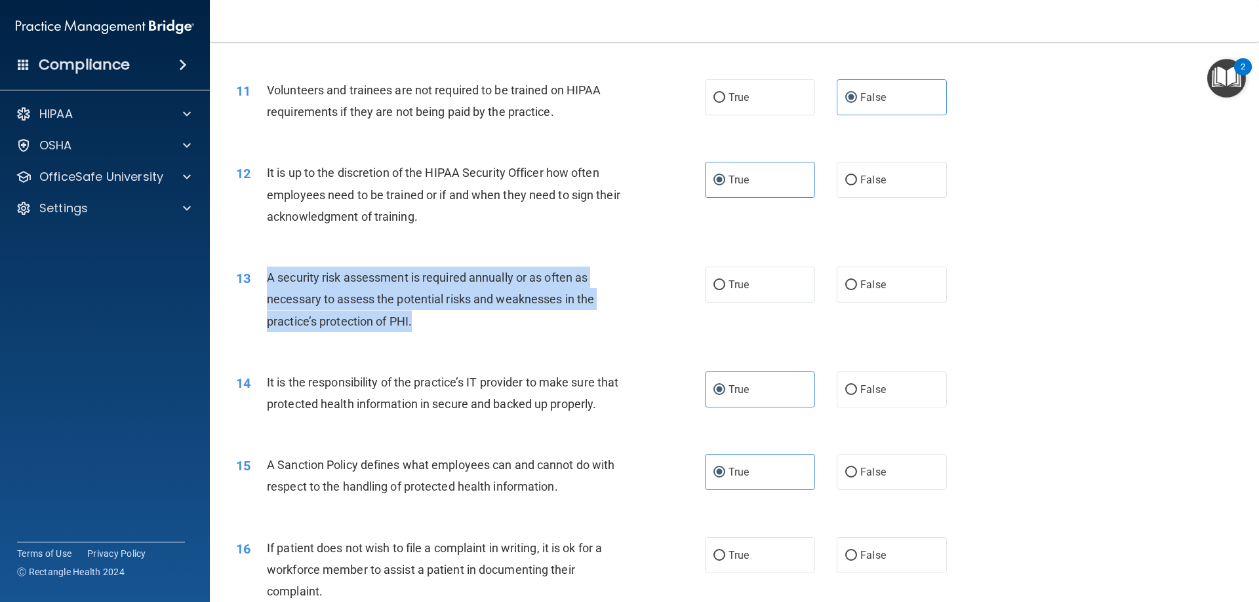
drag, startPoint x: 435, startPoint y: 324, endPoint x: 264, endPoint y: 274, distance: 178.2
click at [264, 274] on div "13 A security risk assessment is required annually or as often as necessary to …" at bounding box center [470, 303] width 508 height 72
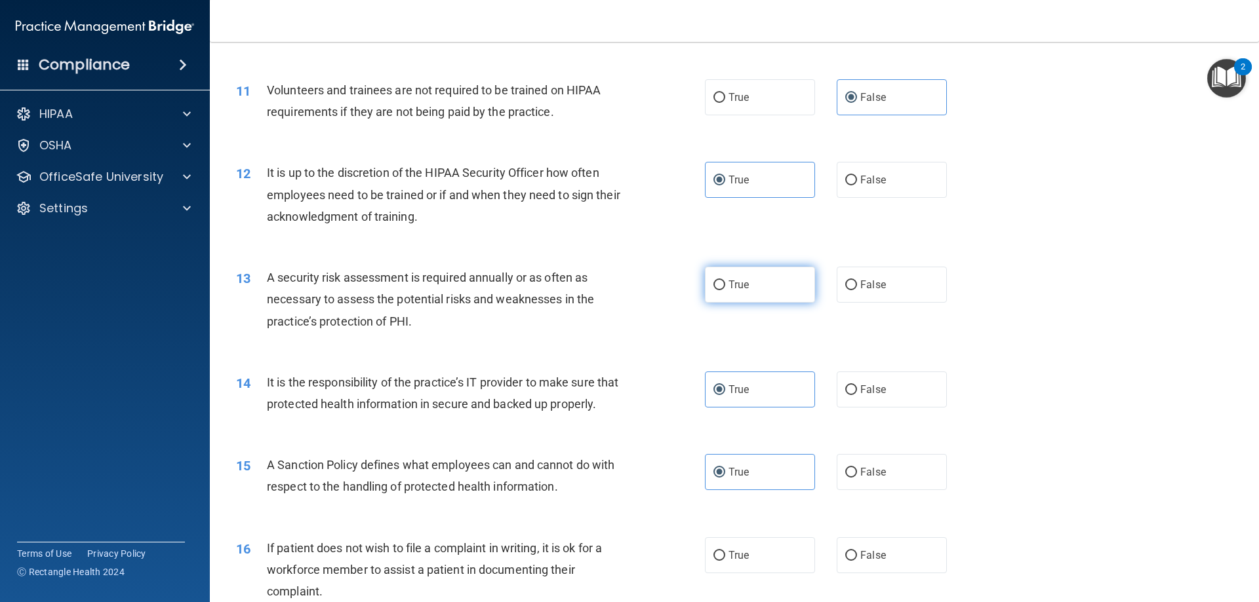
click at [751, 292] on label "True" at bounding box center [760, 285] width 110 height 36
click at [725, 290] on input "True" at bounding box center [719, 286] width 12 height 10
radio input "true"
click at [419, 370] on div "14 It is the responsibility of the practice’s IT provider to make sure that pro…" at bounding box center [734, 396] width 1016 height 83
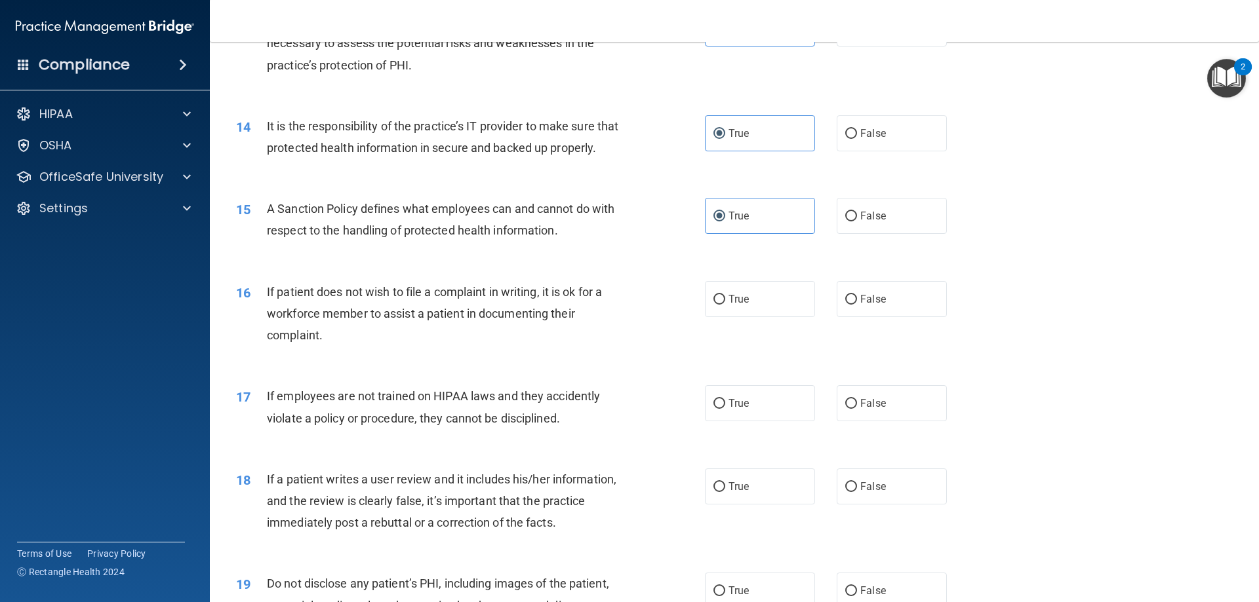
scroll to position [1442, 0]
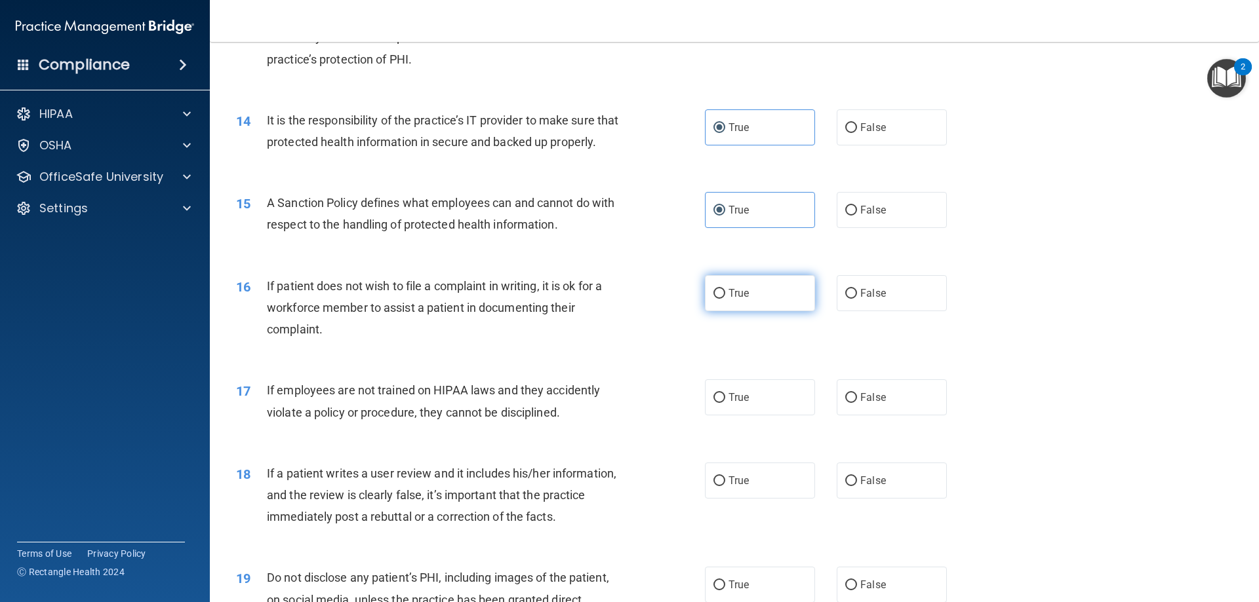
click at [735, 311] on label "True" at bounding box center [760, 293] width 110 height 36
click at [725, 299] on input "True" at bounding box center [719, 294] width 12 height 10
radio input "true"
click at [891, 416] on label "False" at bounding box center [891, 398] width 110 height 36
click at [857, 403] on input "False" at bounding box center [851, 398] width 12 height 10
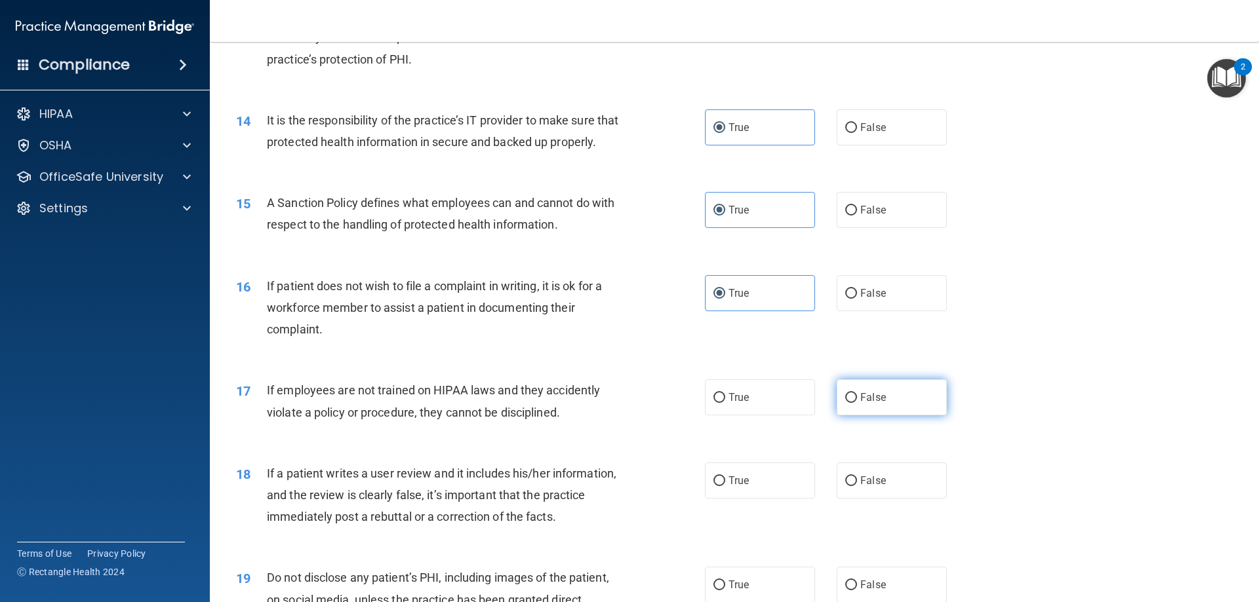
radio input "true"
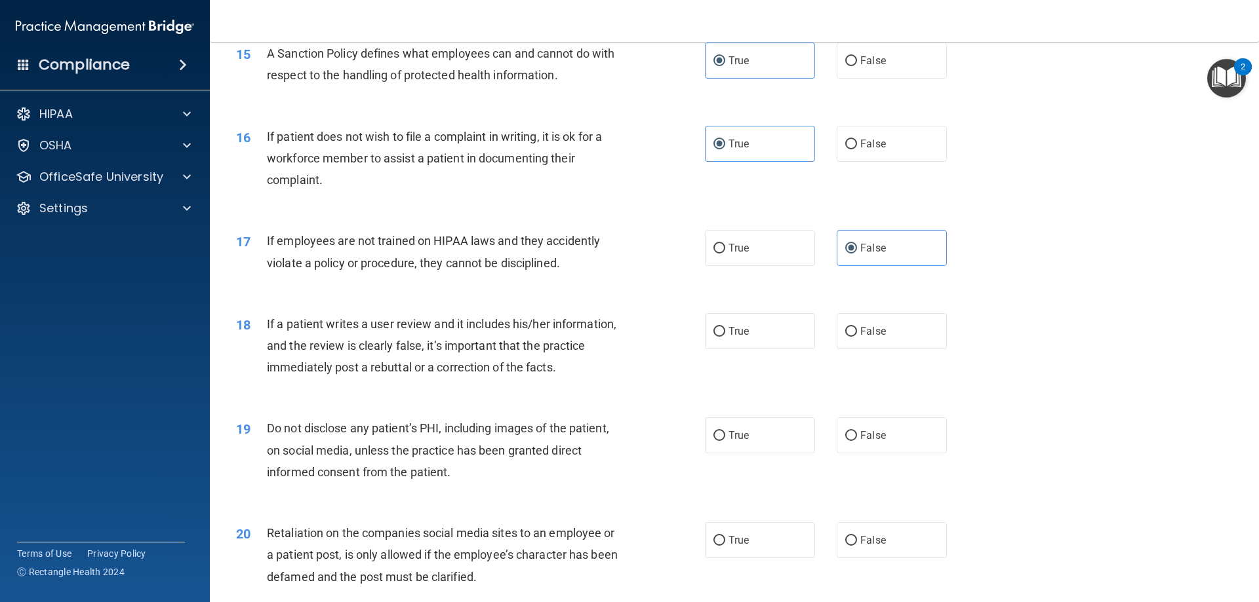
scroll to position [1639, 0]
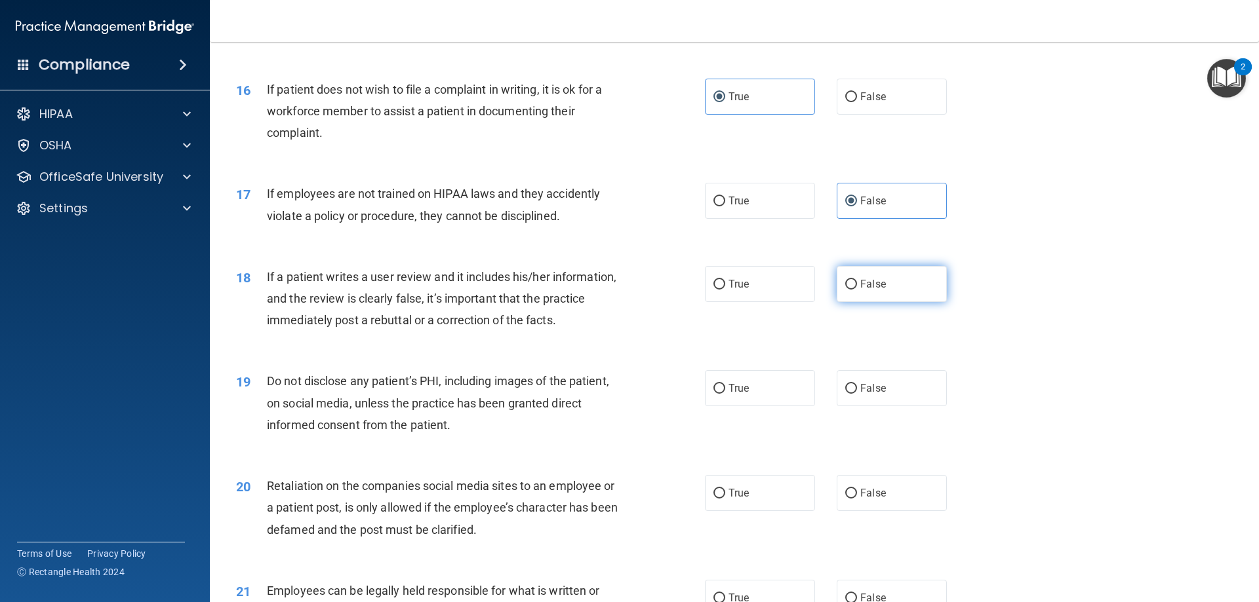
click at [902, 302] on label "False" at bounding box center [891, 284] width 110 height 36
click at [857, 290] on input "False" at bounding box center [851, 285] width 12 height 10
radio input "true"
click at [756, 406] on label "True" at bounding box center [760, 388] width 110 height 36
click at [725, 394] on input "True" at bounding box center [719, 389] width 12 height 10
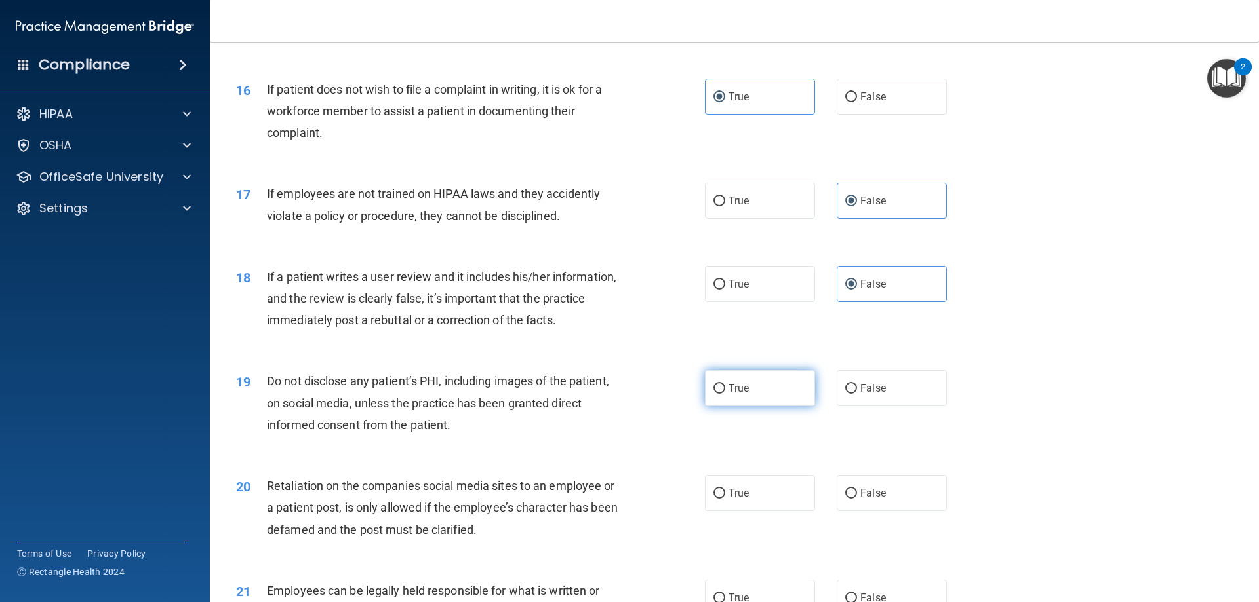
radio input "true"
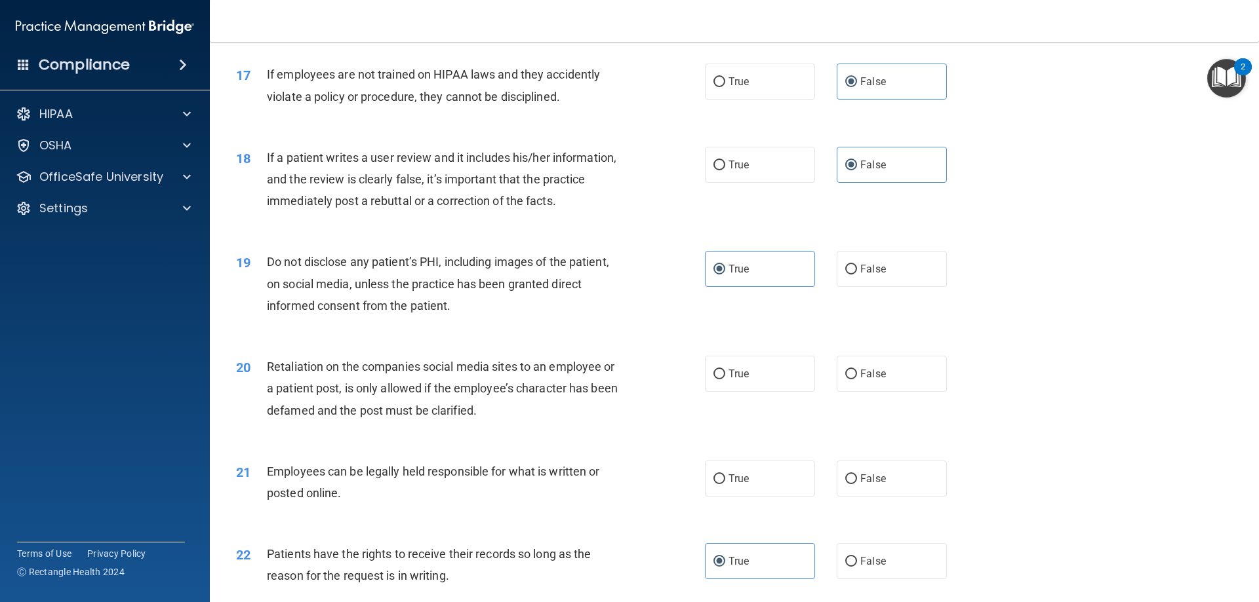
scroll to position [1770, 0]
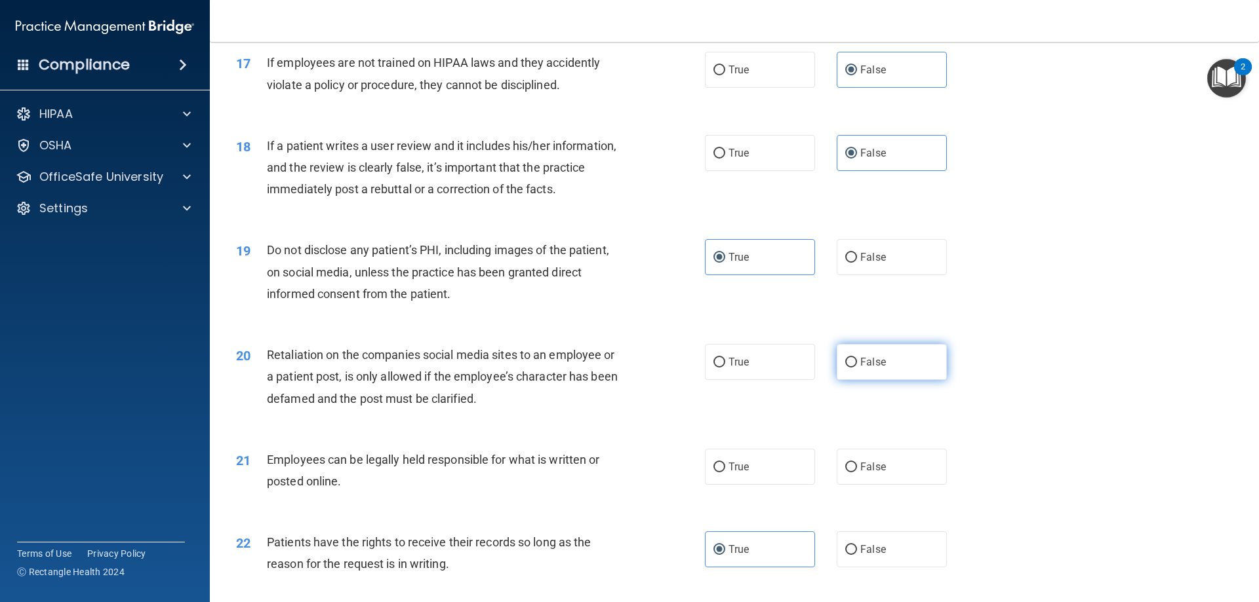
click at [906, 380] on label "False" at bounding box center [891, 362] width 110 height 36
click at [857, 368] on input "False" at bounding box center [851, 363] width 12 height 10
radio input "true"
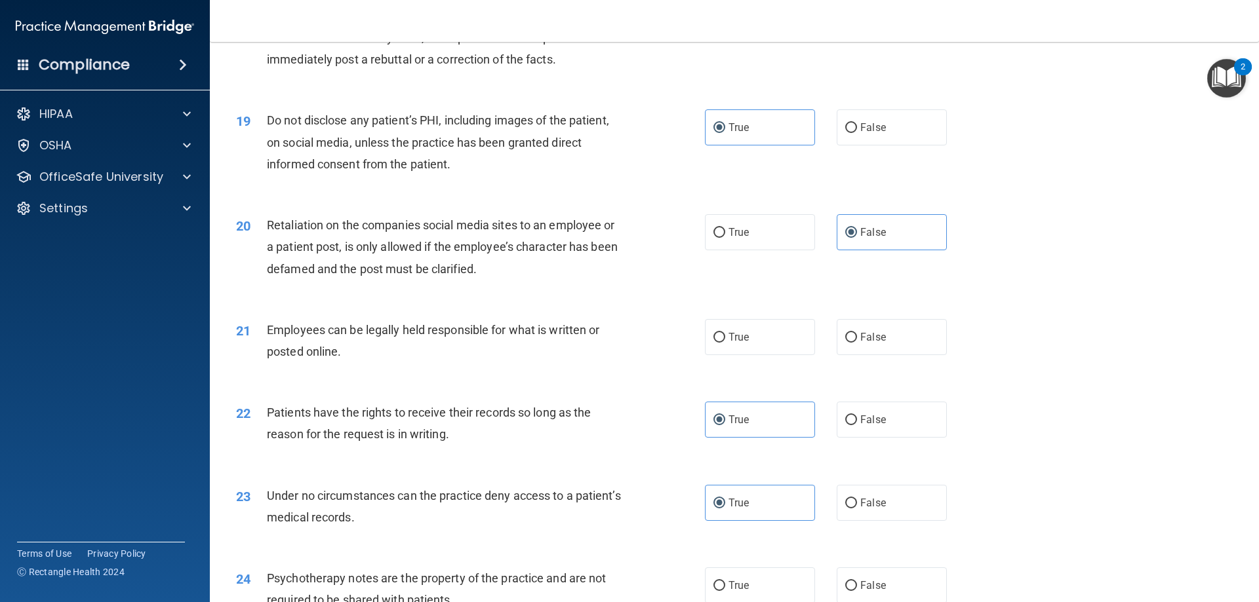
scroll to position [1901, 0]
click at [759, 354] on label "True" at bounding box center [760, 336] width 110 height 36
click at [725, 342] on input "True" at bounding box center [719, 337] width 12 height 10
radio input "true"
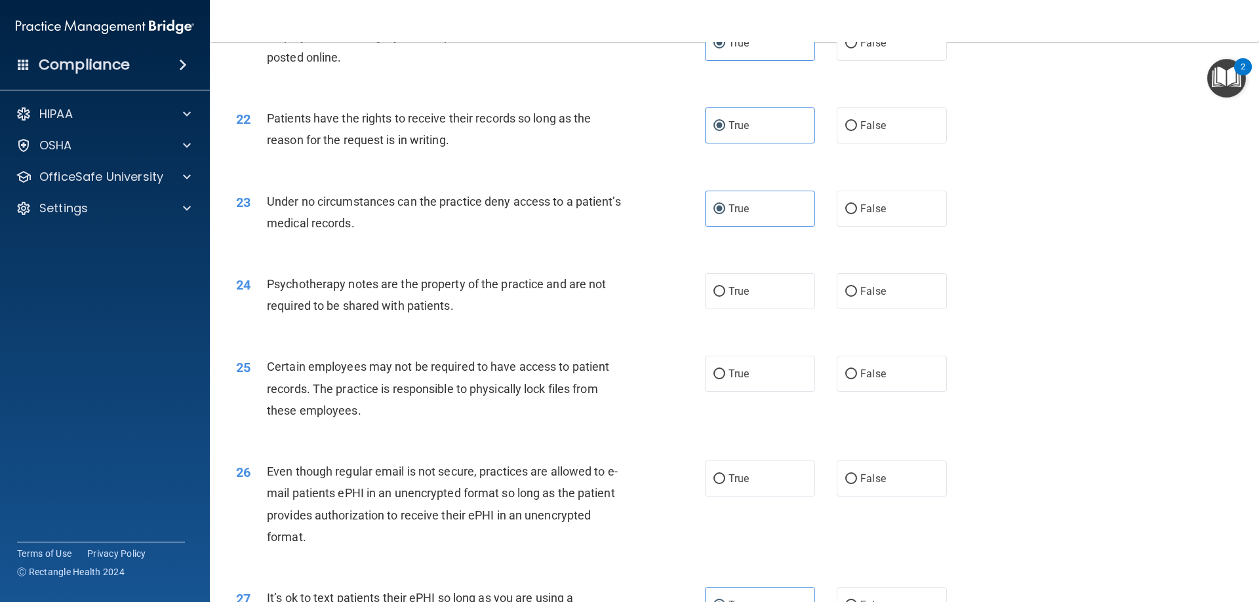
scroll to position [2229, 0]
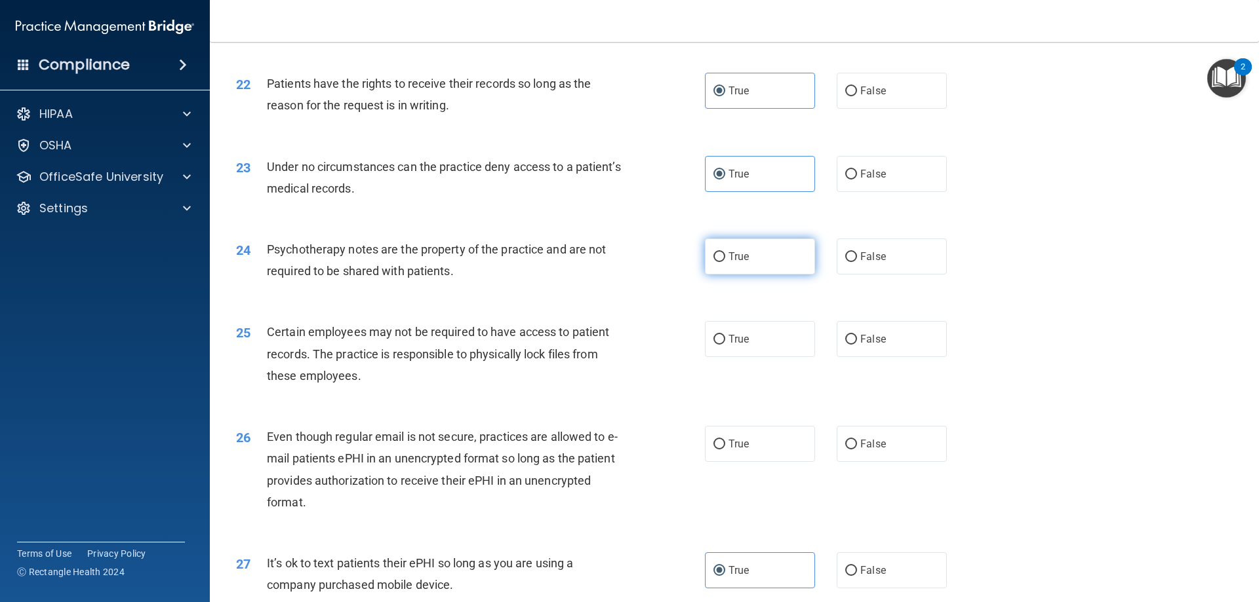
click at [737, 275] on label "True" at bounding box center [760, 257] width 110 height 36
click at [725, 262] on input "True" at bounding box center [719, 257] width 12 height 10
radio input "true"
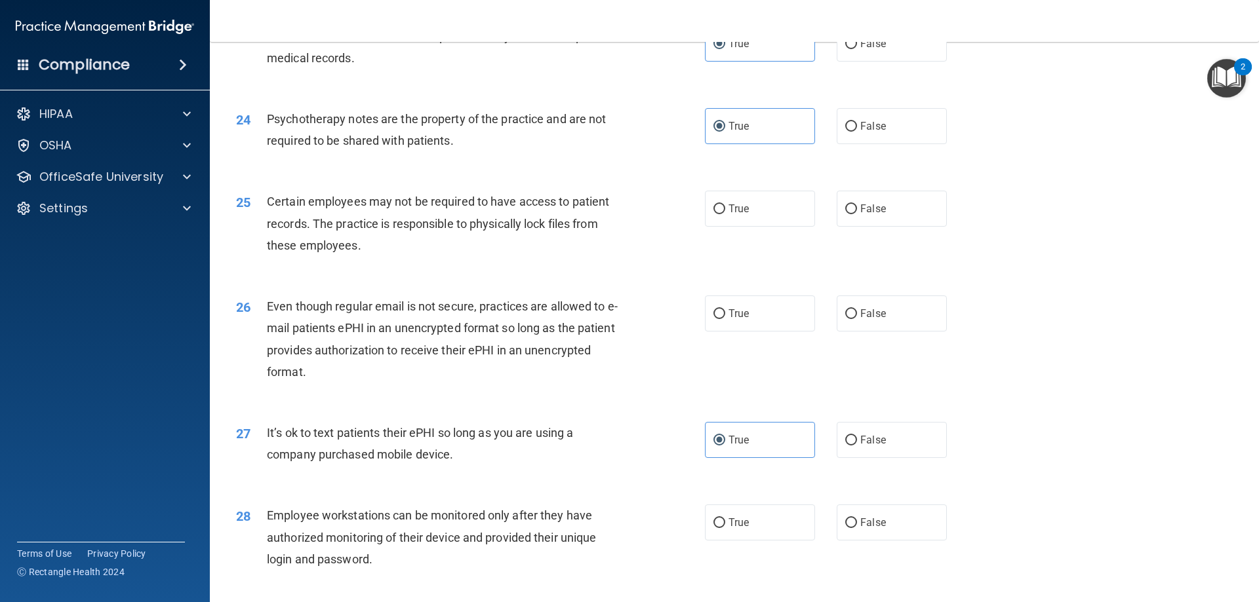
scroll to position [2360, 0]
click at [746, 226] on label "True" at bounding box center [760, 208] width 110 height 36
click at [725, 214] on input "True" at bounding box center [719, 209] width 12 height 10
radio input "true"
click at [887, 331] on label "False" at bounding box center [891, 313] width 110 height 36
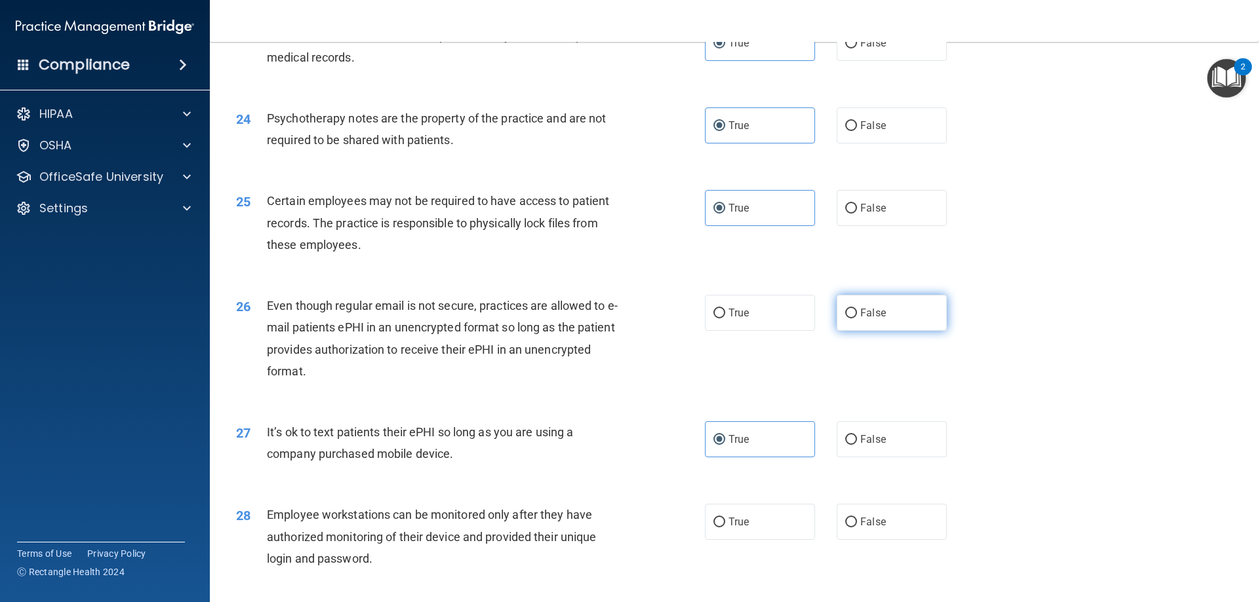
click at [857, 319] on input "False" at bounding box center [851, 314] width 12 height 10
radio input "true"
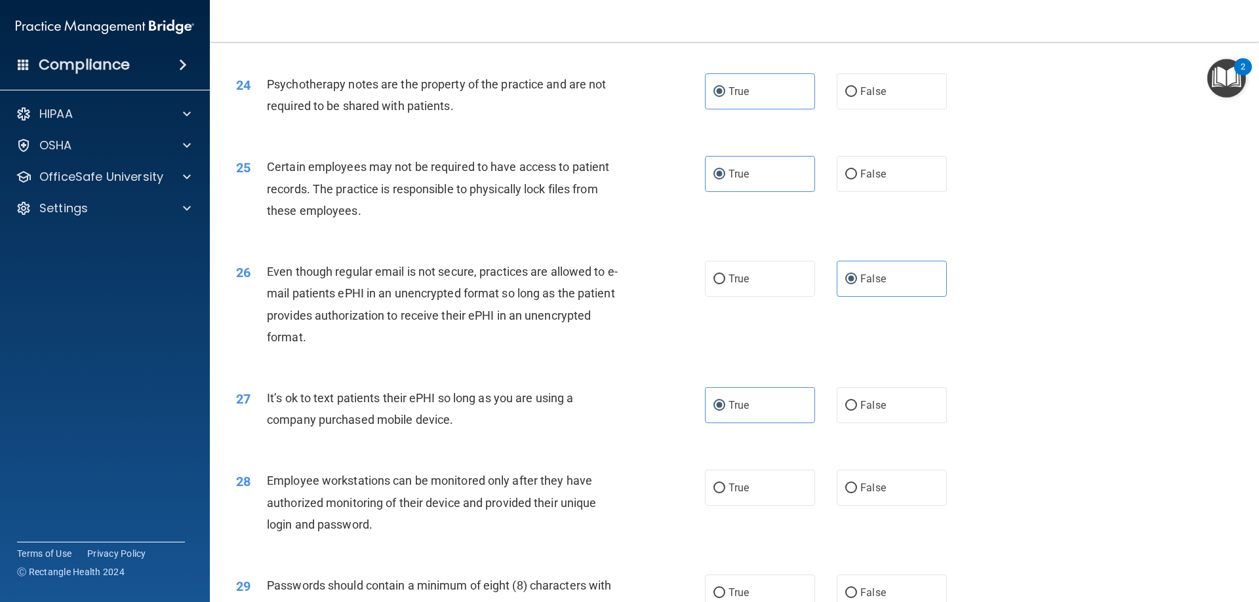
scroll to position [2425, 0]
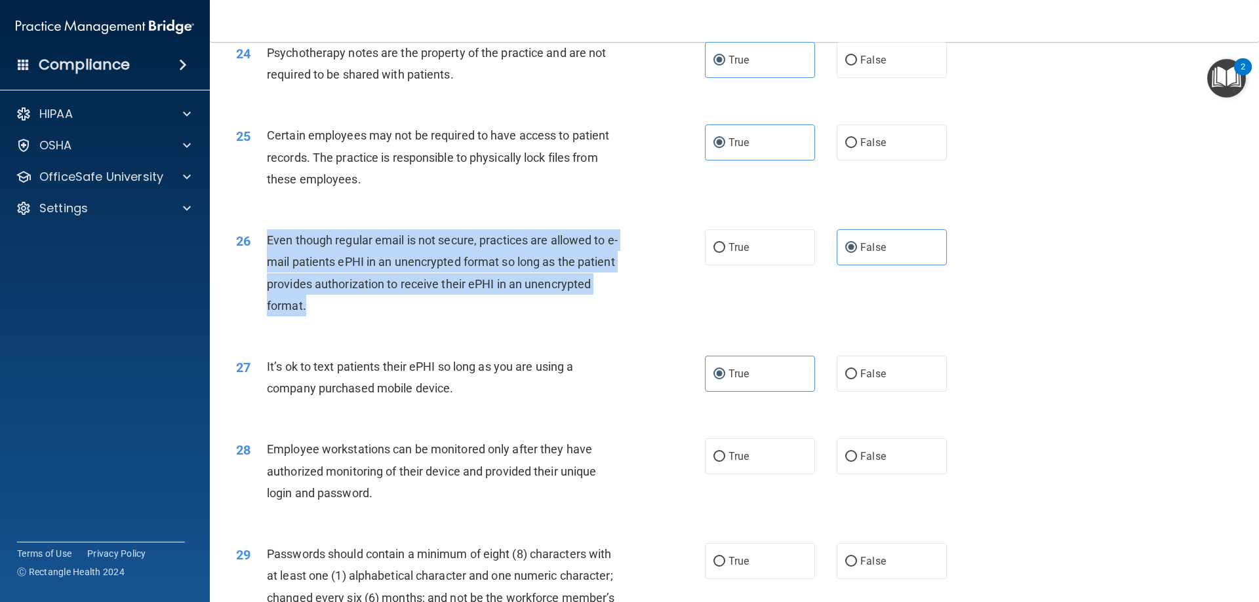
drag, startPoint x: 313, startPoint y: 328, endPoint x: 263, endPoint y: 258, distance: 86.0
click at [262, 258] on div "26 Even though regular email is not secure, practices are allowed to e-mail pat…" at bounding box center [470, 276] width 508 height 94
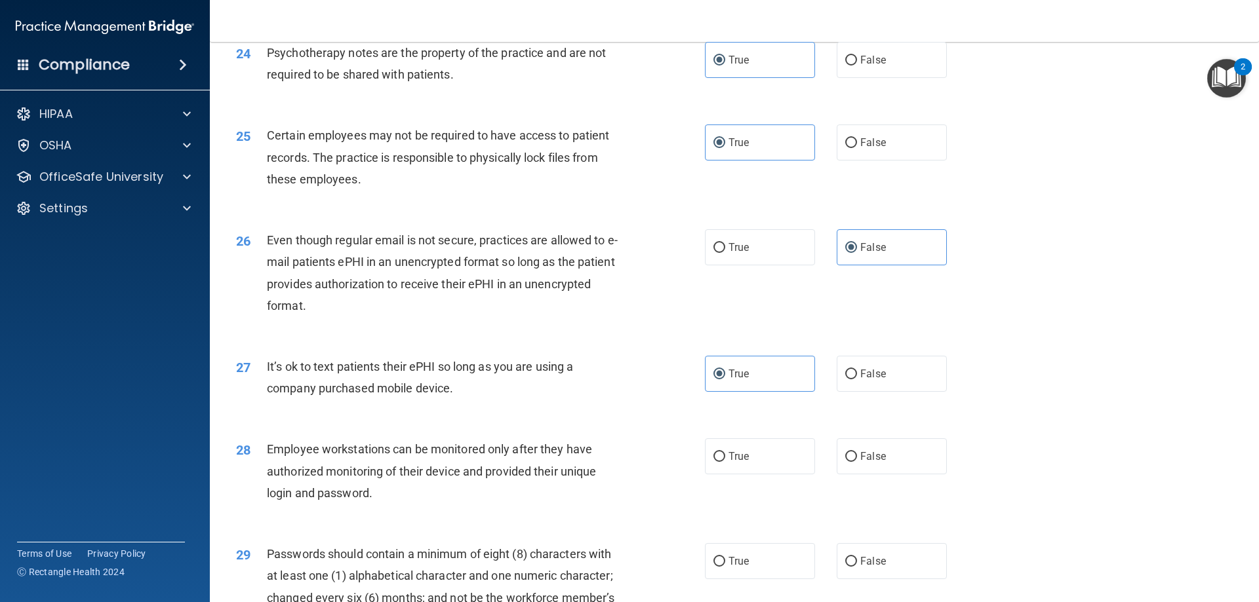
click at [400, 340] on div "26 Even though regular email is not secure, practices are allowed to e-mail pat…" at bounding box center [734, 276] width 1016 height 127
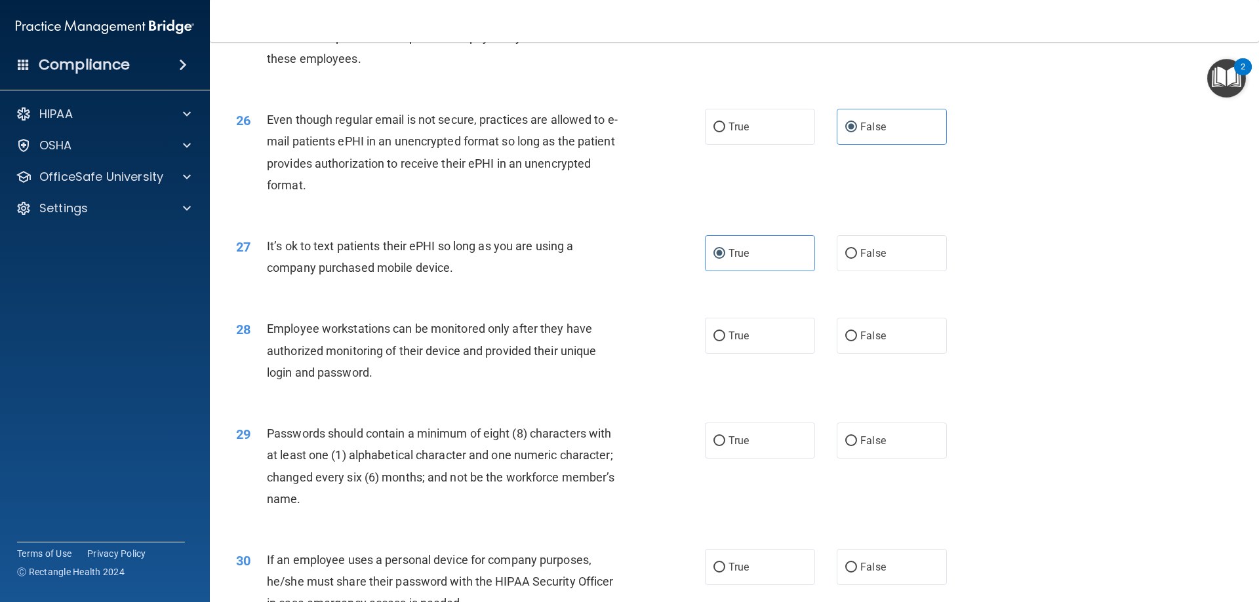
scroll to position [2556, 0]
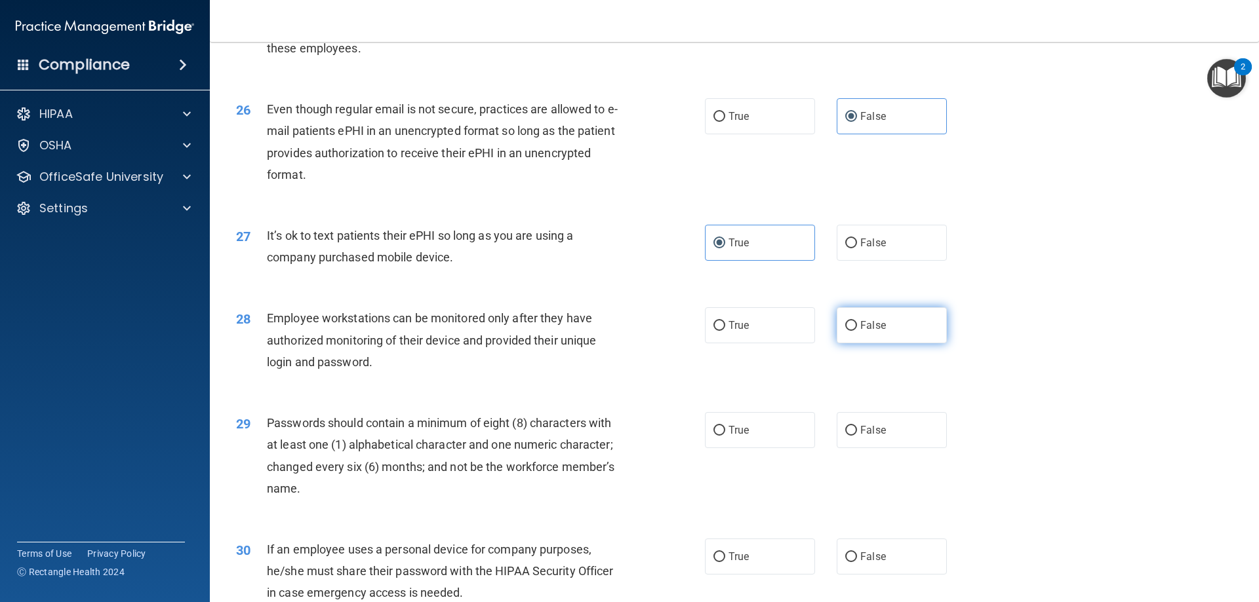
click at [864, 343] on label "False" at bounding box center [891, 325] width 110 height 36
click at [857, 331] on input "False" at bounding box center [851, 326] width 12 height 10
radio input "true"
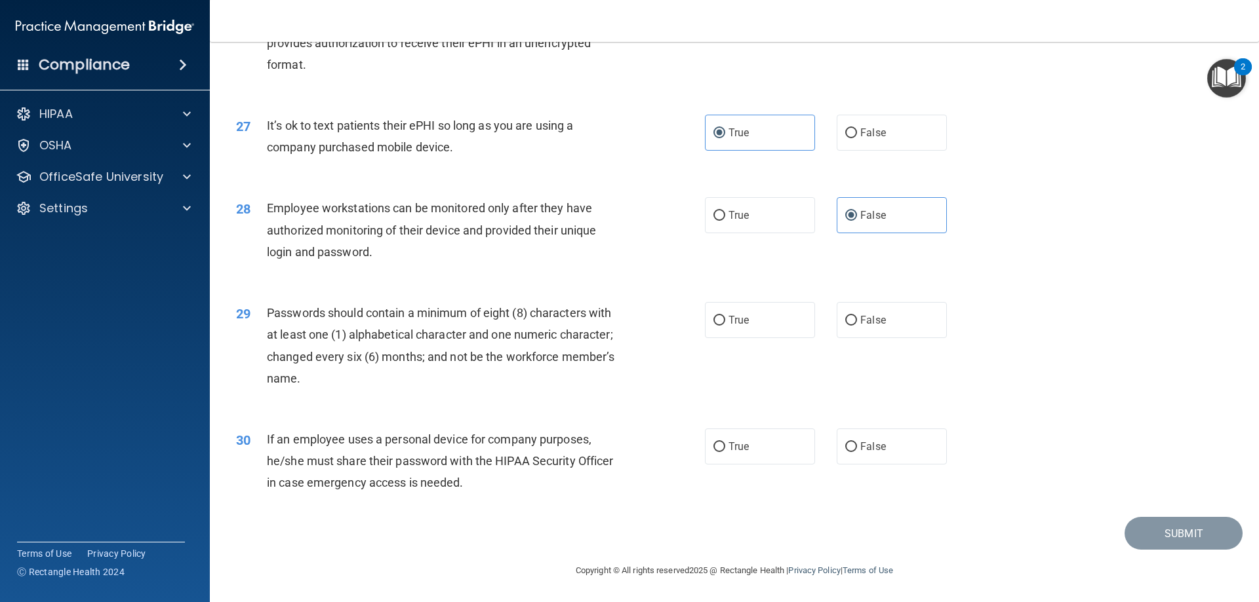
scroll to position [2687, 0]
click at [760, 324] on label "True" at bounding box center [760, 320] width 110 height 36
click at [725, 324] on input "True" at bounding box center [719, 321] width 12 height 10
radio input "true"
drag, startPoint x: 478, startPoint y: 487, endPoint x: 458, endPoint y: 485, distance: 20.4
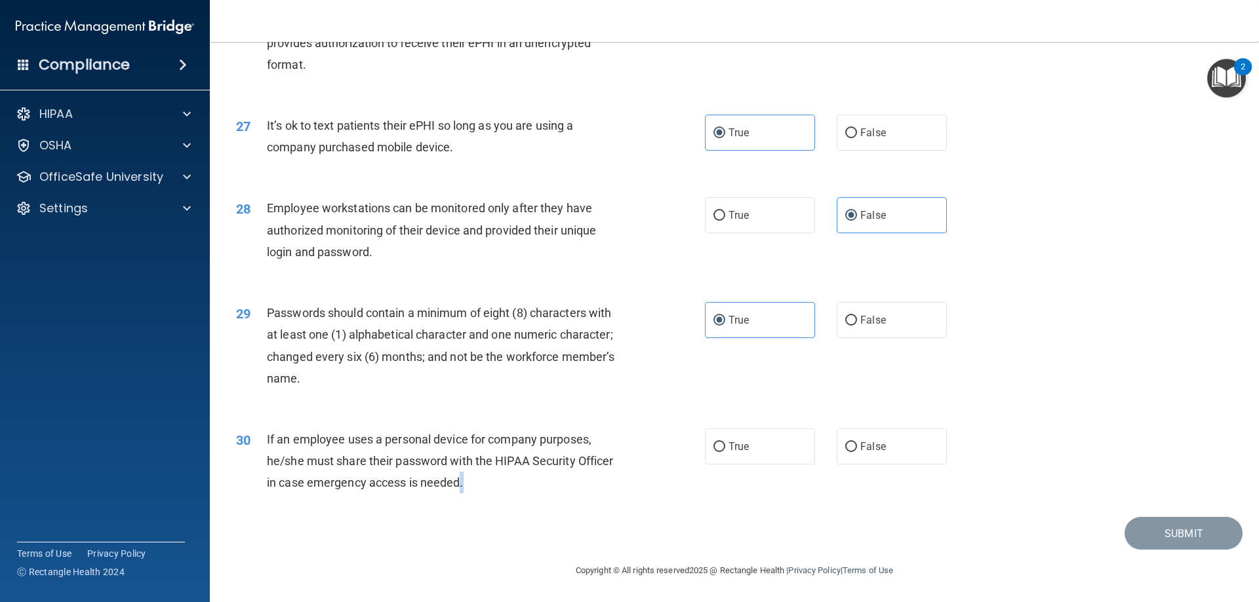
click at [458, 485] on div "If an employee uses a personal device for company purposes, he/she must share t…" at bounding box center [450, 462] width 366 height 66
click at [886, 452] on label "False" at bounding box center [891, 447] width 110 height 36
click at [857, 452] on input "False" at bounding box center [851, 447] width 12 height 10
radio input "true"
click at [1173, 534] on button "Submit" at bounding box center [1183, 533] width 118 height 33
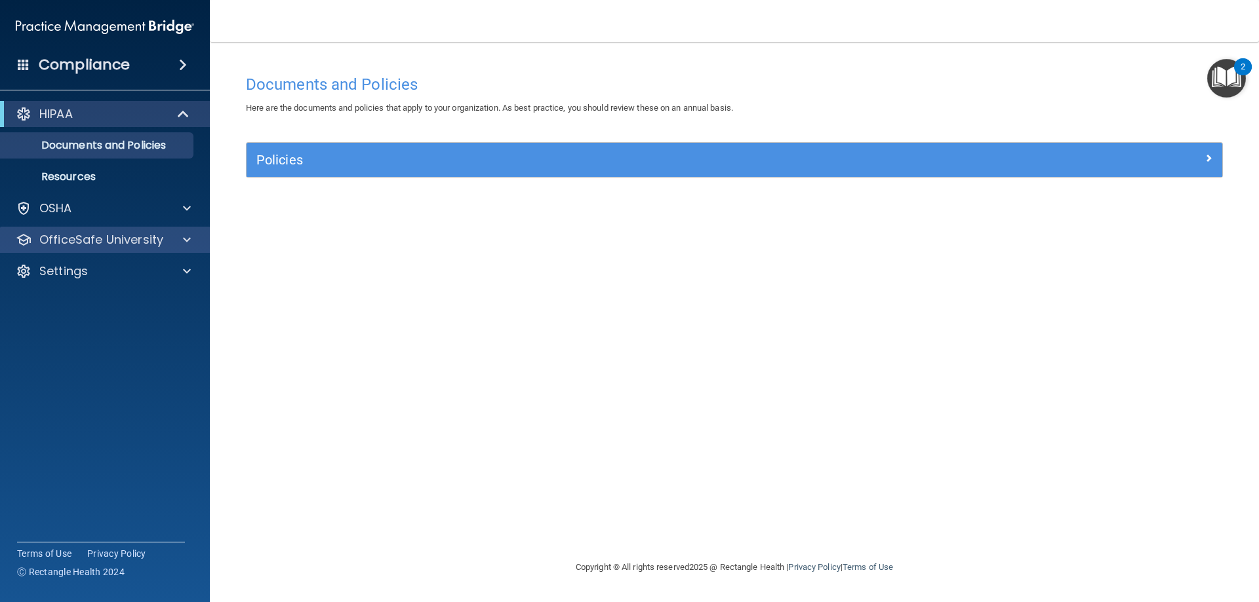
click at [110, 248] on div "OfficeSafe University" at bounding box center [105, 240] width 210 height 26
click at [184, 241] on span at bounding box center [187, 240] width 8 height 16
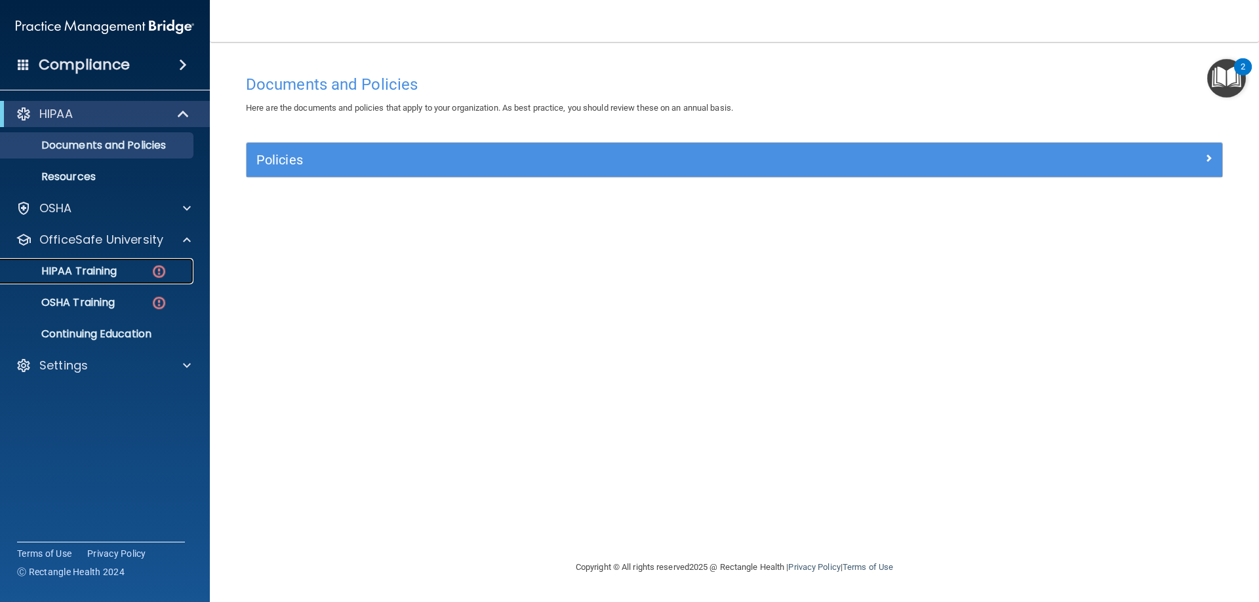
click at [113, 265] on p "HIPAA Training" at bounding box center [63, 271] width 108 height 13
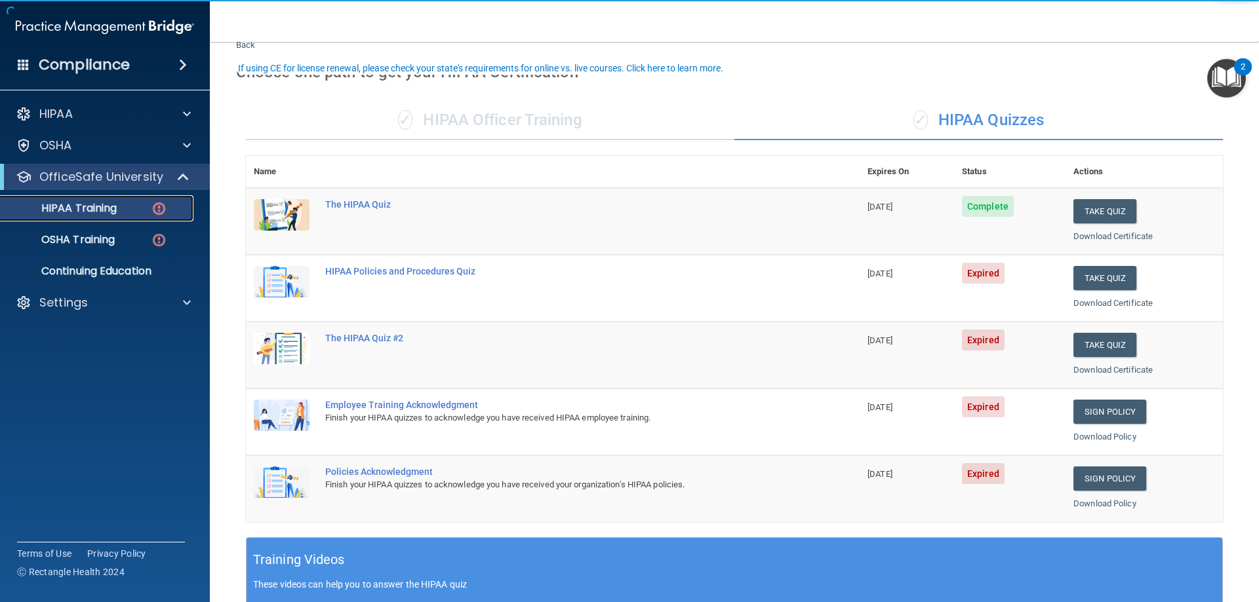
scroll to position [66, 0]
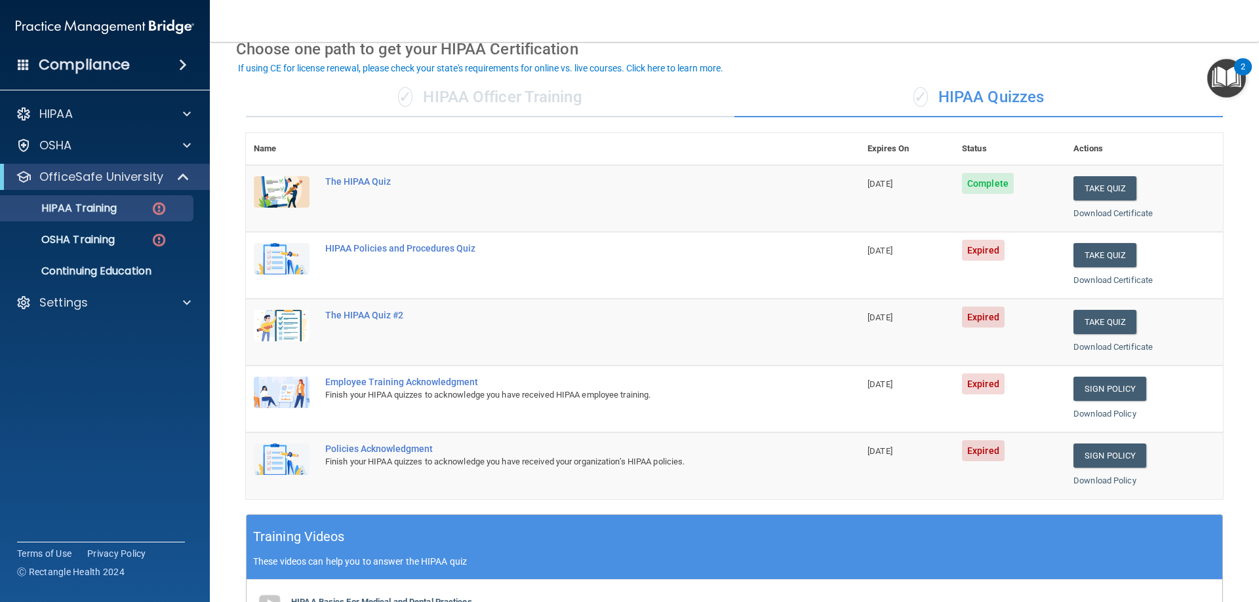
click at [1230, 335] on main "Back Choose one path to get your HIPAA Certification ✓ HIPAA Officer Training ✓…" at bounding box center [734, 322] width 1049 height 560
click at [1087, 323] on button "Take Quiz" at bounding box center [1104, 322] width 63 height 24
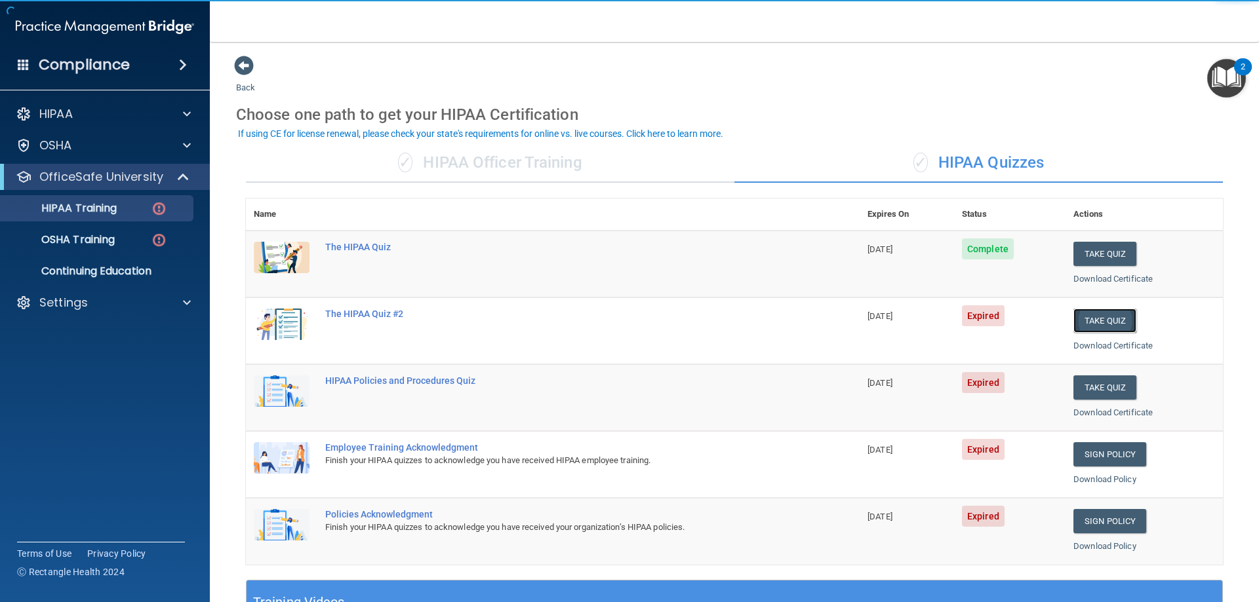
click at [1087, 317] on button "Take Quiz" at bounding box center [1104, 321] width 63 height 24
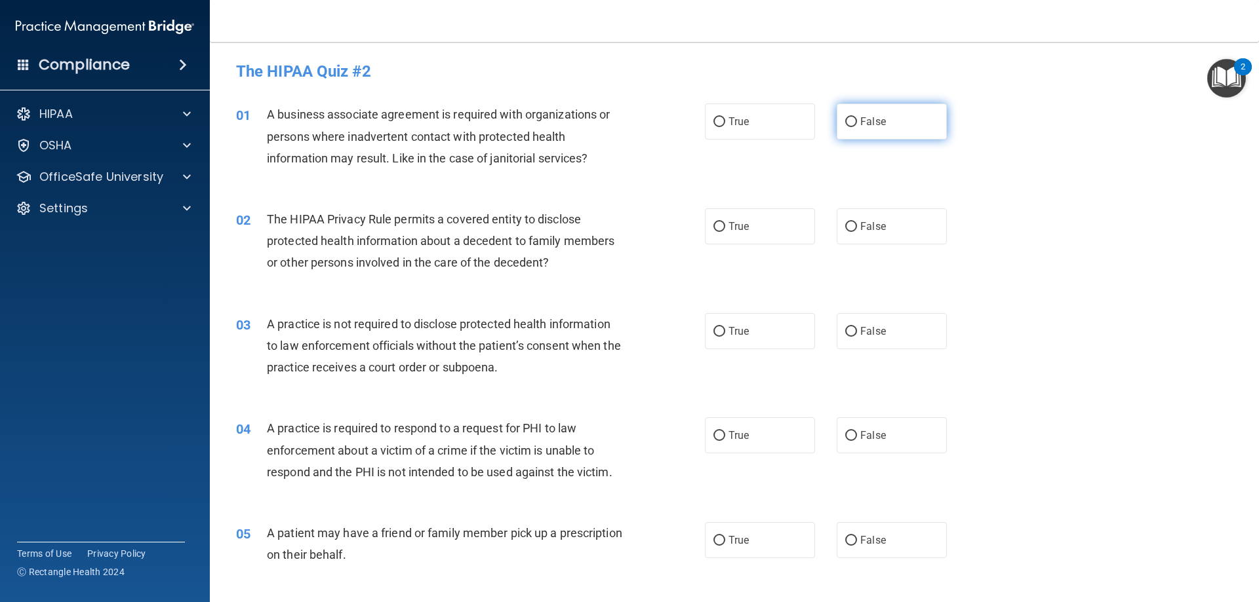
click at [880, 117] on label "False" at bounding box center [891, 122] width 110 height 36
click at [857, 117] on input "False" at bounding box center [851, 122] width 12 height 10
radio input "true"
click at [762, 231] on label "True" at bounding box center [760, 226] width 110 height 36
click at [725, 231] on input "True" at bounding box center [719, 227] width 12 height 10
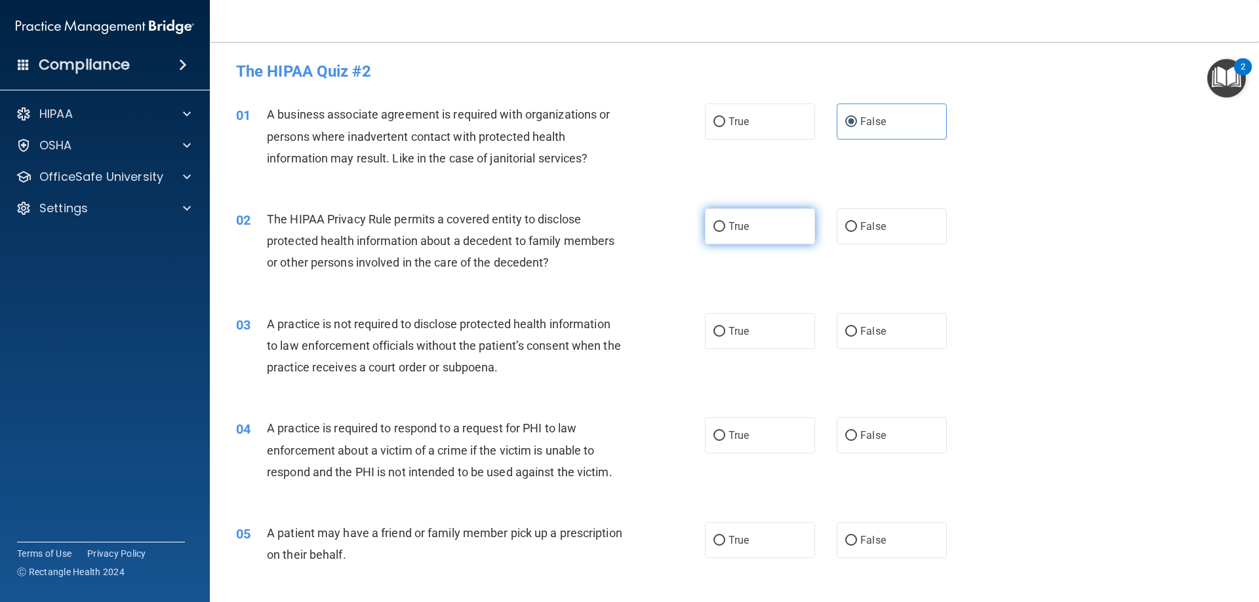
radio input "true"
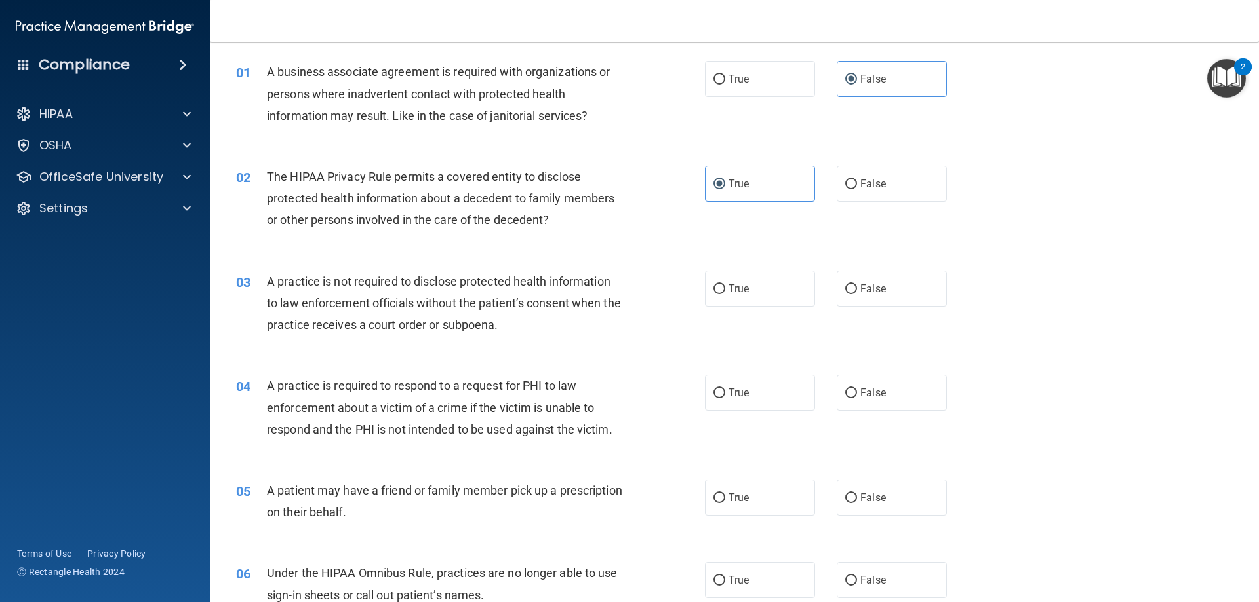
scroll to position [66, 0]
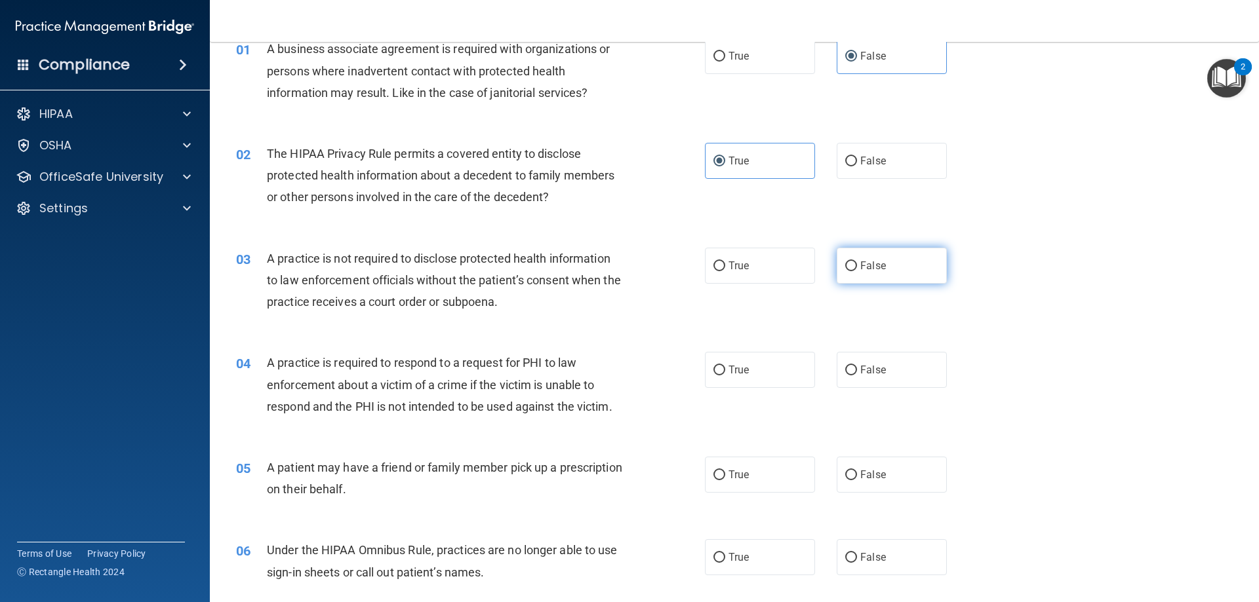
click at [851, 266] on label "False" at bounding box center [891, 266] width 110 height 36
click at [851, 266] on input "False" at bounding box center [851, 267] width 12 height 10
radio input "true"
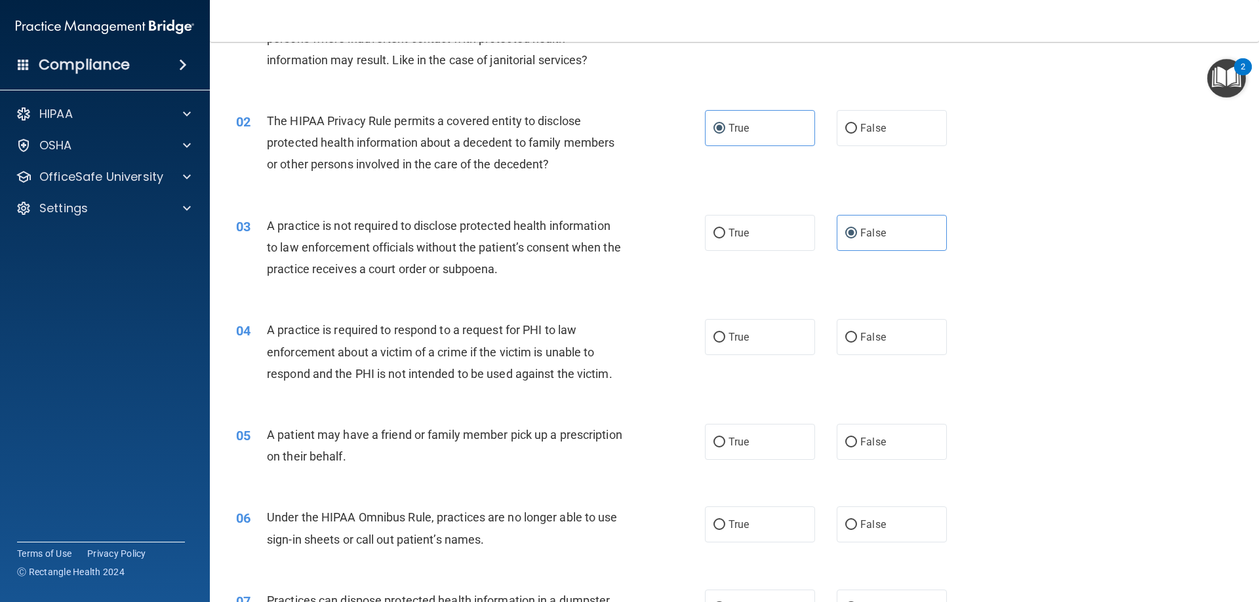
scroll to position [131, 0]
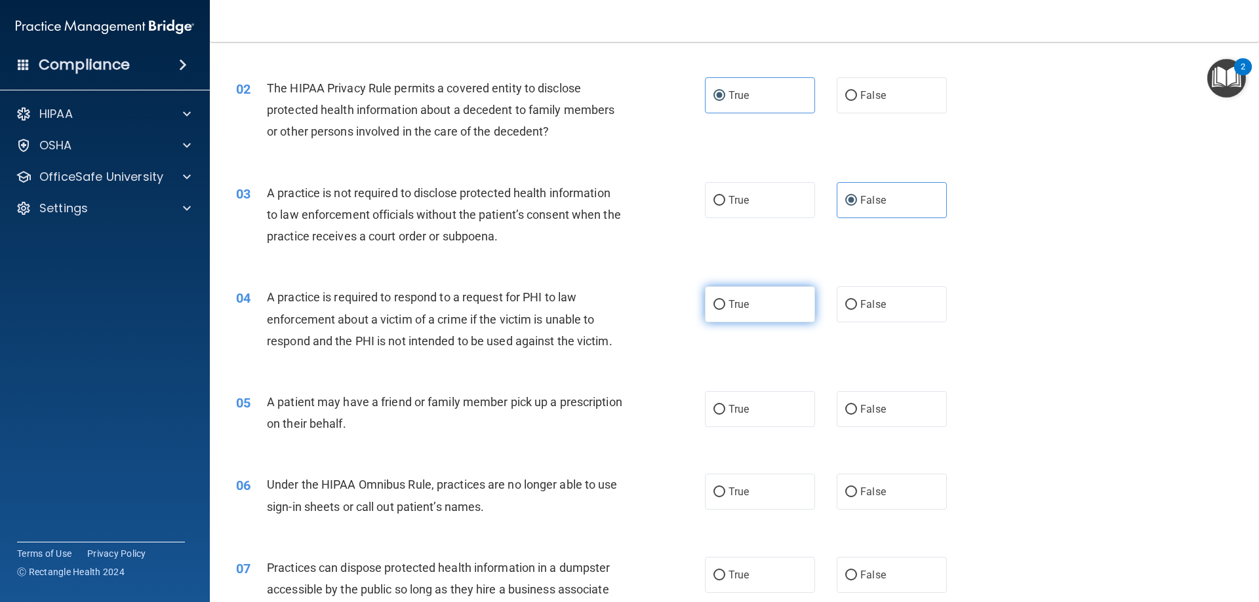
click at [758, 309] on label "True" at bounding box center [760, 304] width 110 height 36
click at [725, 309] on input "True" at bounding box center [719, 305] width 12 height 10
radio input "true"
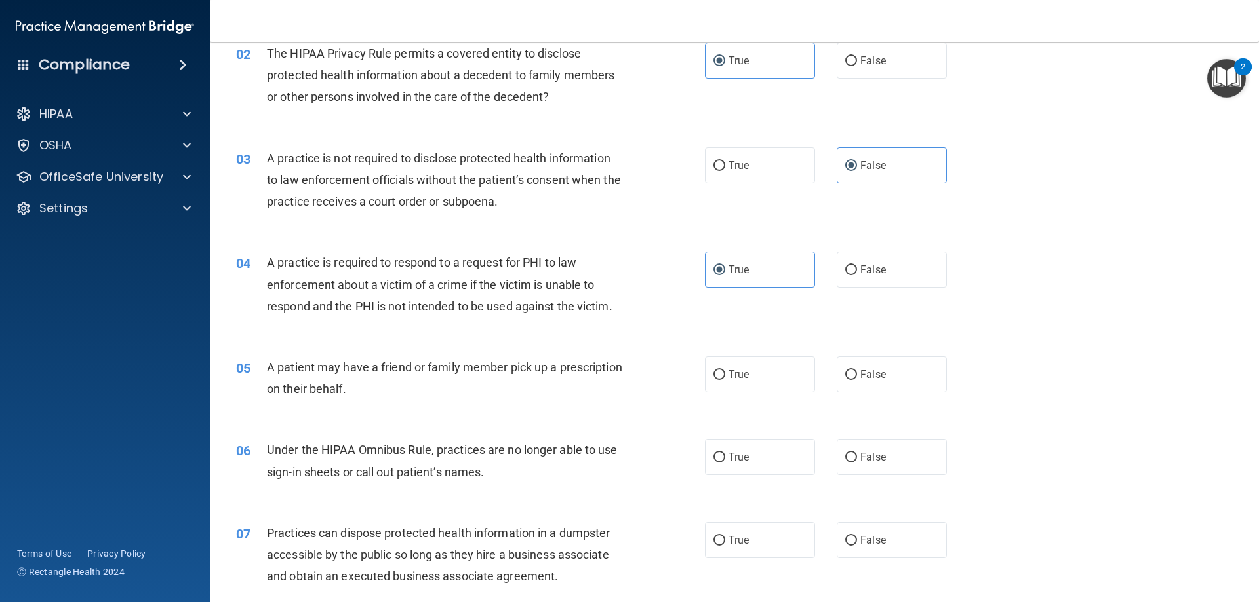
scroll to position [197, 0]
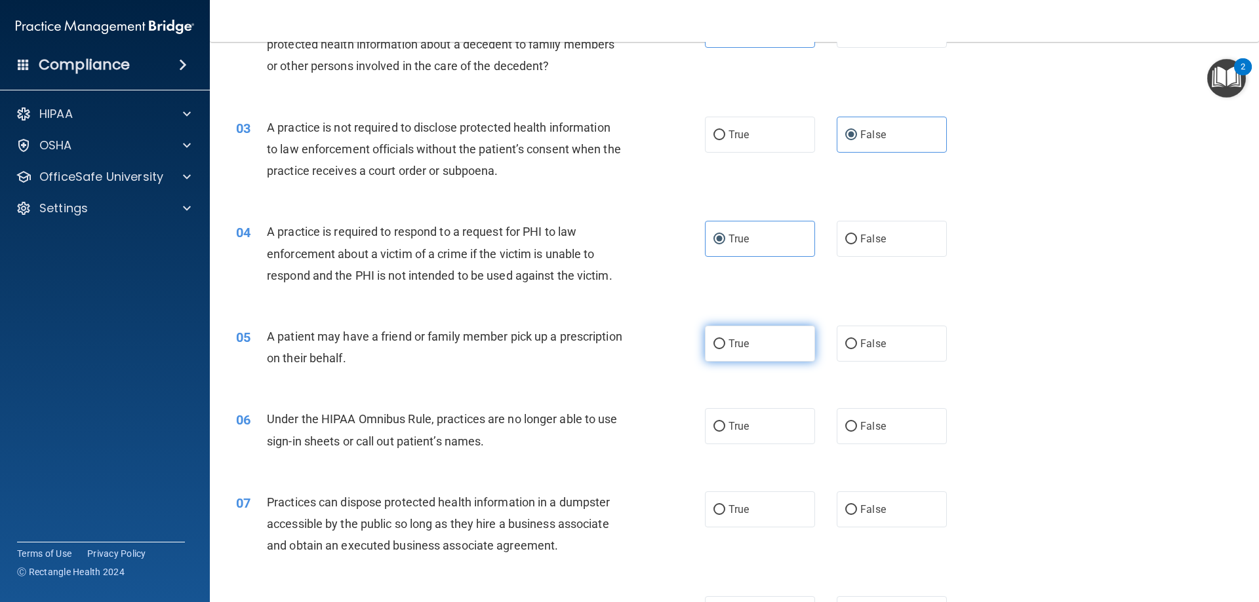
click at [737, 342] on span "True" at bounding box center [738, 344] width 20 height 12
click at [725, 342] on input "True" at bounding box center [719, 345] width 12 height 10
radio input "true"
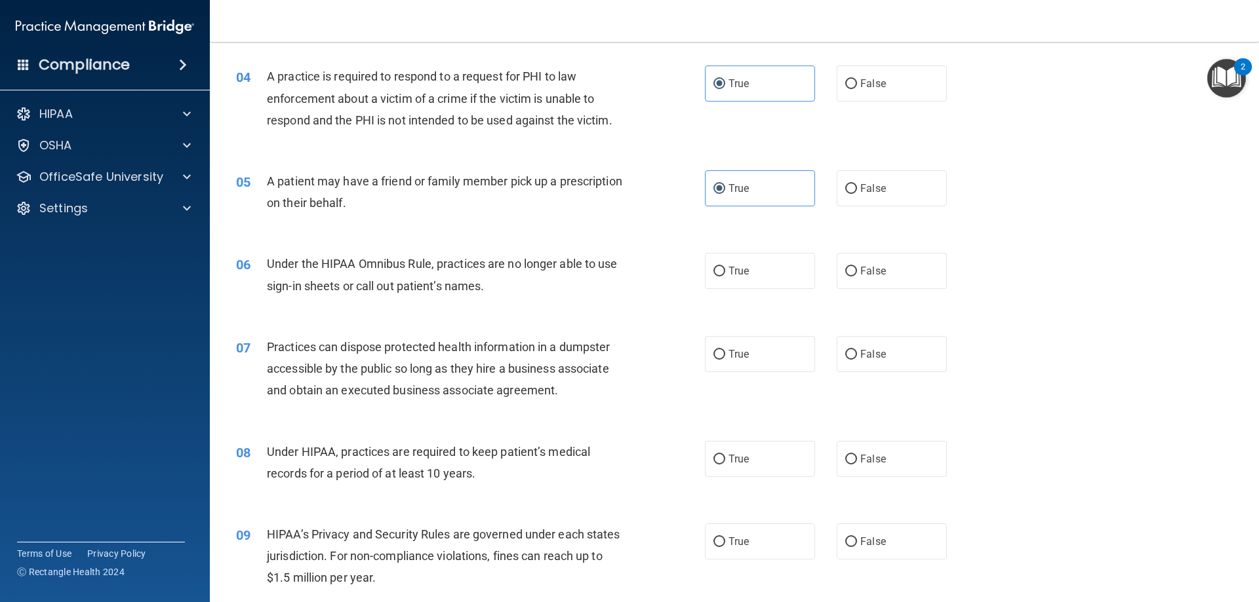
scroll to position [393, 0]
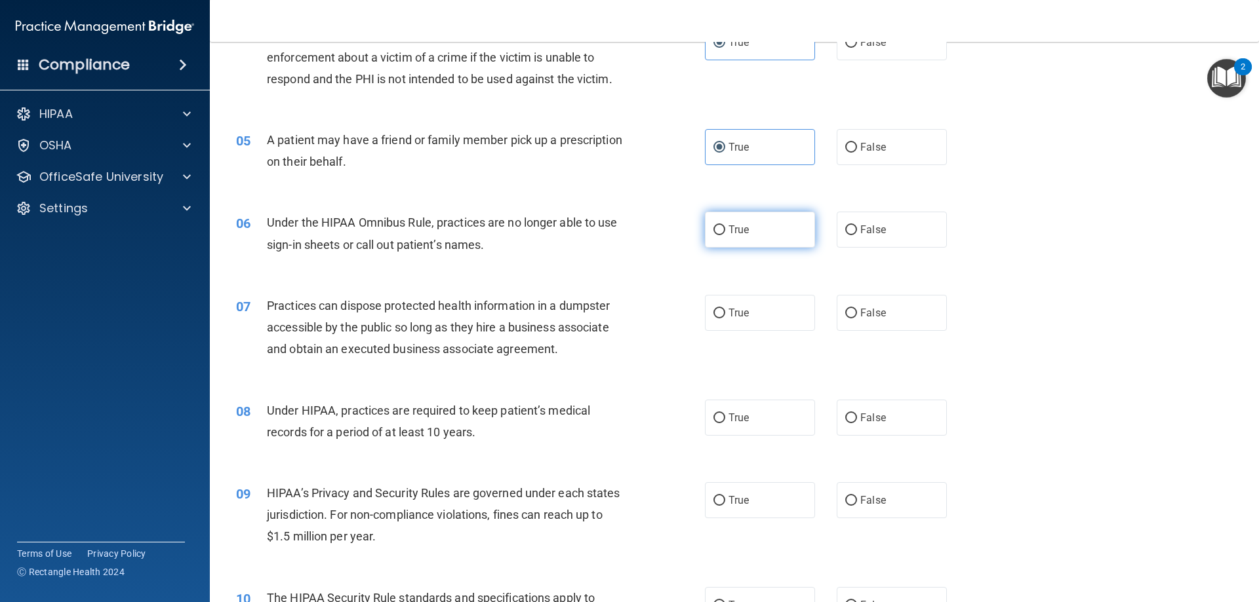
click at [733, 239] on label "True" at bounding box center [760, 230] width 110 height 36
click at [725, 235] on input "True" at bounding box center [719, 230] width 12 height 10
radio input "true"
click at [863, 314] on span "False" at bounding box center [873, 313] width 26 height 12
click at [857, 314] on input "False" at bounding box center [851, 314] width 12 height 10
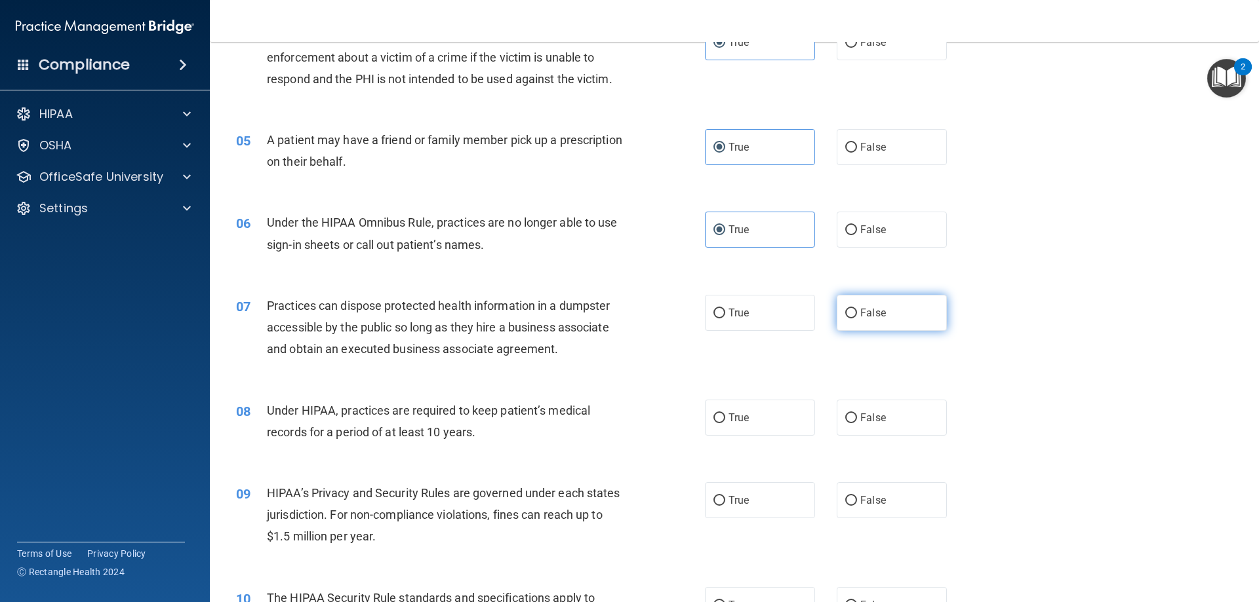
radio input "true"
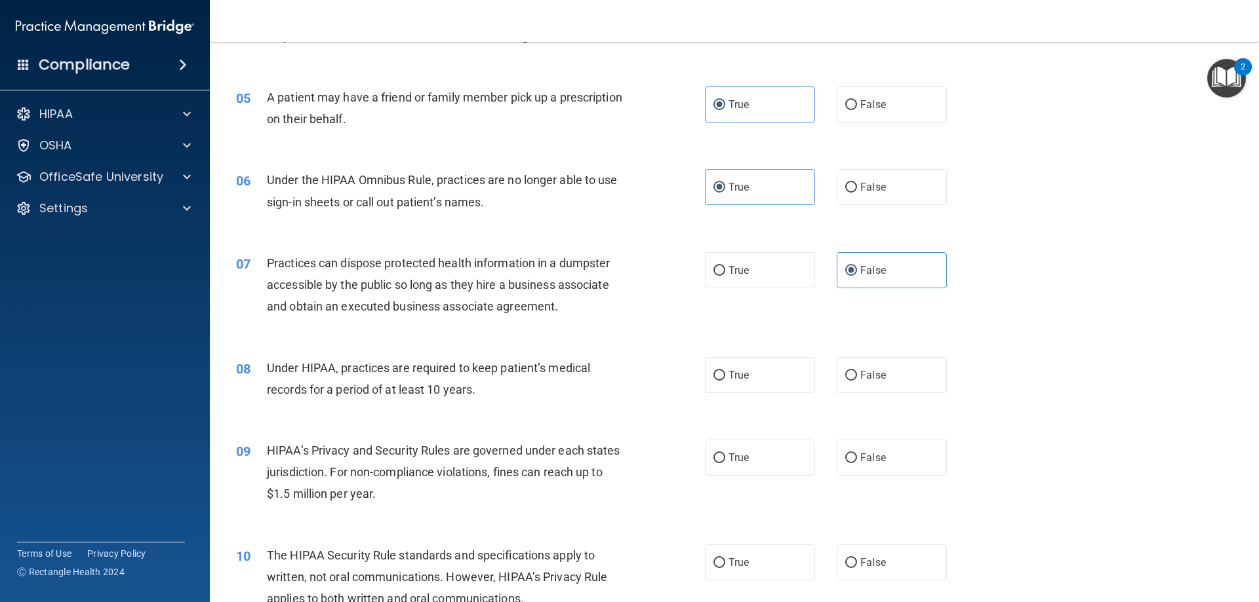
scroll to position [459, 0]
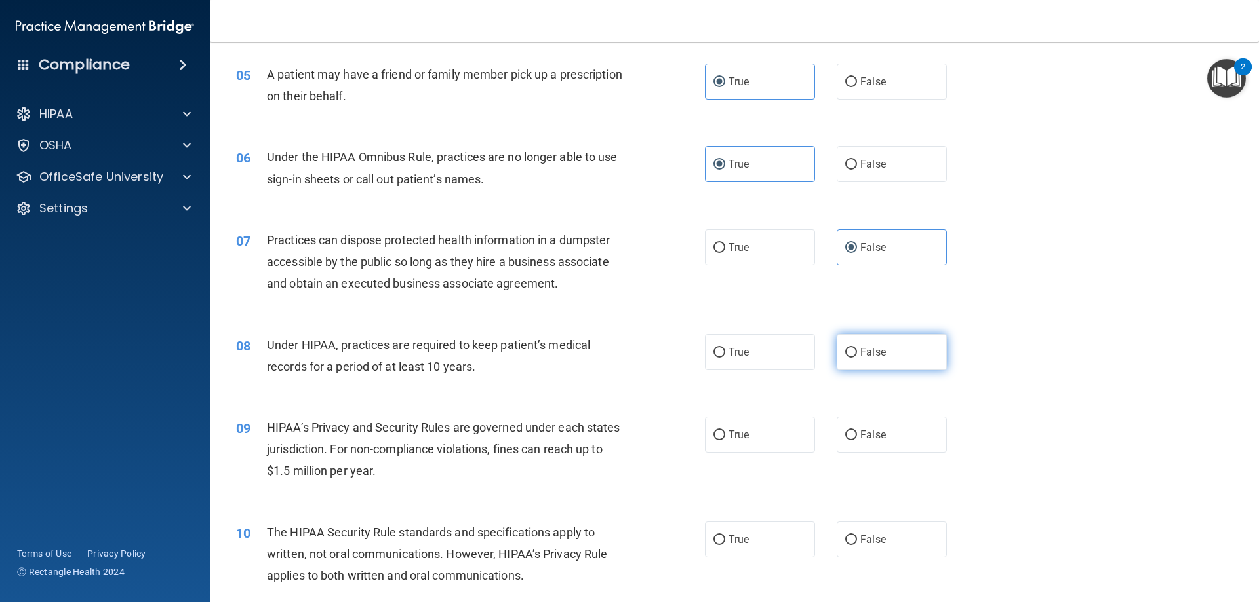
click at [878, 358] on span "False" at bounding box center [873, 352] width 26 height 12
click at [857, 358] on input "False" at bounding box center [851, 353] width 12 height 10
radio input "true"
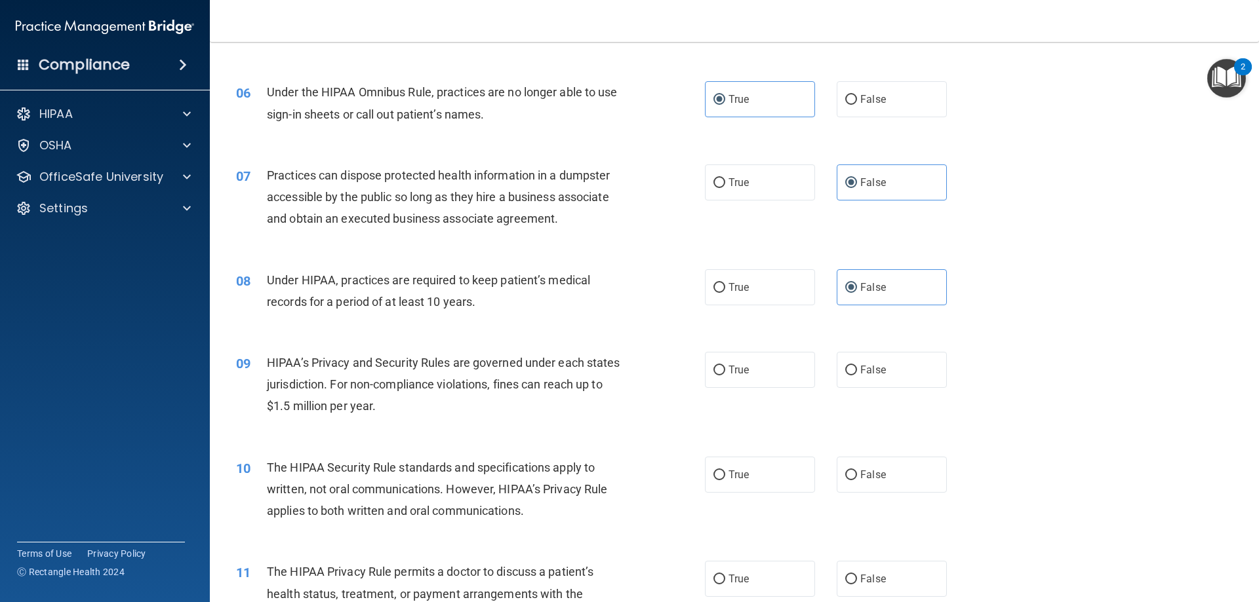
scroll to position [524, 0]
click at [851, 375] on label "False" at bounding box center [891, 369] width 110 height 36
click at [851, 375] on input "False" at bounding box center [851, 370] width 12 height 10
radio input "true"
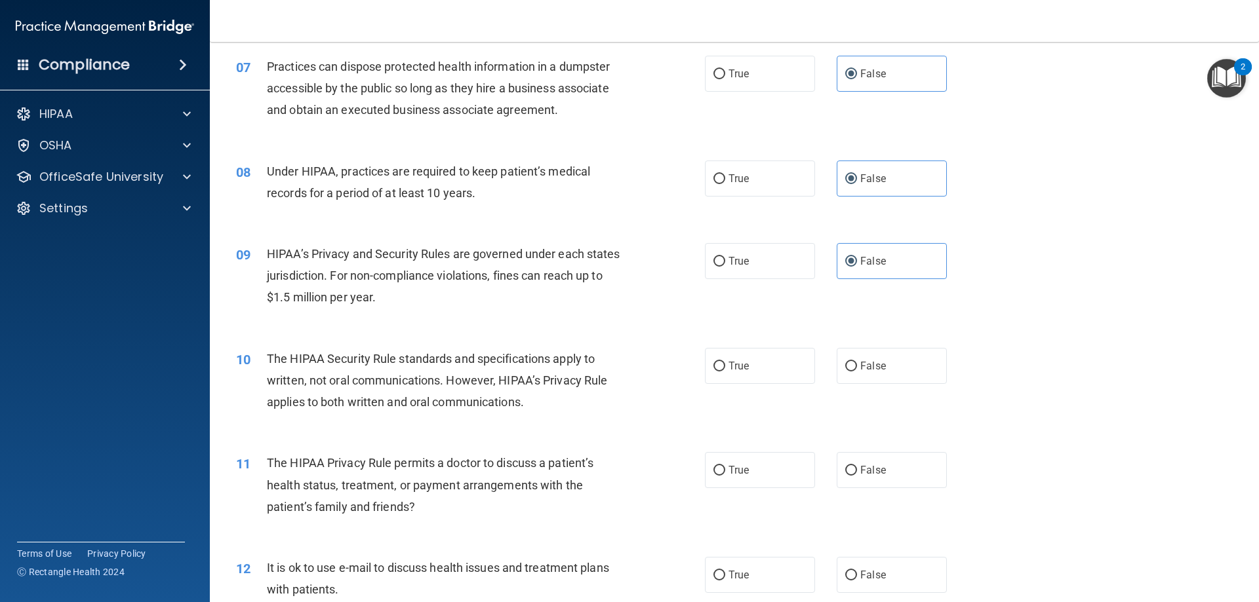
scroll to position [655, 0]
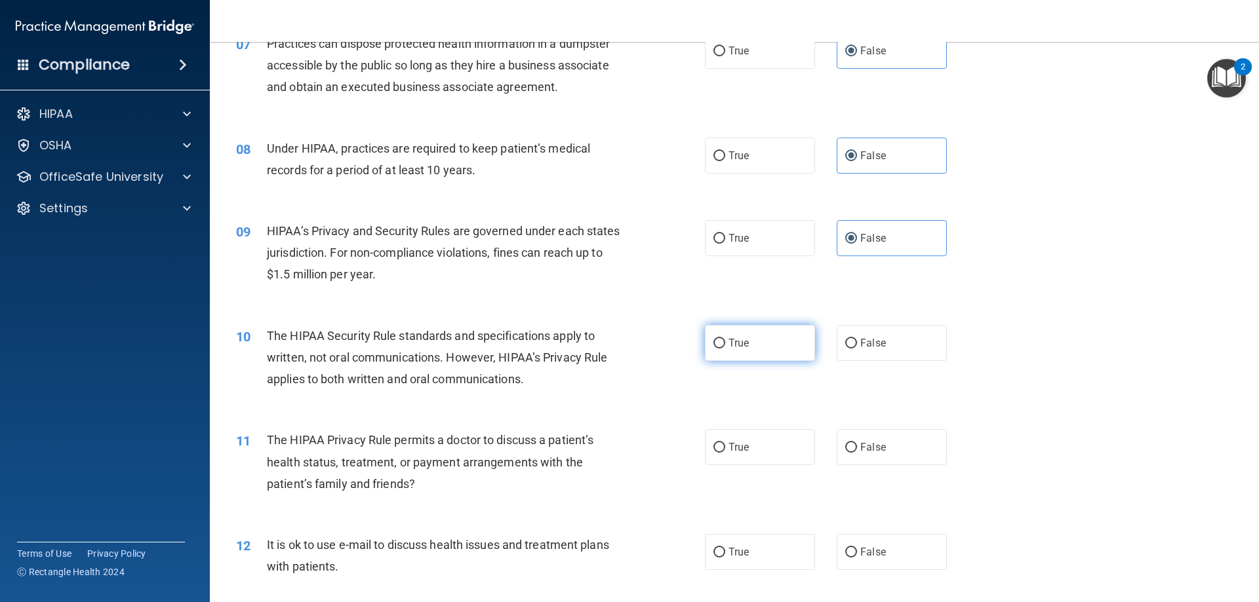
click at [750, 355] on label "True" at bounding box center [760, 343] width 110 height 36
click at [725, 349] on input "True" at bounding box center [719, 344] width 12 height 10
radio input "true"
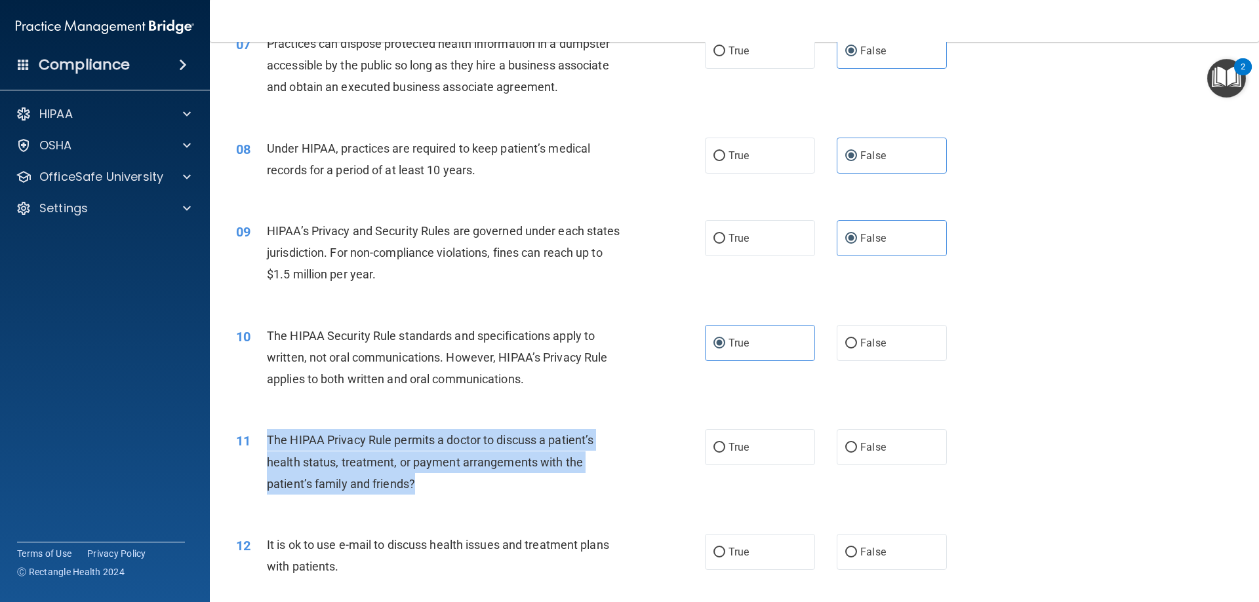
drag, startPoint x: 431, startPoint y: 492, endPoint x: 265, endPoint y: 439, distance: 174.6
click at [265, 439] on div "11 The HIPAA Privacy Rule permits a doctor to discuss a patient’s health status…" at bounding box center [470, 465] width 508 height 72
copy div "The HIPAA Privacy Rule permits a doctor to discuss a patient’s health status, t…"
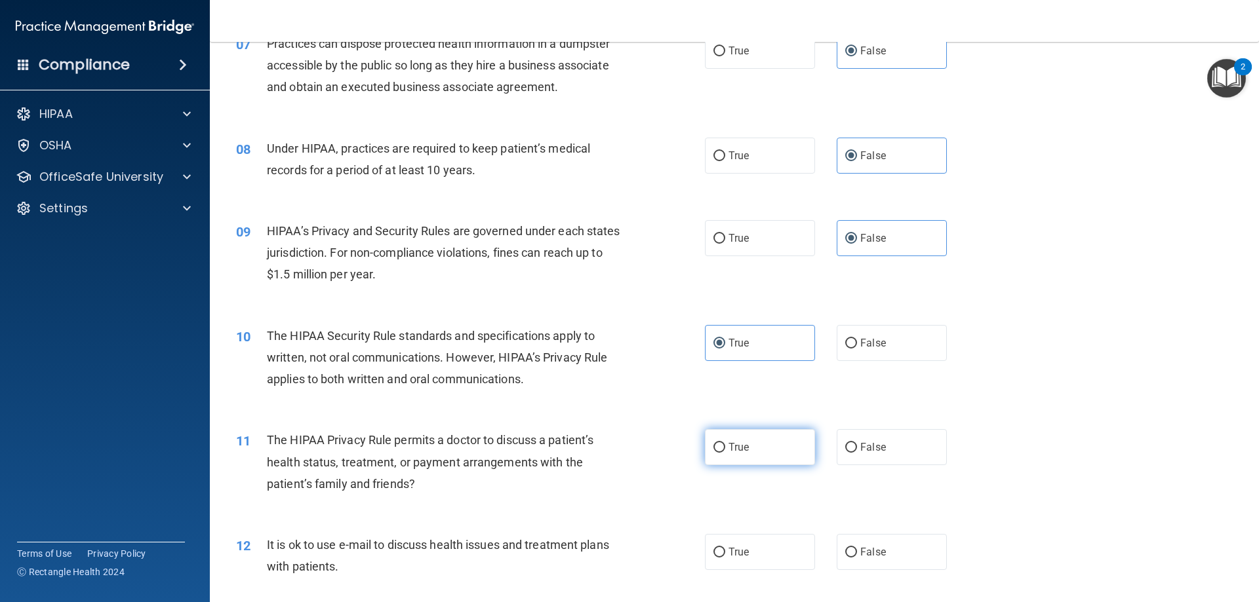
click at [762, 448] on label "True" at bounding box center [760, 447] width 110 height 36
click at [725, 448] on input "True" at bounding box center [719, 448] width 12 height 10
radio input "true"
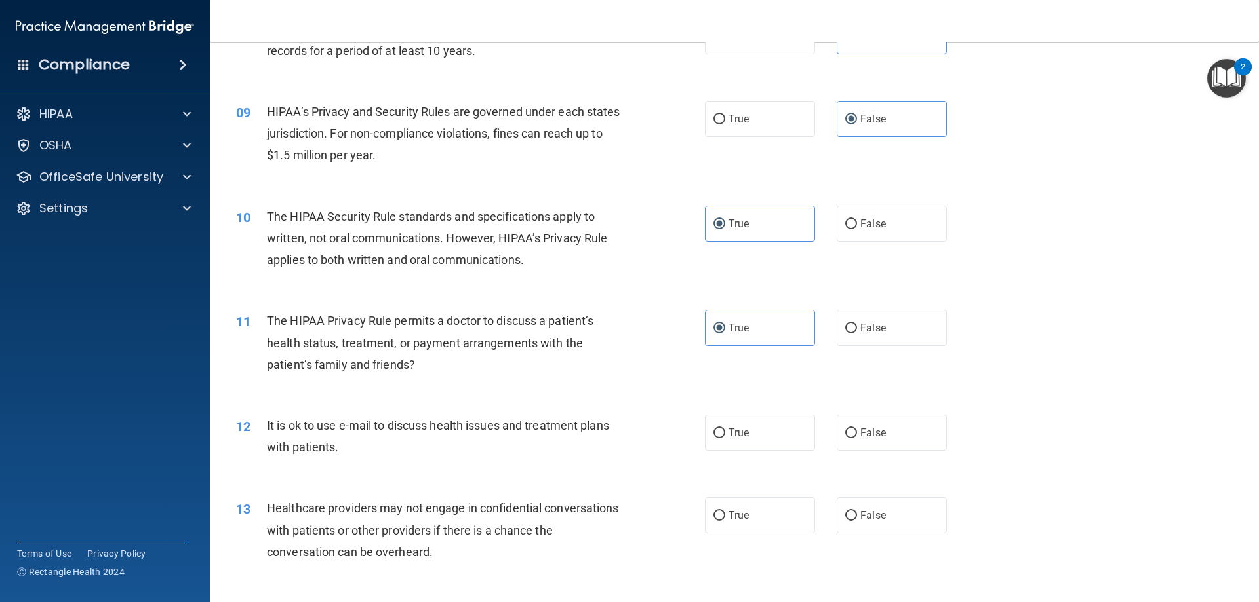
scroll to position [787, 0]
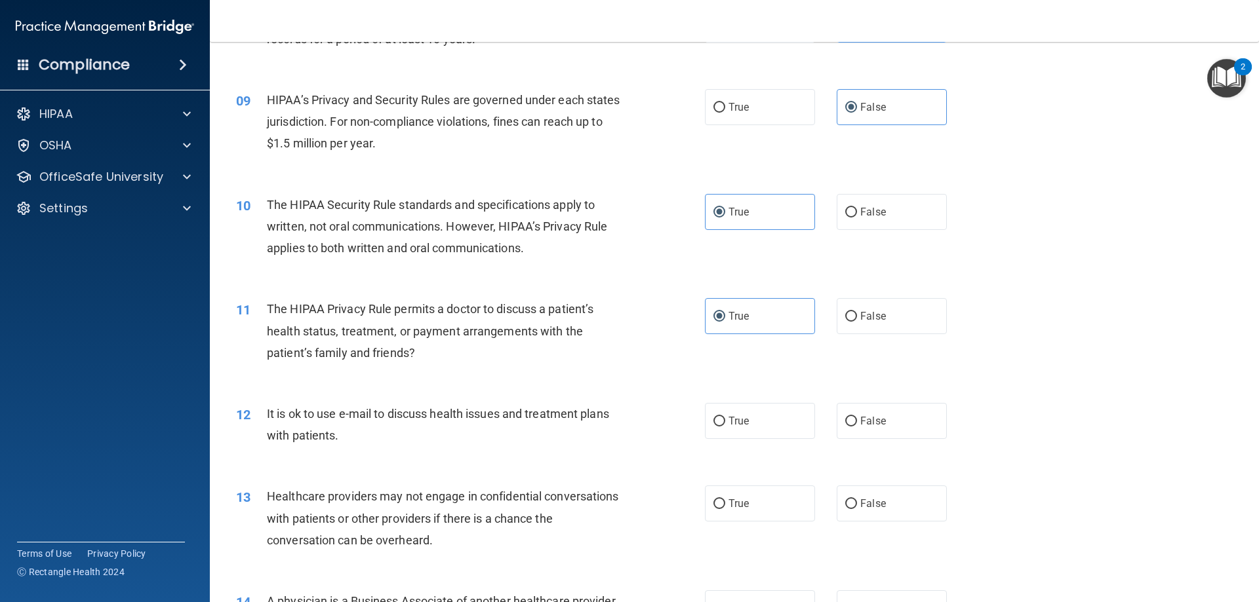
click at [386, 440] on div "It is ok to use e-mail to discuss health issues and treatment plans with patien…" at bounding box center [450, 424] width 366 height 43
click at [748, 420] on label "True" at bounding box center [760, 421] width 110 height 36
click at [725, 420] on input "True" at bounding box center [719, 422] width 12 height 10
radio input "true"
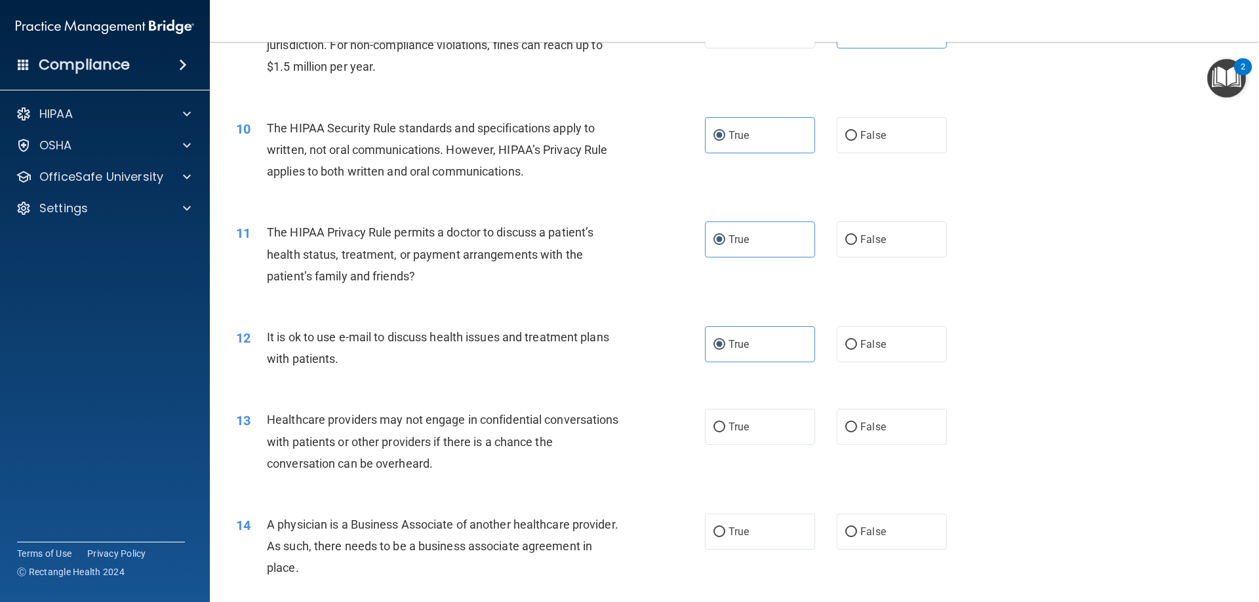
scroll to position [983, 0]
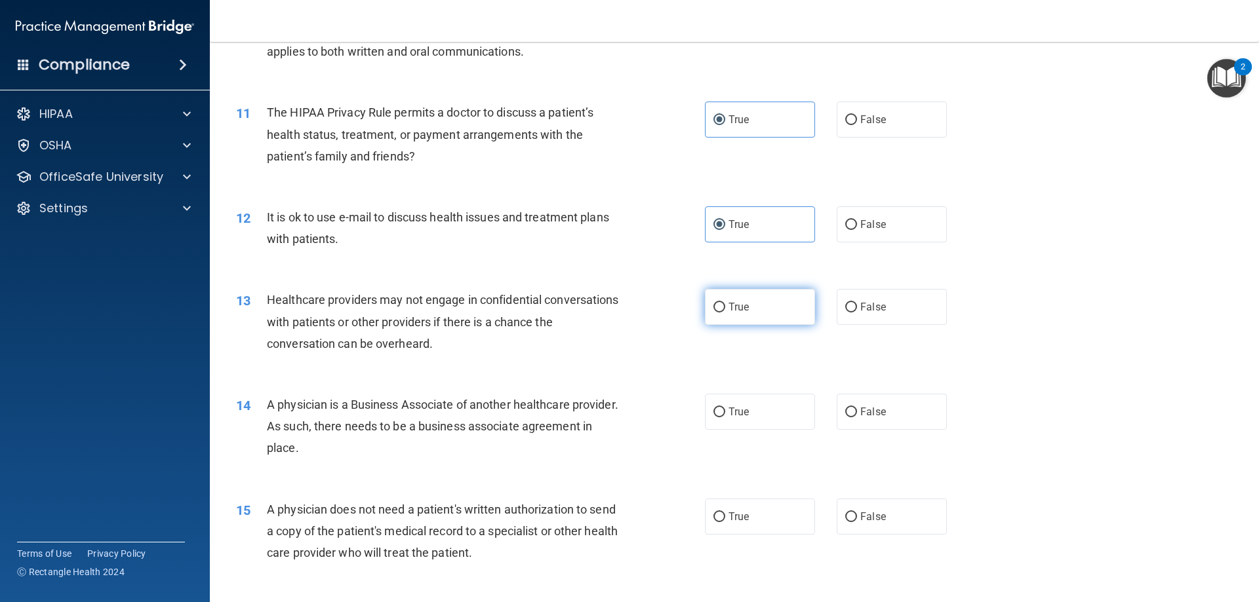
click at [729, 311] on span "True" at bounding box center [738, 307] width 20 height 12
click at [725, 311] on input "True" at bounding box center [719, 308] width 12 height 10
radio input "true"
click at [870, 314] on label "False" at bounding box center [891, 307] width 110 height 36
click at [857, 313] on input "False" at bounding box center [851, 308] width 12 height 10
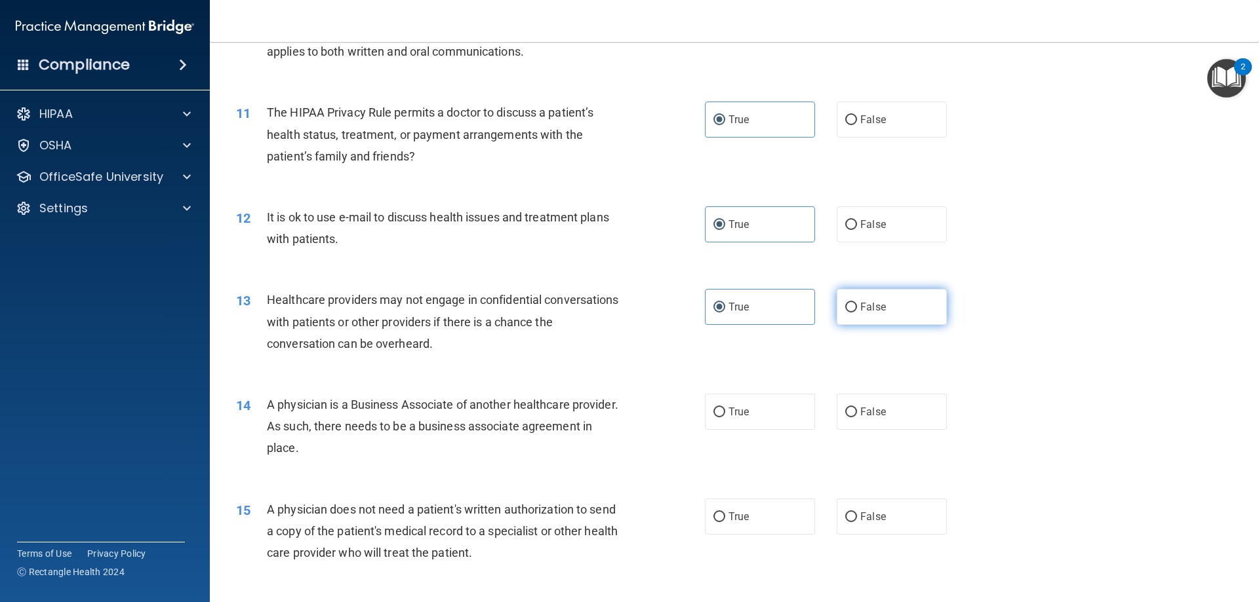
radio input "true"
radio input "false"
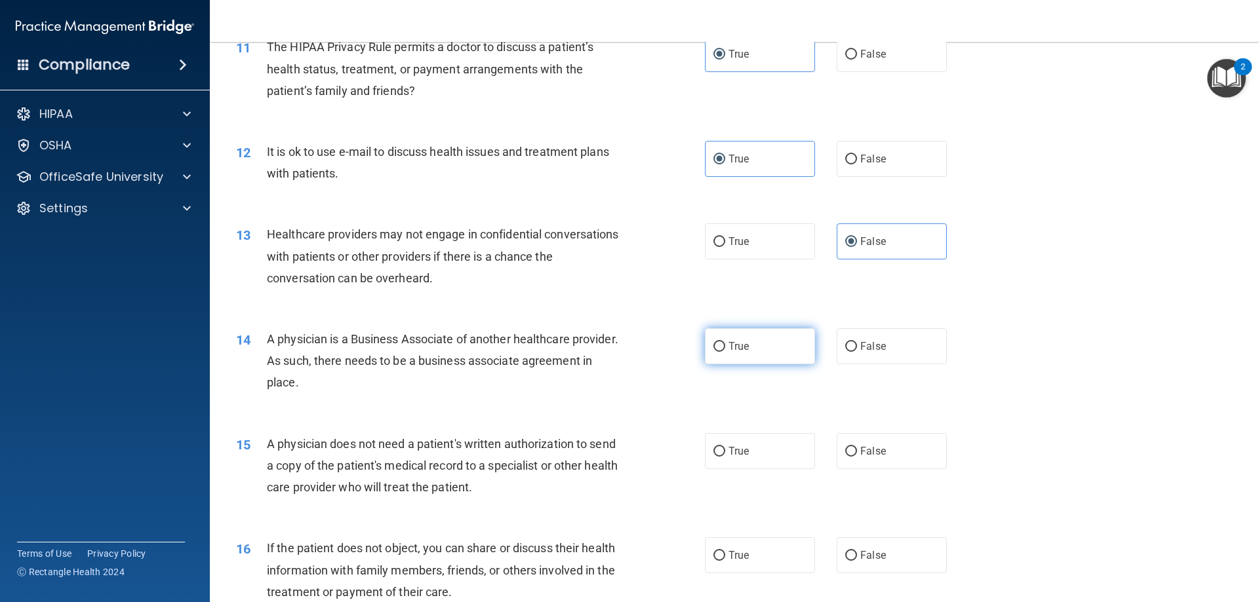
click at [737, 352] on span "True" at bounding box center [738, 346] width 20 height 12
click at [725, 352] on input "True" at bounding box center [719, 347] width 12 height 10
radio input "true"
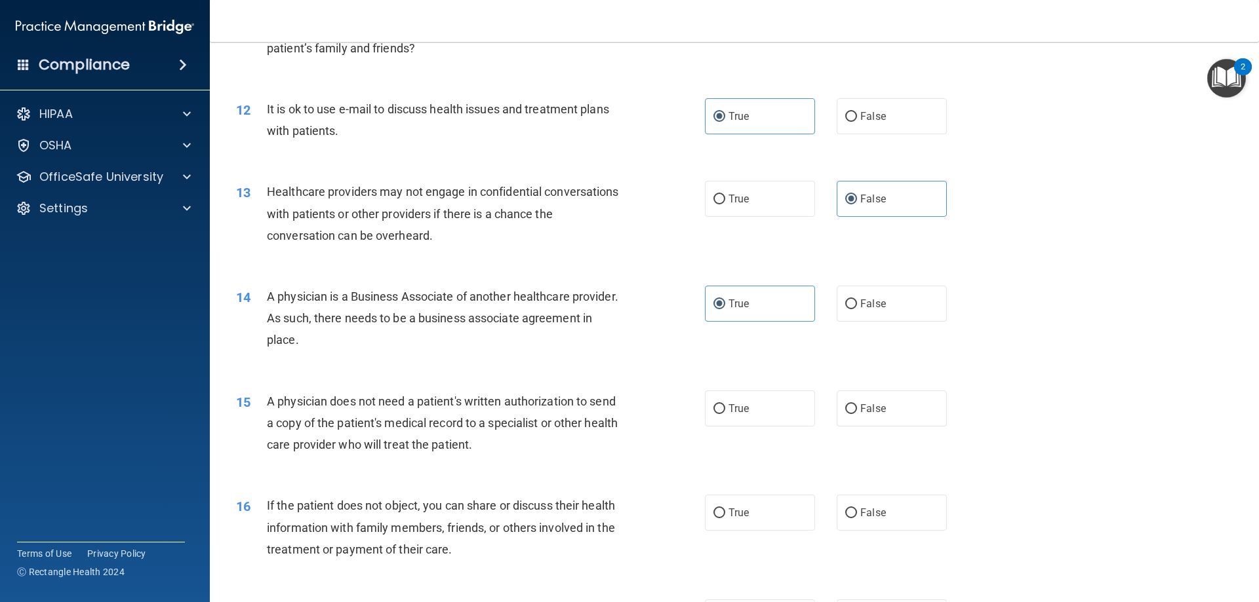
scroll to position [1114, 0]
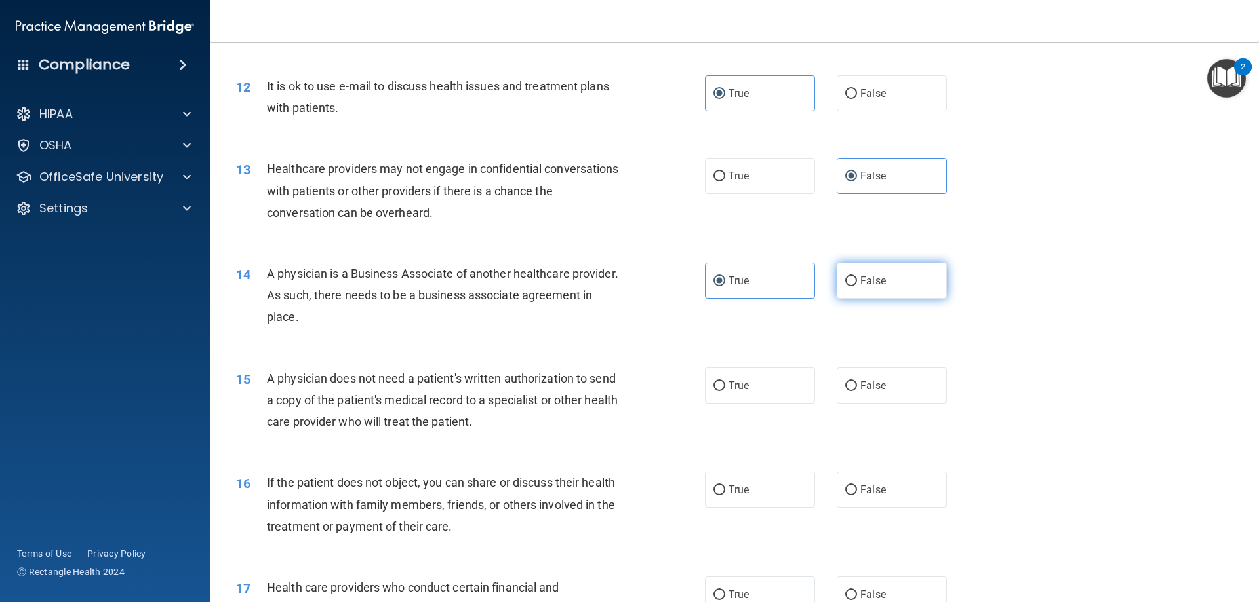
click at [906, 288] on label "False" at bounding box center [891, 281] width 110 height 36
click at [857, 286] on input "False" at bounding box center [851, 282] width 12 height 10
radio input "true"
radio input "false"
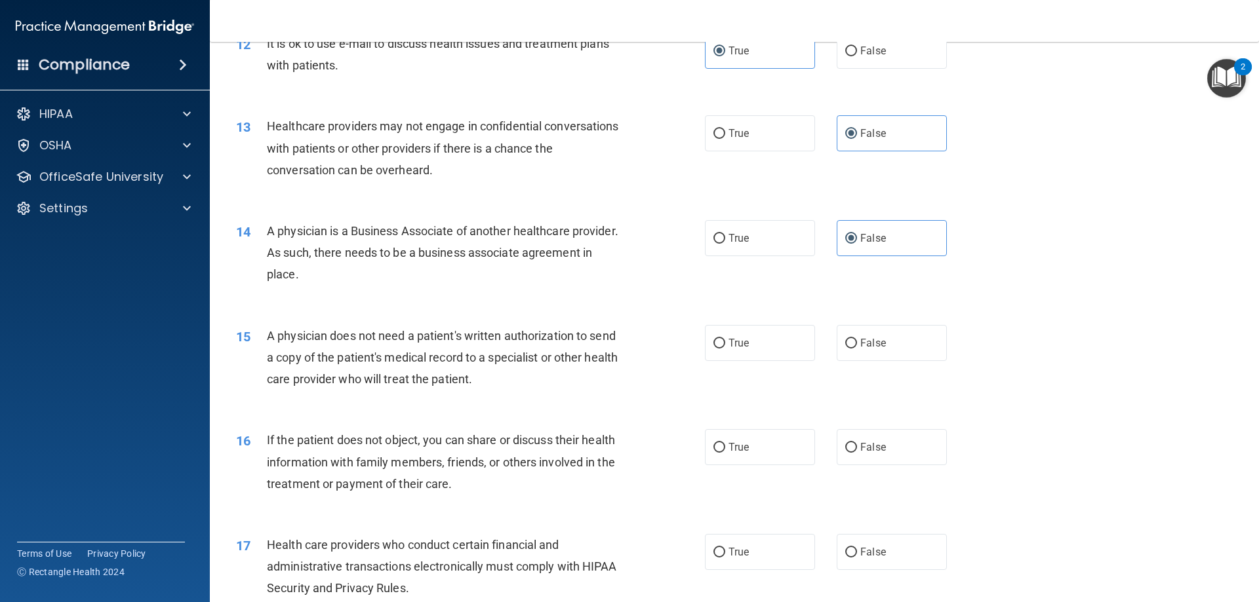
scroll to position [1180, 0]
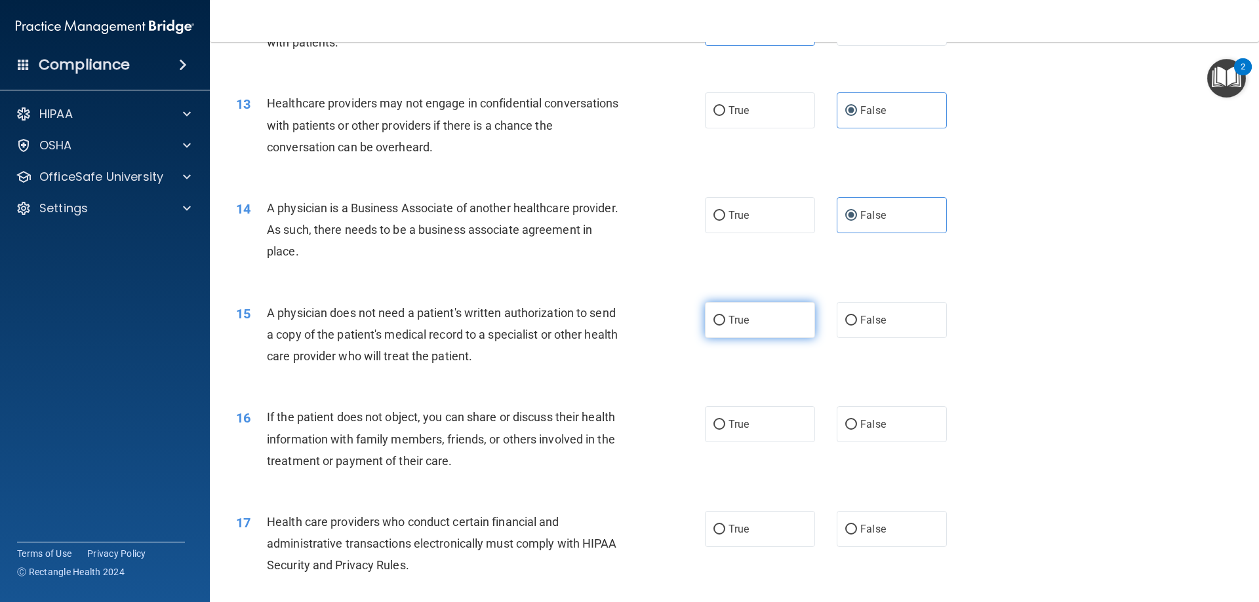
click at [765, 323] on label "True" at bounding box center [760, 320] width 110 height 36
click at [725, 323] on input "True" at bounding box center [719, 321] width 12 height 10
radio input "true"
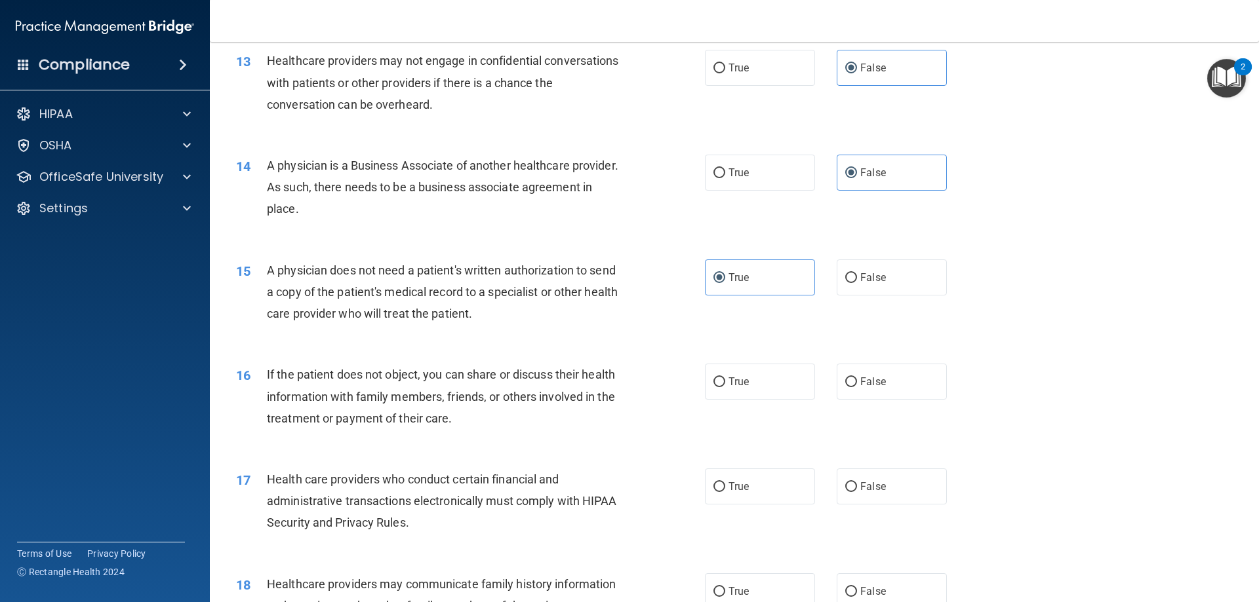
scroll to position [1245, 0]
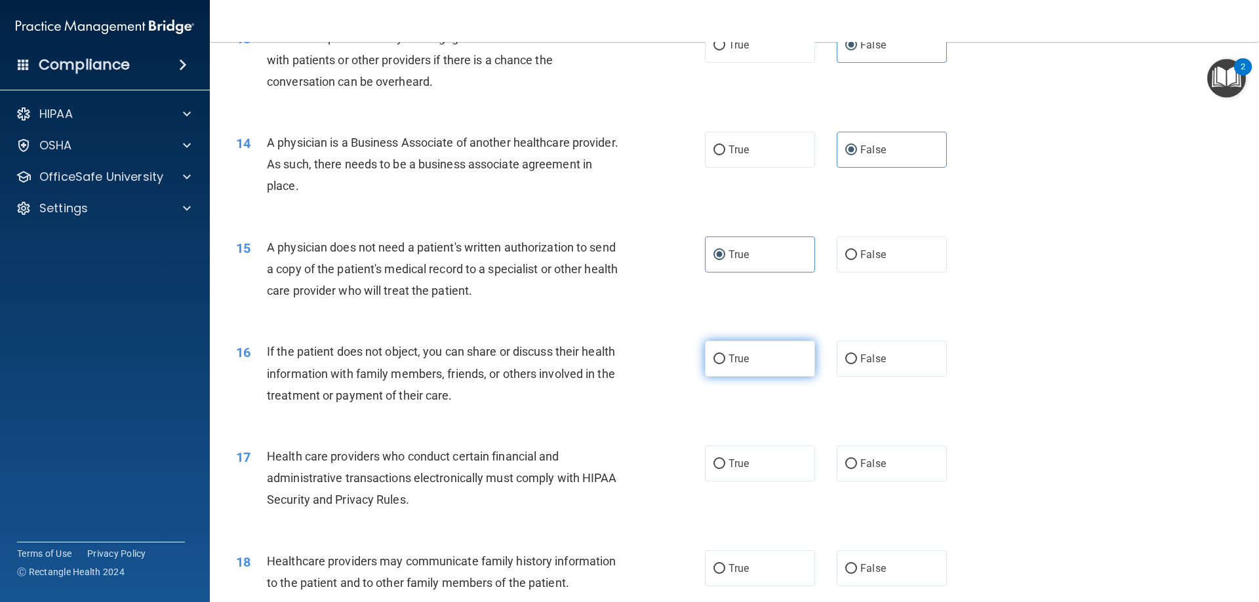
click at [754, 368] on label "True" at bounding box center [760, 359] width 110 height 36
click at [725, 364] on input "True" at bounding box center [719, 360] width 12 height 10
radio input "true"
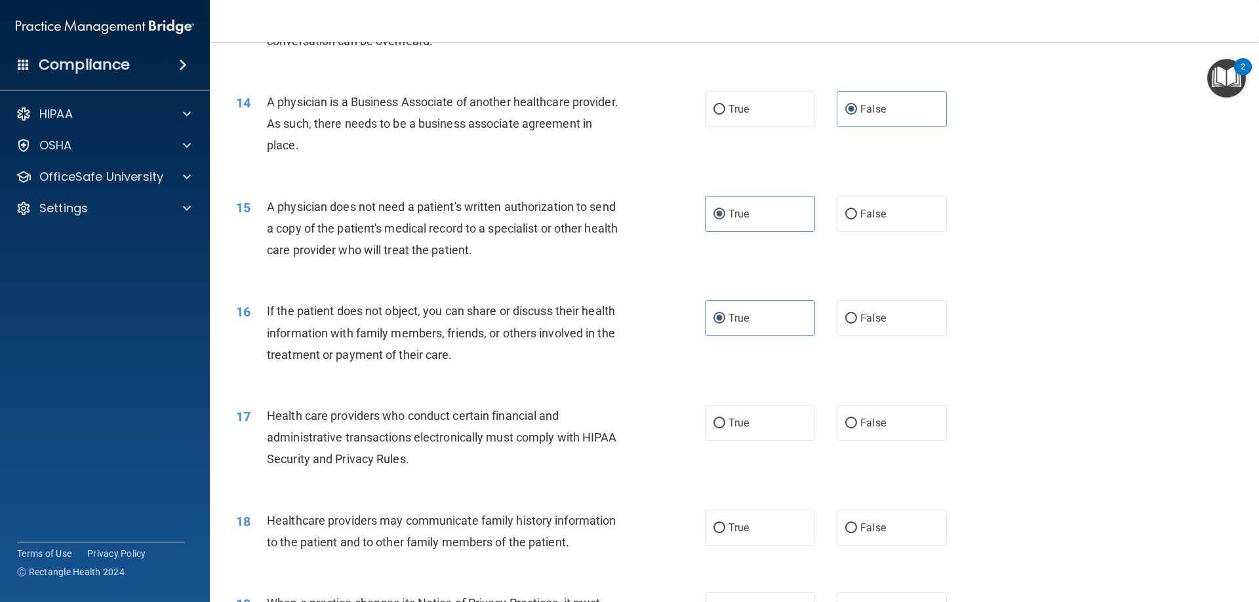
scroll to position [1376, 0]
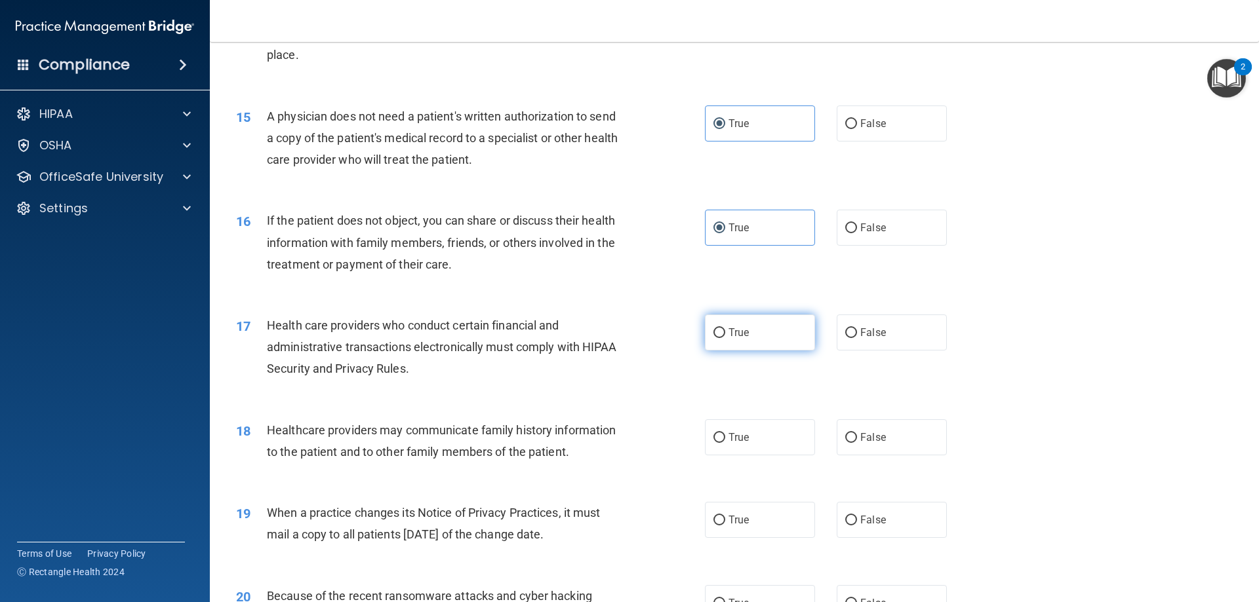
click at [736, 332] on span "True" at bounding box center [738, 332] width 20 height 12
click at [725, 332] on input "True" at bounding box center [719, 333] width 12 height 10
radio input "true"
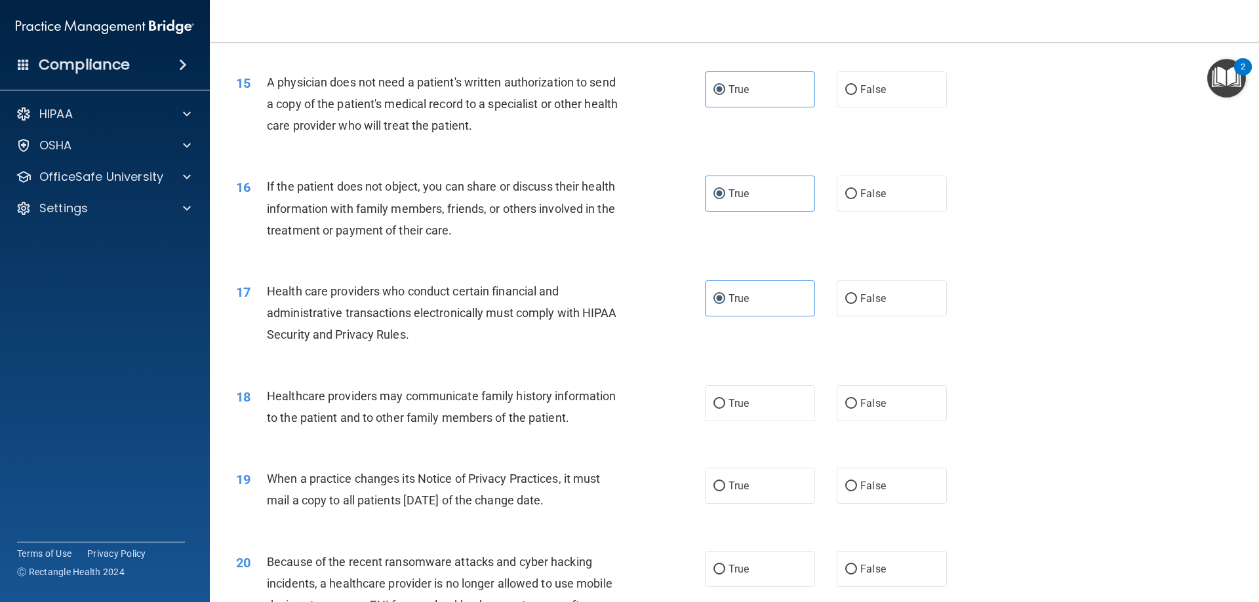
scroll to position [1442, 0]
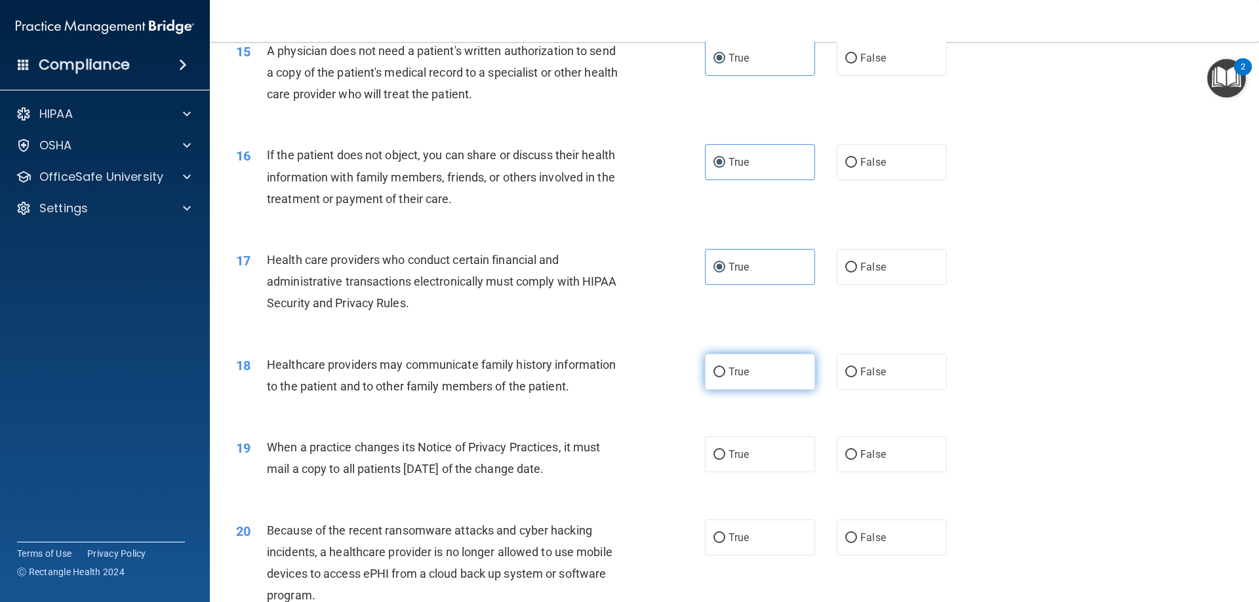
click at [728, 374] on span "True" at bounding box center [738, 372] width 20 height 12
click at [724, 374] on input "True" at bounding box center [719, 373] width 12 height 10
radio input "true"
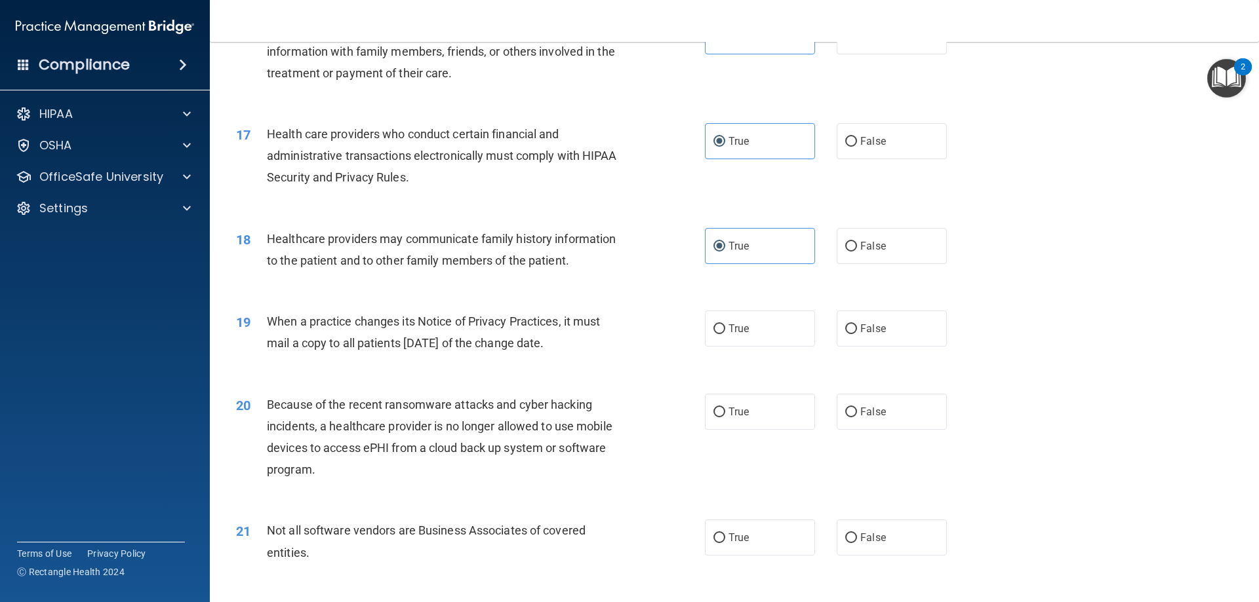
scroll to position [1573, 0]
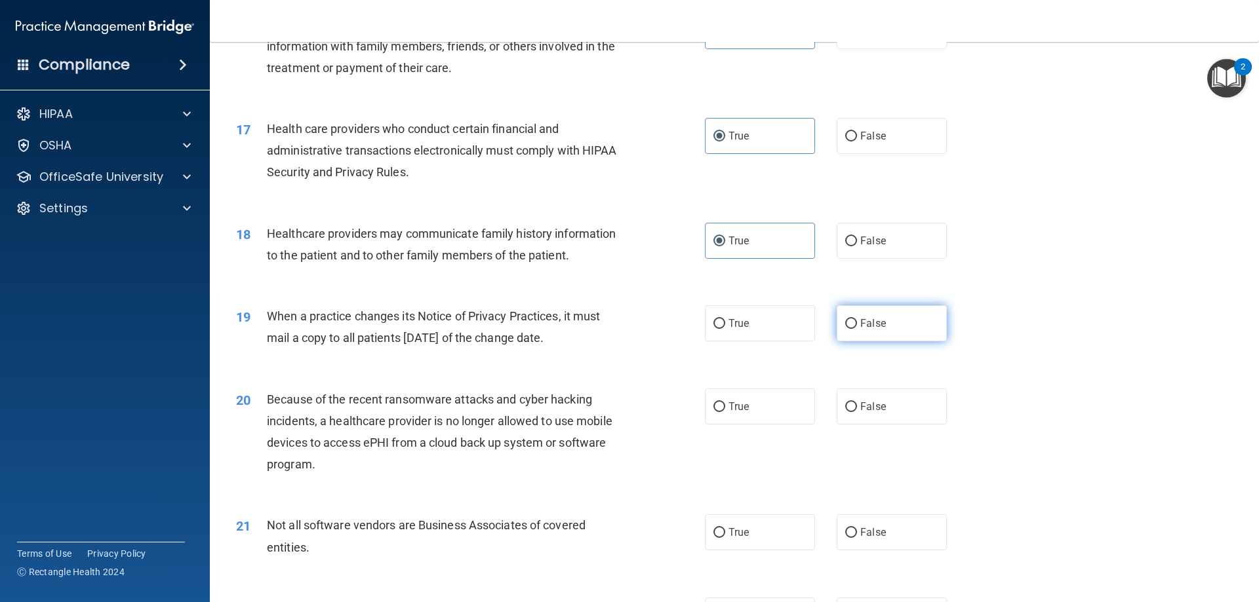
click at [871, 335] on label "False" at bounding box center [891, 323] width 110 height 36
click at [857, 329] on input "False" at bounding box center [851, 324] width 12 height 10
radio input "true"
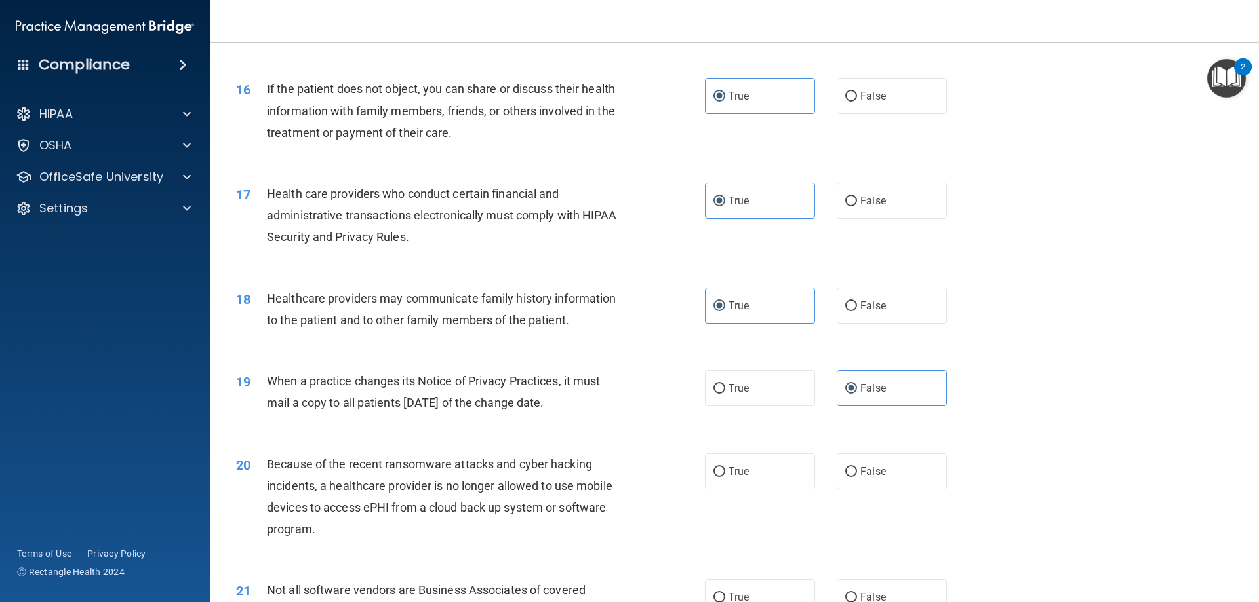
scroll to position [1508, 0]
click at [878, 93] on span "False" at bounding box center [873, 96] width 26 height 12
click at [857, 93] on input "False" at bounding box center [851, 97] width 12 height 10
radio input "true"
radio input "false"
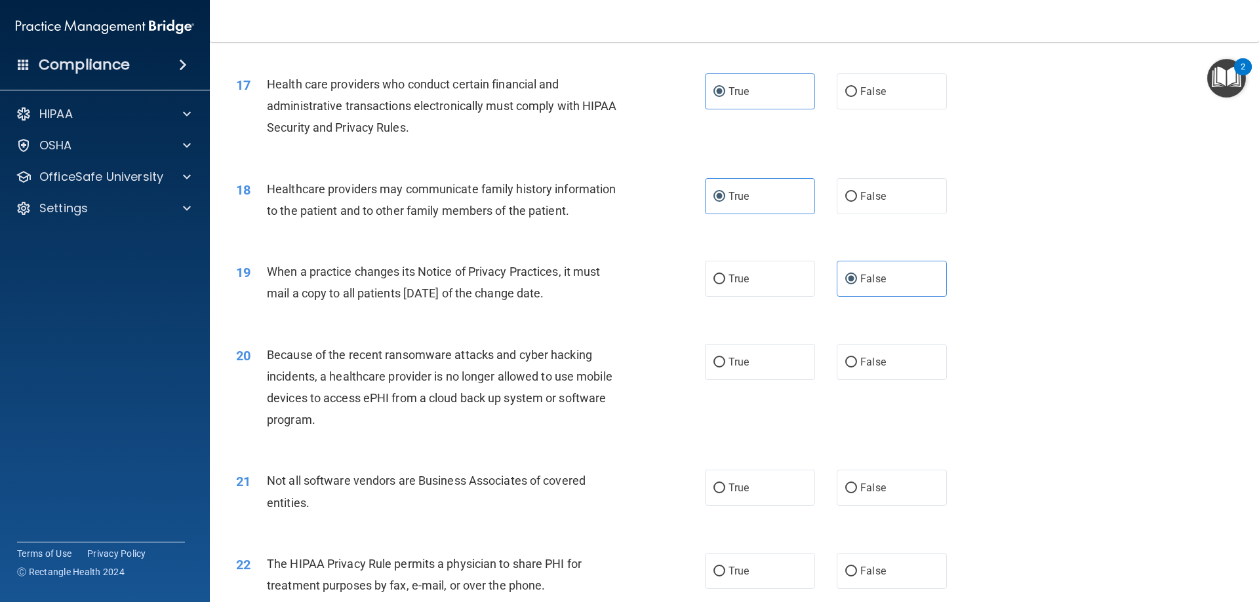
scroll to position [1639, 0]
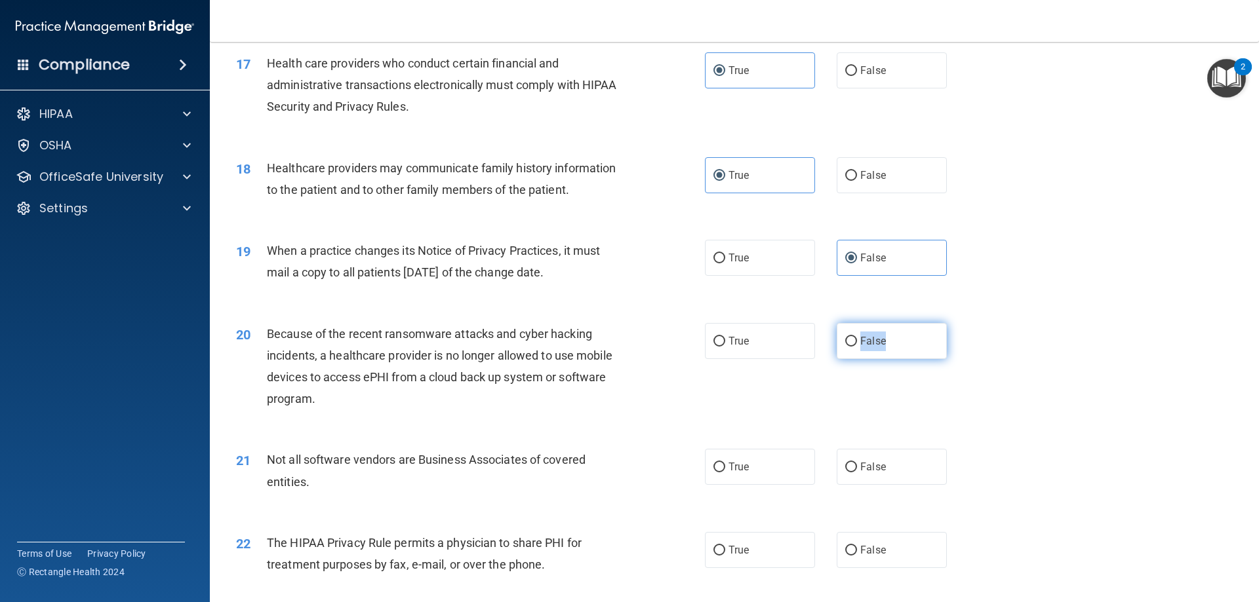
drag, startPoint x: 755, startPoint y: 347, endPoint x: 931, endPoint y: 342, distance: 175.7
click at [931, 342] on div "True False" at bounding box center [837, 341] width 264 height 36
click at [893, 341] on label "False" at bounding box center [891, 341] width 110 height 36
click at [857, 341] on input "False" at bounding box center [851, 342] width 12 height 10
radio input "true"
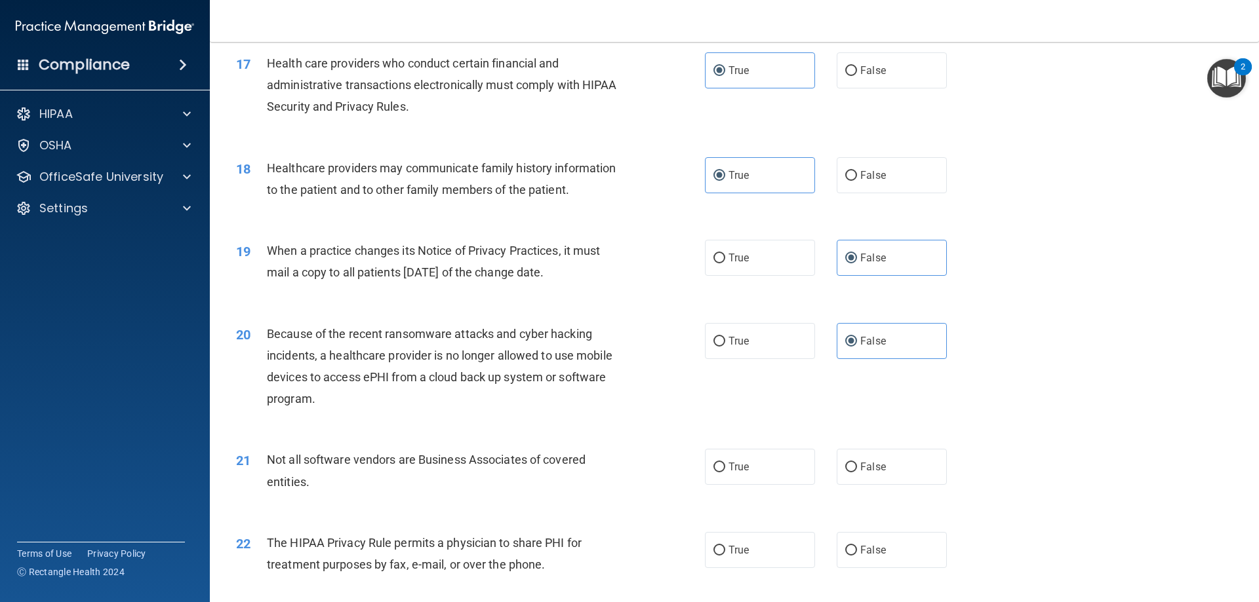
click at [558, 429] on div "20 Because of the recent ransomware attacks and cyber hacking incidents, a heal…" at bounding box center [734, 370] width 1016 height 127
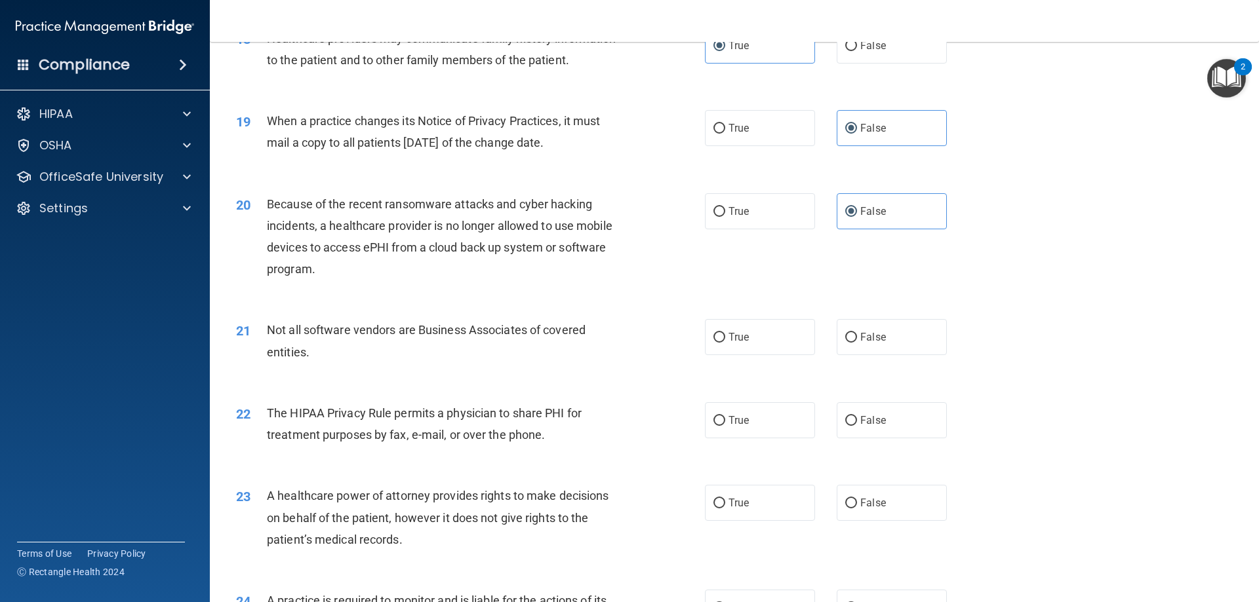
scroll to position [1770, 0]
click at [766, 340] on label "True" at bounding box center [760, 336] width 110 height 36
click at [725, 340] on input "True" at bounding box center [719, 337] width 12 height 10
radio input "true"
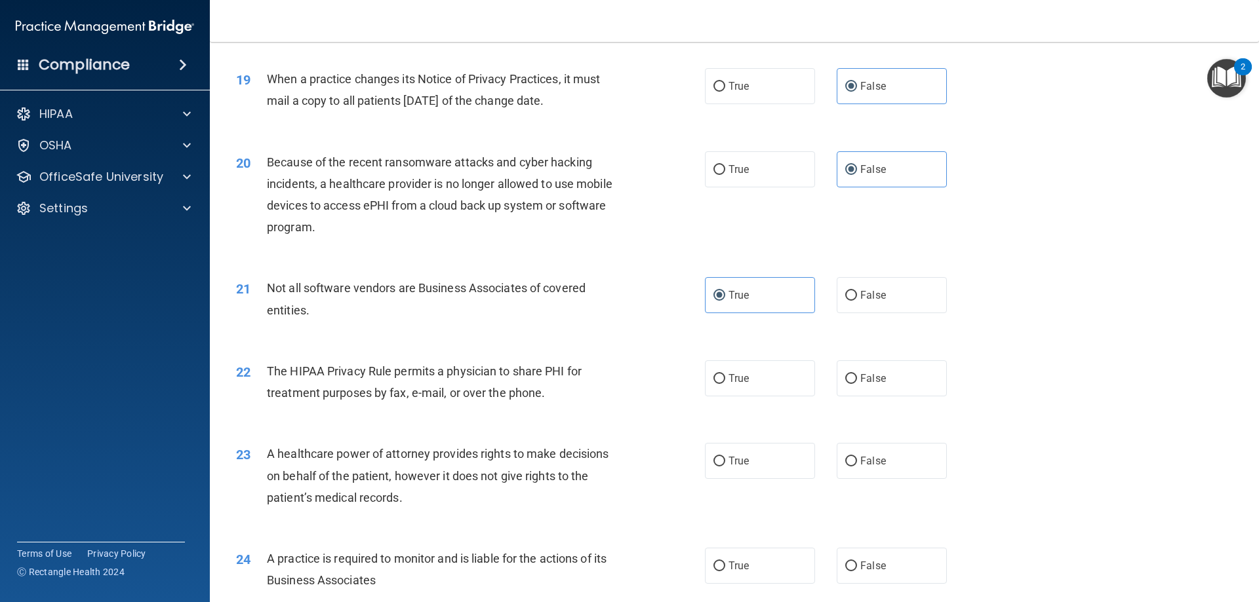
scroll to position [1901, 0]
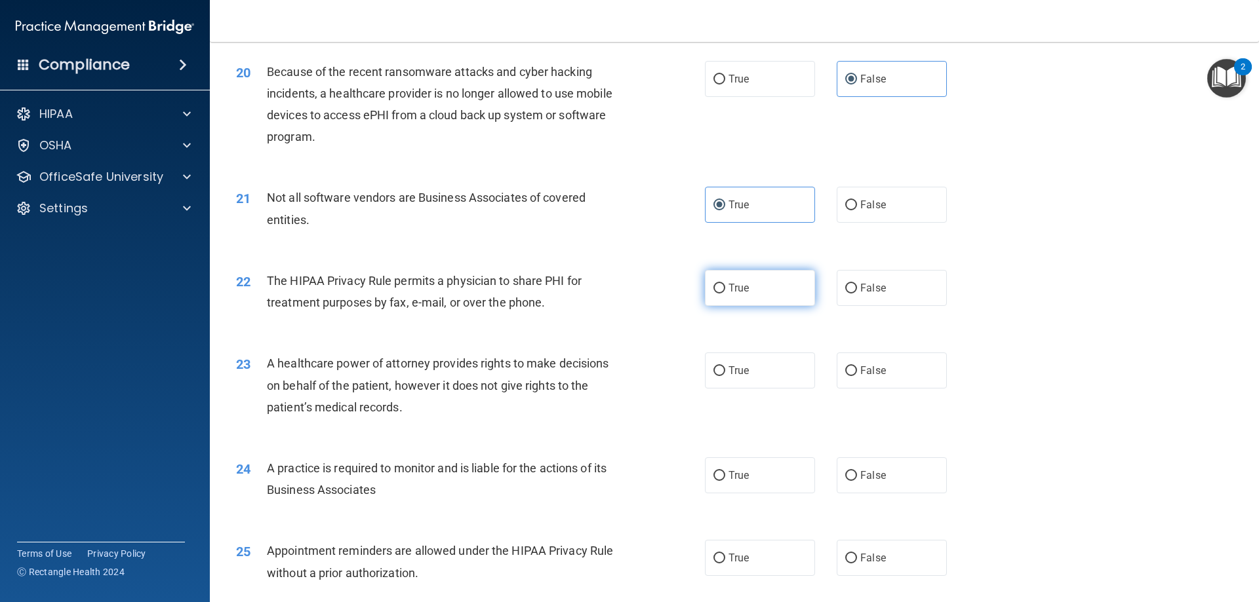
click at [720, 290] on label "True" at bounding box center [760, 288] width 110 height 36
click at [720, 290] on input "True" at bounding box center [719, 289] width 12 height 10
radio input "true"
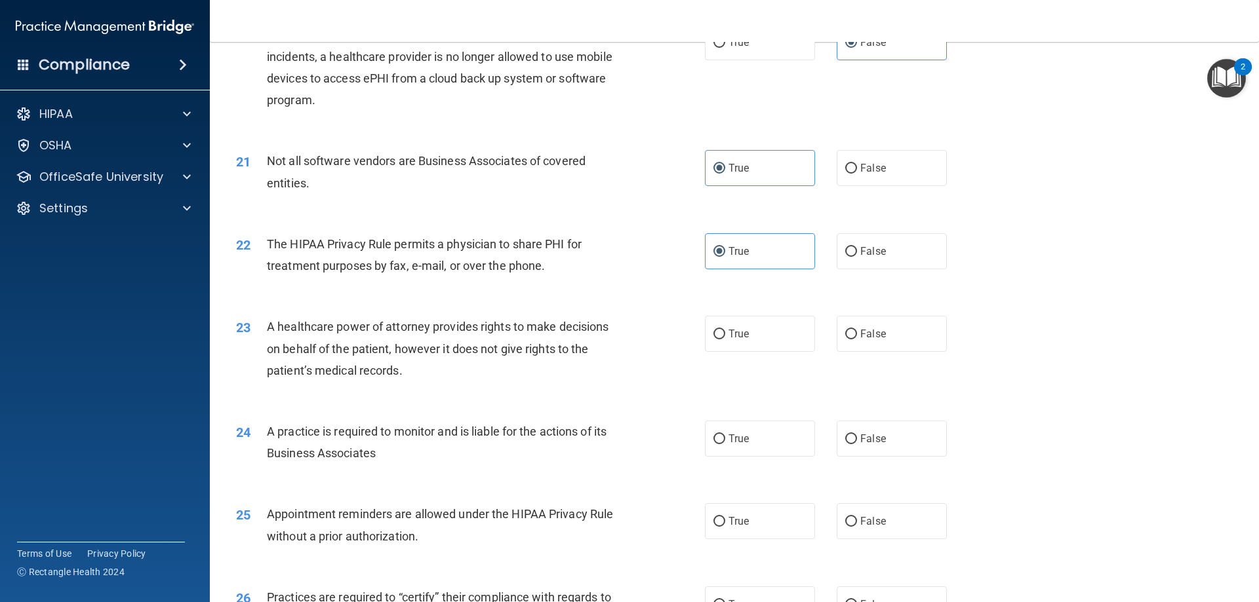
scroll to position [1966, 0]
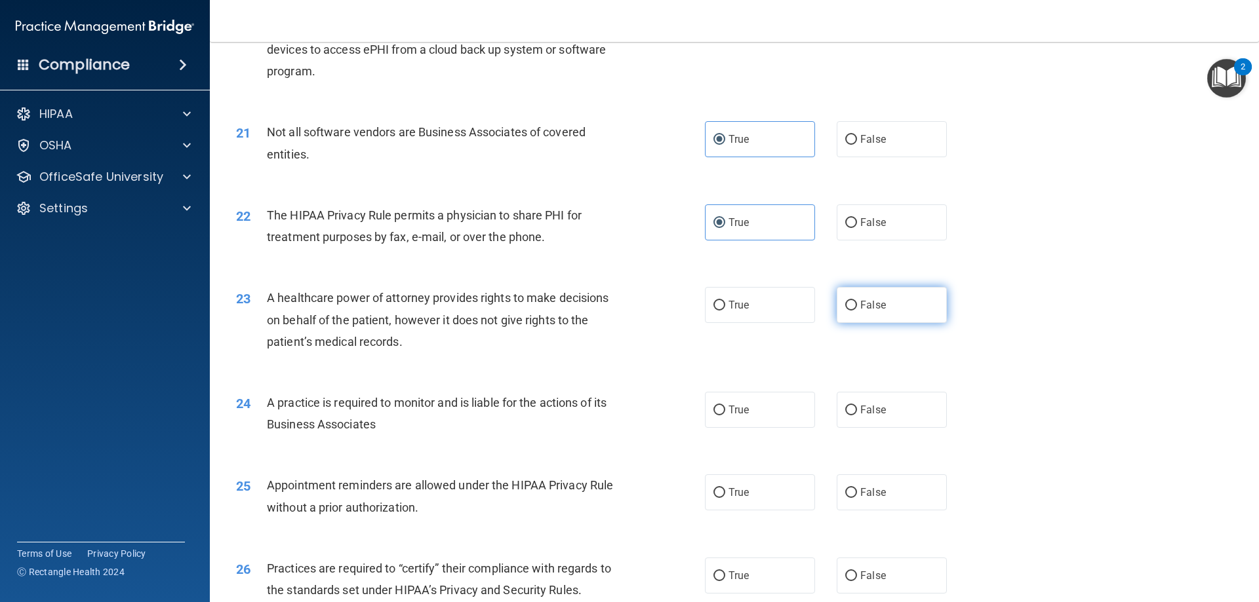
click at [882, 315] on label "False" at bounding box center [891, 305] width 110 height 36
click at [857, 311] on input "False" at bounding box center [851, 306] width 12 height 10
radio input "true"
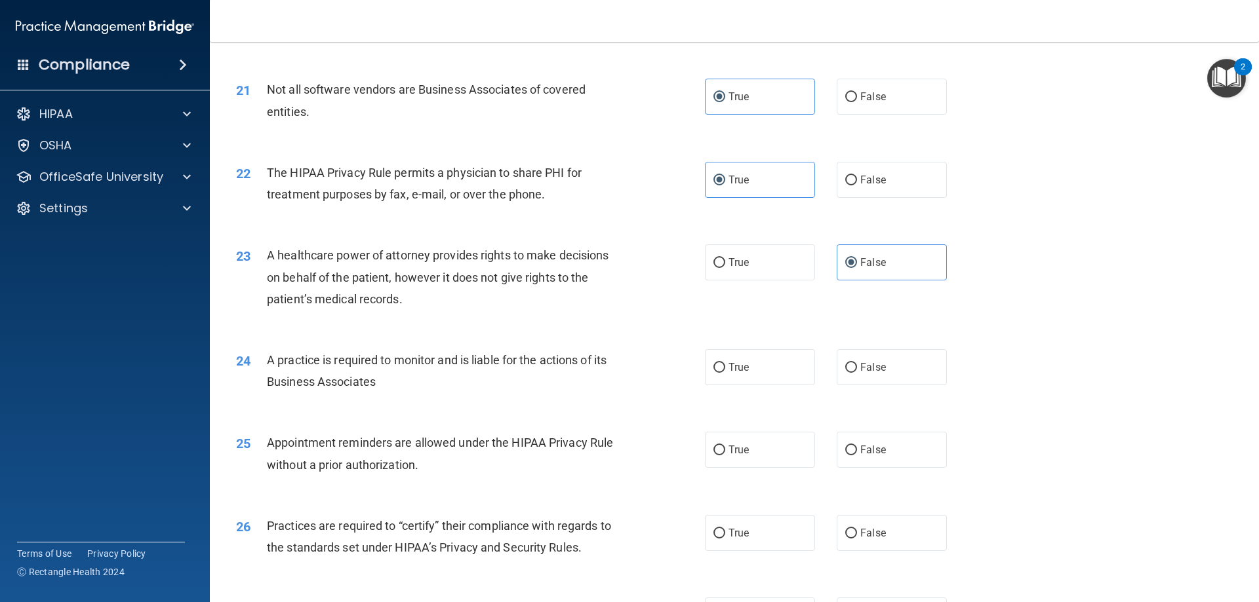
scroll to position [2032, 0]
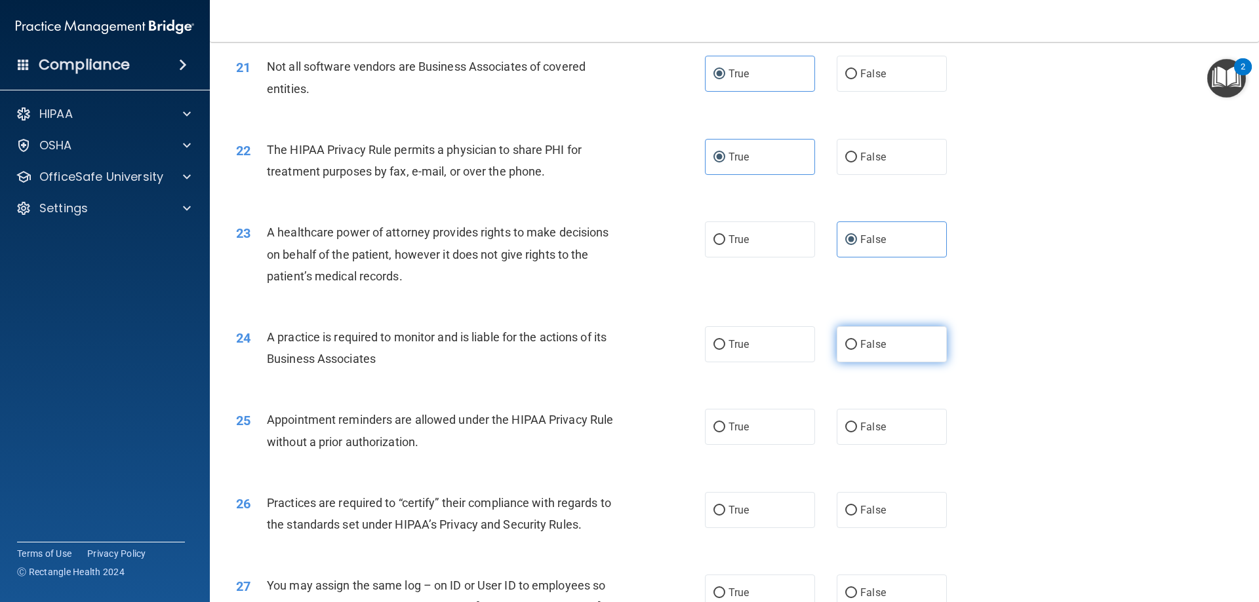
click at [884, 350] on label "False" at bounding box center [891, 344] width 110 height 36
click at [857, 350] on input "False" at bounding box center [851, 345] width 12 height 10
radio input "true"
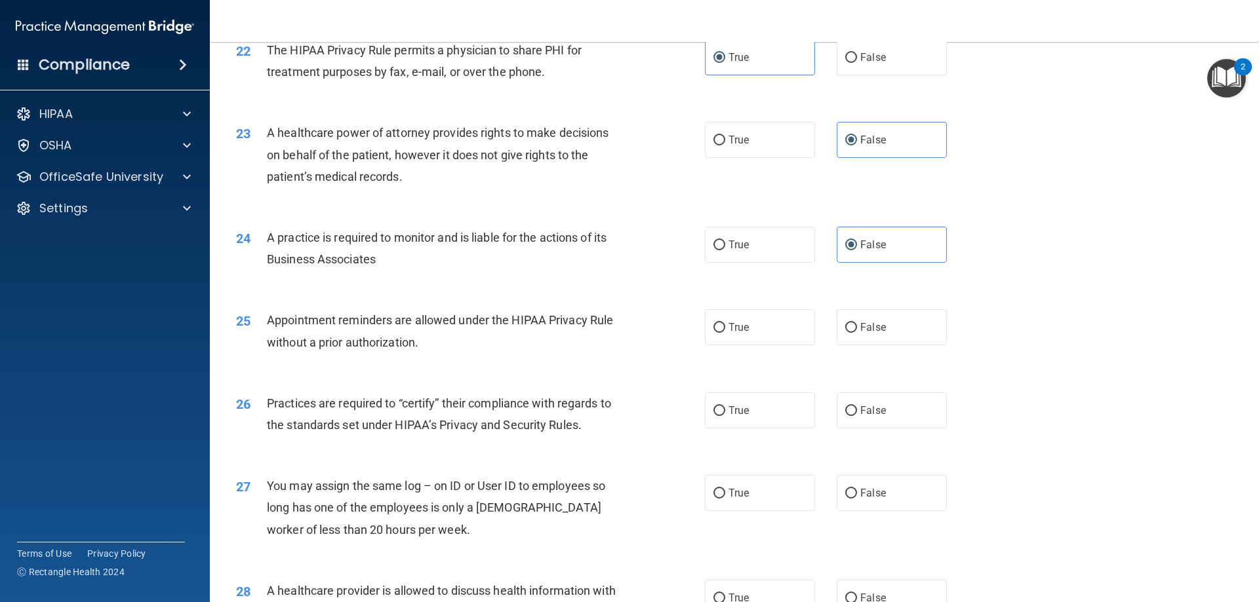
scroll to position [2163, 0]
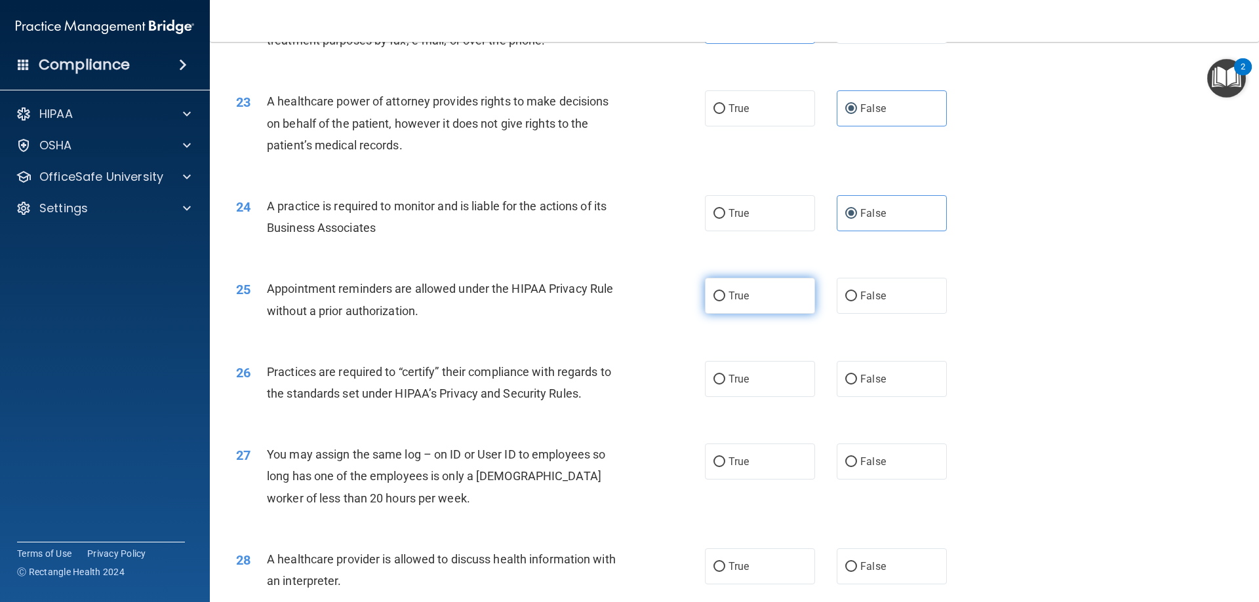
click at [745, 302] on label "True" at bounding box center [760, 296] width 110 height 36
click at [725, 302] on input "True" at bounding box center [719, 297] width 12 height 10
radio input "true"
click at [902, 380] on label "False" at bounding box center [891, 379] width 110 height 36
click at [857, 380] on input "False" at bounding box center [851, 380] width 12 height 10
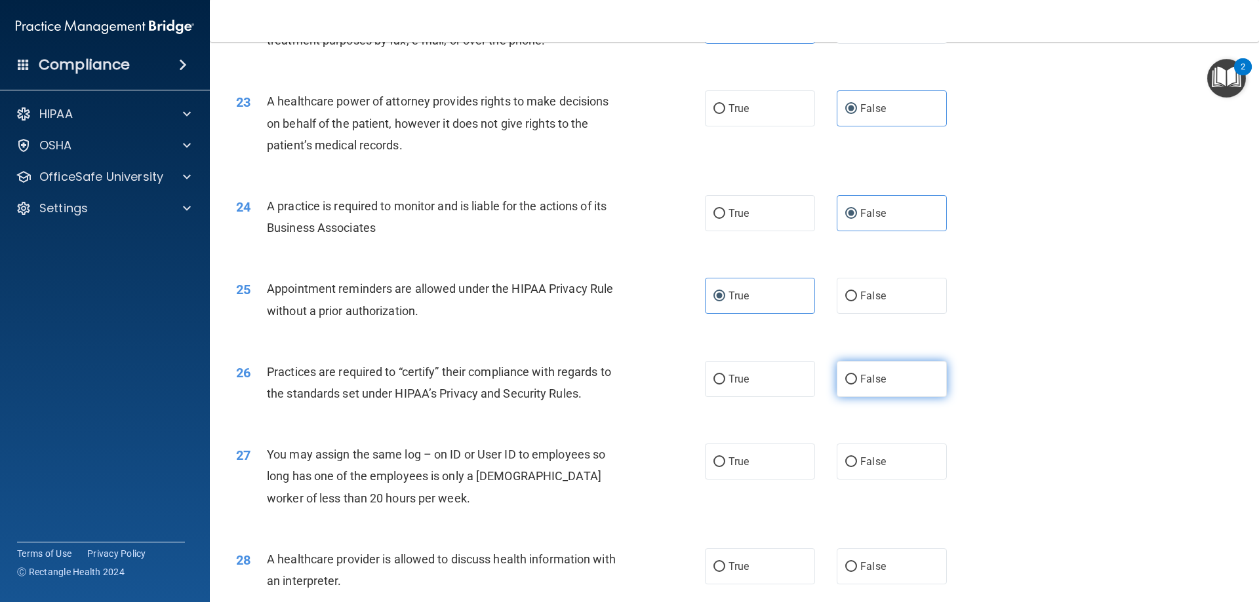
radio input "true"
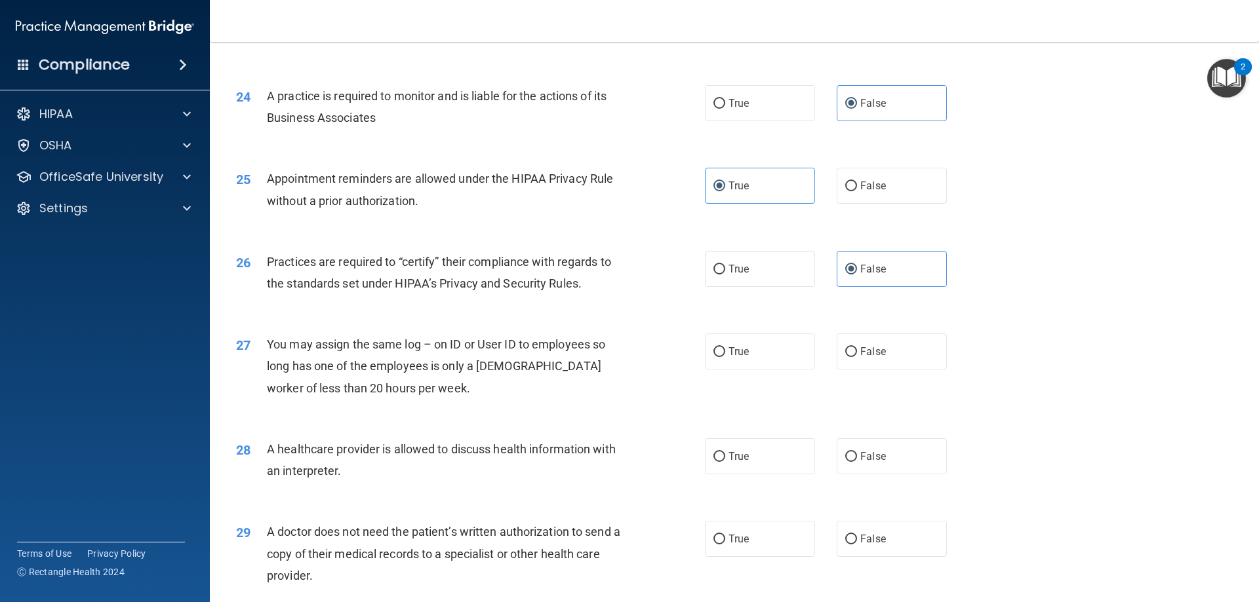
scroll to position [2294, 0]
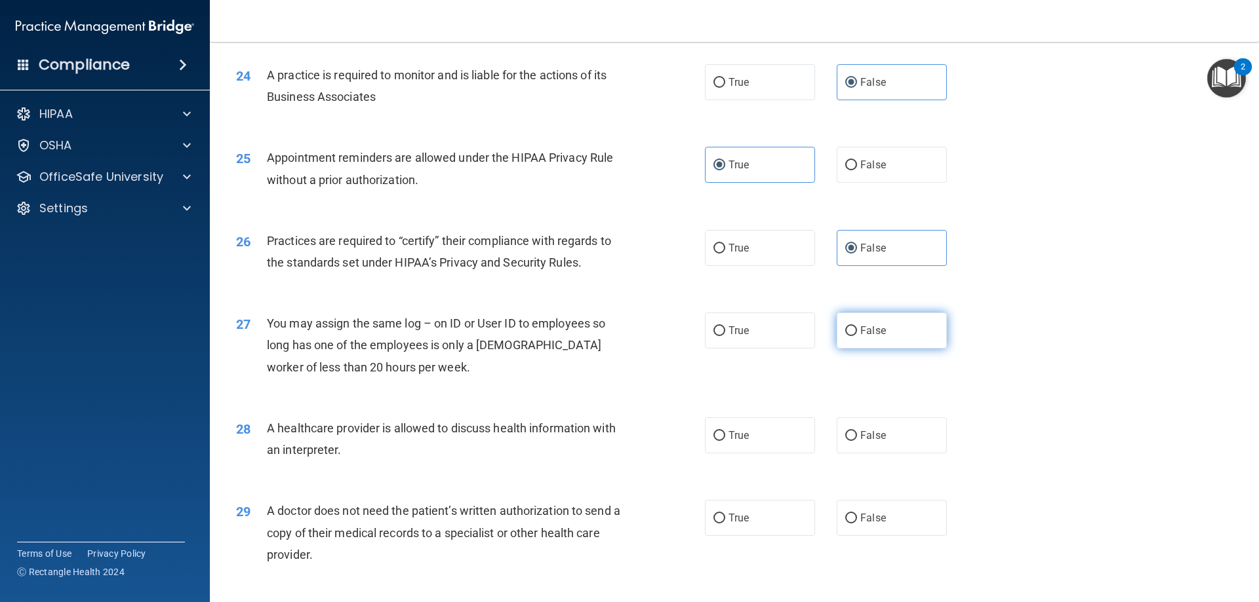
click at [880, 340] on label "False" at bounding box center [891, 331] width 110 height 36
click at [857, 336] on input "False" at bounding box center [851, 331] width 12 height 10
radio input "true"
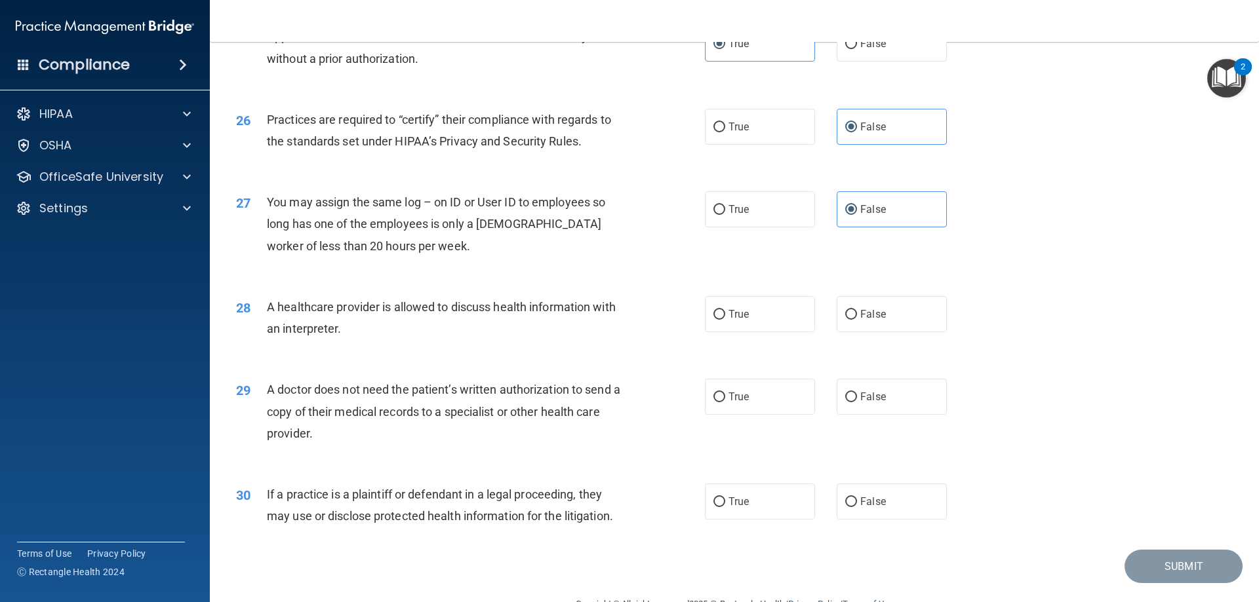
scroll to position [2425, 0]
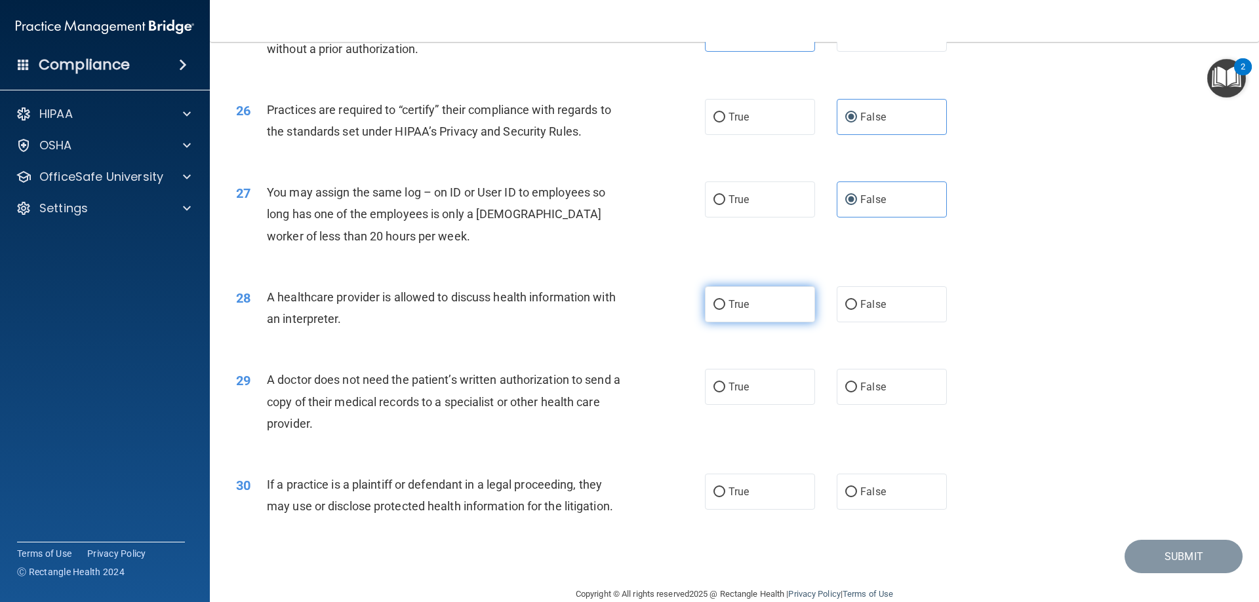
click at [733, 307] on span "True" at bounding box center [738, 304] width 20 height 12
click at [725, 307] on input "True" at bounding box center [719, 305] width 12 height 10
radio input "true"
click at [739, 395] on label "True" at bounding box center [760, 387] width 110 height 36
click at [725, 393] on input "True" at bounding box center [719, 388] width 12 height 10
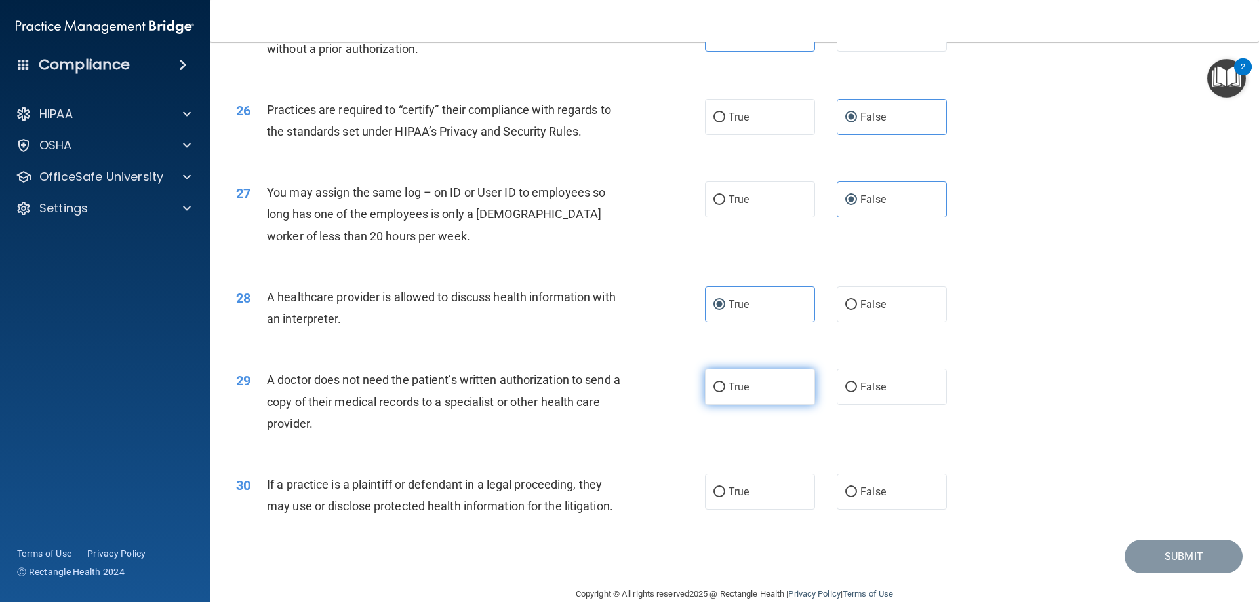
radio input "true"
click at [746, 503] on label "True" at bounding box center [760, 492] width 110 height 36
click at [725, 498] on input "True" at bounding box center [719, 493] width 12 height 10
radio input "true"
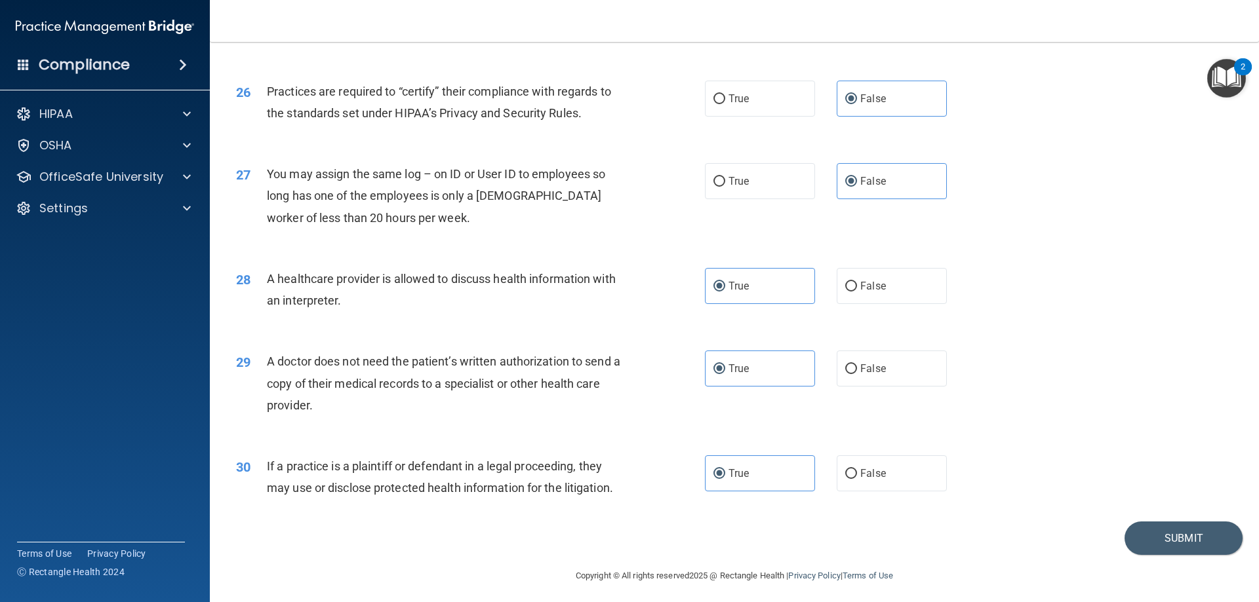
scroll to position [2449, 0]
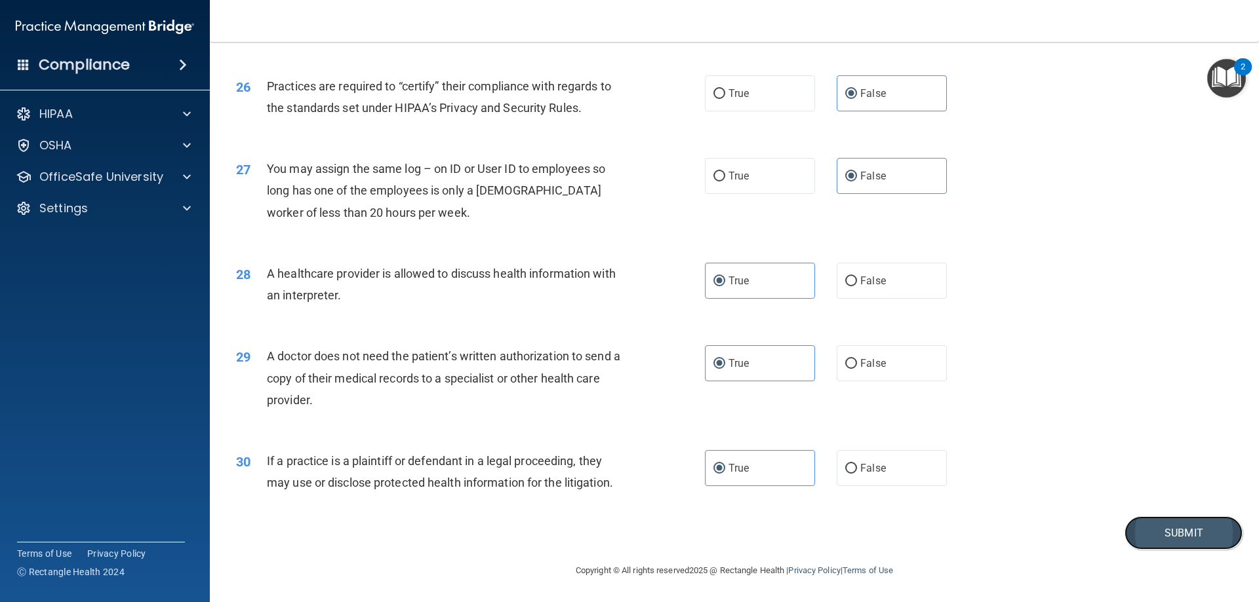
click at [1149, 530] on button "Submit" at bounding box center [1183, 533] width 118 height 33
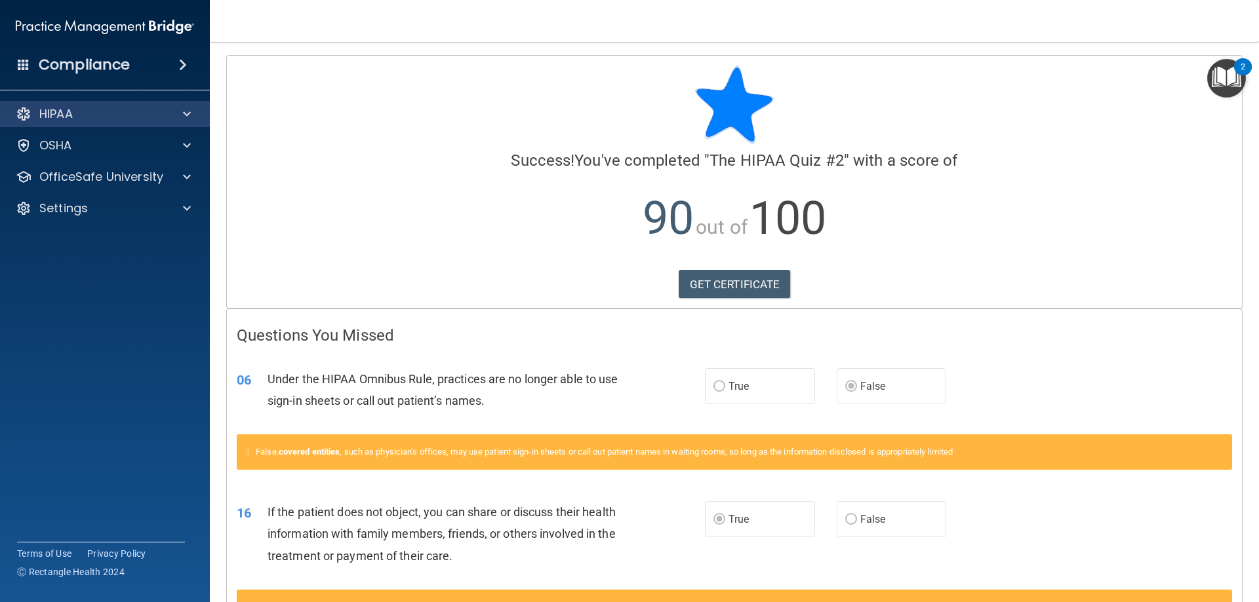
click at [121, 122] on div "HIPAA" at bounding box center [105, 114] width 210 height 26
click at [185, 112] on span at bounding box center [187, 114] width 8 height 16
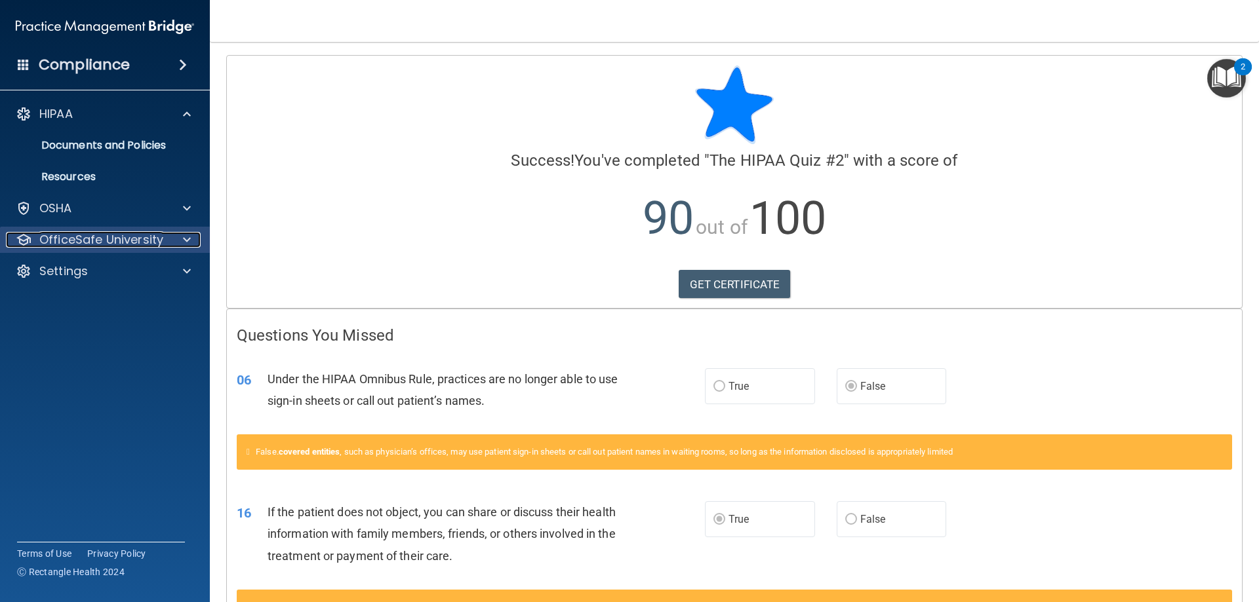
click at [183, 237] on div at bounding box center [184, 240] width 33 height 16
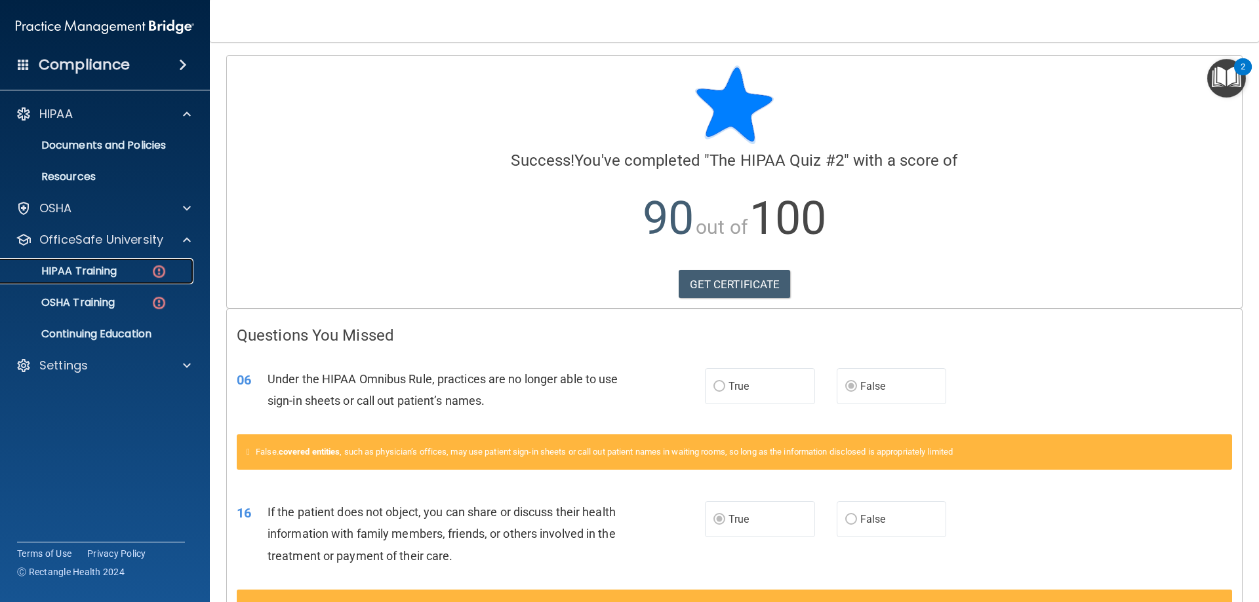
click at [83, 267] on p "HIPAA Training" at bounding box center [63, 271] width 108 height 13
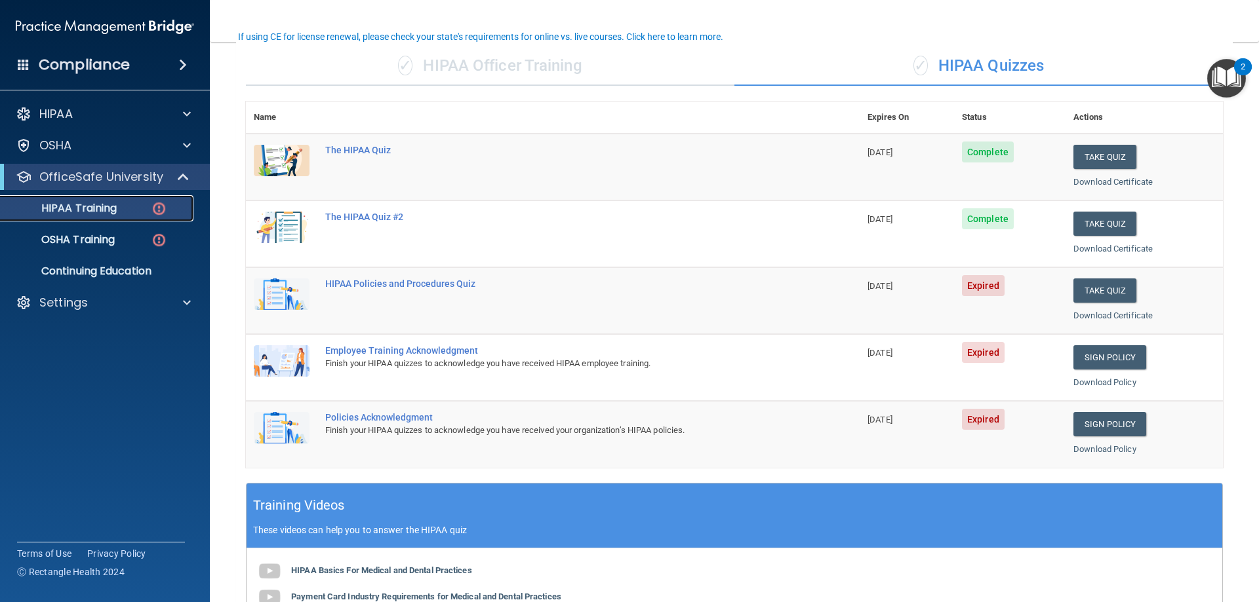
scroll to position [131, 0]
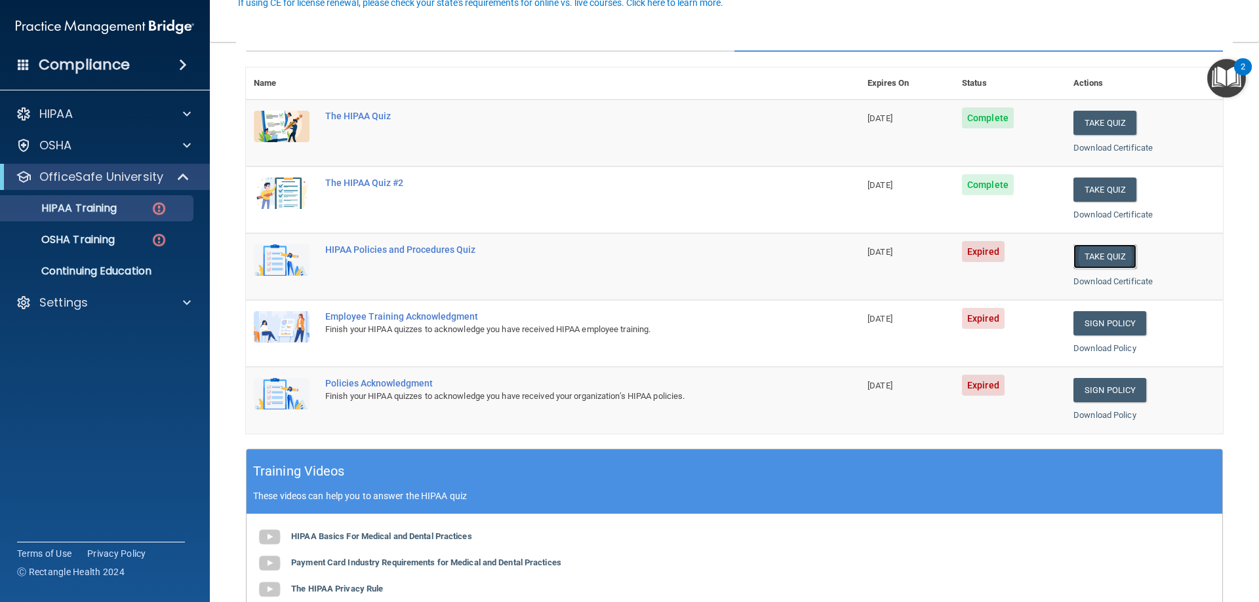
click at [1087, 262] on button "Take Quiz" at bounding box center [1104, 256] width 63 height 24
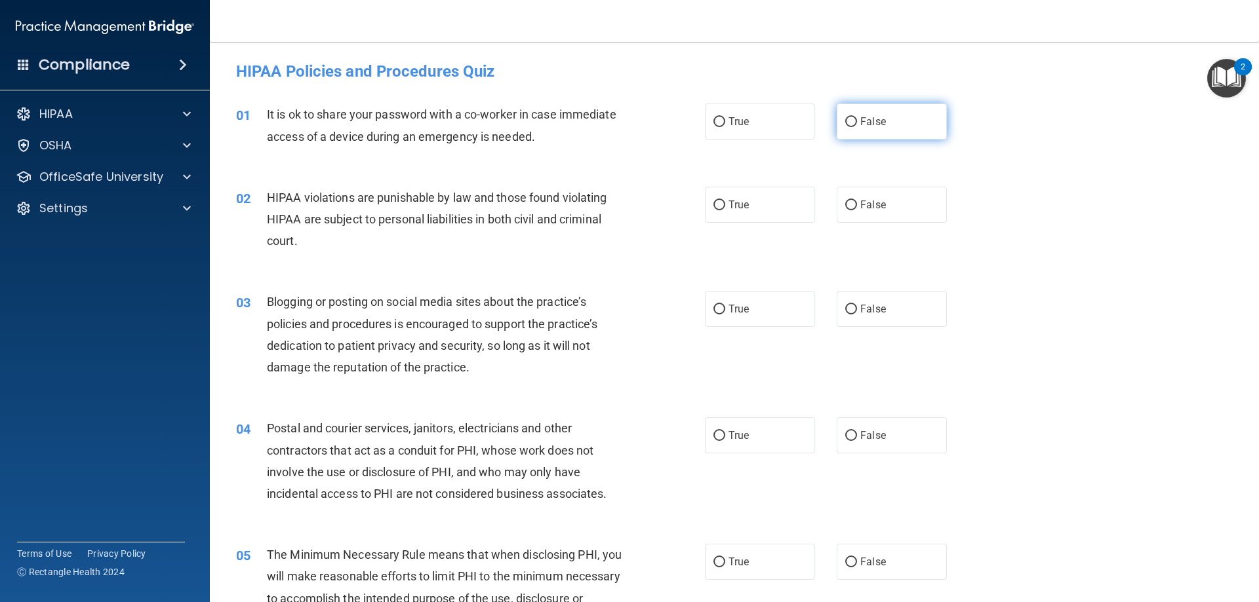
click at [867, 113] on label "False" at bounding box center [891, 122] width 110 height 36
click at [857, 117] on input "False" at bounding box center [851, 122] width 12 height 10
radio input "true"
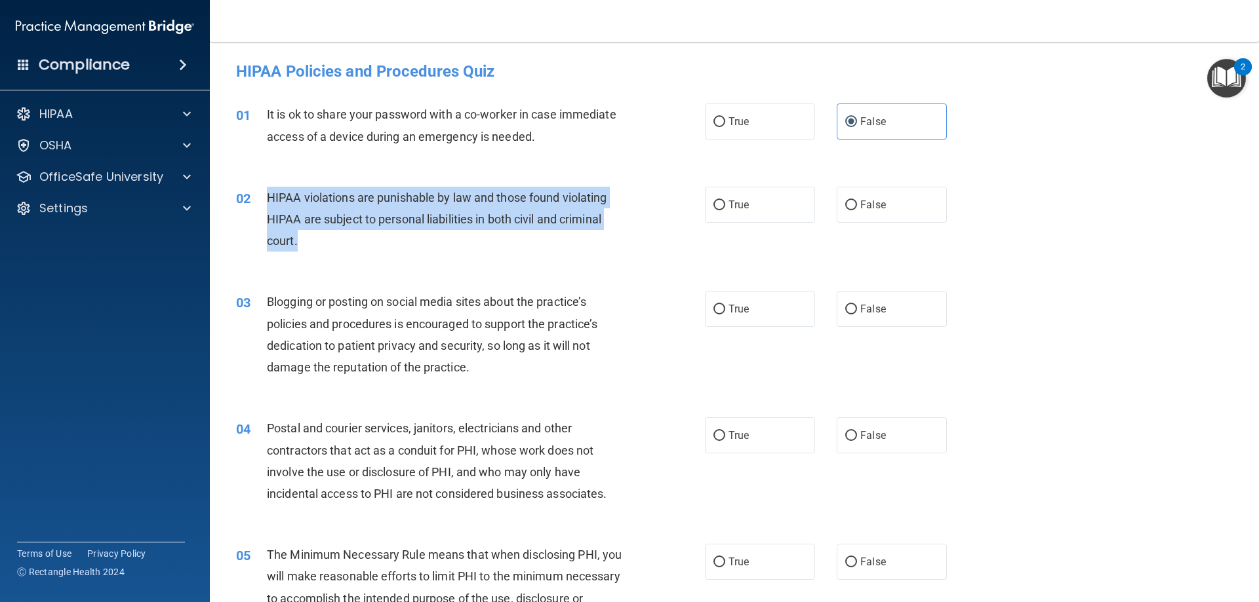
drag, startPoint x: 309, startPoint y: 240, endPoint x: 264, endPoint y: 201, distance: 59.4
click at [264, 201] on div "02 HIPAA violations are punishable by law and those found violating HIPAA are s…" at bounding box center [470, 223] width 508 height 72
click at [357, 256] on div "02 HIPAA violations are punishable by law and those found violating HIPAA are s…" at bounding box center [470, 223] width 508 height 72
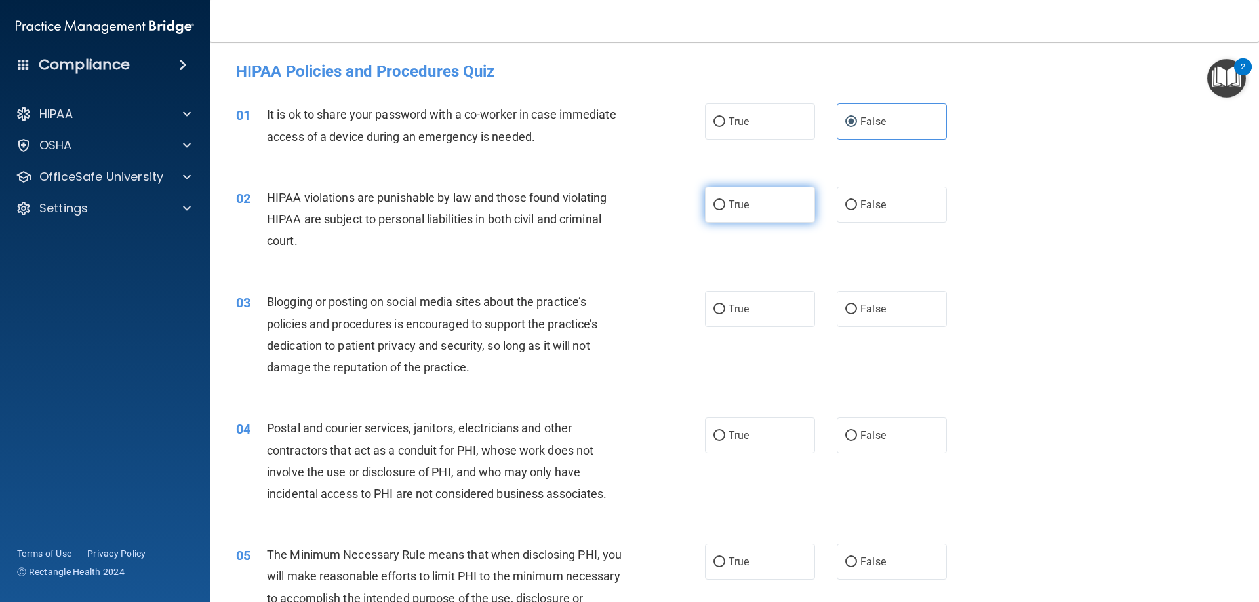
click at [765, 203] on label "True" at bounding box center [760, 205] width 110 height 36
click at [725, 203] on input "True" at bounding box center [719, 206] width 12 height 10
radio input "true"
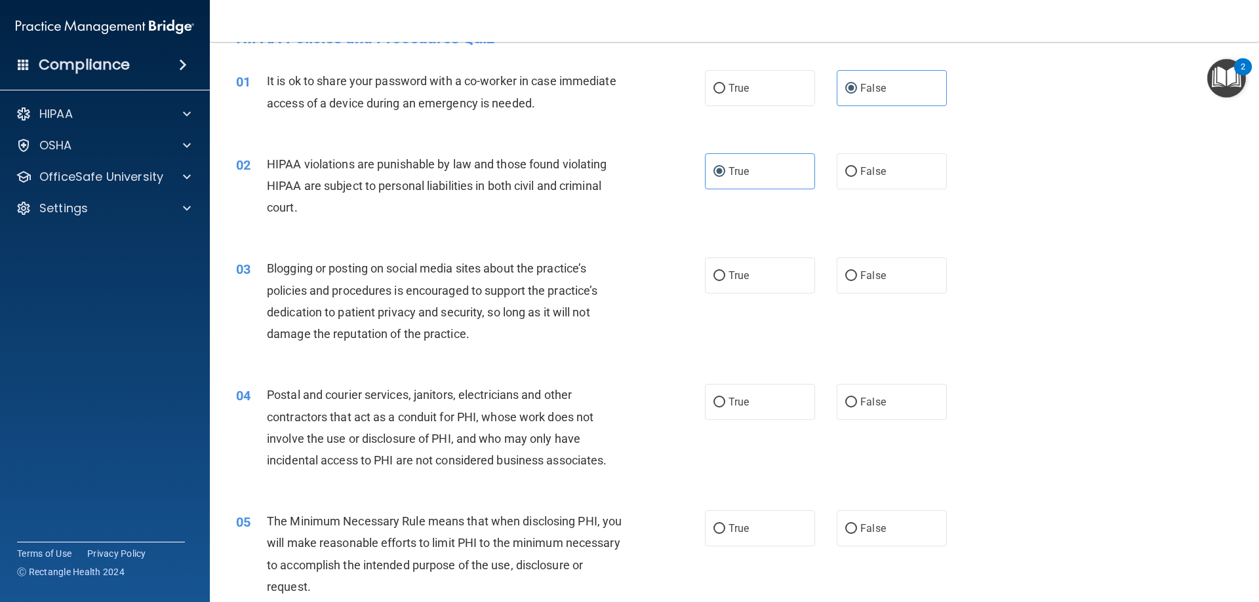
scroll to position [66, 0]
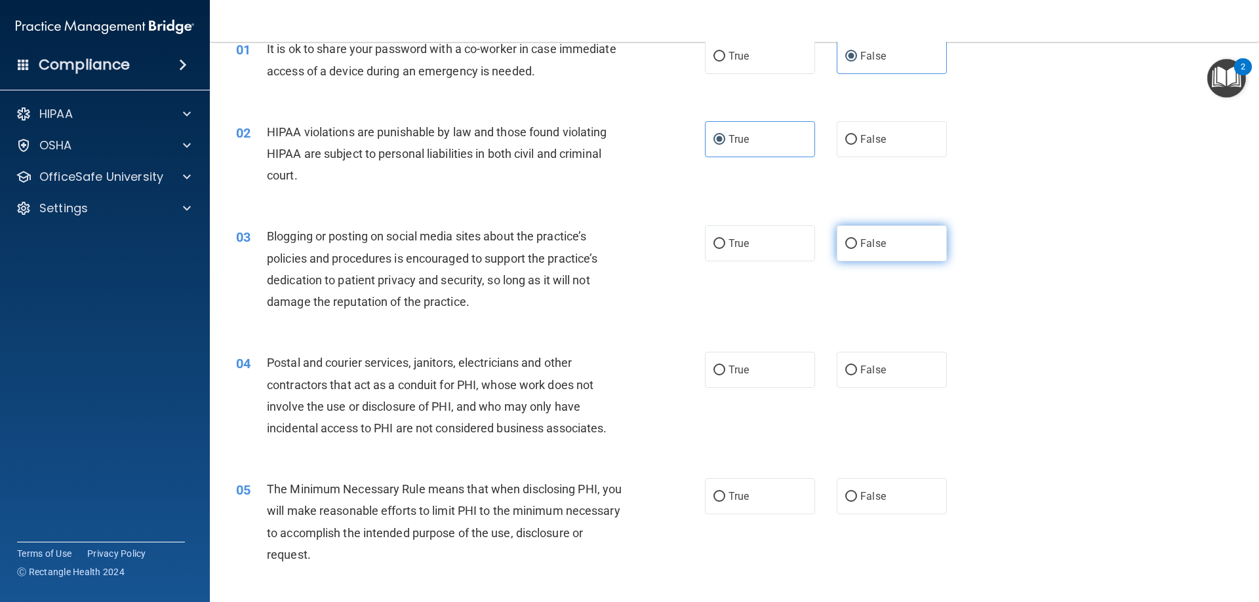
click at [883, 252] on label "False" at bounding box center [891, 243] width 110 height 36
click at [857, 249] on input "False" at bounding box center [851, 244] width 12 height 10
radio input "true"
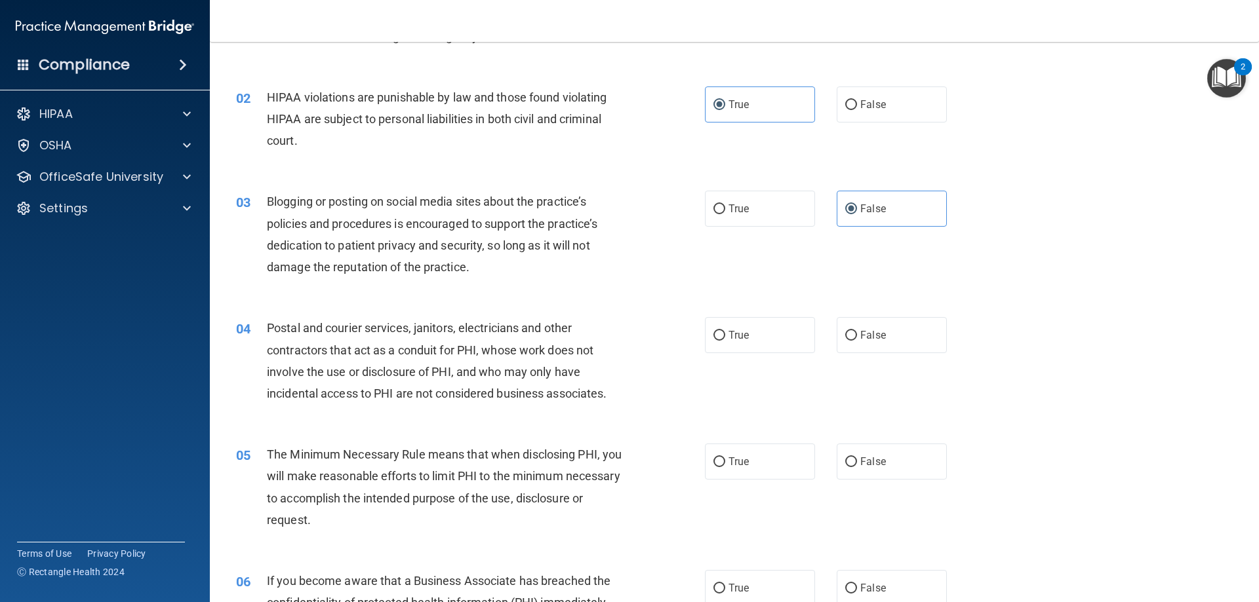
scroll to position [131, 0]
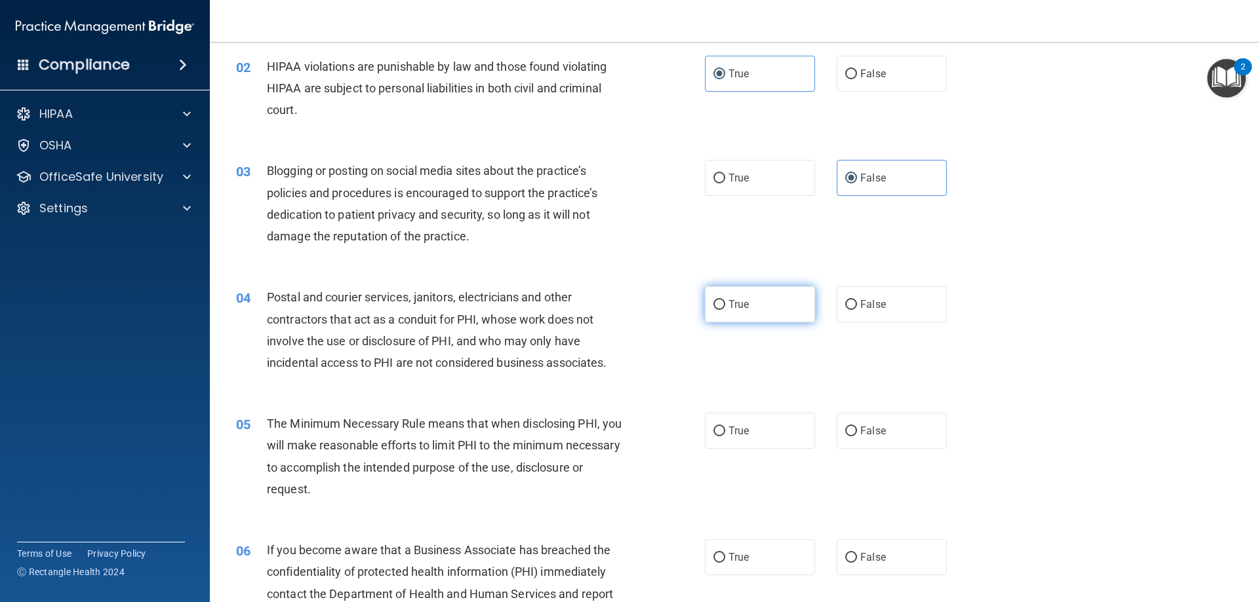
click at [792, 305] on label "True" at bounding box center [760, 304] width 110 height 36
click at [725, 305] on input "True" at bounding box center [719, 305] width 12 height 10
radio input "true"
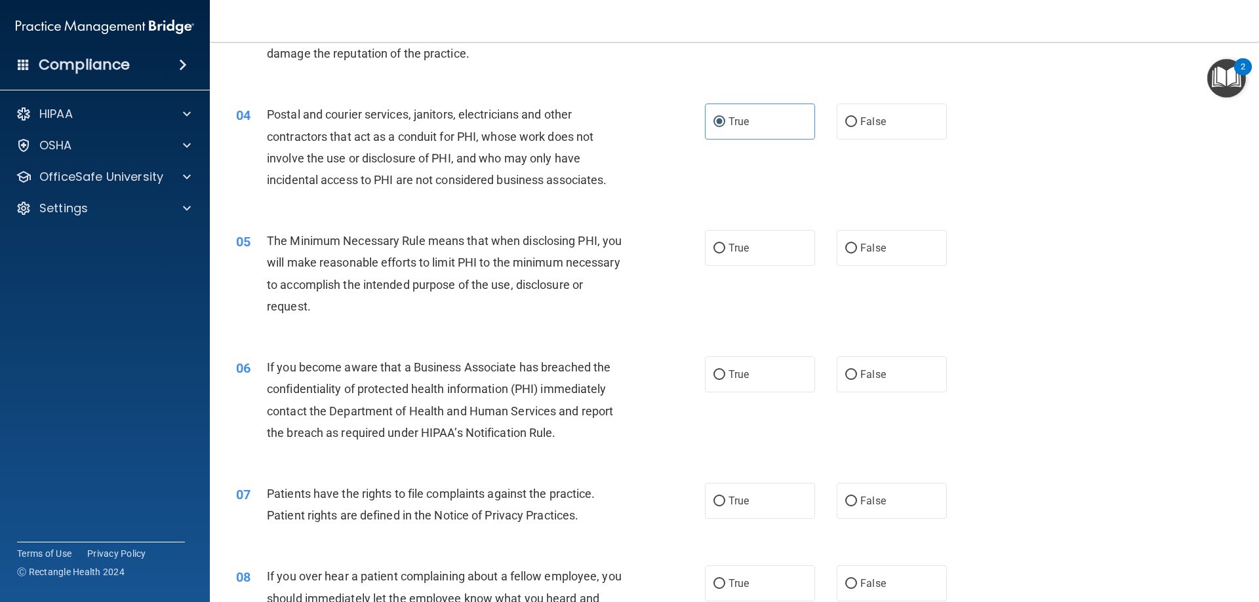
scroll to position [328, 0]
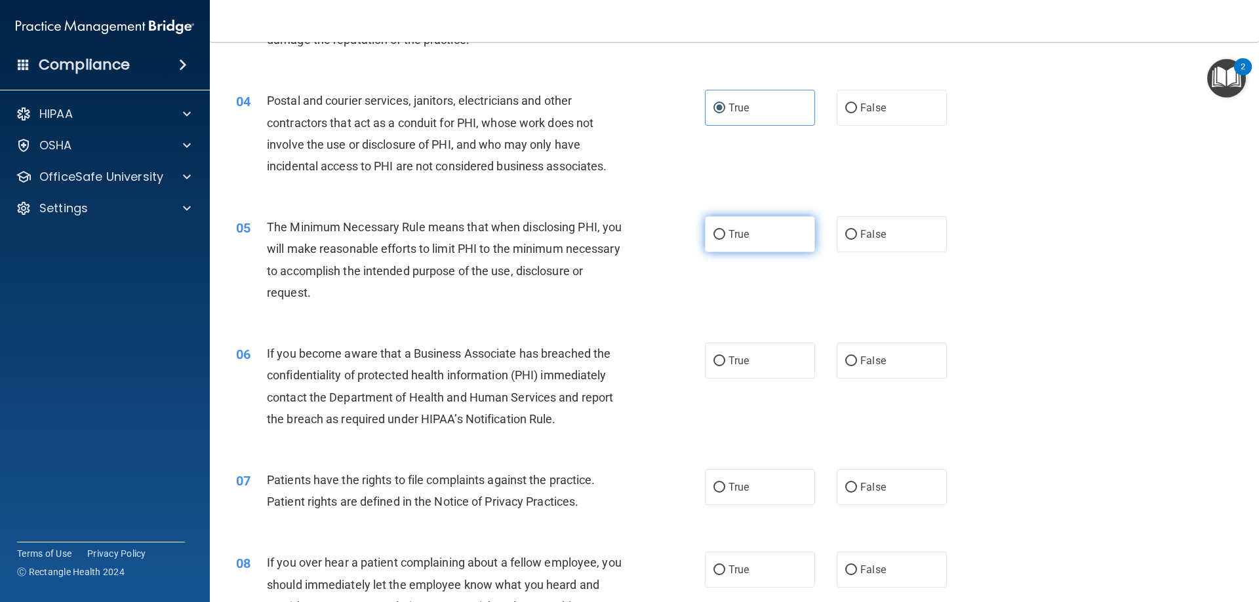
click at [730, 238] on span "True" at bounding box center [738, 234] width 20 height 12
click at [725, 238] on input "True" at bounding box center [719, 235] width 12 height 10
radio input "true"
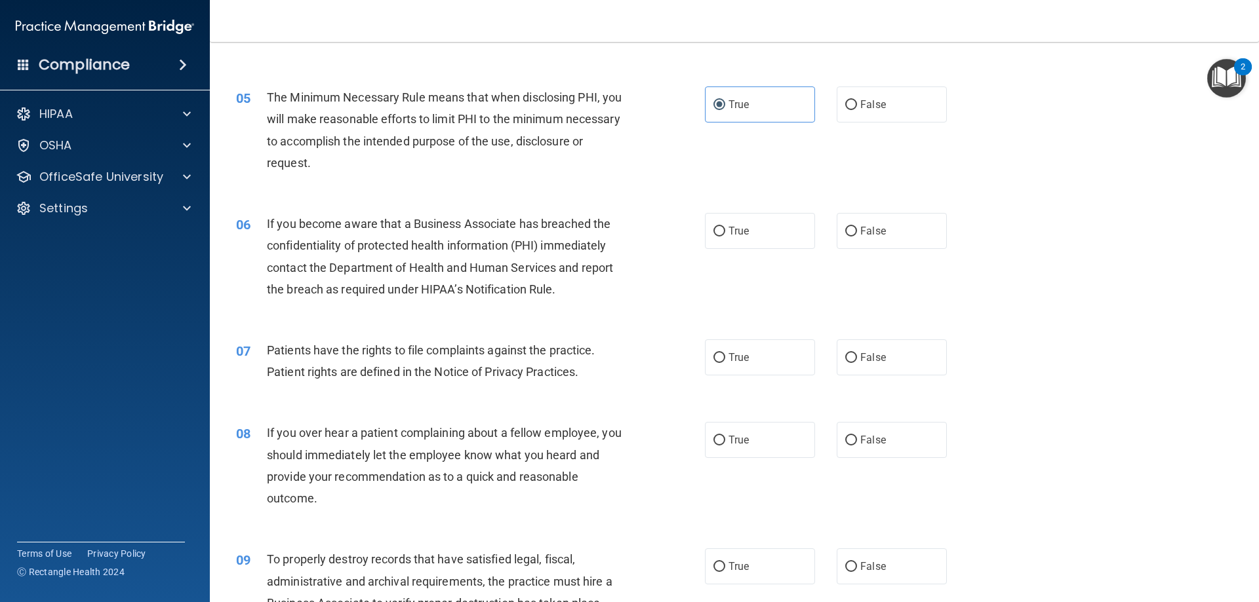
scroll to position [459, 0]
click at [904, 235] on label "False" at bounding box center [891, 230] width 110 height 36
click at [857, 235] on input "False" at bounding box center [851, 230] width 12 height 10
radio input "true"
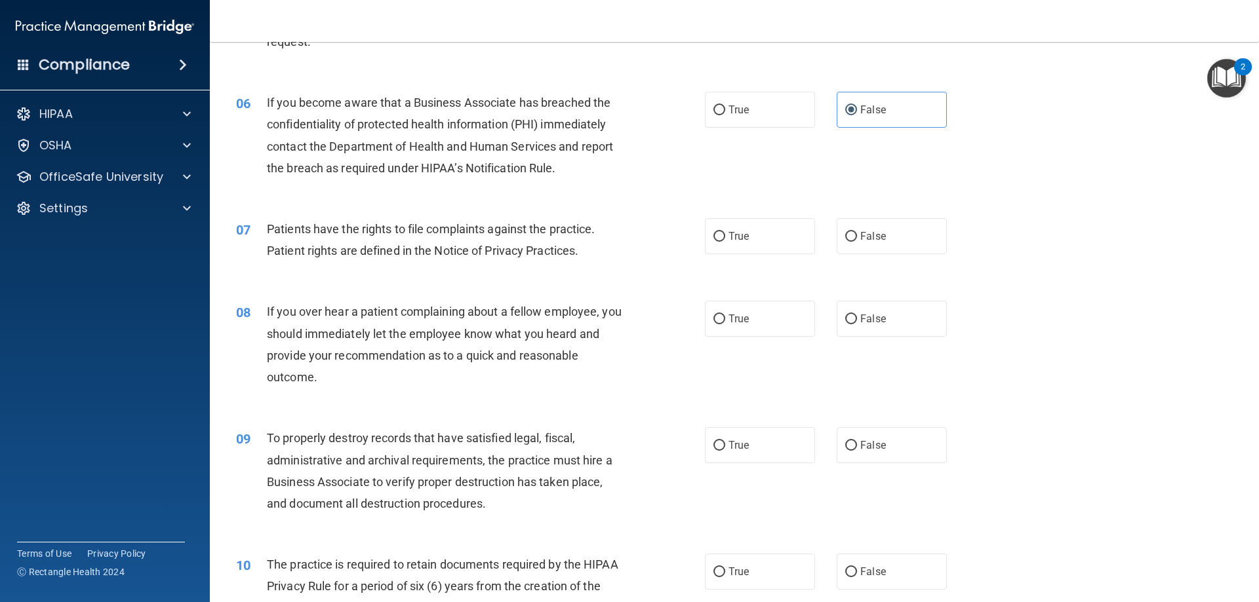
scroll to position [590, 0]
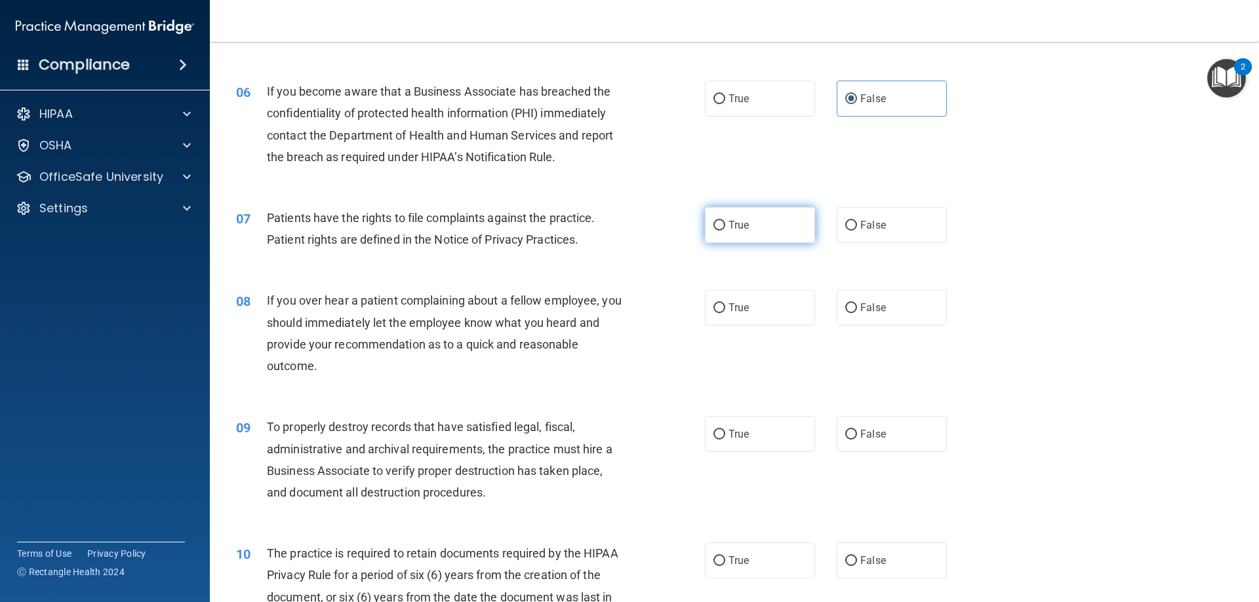
click at [741, 236] on label "True" at bounding box center [760, 225] width 110 height 36
click at [725, 231] on input "True" at bounding box center [719, 226] width 12 height 10
radio input "true"
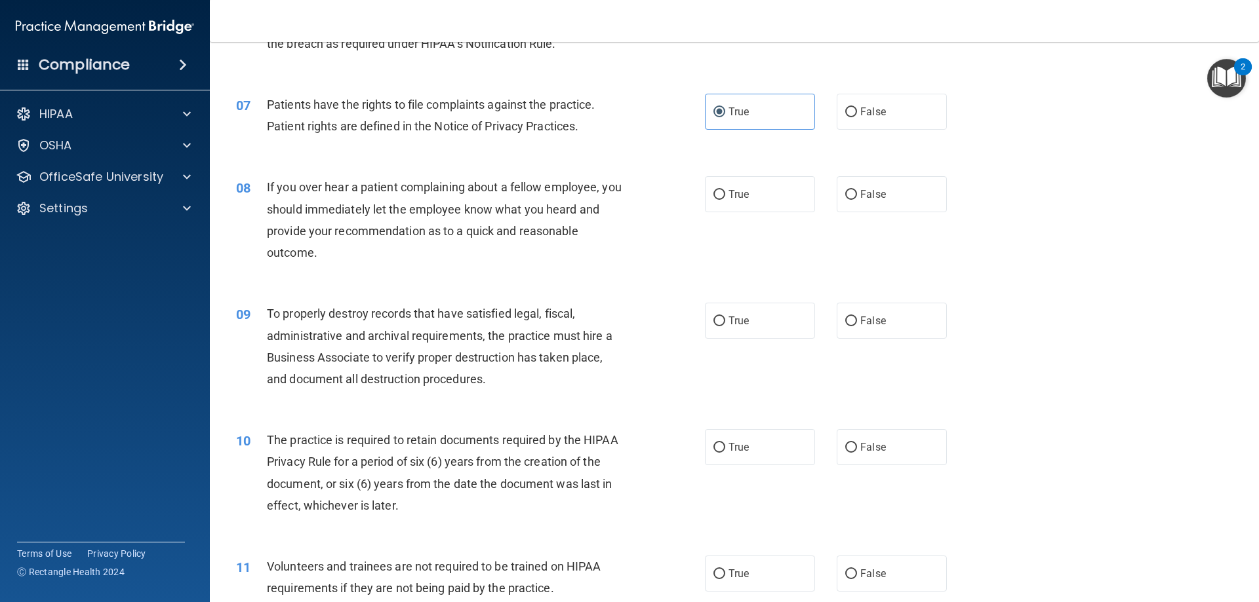
scroll to position [721, 0]
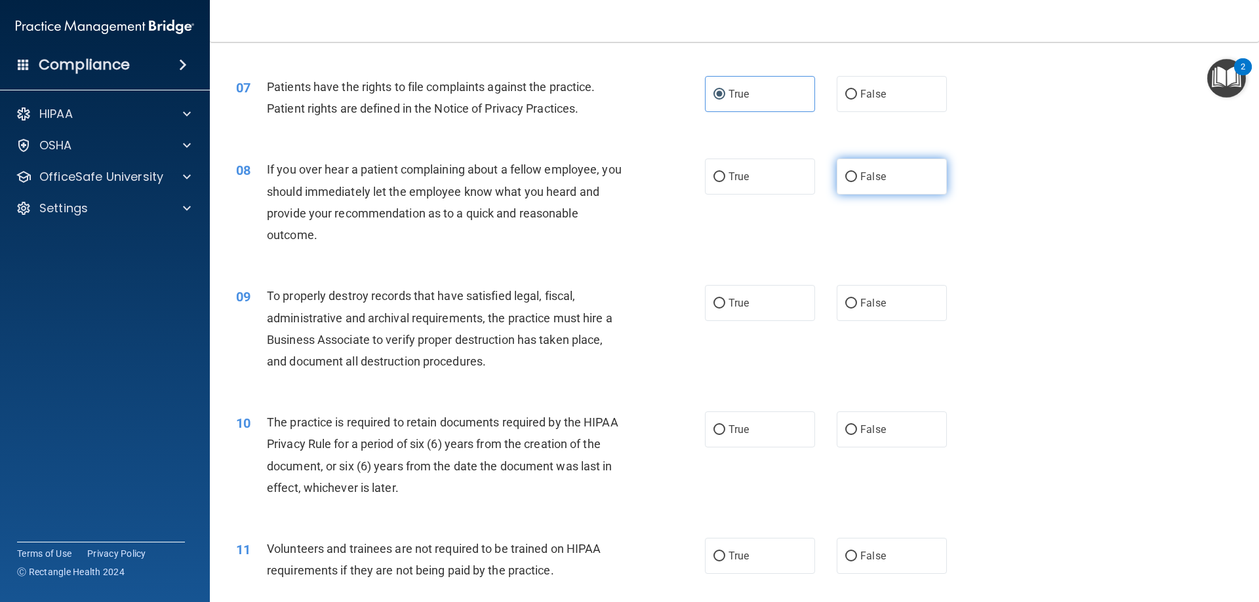
click at [916, 182] on label "False" at bounding box center [891, 177] width 110 height 36
click at [857, 182] on input "False" at bounding box center [851, 177] width 12 height 10
radio input "true"
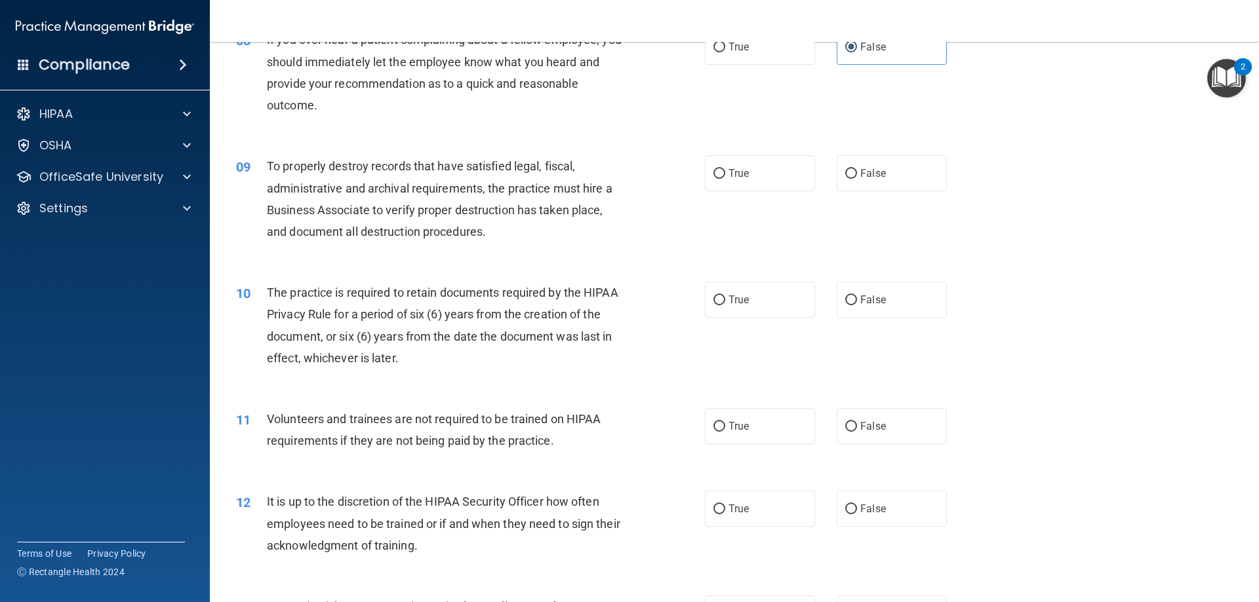
scroll to position [852, 0]
click at [848, 172] on input "False" at bounding box center [851, 173] width 12 height 10
radio input "true"
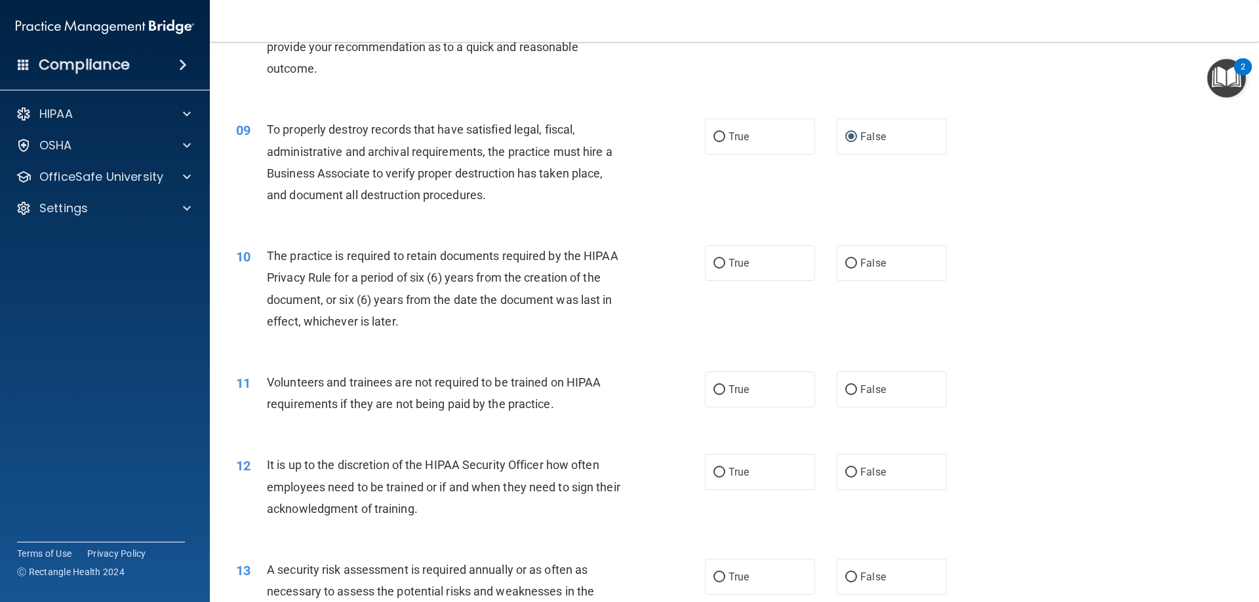
scroll to position [918, 0]
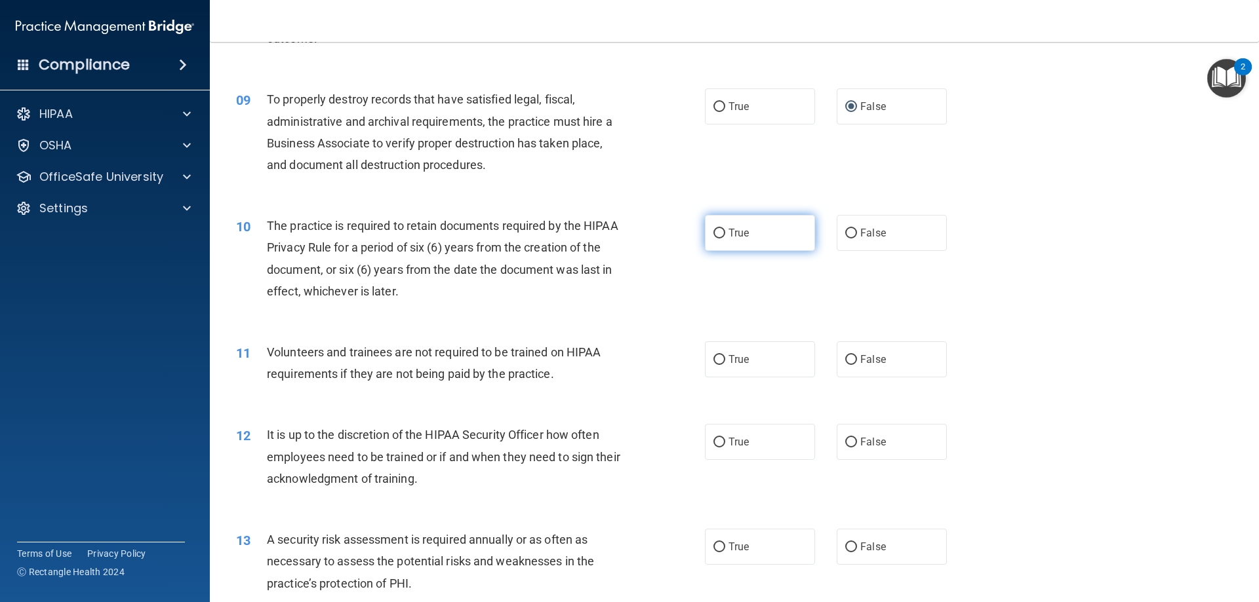
click at [747, 233] on label "True" at bounding box center [760, 233] width 110 height 36
click at [725, 233] on input "True" at bounding box center [719, 234] width 12 height 10
radio input "true"
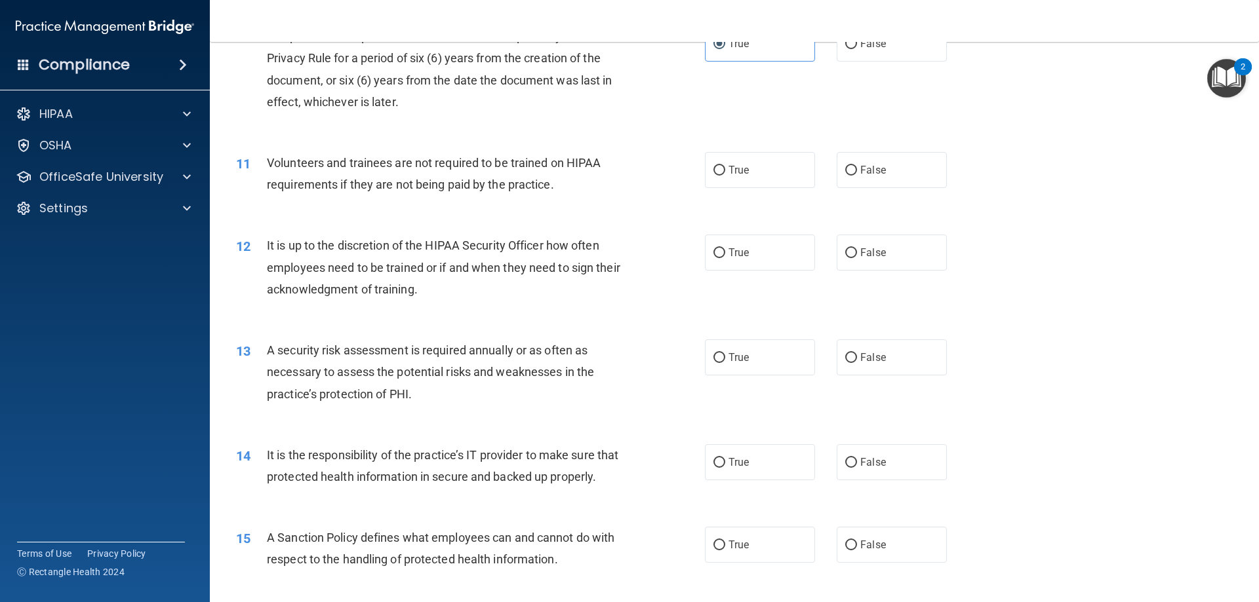
scroll to position [1114, 0]
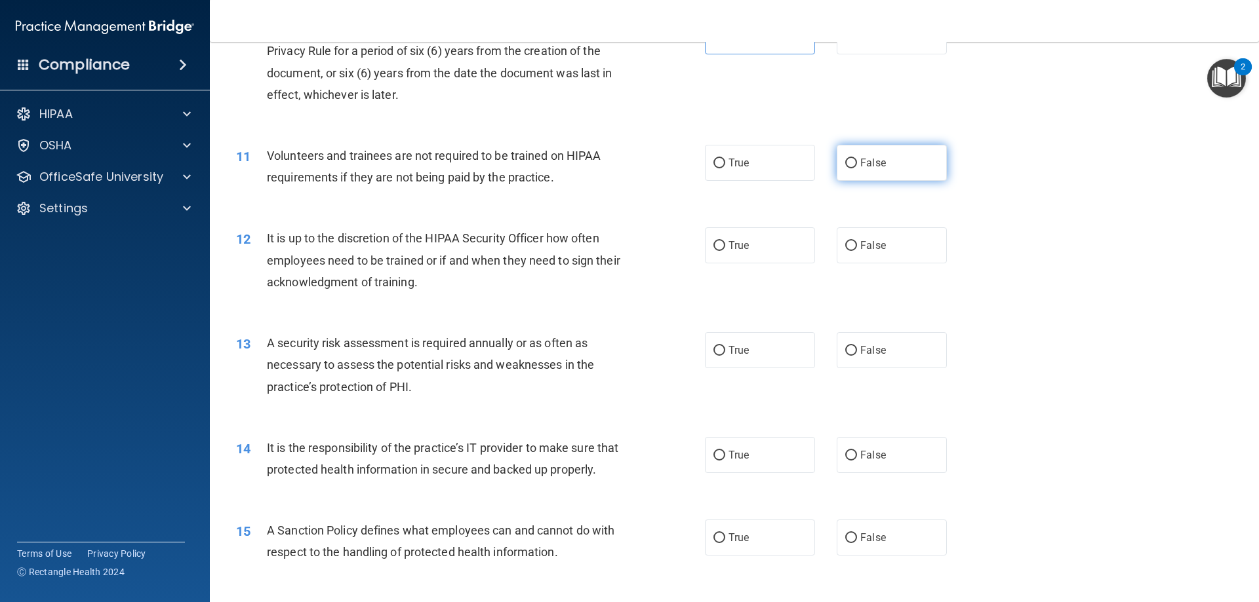
click at [860, 168] on span "False" at bounding box center [873, 163] width 26 height 12
click at [857, 168] on input "False" at bounding box center [851, 164] width 12 height 10
radio input "true"
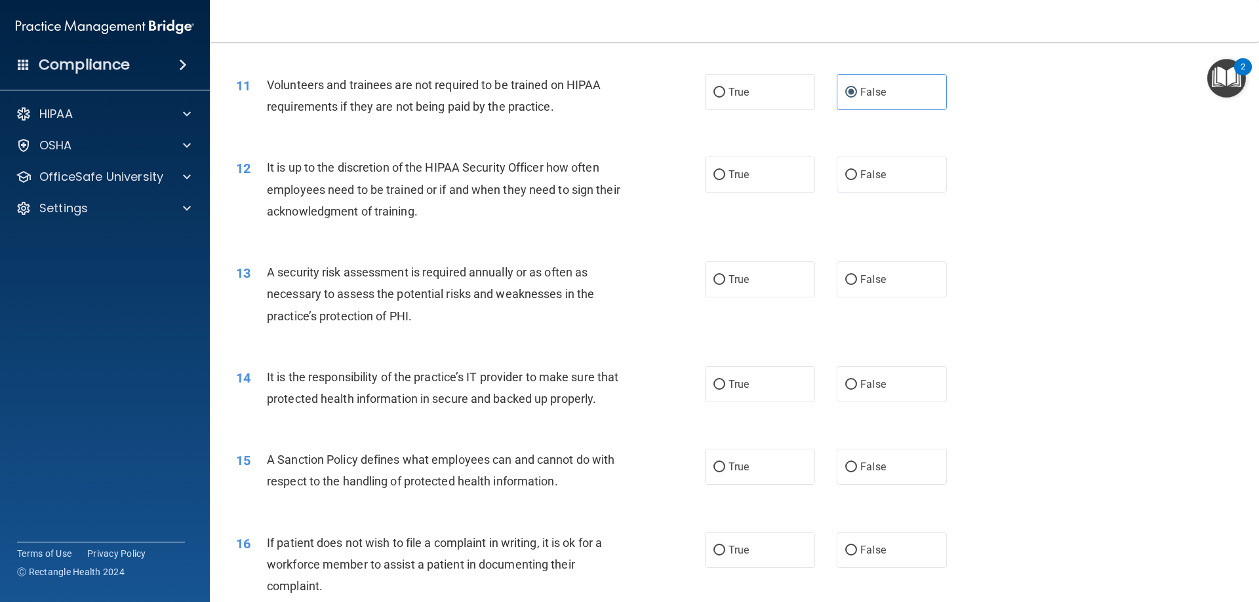
scroll to position [1180, 0]
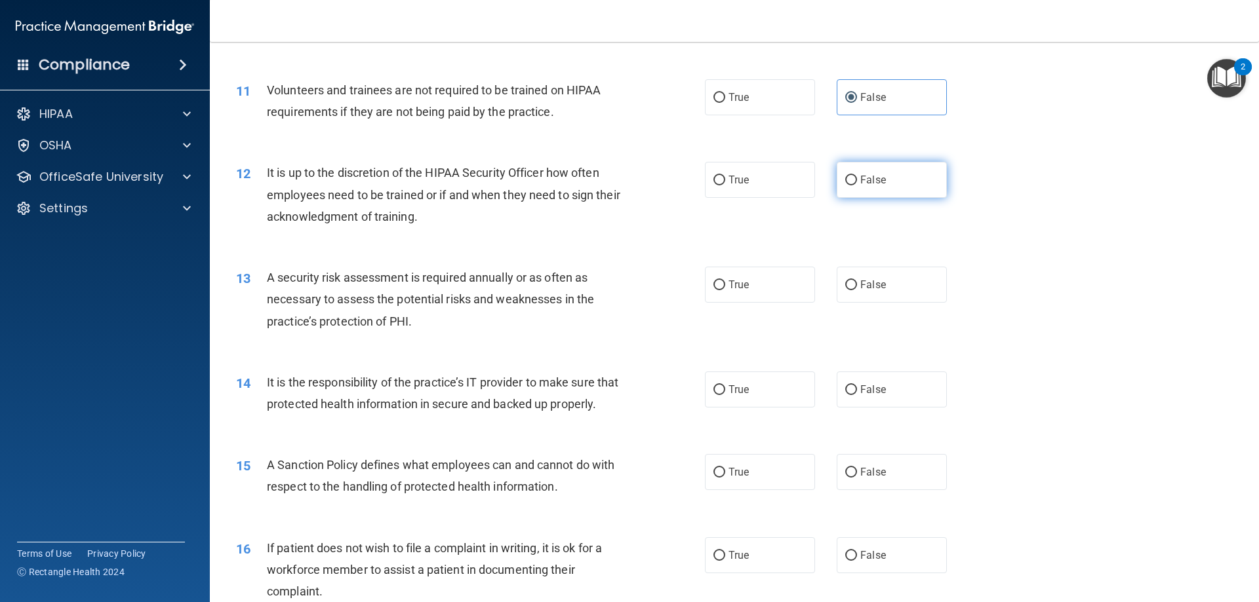
click at [869, 195] on label "False" at bounding box center [891, 180] width 110 height 36
click at [857, 185] on input "False" at bounding box center [851, 181] width 12 height 10
radio input "true"
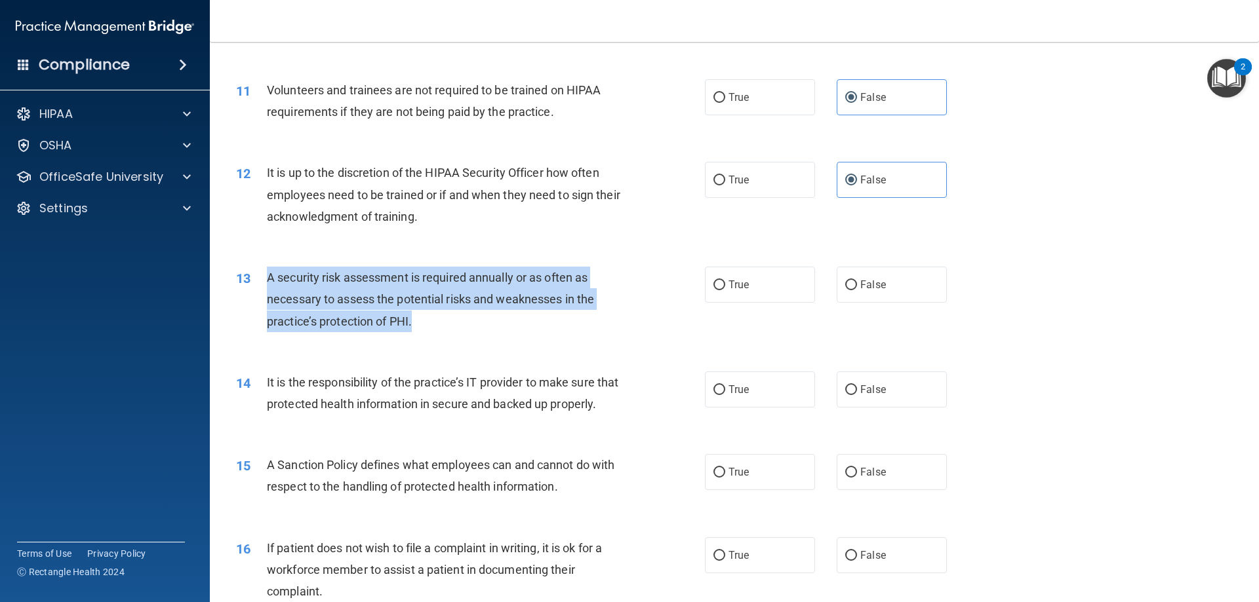
drag, startPoint x: 418, startPoint y: 324, endPoint x: 352, endPoint y: 302, distance: 69.2
click at [261, 287] on div "13 A security risk assessment is required annually or as often as necessary to …" at bounding box center [470, 303] width 508 height 72
copy div "A security risk assessment is required annually or as often as necessary to ass…"
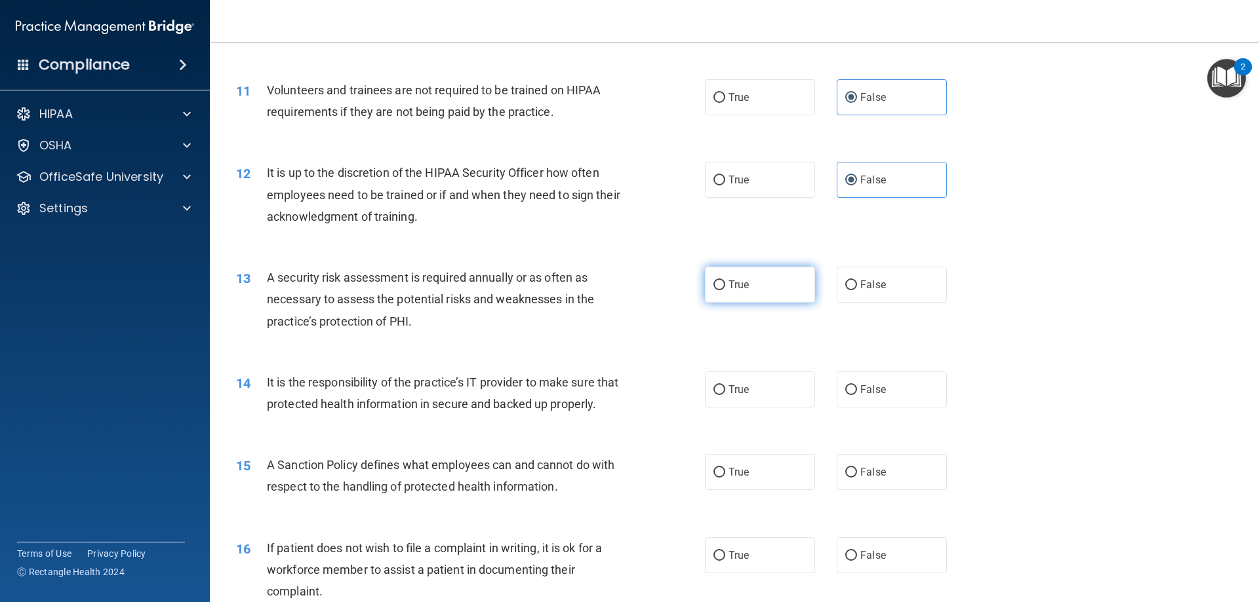
click at [752, 297] on label "True" at bounding box center [760, 285] width 110 height 36
click at [725, 290] on input "True" at bounding box center [719, 286] width 12 height 10
radio input "true"
click at [740, 405] on label "True" at bounding box center [760, 390] width 110 height 36
click at [725, 395] on input "True" at bounding box center [719, 390] width 12 height 10
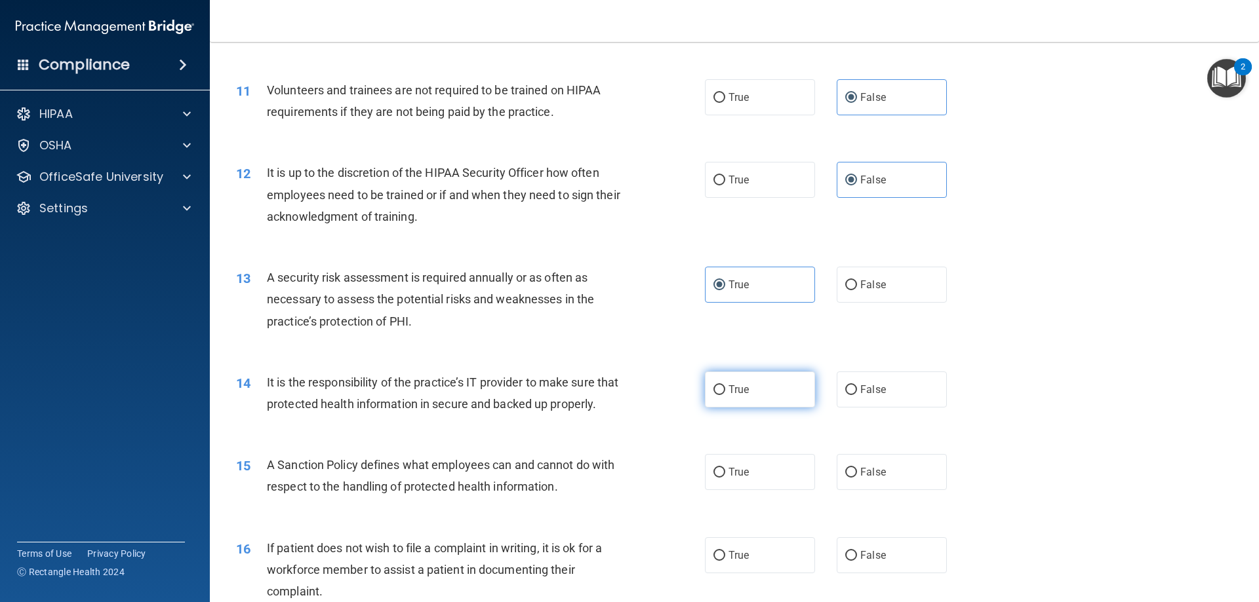
radio input "true"
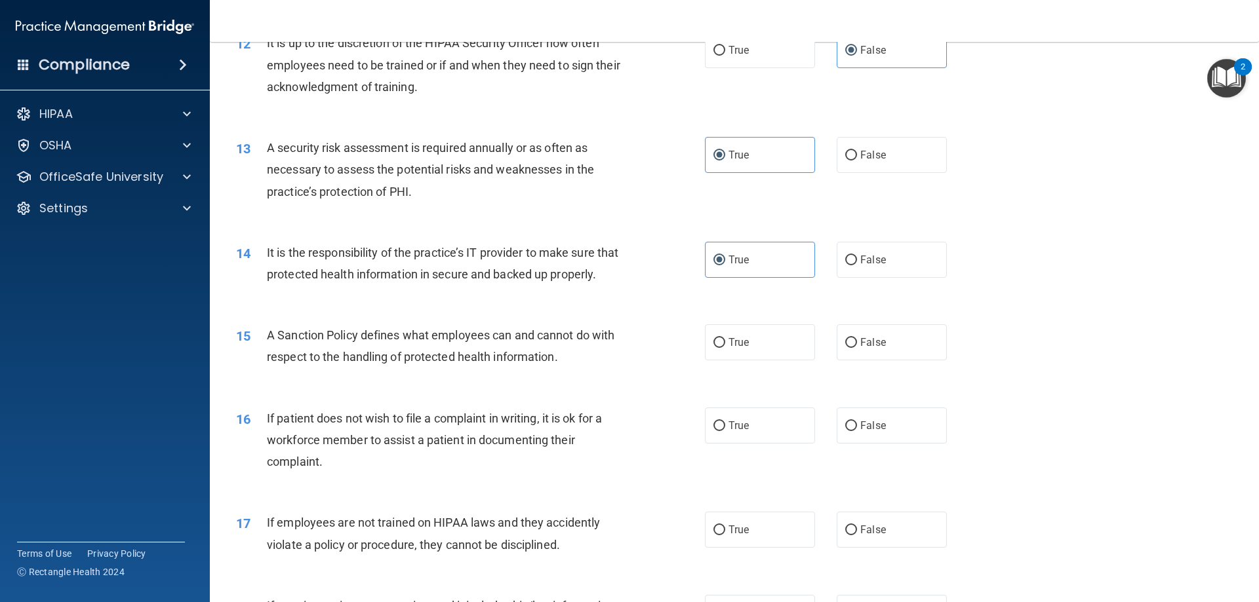
scroll to position [1311, 0]
click at [869, 347] on span "False" at bounding box center [873, 341] width 26 height 12
click at [857, 347] on input "False" at bounding box center [851, 342] width 12 height 10
radio input "true"
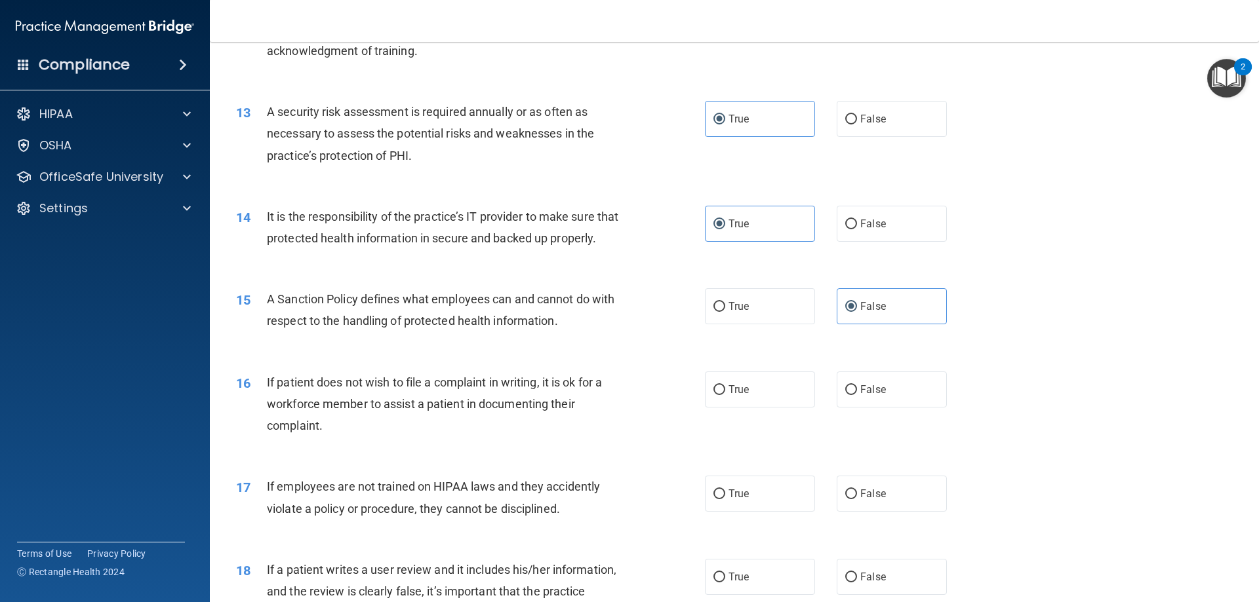
scroll to position [1376, 0]
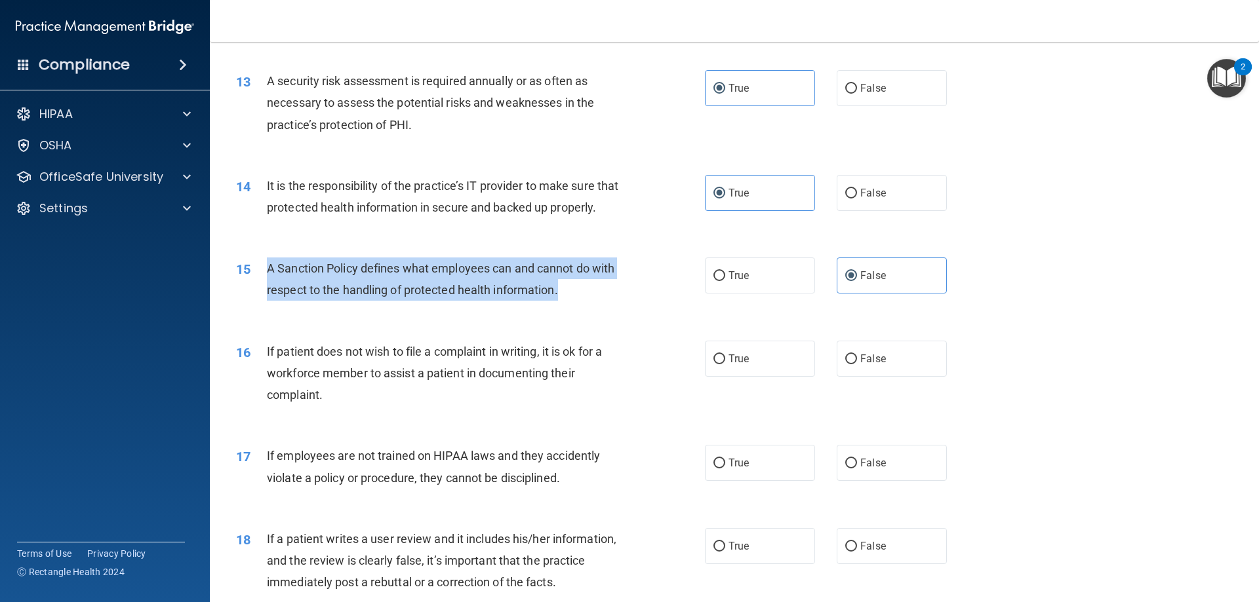
drag, startPoint x: 565, startPoint y: 315, endPoint x: 262, endPoint y: 286, distance: 304.9
click at [262, 286] on div "15 A Sanction Policy defines what employees can and cannot do with respect to t…" at bounding box center [470, 283] width 508 height 50
copy div "A Sanction Policy defines what employees can and cannot do with respect to the …"
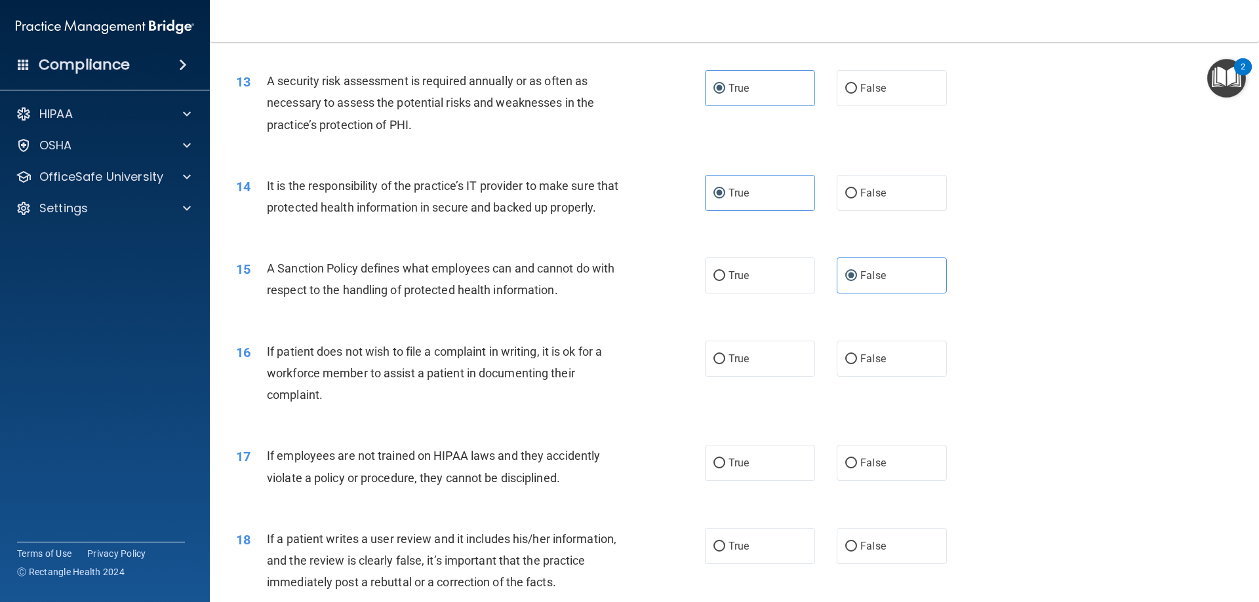
click at [555, 429] on div "16 If patient does not wish to file a complaint in writing, it is ok for a work…" at bounding box center [734, 376] width 1016 height 105
click at [744, 282] on span "True" at bounding box center [738, 275] width 20 height 12
click at [725, 281] on input "True" at bounding box center [719, 276] width 12 height 10
radio input "true"
radio input "false"
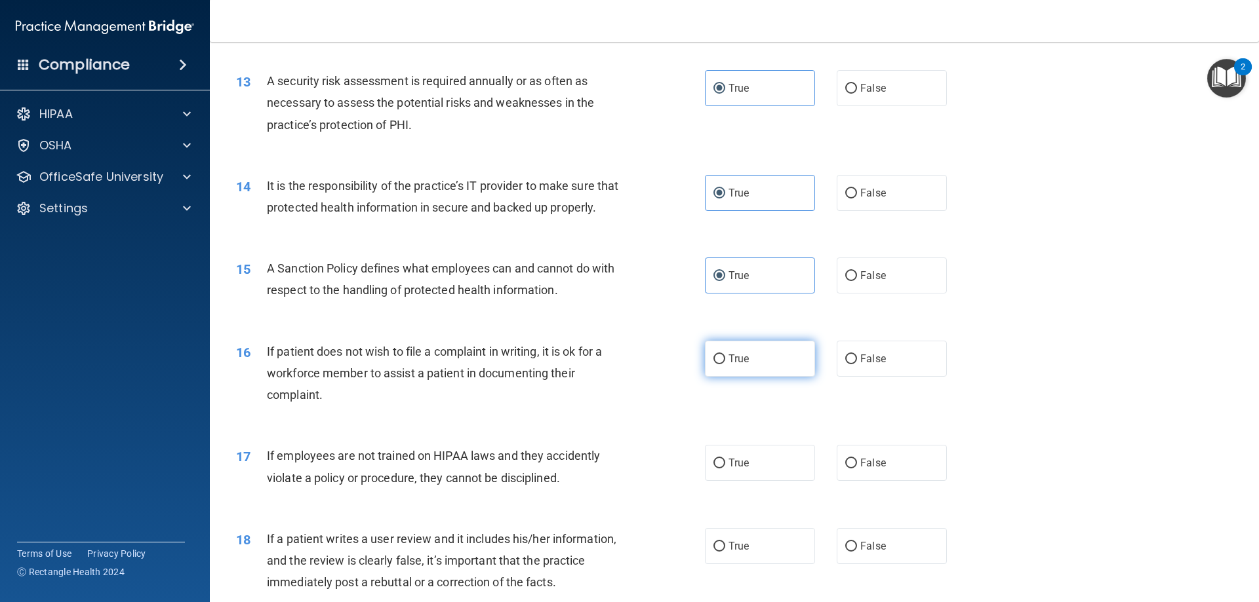
click at [759, 377] on label "True" at bounding box center [760, 359] width 110 height 36
click at [725, 364] on input "True" at bounding box center [719, 360] width 12 height 10
radio input "true"
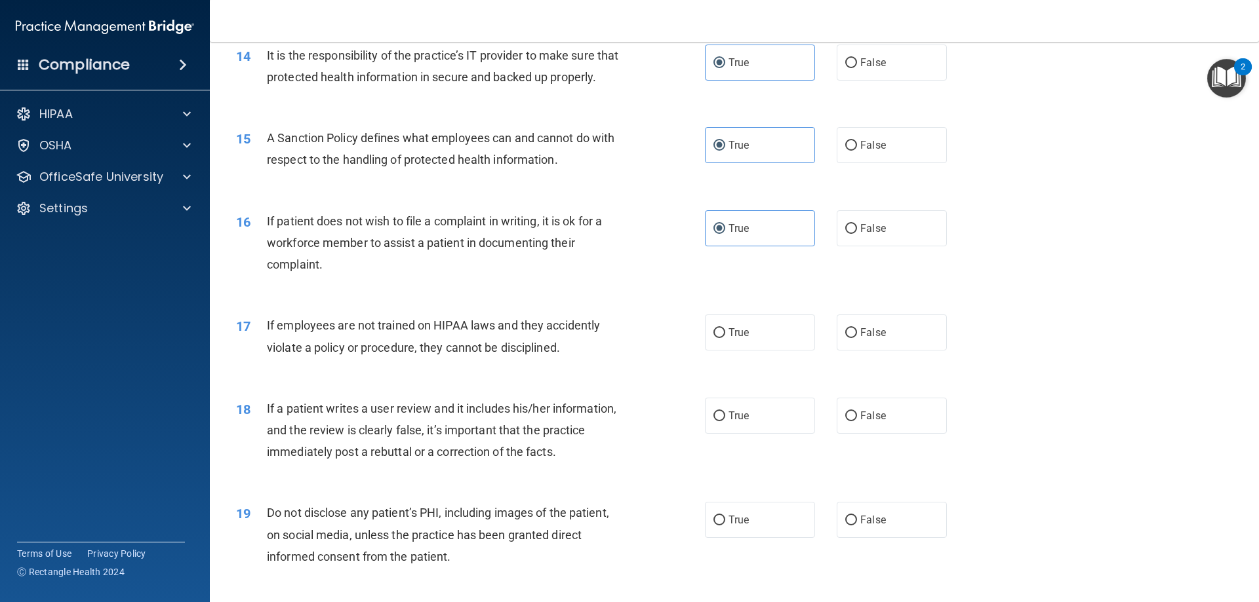
scroll to position [1508, 0]
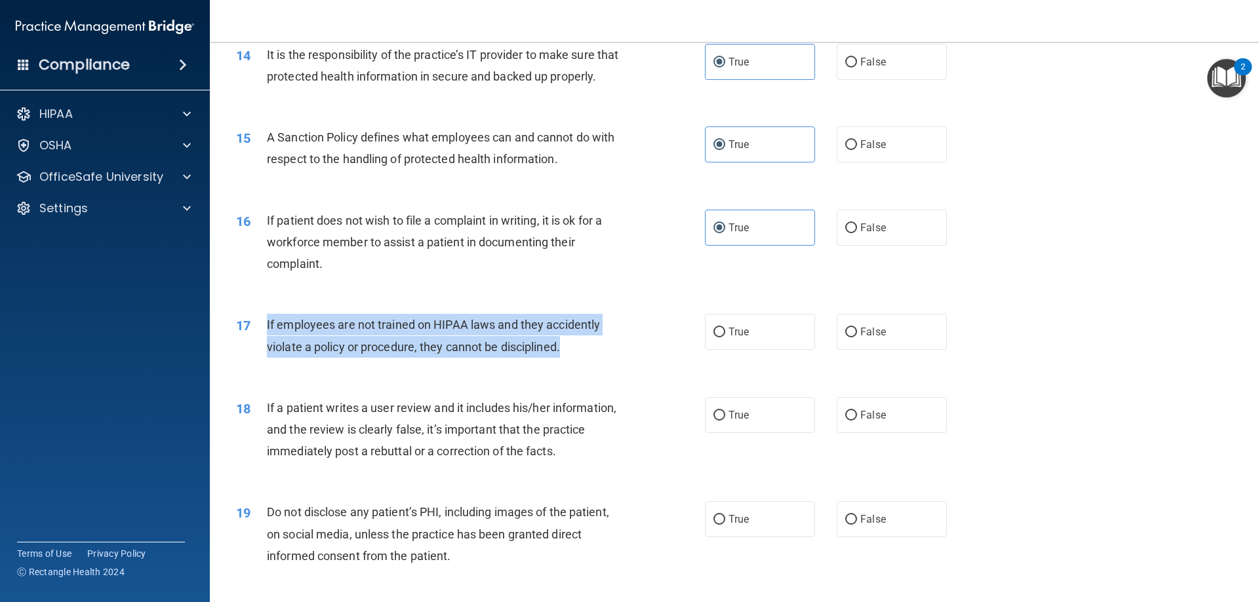
drag, startPoint x: 565, startPoint y: 369, endPoint x: 291, endPoint y: 346, distance: 274.9
click at [263, 342] on div "17 If employees are not trained on HIPAA laws and they accidently violate a pol…" at bounding box center [470, 339] width 508 height 50
copy div "If employees are not trained on HIPAA laws and they accidently violate a policy…"
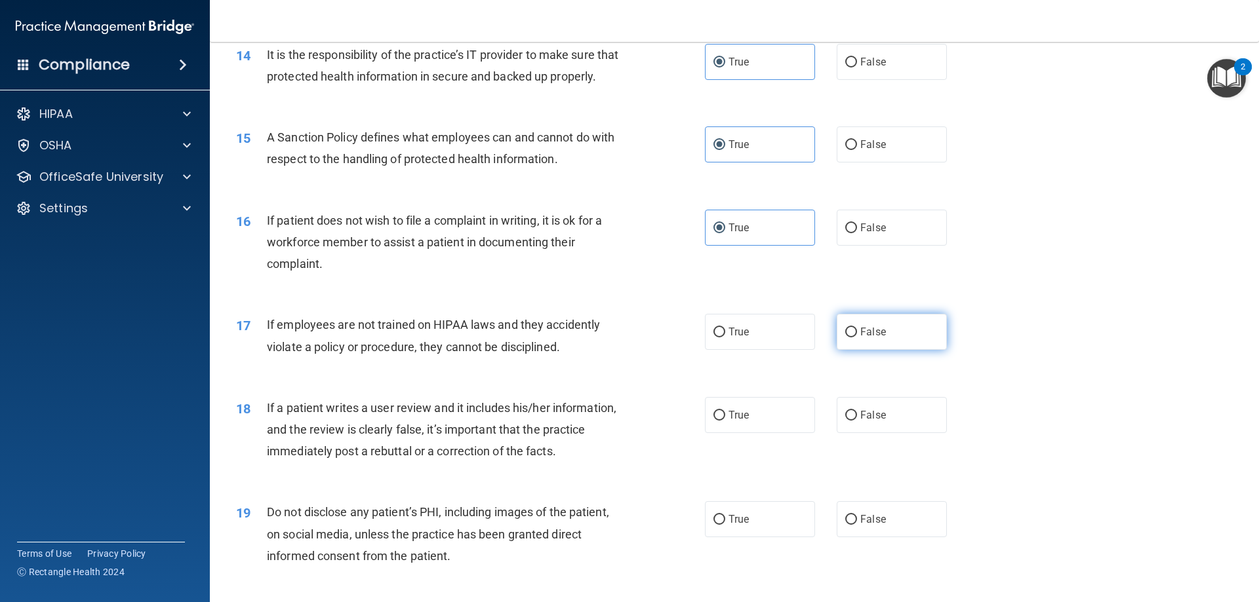
click at [915, 350] on label "False" at bounding box center [891, 332] width 110 height 36
click at [857, 338] on input "False" at bounding box center [851, 333] width 12 height 10
radio input "true"
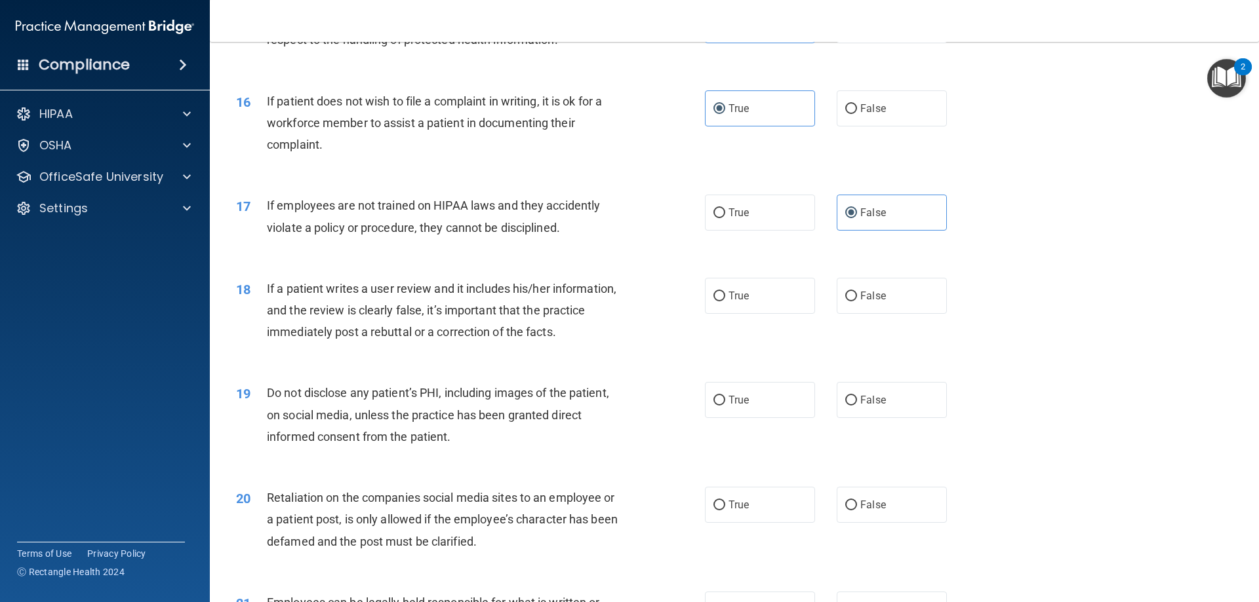
scroll to position [1639, 0]
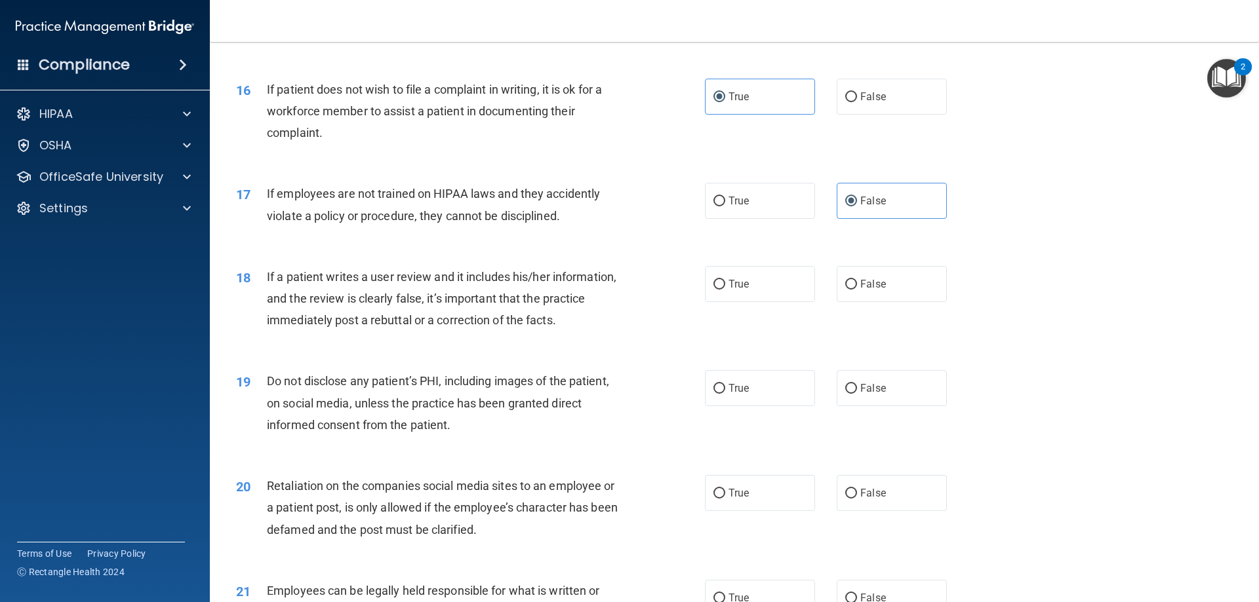
click at [357, 355] on div "18 If a patient writes a user review and it includes his/her information, and t…" at bounding box center [734, 302] width 1016 height 105
click at [869, 290] on span "False" at bounding box center [873, 284] width 26 height 12
click at [857, 290] on input "False" at bounding box center [851, 285] width 12 height 10
radio input "true"
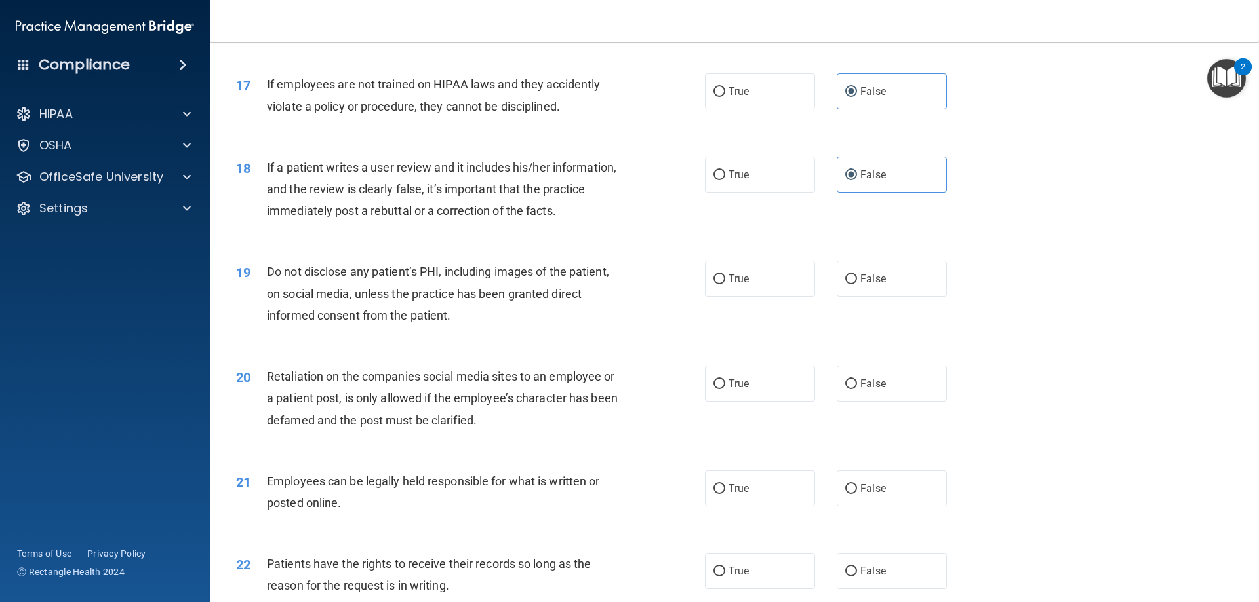
scroll to position [1770, 0]
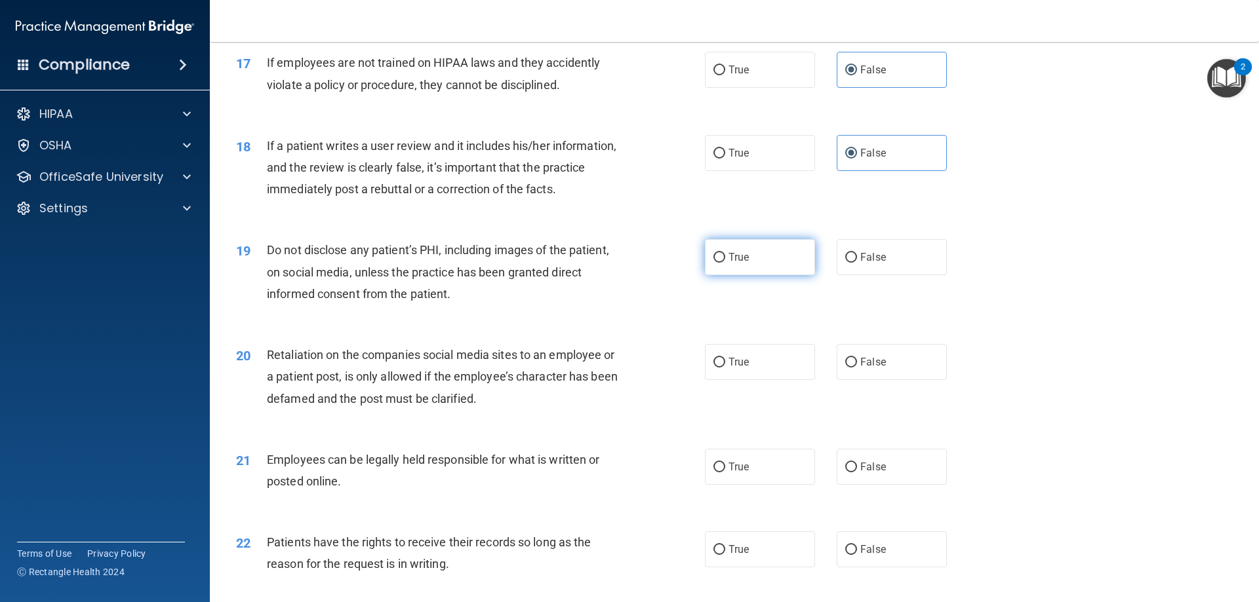
click at [781, 275] on label "True" at bounding box center [760, 257] width 110 height 36
click at [725, 263] on input "True" at bounding box center [719, 258] width 12 height 10
radio input "true"
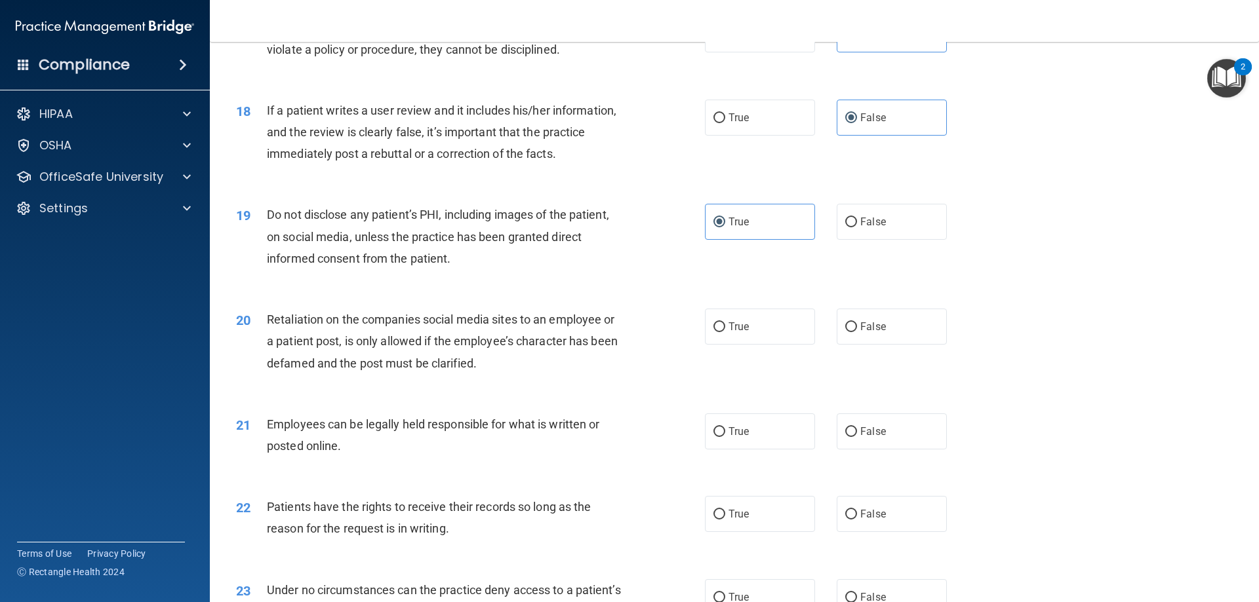
scroll to position [1835, 0]
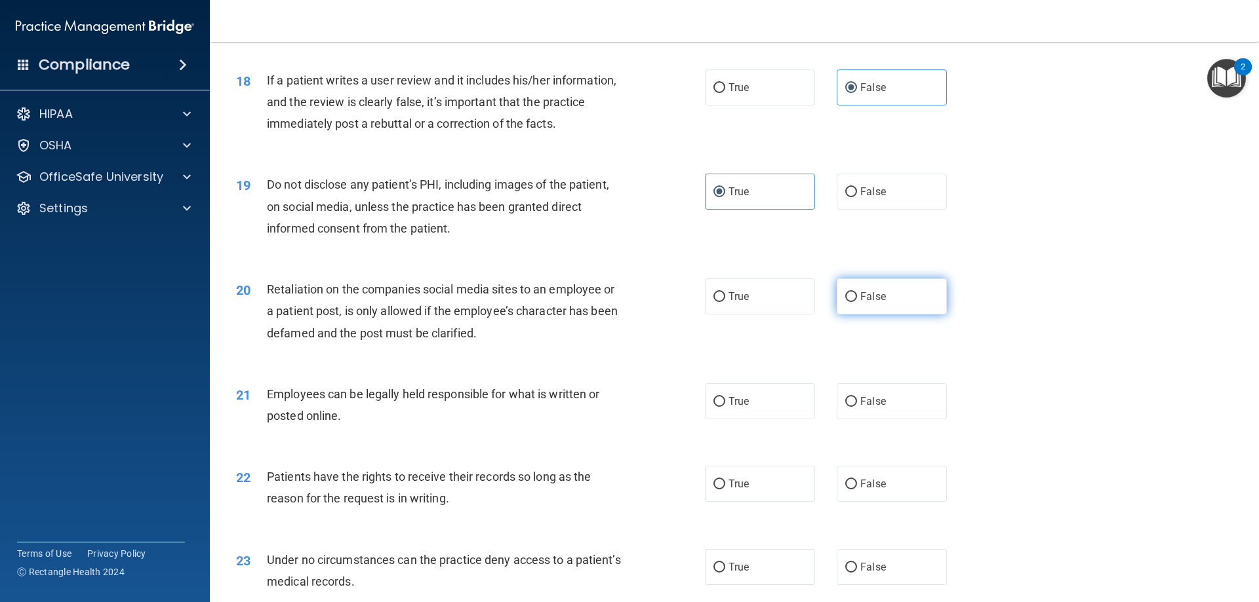
click at [860, 303] on span "False" at bounding box center [873, 296] width 26 height 12
click at [857, 302] on input "False" at bounding box center [851, 297] width 12 height 10
radio input "true"
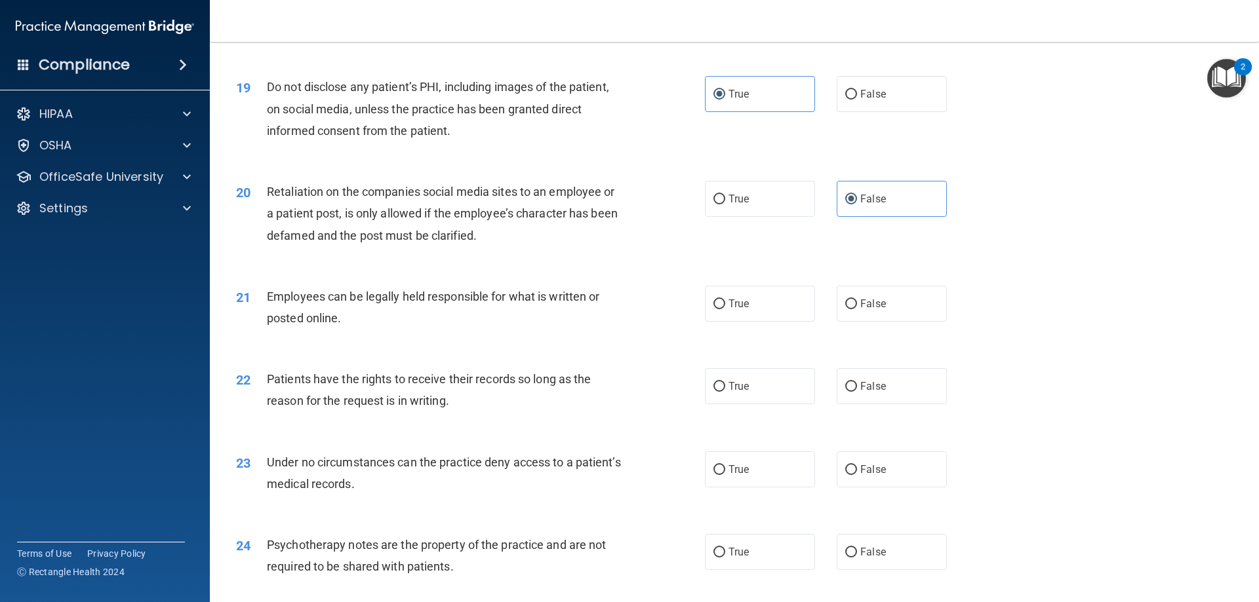
scroll to position [1966, 0]
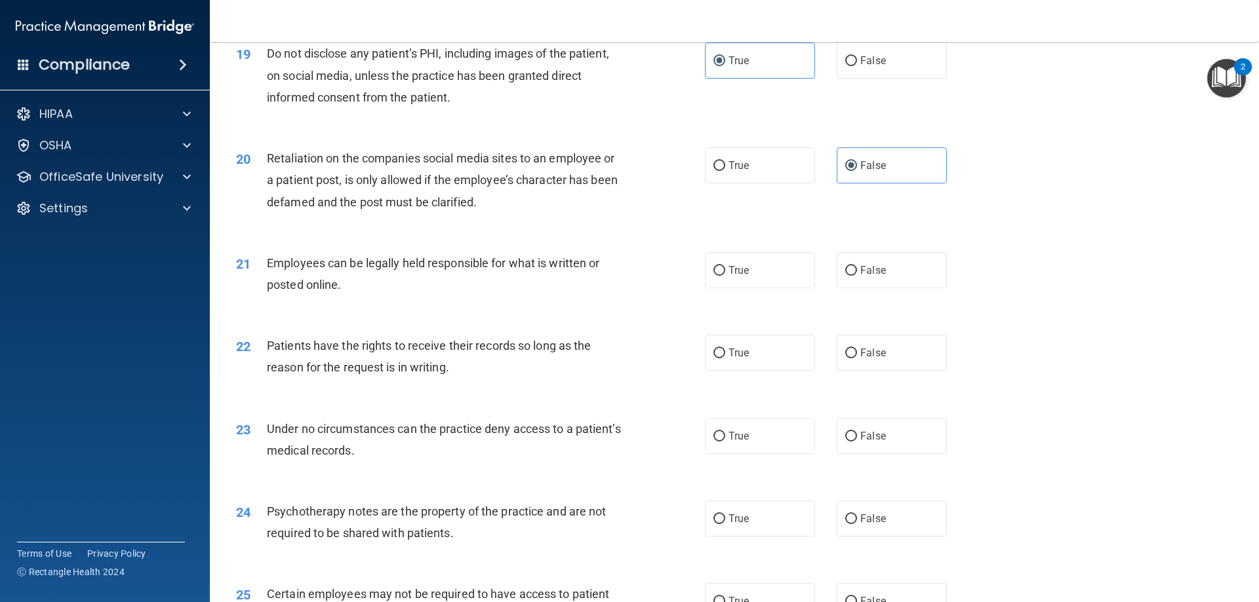
click at [357, 296] on div "Employees can be legally held responsible for what is written or posted online." at bounding box center [450, 273] width 366 height 43
click at [753, 288] on label "True" at bounding box center [760, 270] width 110 height 36
click at [725, 276] on input "True" at bounding box center [719, 271] width 12 height 10
radio input "true"
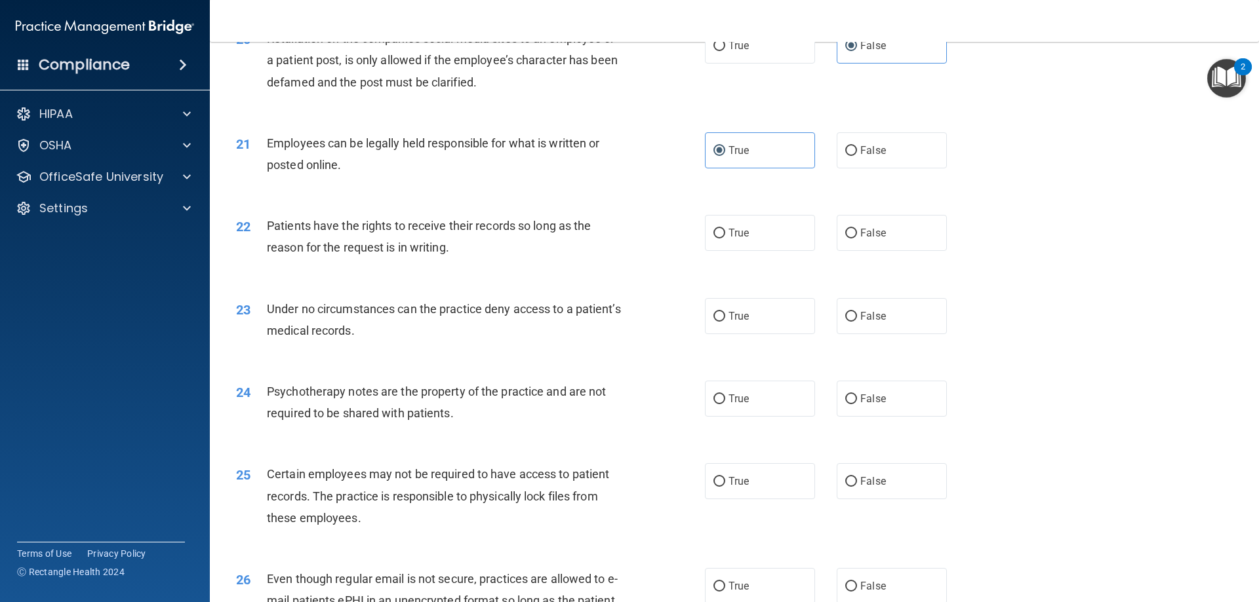
scroll to position [2098, 0]
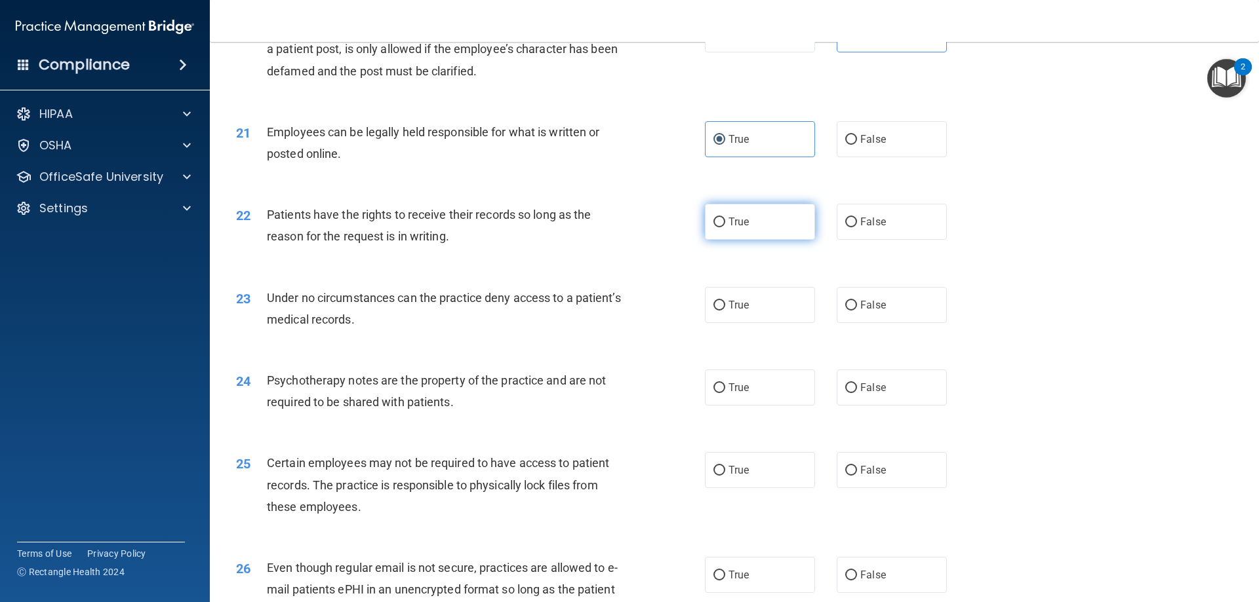
click at [763, 240] on label "True" at bounding box center [760, 222] width 110 height 36
click at [725, 227] on input "True" at bounding box center [719, 223] width 12 height 10
radio input "true"
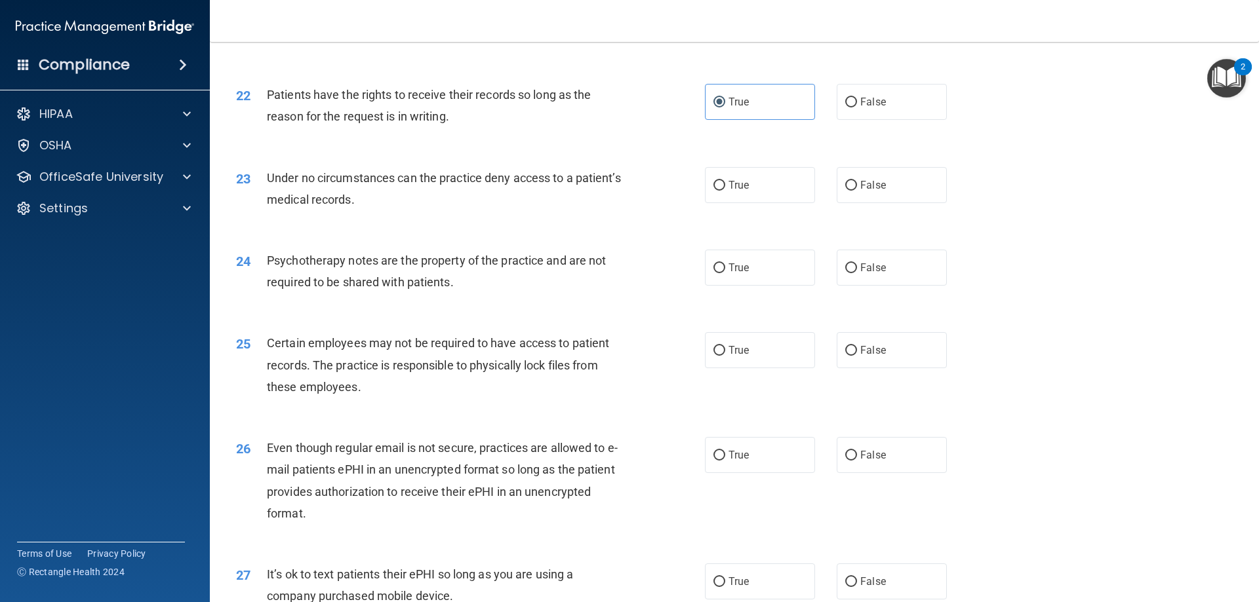
scroll to position [2229, 0]
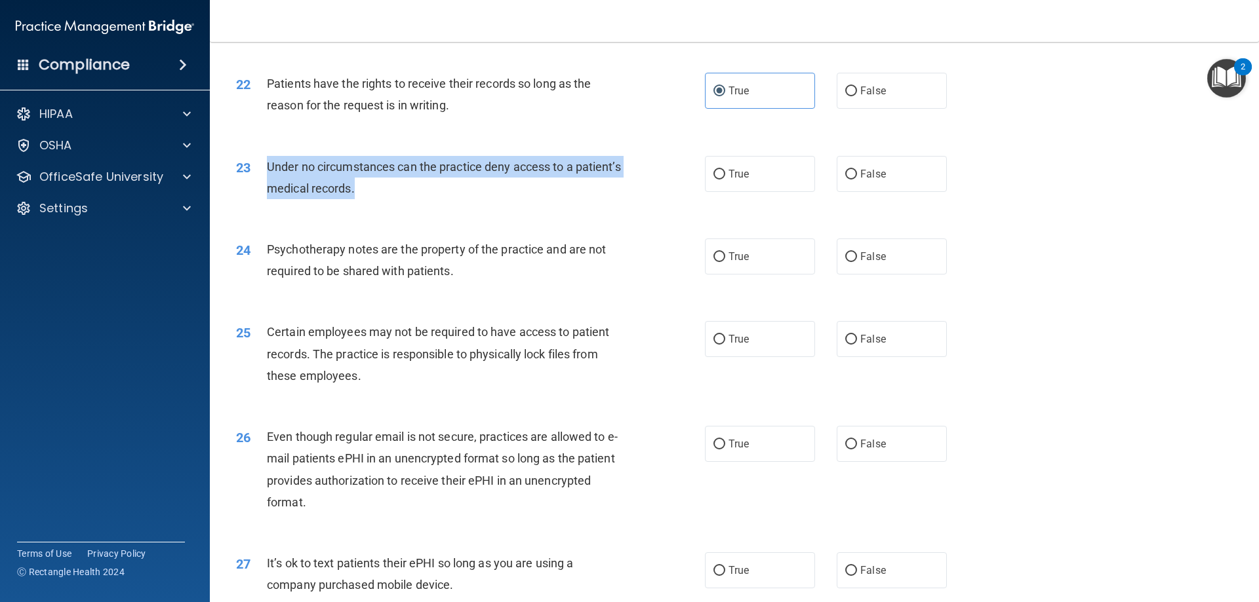
drag, startPoint x: 413, startPoint y: 210, endPoint x: 257, endPoint y: 191, distance: 157.2
click at [256, 191] on div "23 Under no circumstances can the practice deny access to a patient’s medical r…" at bounding box center [470, 181] width 508 height 50
copy div "Under no circumstances can the practice deny access to a patient’s medical reco…"
click at [452, 199] on div "Under no circumstances can the practice deny access to a patient’s medical reco…" at bounding box center [450, 177] width 366 height 43
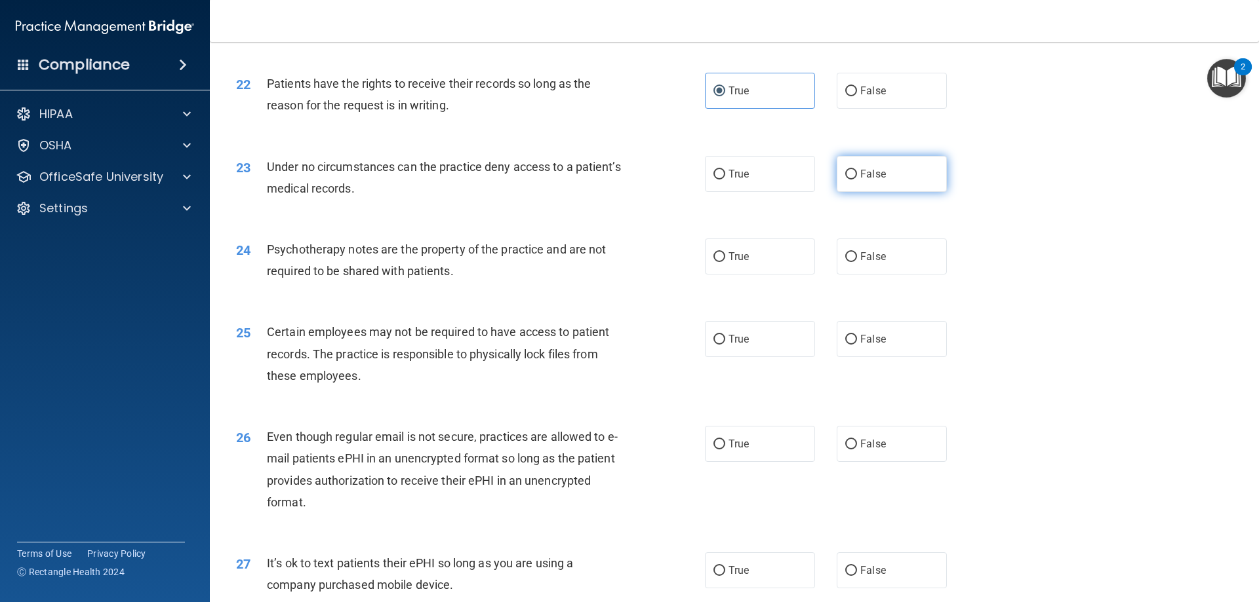
click at [878, 192] on label "False" at bounding box center [891, 174] width 110 height 36
click at [857, 180] on input "False" at bounding box center [851, 175] width 12 height 10
radio input "true"
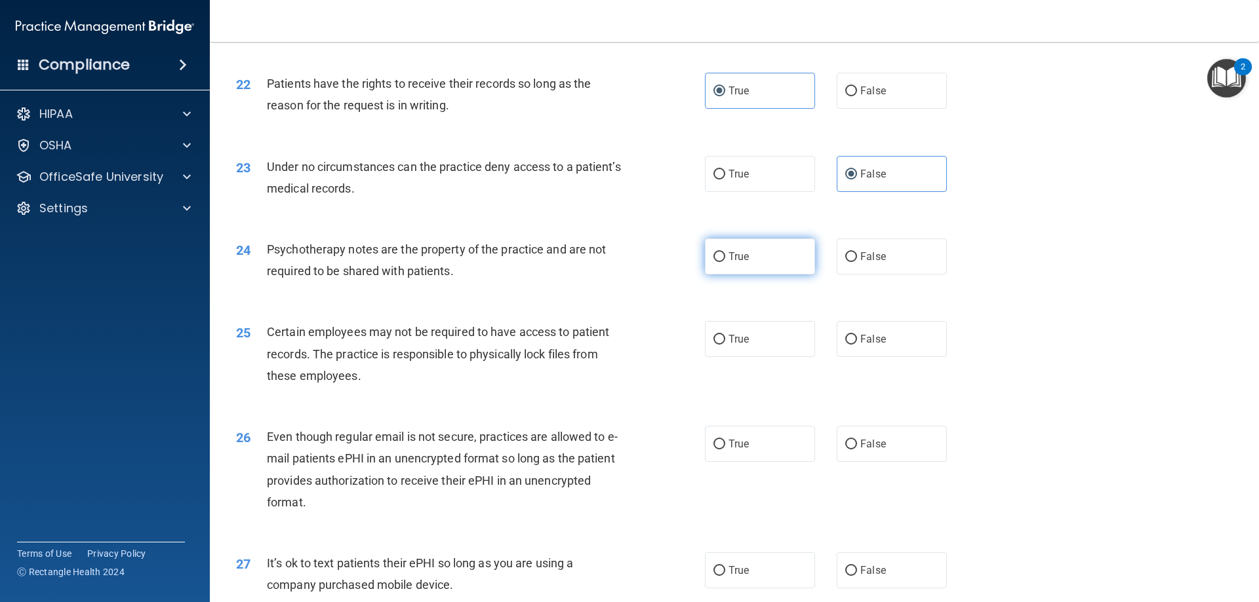
click at [767, 275] on label "True" at bounding box center [760, 257] width 110 height 36
click at [725, 262] on input "True" at bounding box center [719, 257] width 12 height 10
radio input "true"
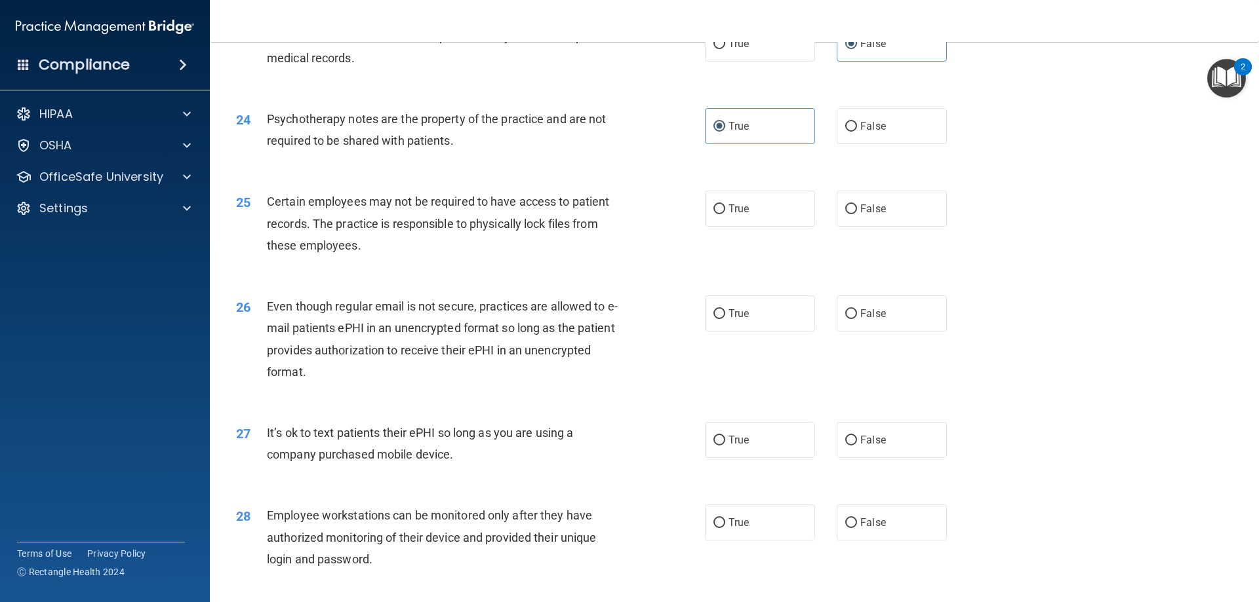
scroll to position [2360, 0]
click at [743, 214] on span "True" at bounding box center [738, 208] width 20 height 12
click at [725, 214] on input "True" at bounding box center [719, 209] width 12 height 10
radio input "true"
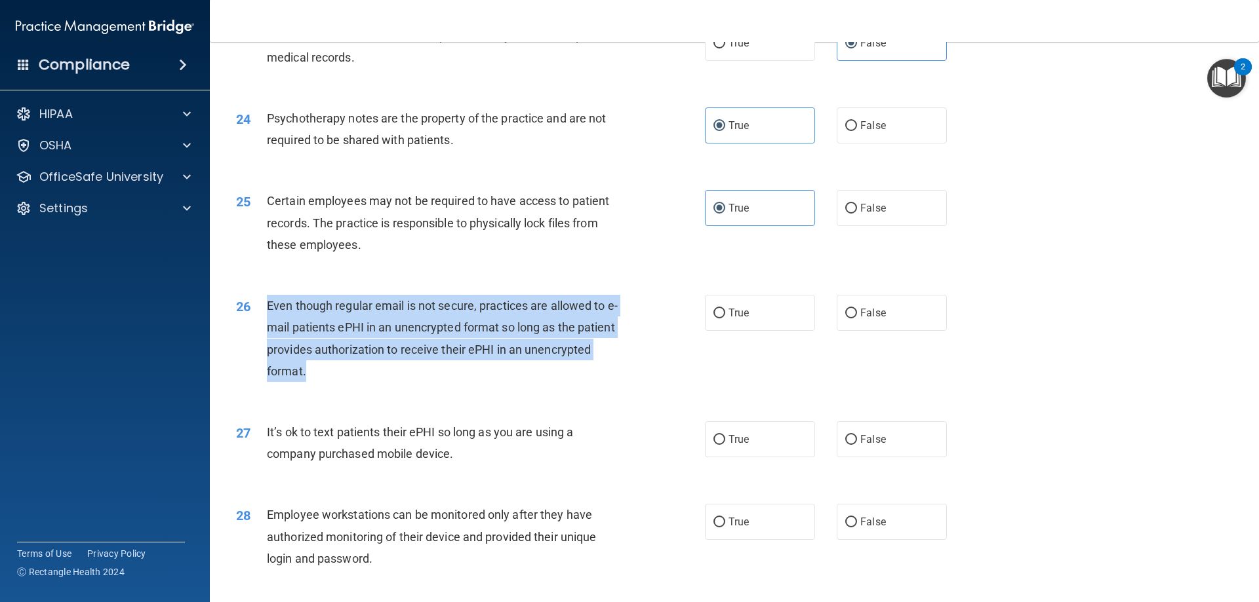
drag, startPoint x: 325, startPoint y: 390, endPoint x: 267, endPoint y: 328, distance: 84.4
click at [267, 328] on div "Even though regular email is not secure, practices are allowed to e-mail patien…" at bounding box center [450, 338] width 366 height 87
click at [366, 389] on div "26 Even though regular email is not secure, practices are allowed to e-mail pat…" at bounding box center [470, 342] width 508 height 94
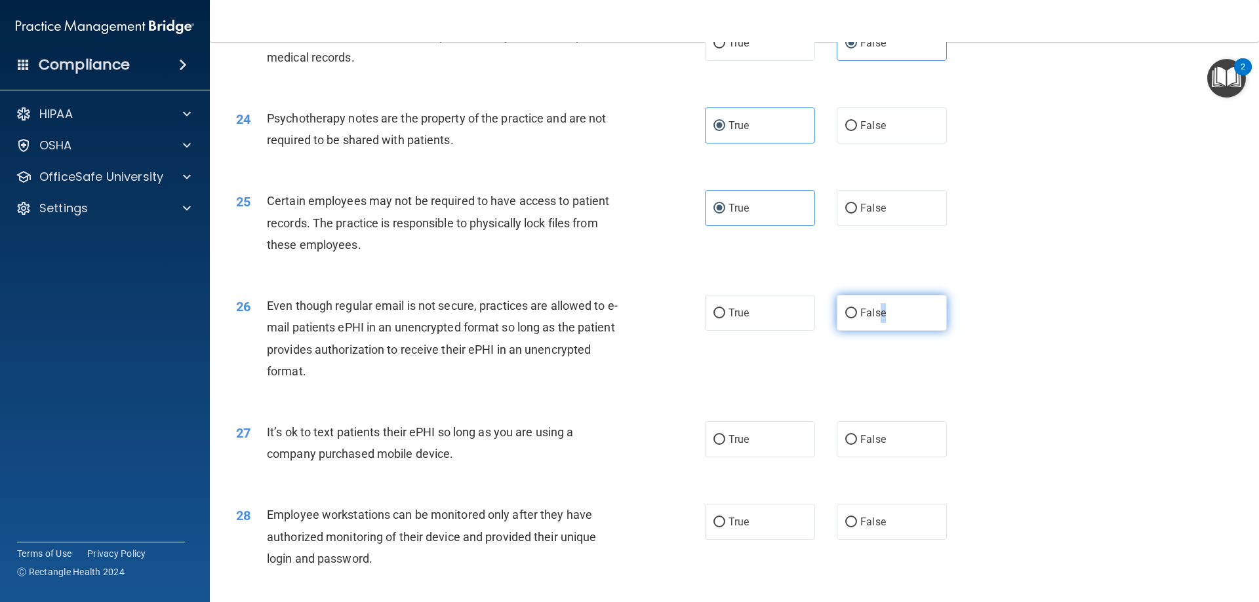
click at [874, 331] on label "False" at bounding box center [891, 313] width 110 height 36
click at [867, 331] on label "False" at bounding box center [891, 313] width 110 height 36
click at [857, 319] on input "False" at bounding box center [851, 314] width 12 height 10
radio input "true"
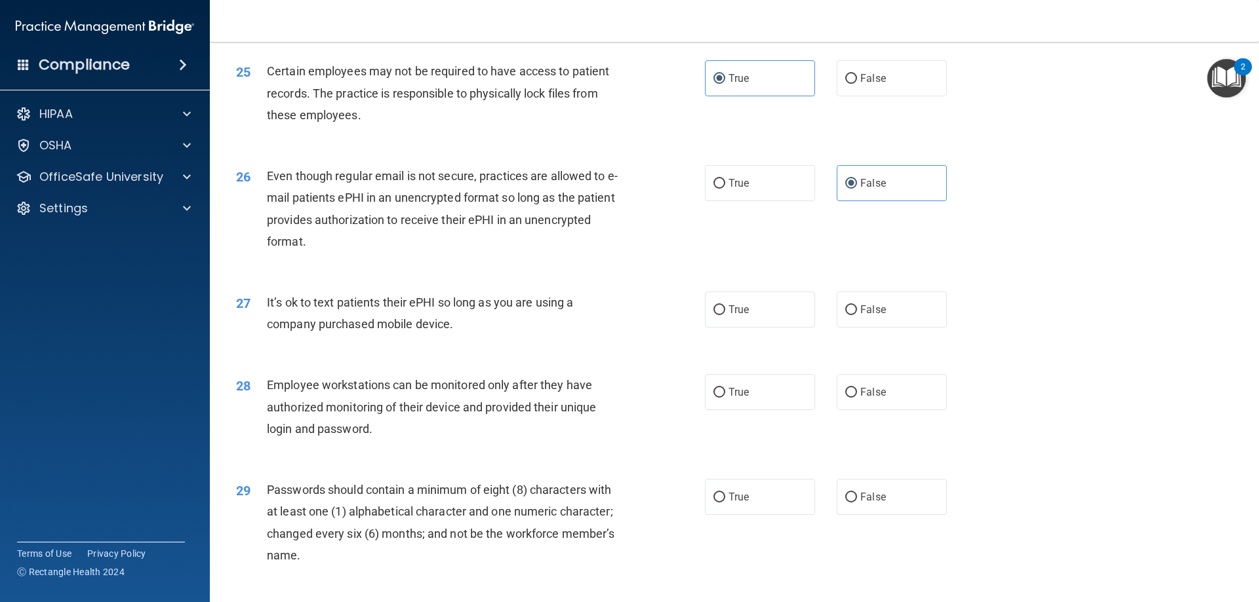
scroll to position [2491, 0]
drag, startPoint x: 456, startPoint y: 341, endPoint x: 269, endPoint y: 322, distance: 187.7
click at [269, 322] on div "It’s ok to text patients their ePHI so long as you are using a company purchase…" at bounding box center [450, 311] width 366 height 43
click at [494, 334] on div "It’s ok to text patients their ePHI so long as you are using a company purchase…" at bounding box center [450, 311] width 366 height 43
drag, startPoint x: 462, startPoint y: 338, endPoint x: 260, endPoint y: 328, distance: 202.8
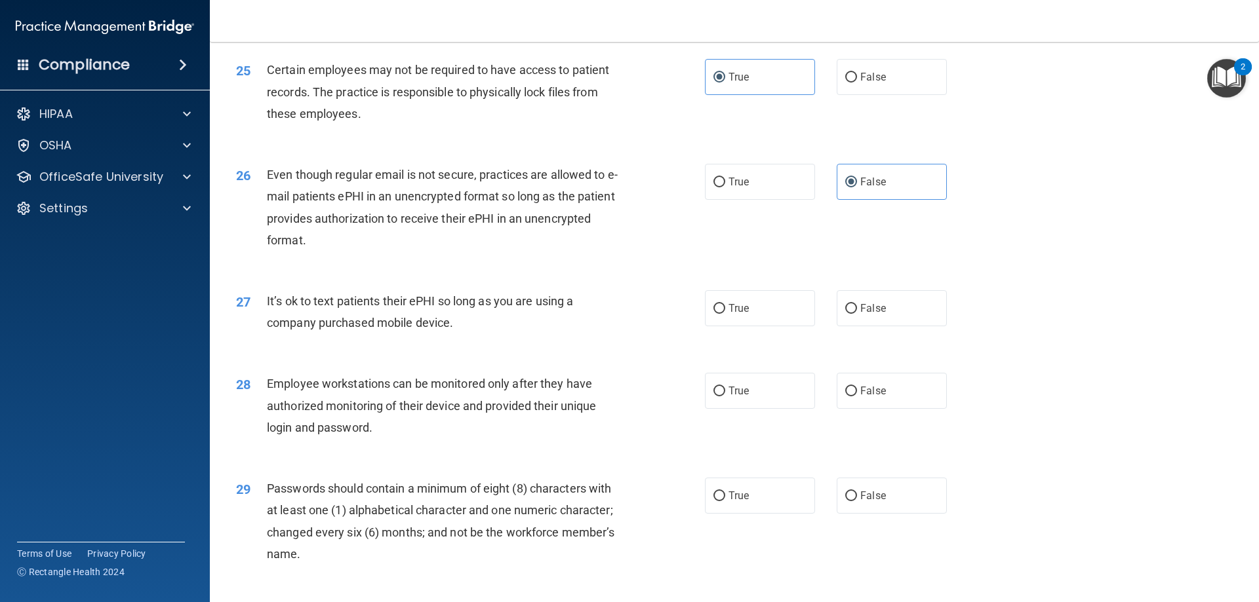
click at [260, 328] on div "27 It’s ok to text patients their ePHI so long as you are using a company purch…" at bounding box center [470, 315] width 508 height 50
copy div "It’s ok to text patients their ePHI so long as you are using a company purchase…"
click at [896, 326] on label "False" at bounding box center [891, 308] width 110 height 36
click at [857, 314] on input "False" at bounding box center [851, 309] width 12 height 10
radio input "true"
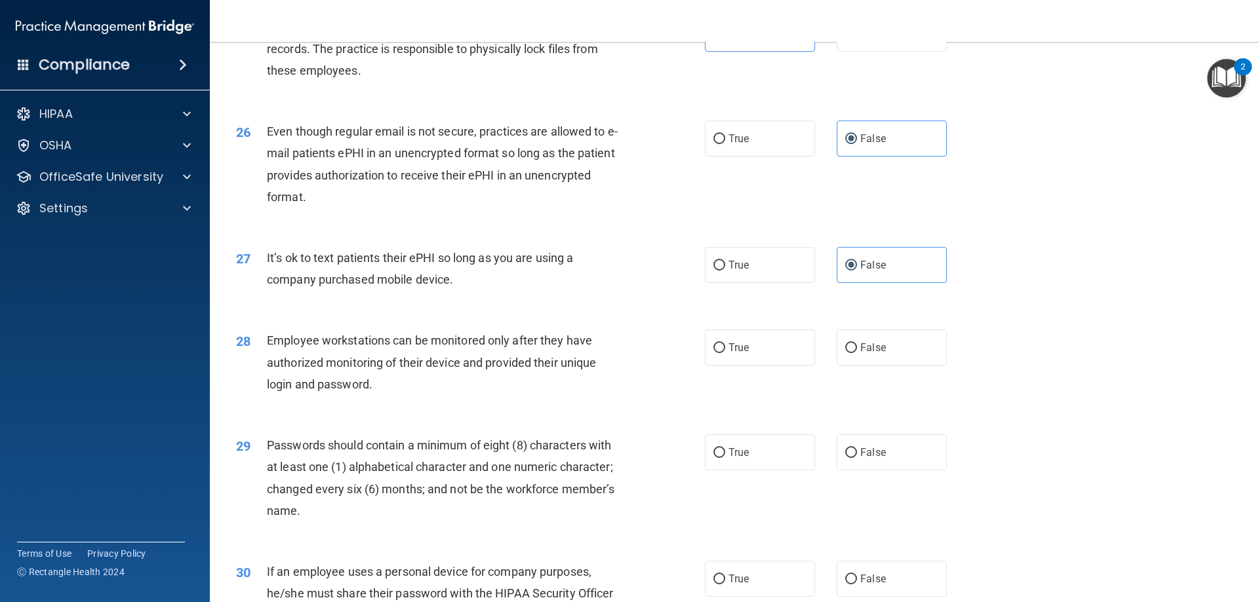
scroll to position [2556, 0]
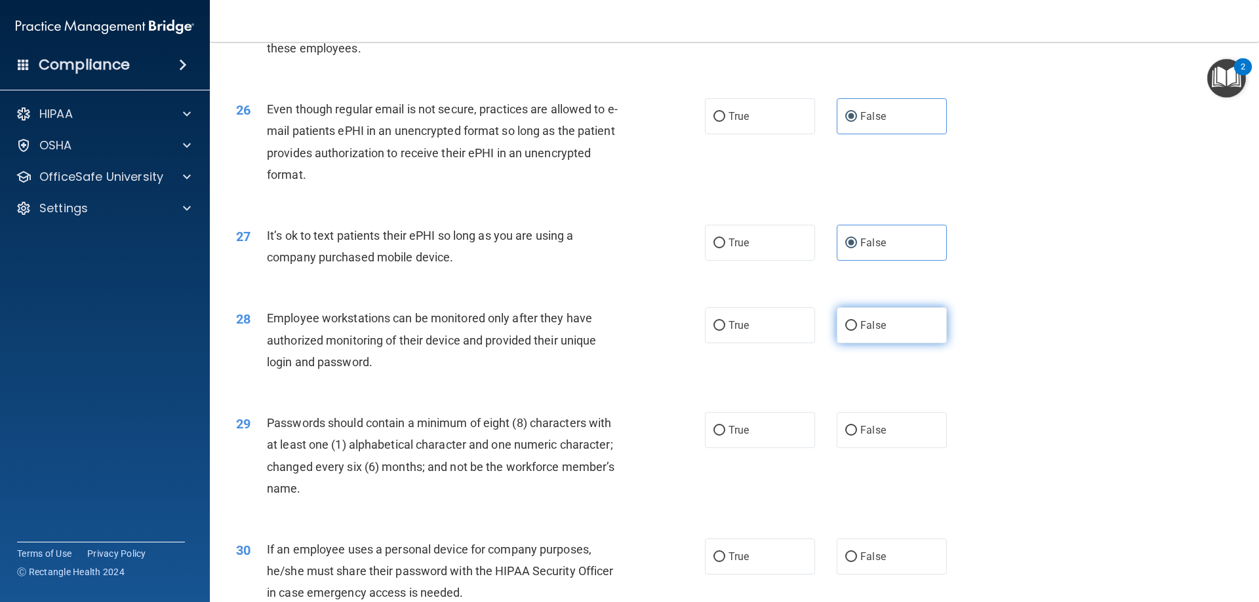
click at [860, 332] on span "False" at bounding box center [873, 325] width 26 height 12
click at [857, 331] on input "False" at bounding box center [851, 326] width 12 height 10
radio input "true"
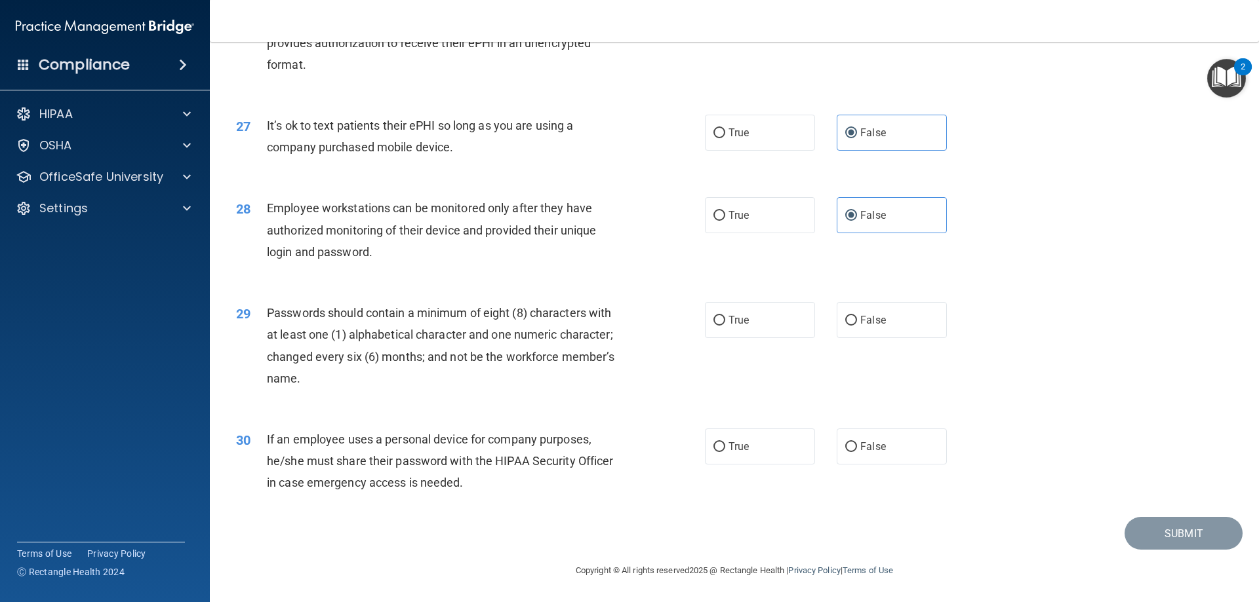
scroll to position [2687, 0]
click at [763, 335] on label "True" at bounding box center [760, 320] width 110 height 36
click at [725, 326] on input "True" at bounding box center [719, 321] width 12 height 10
radio input "true"
click at [876, 452] on span "False" at bounding box center [873, 446] width 26 height 12
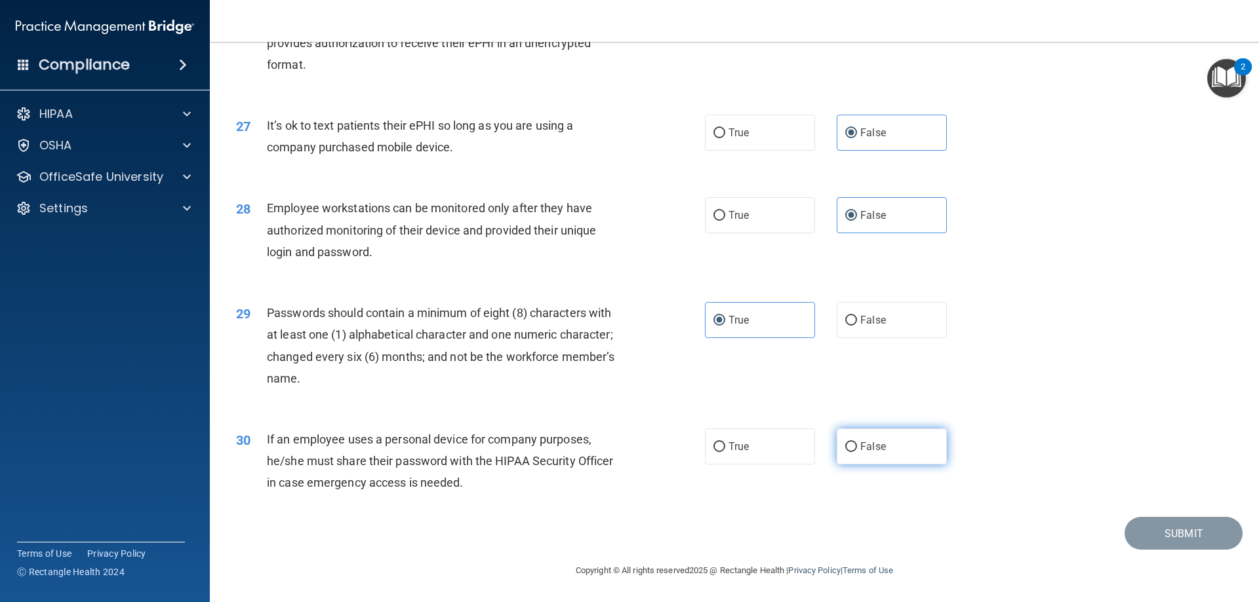
click at [857, 452] on input "False" at bounding box center [851, 447] width 12 height 10
radio input "true"
click at [1139, 535] on button "Submit" at bounding box center [1183, 533] width 118 height 33
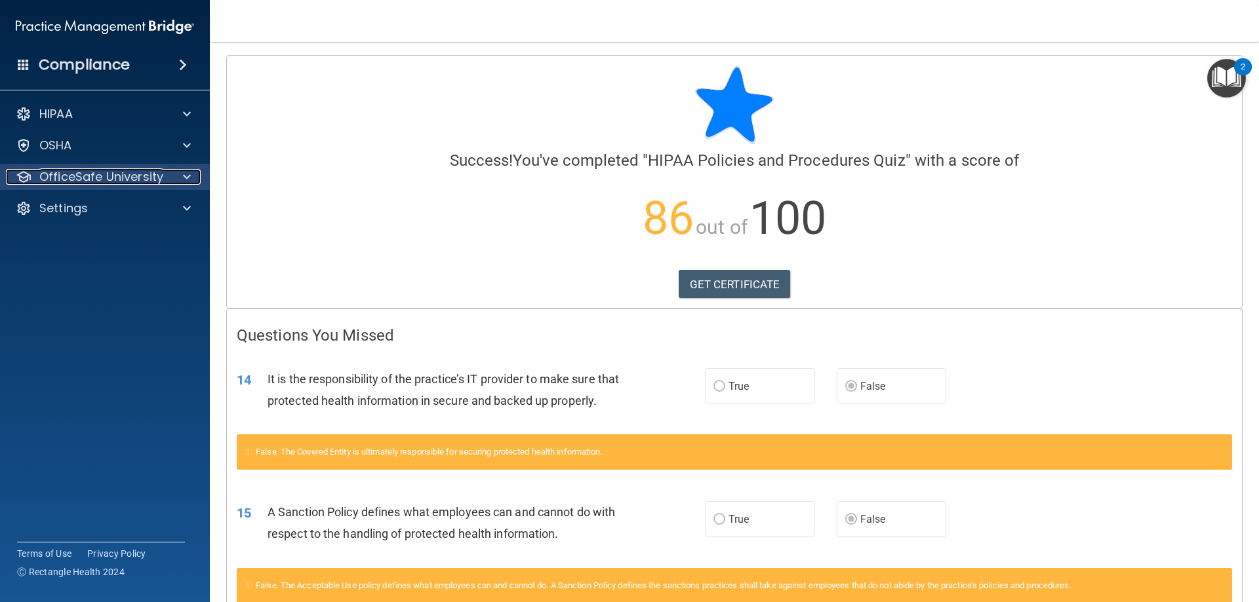
click at [180, 177] on div at bounding box center [184, 177] width 33 height 16
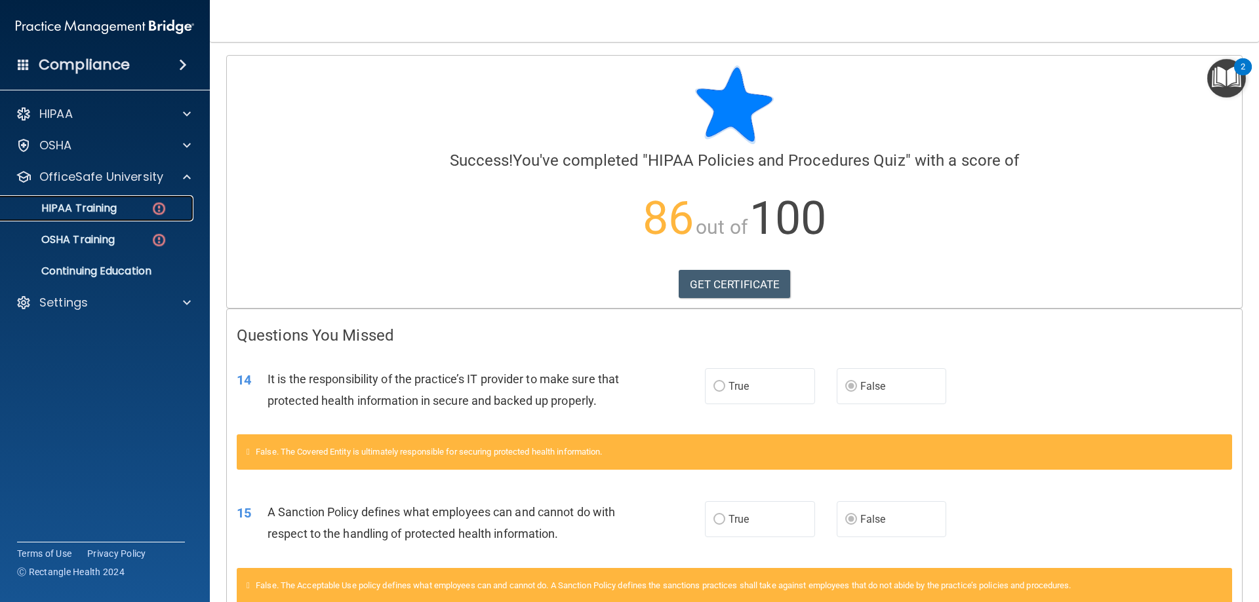
click at [97, 212] on p "HIPAA Training" at bounding box center [63, 208] width 108 height 13
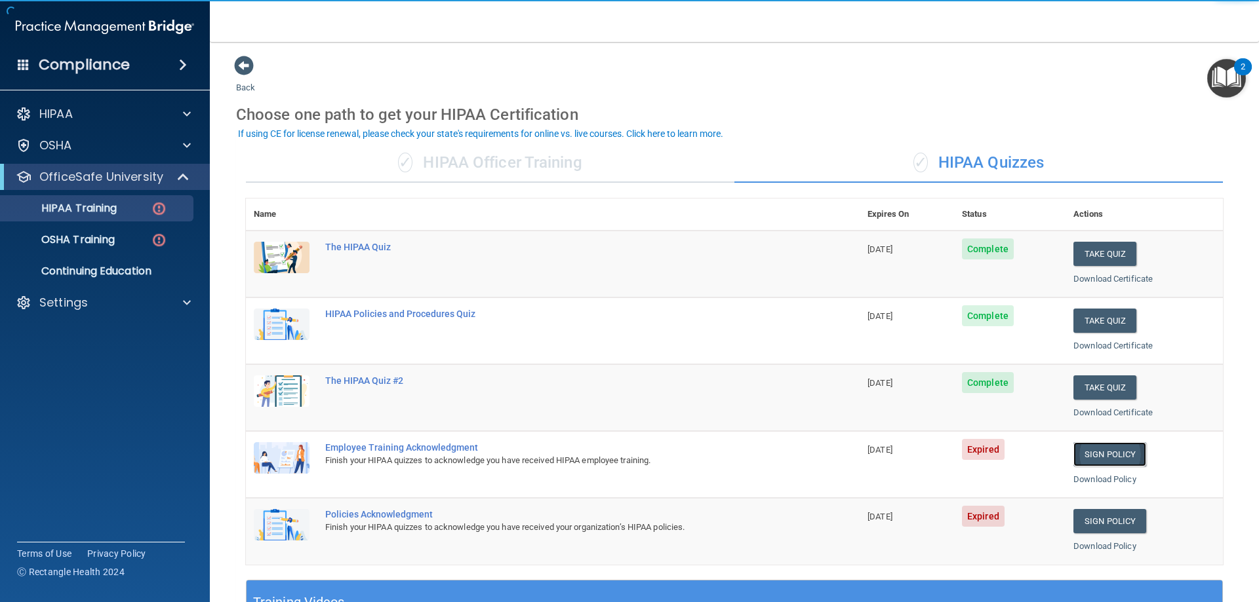
click at [1096, 454] on link "Sign Policy" at bounding box center [1109, 454] width 73 height 24
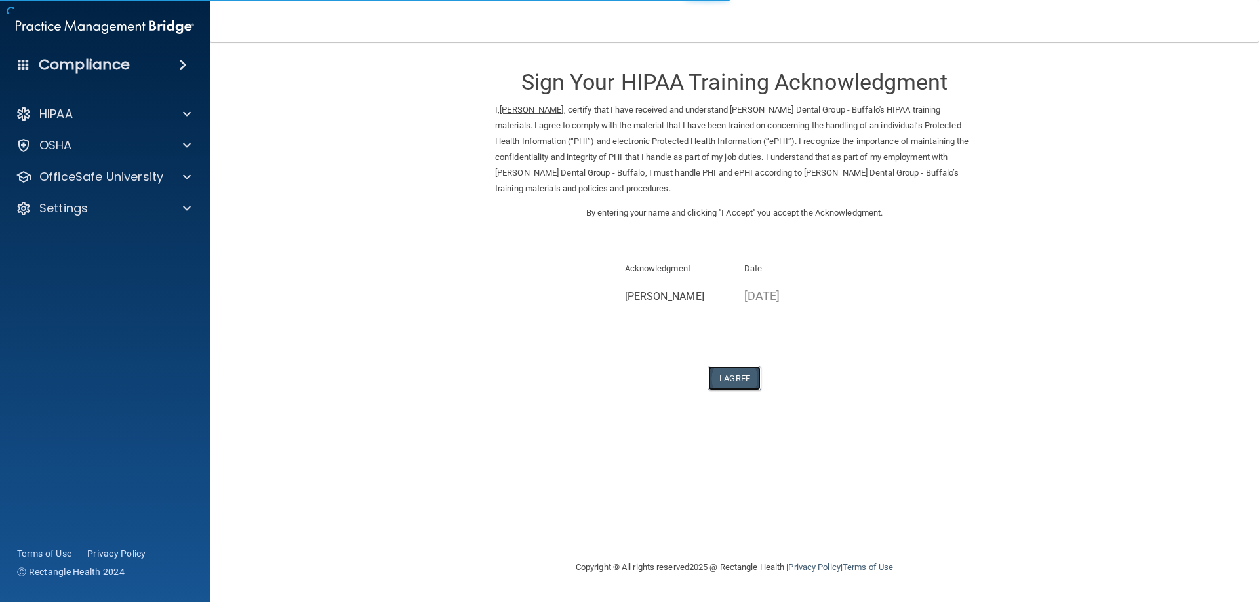
click at [735, 376] on button "I Agree" at bounding box center [734, 378] width 52 height 24
click at [734, 373] on button "I Agree" at bounding box center [734, 378] width 52 height 24
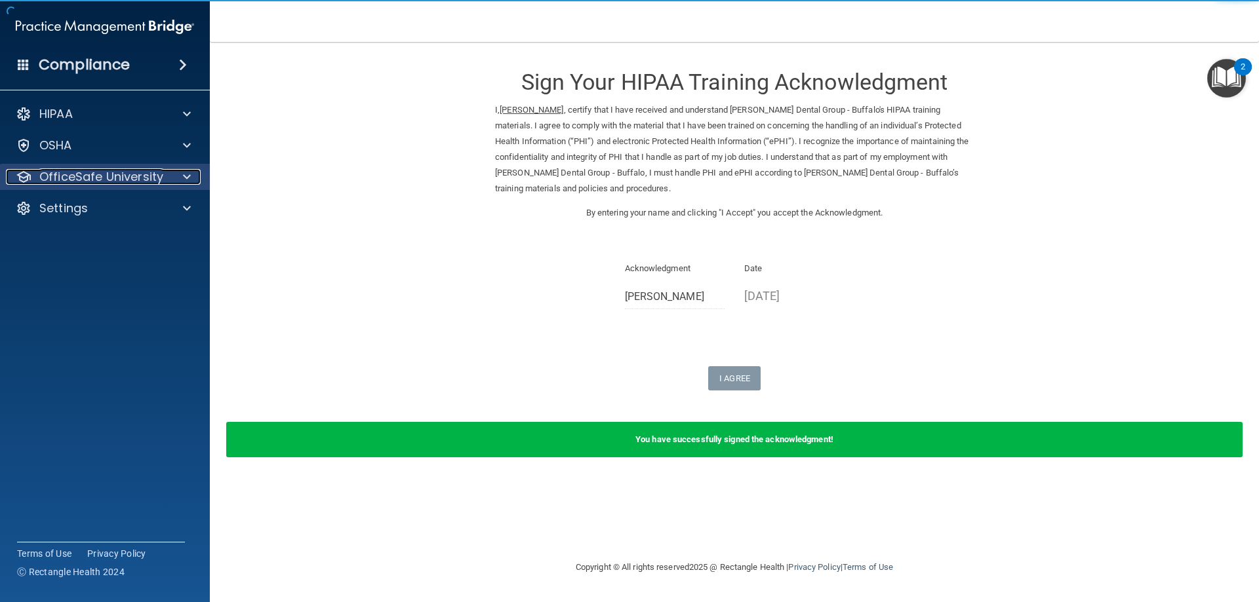
click at [188, 174] on span at bounding box center [187, 177] width 8 height 16
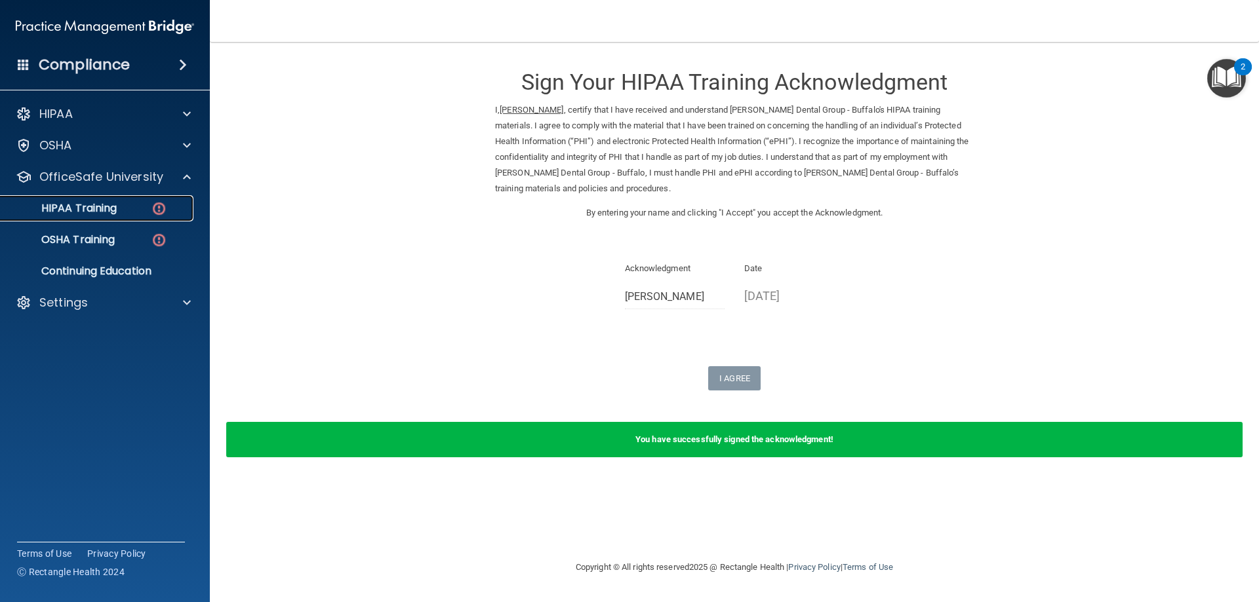
click at [109, 212] on p "HIPAA Training" at bounding box center [63, 208] width 108 height 13
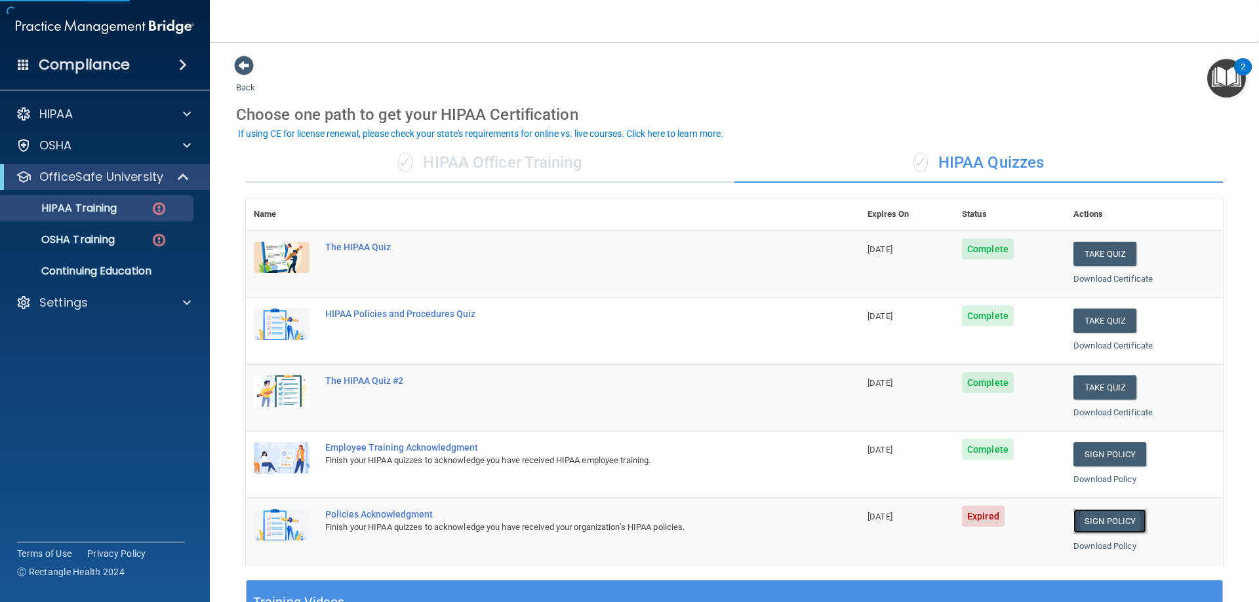
click at [1105, 522] on link "Sign Policy" at bounding box center [1109, 521] width 73 height 24
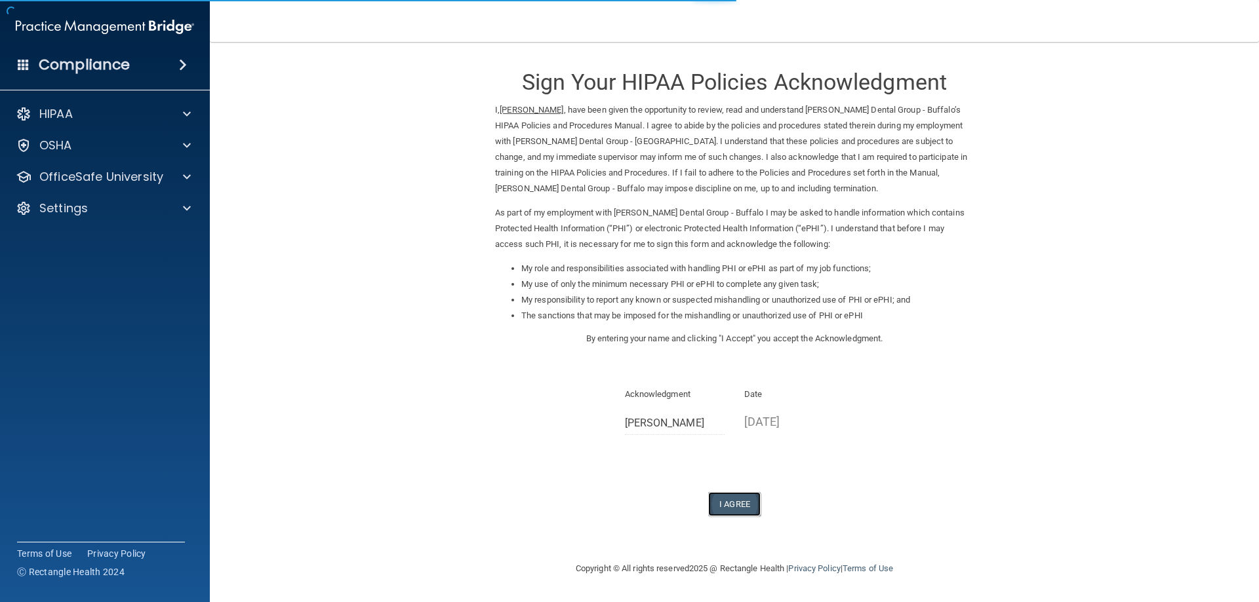
click at [743, 503] on button "I Agree" at bounding box center [734, 504] width 52 height 24
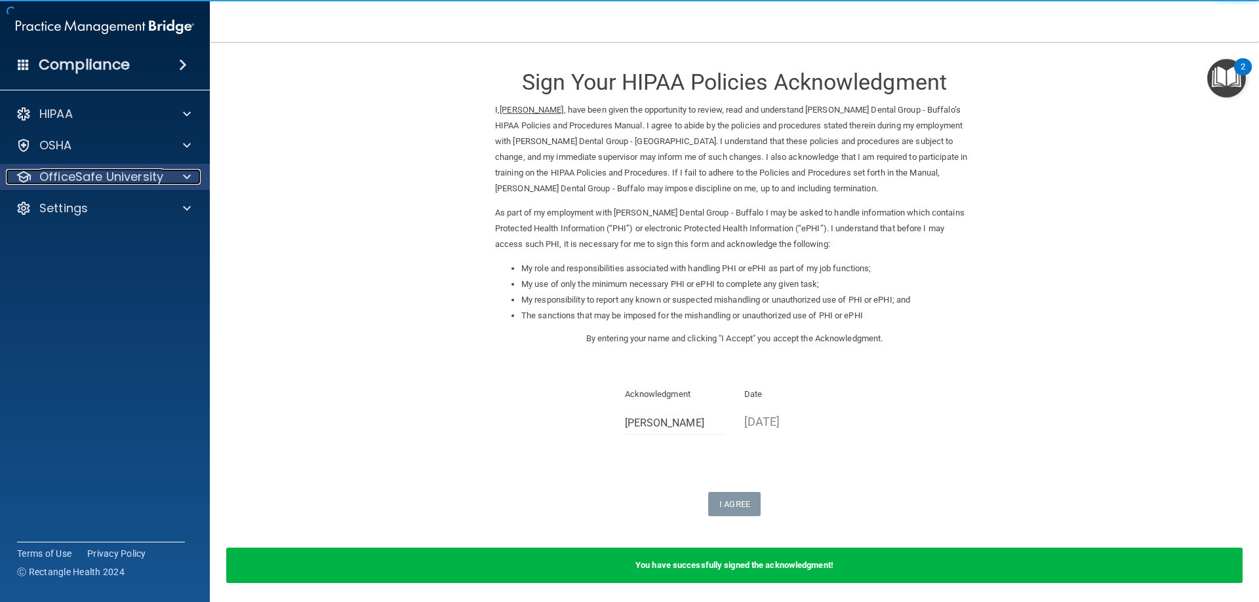
click at [159, 176] on p "OfficeSafe University" at bounding box center [101, 177] width 124 height 16
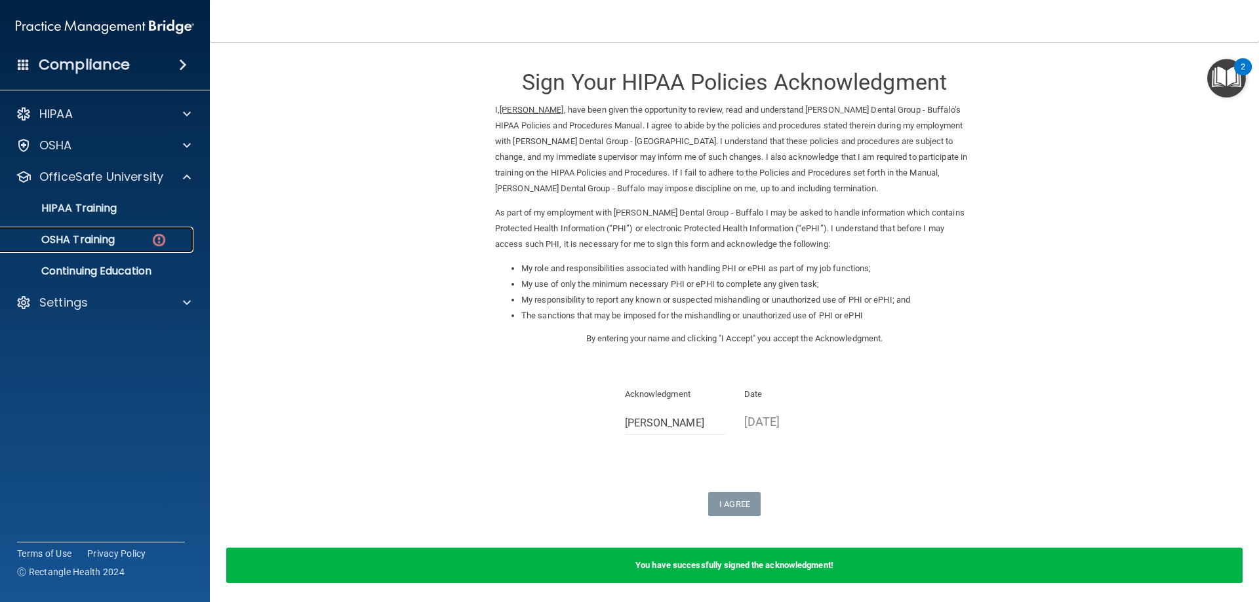
click at [93, 243] on p "OSHA Training" at bounding box center [62, 239] width 106 height 13
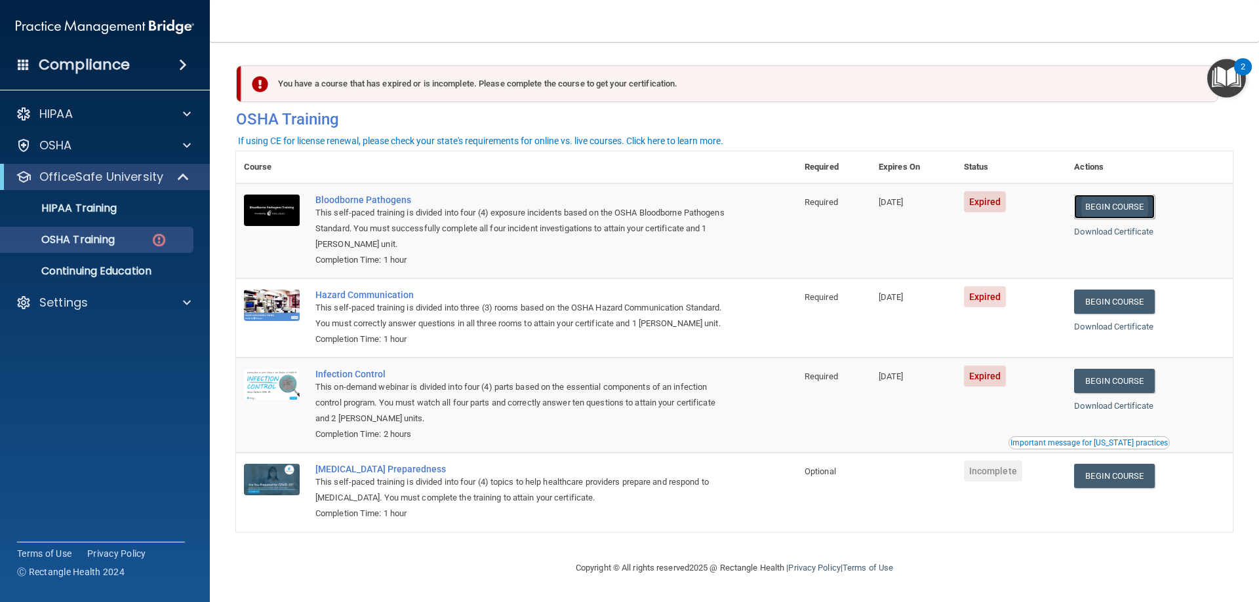
click at [1121, 208] on link "Begin Course" at bounding box center [1114, 207] width 80 height 24
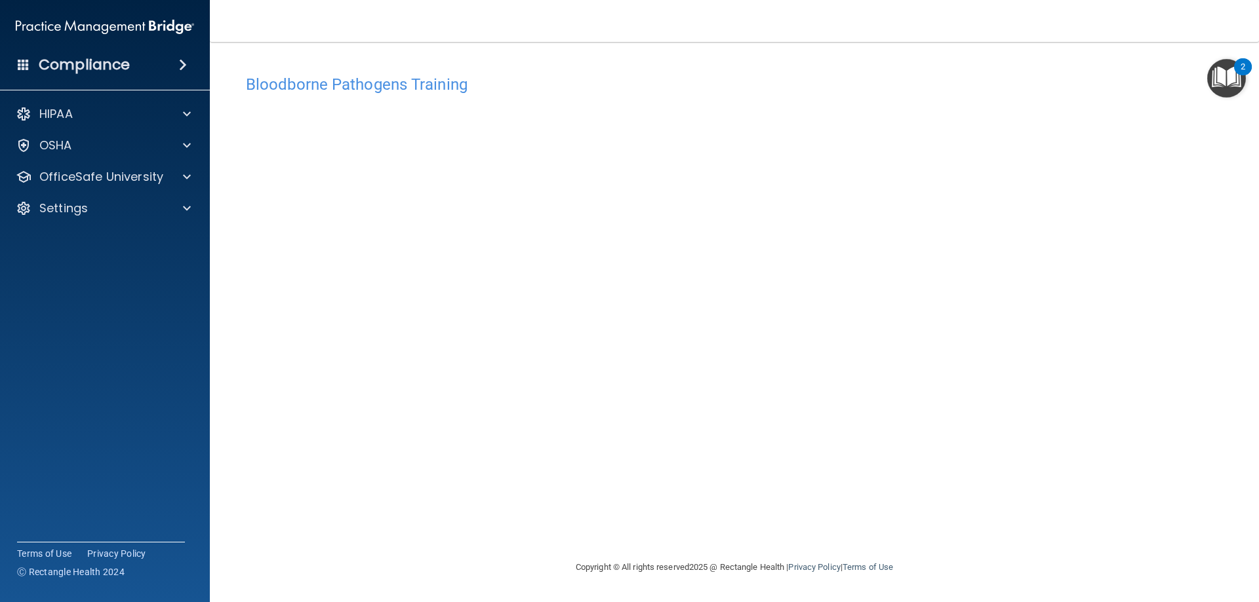
click at [1087, 505] on div "Bloodborne Pathogens Training This course doesn’t expire until [DATE]. Are you …" at bounding box center [734, 314] width 996 height 492
click at [98, 176] on p "OfficeSafe University" at bounding box center [101, 177] width 124 height 16
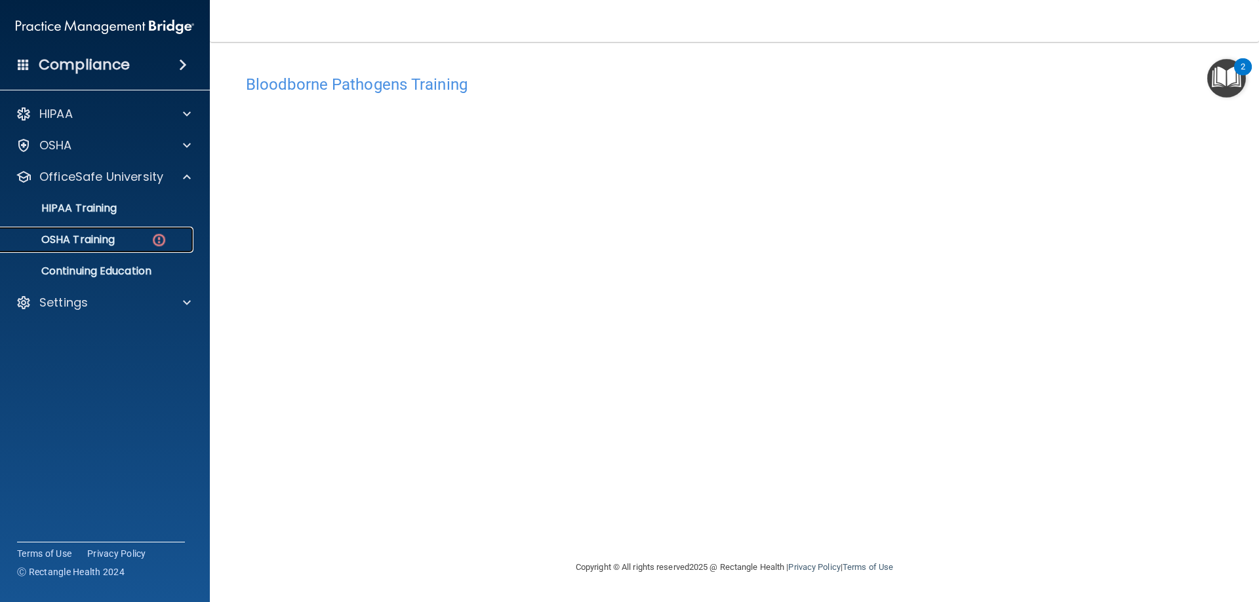
click at [100, 242] on p "OSHA Training" at bounding box center [62, 239] width 106 height 13
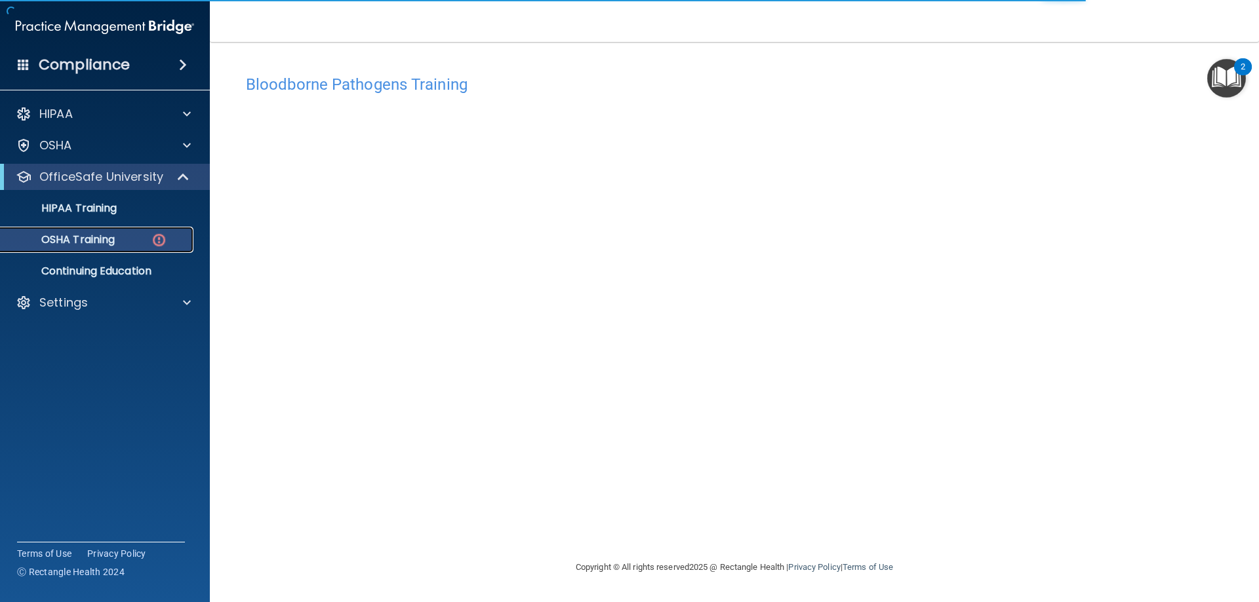
click at [144, 237] on div "OSHA Training" at bounding box center [98, 239] width 179 height 13
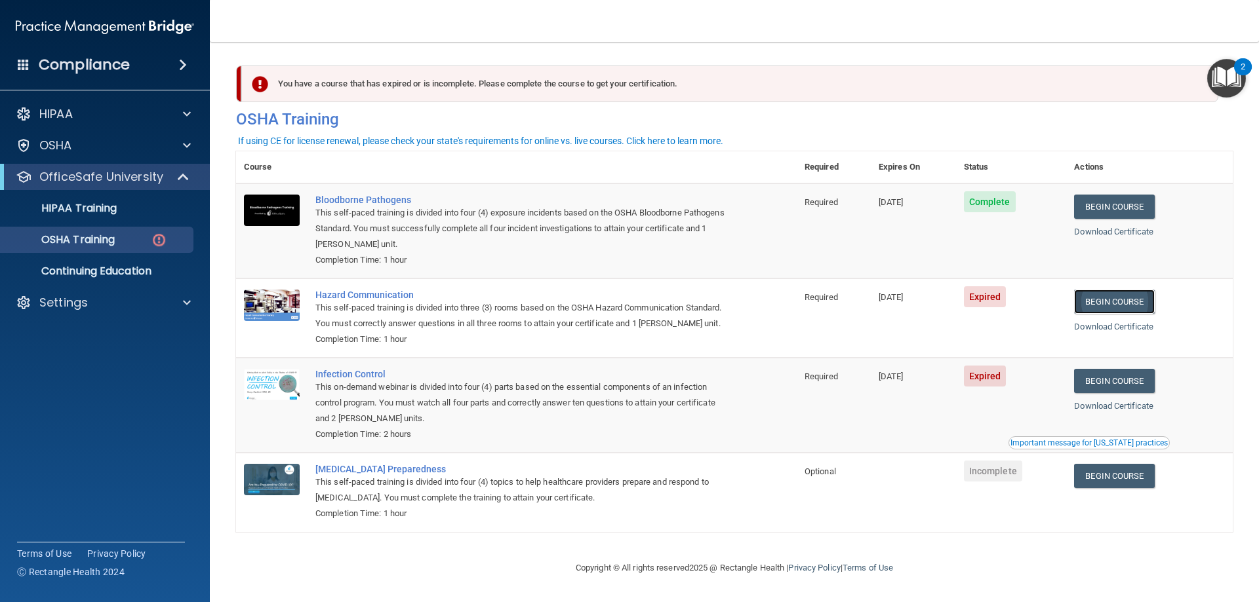
click at [1107, 305] on link "Begin Course" at bounding box center [1114, 302] width 80 height 24
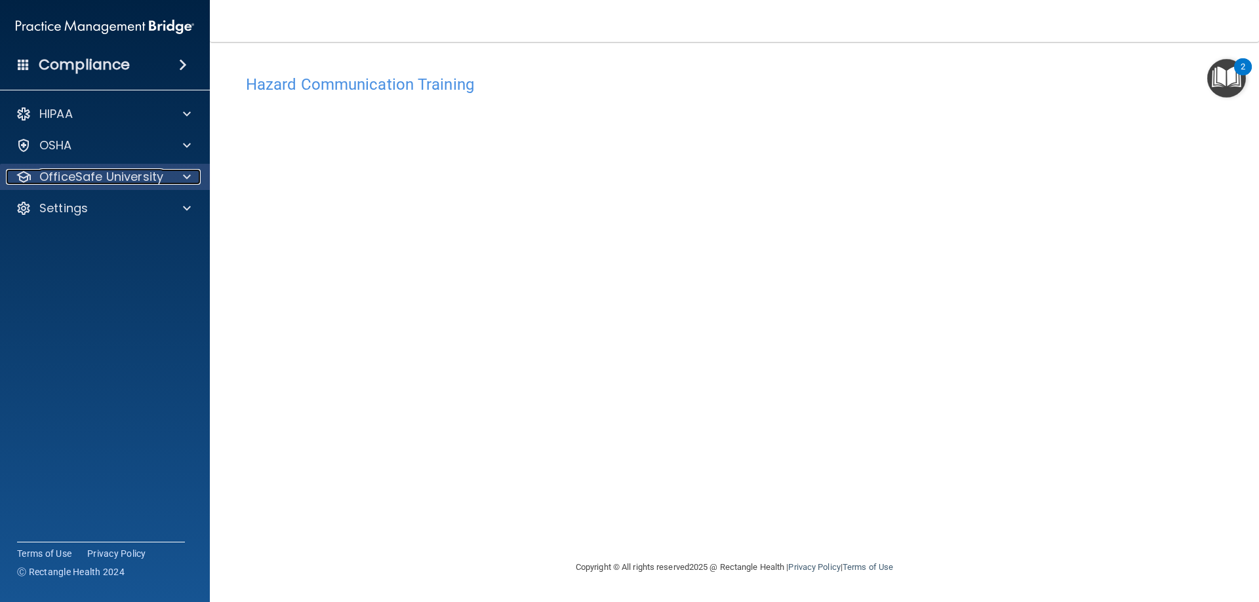
click at [182, 176] on div at bounding box center [184, 177] width 33 height 16
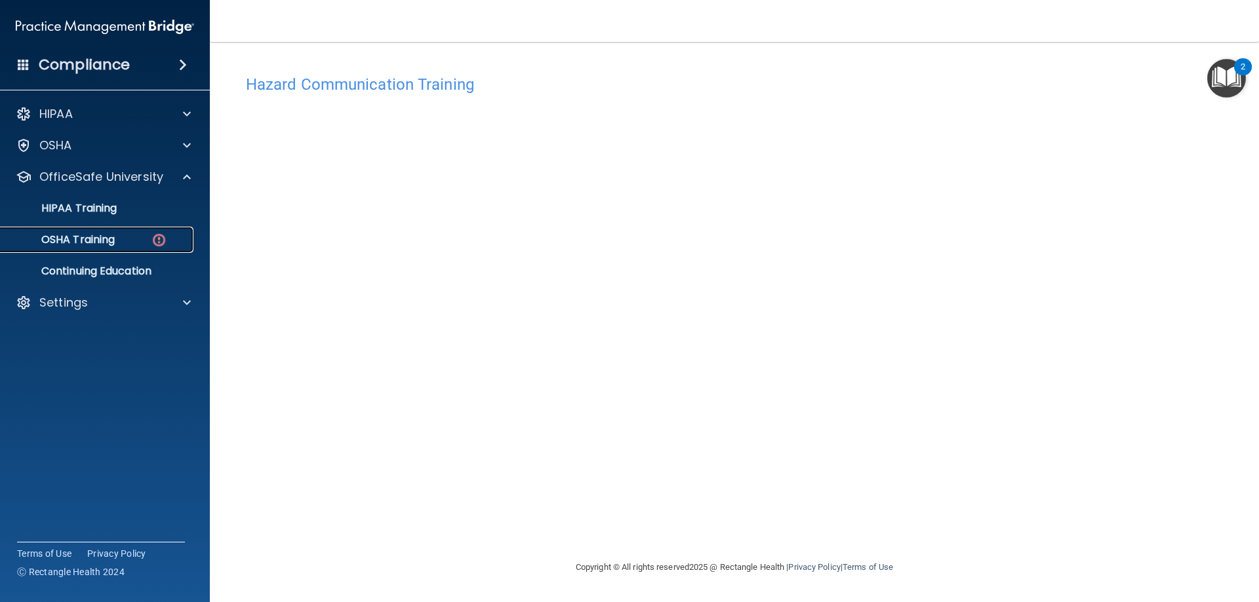
click at [96, 235] on p "OSHA Training" at bounding box center [62, 239] width 106 height 13
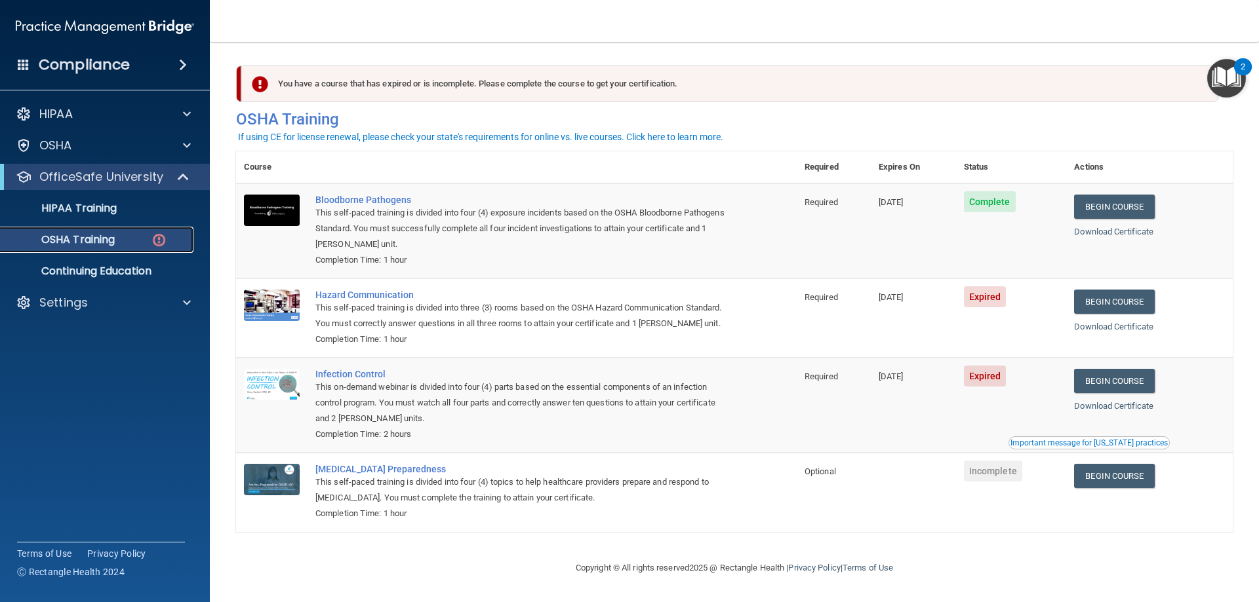
scroll to position [16, 0]
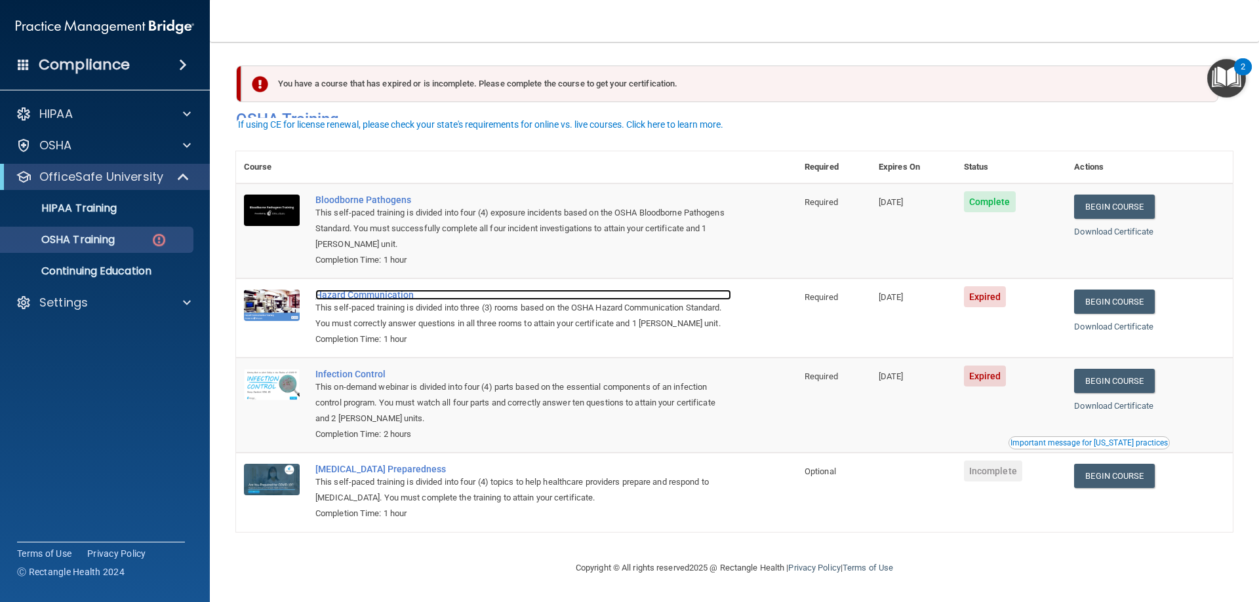
click at [381, 290] on div "Hazard Communication" at bounding box center [523, 295] width 416 height 10
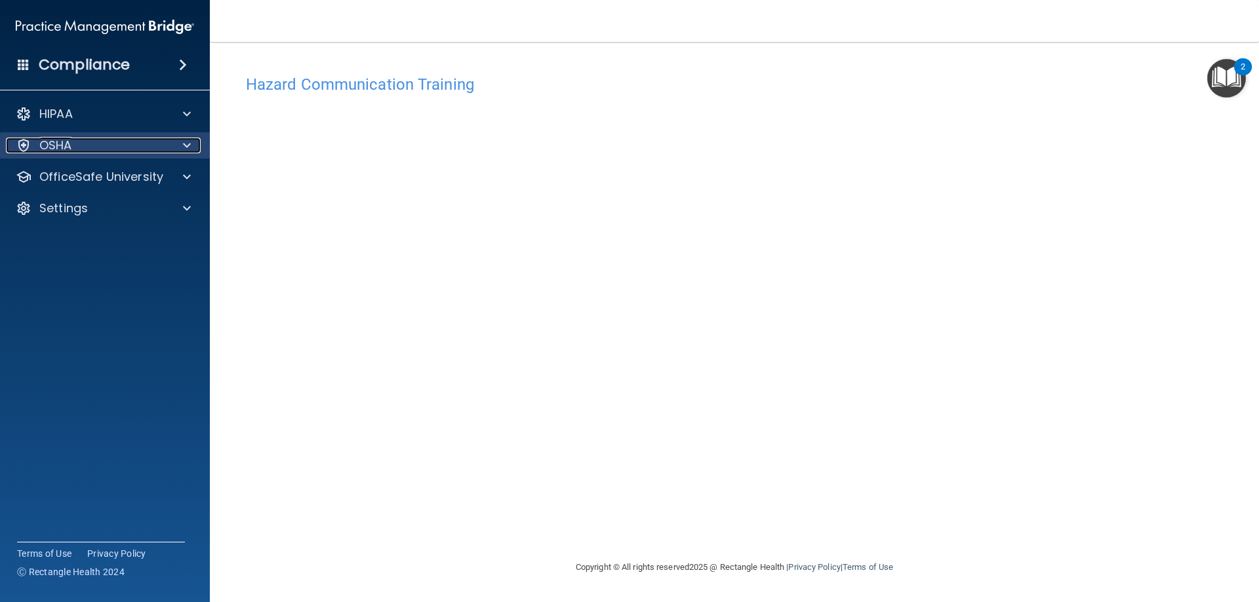
click at [169, 149] on div at bounding box center [184, 146] width 33 height 16
click at [135, 153] on div "OSHA" at bounding box center [105, 145] width 210 height 26
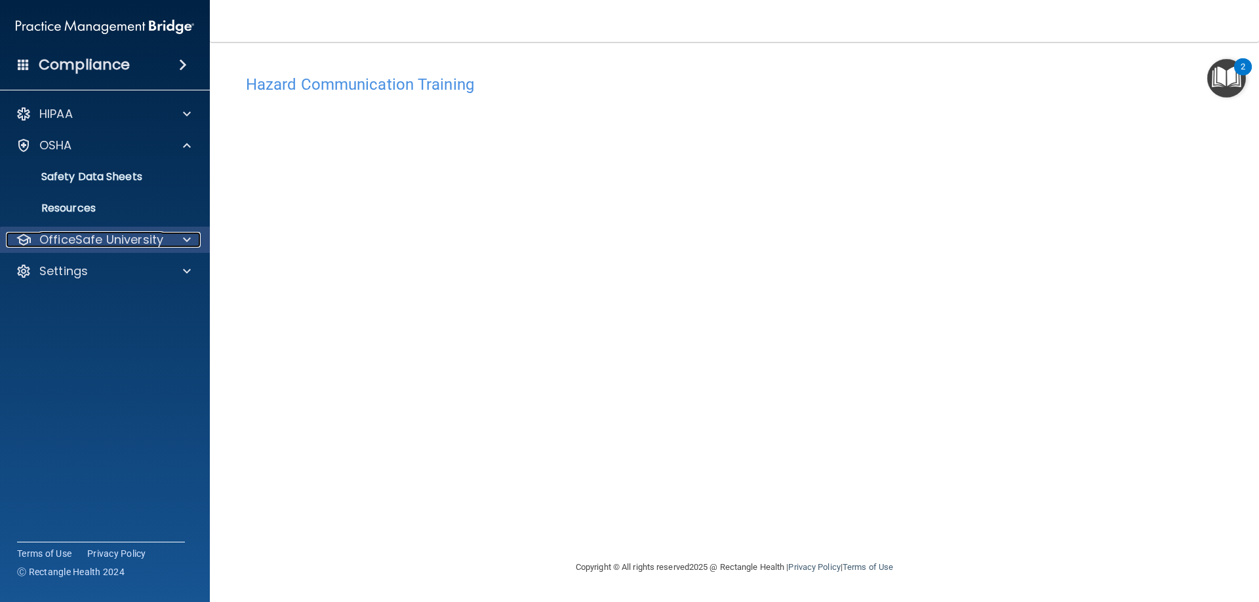
click at [136, 238] on p "OfficeSafe University" at bounding box center [101, 240] width 124 height 16
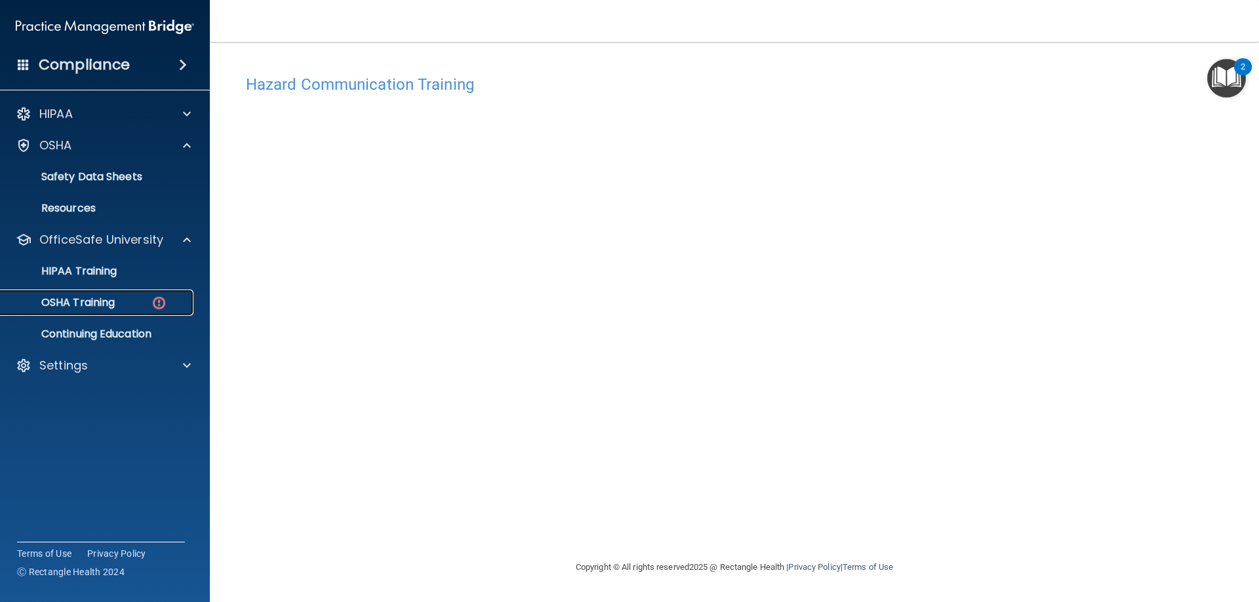
click at [106, 303] on p "OSHA Training" at bounding box center [62, 302] width 106 height 13
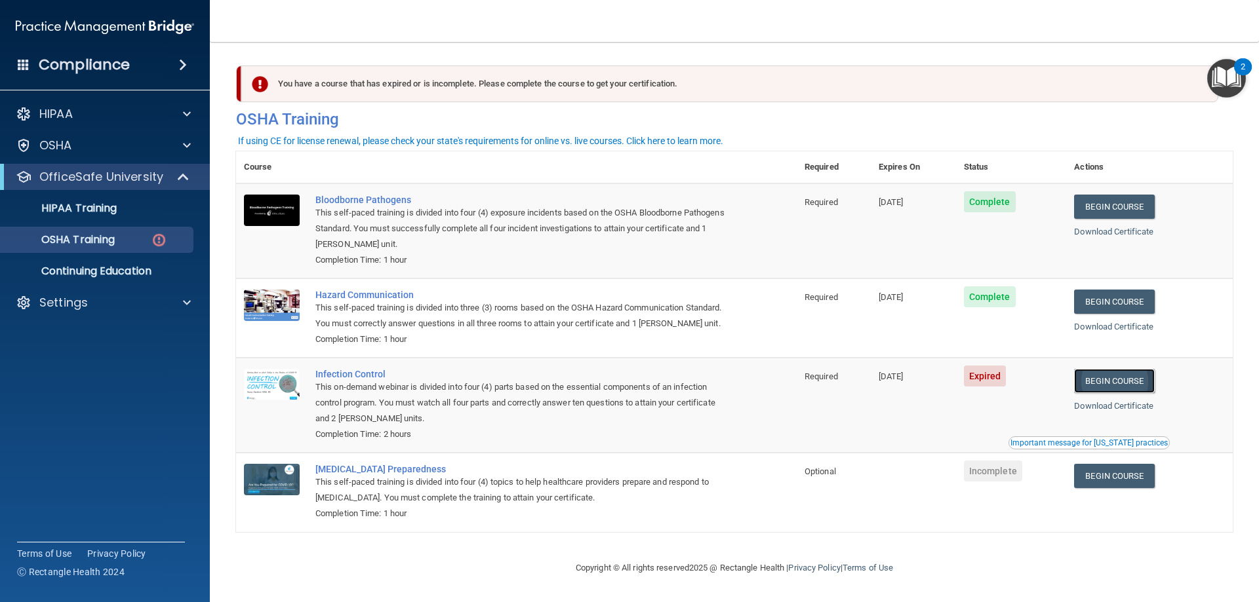
click at [1131, 393] on link "Begin Course" at bounding box center [1114, 381] width 80 height 24
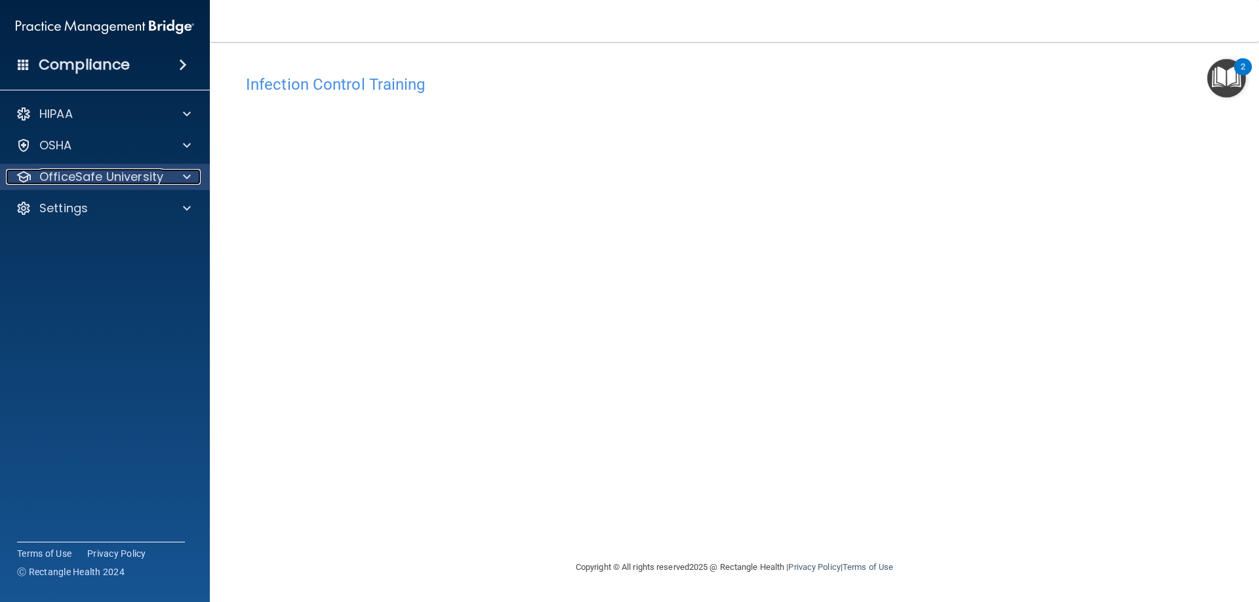
click at [156, 177] on p "OfficeSafe University" at bounding box center [101, 177] width 124 height 16
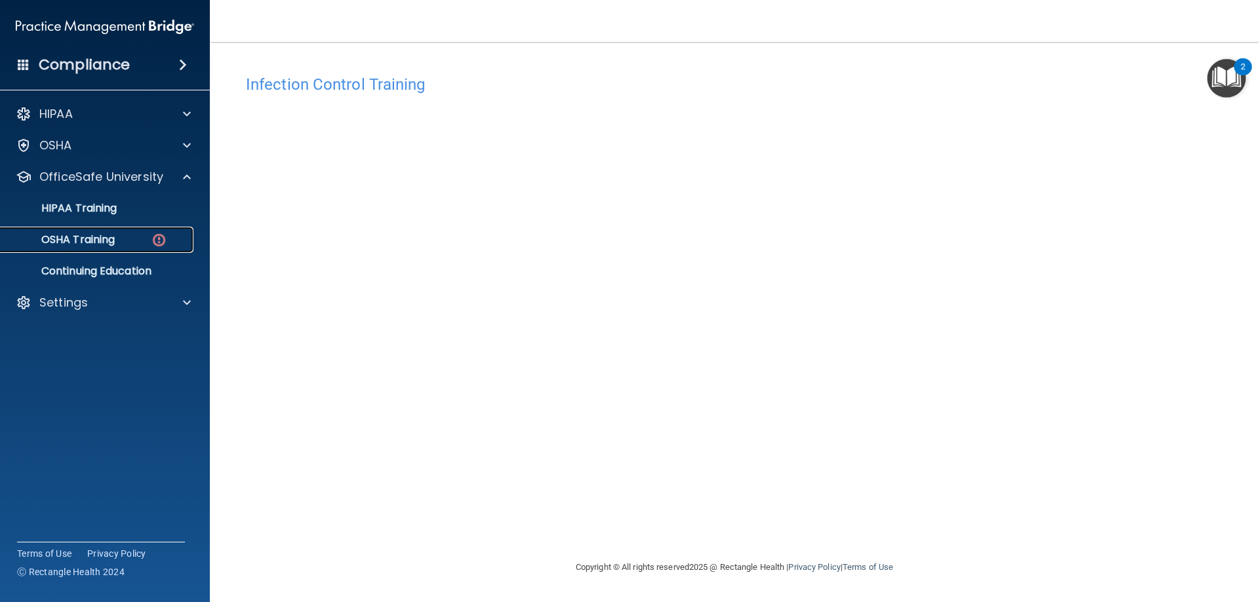
click at [88, 242] on p "OSHA Training" at bounding box center [62, 239] width 106 height 13
